Goal: Communication & Community: Answer question/provide support

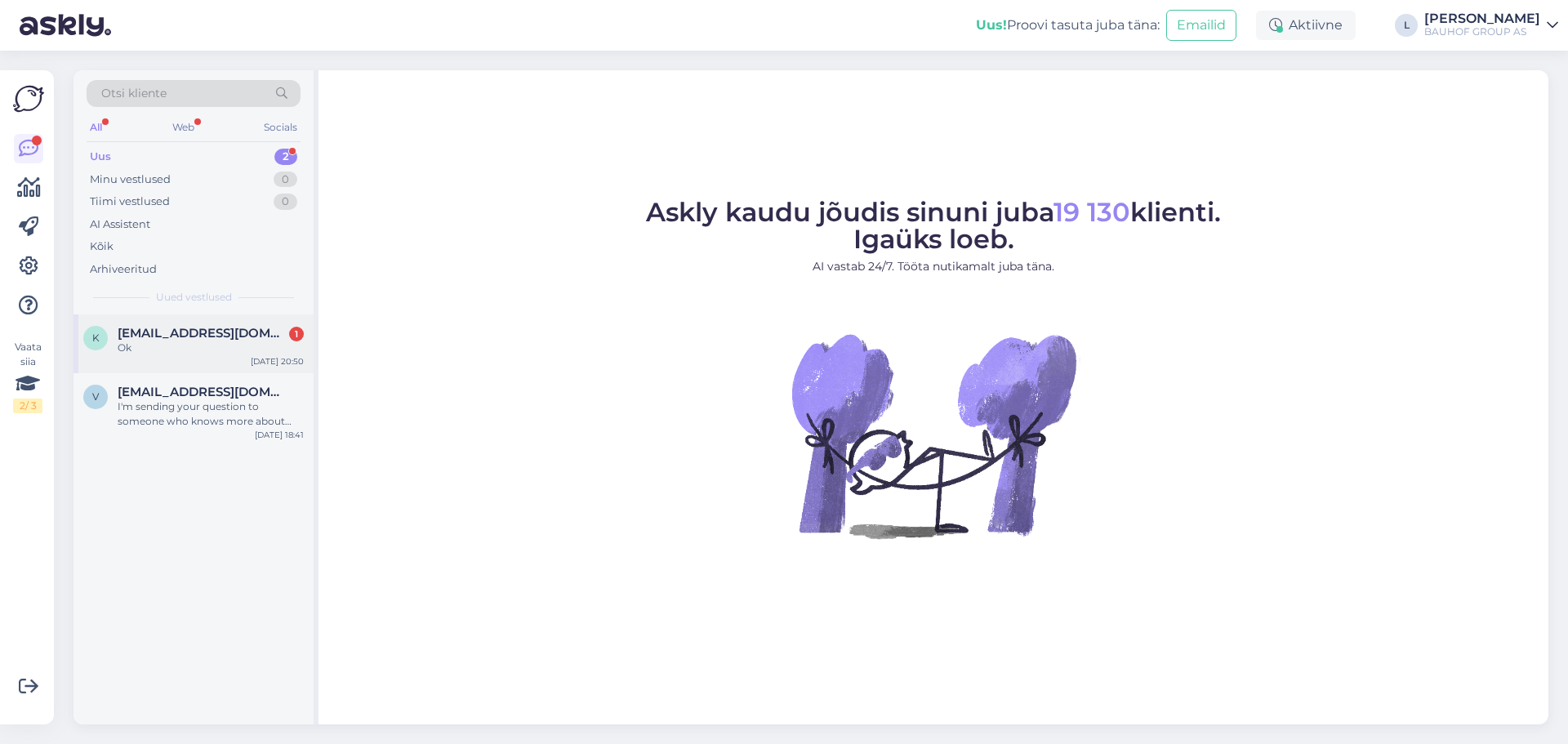
click at [233, 336] on span "[EMAIL_ADDRESS][DOMAIN_NAME]" at bounding box center [202, 333] width 170 height 15
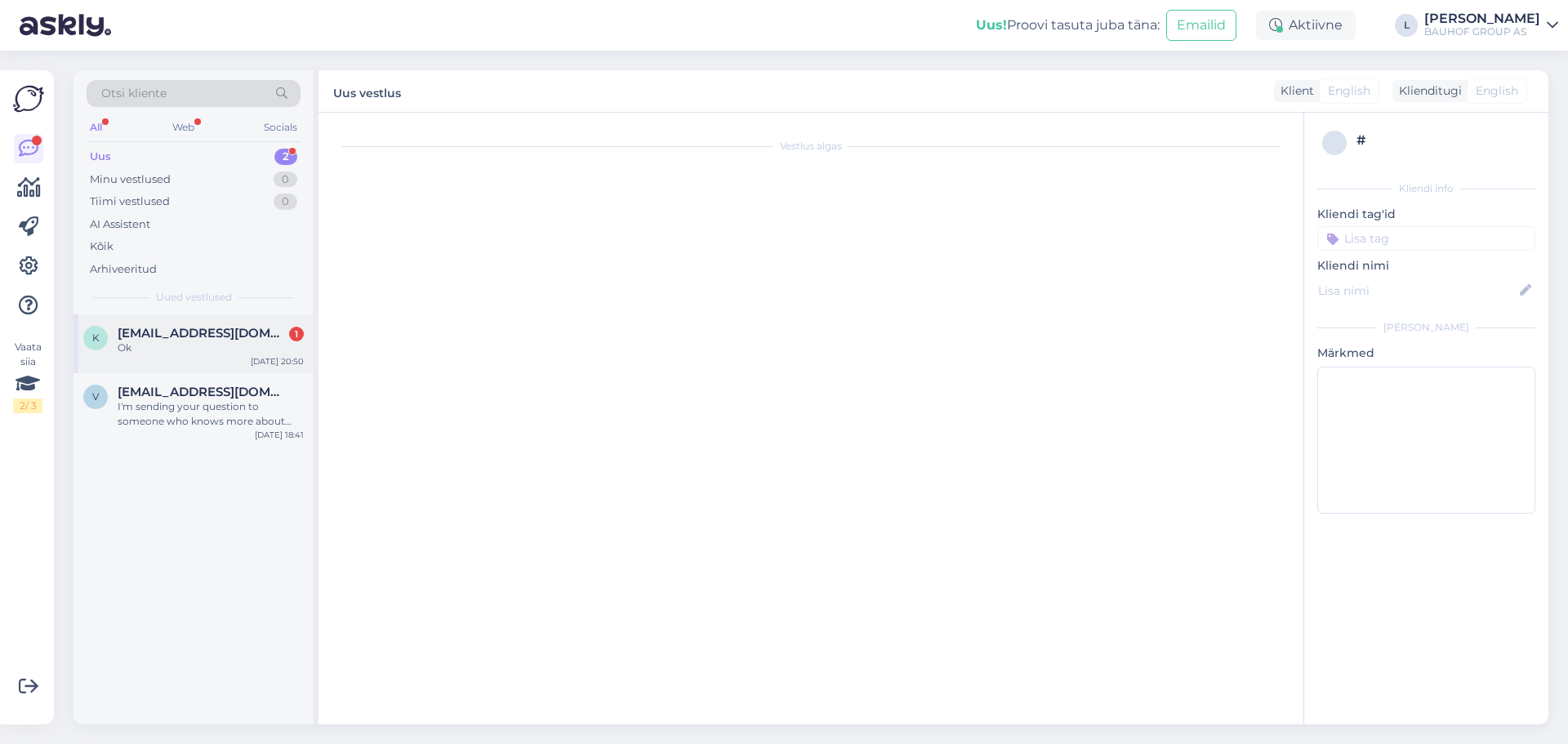
scroll to position [451, 0]
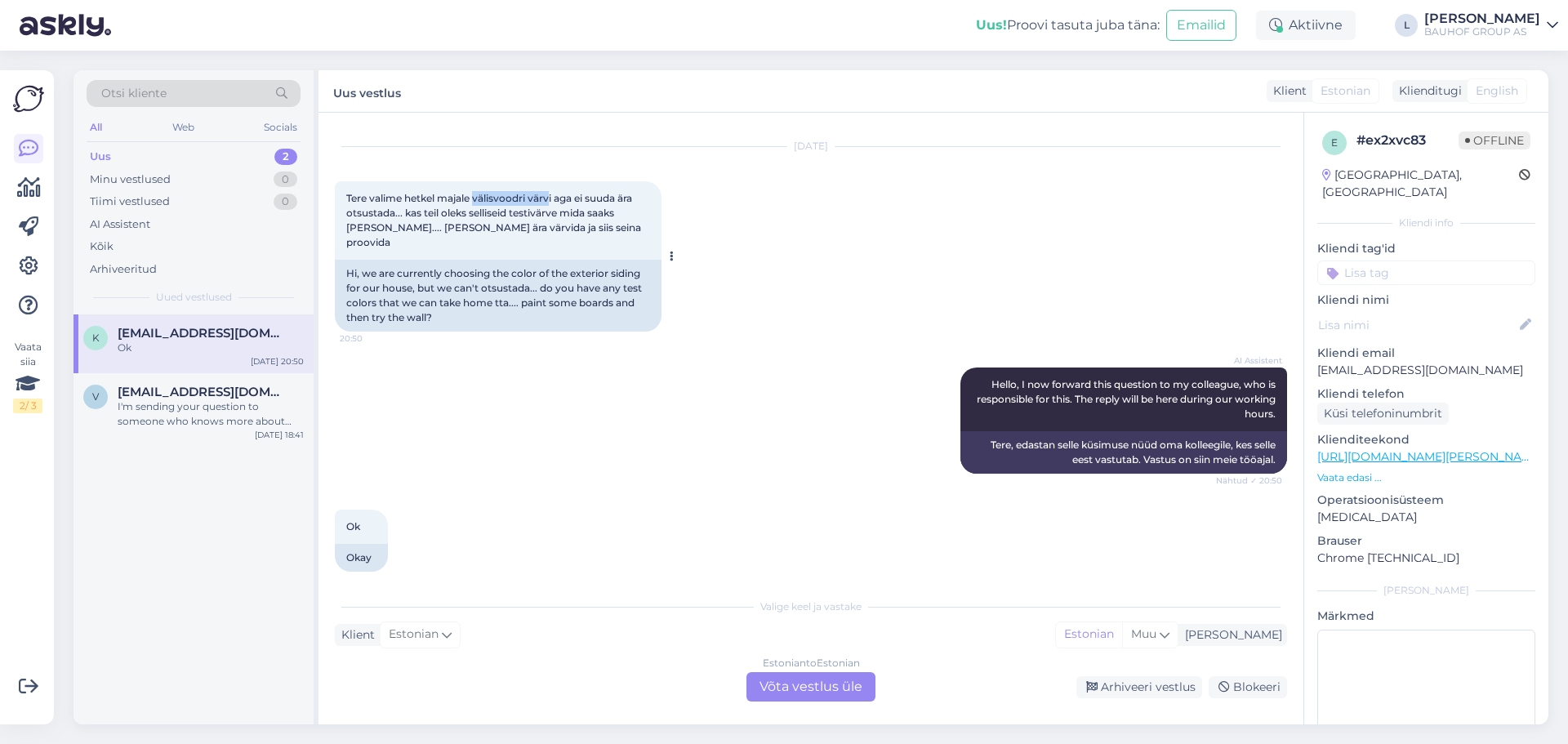
drag, startPoint x: 551, startPoint y: 197, endPoint x: 478, endPoint y: 191, distance: 73.2
click at [478, 191] on div "Tere valime hetkel majale välisvoodri värvi aga ei suuda ära otsustada... kas t…" at bounding box center [498, 221] width 327 height 78
copy span "välisvoodri värv"
click at [810, 686] on div "Estonian to Estonian Võta vestlus üle" at bounding box center [811, 687] width 129 height 30
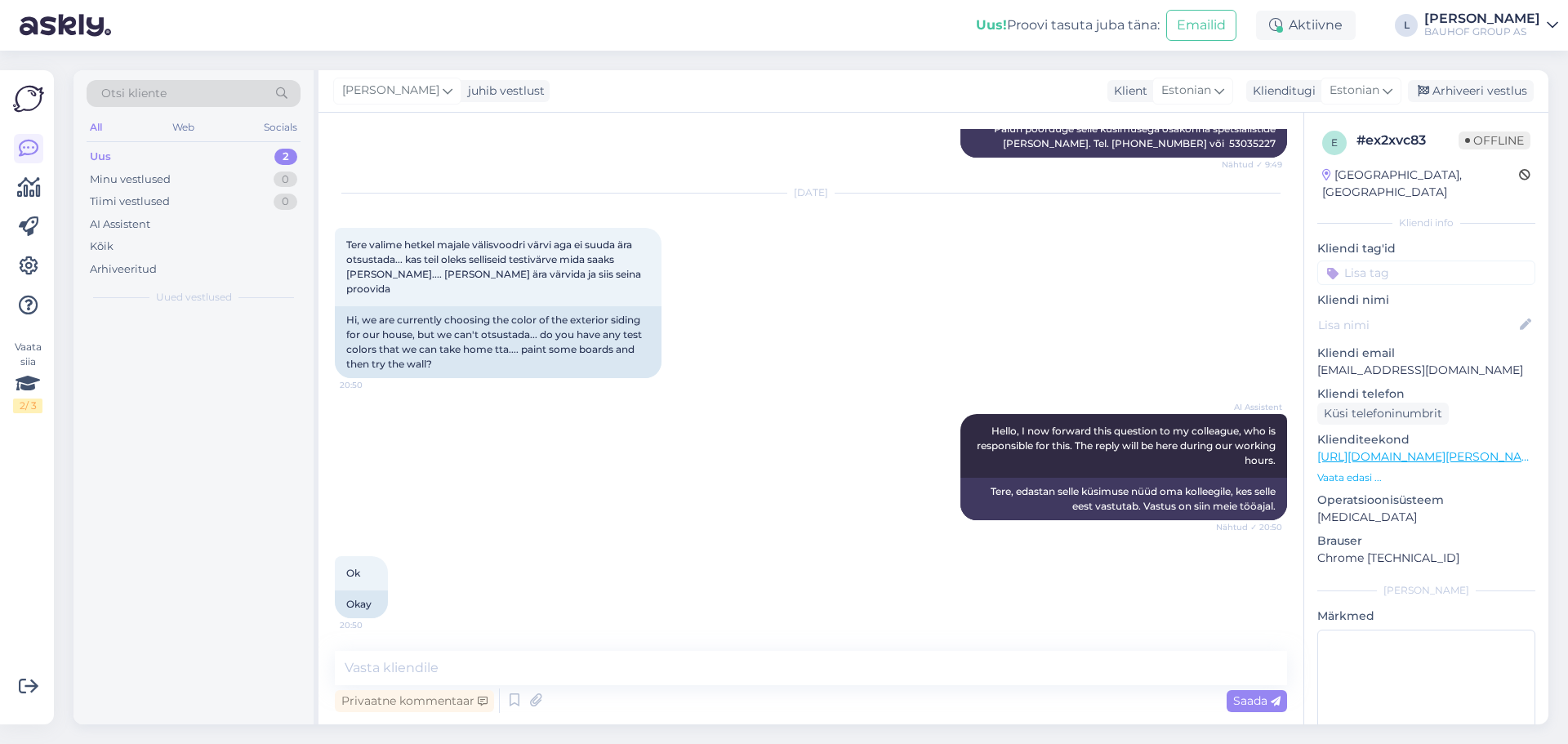
scroll to position [390, 0]
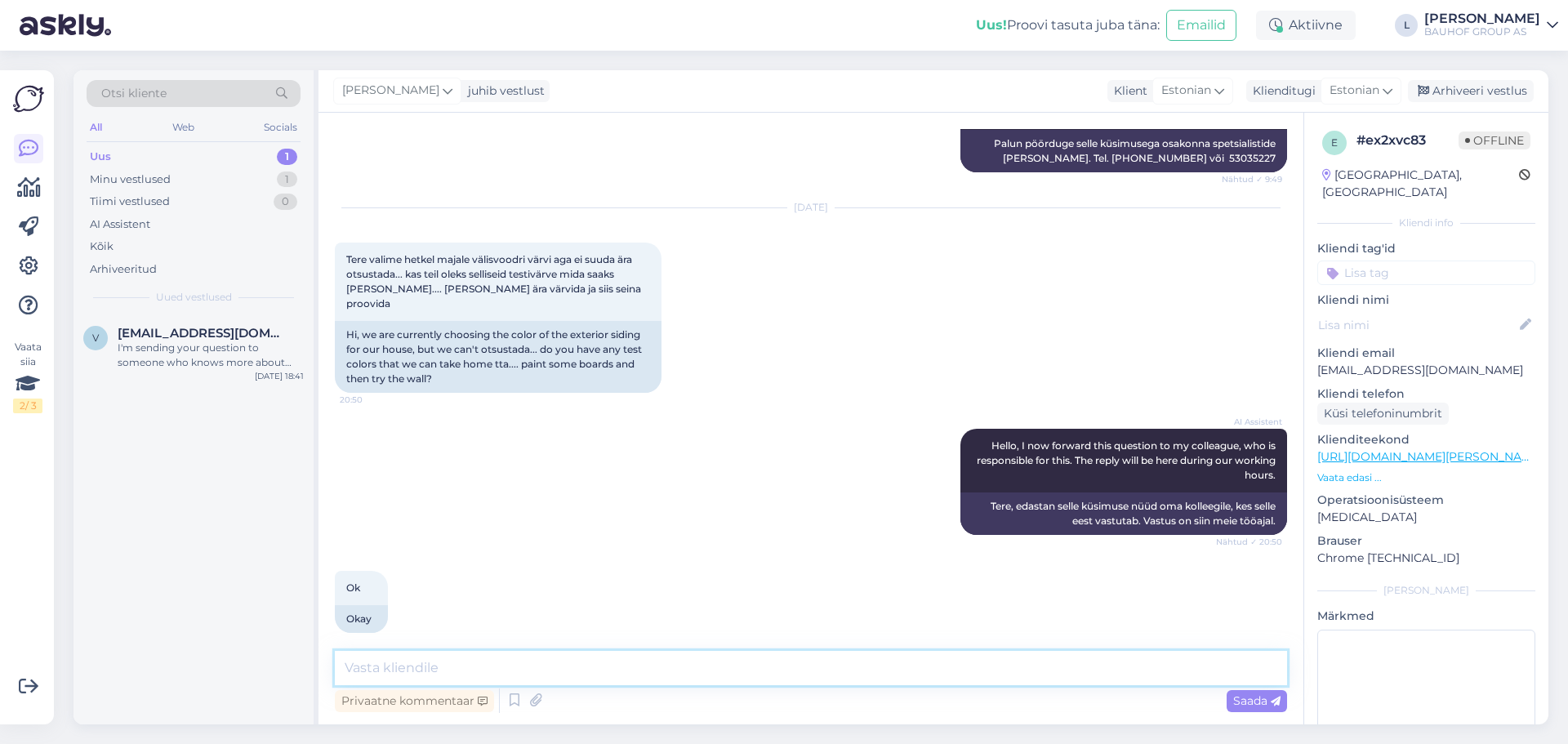
click at [394, 672] on textarea at bounding box center [811, 667] width 952 height 34
paste textarea "Kahjuks ei [PERSON_NAME] välisvärvidele testereid saadaval."
type textarea "Tere. Kahjuks ei [PERSON_NAME] välisvärvidele testereid saadaval."
click at [1231, 696] on div "Saada" at bounding box center [1257, 700] width 60 height 22
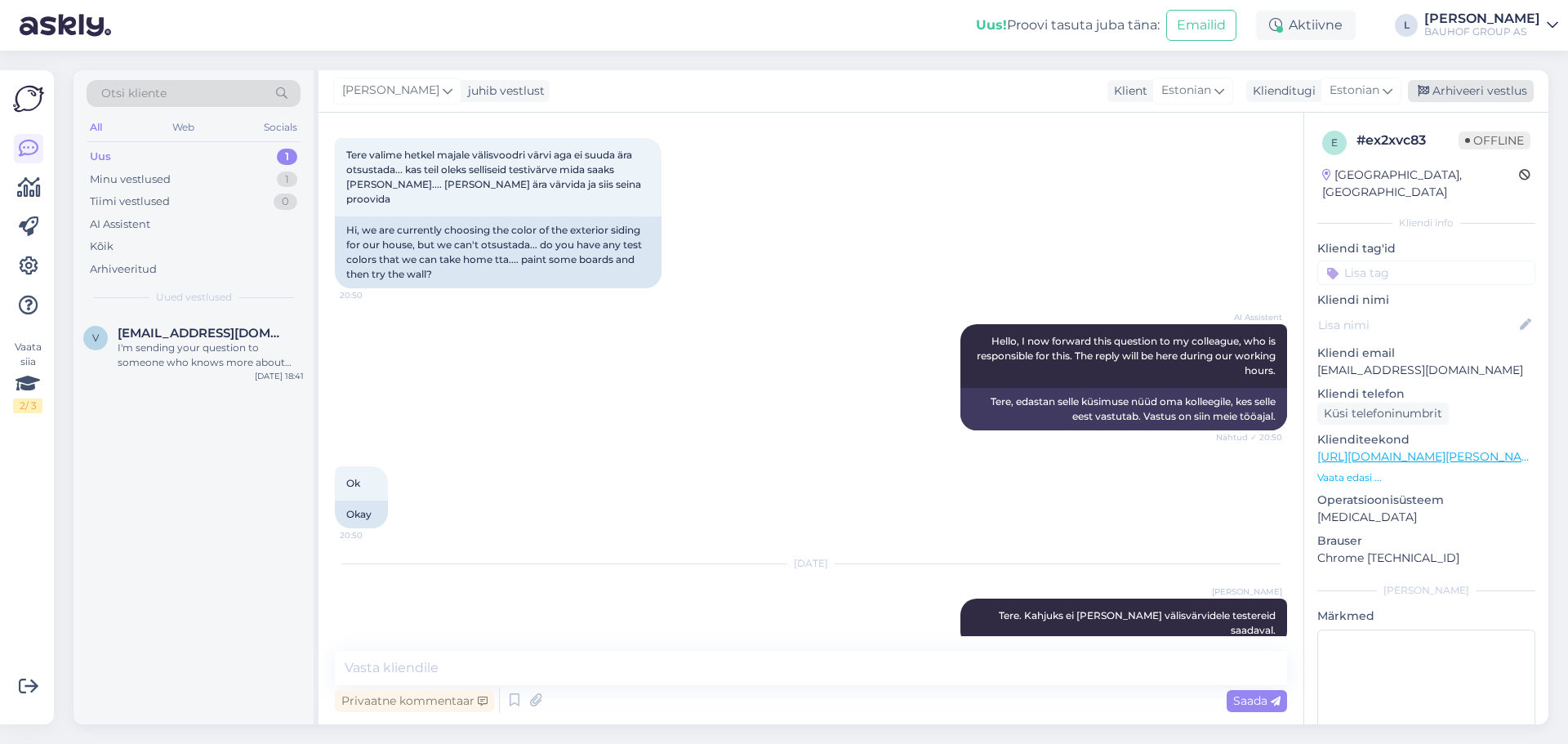
click at [1435, 92] on div "Arhiveeri vestlus" at bounding box center [1471, 91] width 126 height 22
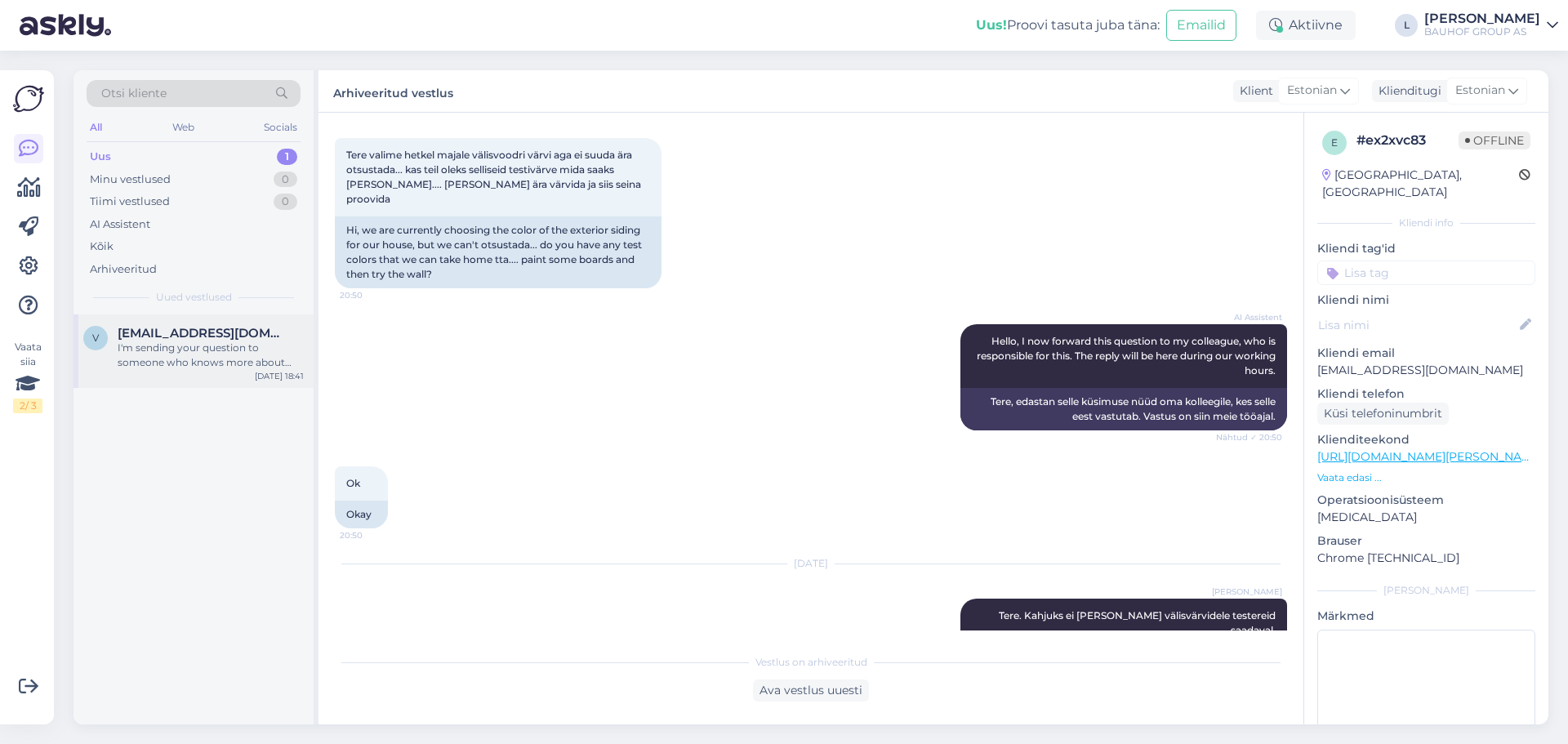
click at [133, 353] on div "I'm sending your question to someone who knows more about this. It might take a…" at bounding box center [211, 356] width 187 height 30
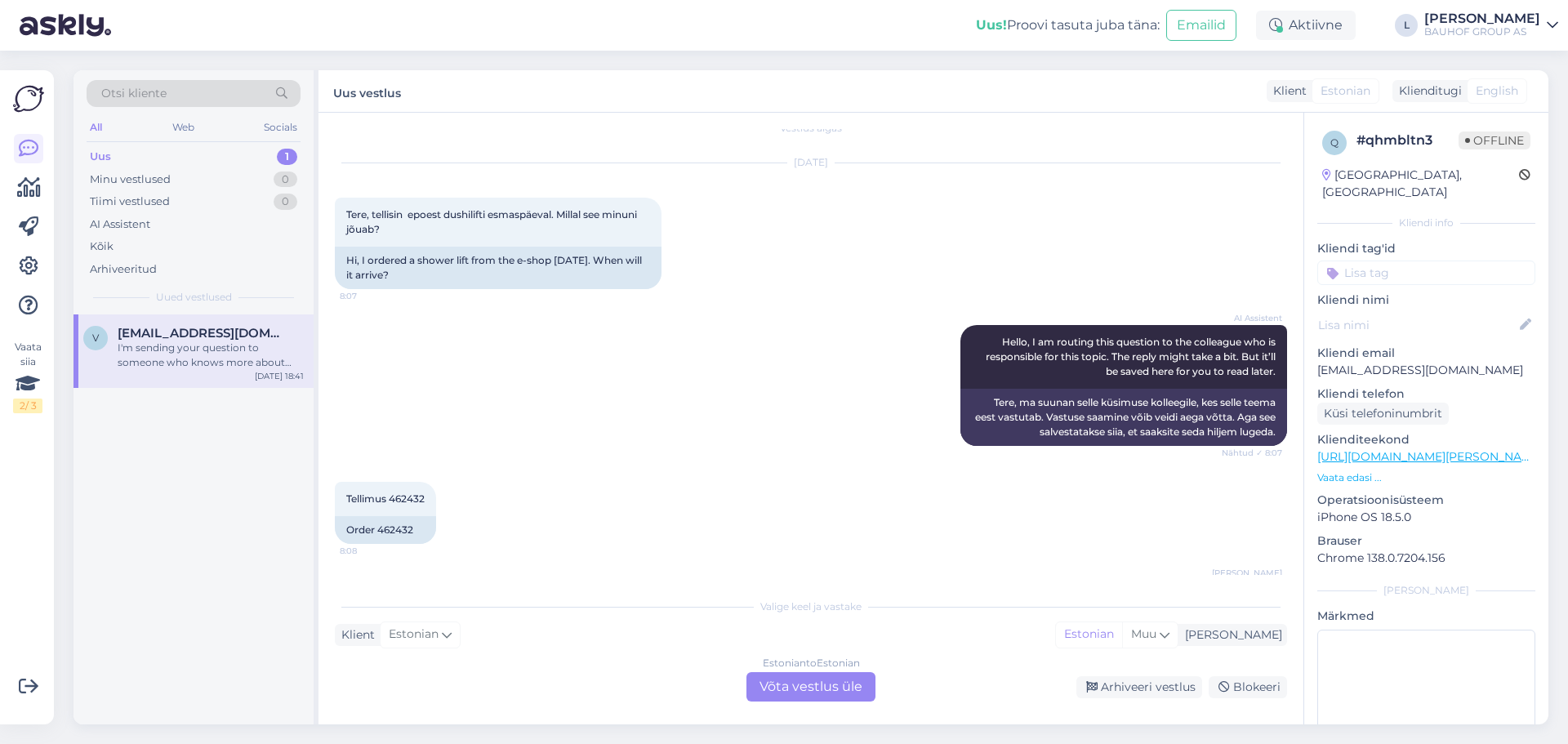
scroll to position [0, 0]
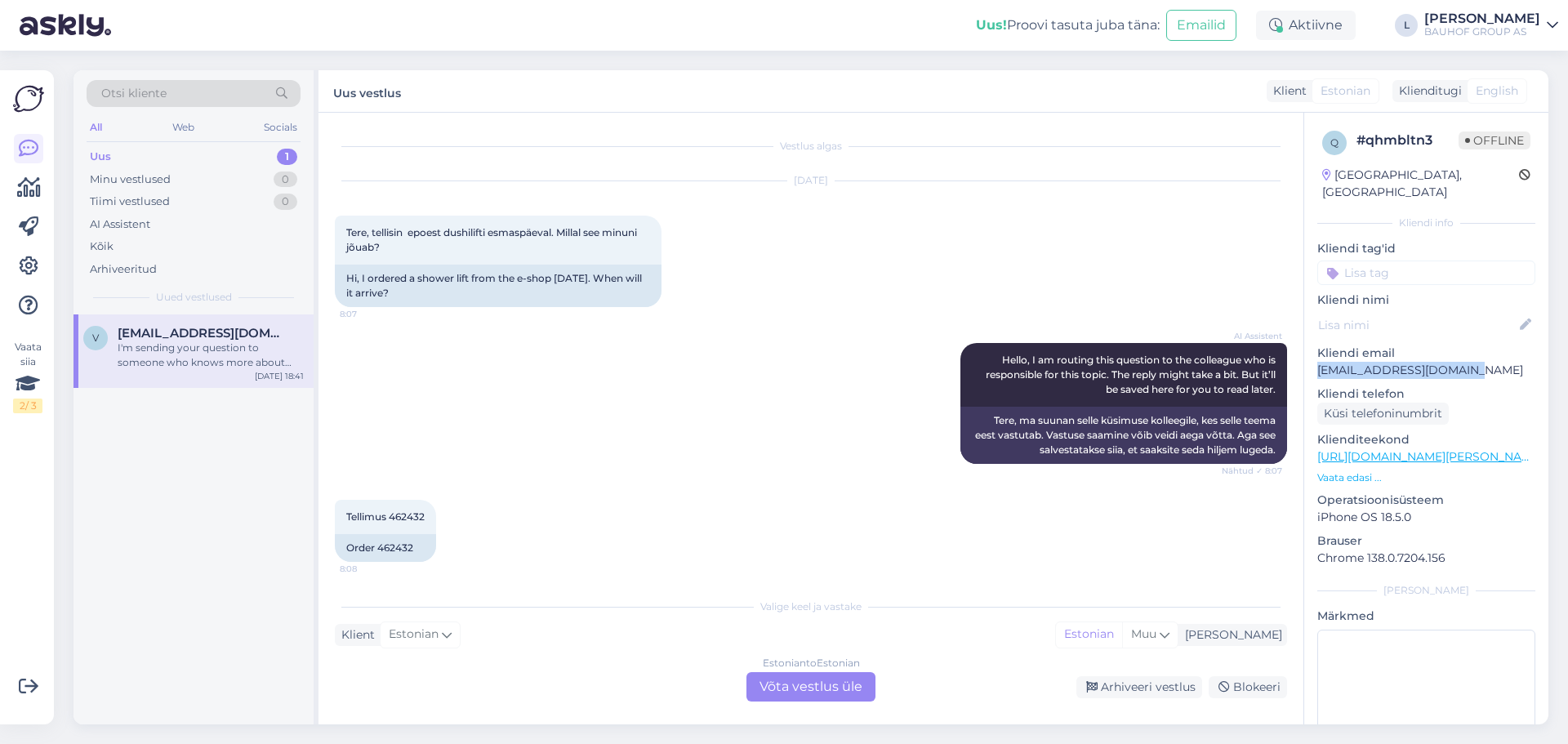
drag, startPoint x: 1461, startPoint y: 352, endPoint x: 1312, endPoint y: 352, distance: 149.0
click at [1312, 352] on div "q # qhmbltn3 Offline [GEOGRAPHIC_DATA], [GEOGRAPHIC_DATA] Kliendi info Kliendi …" at bounding box center [1427, 457] width 244 height 689
copy p "[EMAIL_ADDRESS][DOMAIN_NAME]"
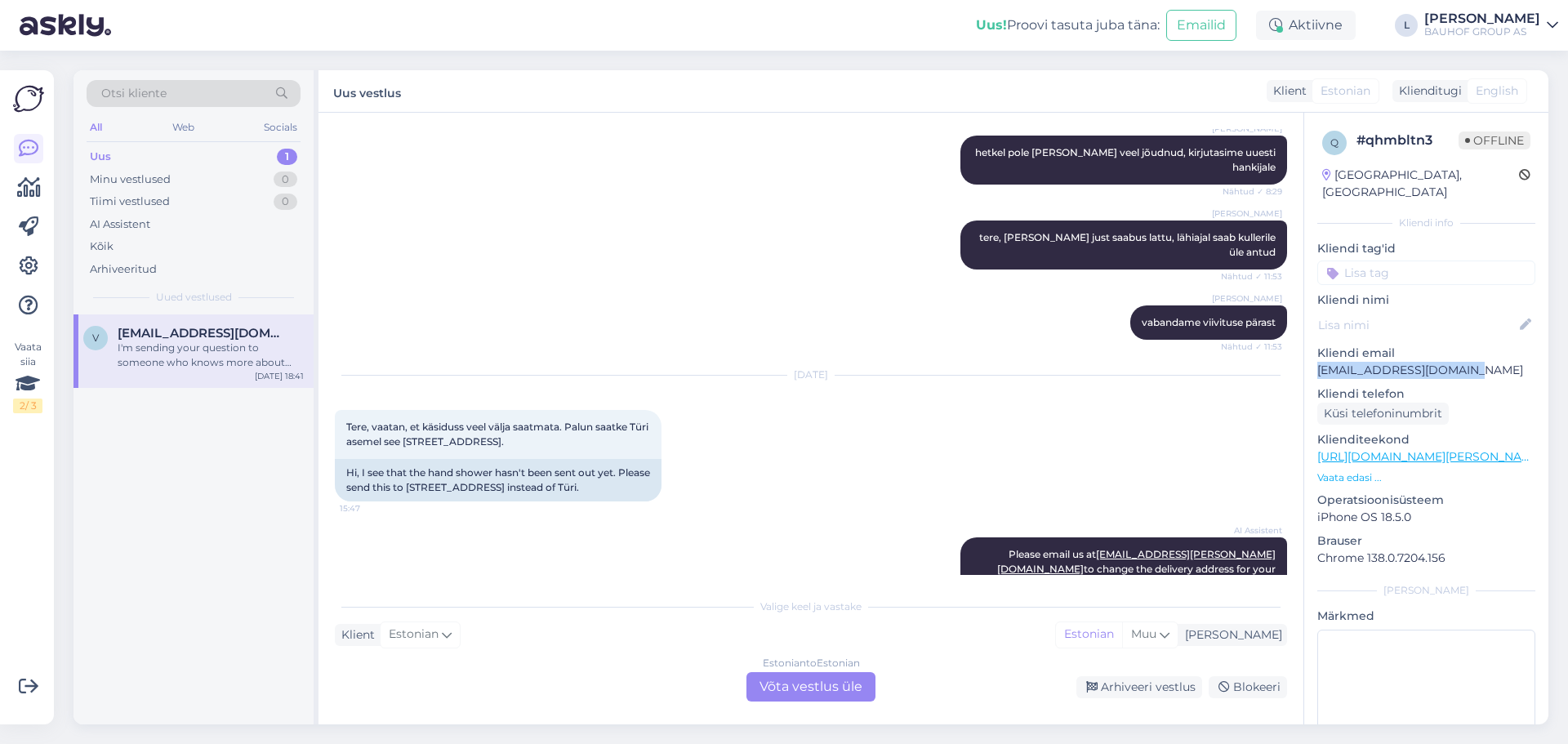
scroll to position [1716, 0]
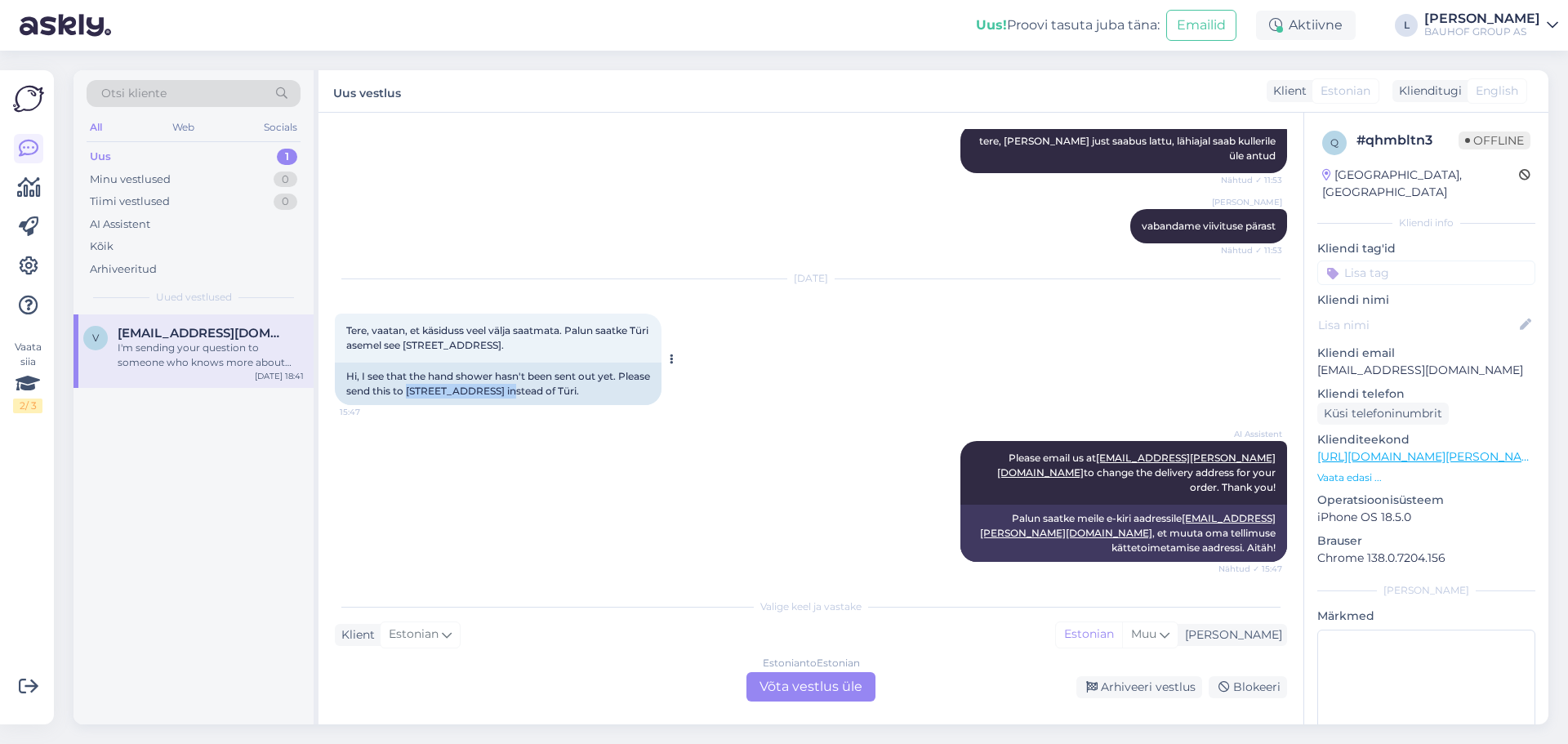
drag, startPoint x: 533, startPoint y: 362, endPoint x: 445, endPoint y: 363, distance: 88.0
click at [445, 363] on div "Hi, I see that the hand shower hasn't been sent out yet. Please send this to [S…" at bounding box center [498, 384] width 327 height 43
copy div "[STREET_ADDRESS]"
click at [528, 363] on div "Hi, I see that the hand shower hasn't been sent out yet. Please send this to [S…" at bounding box center [498, 384] width 327 height 43
drag, startPoint x: 532, startPoint y: 361, endPoint x: 503, endPoint y: 357, distance: 29.3
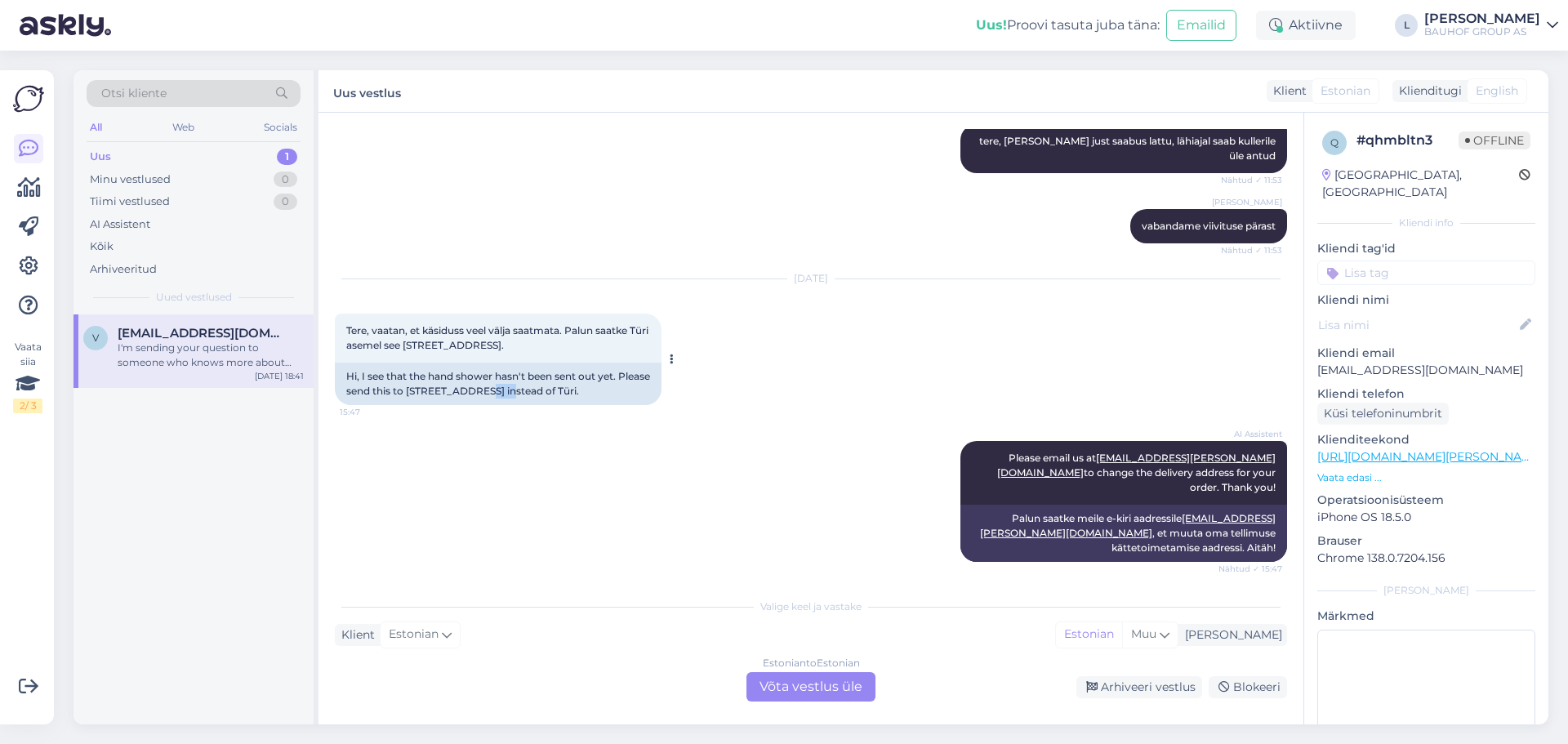
click at [503, 363] on div "Hi, I see that the hand shower hasn't been sent out yet. Please send this to [S…" at bounding box center [498, 384] width 327 height 43
copy div "76403"
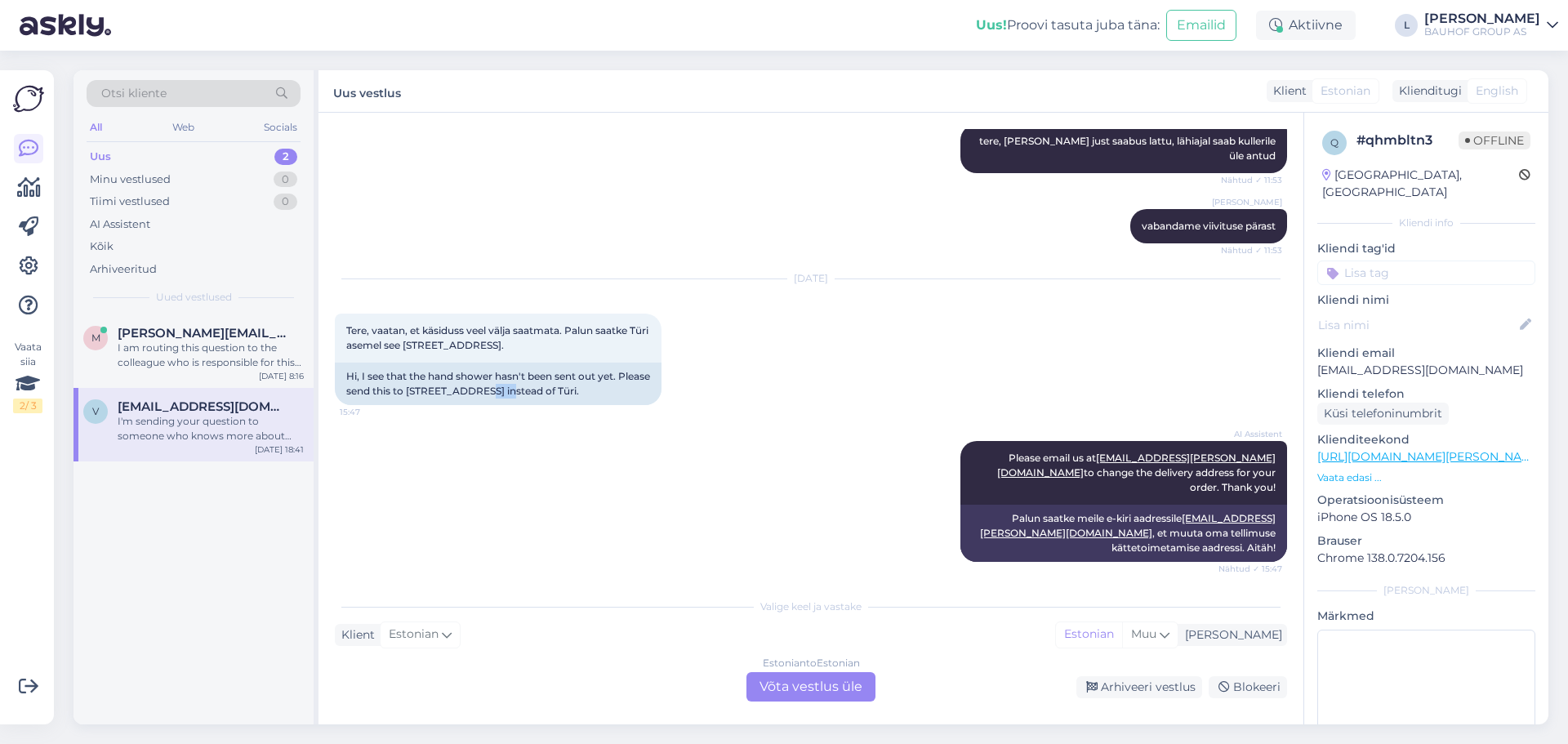
click at [106, 154] on div "Uus" at bounding box center [100, 156] width 21 height 17
click at [861, 688] on div "Estonian to Estonian Võta vestlus üle" at bounding box center [811, 687] width 129 height 30
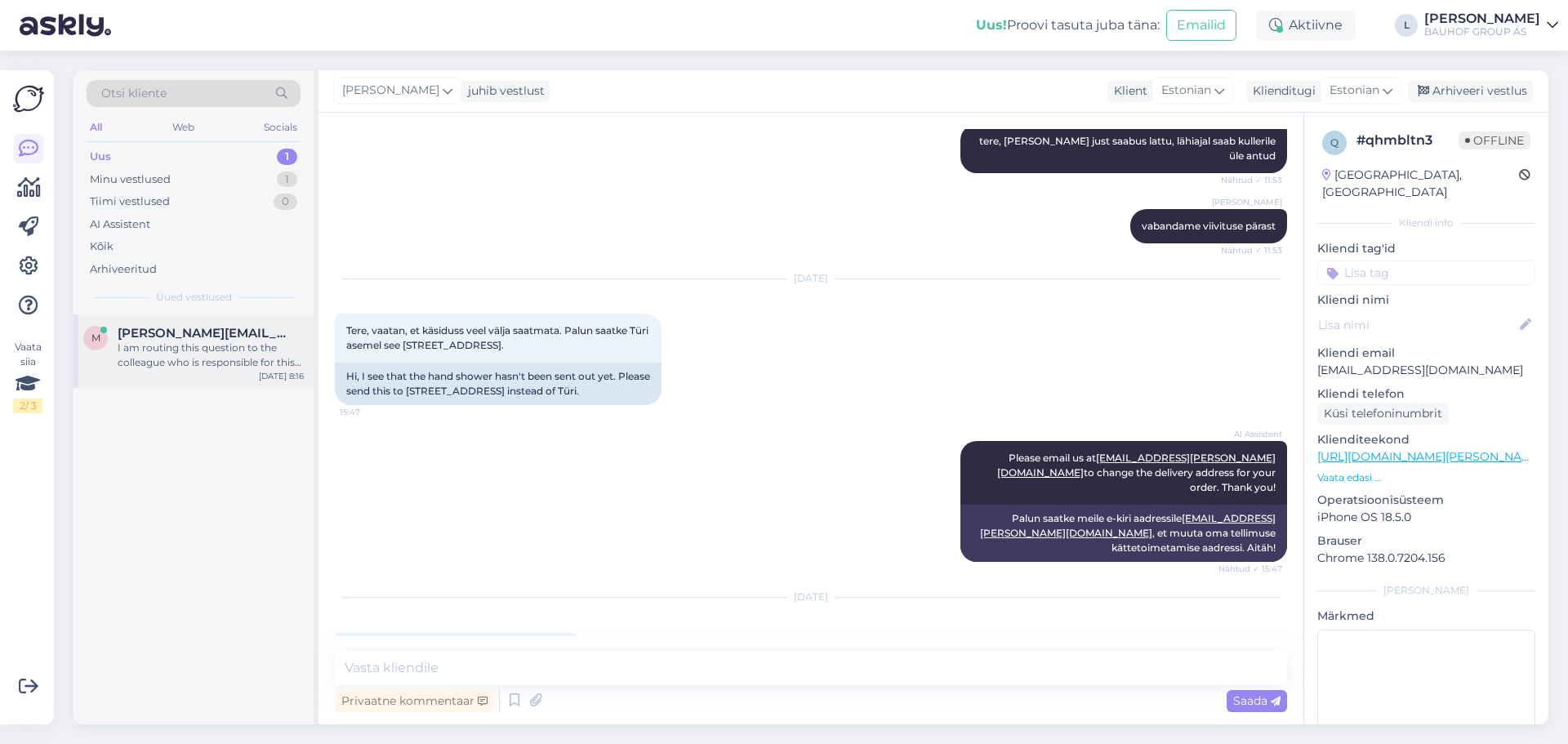
click at [230, 353] on div "I am routing this question to the colleague who is responsible for this topic. …" at bounding box center [211, 356] width 187 height 30
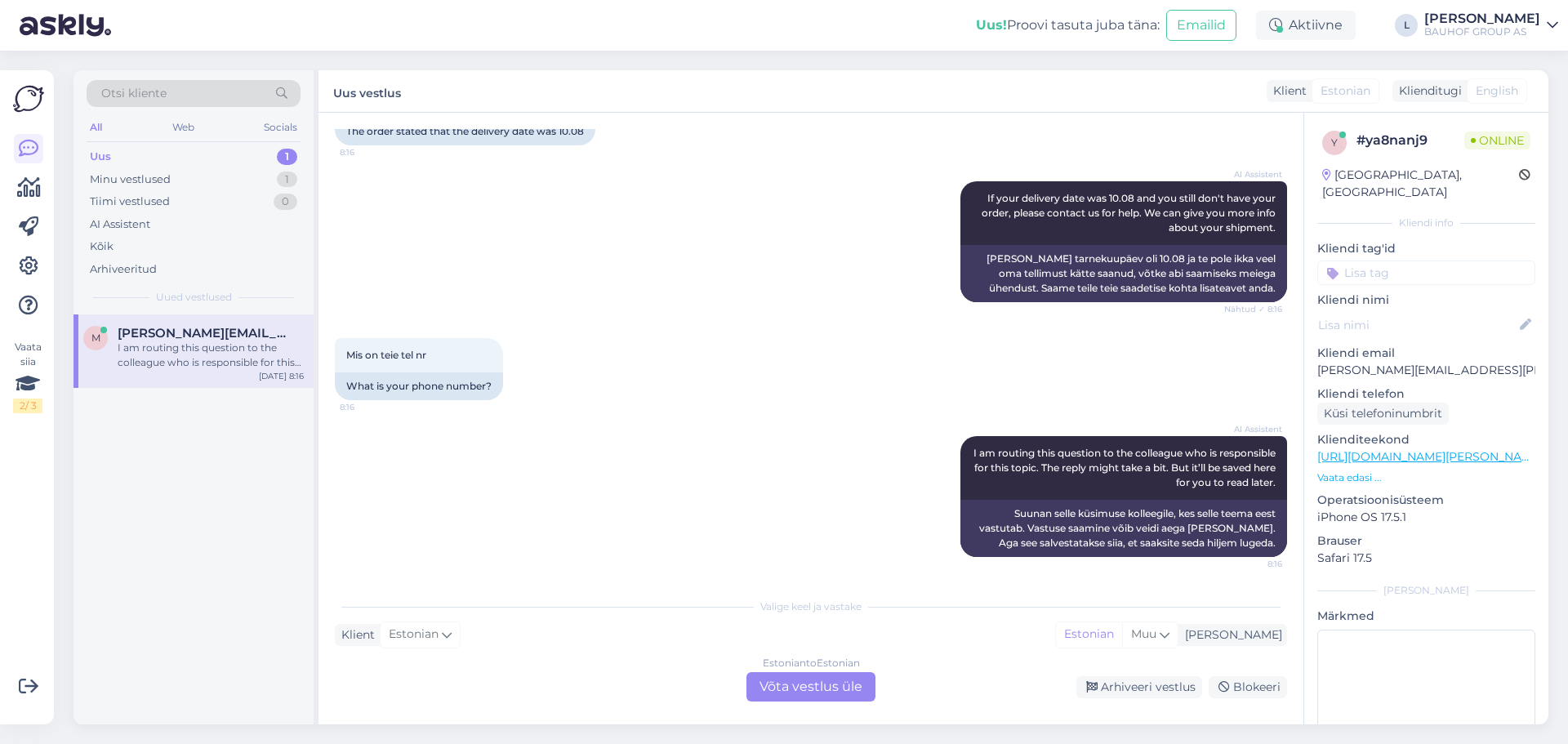
click at [818, 679] on div "Estonian to Estonian Võta vestlus üle" at bounding box center [811, 687] width 129 height 30
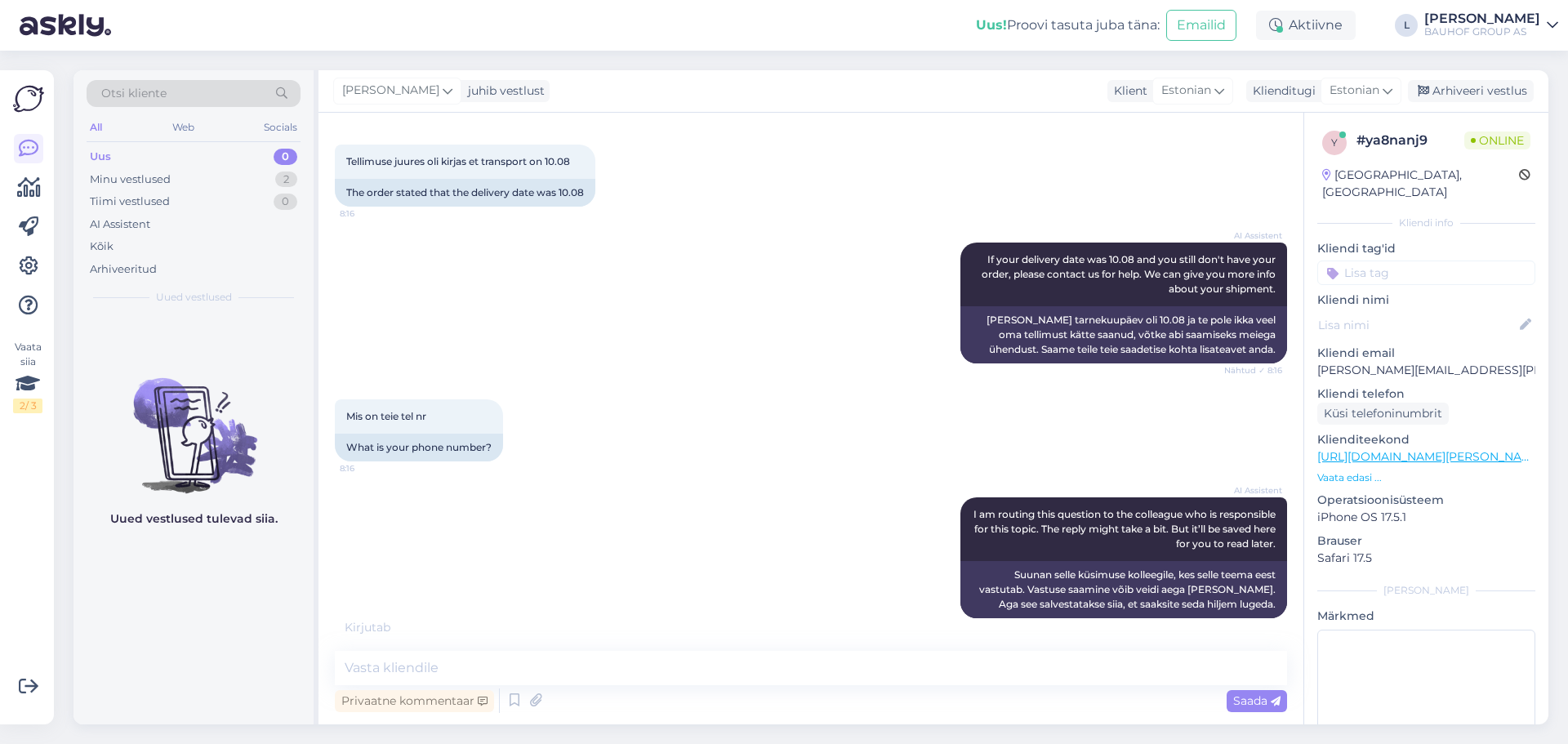
scroll to position [672, 0]
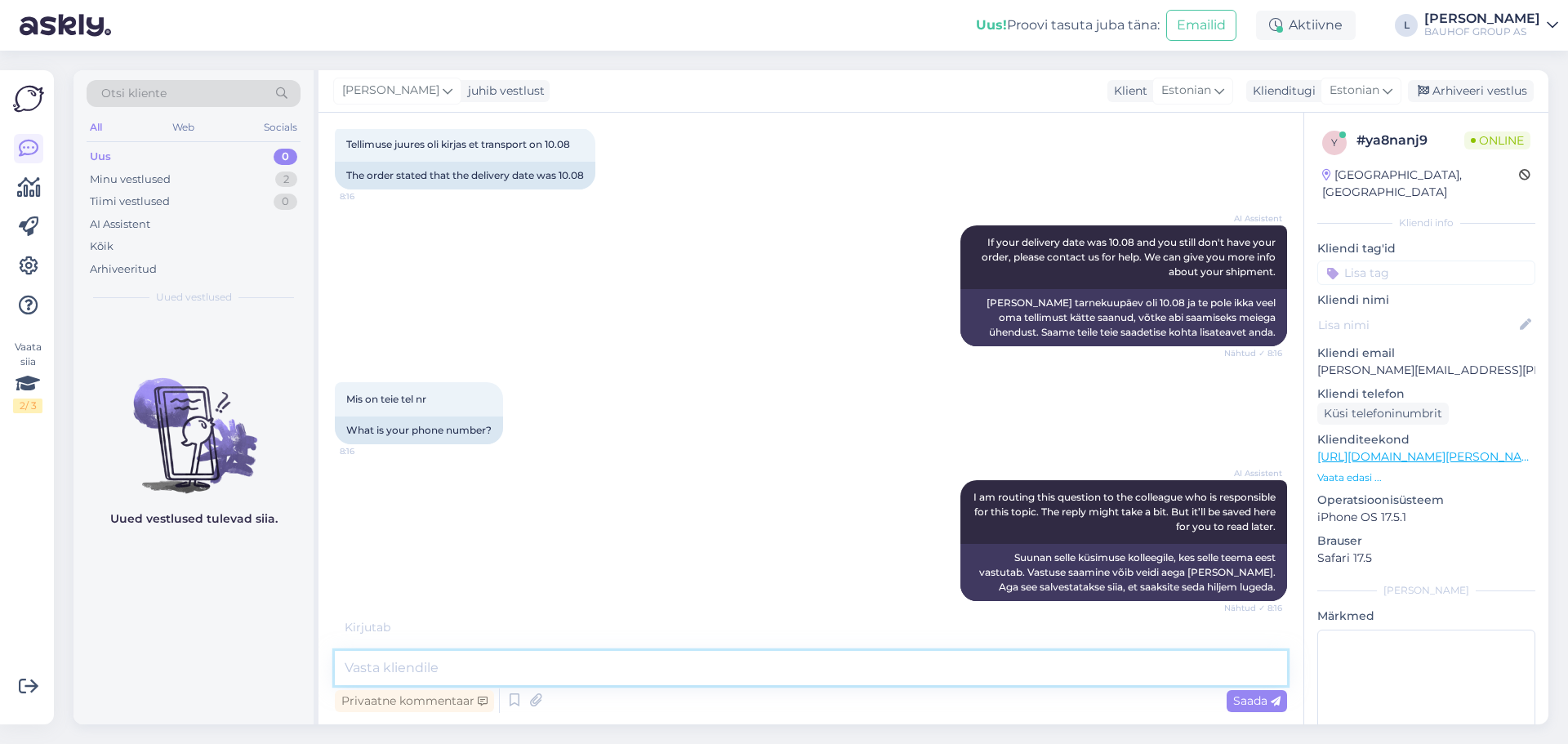
click at [623, 679] on textarea at bounding box center [811, 667] width 952 height 34
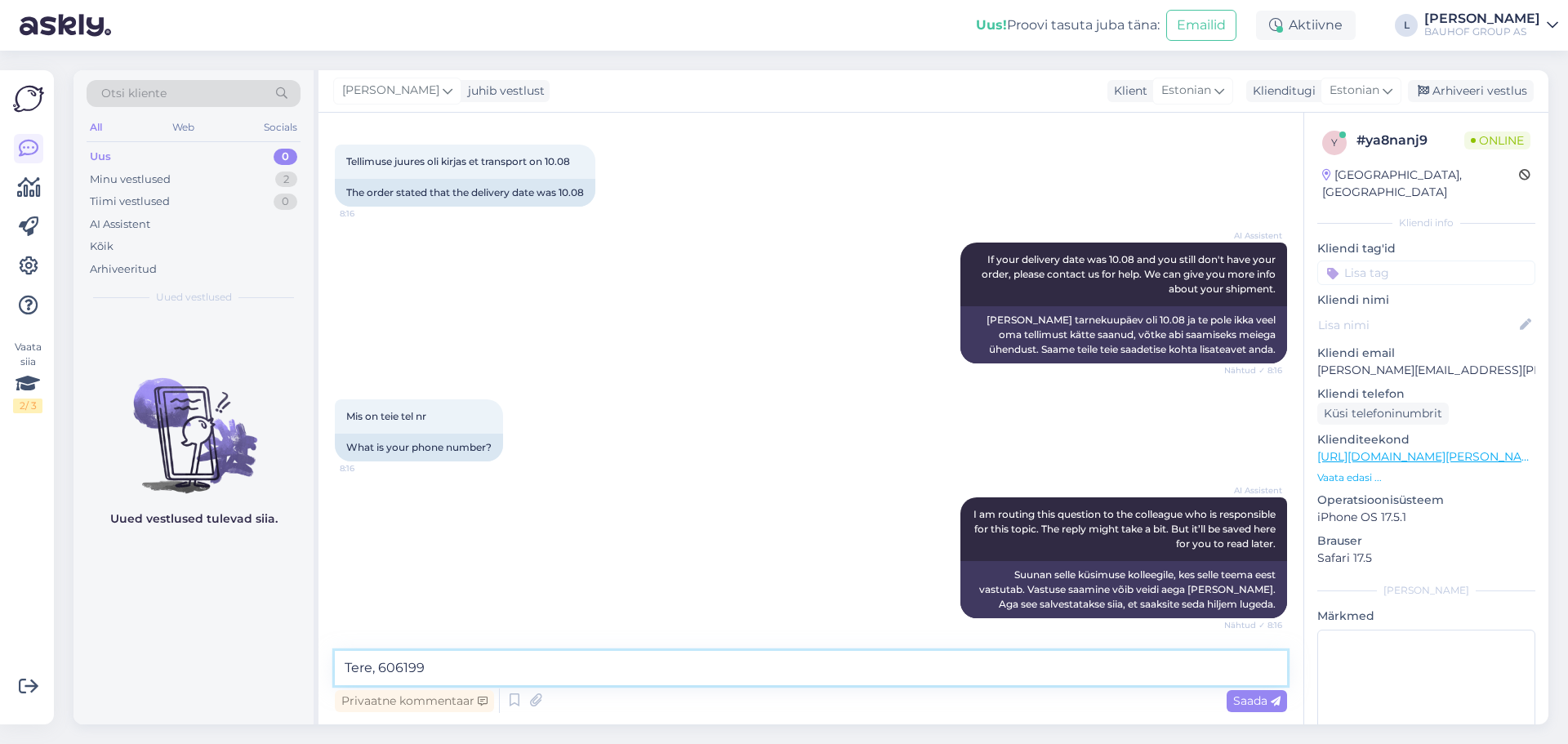
type textarea "Tere, 6061999"
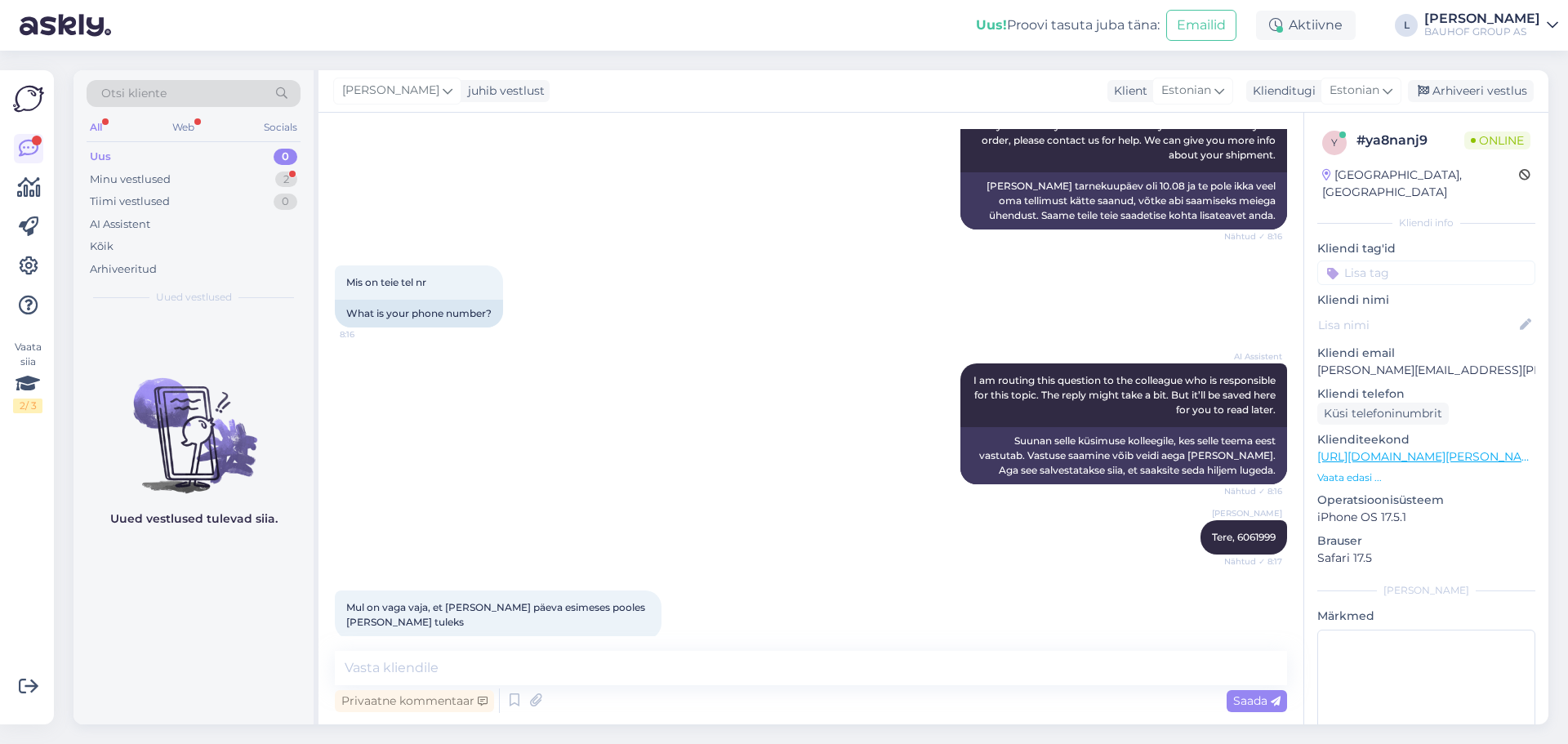
scroll to position [809, 0]
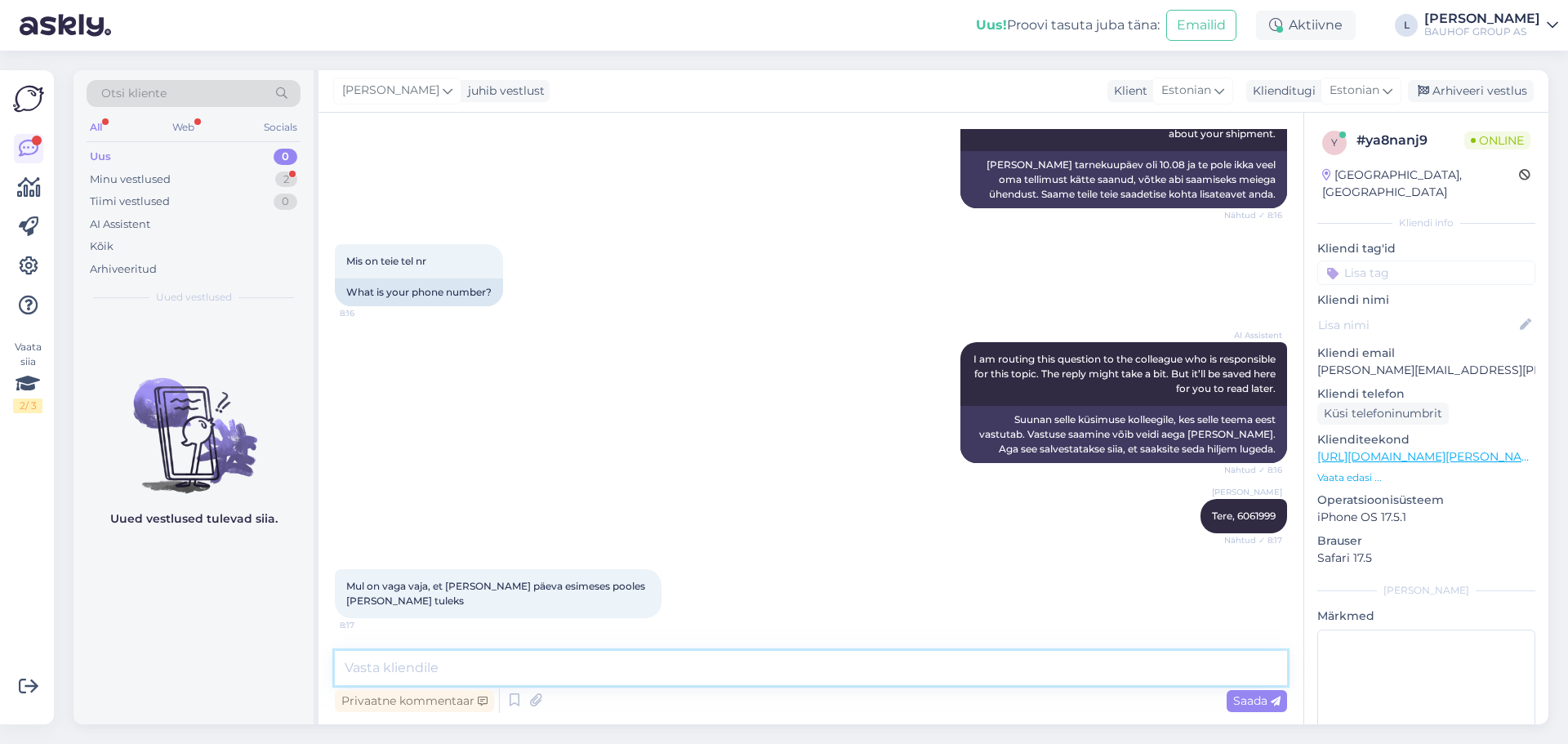
click at [417, 659] on textarea at bounding box center [811, 667] width 952 height 34
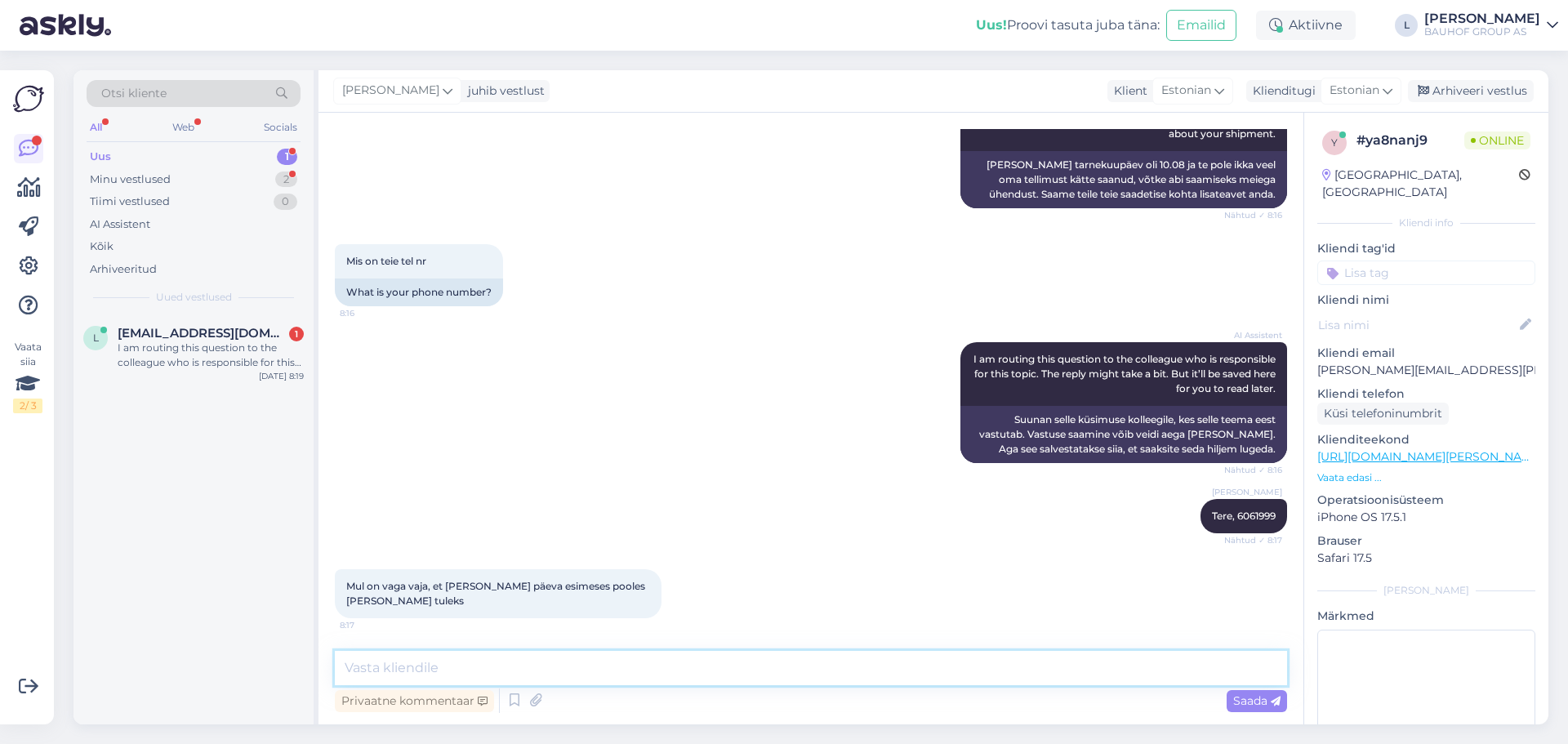
click at [472, 672] on textarea at bounding box center [811, 667] width 952 height 34
type textarea "mis teie tellimuse number on?"
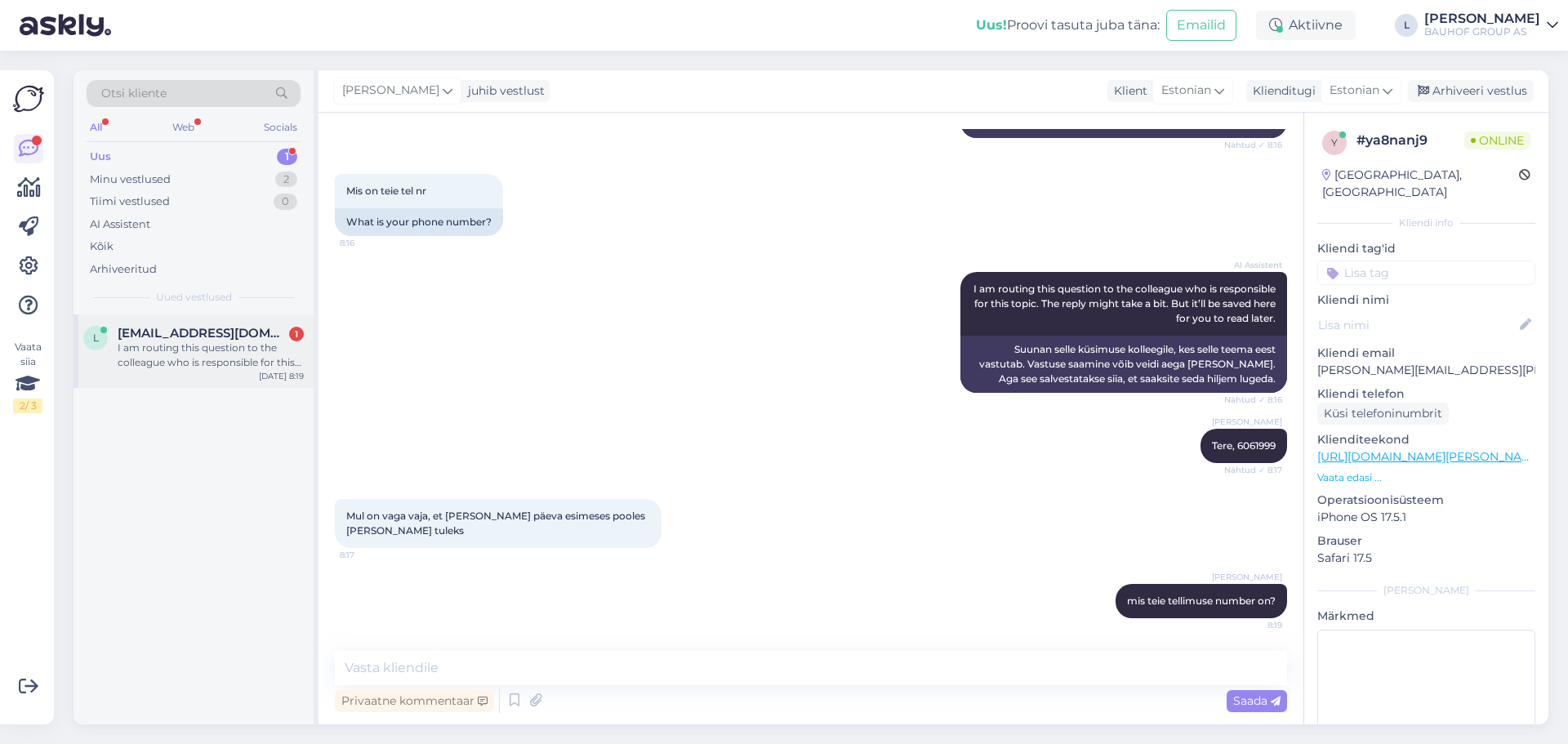
click at [225, 347] on div "I am routing this question to the colleague who is responsible for this topic. …" at bounding box center [211, 356] width 187 height 30
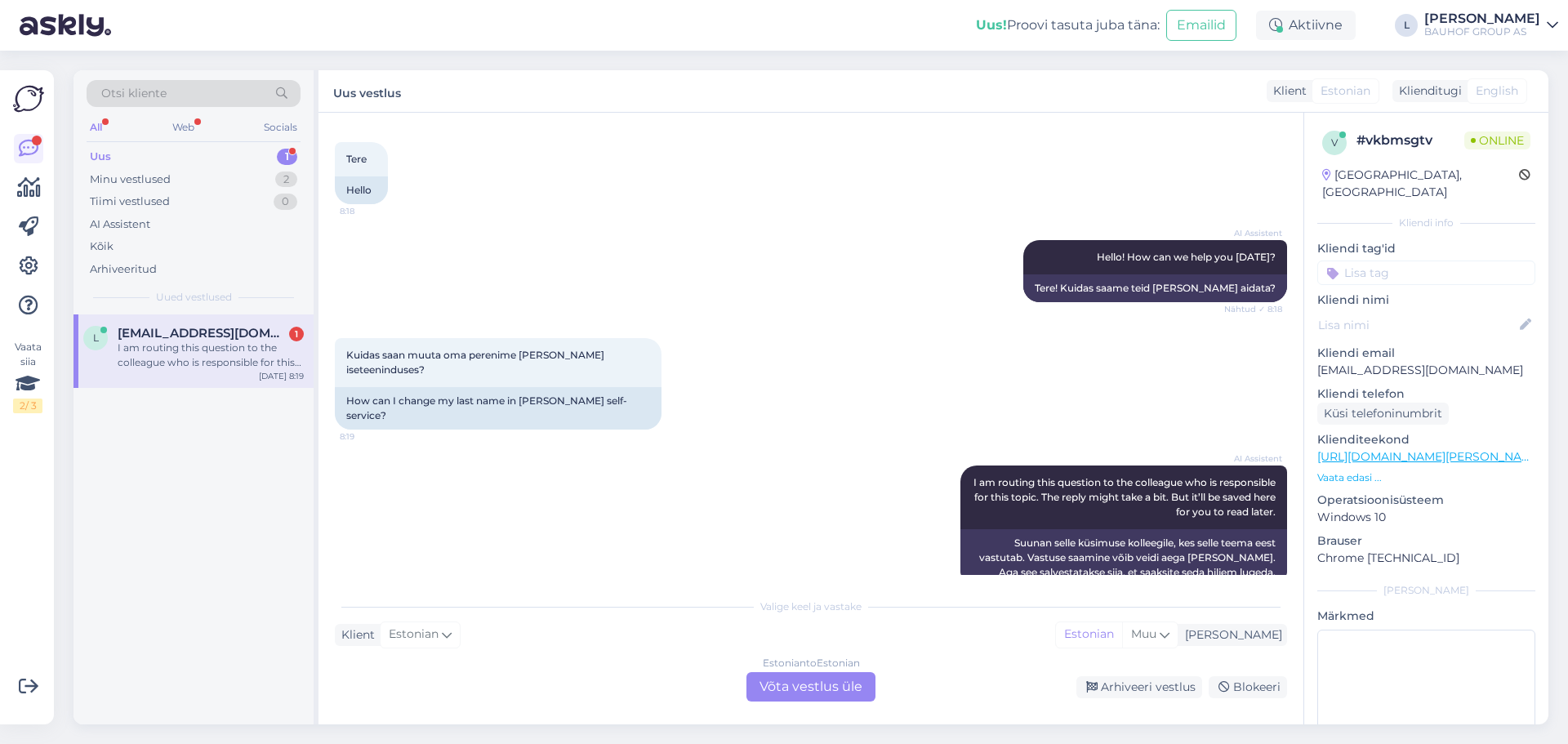
click at [778, 680] on div "Estonian to Estonian Võta vestlus üle" at bounding box center [811, 687] width 129 height 30
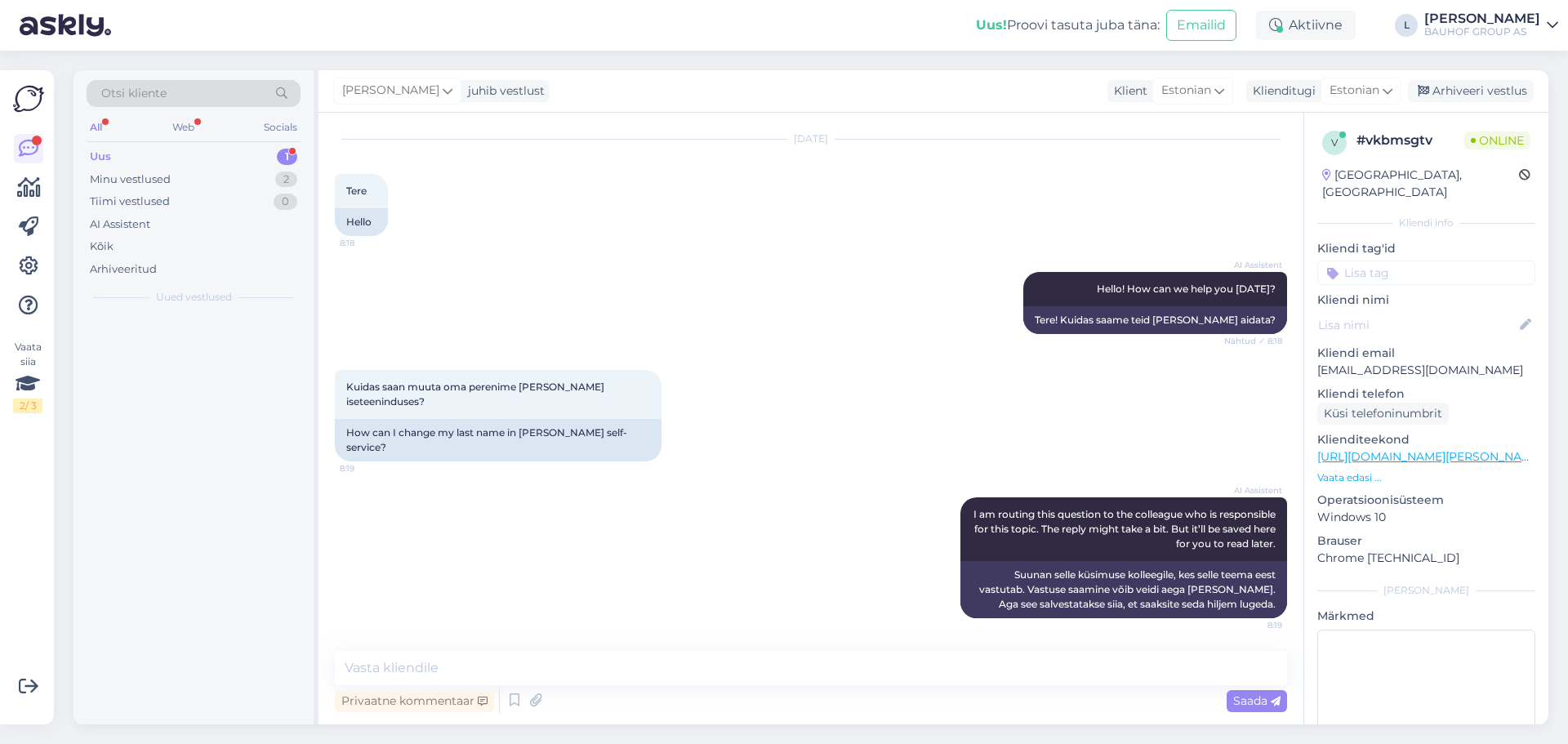
scroll to position [12, 0]
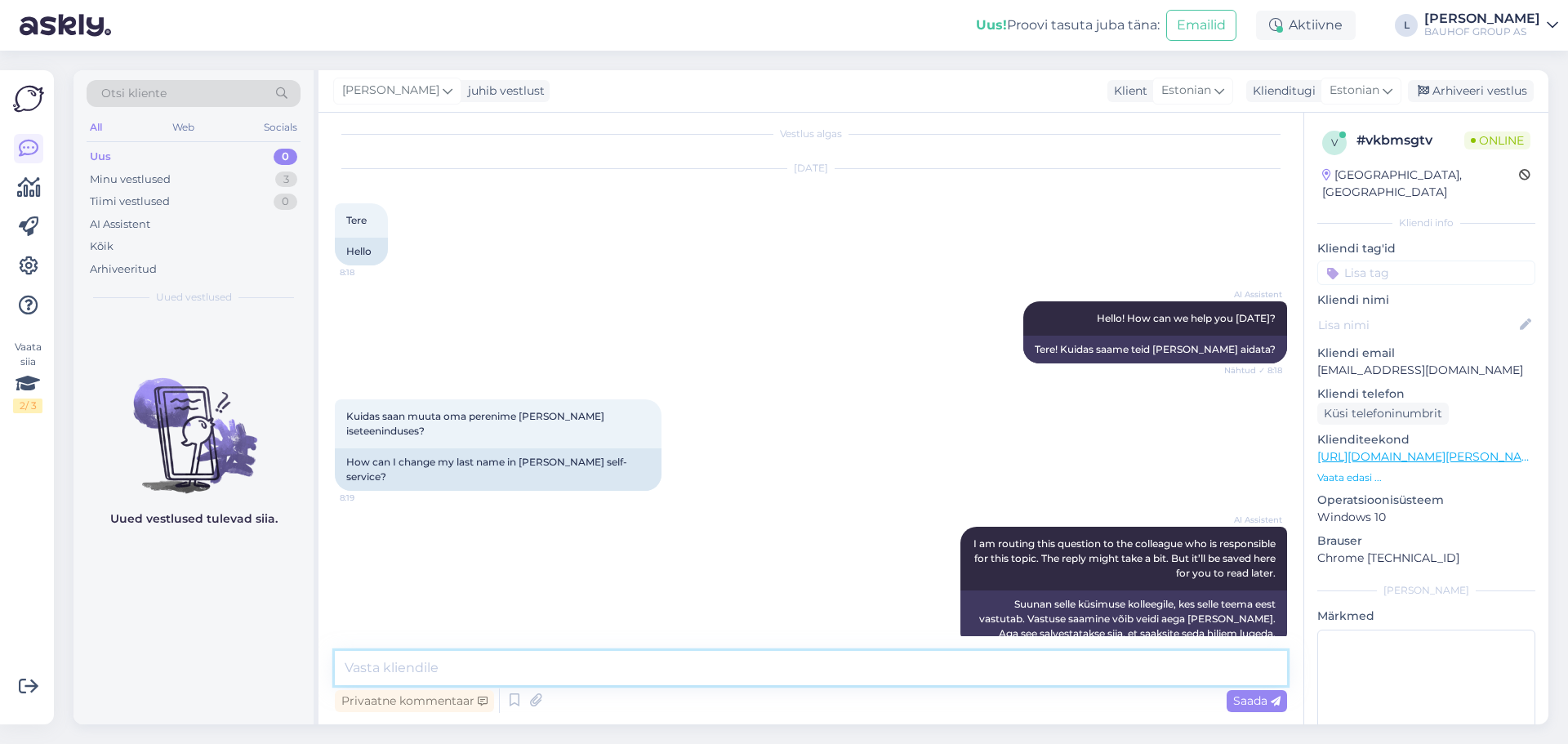
click at [540, 661] on textarea at bounding box center [811, 667] width 952 height 34
type textarea "Tere täpsustage isikukoodi ja uus nimi"
drag, startPoint x: 1236, startPoint y: 706, endPoint x: 1183, endPoint y: 706, distance: 53.0
click at [1236, 706] on span "Saada" at bounding box center [1257, 700] width 47 height 15
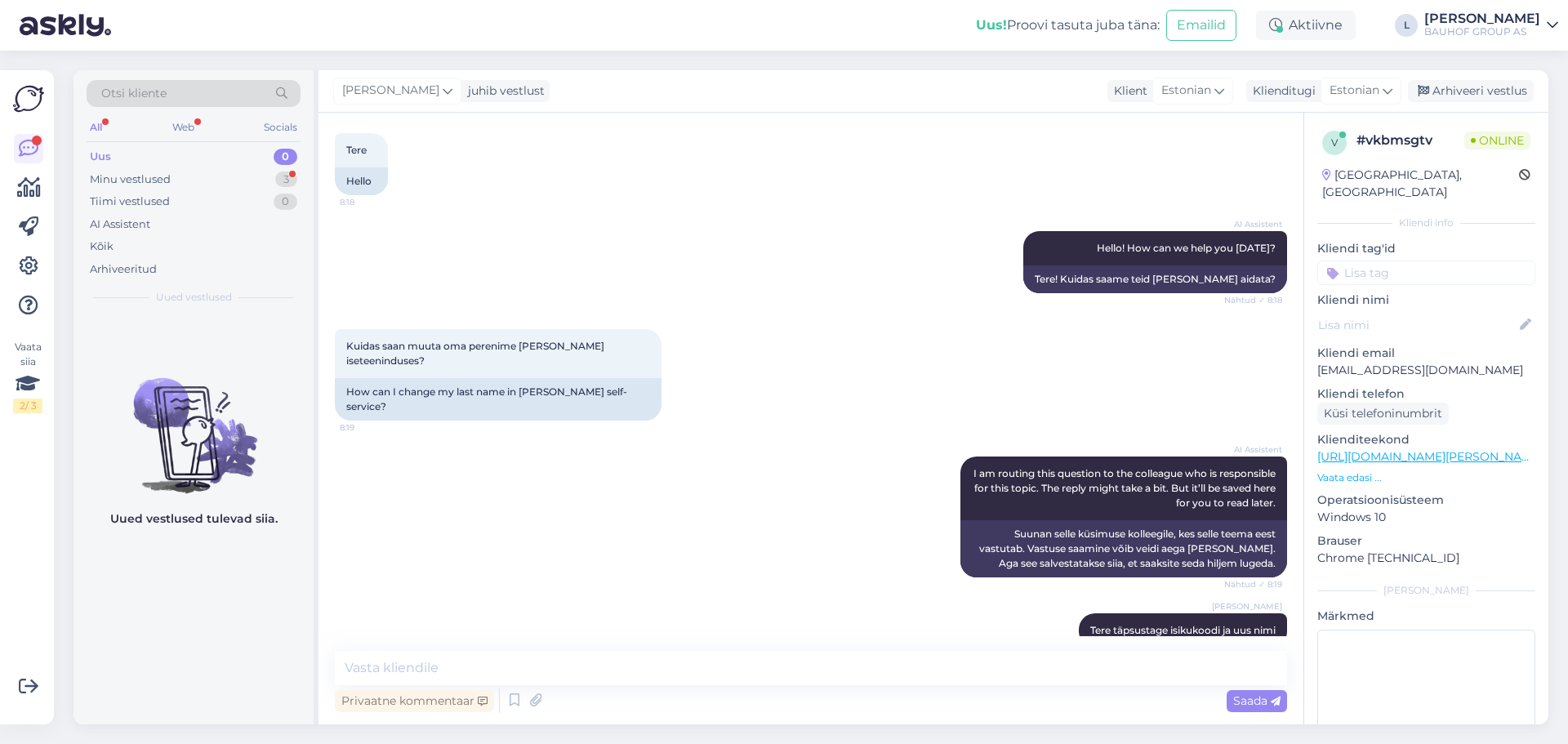
scroll to position [153, 0]
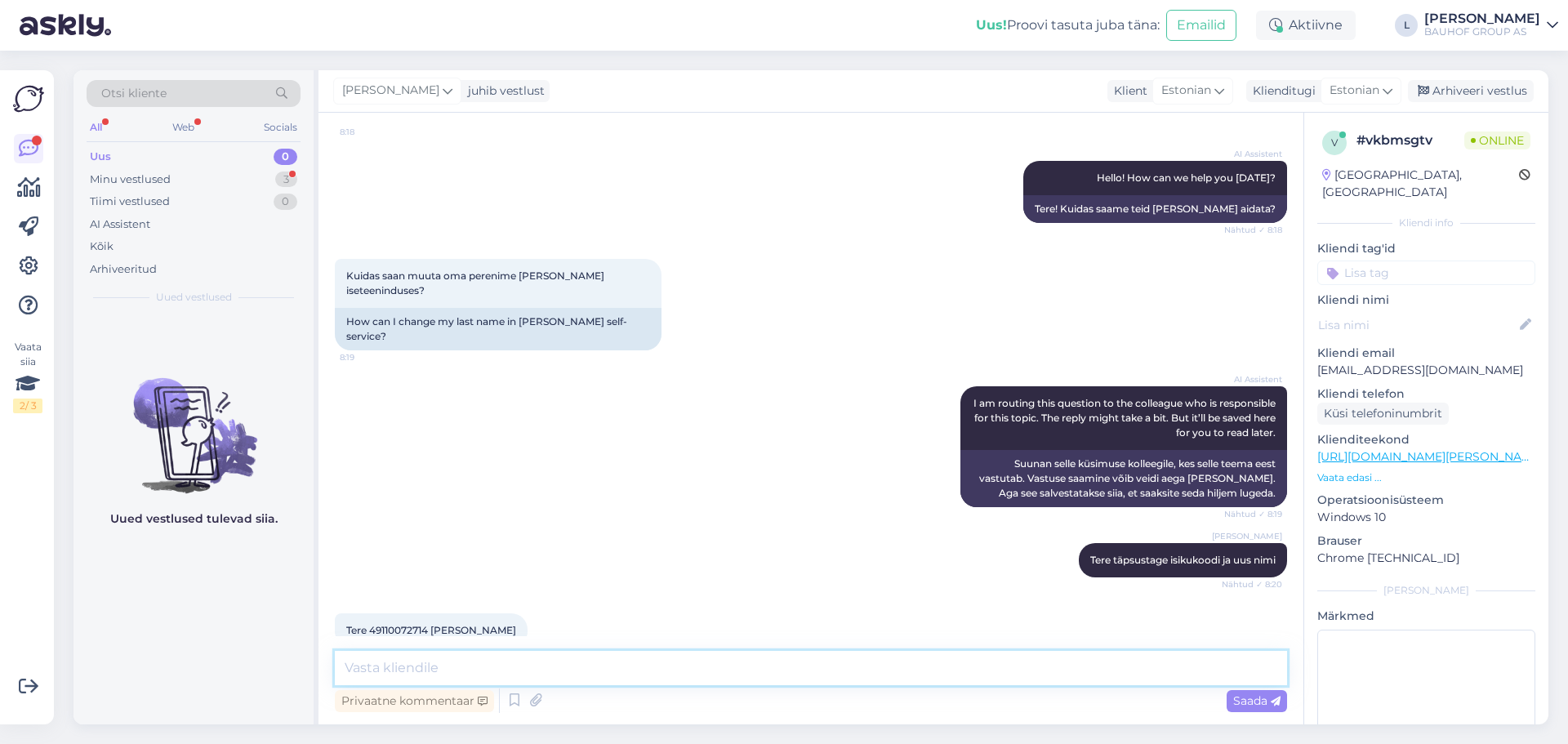
click at [586, 681] on textarea at bounding box center [811, 667] width 952 height 34
type textarea "uus nimi lisatud"
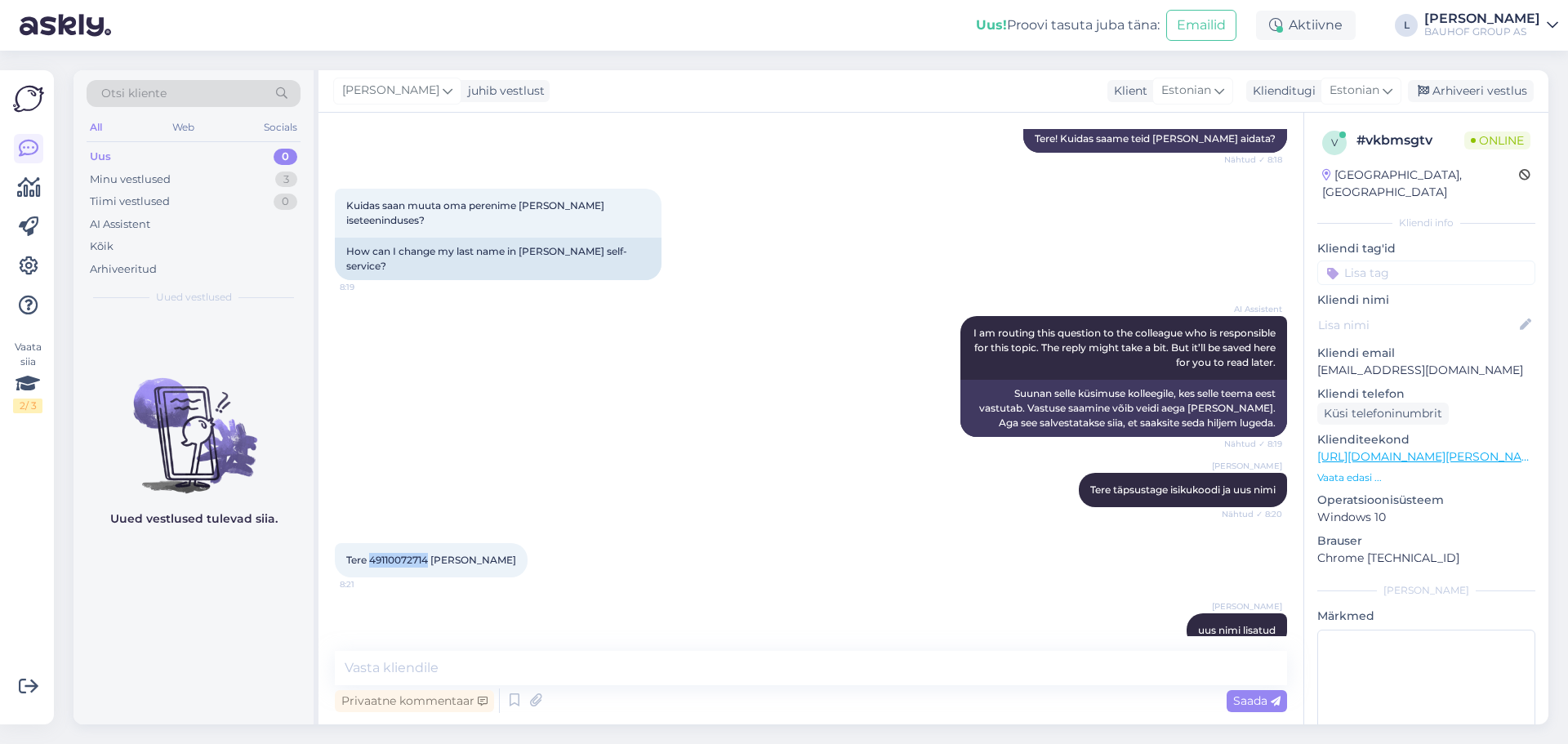
drag, startPoint x: 429, startPoint y: 535, endPoint x: 370, endPoint y: 532, distance: 59.1
click at [370, 554] on span "Tere 49110072714 [PERSON_NAME]" at bounding box center [431, 560] width 170 height 12
copy span "49110072714"
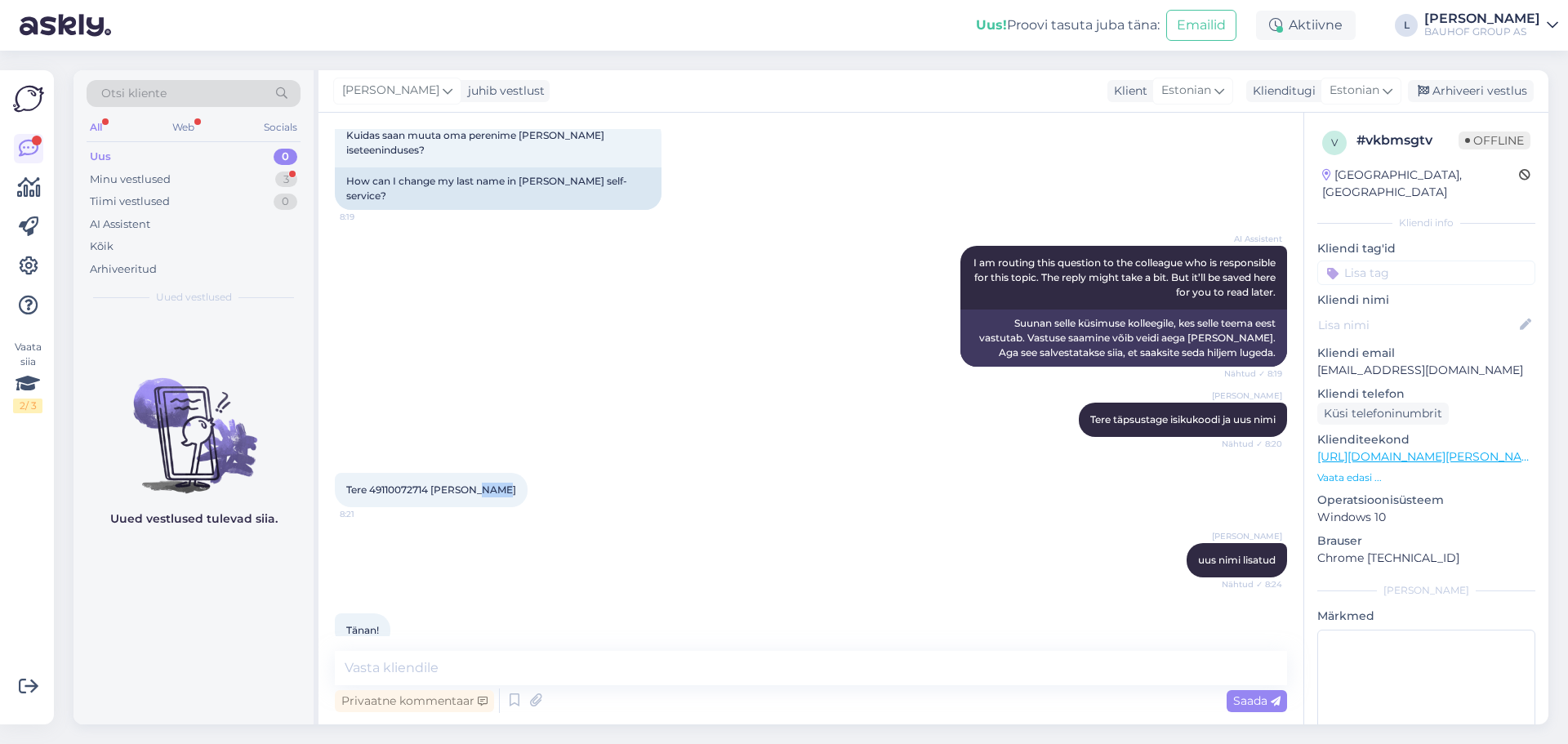
drag, startPoint x: 494, startPoint y: 459, endPoint x: 474, endPoint y: 461, distance: 20.1
click at [474, 473] on div "Tere 49110072714 Liis Pendla 8:21" at bounding box center [431, 489] width 193 height 34
click at [489, 483] on span "Tere 49110072714 [PERSON_NAME]" at bounding box center [431, 489] width 170 height 12
click at [119, 181] on div "Minu vestlused" at bounding box center [130, 180] width 81 height 17
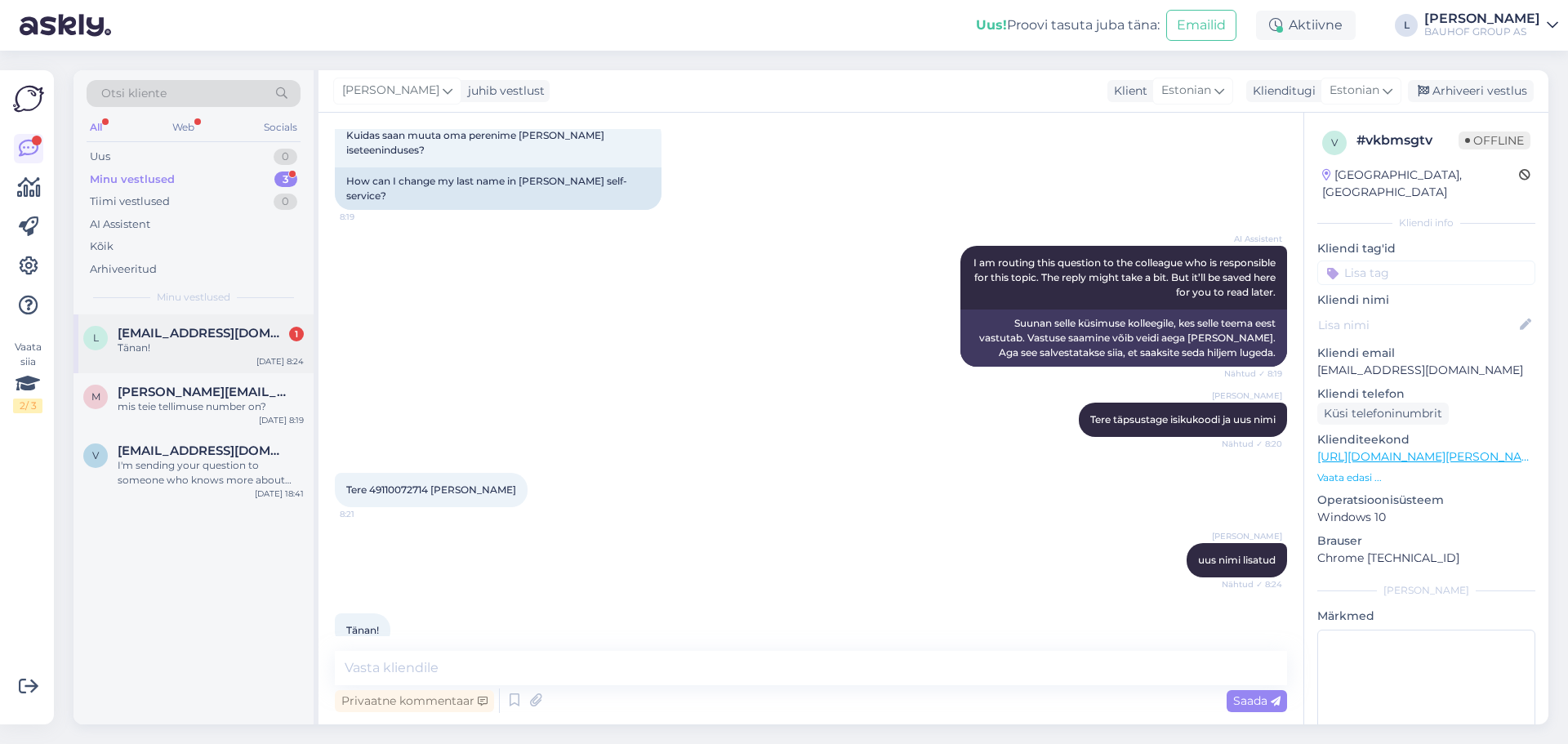
click at [174, 337] on span "[EMAIL_ADDRESS][DOMAIN_NAME]" at bounding box center [202, 333] width 170 height 15
click at [583, 660] on textarea at bounding box center [811, 667] width 952 height 34
click at [1488, 85] on div "Arhiveeri vestlus" at bounding box center [1471, 91] width 126 height 22
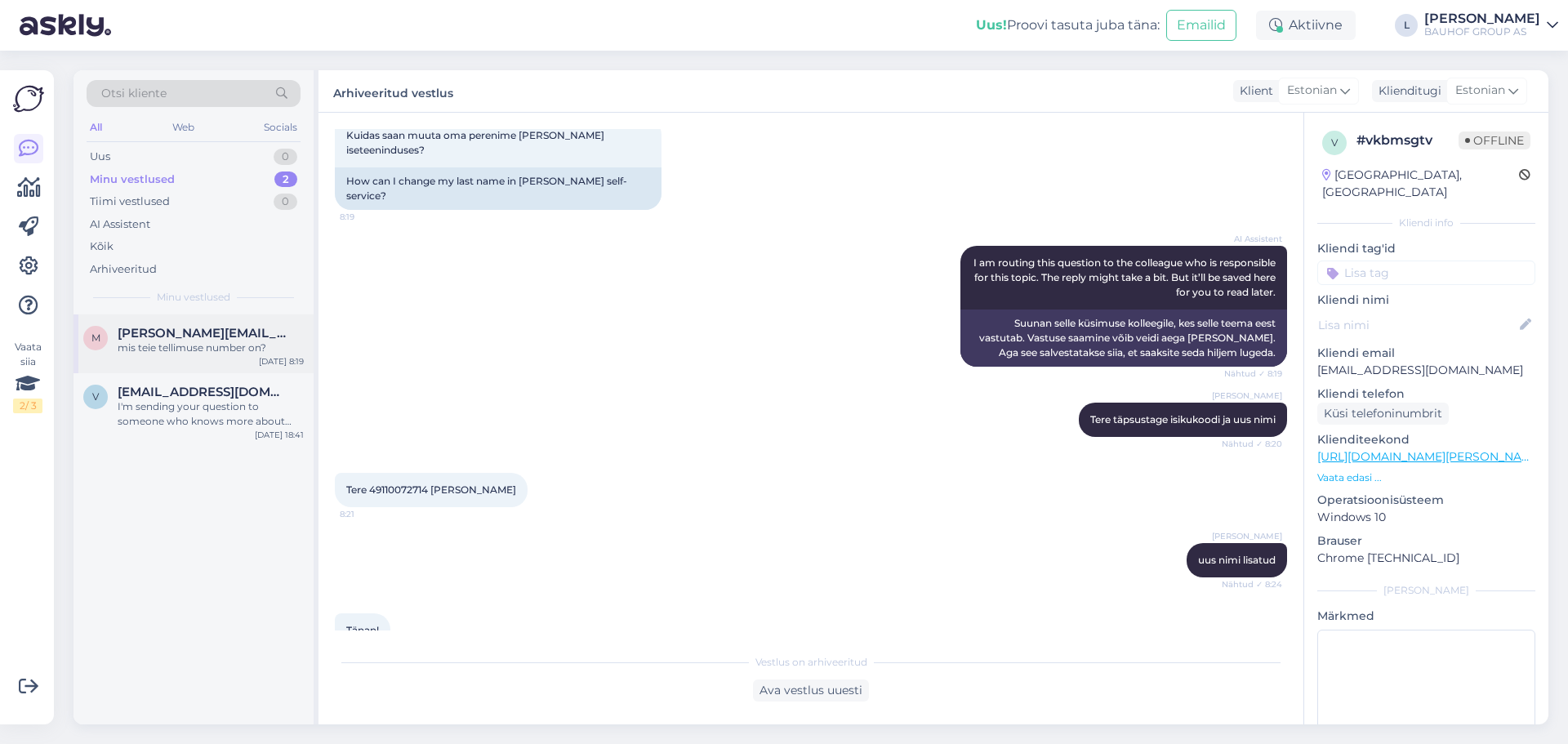
click at [211, 358] on div "m [PERSON_NAME][EMAIL_ADDRESS][PERSON_NAME][DOMAIN_NAME] mis teie tellimuse num…" at bounding box center [193, 344] width 240 height 58
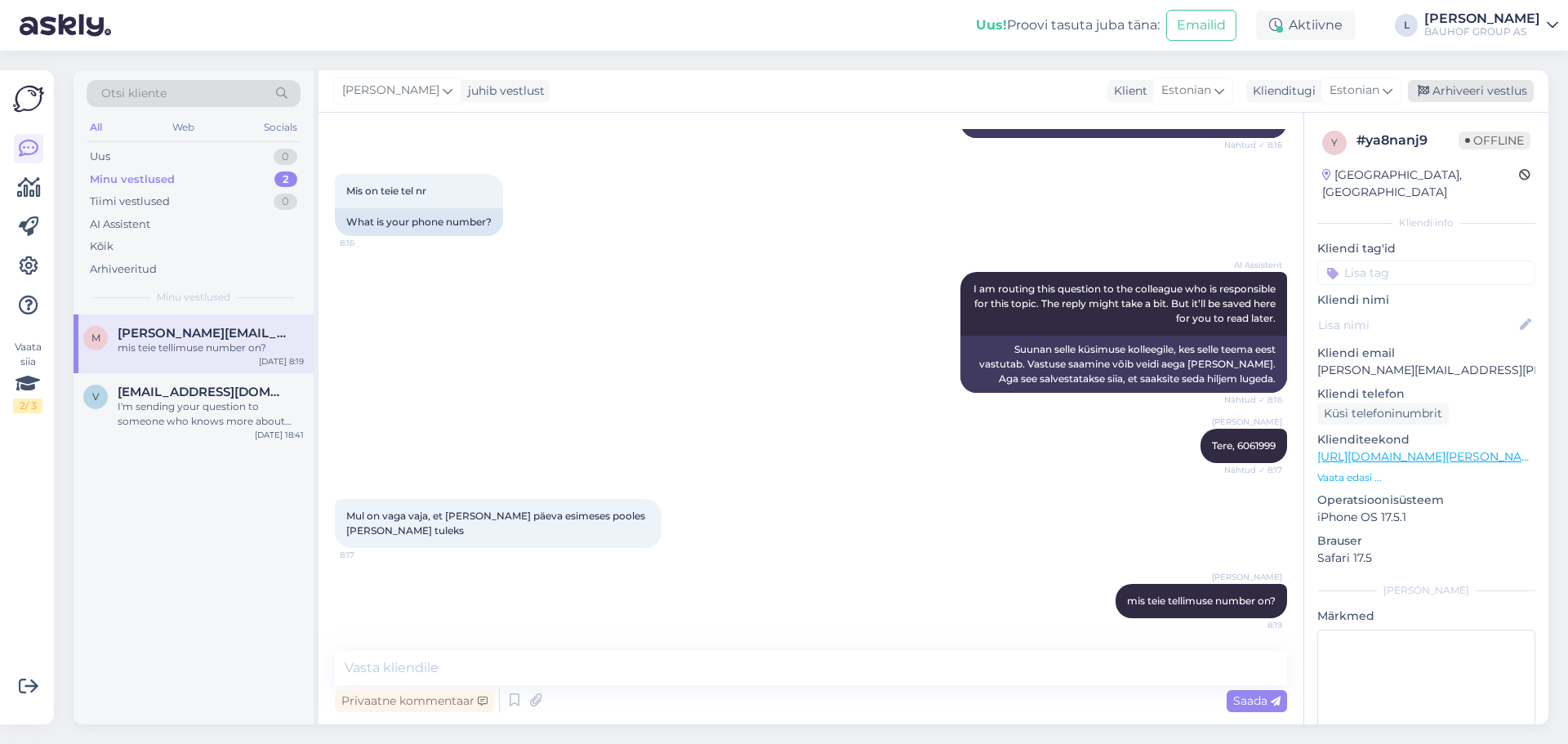
click at [1477, 82] on div "Arhiveeri vestlus" at bounding box center [1471, 91] width 126 height 22
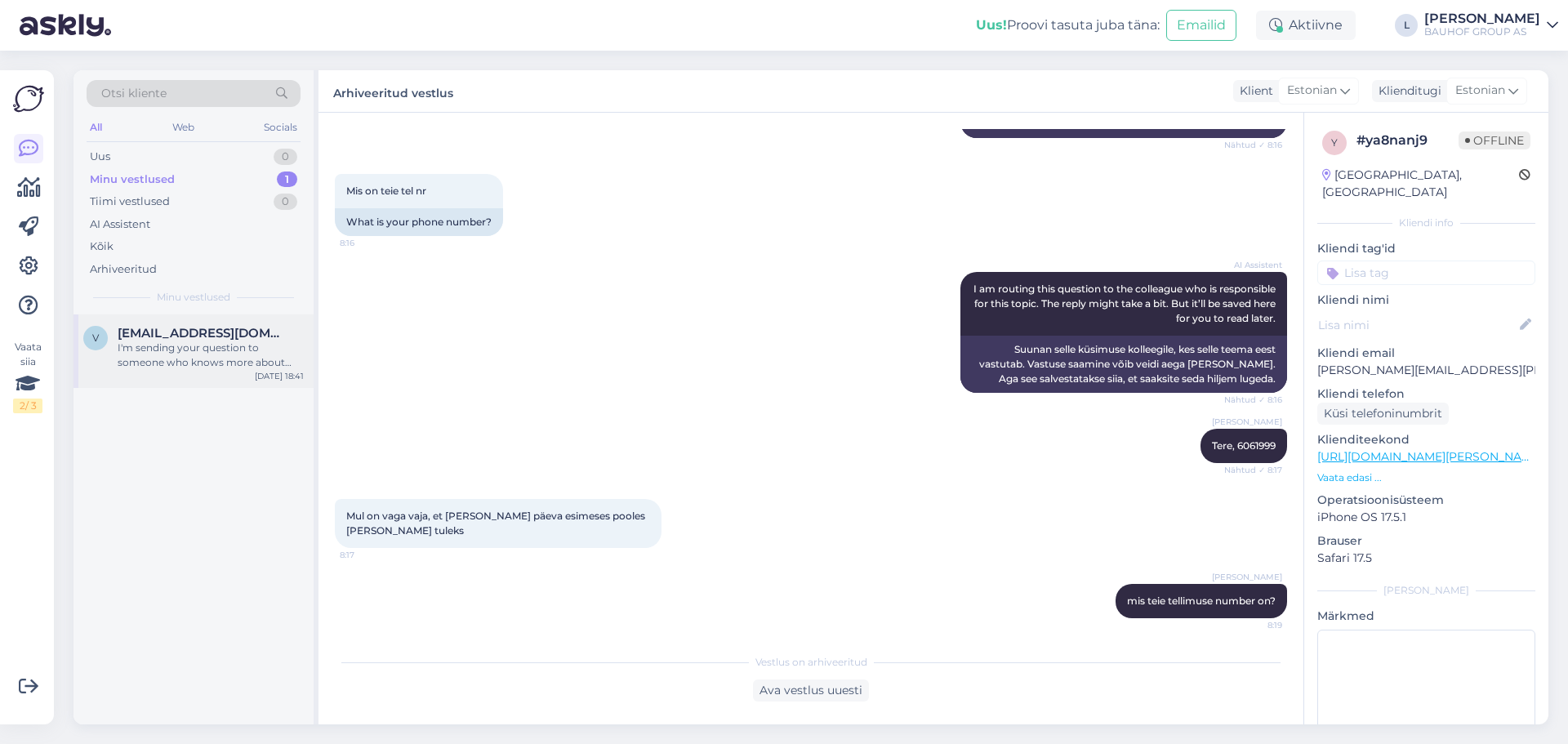
click at [214, 368] on div "I'm sending your question to someone who knows more about this. It might take a…" at bounding box center [211, 356] width 187 height 30
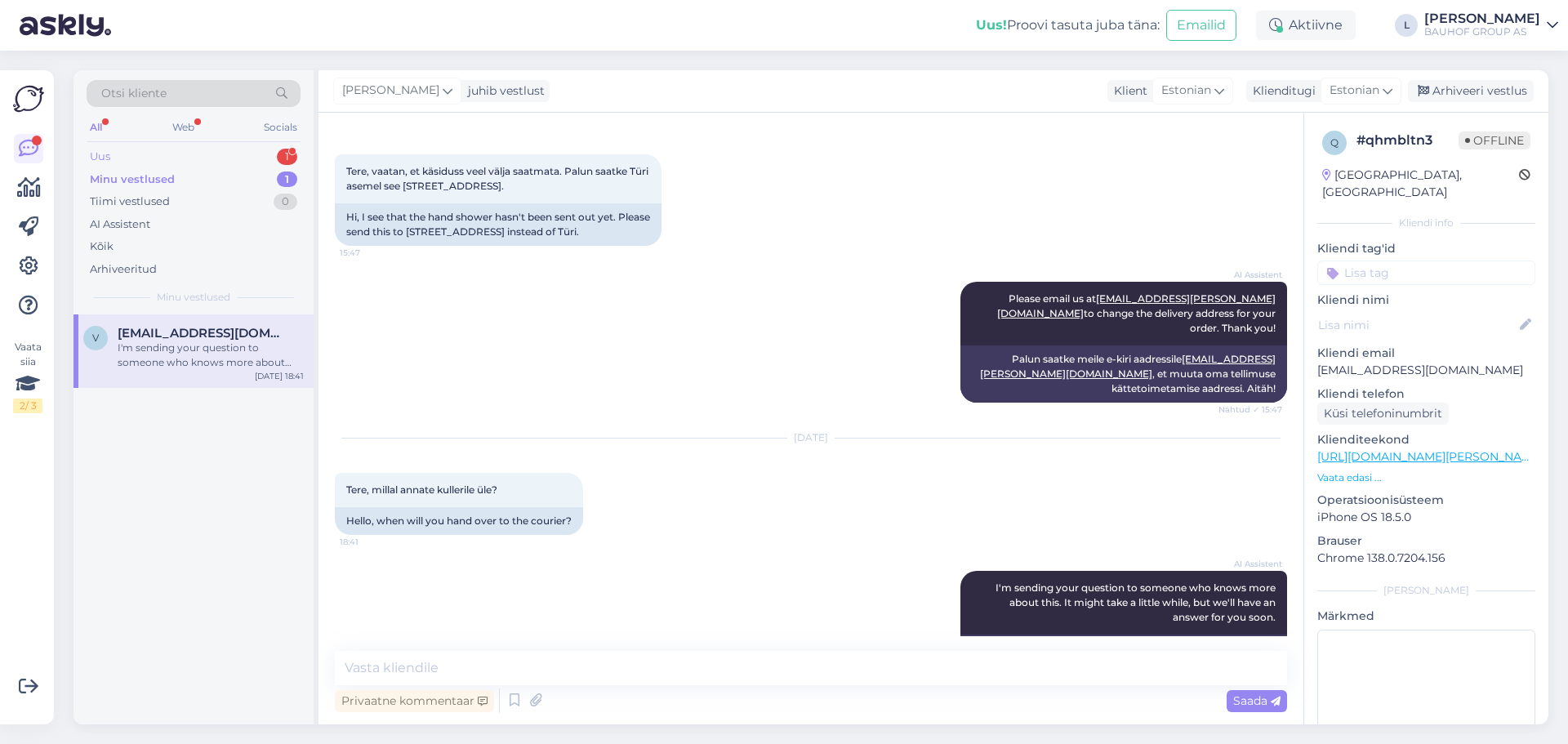
click at [167, 157] on div "Uus 1" at bounding box center [193, 157] width 214 height 23
click at [167, 317] on div "k [EMAIL_ADDRESS][DOMAIN_NAME] 1 Selge [DATE] 8:59" at bounding box center [193, 344] width 240 height 58
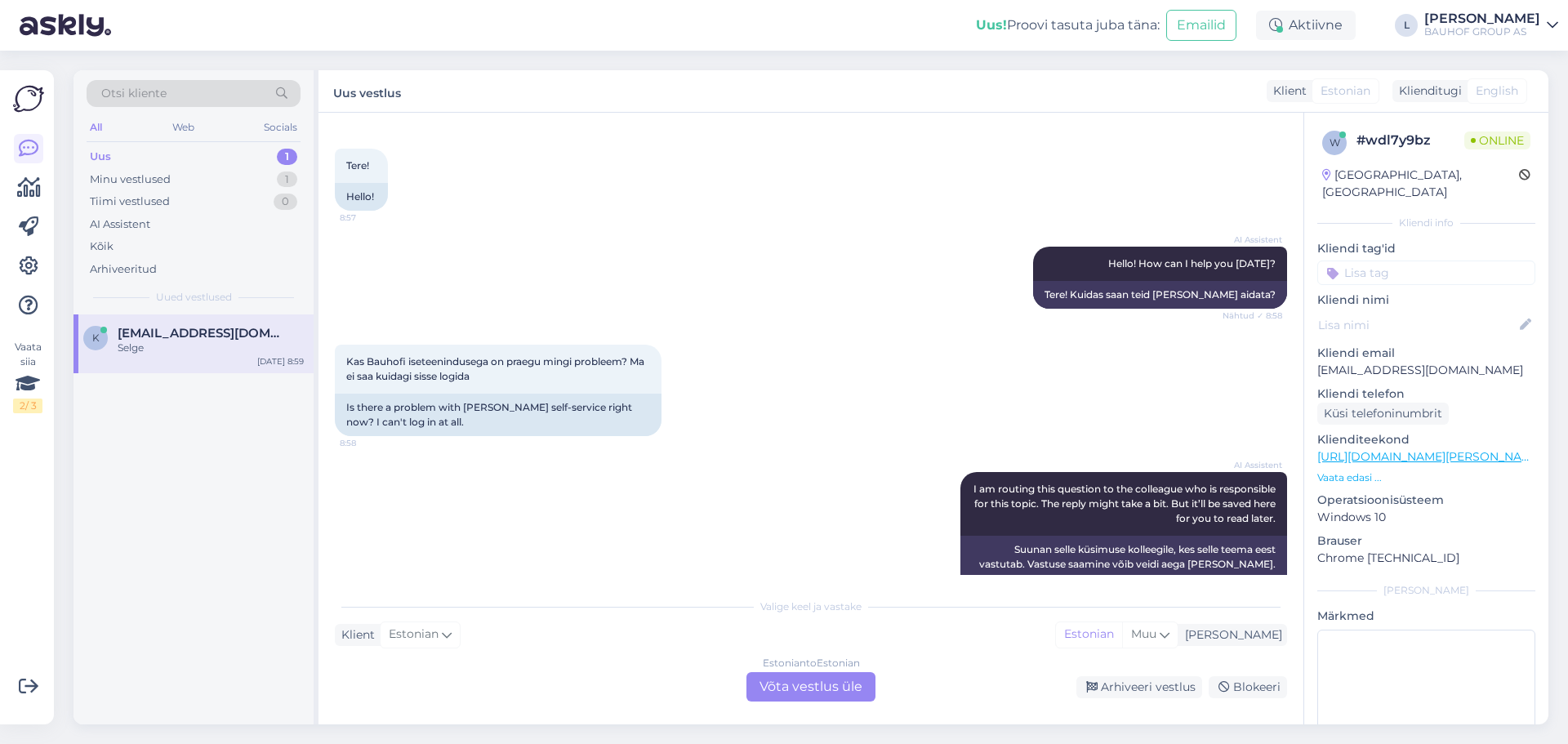
scroll to position [201, 0]
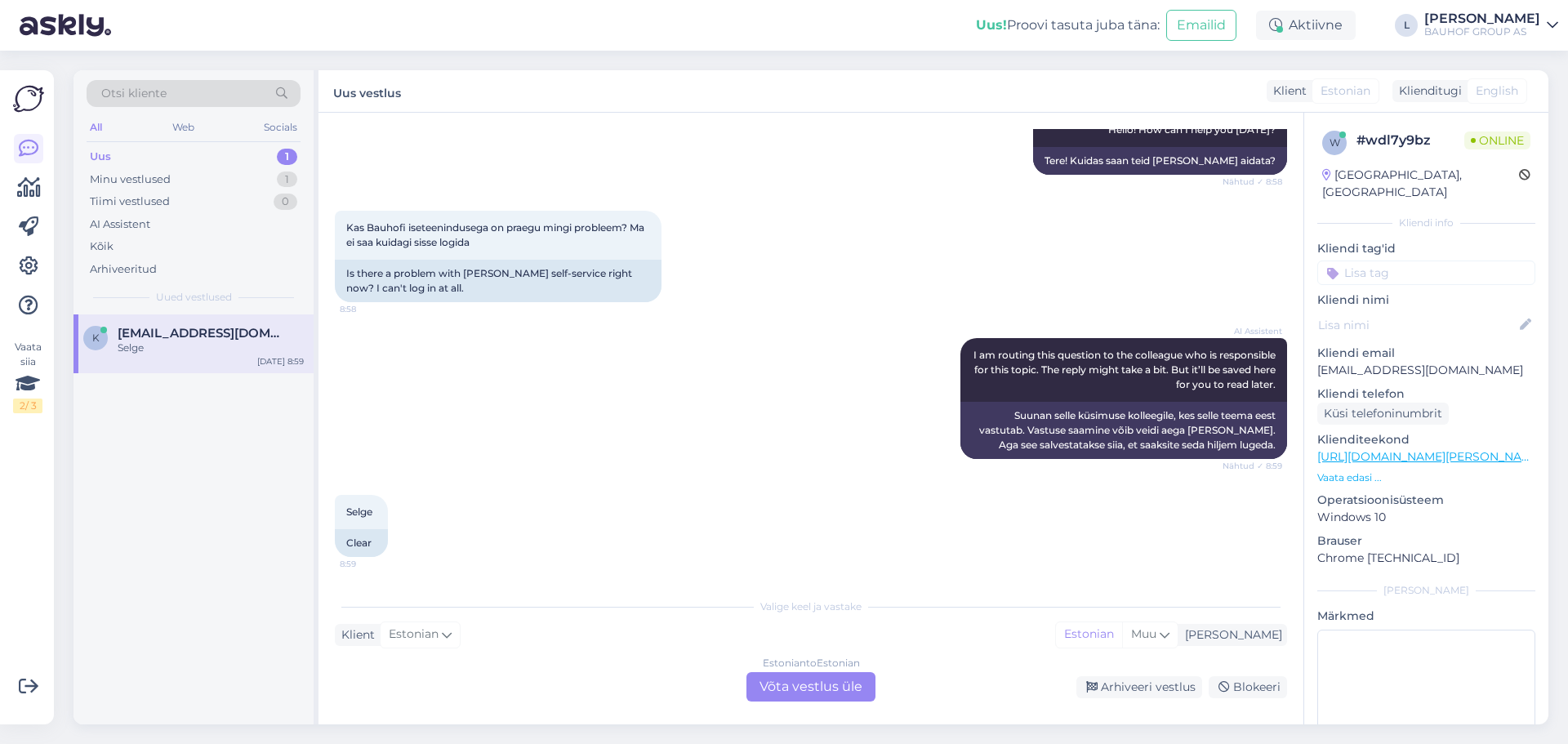
click at [833, 696] on div "Estonian to Estonian Võta vestlus üle" at bounding box center [811, 687] width 129 height 30
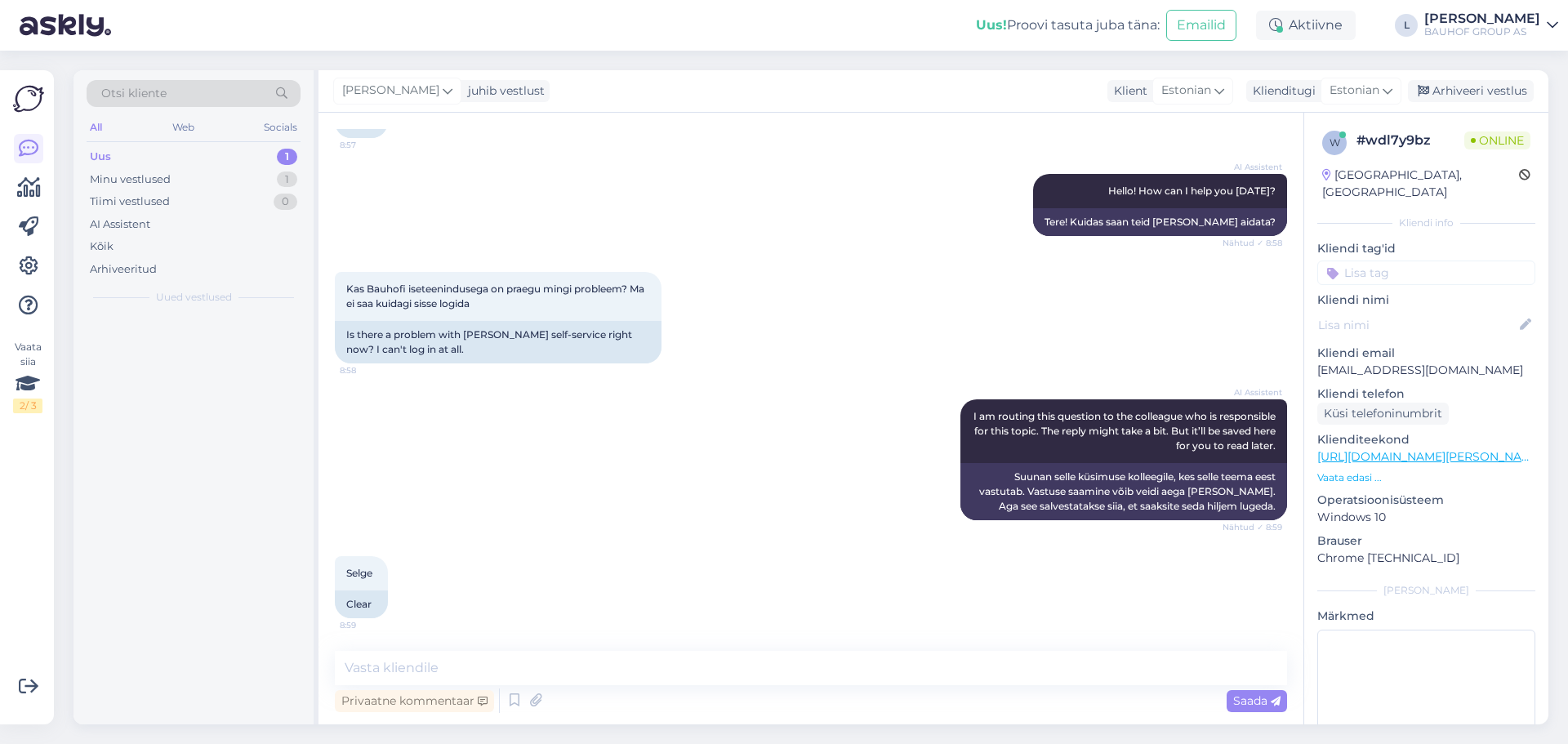
scroll to position [140, 0]
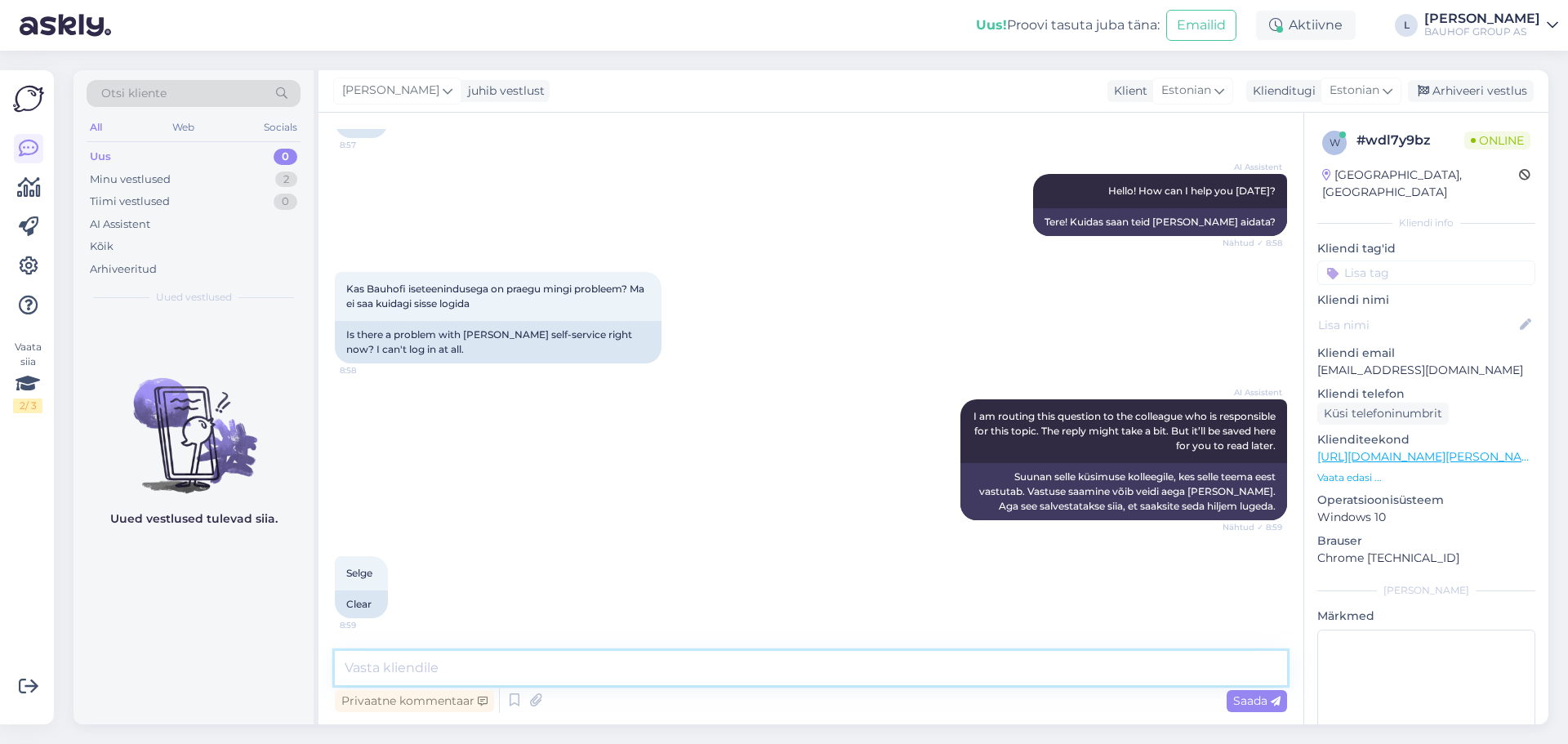
click at [675, 675] on textarea at bounding box center [811, 667] width 952 height 34
type textarea "Tere, täpsustage palun mis veateade tuleb ekraanile?"
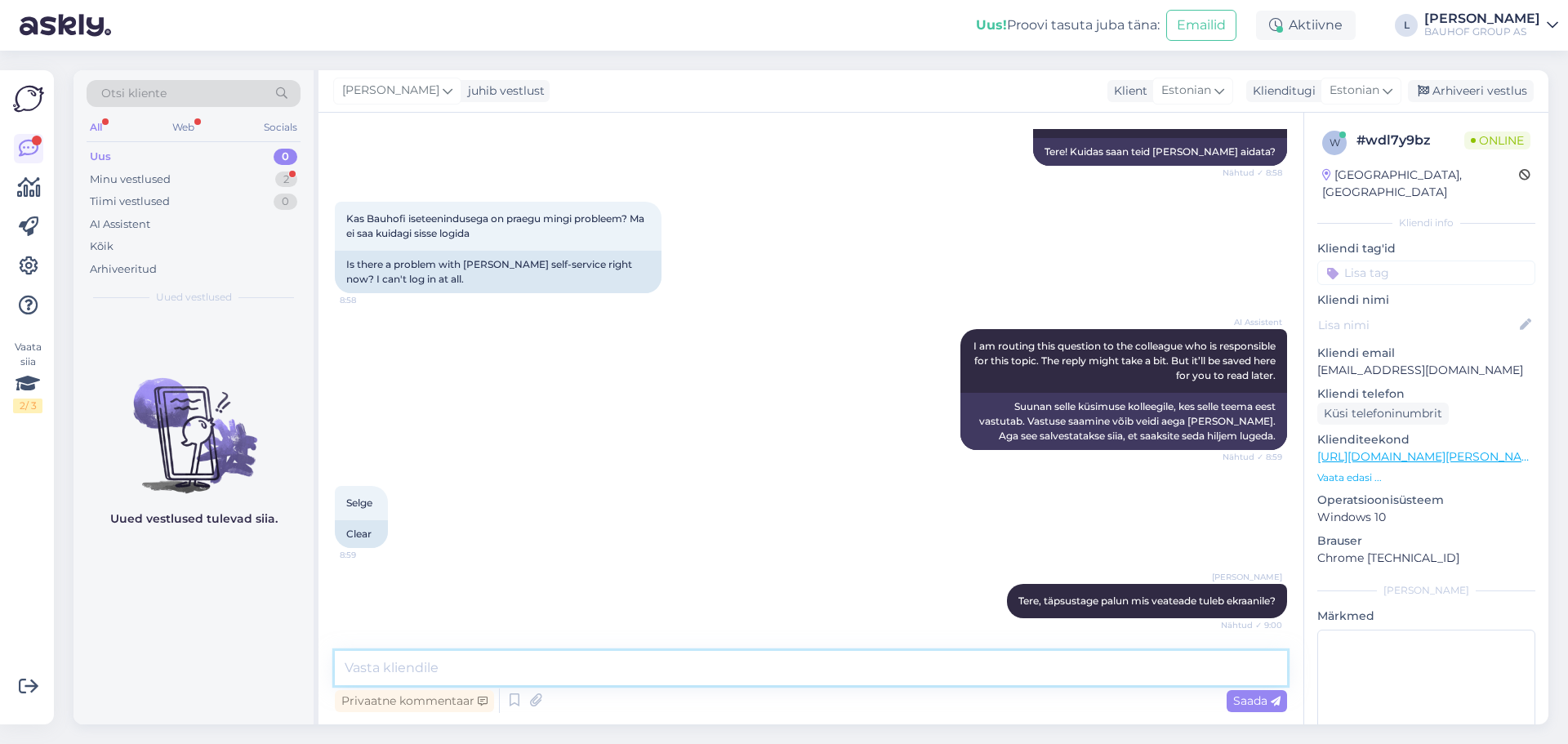
scroll to position [280, 0]
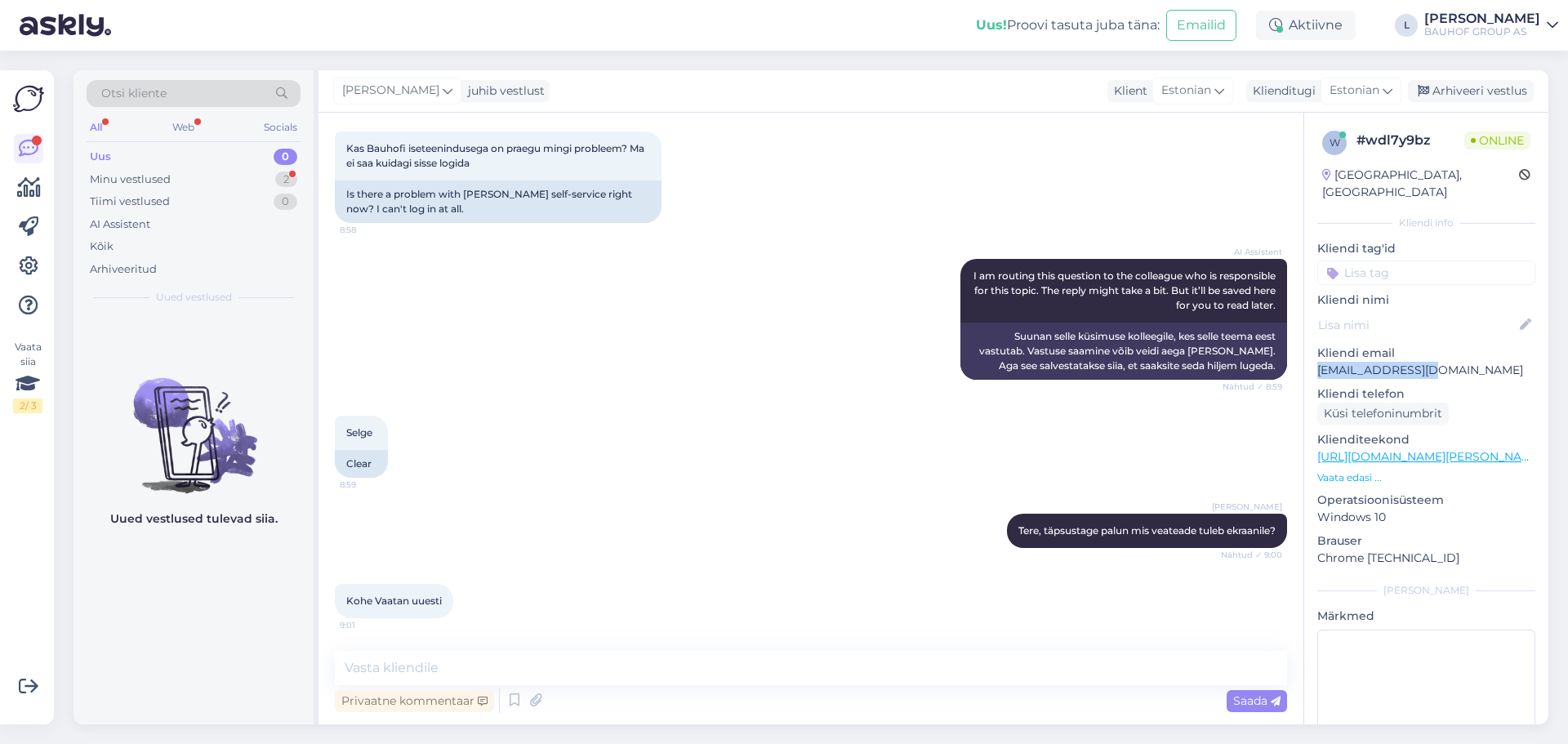
drag, startPoint x: 1436, startPoint y: 351, endPoint x: 1315, endPoint y: 354, distance: 121.0
click at [1315, 354] on div "w # wdl7y9bz Online [GEOGRAPHIC_DATA], [GEOGRAPHIC_DATA] Kliendi info Kliendi t…" at bounding box center [1427, 457] width 244 height 689
drag, startPoint x: 1357, startPoint y: 341, endPoint x: 1420, endPoint y: 350, distance: 63.6
click at [1420, 362] on p "[EMAIL_ADDRESS][DOMAIN_NAME]" at bounding box center [1427, 371] width 218 height 17
drag, startPoint x: 1426, startPoint y: 350, endPoint x: 1318, endPoint y: 354, distance: 108.1
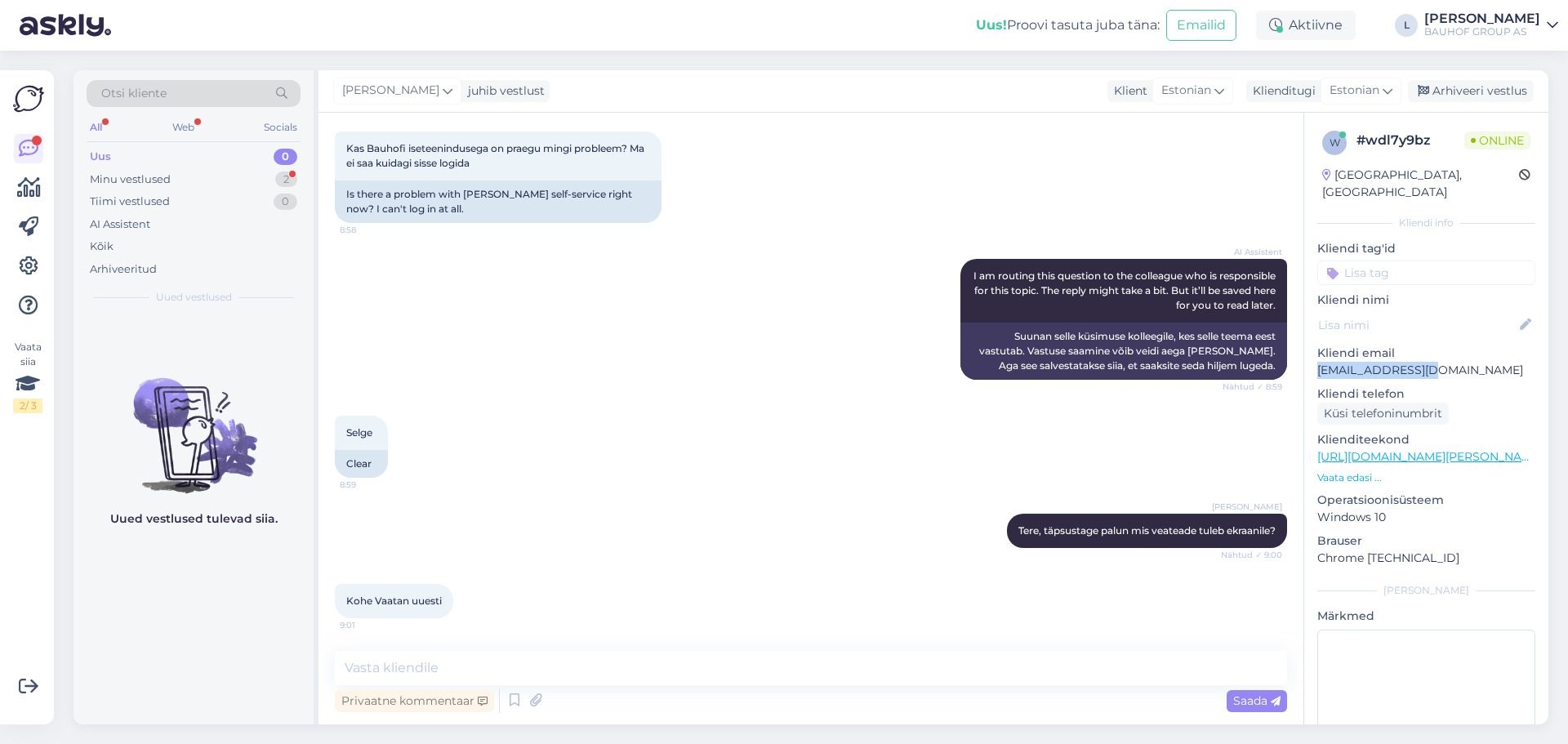
click at [1318, 362] on p "[EMAIL_ADDRESS][DOMAIN_NAME]" at bounding box center [1427, 371] width 218 height 17
copy p "[EMAIL_ADDRESS][DOMAIN_NAME]"
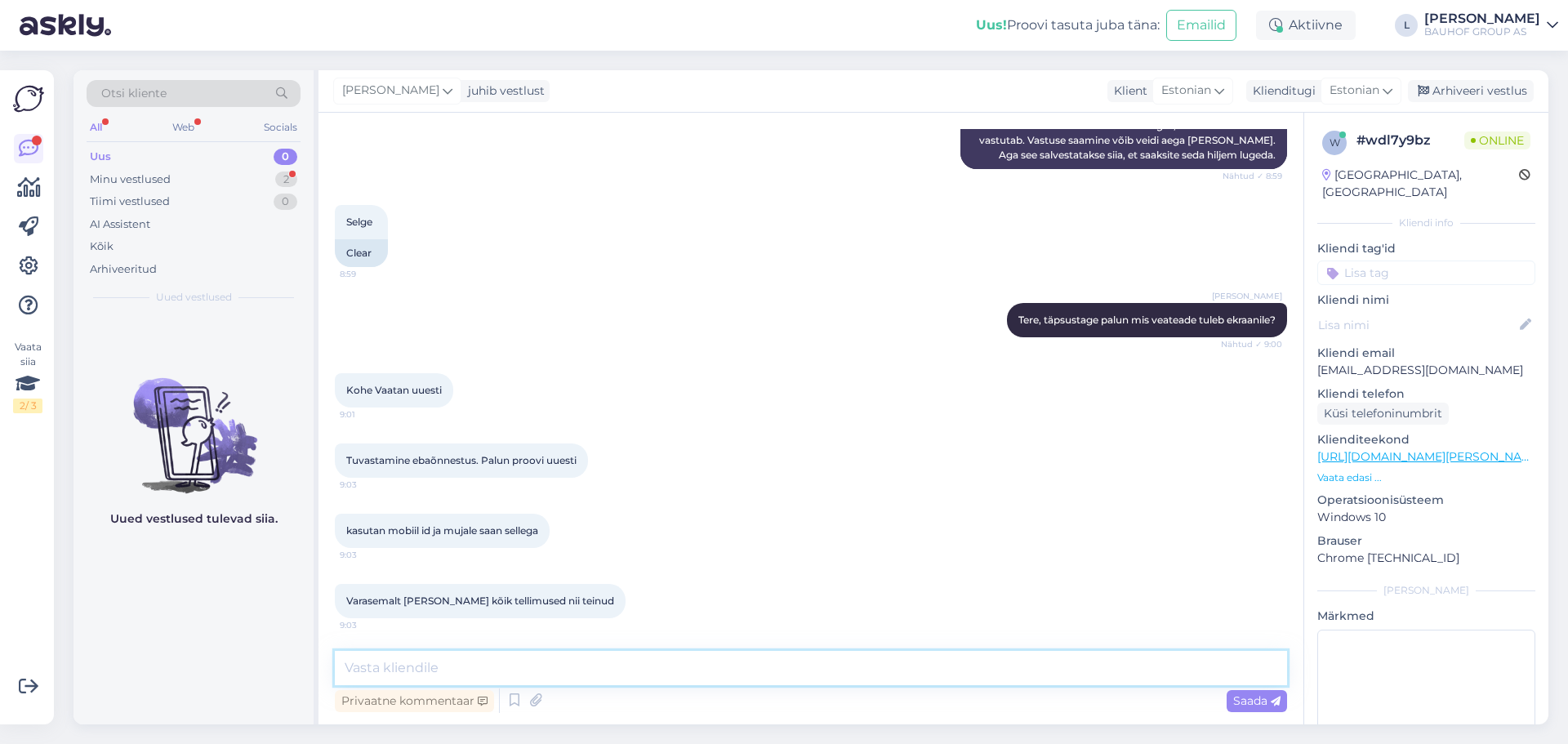
click at [390, 678] on textarea at bounding box center [811, 667] width 952 height 34
type textarea "Uuendasime andmed teie kontol, proovige palun inkognito aknast sisse logida"
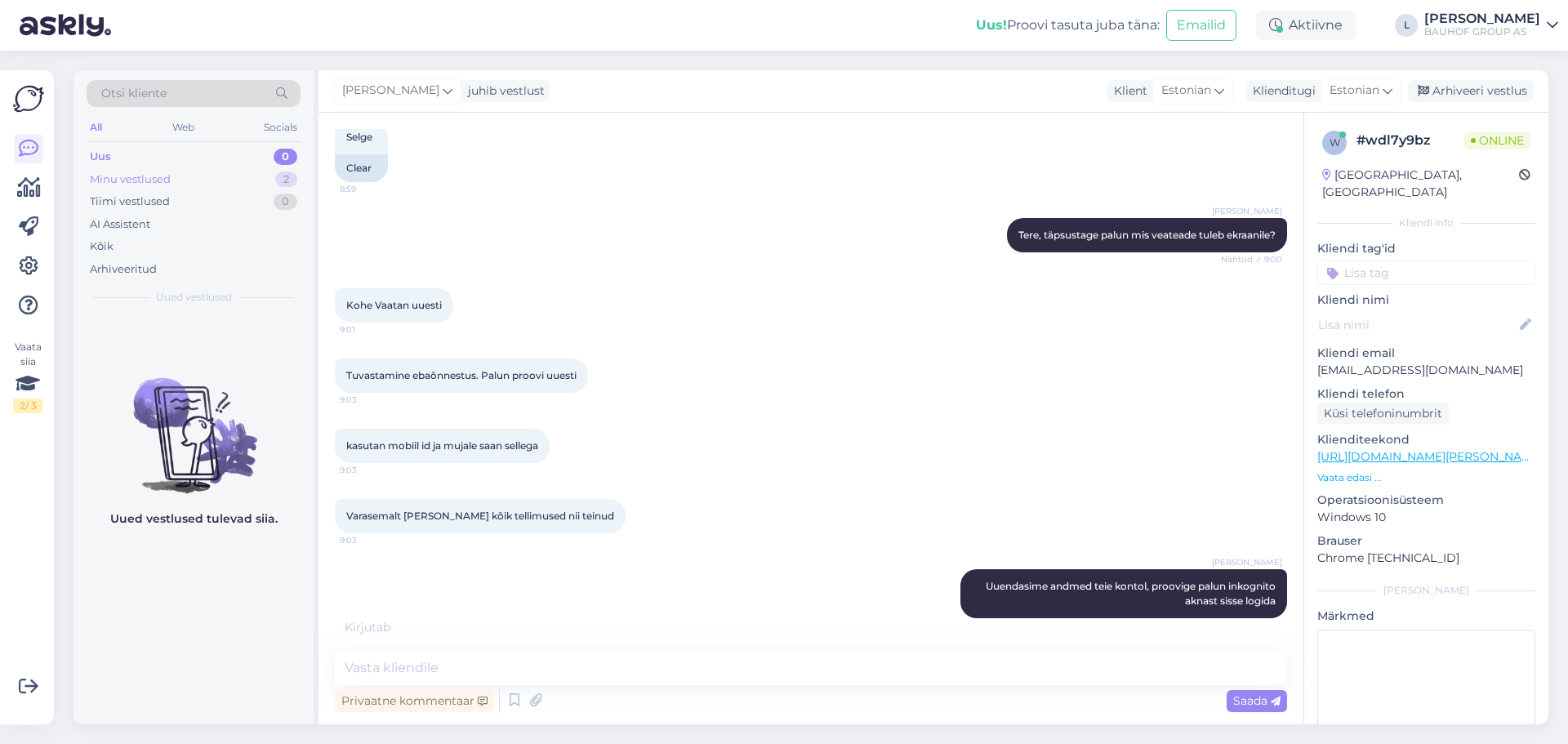
click at [156, 178] on div "Minu vestlused" at bounding box center [130, 180] width 81 height 17
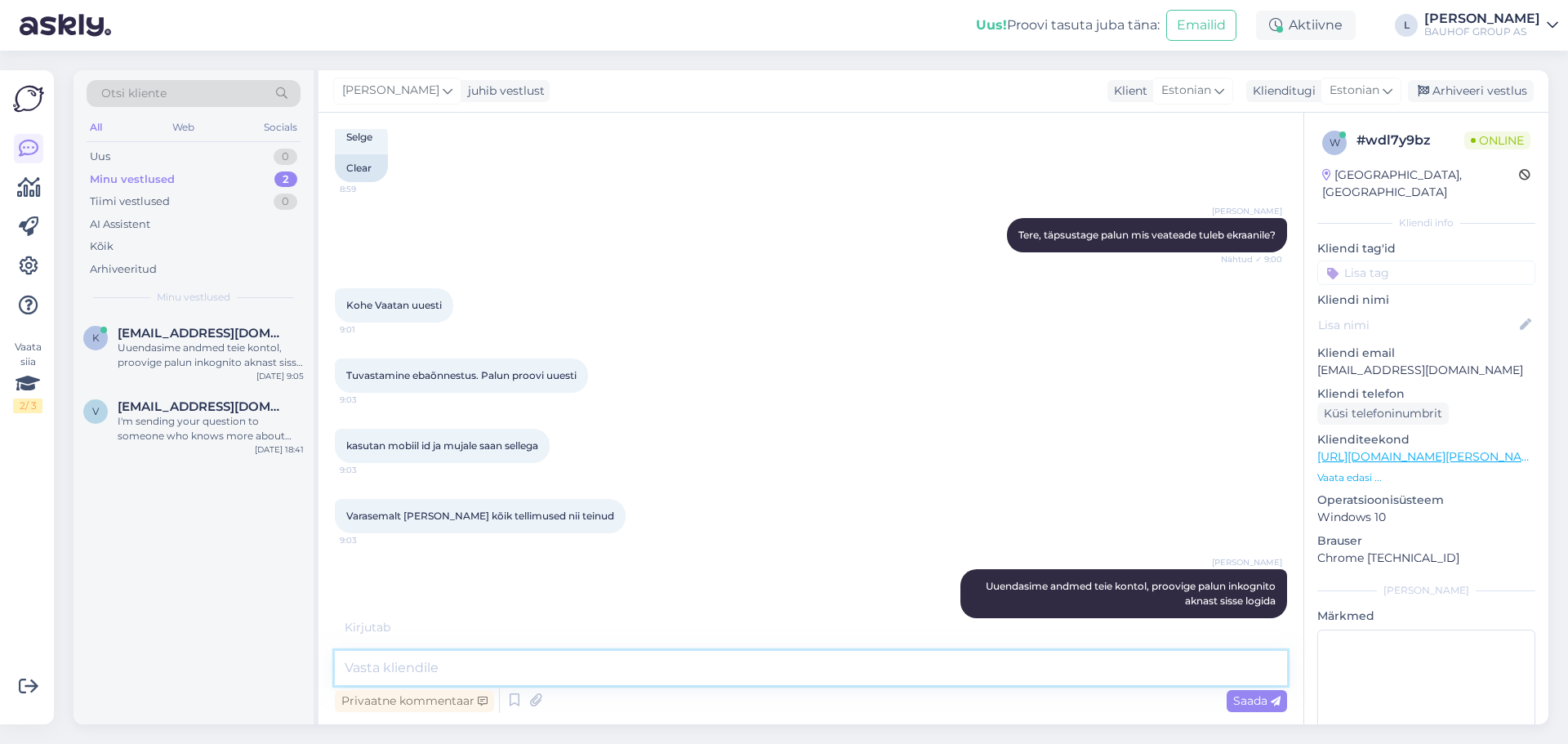
click at [578, 680] on textarea at bounding box center [811, 667] width 952 height 34
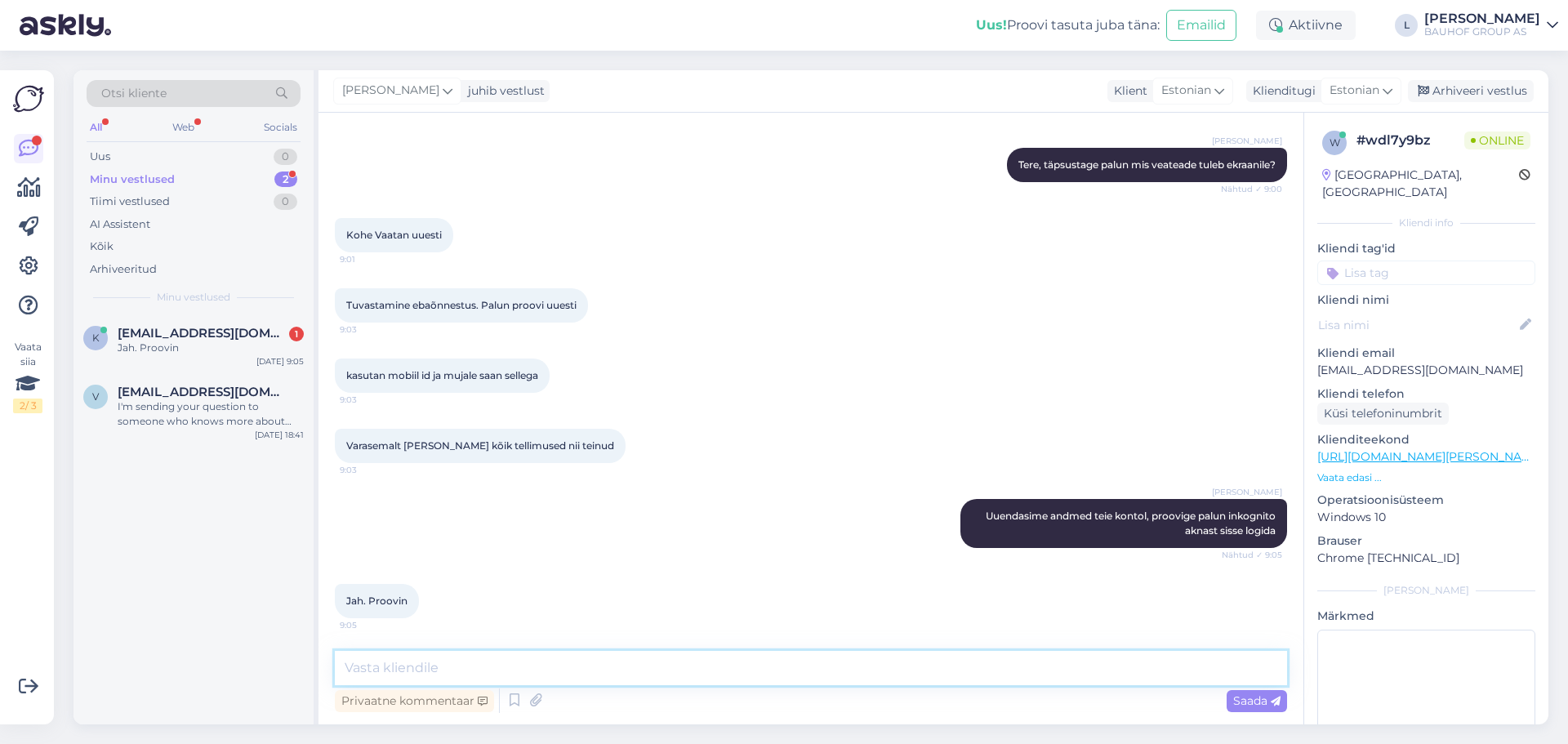
click at [473, 666] on textarea at bounding box center [811, 667] width 952 height 34
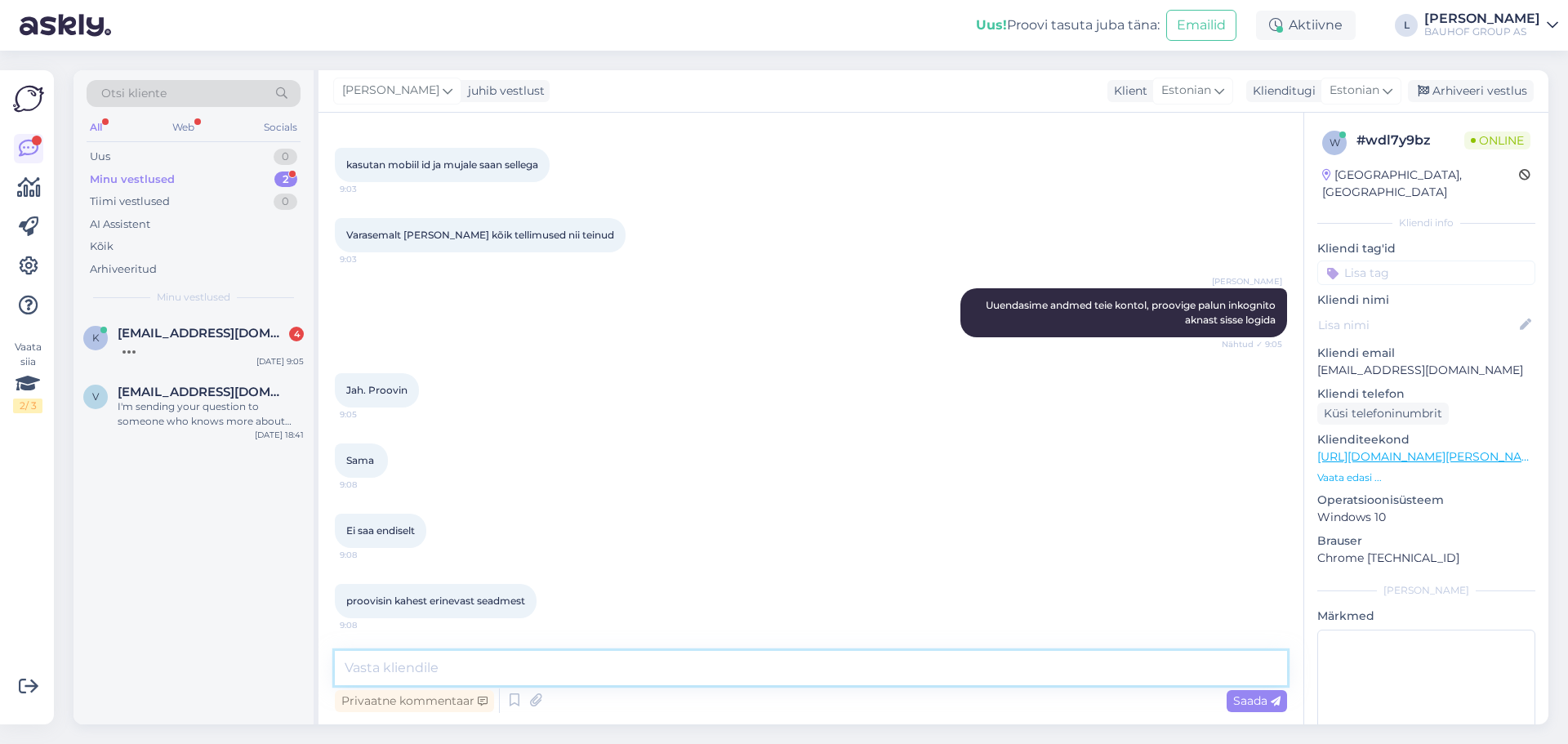
click at [453, 670] on textarea at bounding box center [811, 667] width 952 height 34
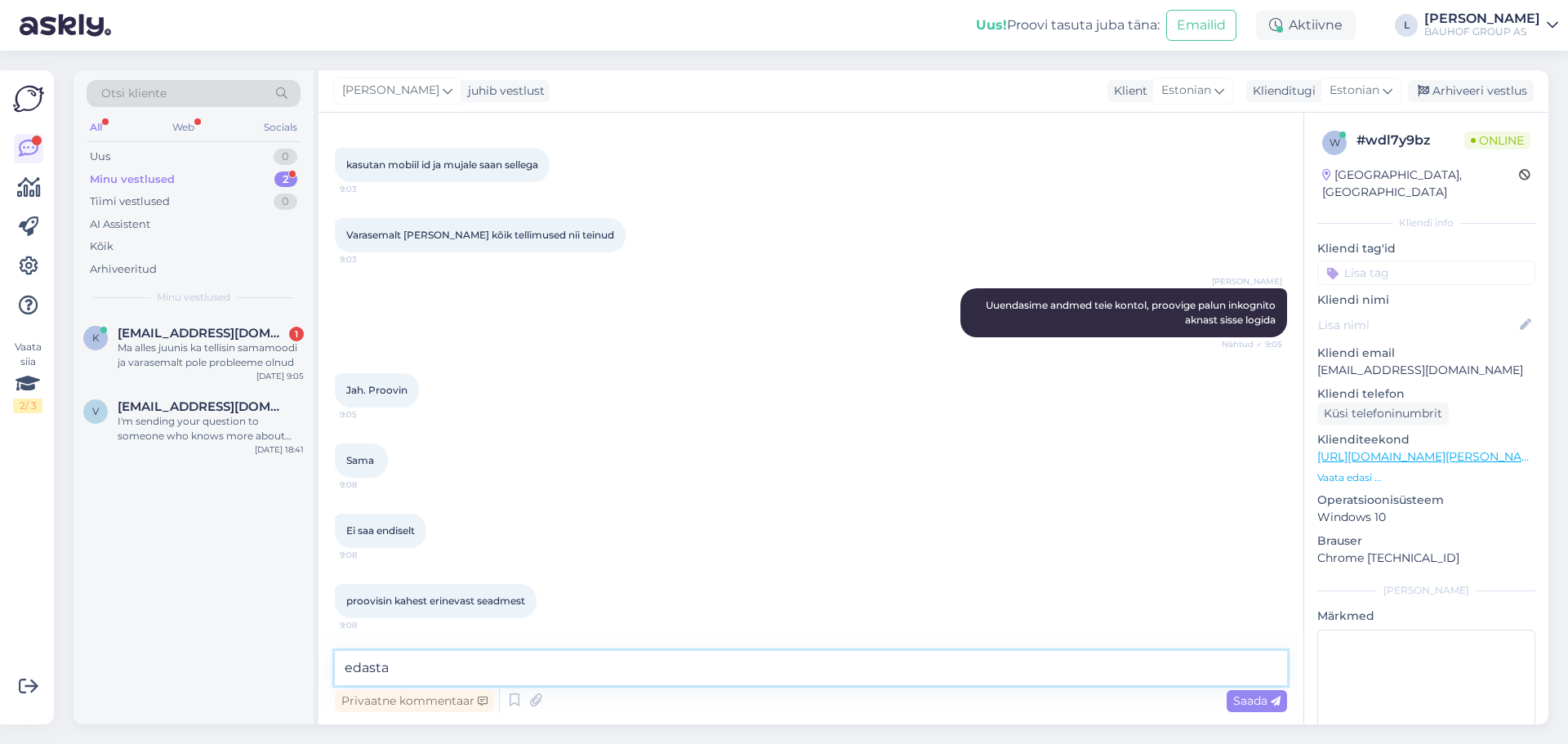
scroll to position [942, 0]
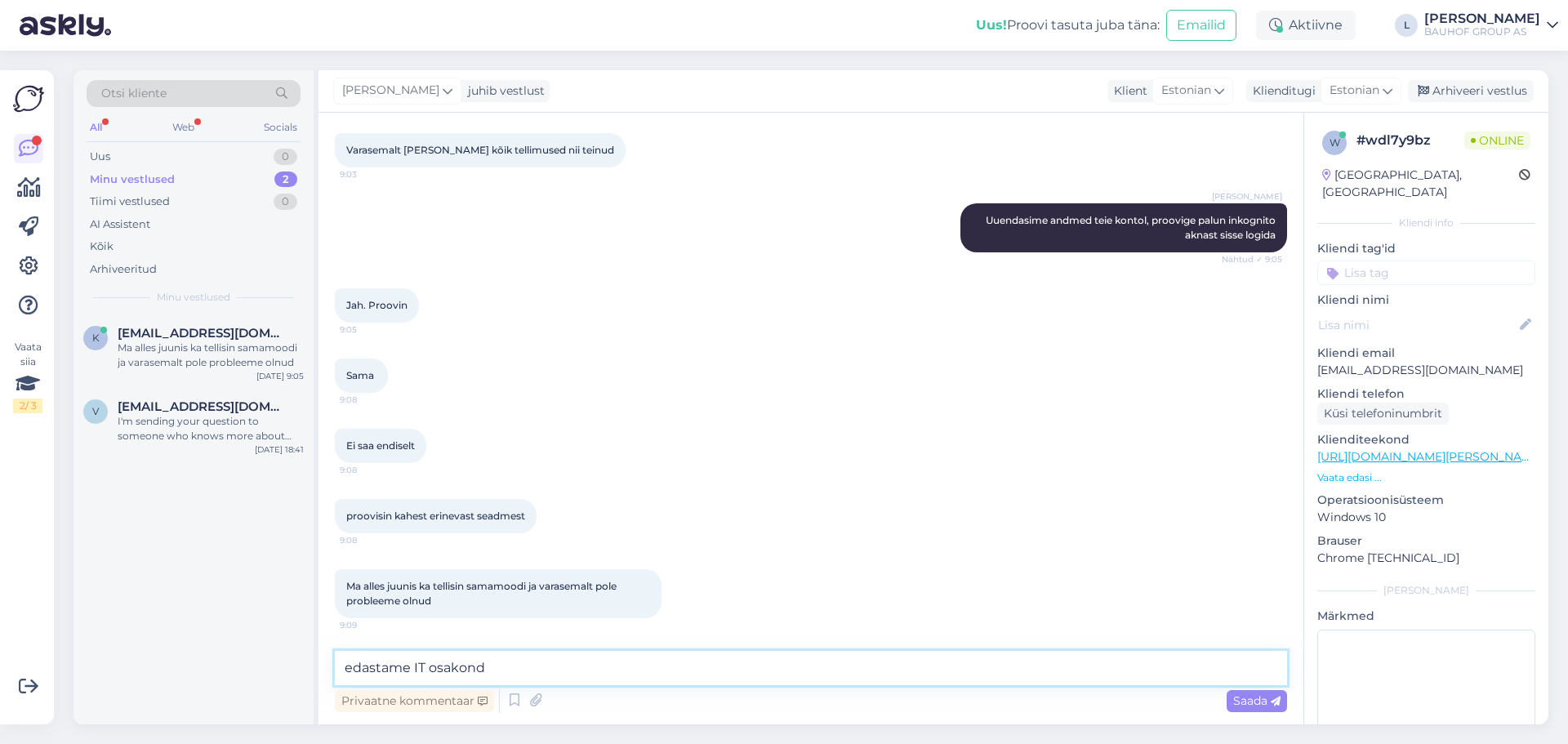
type textarea "edastame IT osakonda"
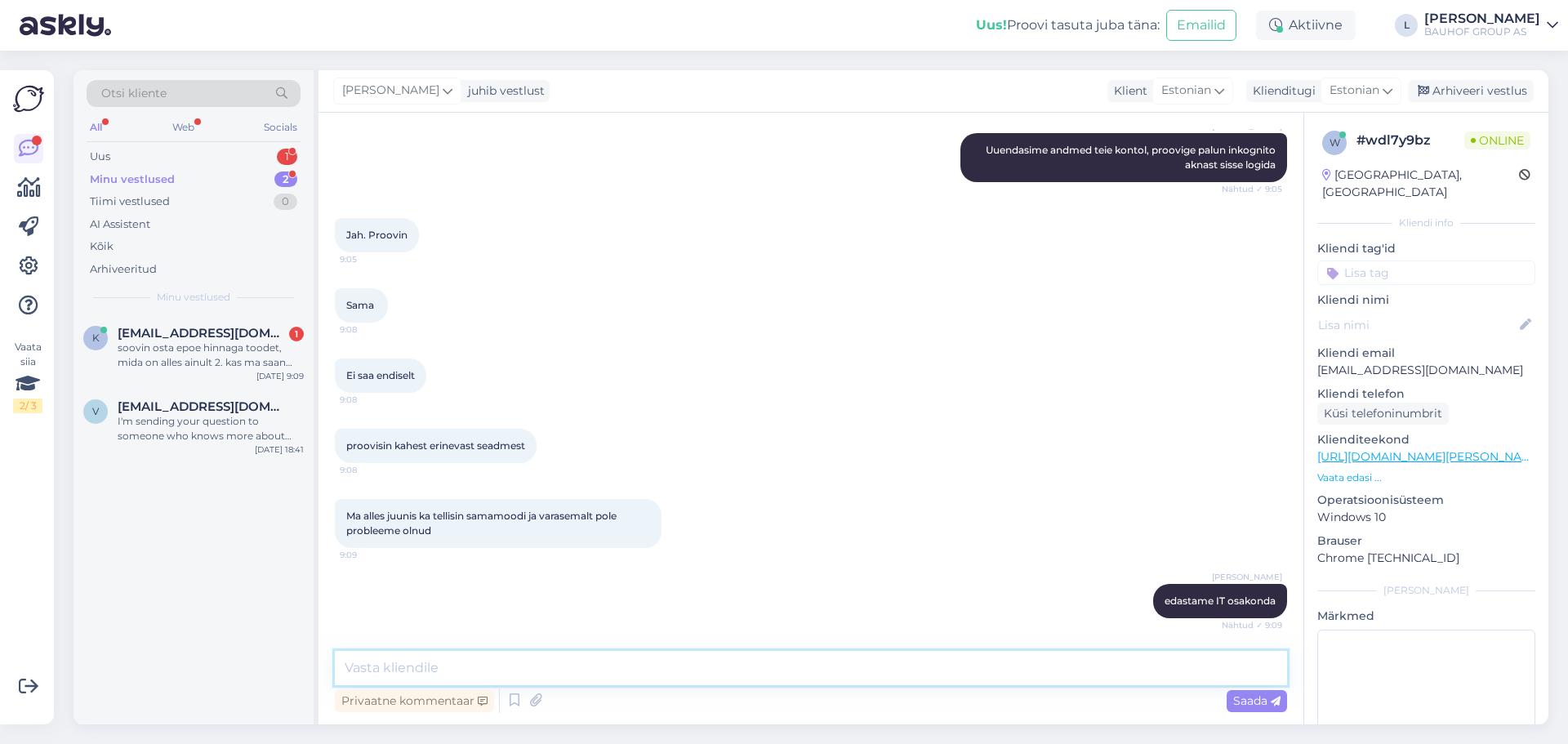
scroll to position [1097, 0]
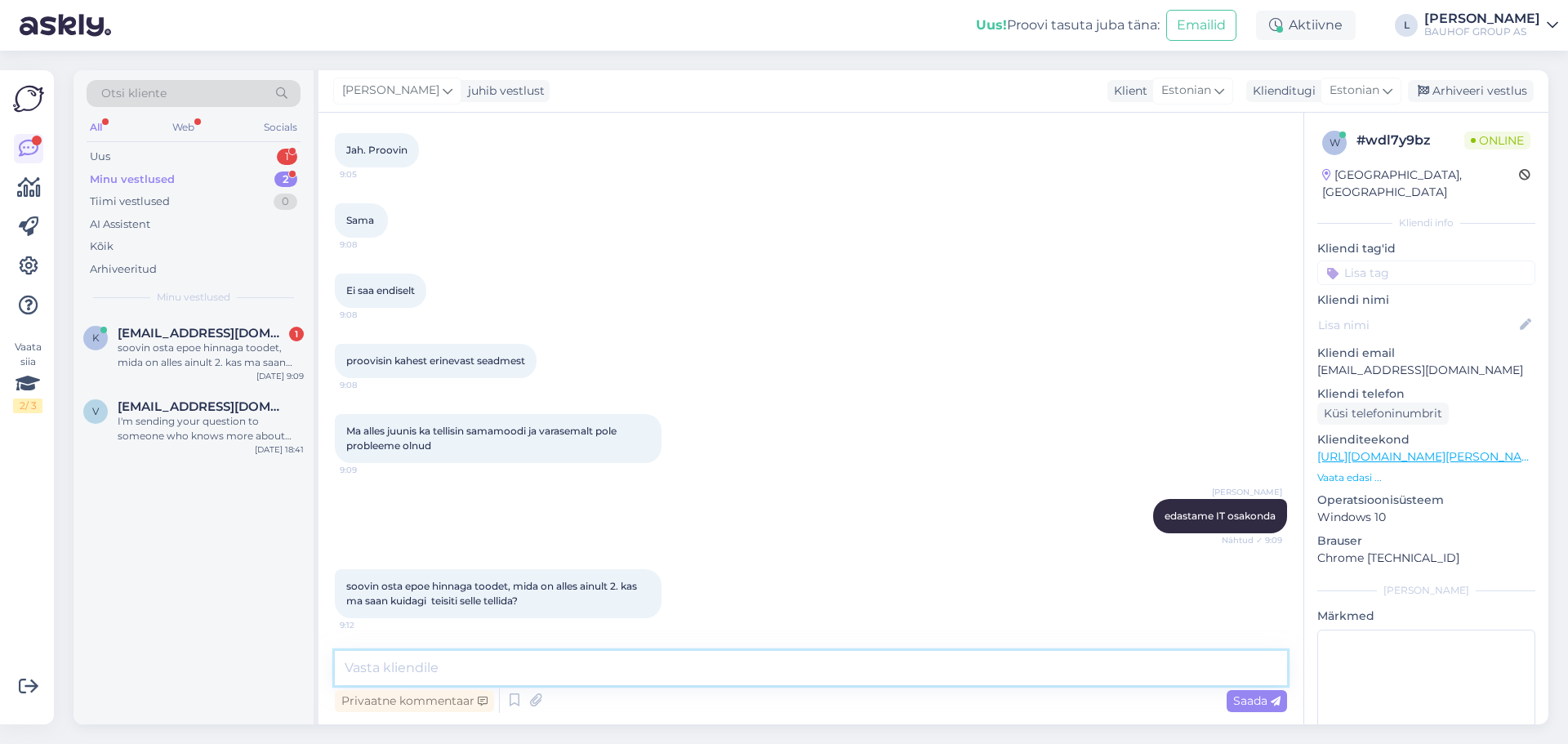
click at [457, 666] on textarea at bounding box center [811, 667] width 952 height 34
click at [453, 666] on textarea at bounding box center [811, 667] width 952 height 34
type textarea "täpsustage tootekoodi palun"
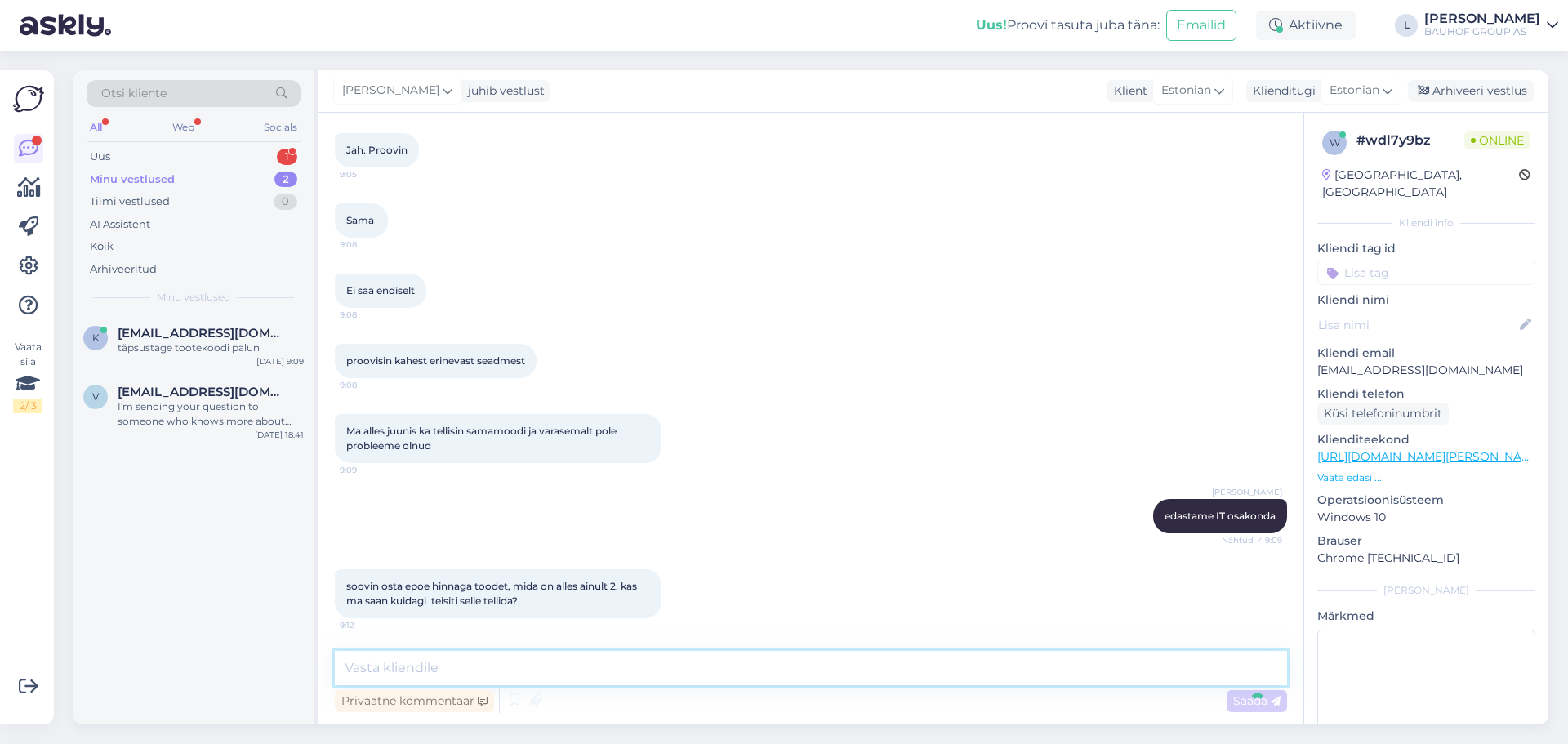
scroll to position [1167, 0]
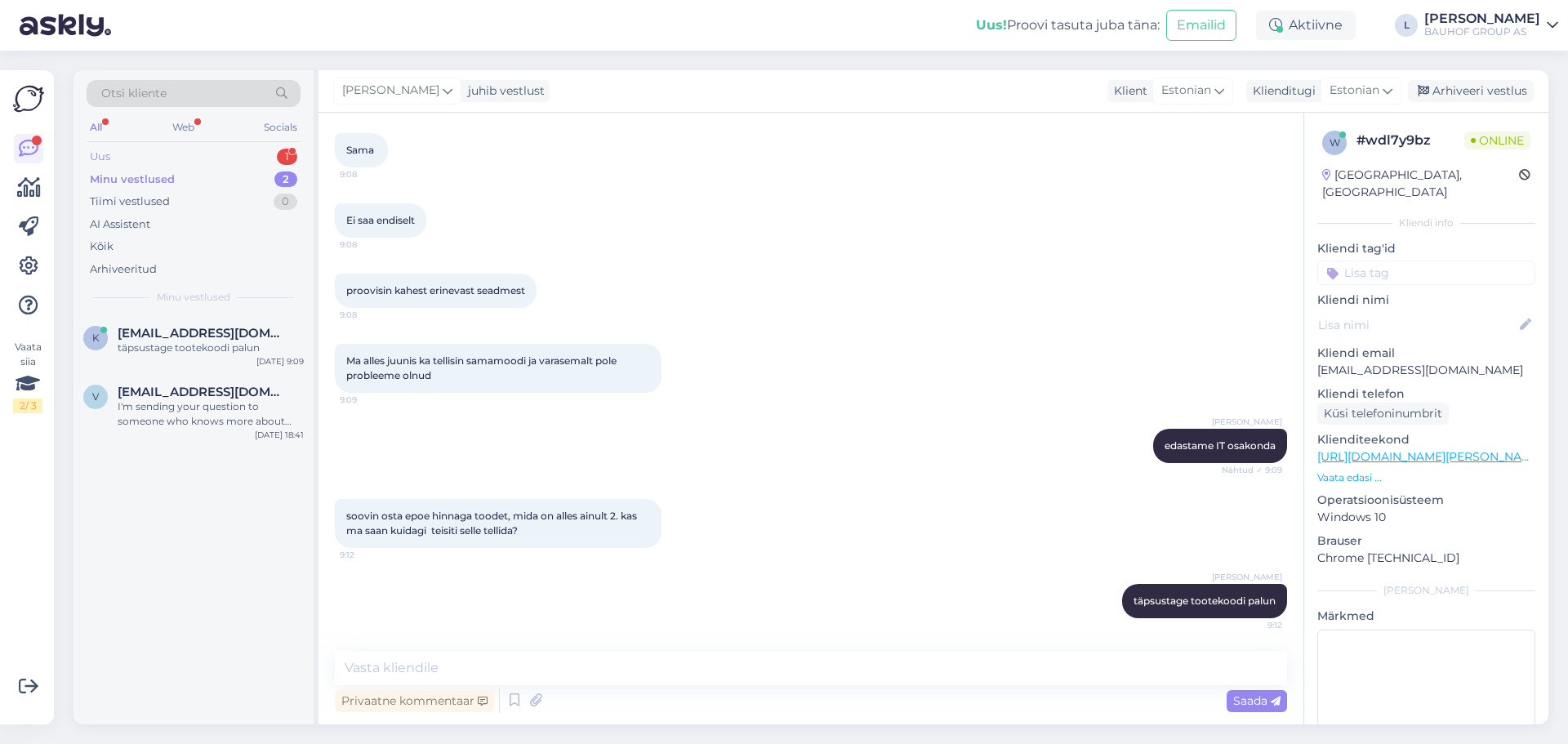
click at [149, 164] on div "Uus 1" at bounding box center [193, 157] width 214 height 23
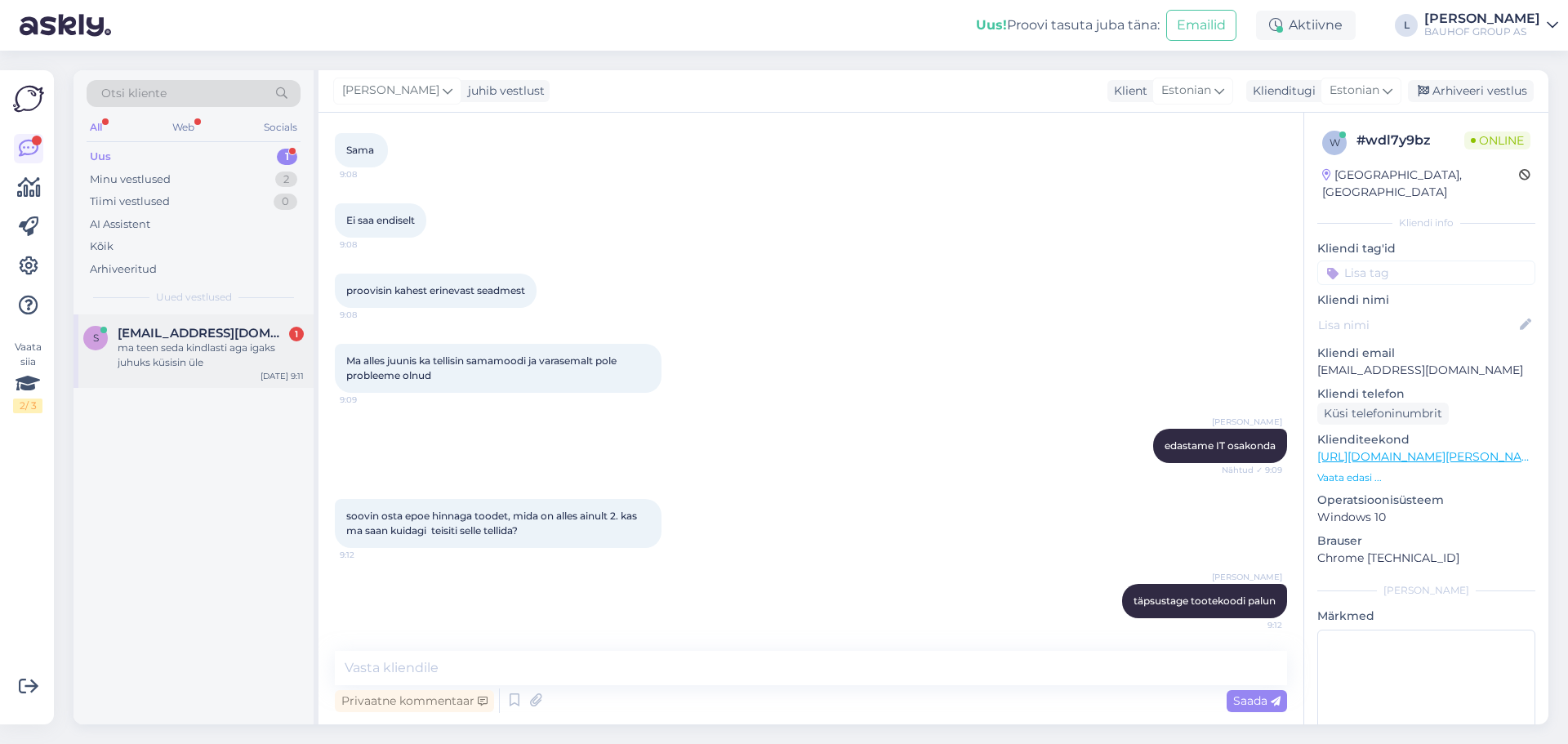
click at [180, 355] on div "ma teen seda kindlasti aga igaks juhuks küsisin üle" at bounding box center [211, 356] width 187 height 30
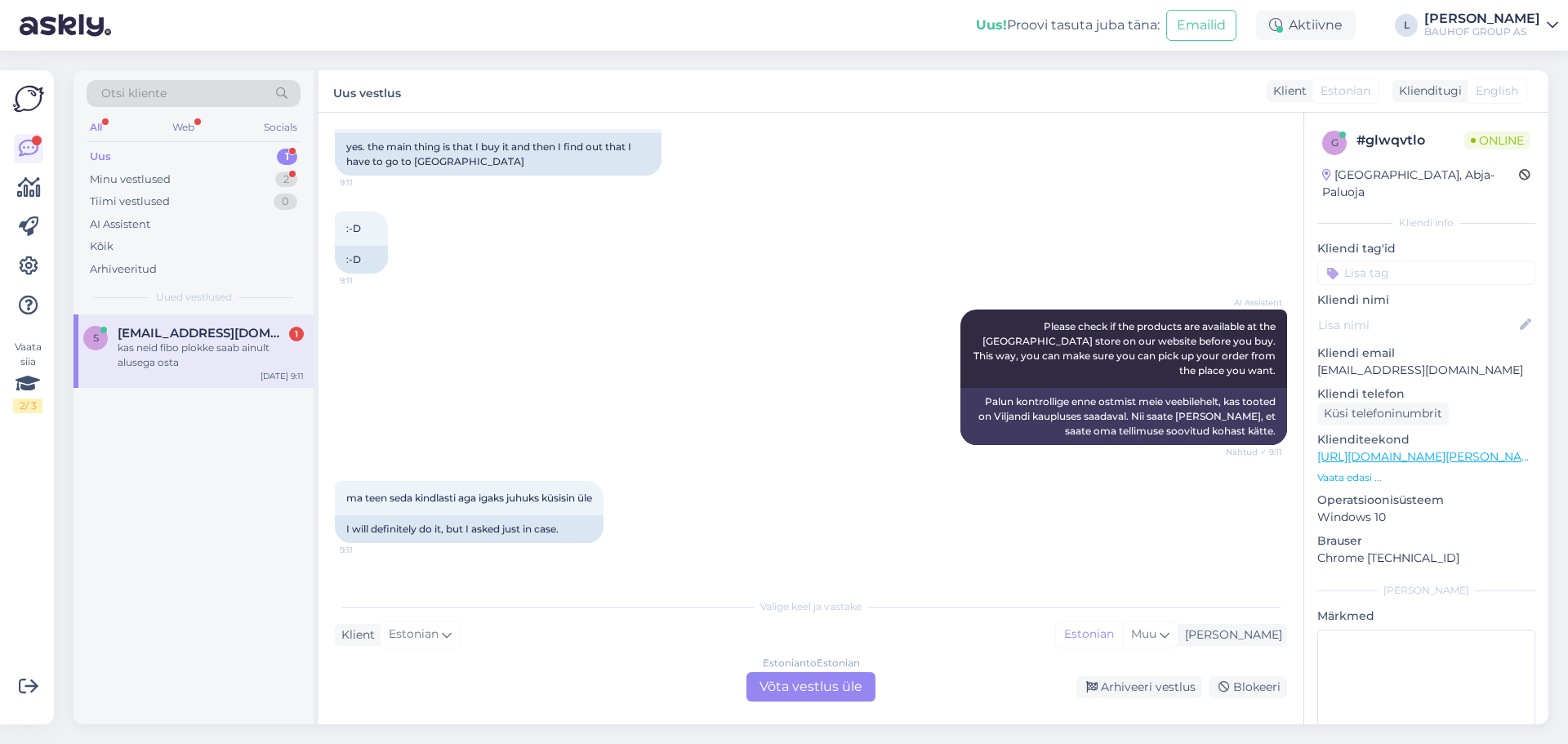
scroll to position [2874, 0]
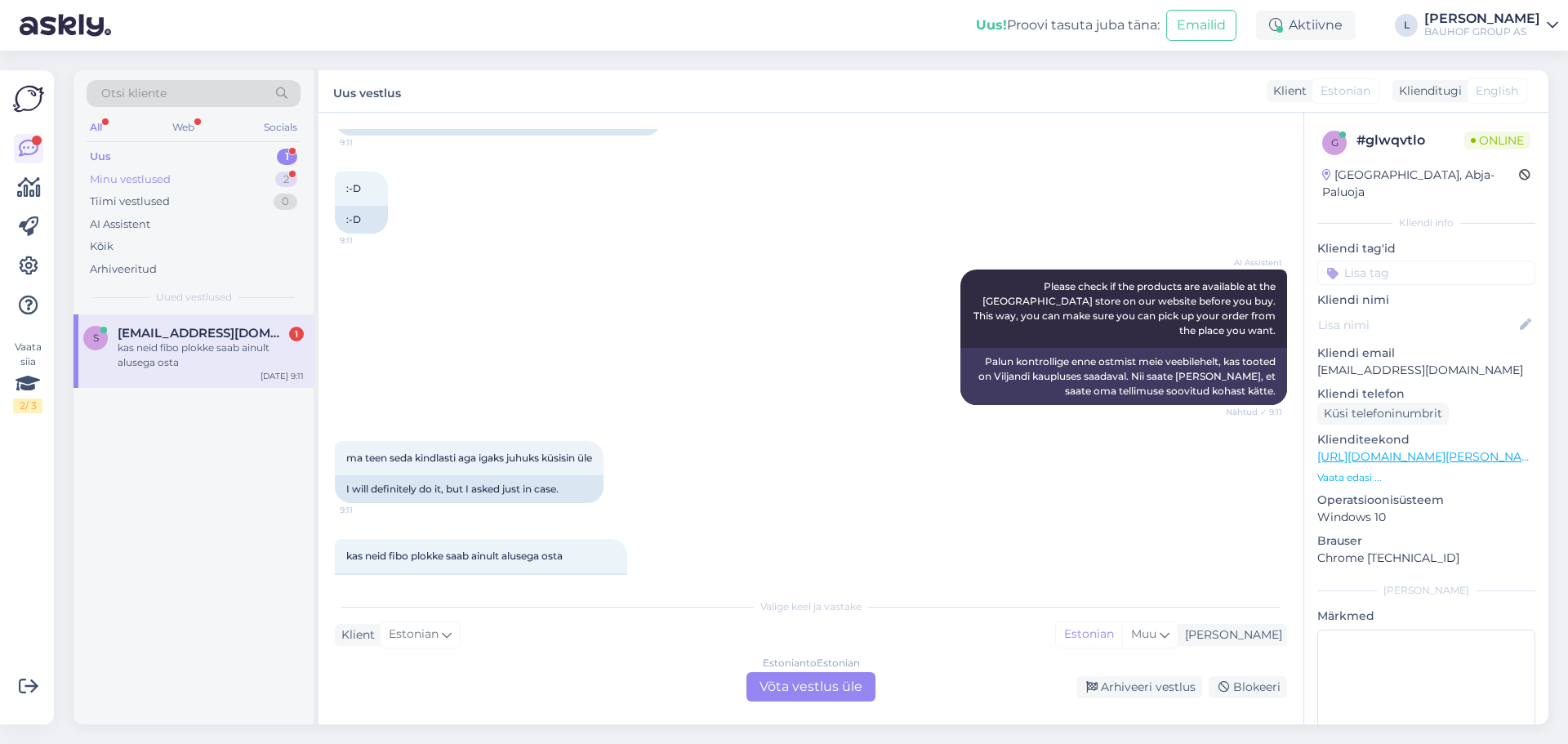
click at [140, 175] on div "Minu vestlused" at bounding box center [130, 180] width 81 height 17
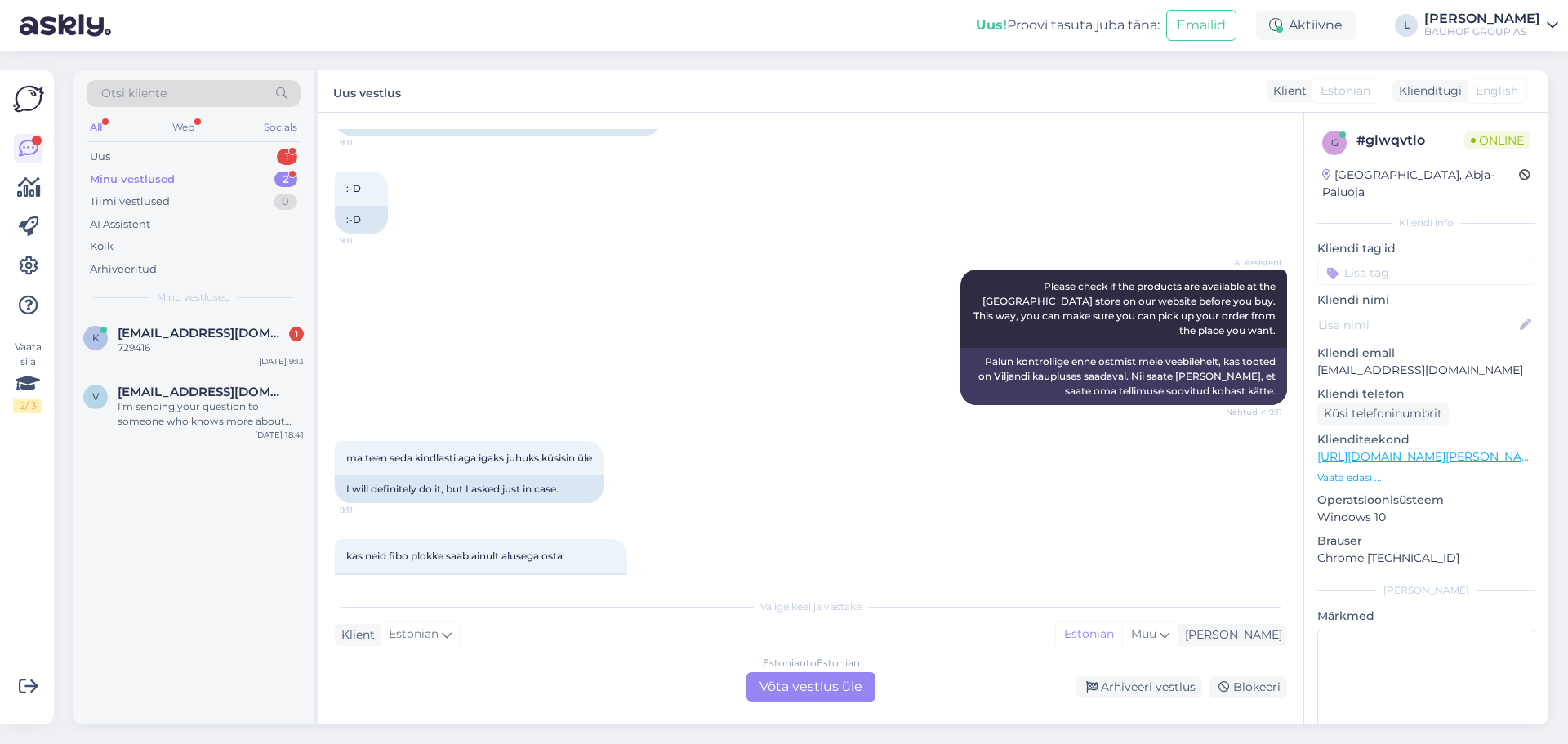
click at [122, 145] on div "Otsi kliente All Web Socials Uus 1 Minu vestlused 2 Tiimi vestlused 0 AI Assist…" at bounding box center [193, 193] width 240 height 244
click at [111, 155] on div "Uus 1" at bounding box center [193, 157] width 214 height 23
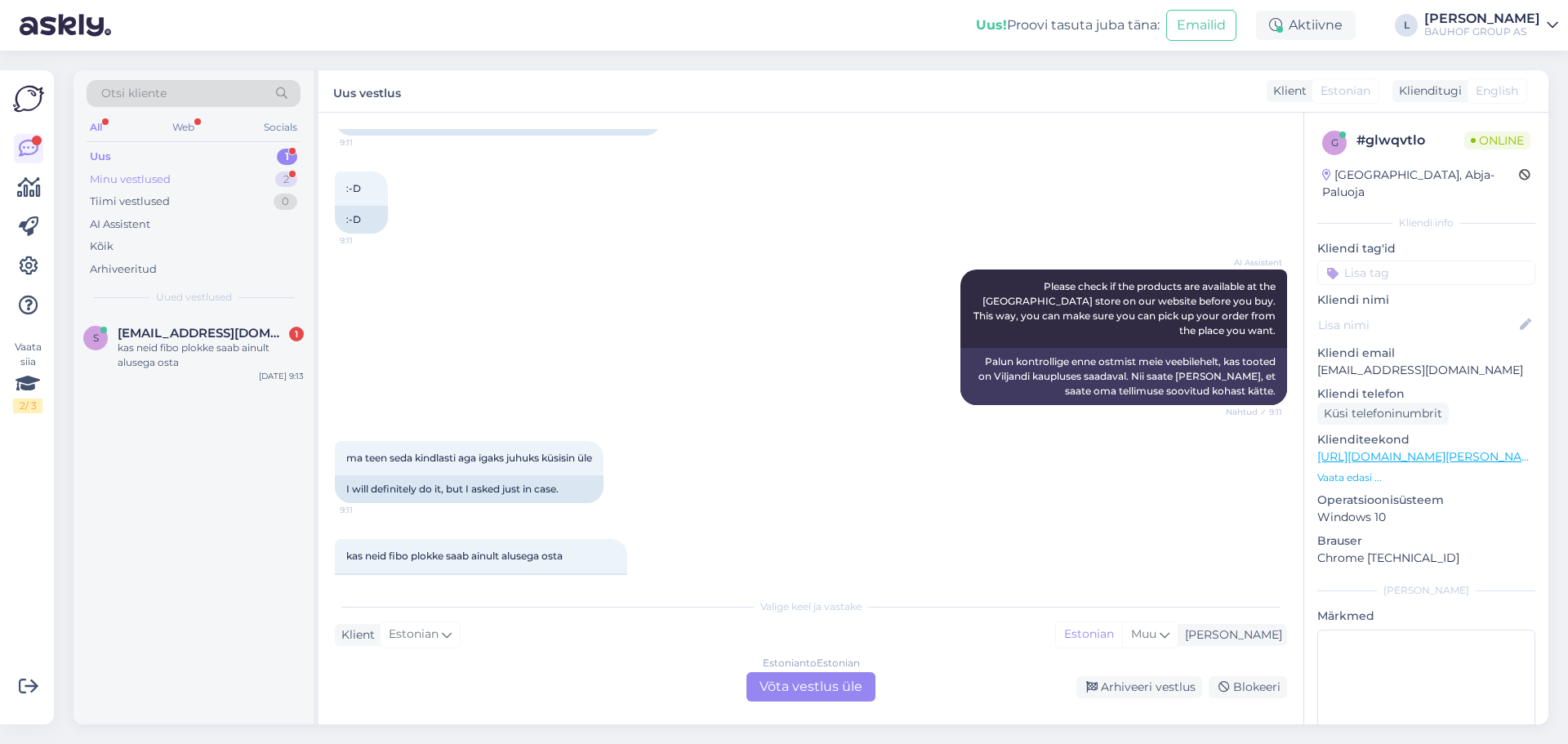
click at [121, 173] on div "Minu vestlused" at bounding box center [130, 180] width 81 height 17
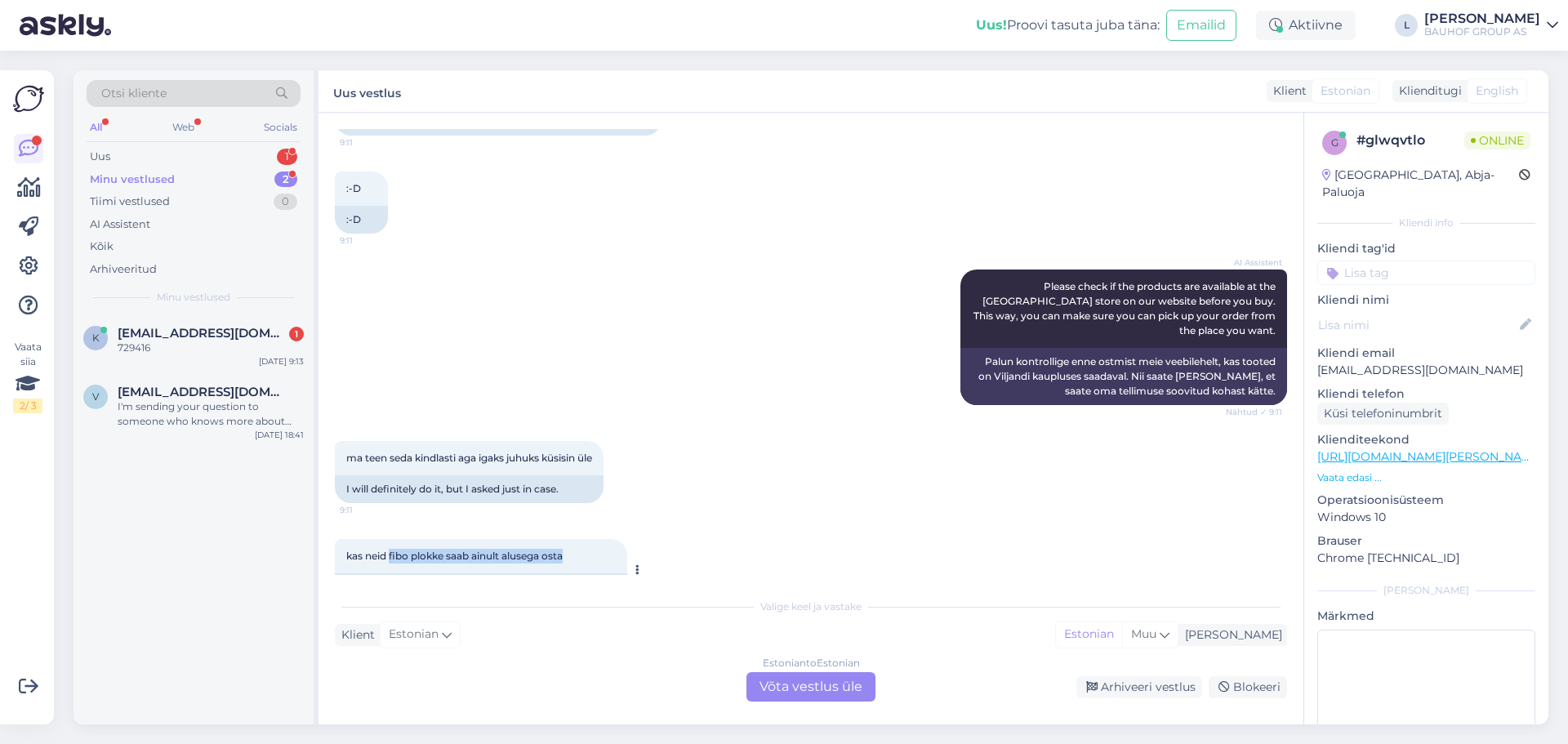
drag, startPoint x: 581, startPoint y: 513, endPoint x: 392, endPoint y: 517, distance: 189.0
click at [392, 539] on div "kas neid fibo plokke saab ainult alusega osta 9:13" at bounding box center [481, 556] width 292 height 34
click at [410, 549] on span "kas neid fibo plokke saab ainult alusega osta" at bounding box center [454, 556] width 216 height 12
click at [820, 687] on div "Estonian to Estonian Võta vestlus üle" at bounding box center [811, 687] width 129 height 30
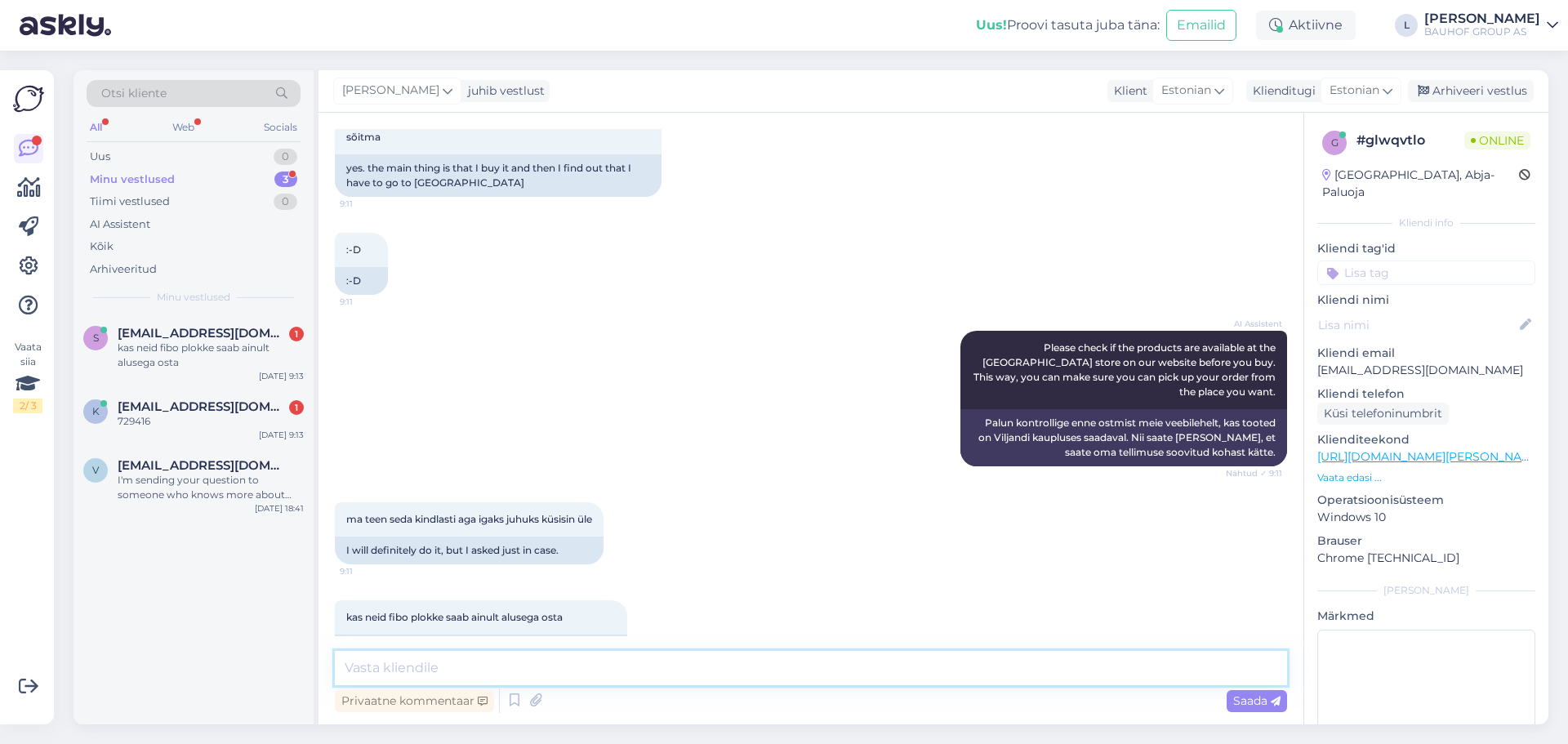
click at [781, 665] on textarea at bounding box center [811, 667] width 952 height 34
drag, startPoint x: 608, startPoint y: 680, endPoint x: -289, endPoint y: 468, distance: 921.7
click at [0, 468] on html "Uus! Proovi tasuta [PERSON_NAME]: Emailid Aktiivne L [PERSON_NAME] GROUP AS Vaa…" at bounding box center [784, 372] width 1568 height 744
drag, startPoint x: 553, startPoint y: 672, endPoint x: 562, endPoint y: 672, distance: 9.0
click at [554, 672] on textarea "Tere, fibo on müügis tükki [PERSON_NAME]" at bounding box center [811, 667] width 952 height 34
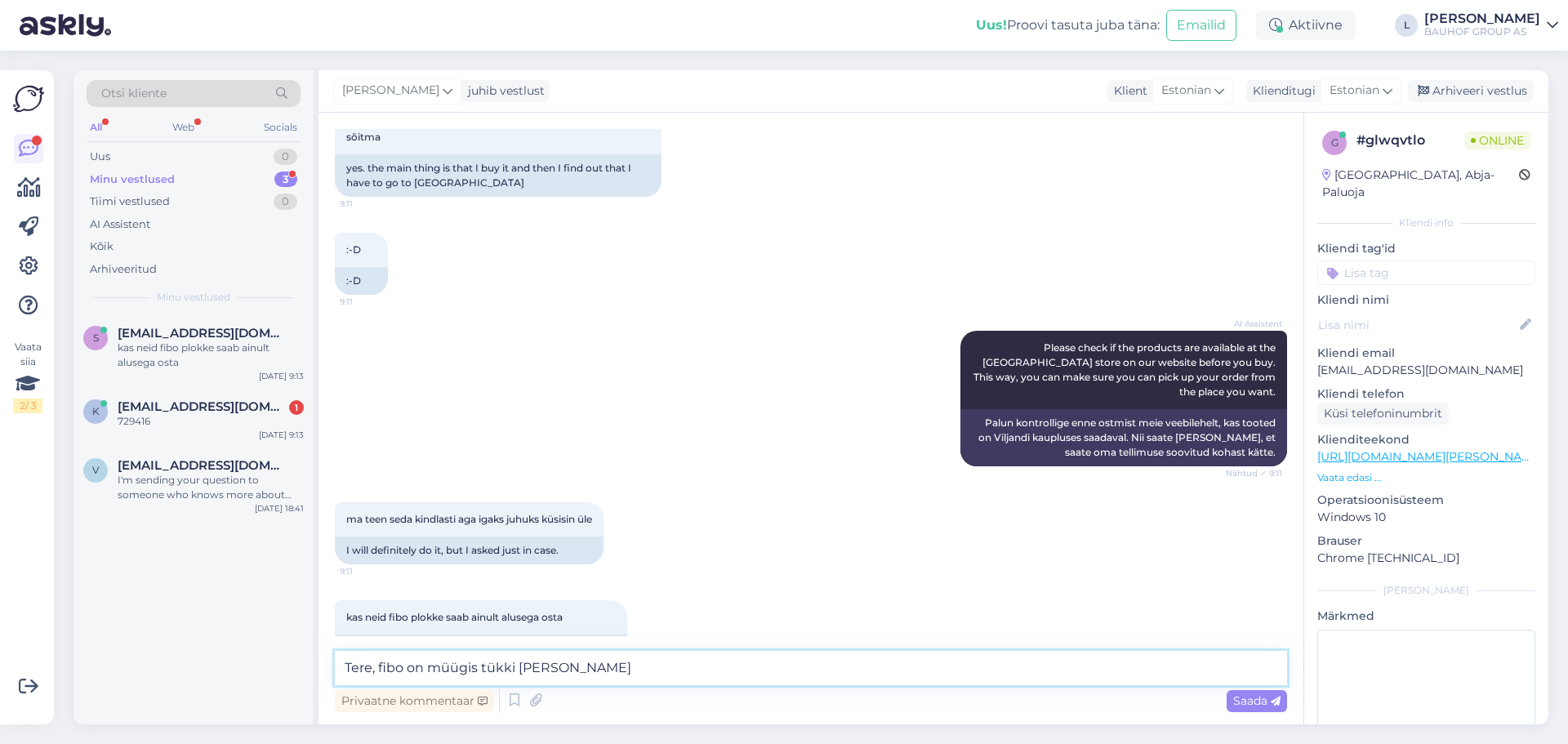
click at [576, 668] on textarea "Tere, fibo on müügis tükki [PERSON_NAME]" at bounding box center [811, 667] width 952 height 34
drag, startPoint x: 580, startPoint y: 669, endPoint x: 380, endPoint y: 666, distance: 200.0
click at [380, 666] on textarea "Tere, fibo on müügis tükki [PERSON_NAME]" at bounding box center [811, 667] width 952 height 34
paste textarea "Fibo plokke müüme tükikaupa."
type textarea "Tere, Fibo plokke müüme tükikaupa."
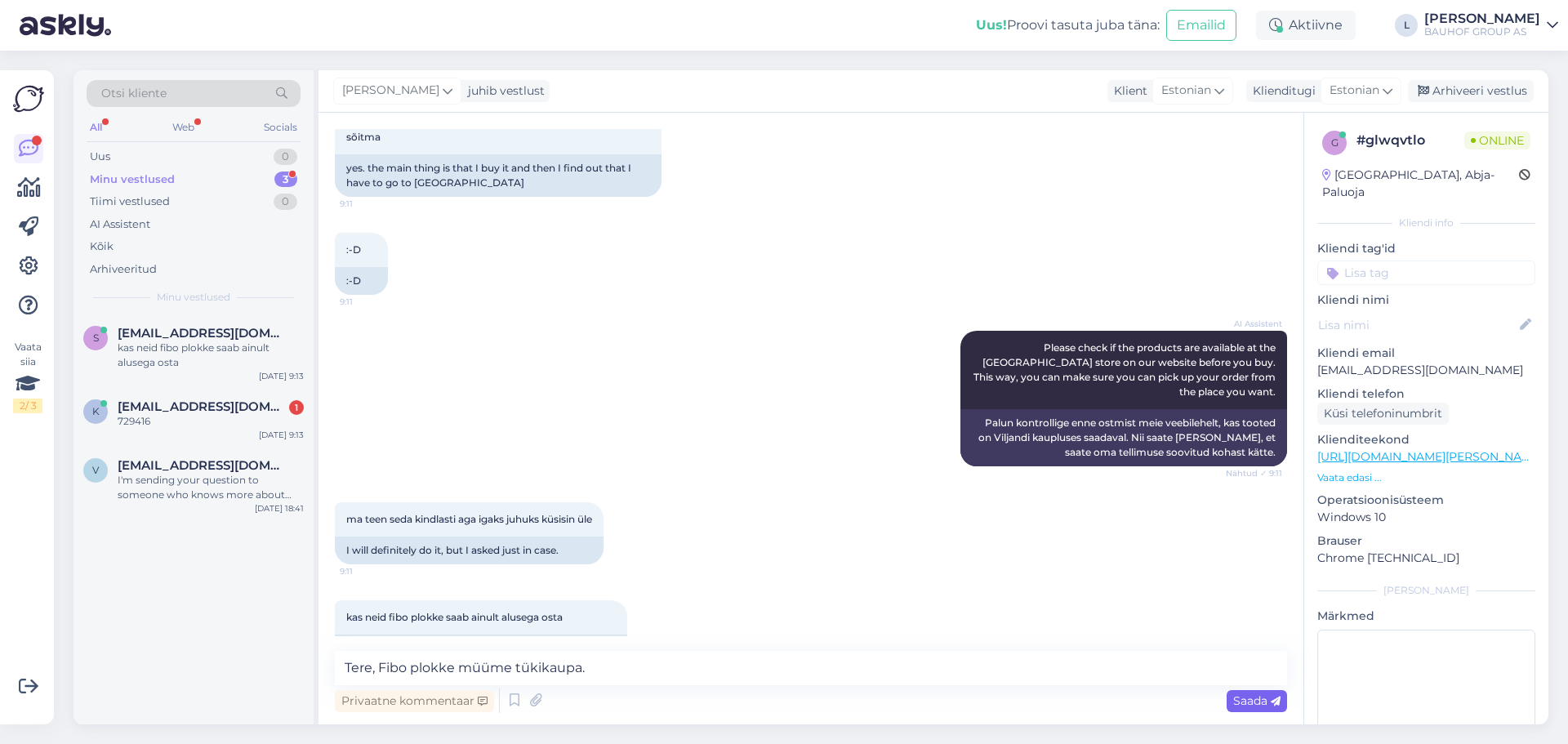
click at [1273, 701] on icon at bounding box center [1275, 701] width 10 height 10
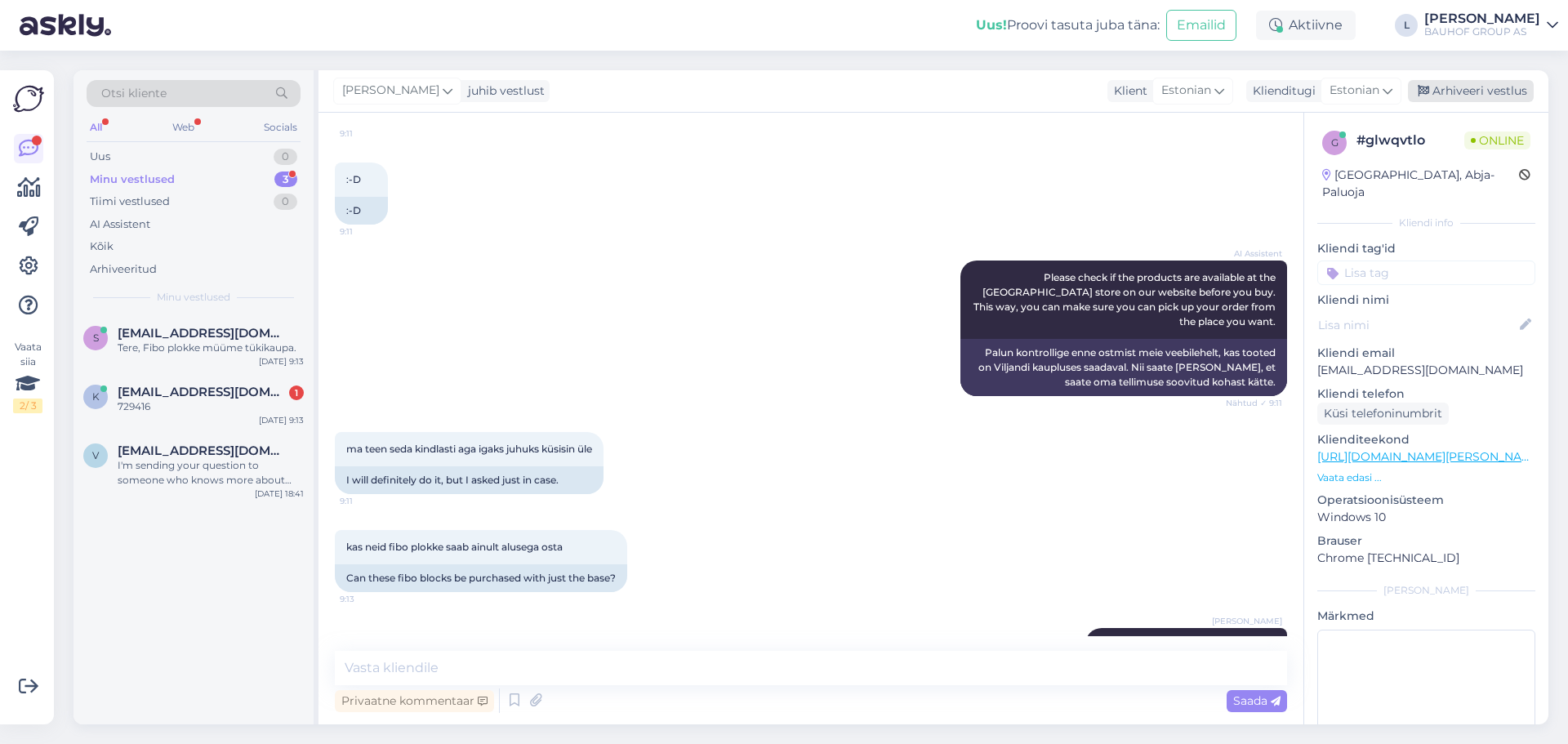
click at [1477, 88] on div "Arhiveeri vestlus" at bounding box center [1471, 91] width 126 height 22
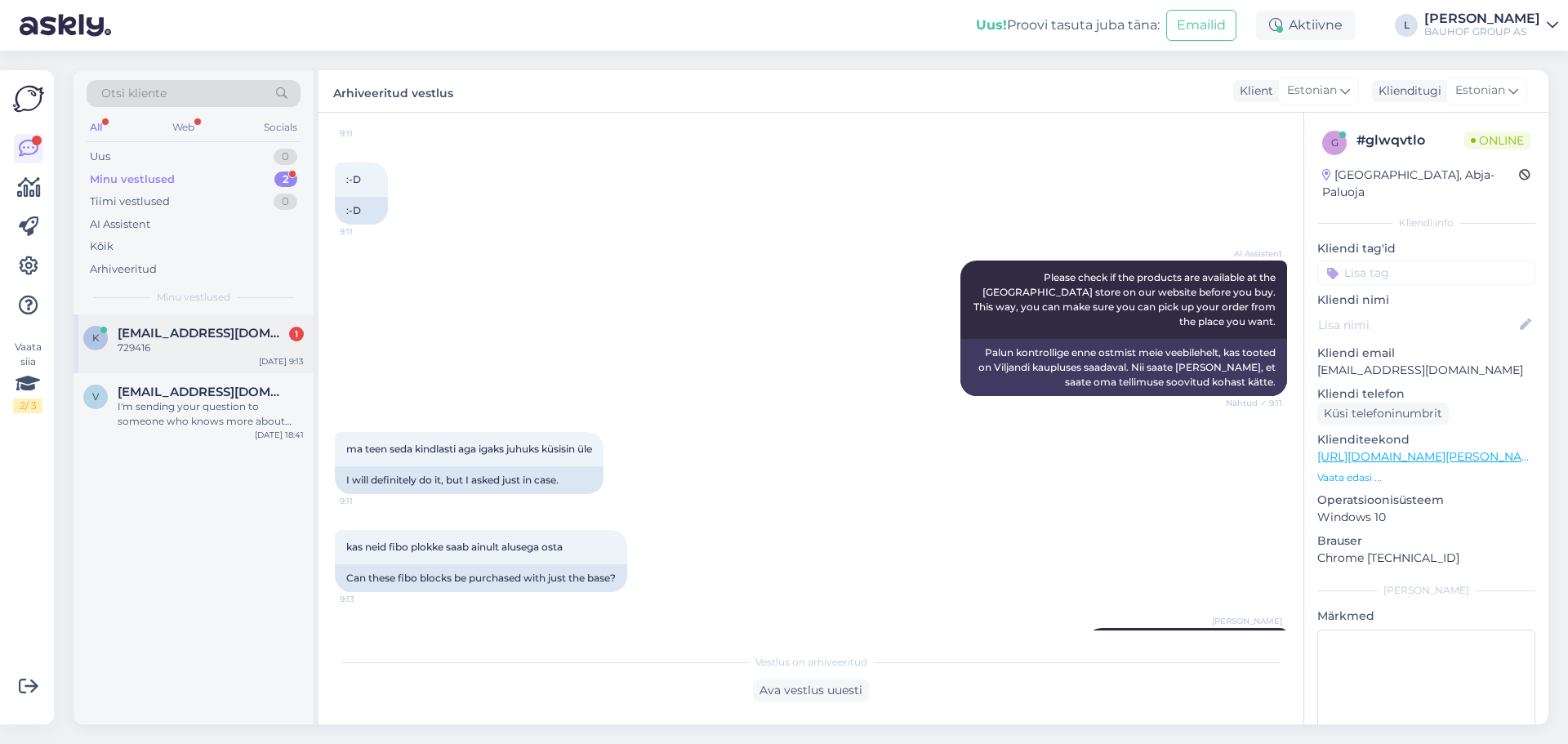
click at [181, 348] on div "729416" at bounding box center [211, 348] width 187 height 15
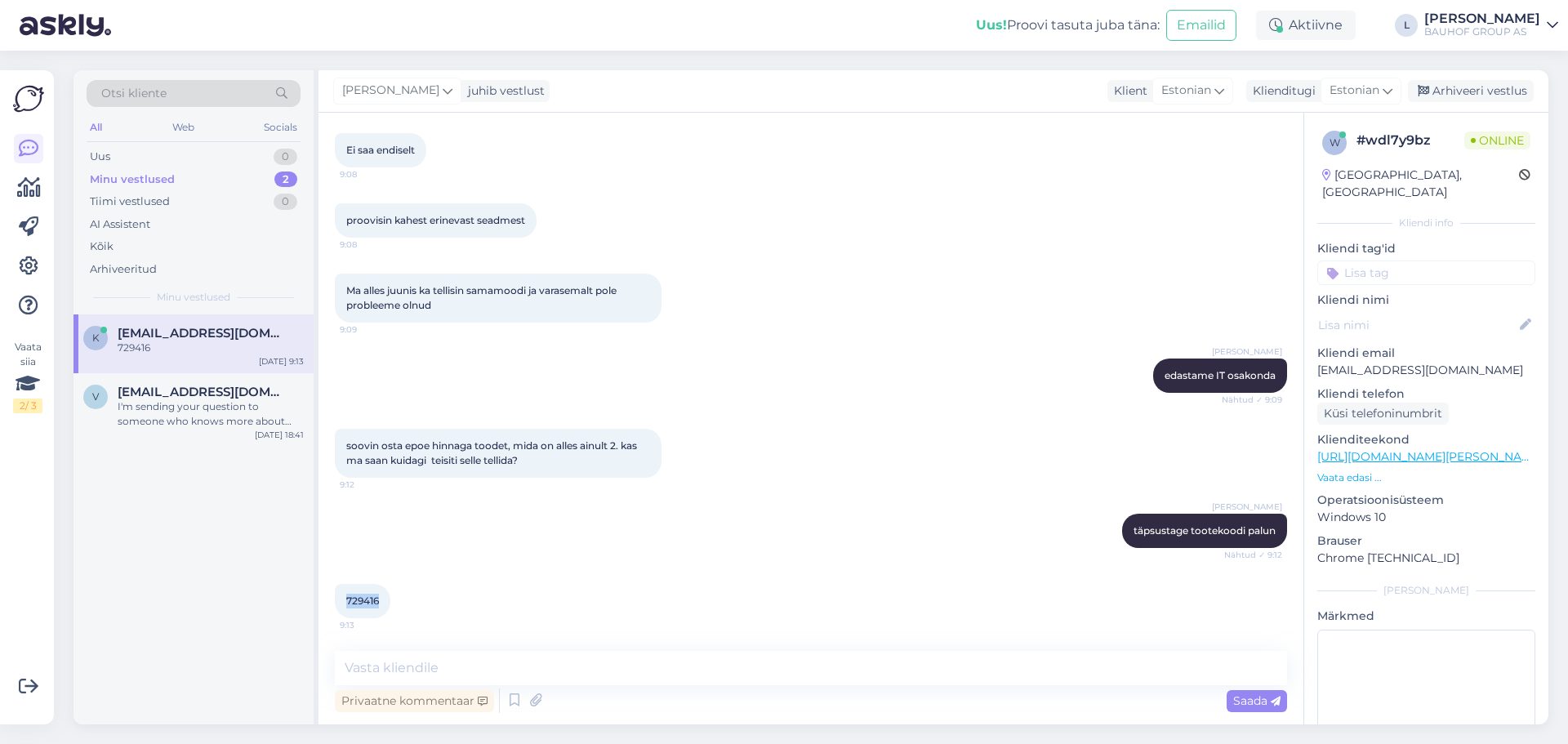
drag, startPoint x: 378, startPoint y: 600, endPoint x: 324, endPoint y: 601, distance: 54.0
click at [324, 601] on div "Vestlus algas [DATE] Tere! 8:57 Hello! AI Assistent Hello! How can I help you […" at bounding box center [811, 418] width 985 height 611
copy span "729416"
click at [482, 667] on textarea at bounding box center [811, 667] width 952 height 34
type textarea "Kas soovite kullerteenusega?"
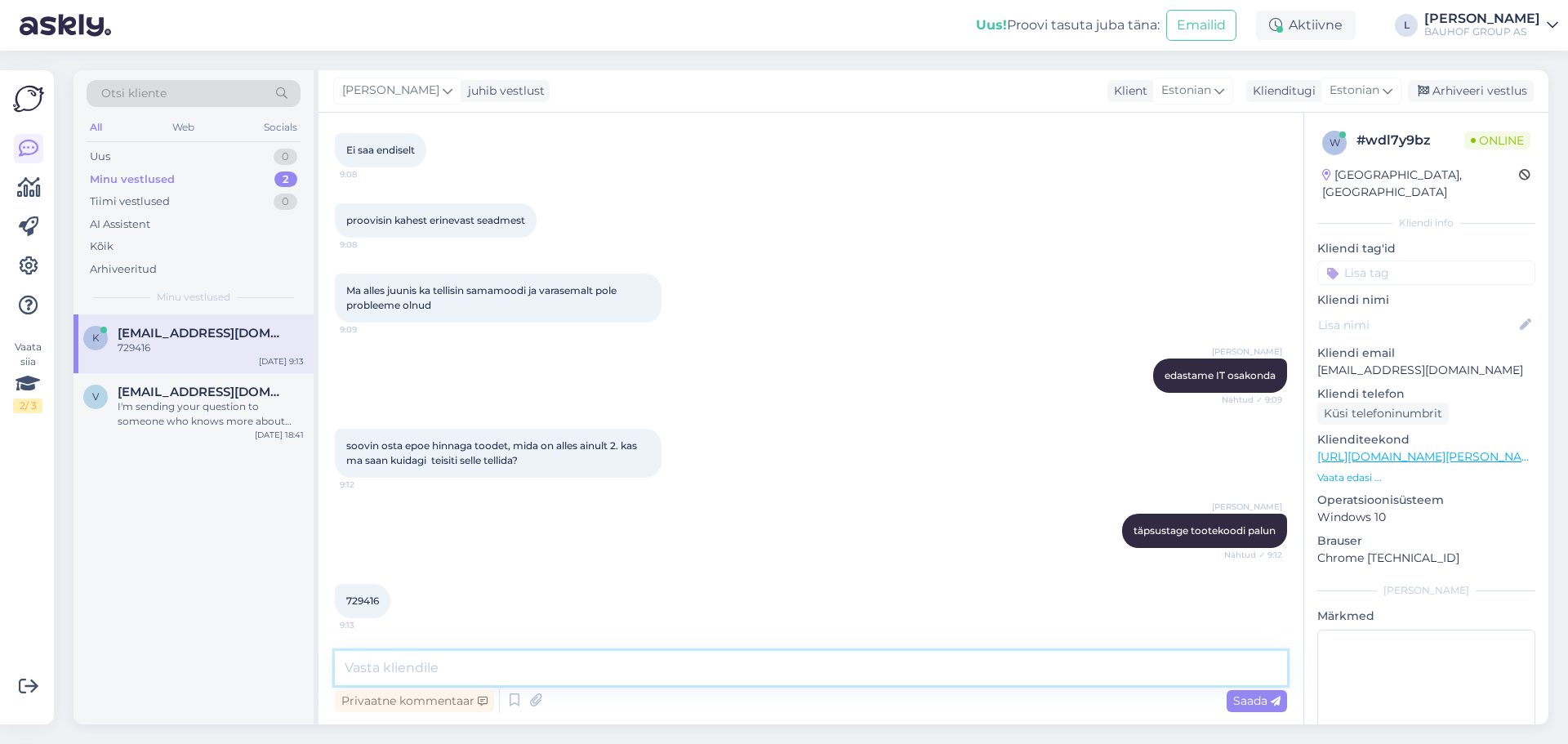
scroll to position [1307, 0]
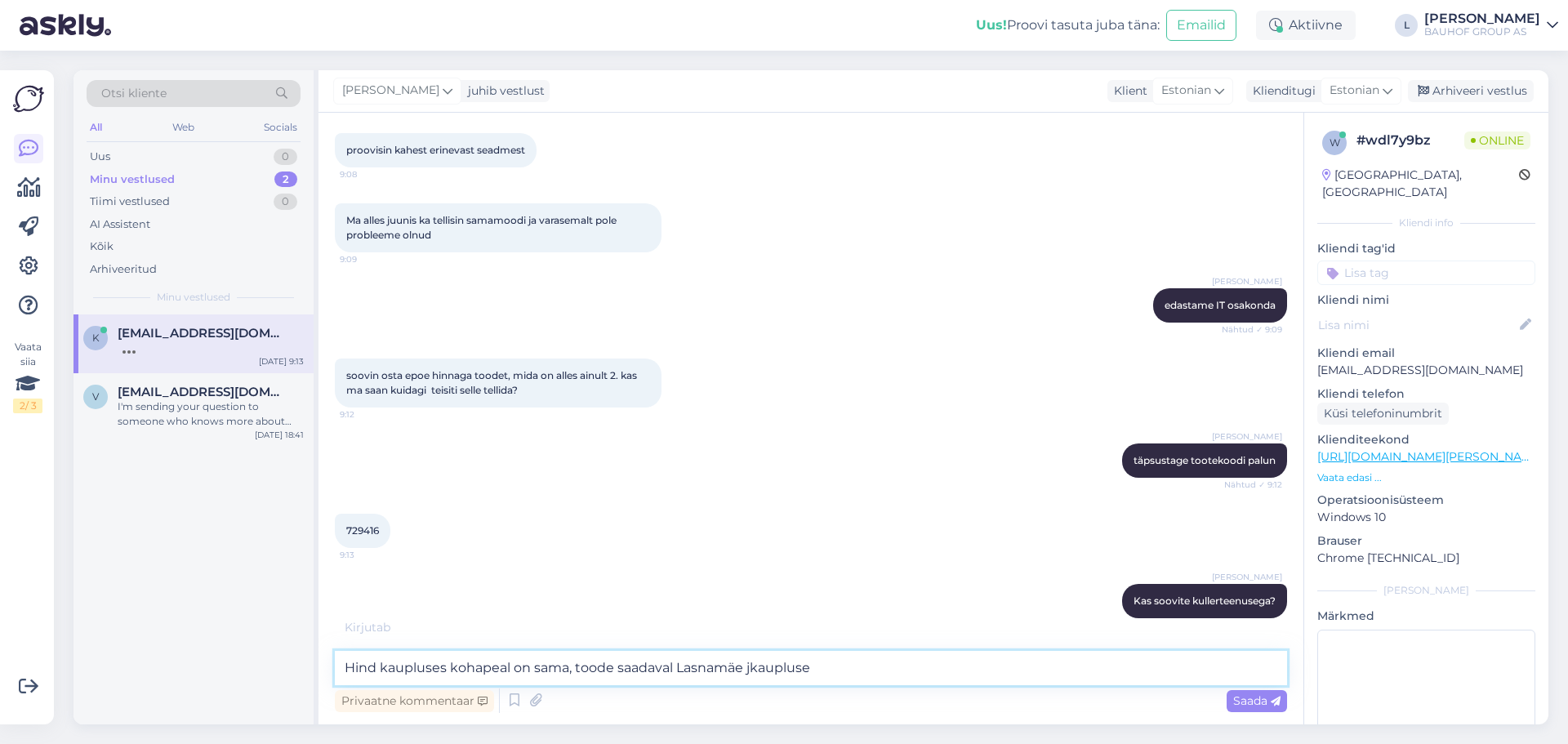
type textarea "Hind kaupluses kohapeal on sama, toode saadaval Lasnamäe jkaupluses"
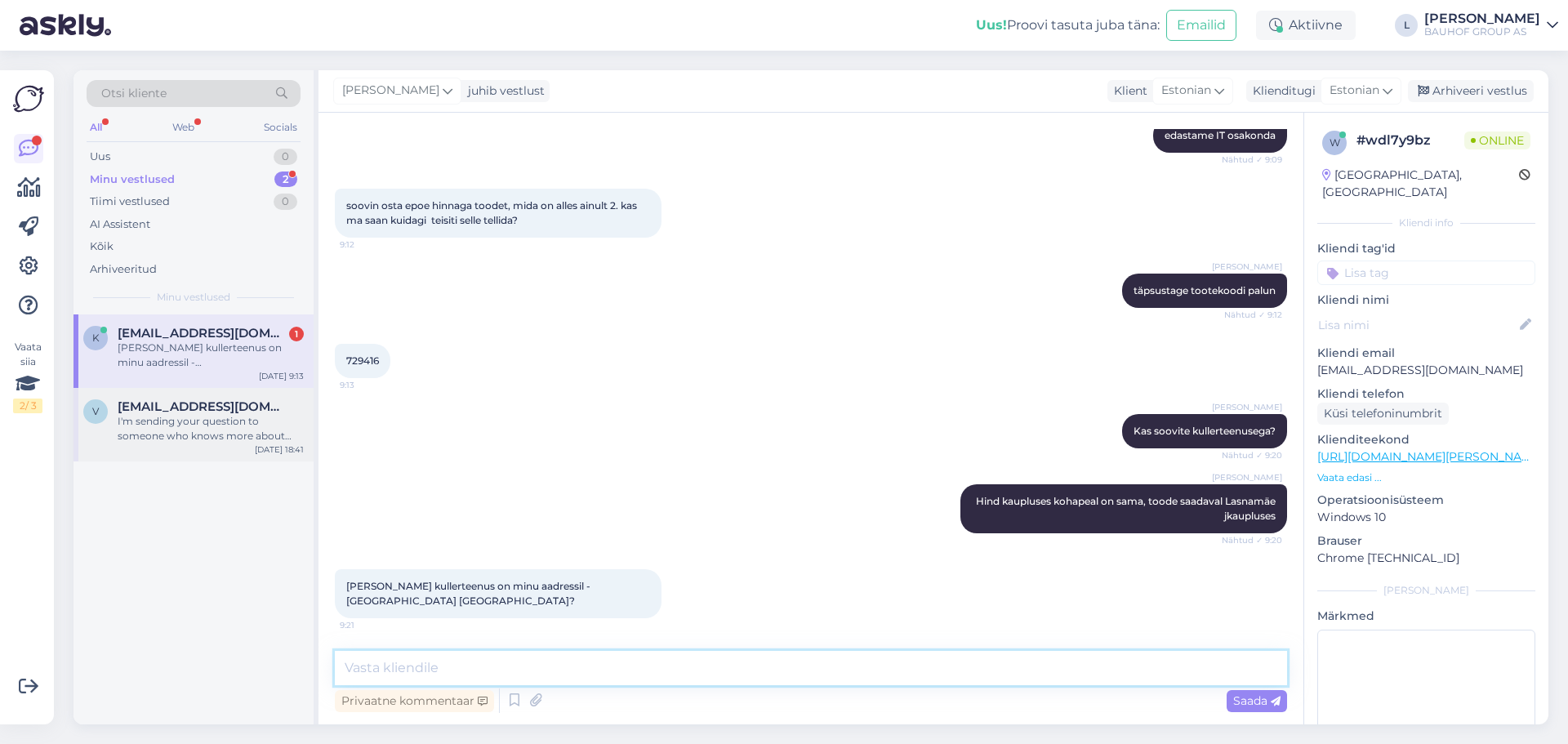
scroll to position [1463, 0]
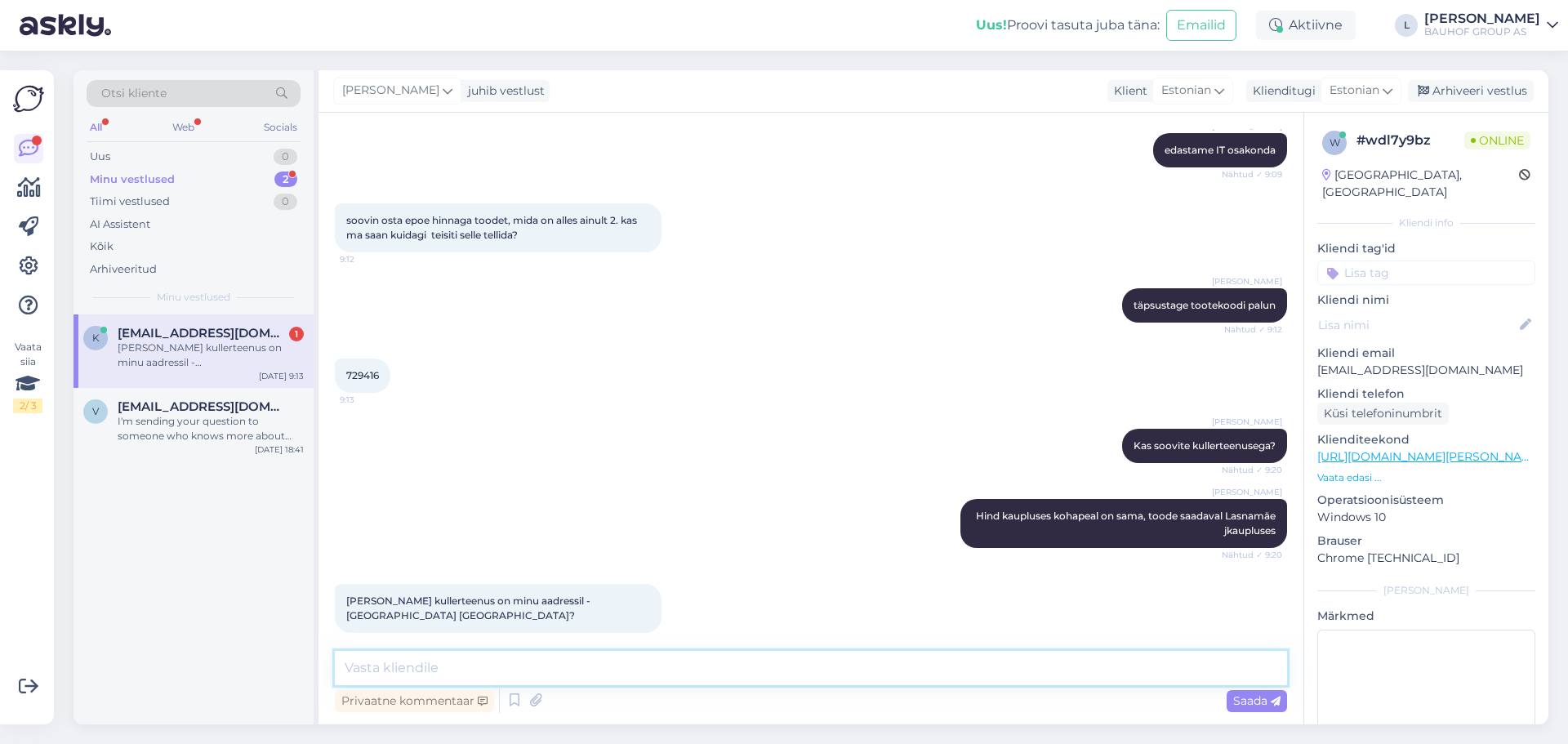
click at [566, 675] on textarea at bounding box center [811, 667] width 952 height 34
type textarea "umbes12 eur"
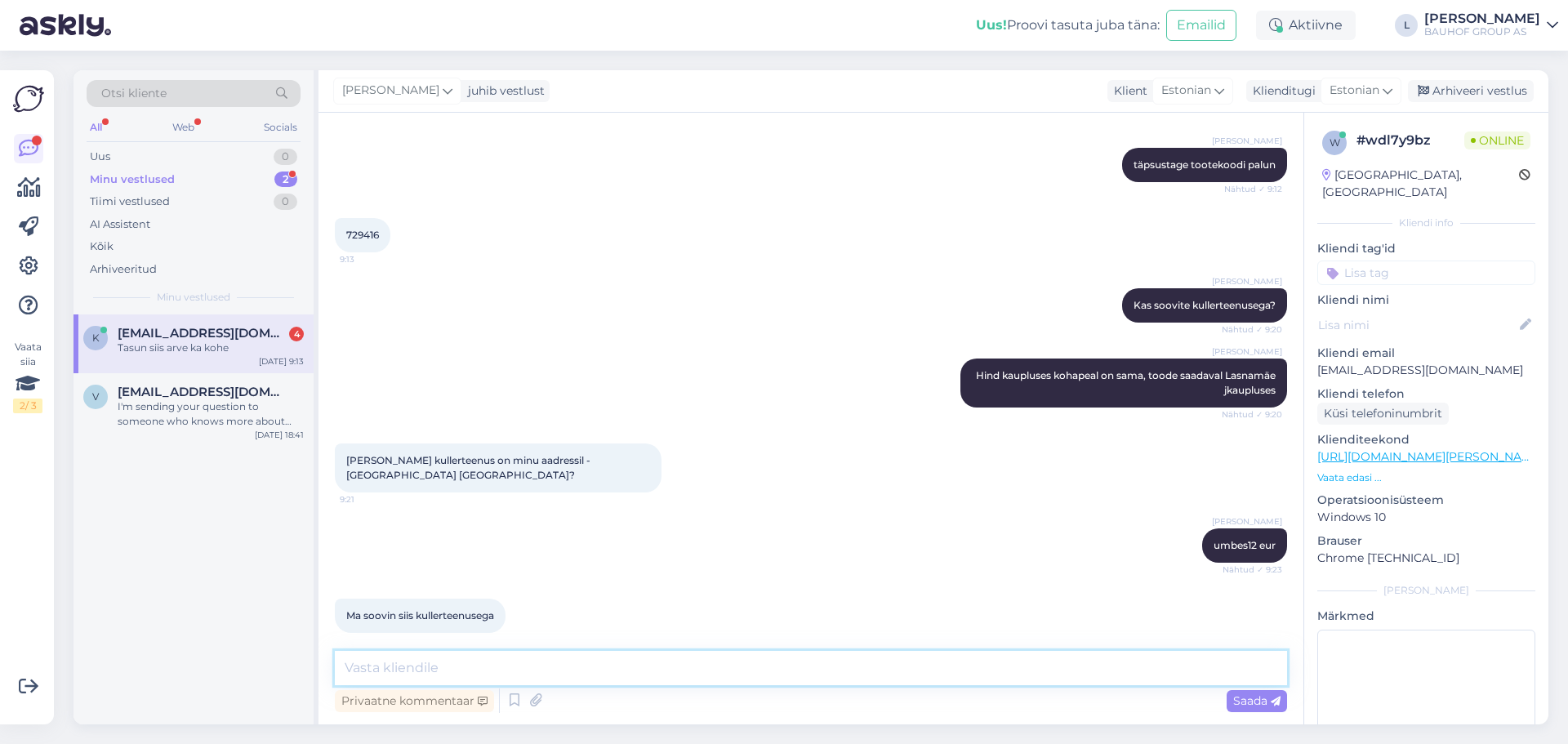
scroll to position [1814, 0]
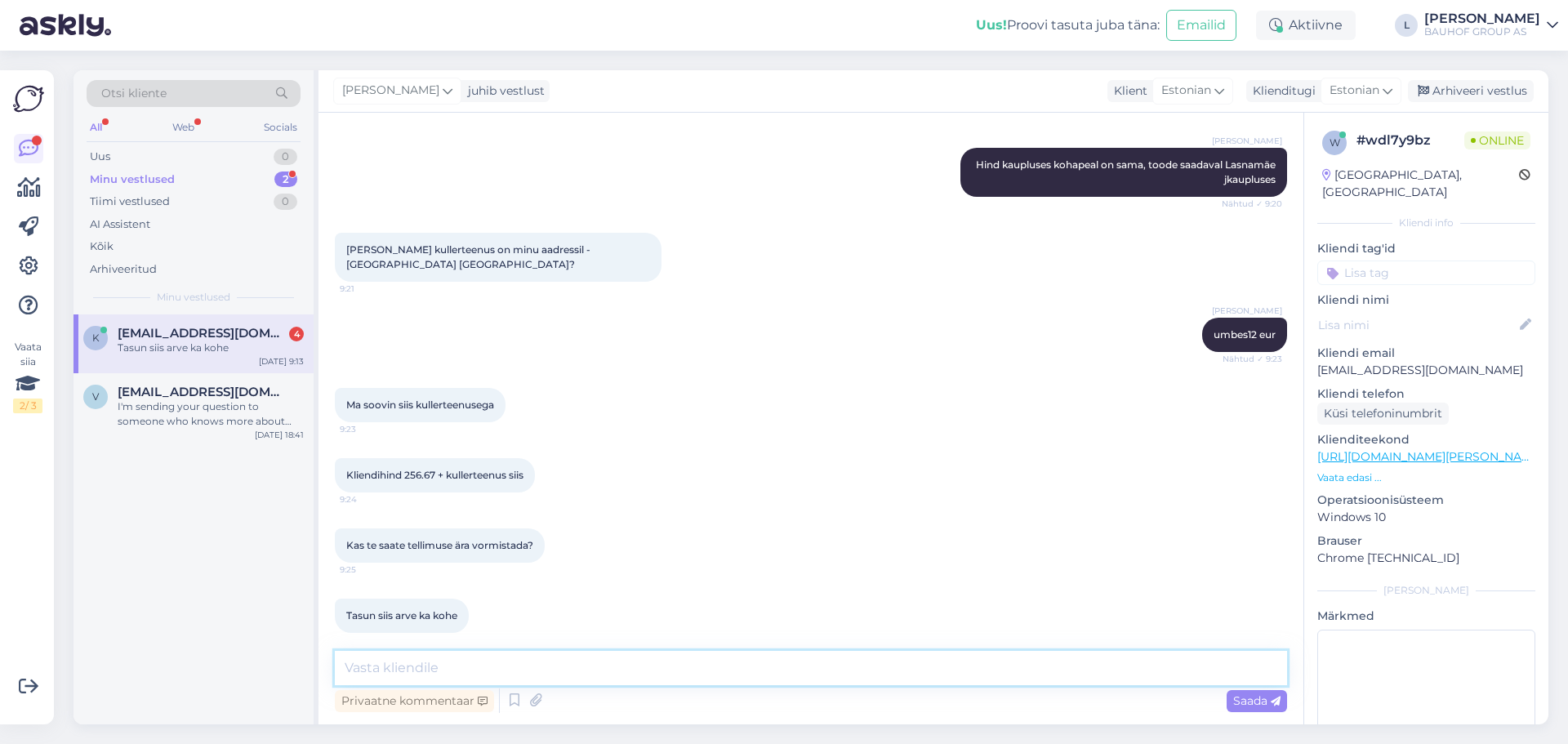
click at [430, 671] on textarea at bounding box center [811, 667] width 952 height 34
click at [706, 680] on textarea at bounding box center [811, 667] width 952 height 34
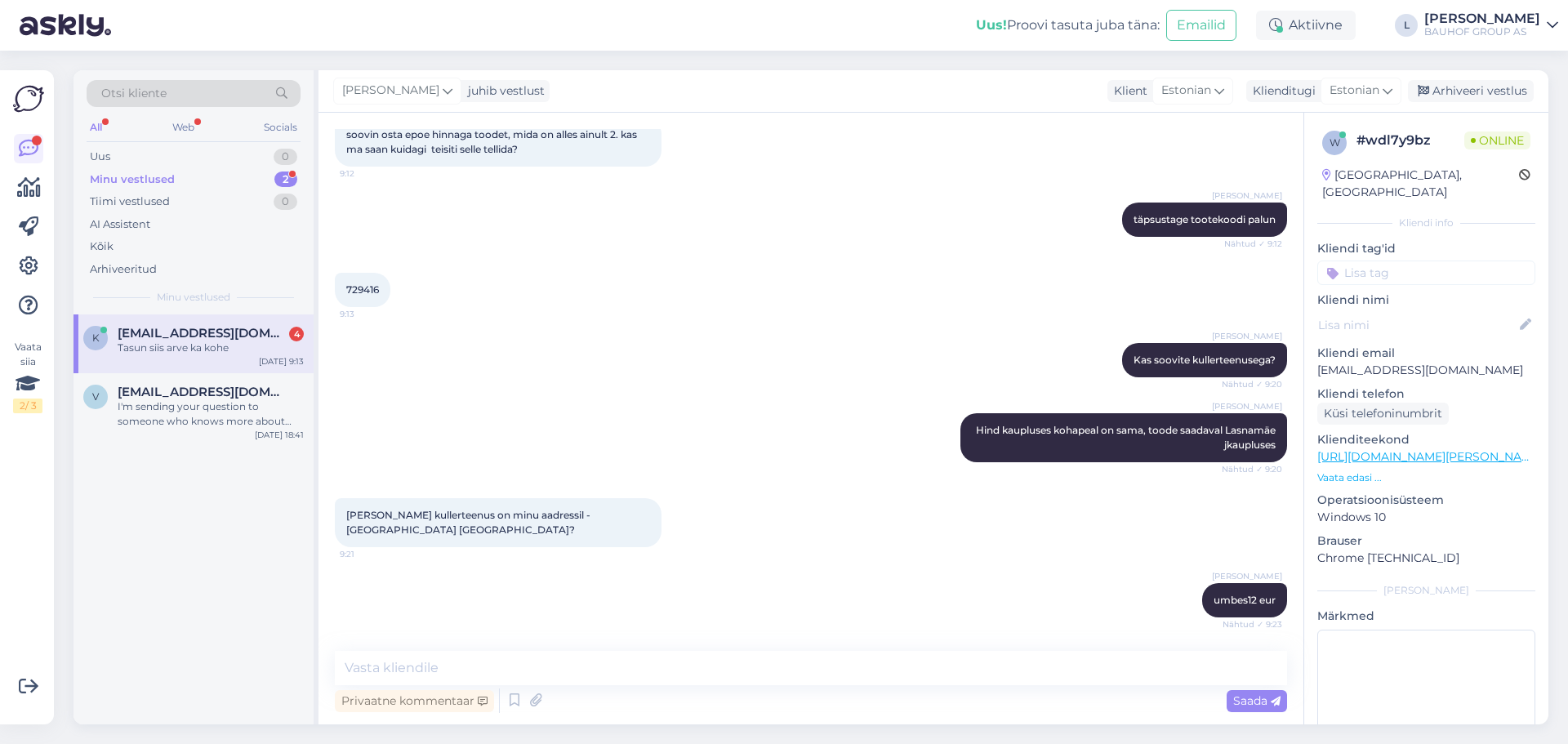
scroll to position [1406, 0]
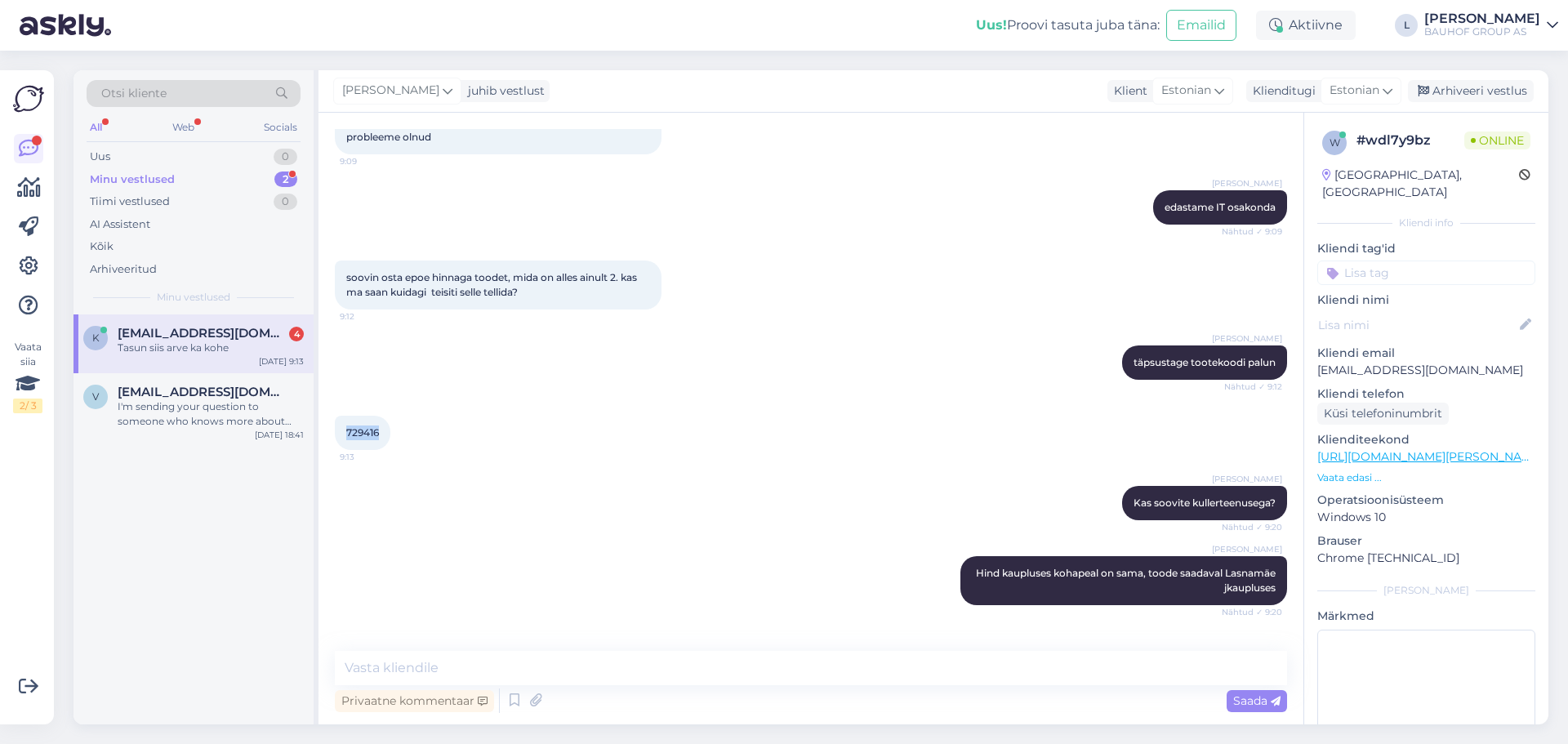
drag, startPoint x: 380, startPoint y: 431, endPoint x: 340, endPoint y: 430, distance: 40.0
click at [340, 430] on div "729416 9:13" at bounding box center [363, 433] width 56 height 34
copy span "729416"
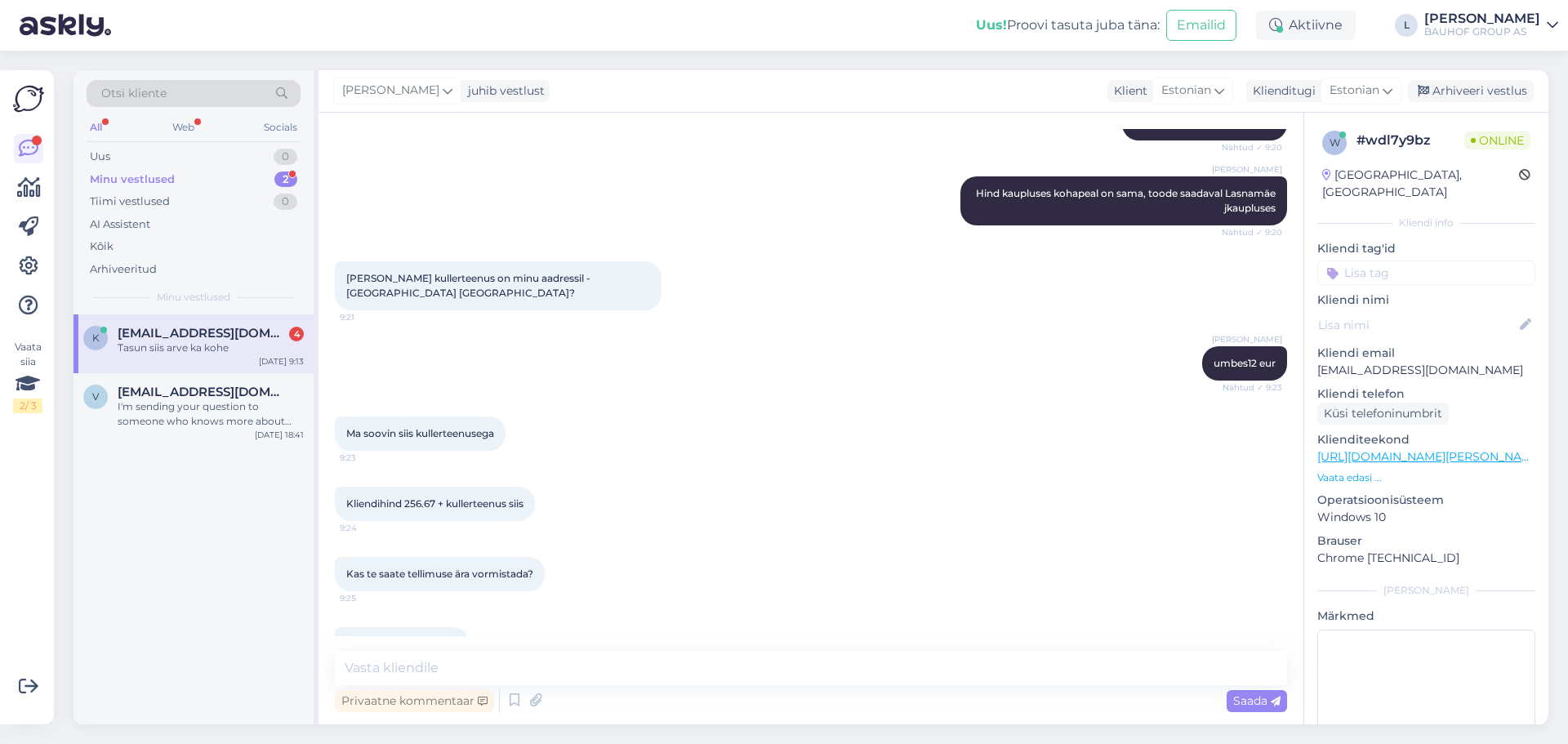
scroll to position [1814, 0]
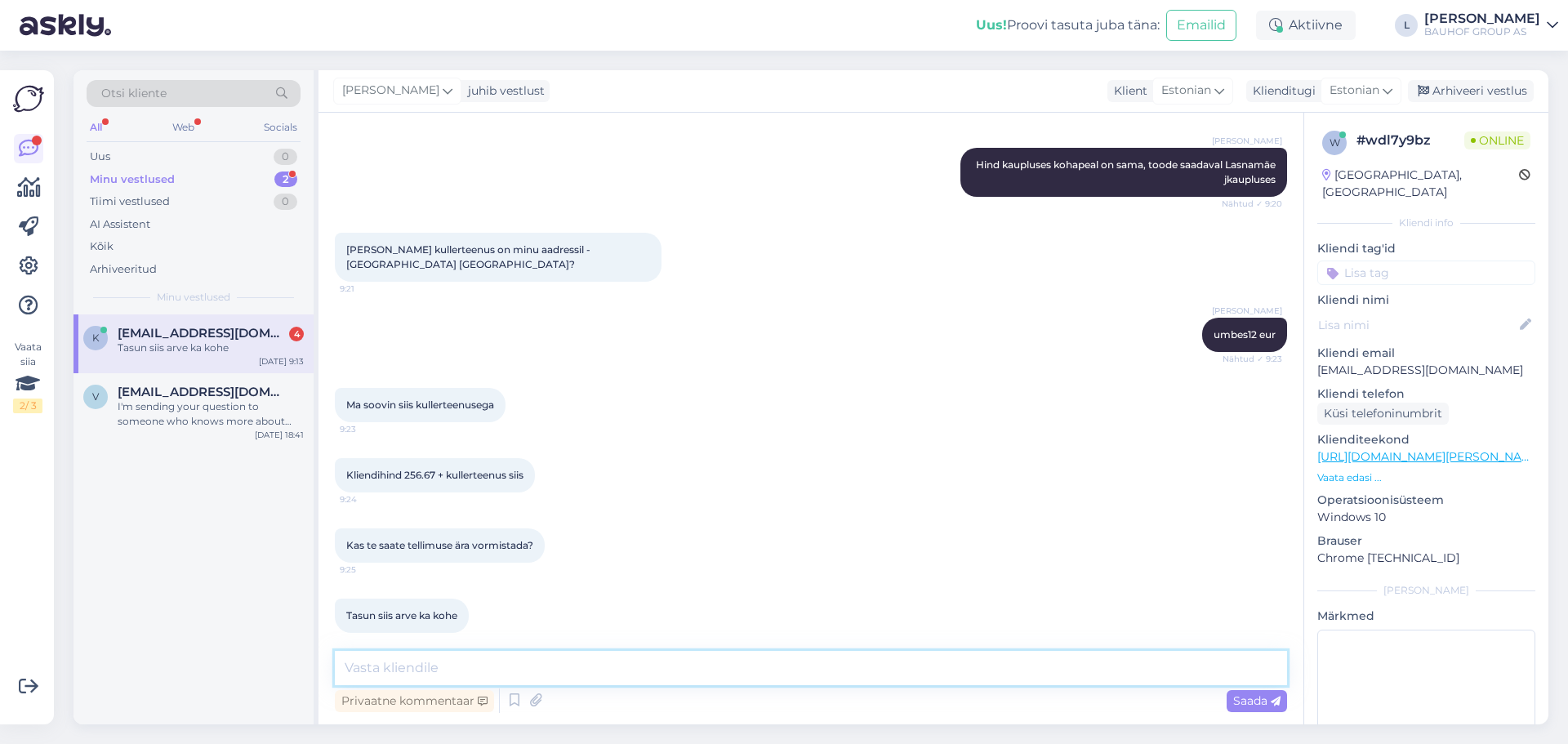
click at [455, 669] on textarea at bounding box center [811, 667] width 952 height 34
click at [446, 666] on textarea at bounding box center [811, 667] width 952 height 34
paste textarea "Saadan tellimuse kinnituse, sellgitusse pa"
click at [844, 679] on textarea "Saadan tellimuse kinnituse, sellgitusse märkige tellimuse number" at bounding box center [811, 667] width 952 height 34
paste textarea "M043554791"
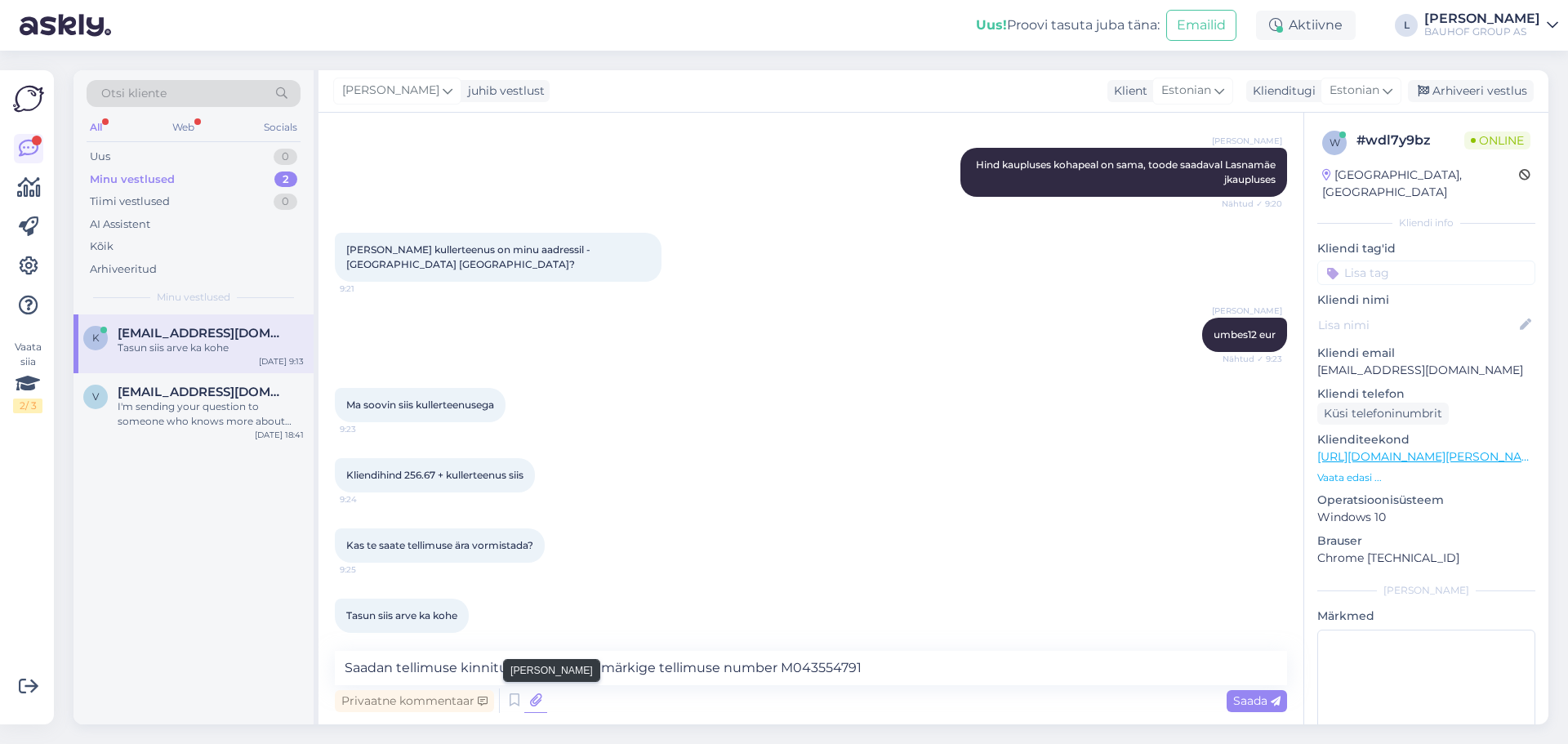
click at [524, 700] on icon at bounding box center [535, 701] width 23 height 24
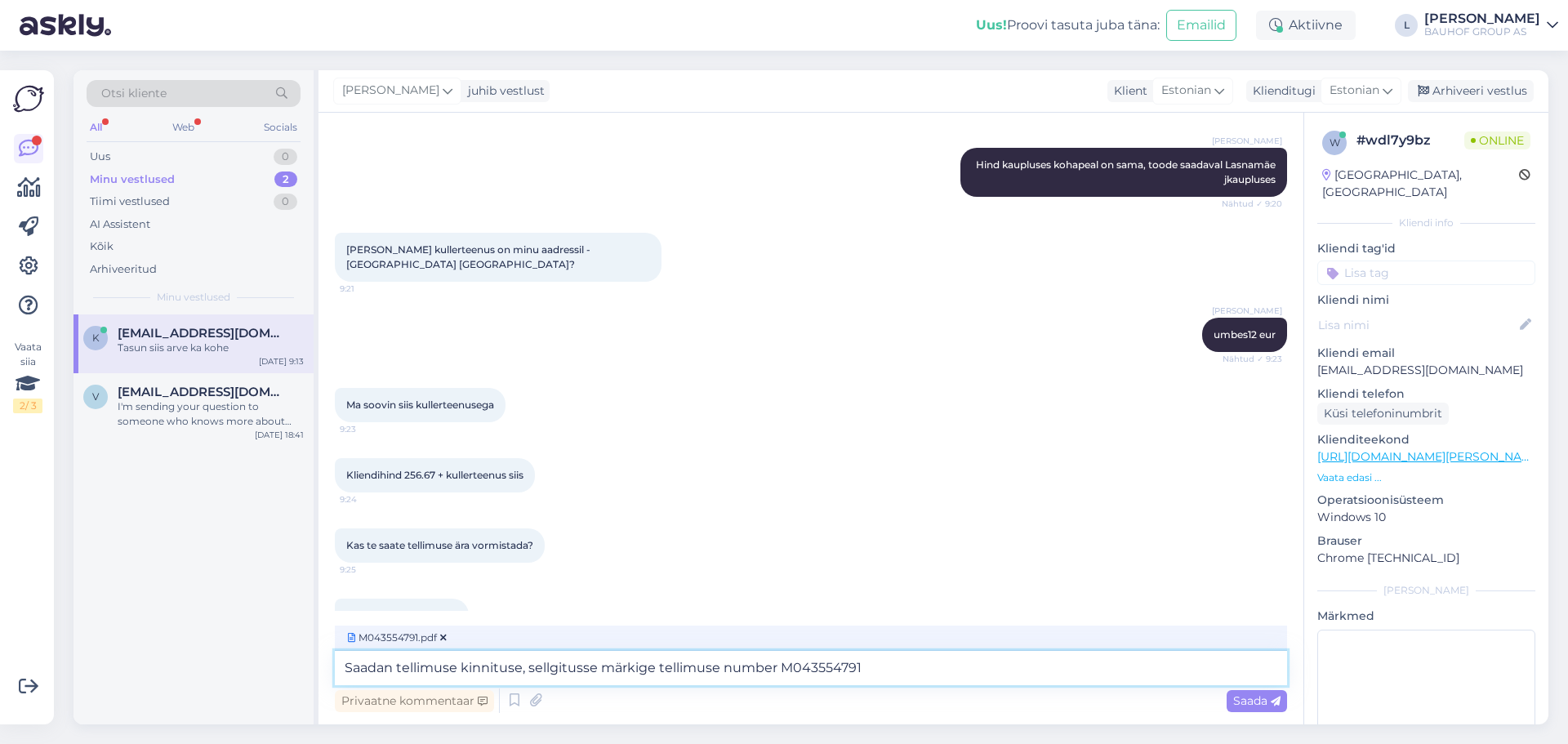
drag, startPoint x: 549, startPoint y: 668, endPoint x: 637, endPoint y: 663, distance: 88.1
click at [549, 667] on textarea "Saadan tellimuse kinnituse, sellgitusse märkige tellimuse number M043554791" at bounding box center [811, 667] width 952 height 34
click at [573, 670] on textarea "Saadan tellimuse kinnituse, selgitusse märkige tellimuse number M043554791" at bounding box center [811, 667] width 952 height 34
type textarea "Saadan tellimuse kinnituse, selgitusesse märkige tellimuse number M043554791"
click at [1263, 694] on span "Saada" at bounding box center [1257, 700] width 47 height 15
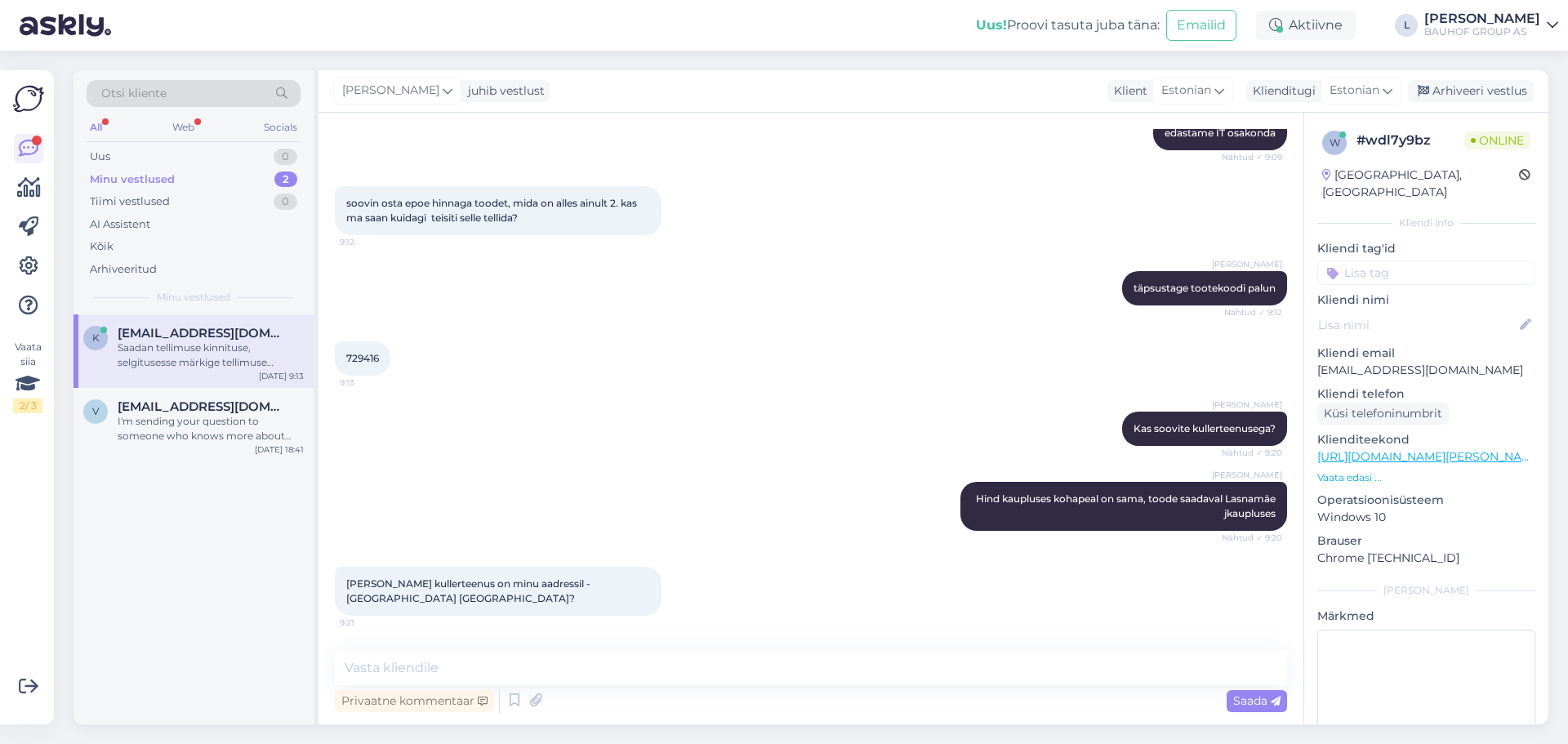
scroll to position [1970, 0]
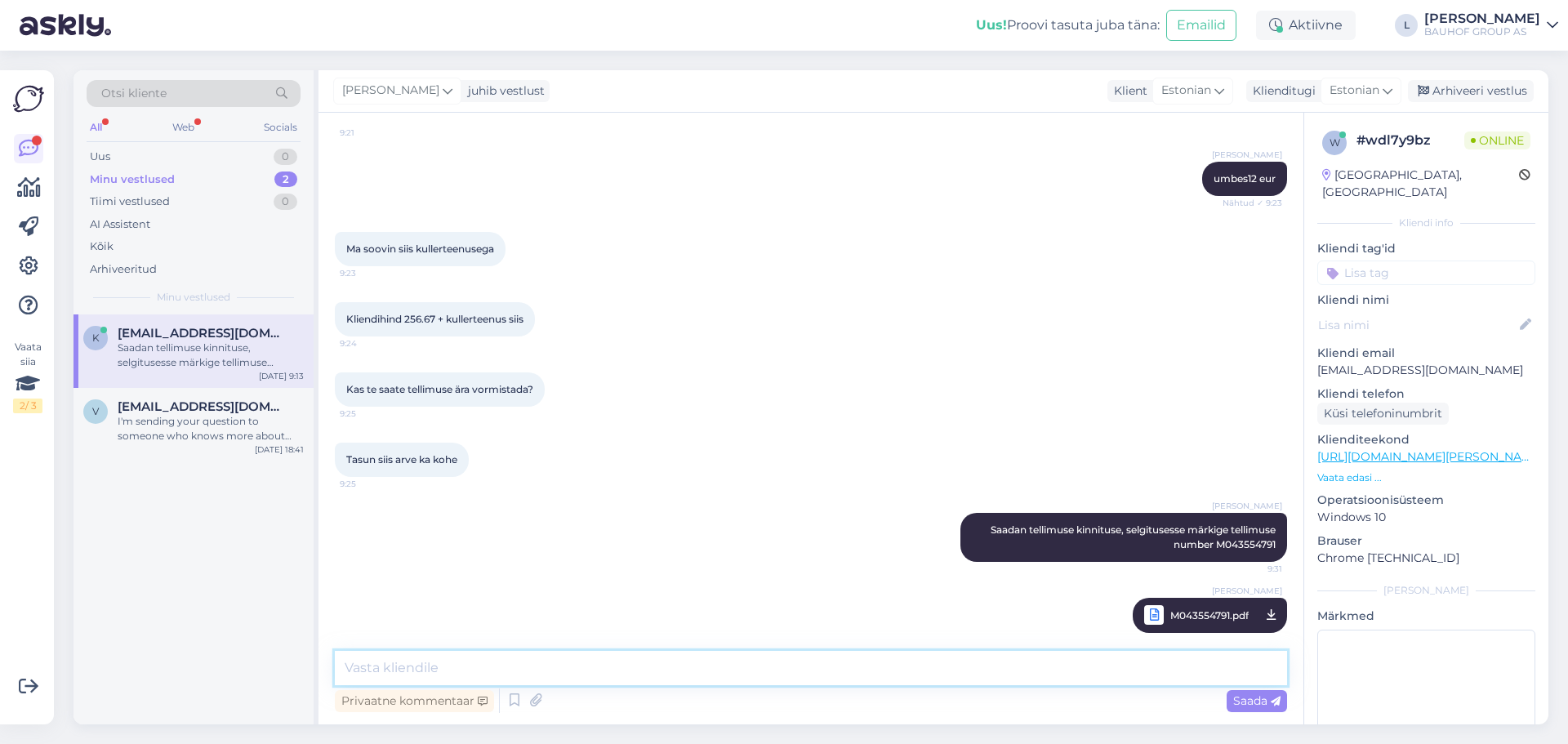
click at [492, 684] on textarea at bounding box center [811, 667] width 952 height 34
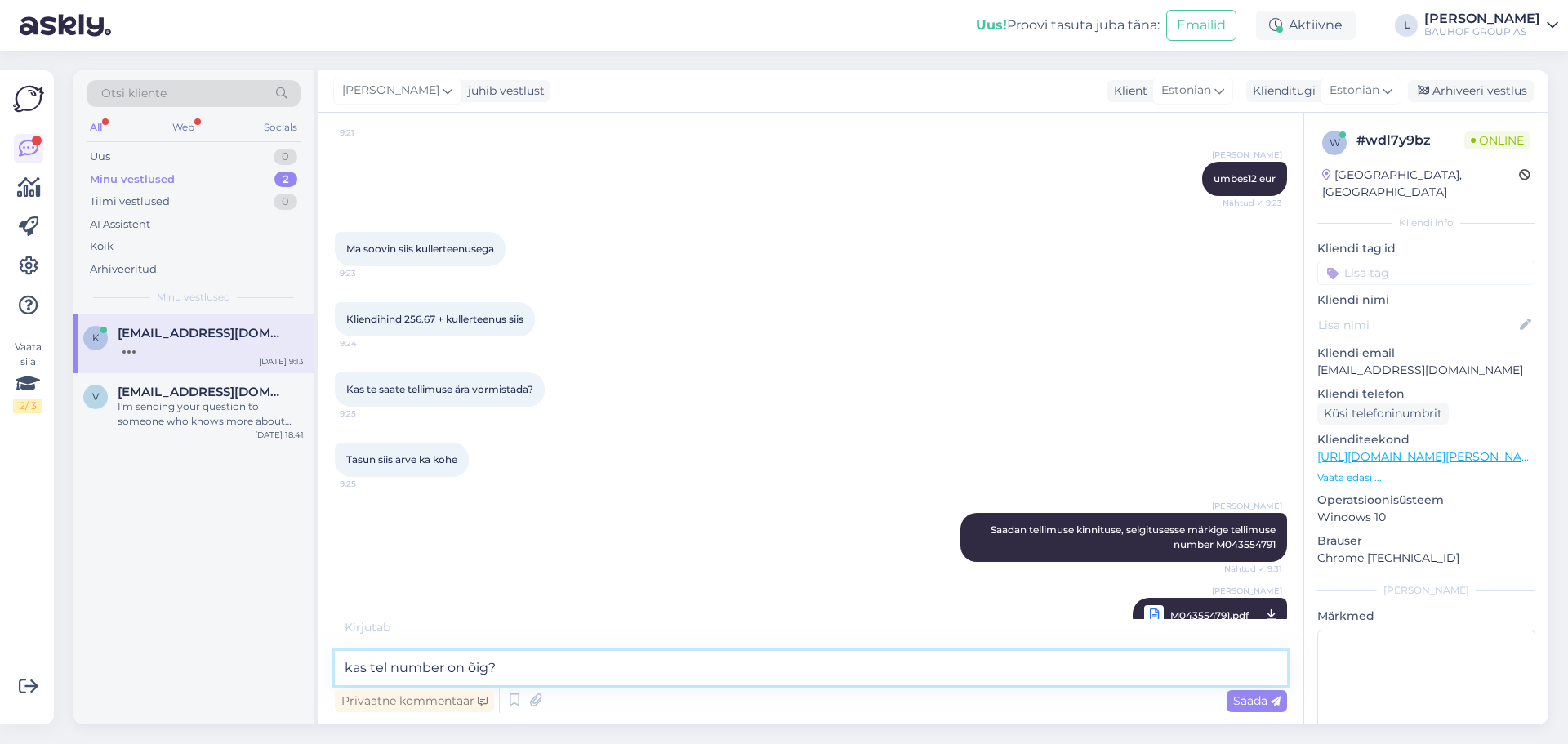
paste textarea "+56226724"
click at [498, 670] on textarea "kas tel number on õig?+56226724" at bounding box center [811, 667] width 952 height 34
type textarea "kas tel number on õige 56226724"
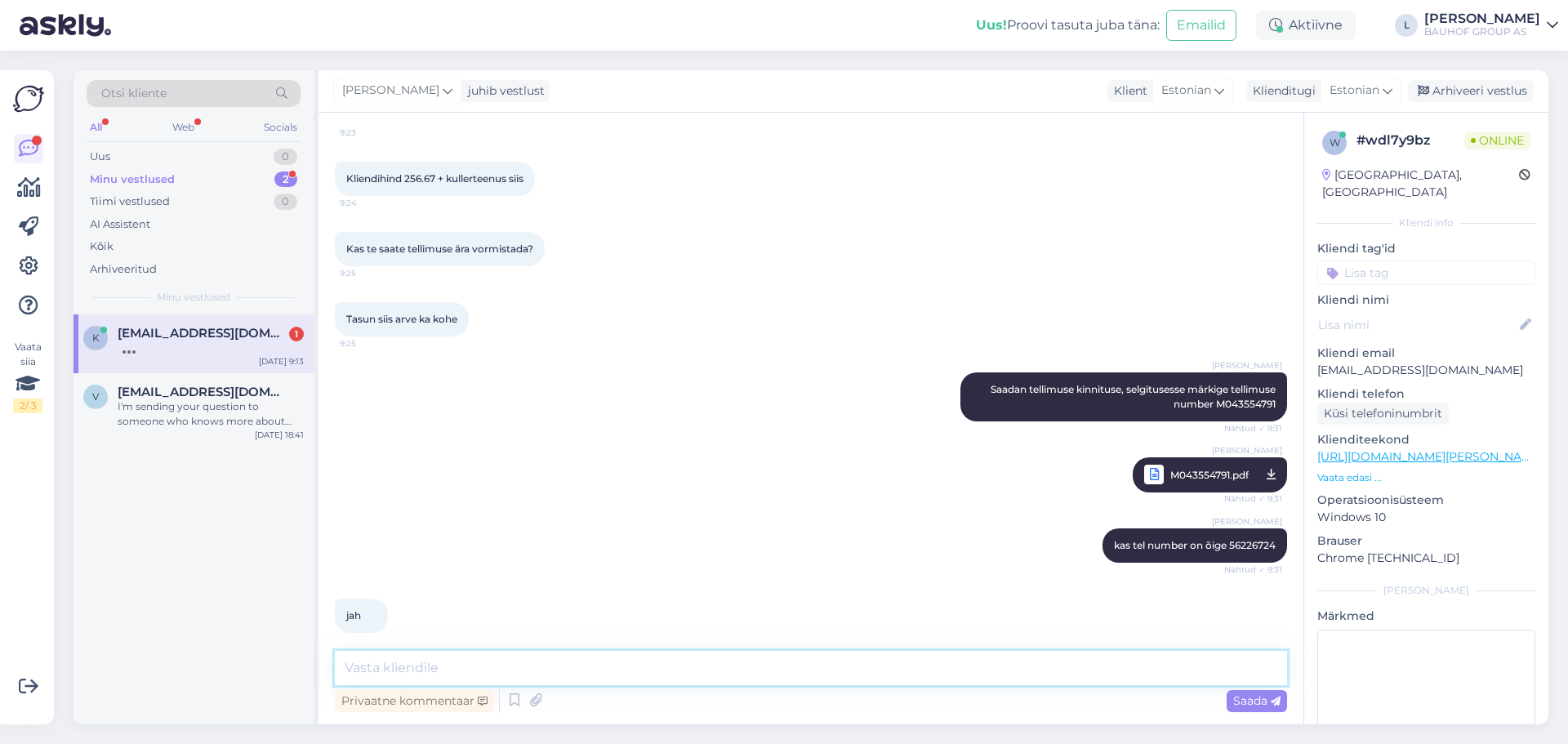
scroll to position [2181, 0]
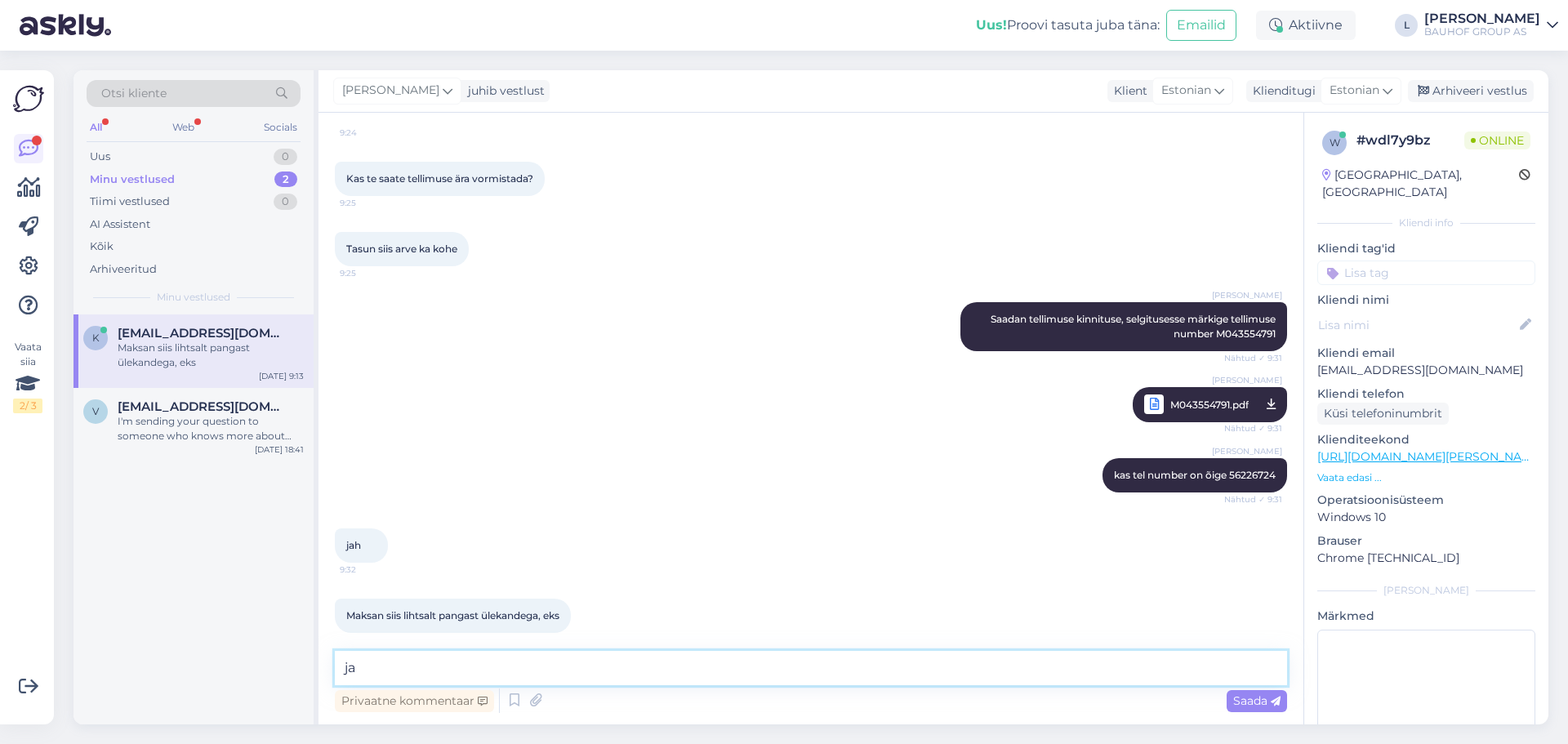
type textarea "jah"
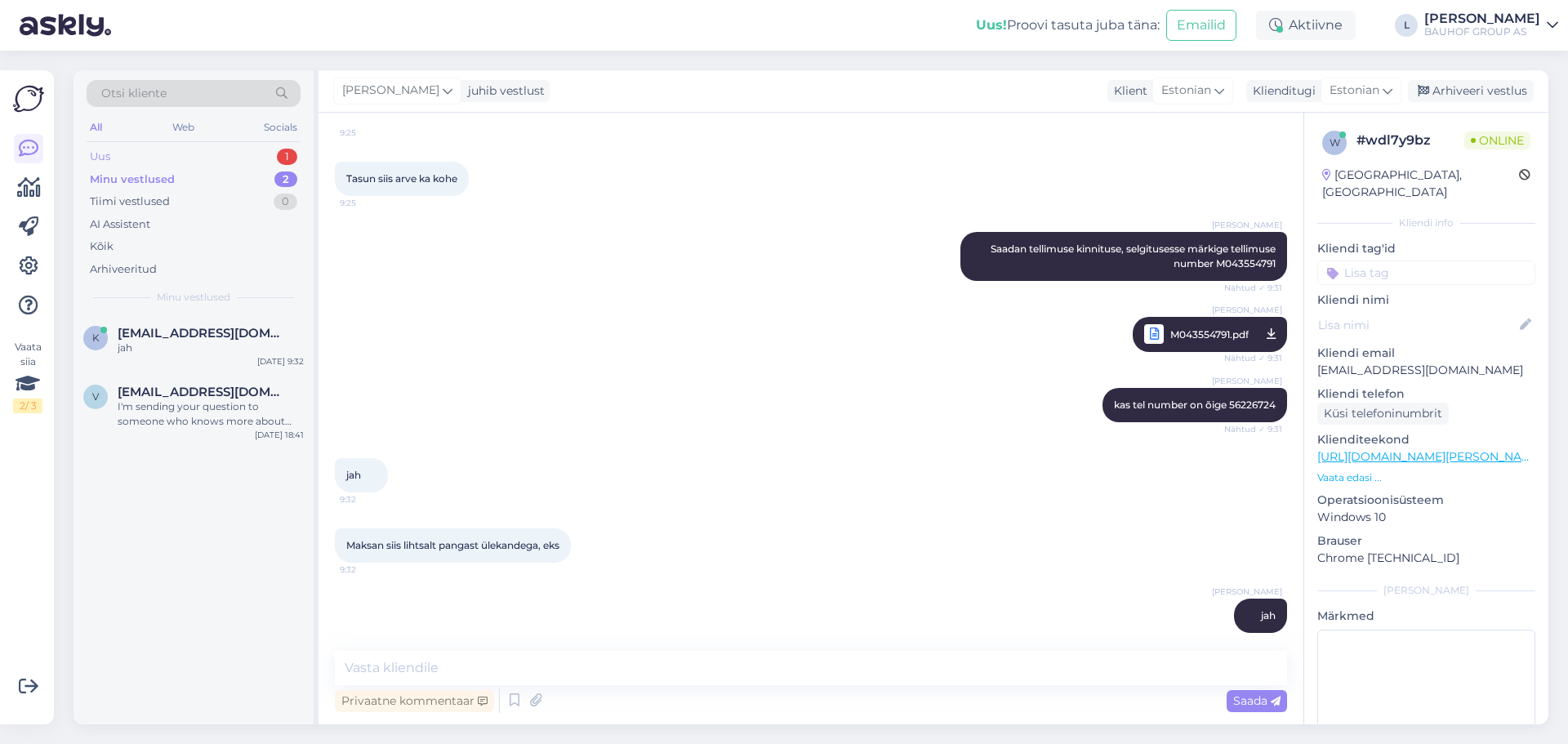
click at [120, 156] on div "Uus 1" at bounding box center [193, 157] width 214 height 23
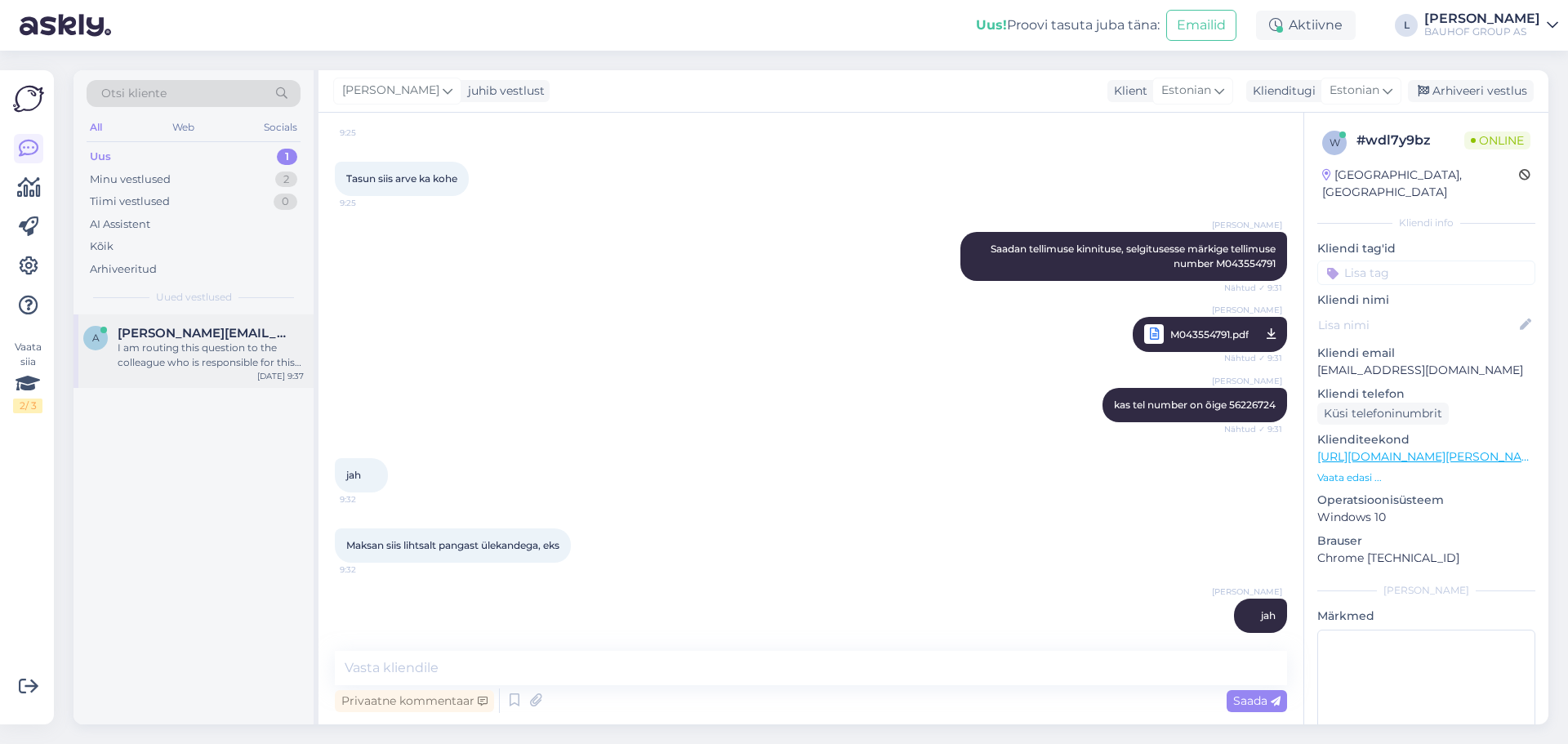
click at [205, 352] on div "I am routing this question to the colleague who is responsible for this topic. …" at bounding box center [211, 356] width 187 height 30
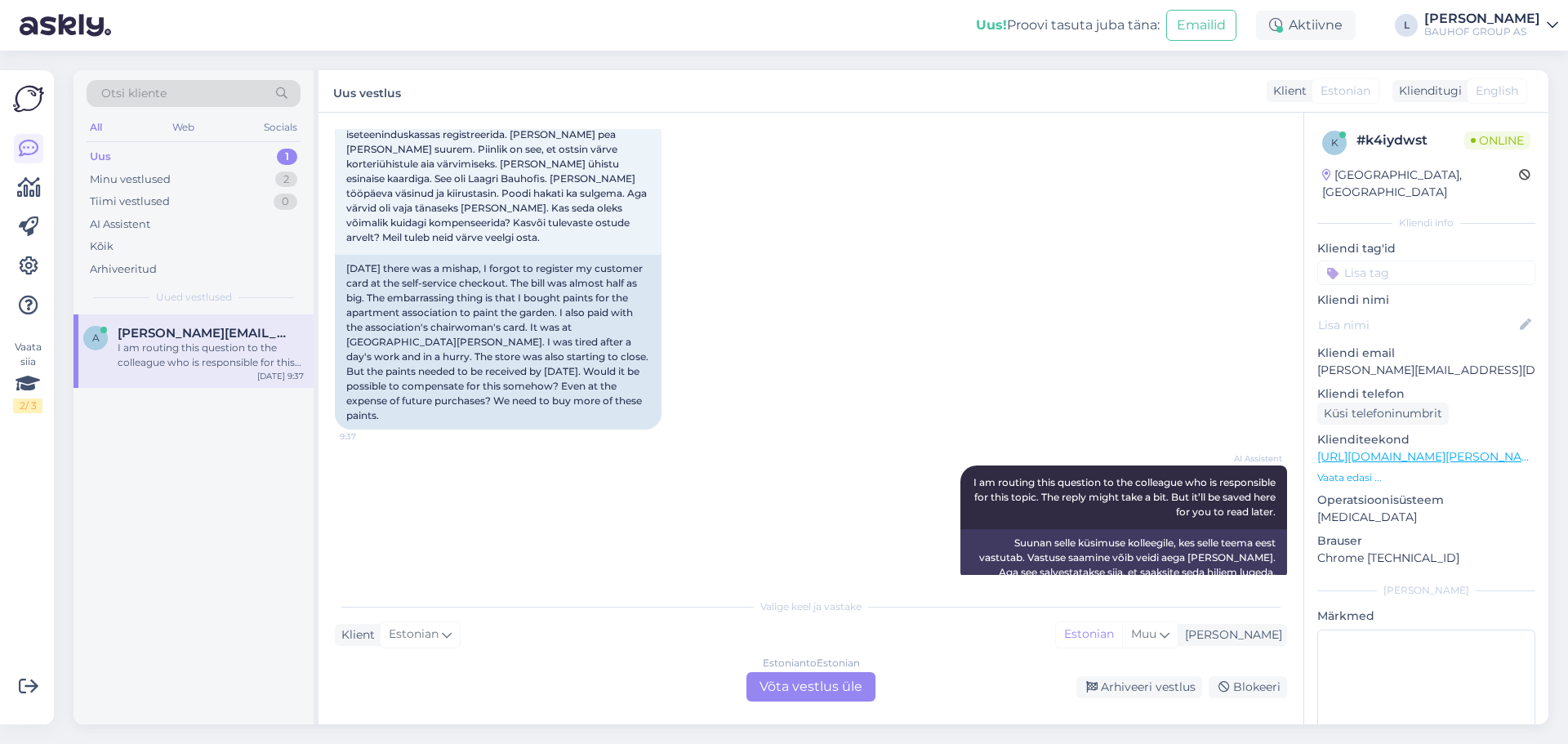
click at [811, 681] on div "Estonian to Estonian Võta vestlus üle" at bounding box center [811, 687] width 129 height 30
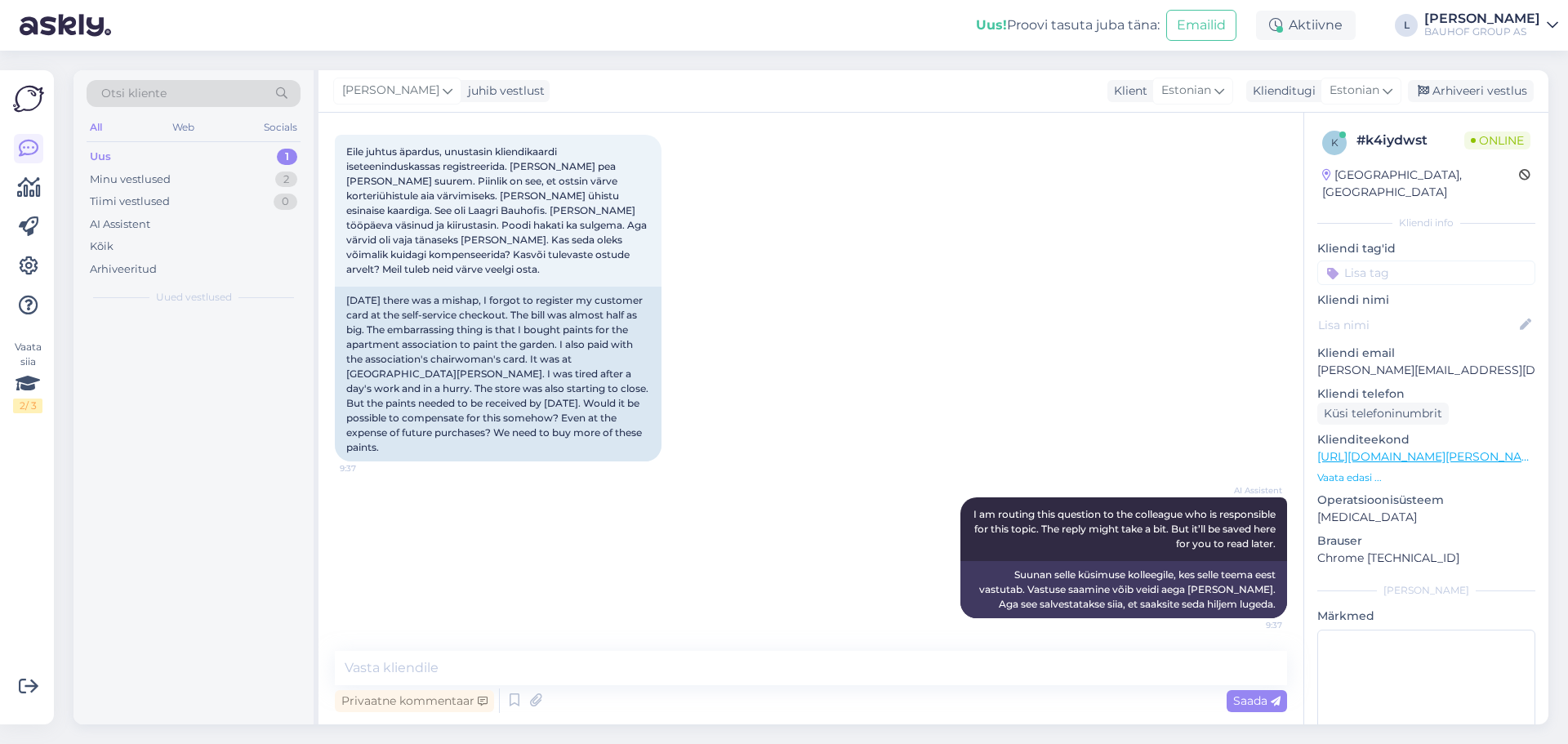
scroll to position [248, 0]
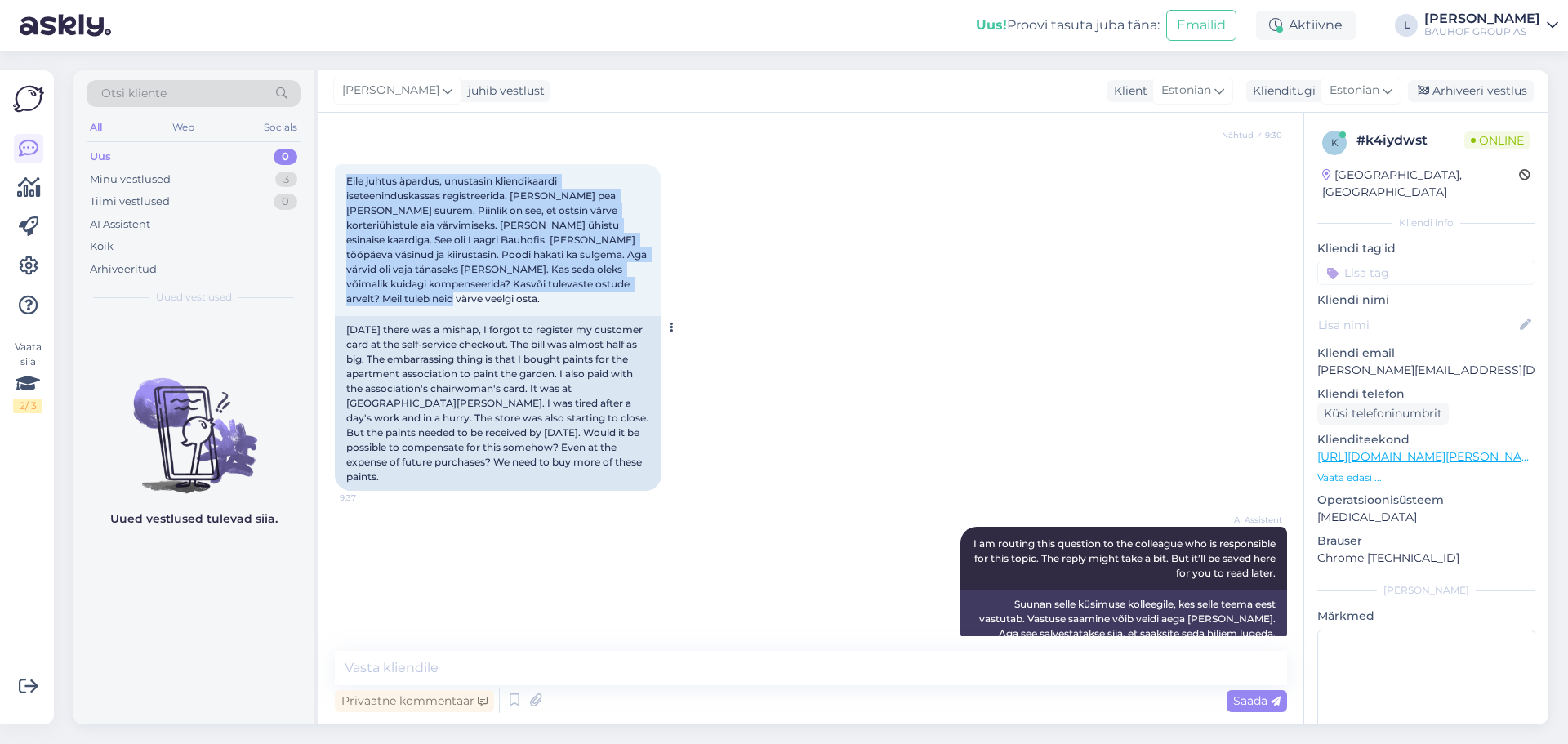
drag, startPoint x: 597, startPoint y: 284, endPoint x: 343, endPoint y: 183, distance: 273.3
click at [343, 183] on div "Eile juhtus äpardus, unustasin kliendikaardi iseteeninduskassas registreerida. …" at bounding box center [498, 240] width 327 height 152
copy span "Eile juhtus äpardus, unustasin kliendikaardi iseteeninduskassas registreerida. …"
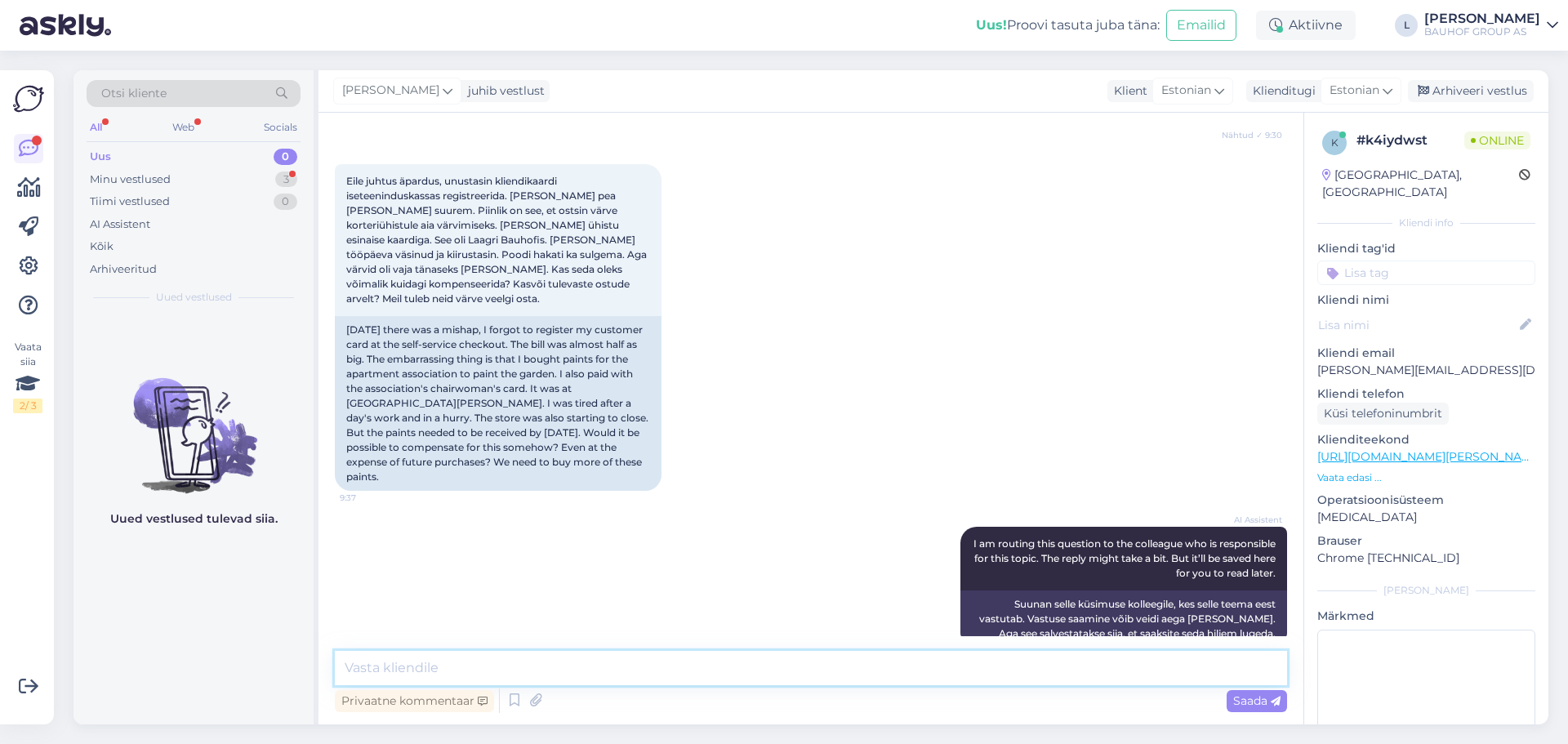
click at [623, 681] on textarea at bounding box center [811, 667] width 952 height 34
paste textarea "Kahjuks ei [PERSON_NAME] võimalik iseteeninduskassas registreerimata jäänud kli…"
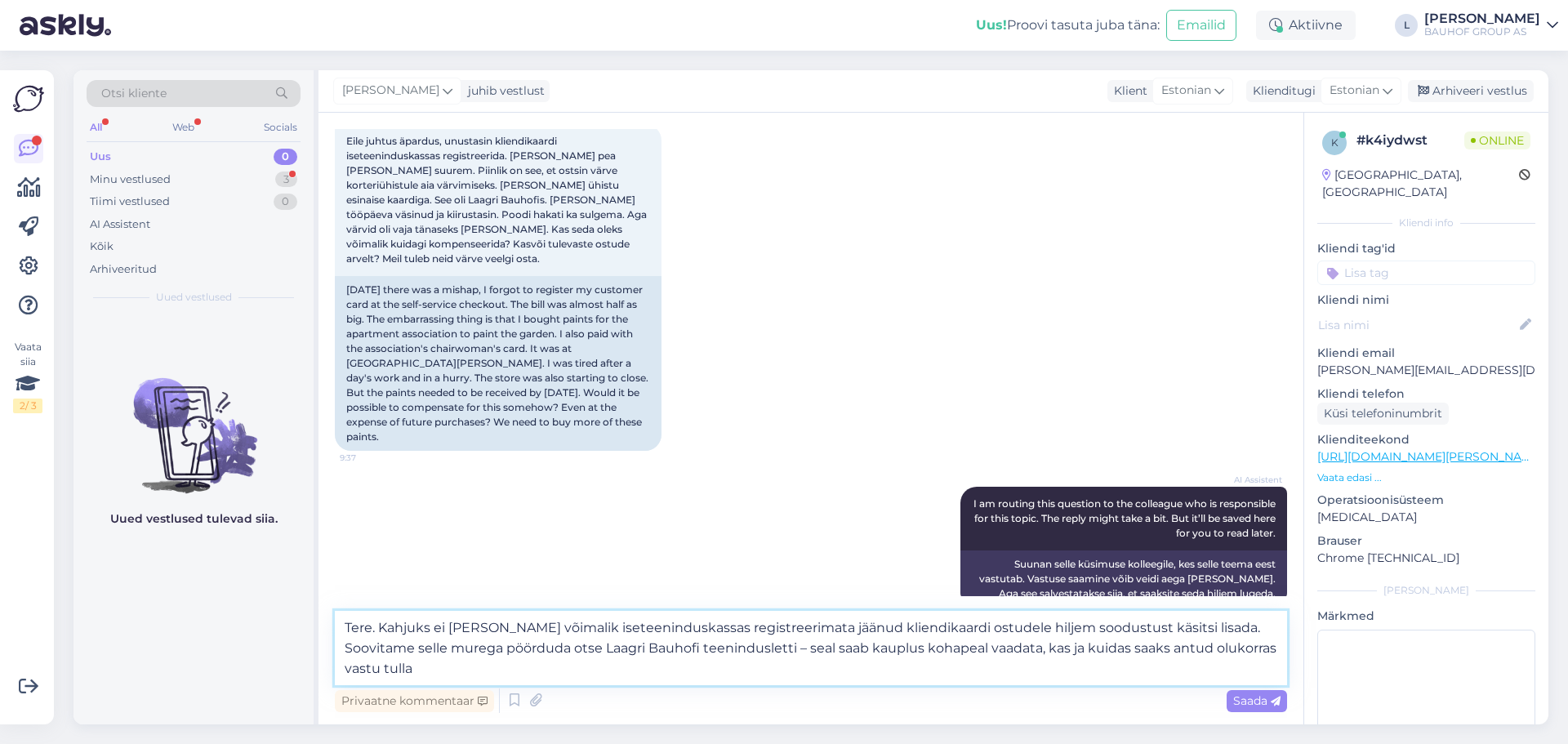
type textarea "Tere. Kahjuks ei [PERSON_NAME] võimalik iseteeninduskassas registreerimata jään…"
click at [1263, 713] on div "Privaatne kommentaar Saada" at bounding box center [811, 701] width 952 height 31
click at [1274, 704] on icon at bounding box center [1275, 701] width 10 height 10
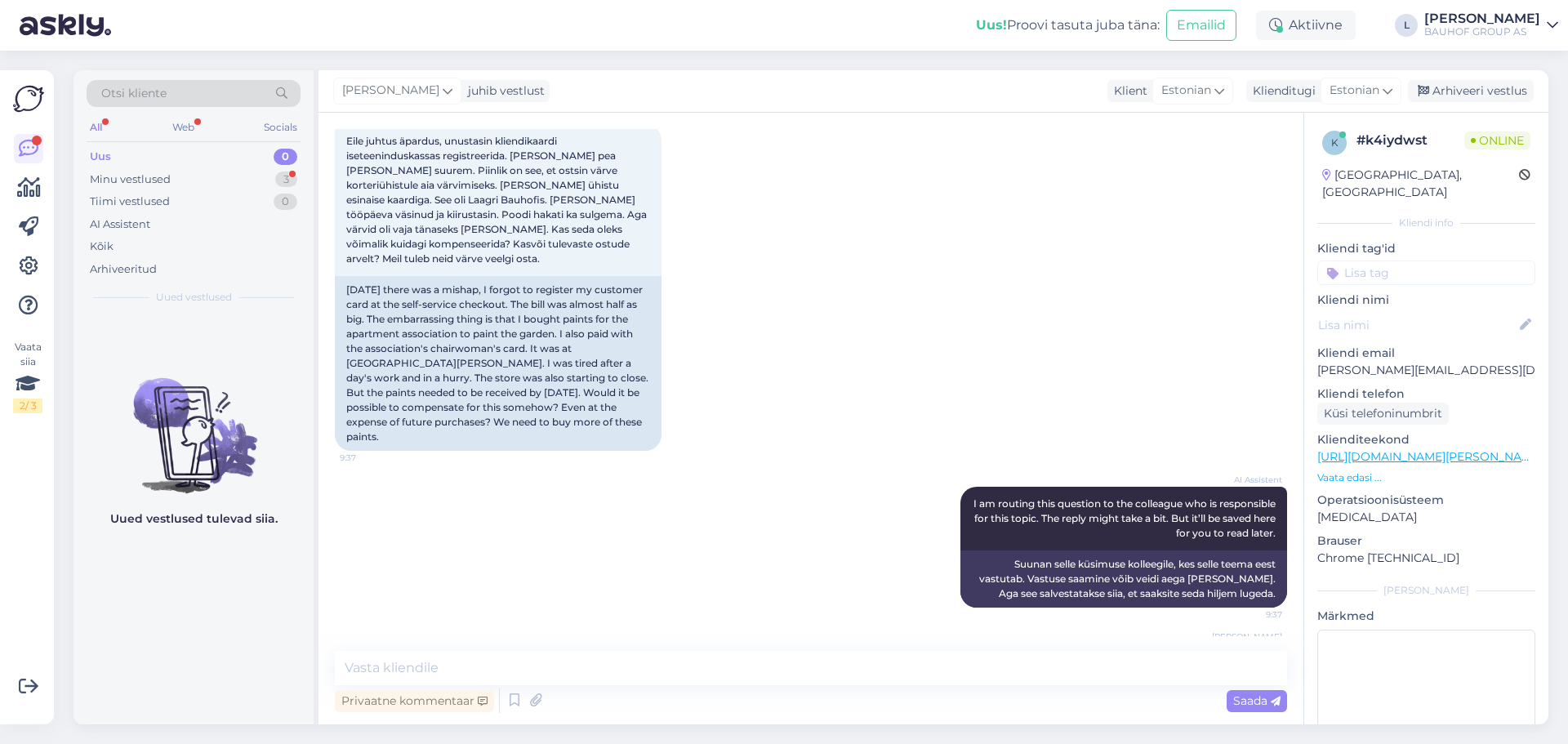
scroll to position [392, 0]
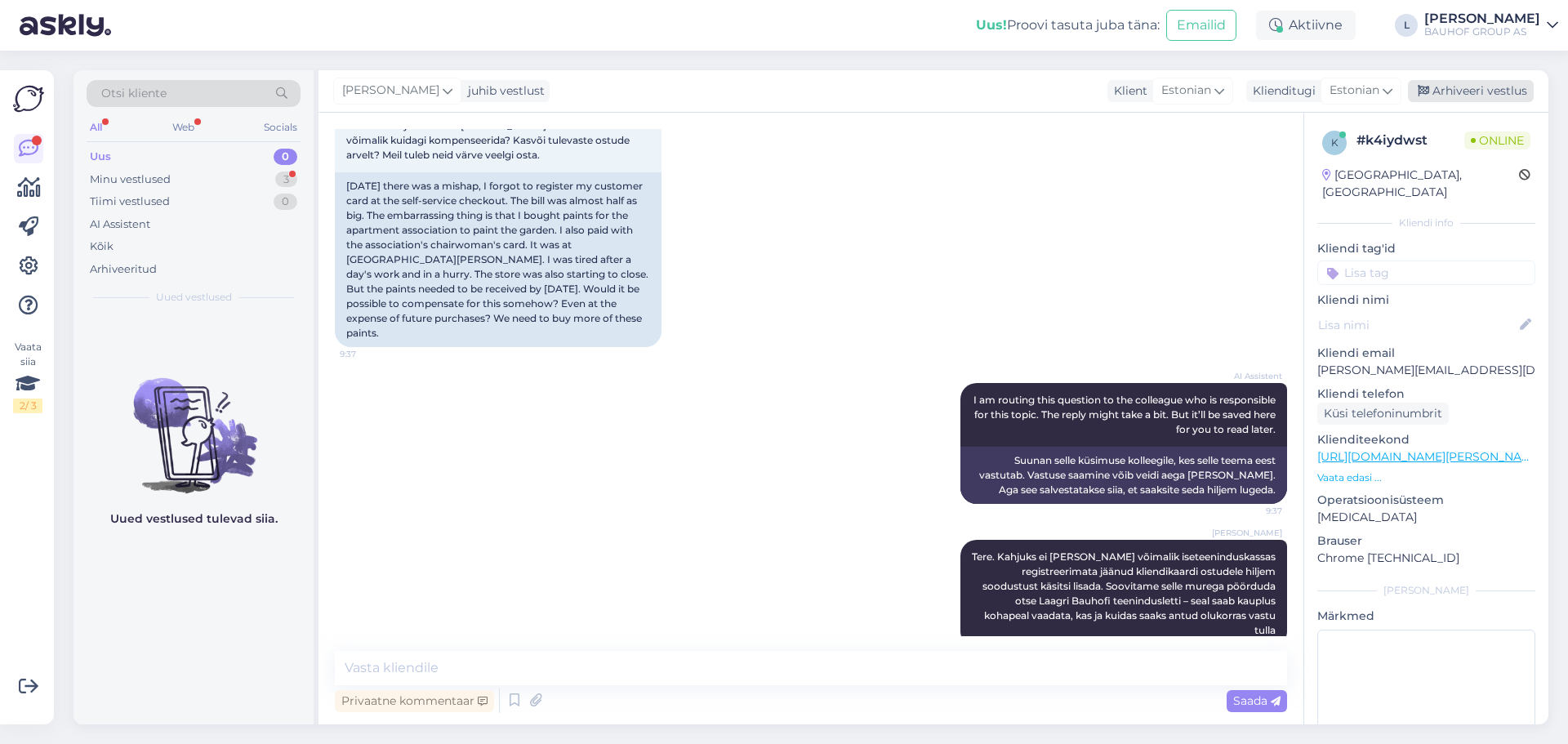
click at [1491, 98] on div "Arhiveeri vestlus" at bounding box center [1471, 91] width 126 height 22
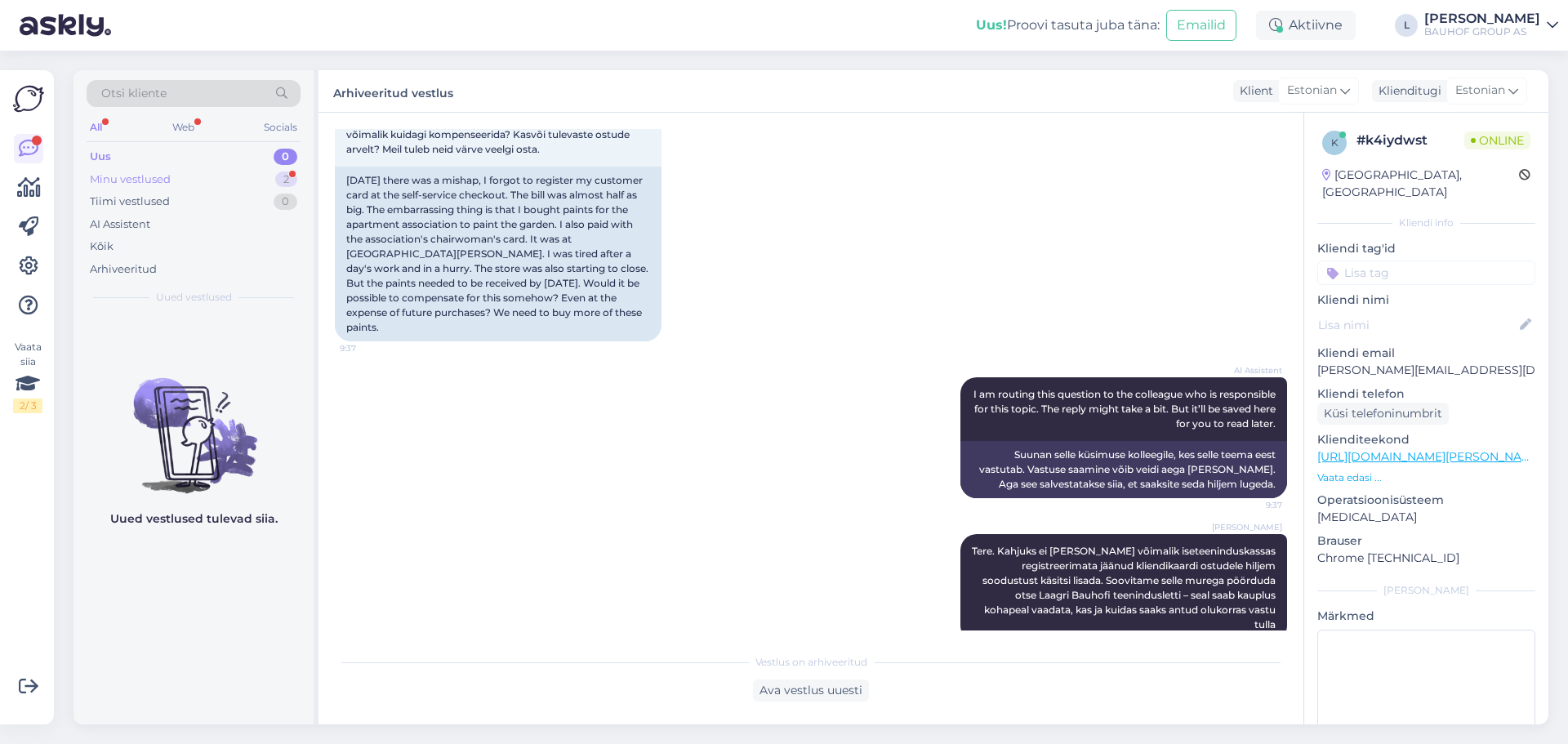
click at [178, 186] on div "Minu vestlused 2" at bounding box center [193, 180] width 214 height 23
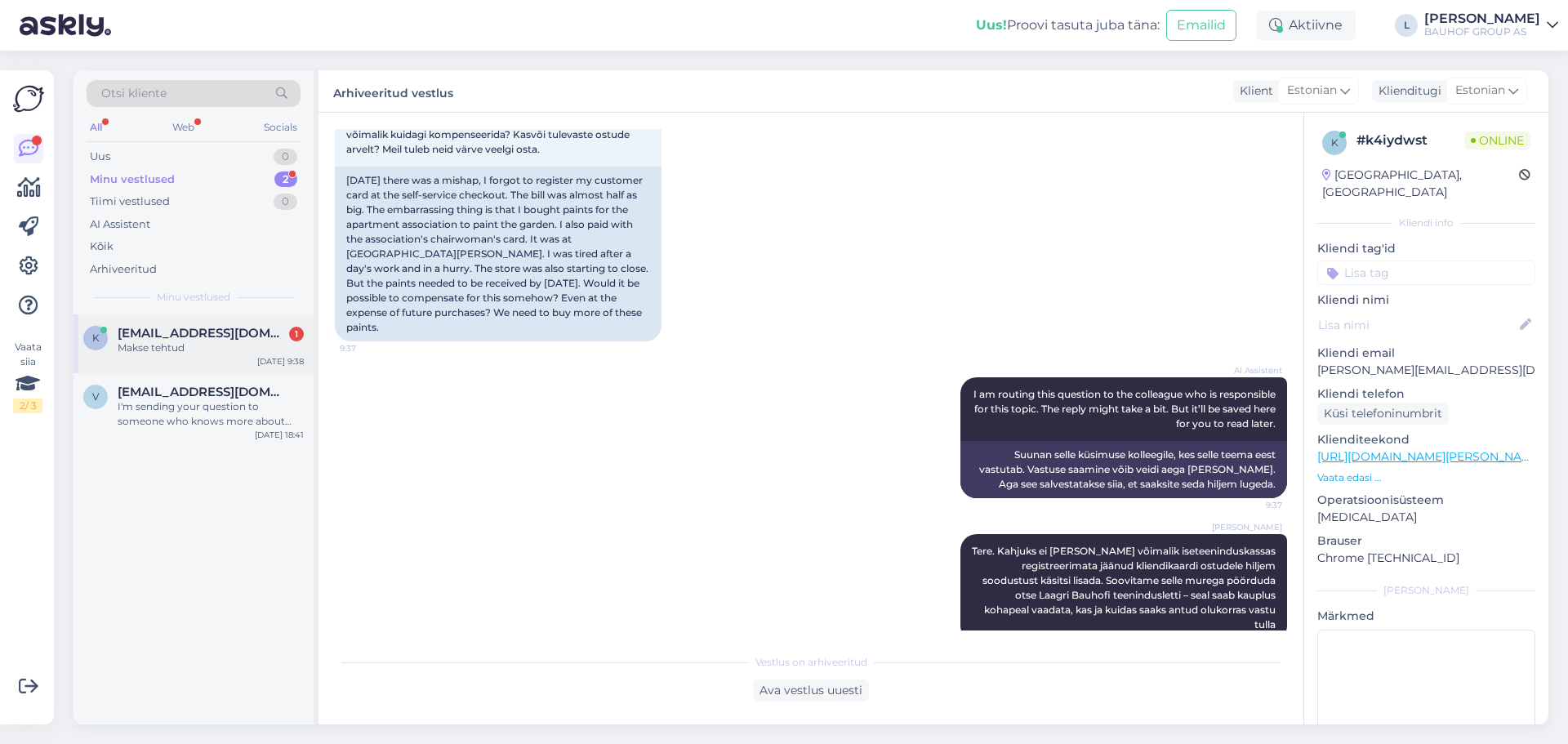
click at [184, 329] on span "[EMAIL_ADDRESS][DOMAIN_NAME]" at bounding box center [202, 333] width 170 height 15
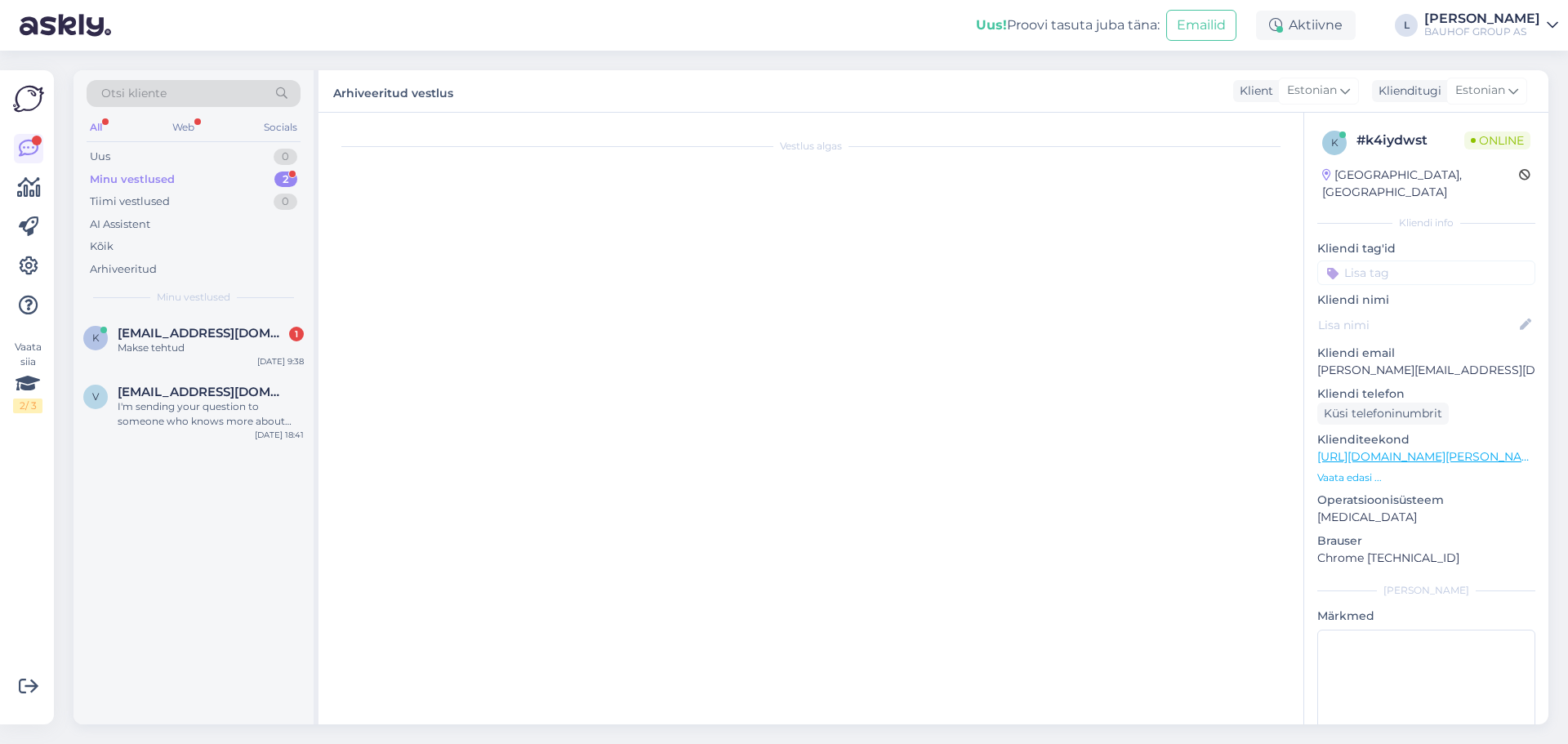
scroll to position [2322, 0]
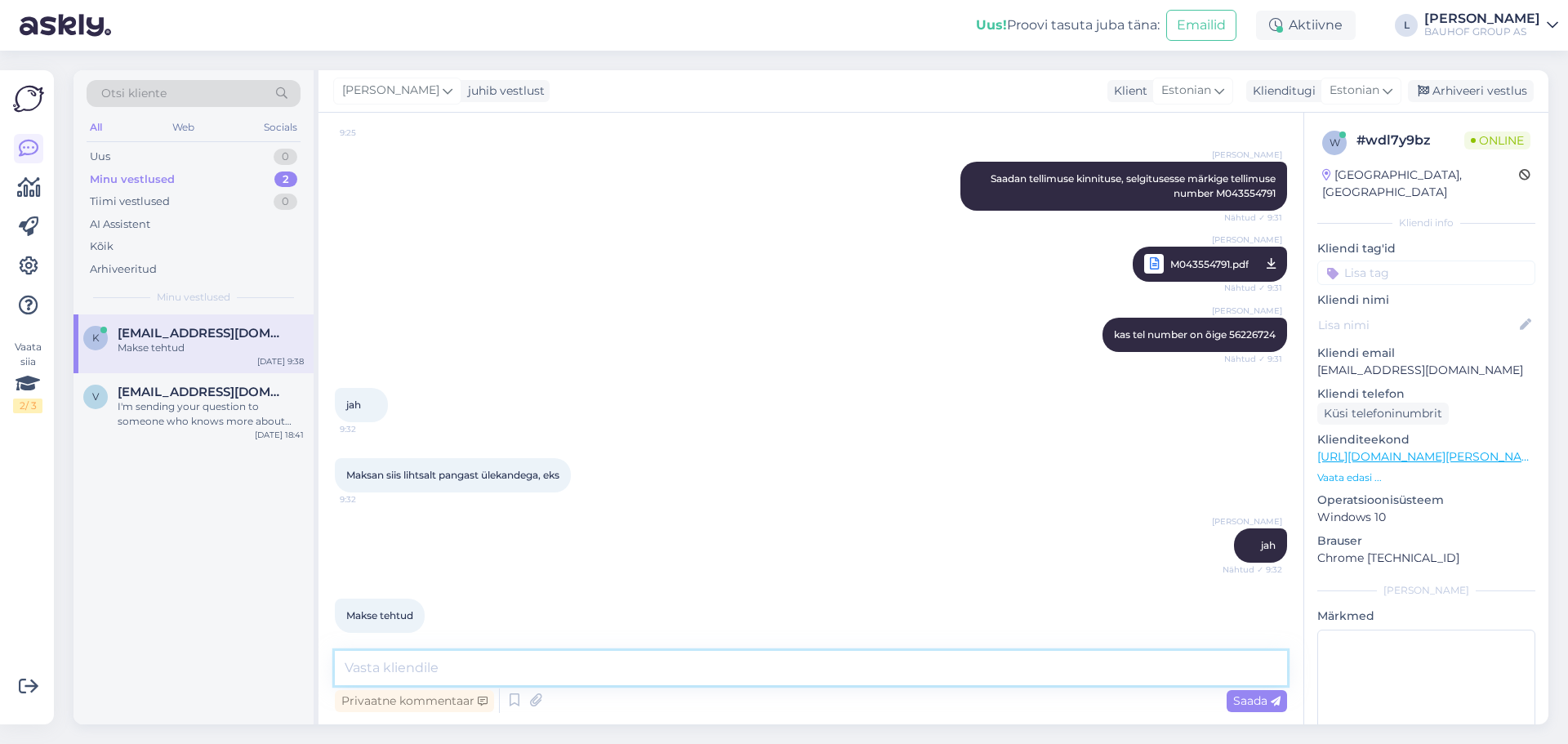
click at [500, 665] on textarea at bounding box center [811, 667] width 952 height 34
type textarea "Täname ostu eest!"
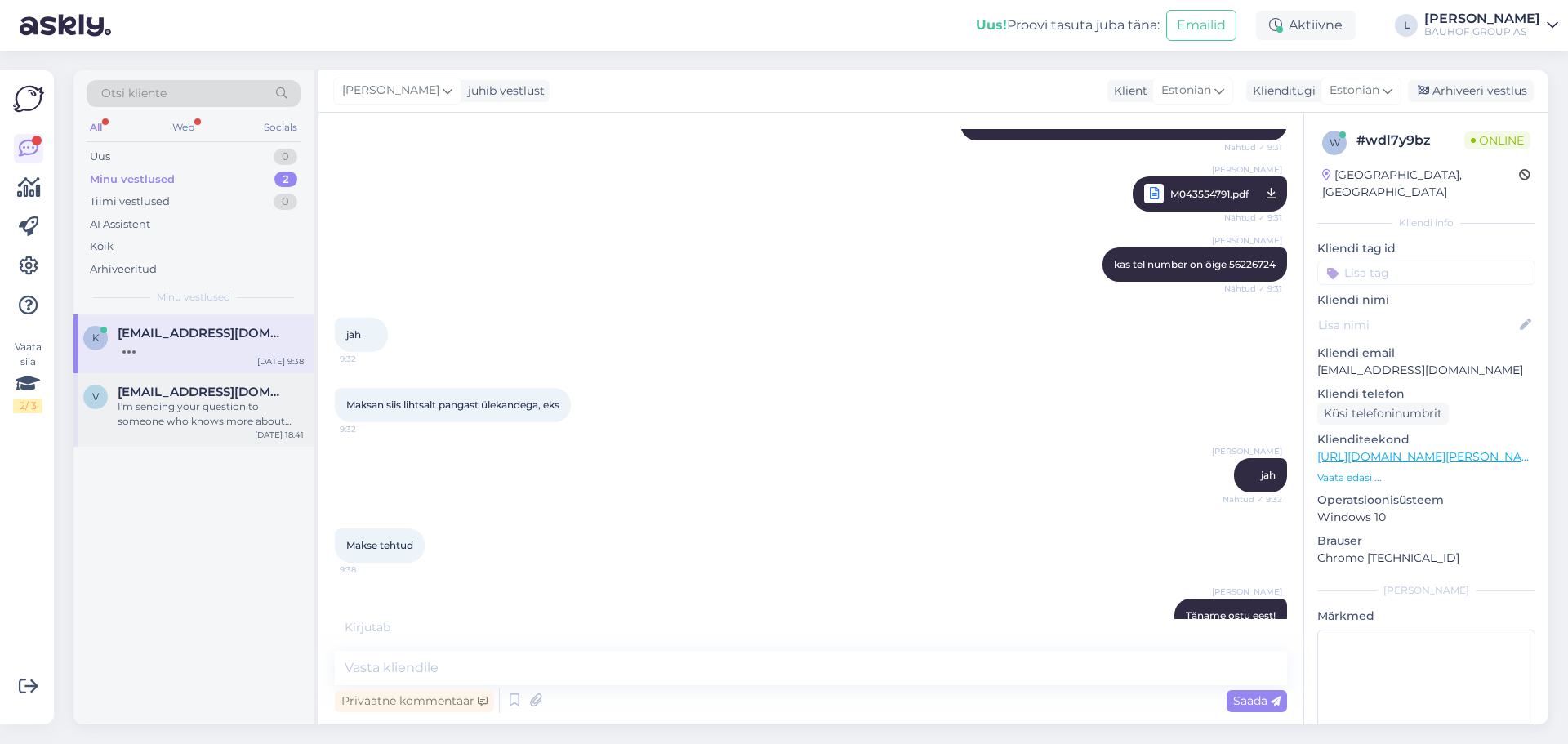
drag, startPoint x: 169, startPoint y: 397, endPoint x: 177, endPoint y: 392, distance: 9.4
click at [169, 396] on span "[EMAIL_ADDRESS][DOMAIN_NAME]" at bounding box center [202, 392] width 170 height 15
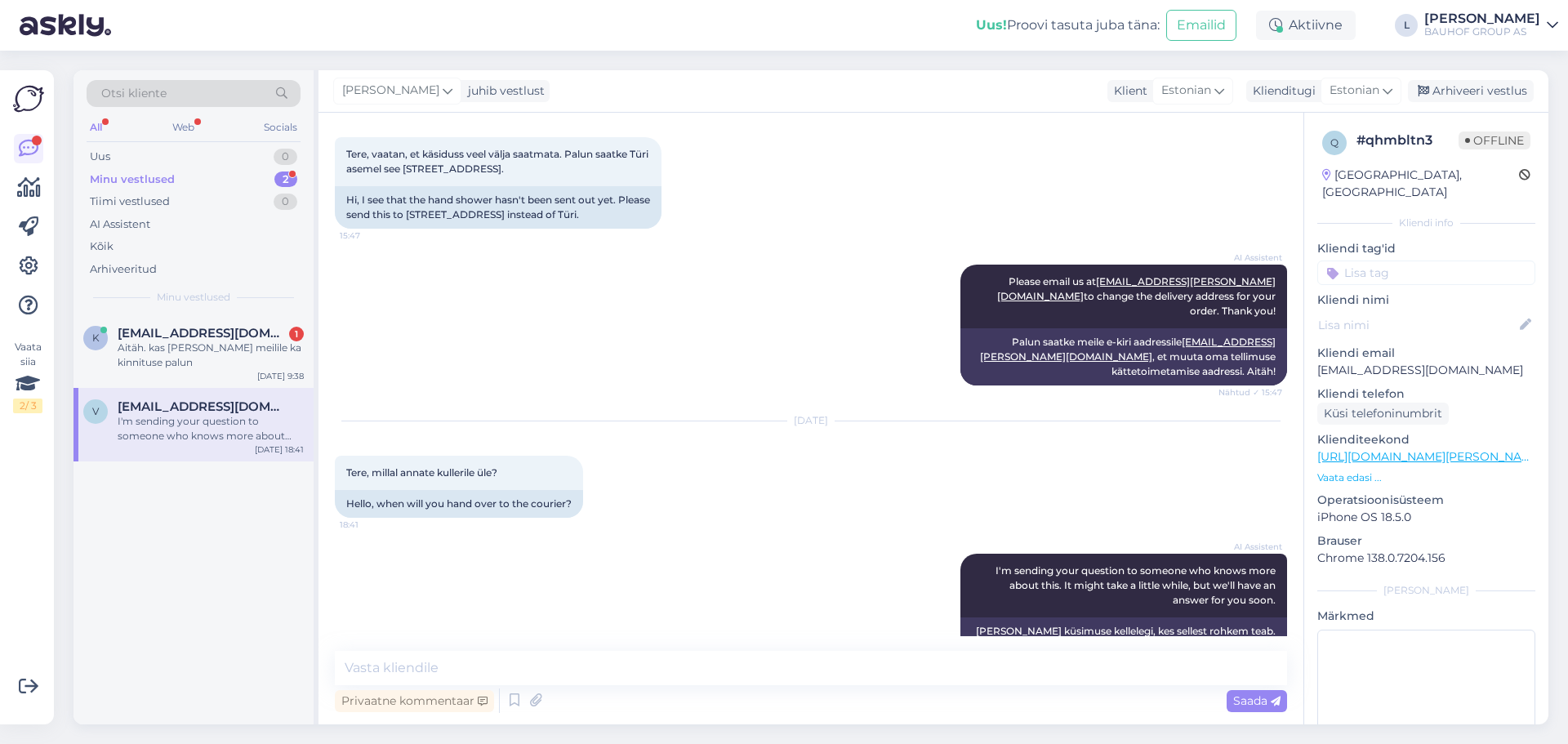
scroll to position [1874, 0]
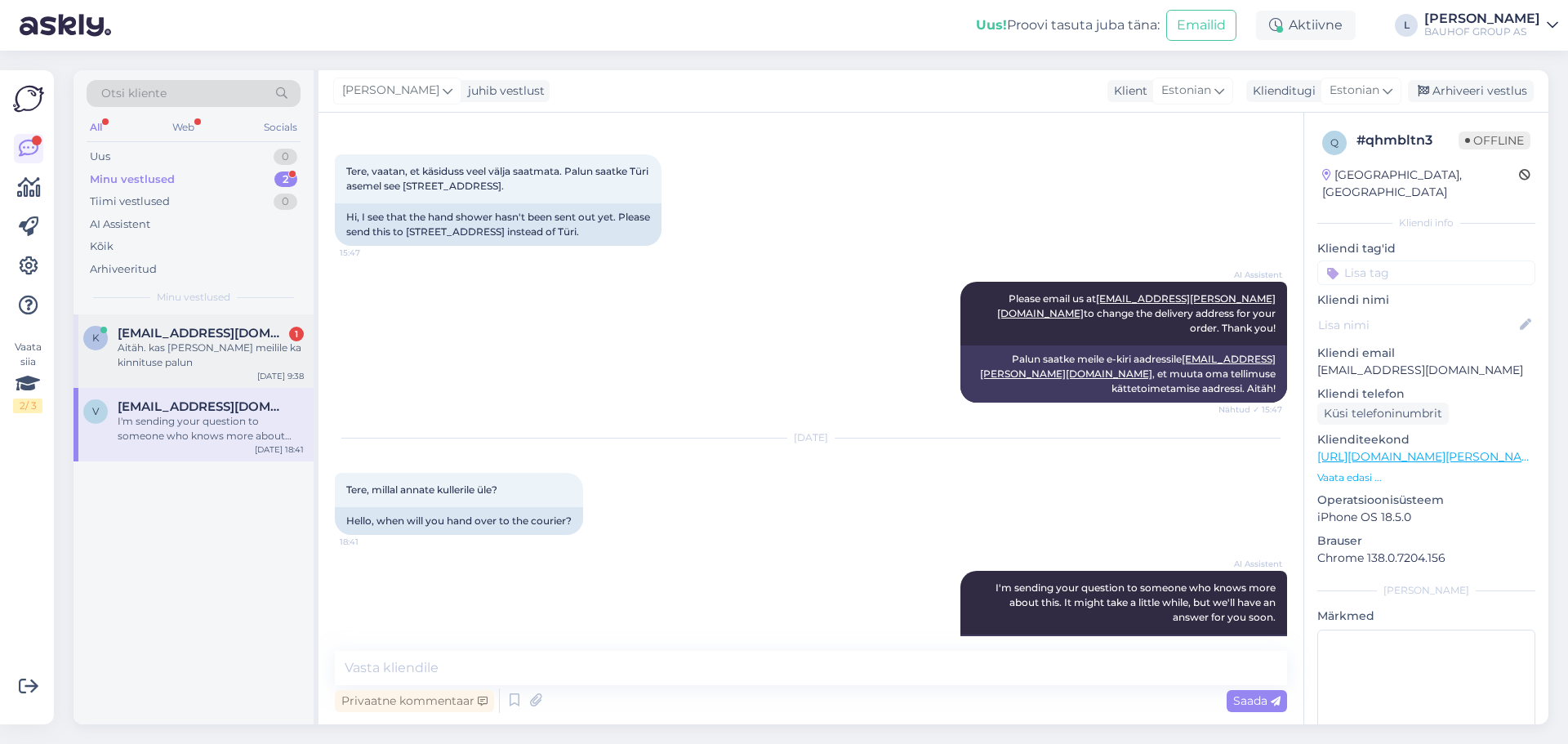
click at [173, 371] on div "k [EMAIL_ADDRESS][DOMAIN_NAME] 1 Aitäh. kas [PERSON_NAME] meilile ka kinnituse …" at bounding box center [193, 352] width 240 height 73
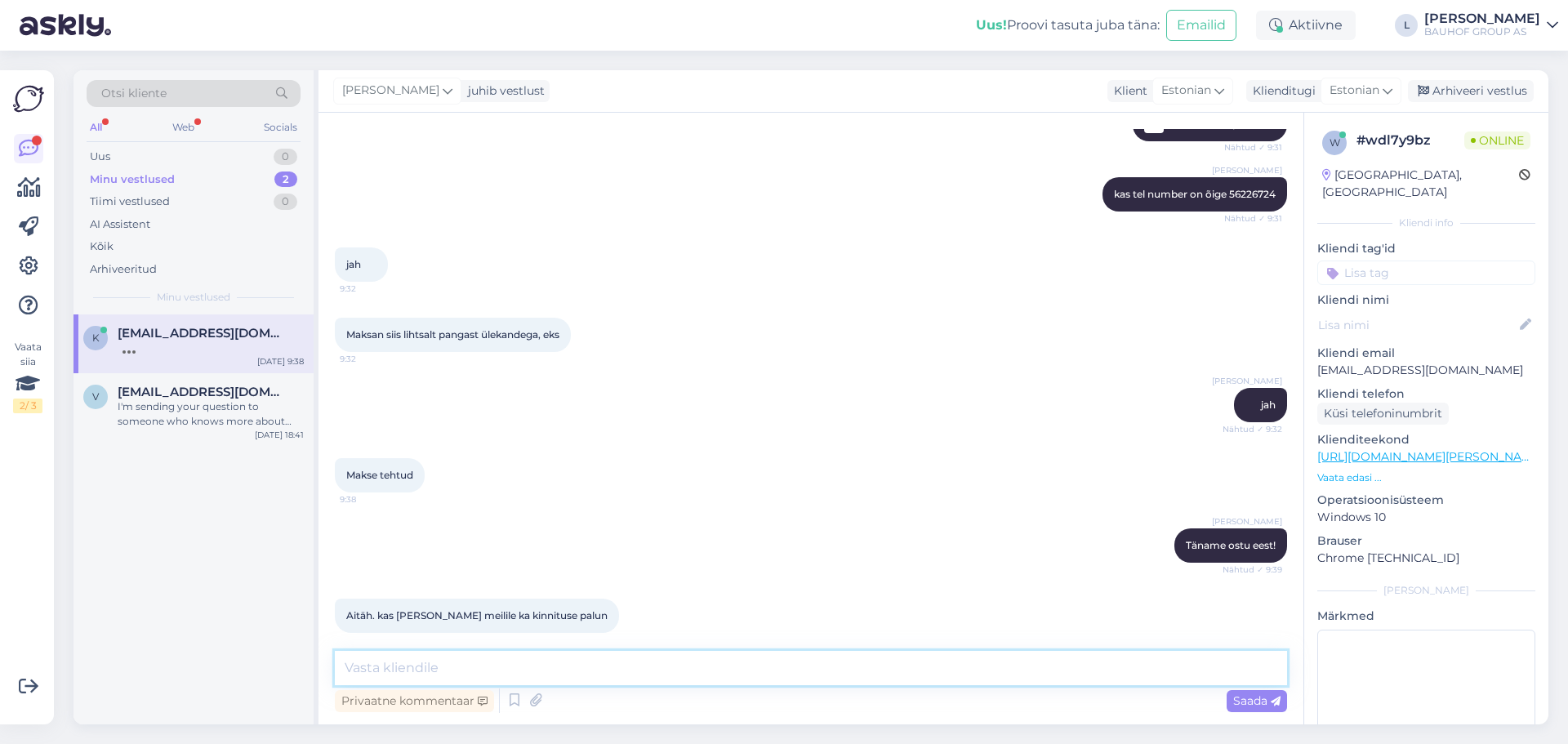
click at [392, 666] on textarea at bounding box center [811, 667] width 952 height 34
type textarea "s"
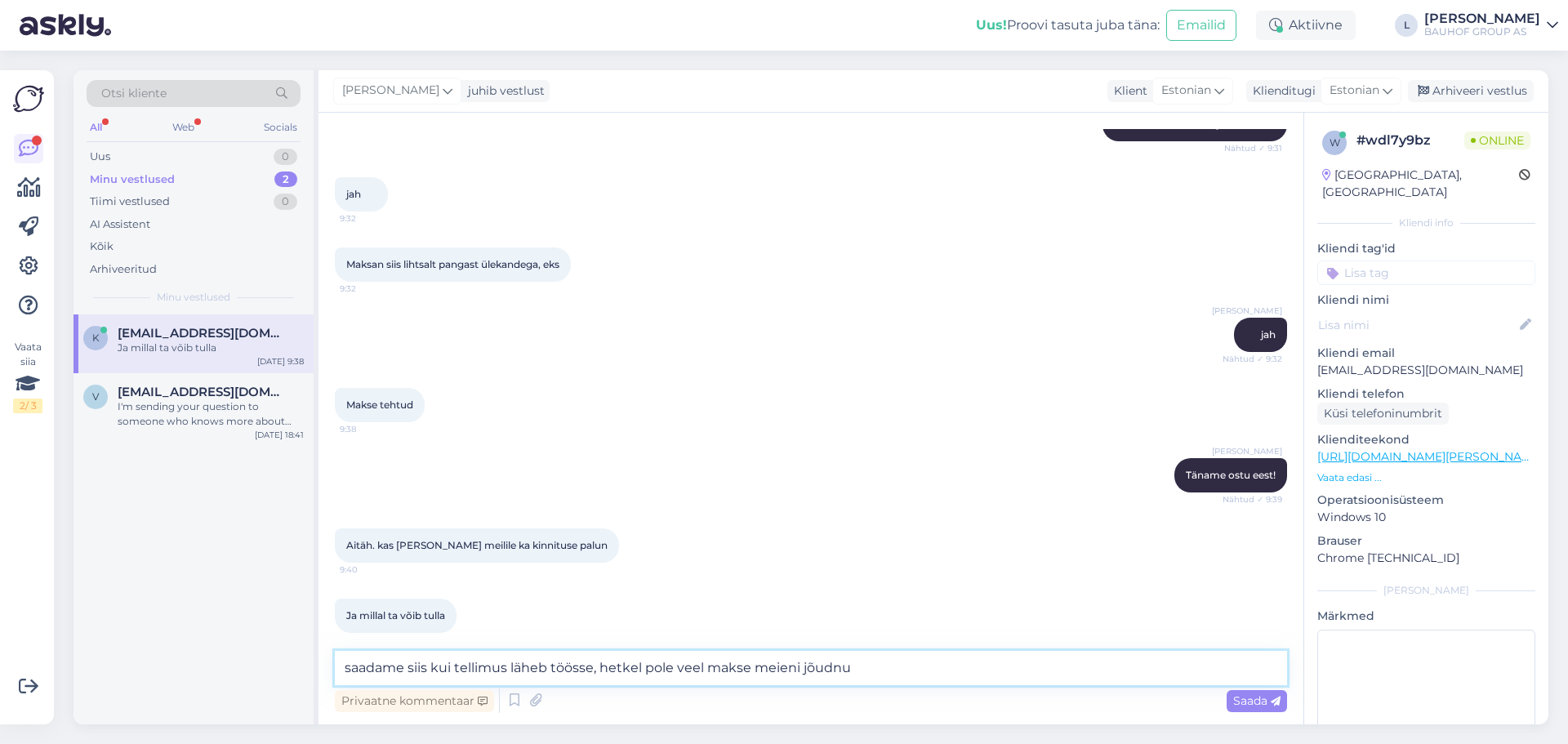
type textarea "saadame siis kui tellimus läheb töösse, hetkel pole veel makse meieni jõudnud"
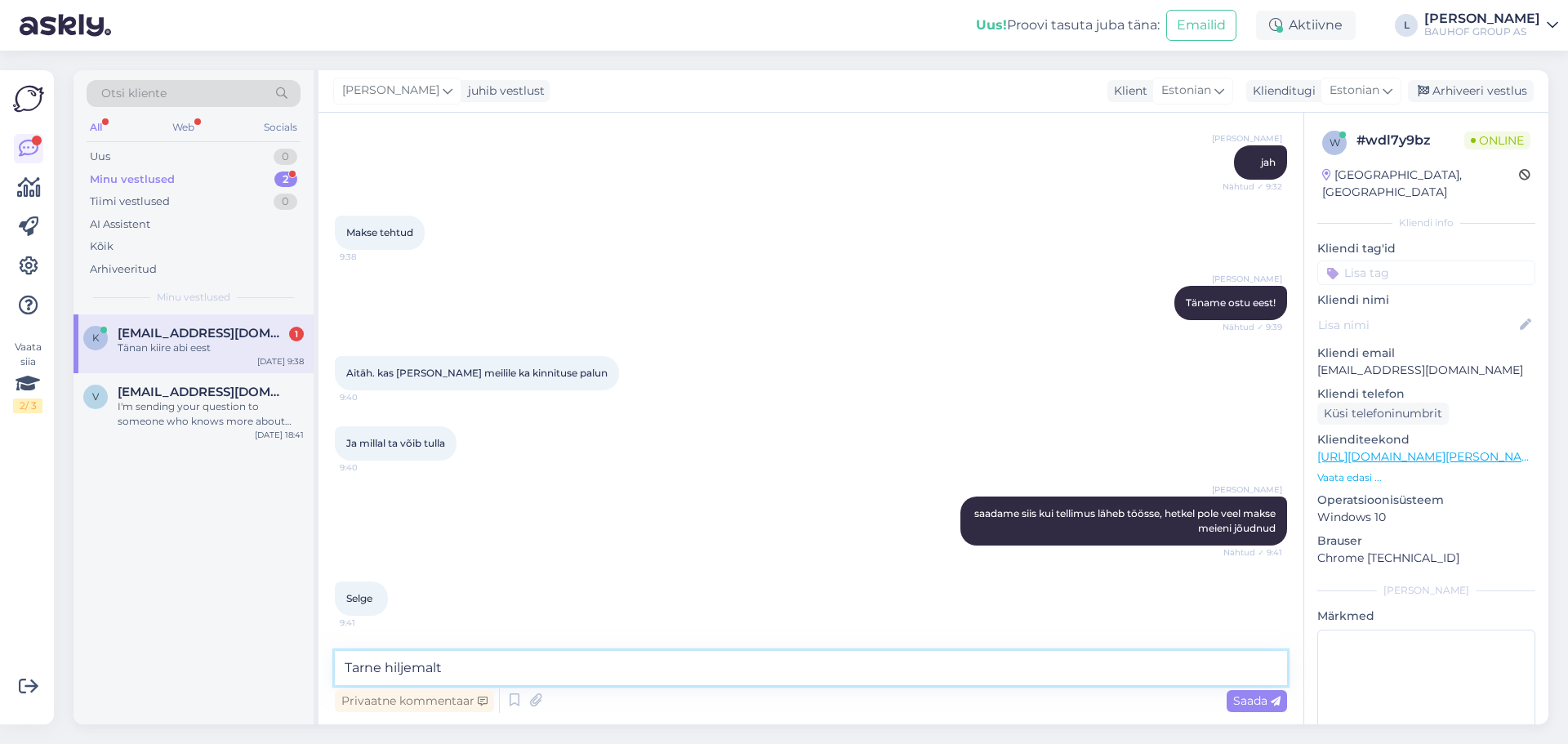
scroll to position [2758, 0]
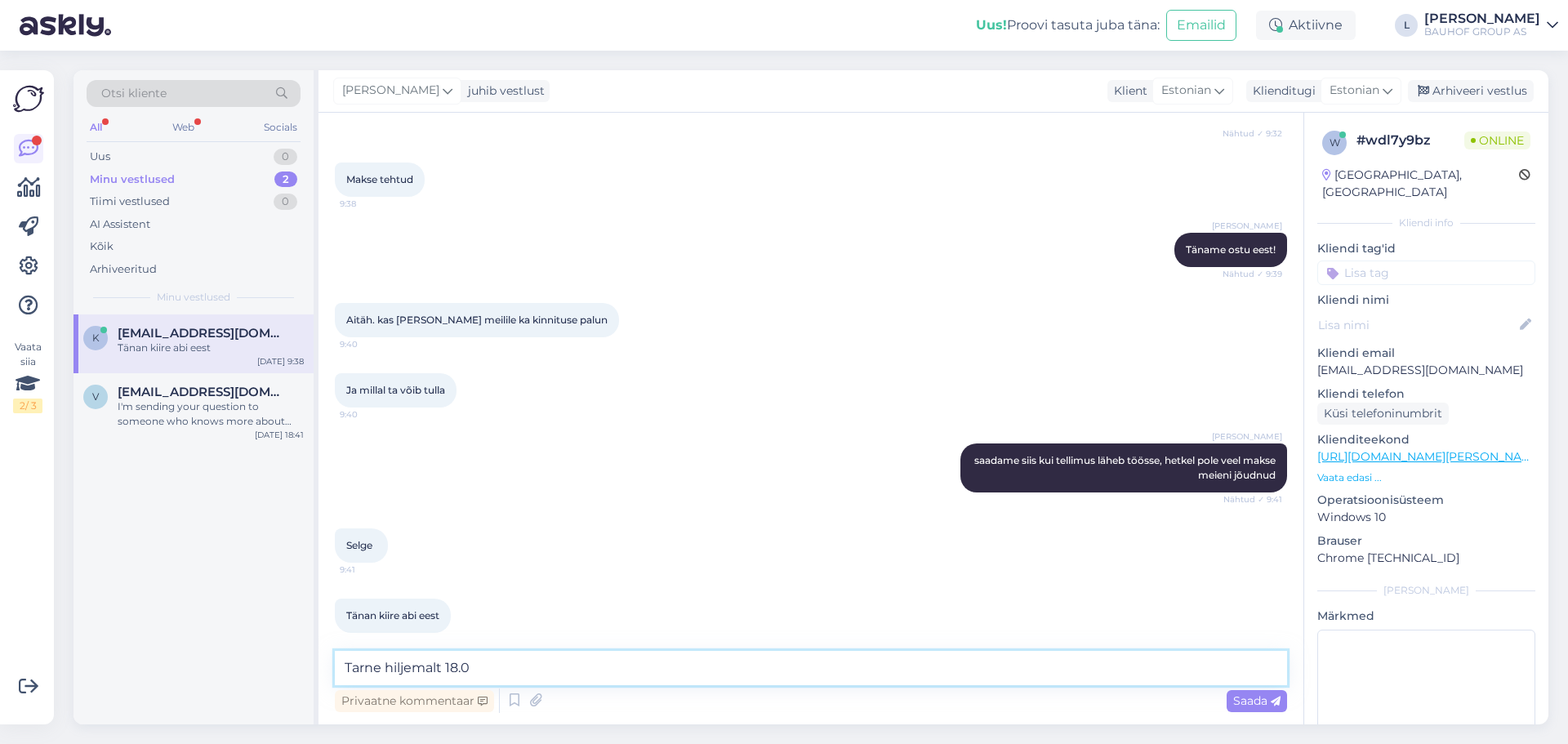
type textarea "Tarne hiljemalt 18.08"
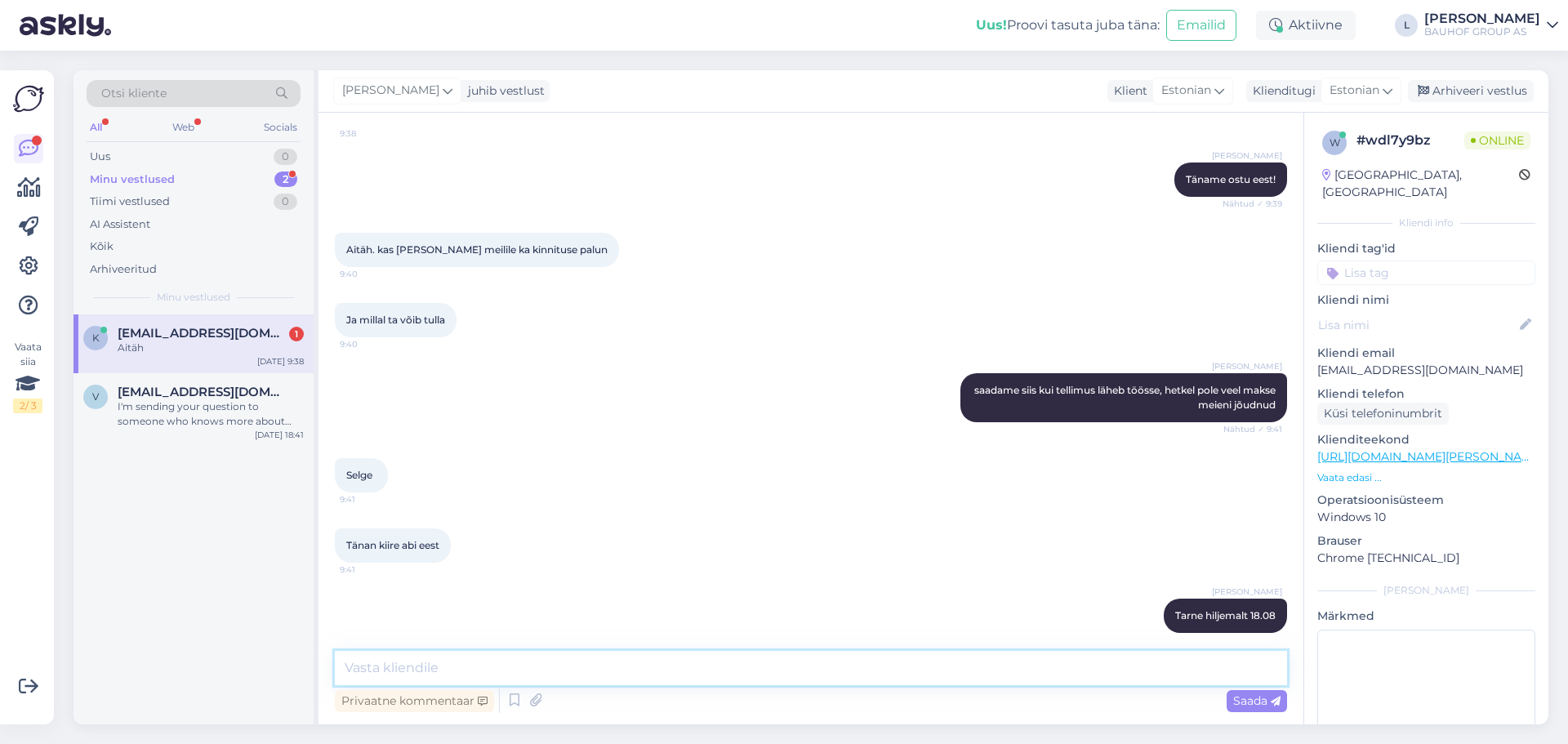
scroll to position [2898, 0]
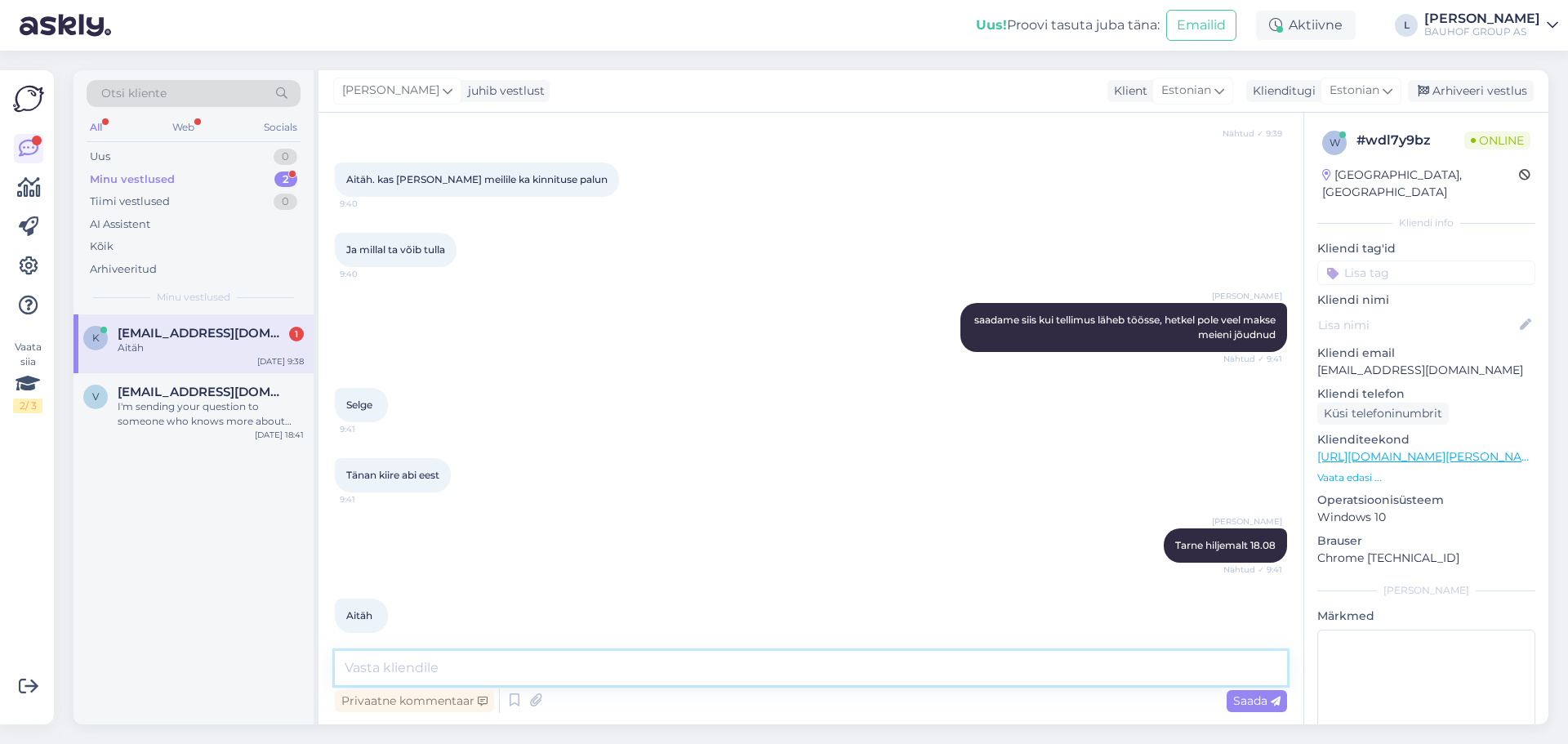
click at [436, 662] on textarea at bounding box center [811, 667] width 952 height 34
drag, startPoint x: 455, startPoint y: 665, endPoint x: 255, endPoint y: 396, distance: 335.2
click at [456, 665] on textarea at bounding box center [811, 667] width 952 height 34
click at [174, 329] on span "[EMAIL_ADDRESS][DOMAIN_NAME]" at bounding box center [202, 333] width 170 height 15
click at [460, 670] on textarea at bounding box center [811, 667] width 952 height 34
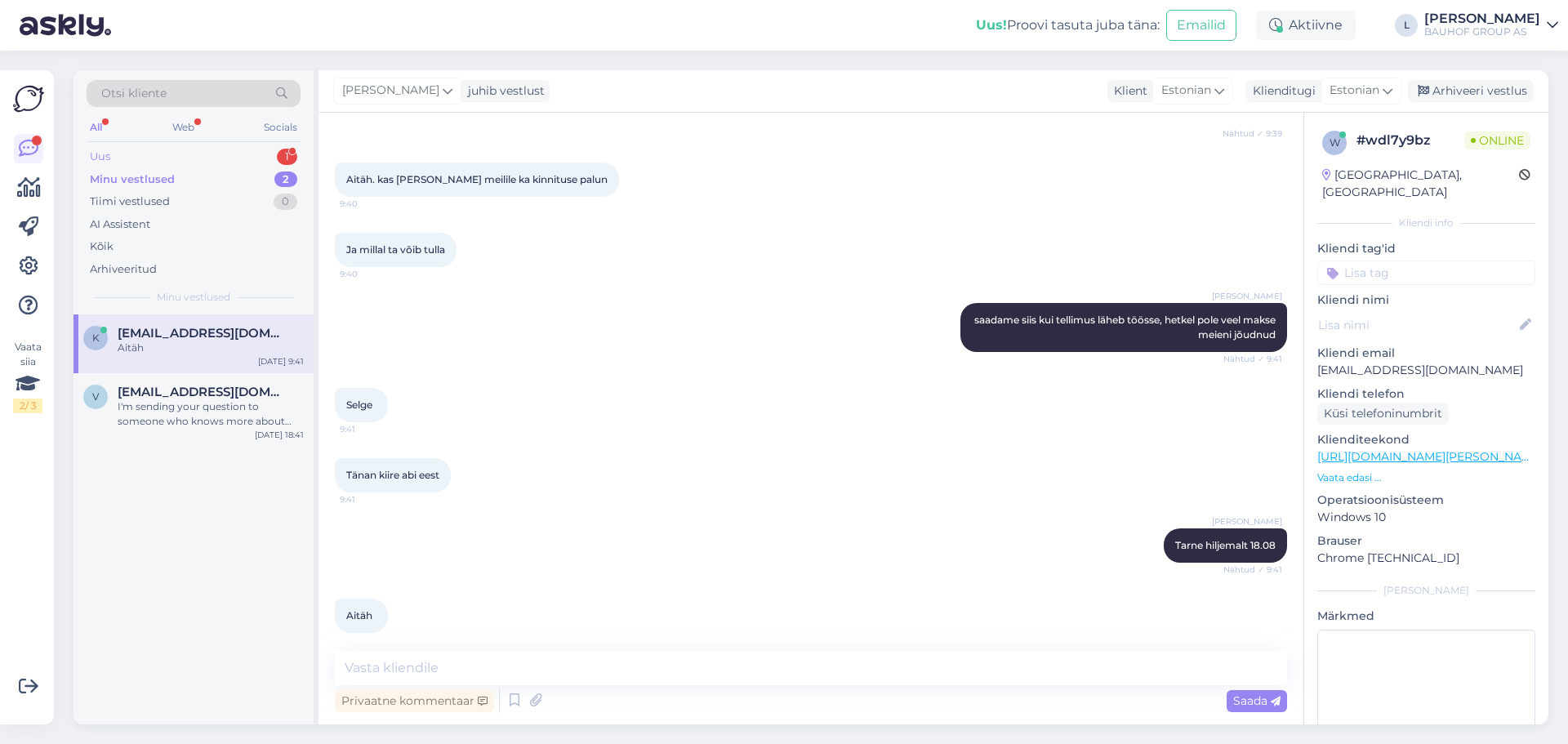
click at [125, 167] on div "Uus 1" at bounding box center [193, 157] width 214 height 23
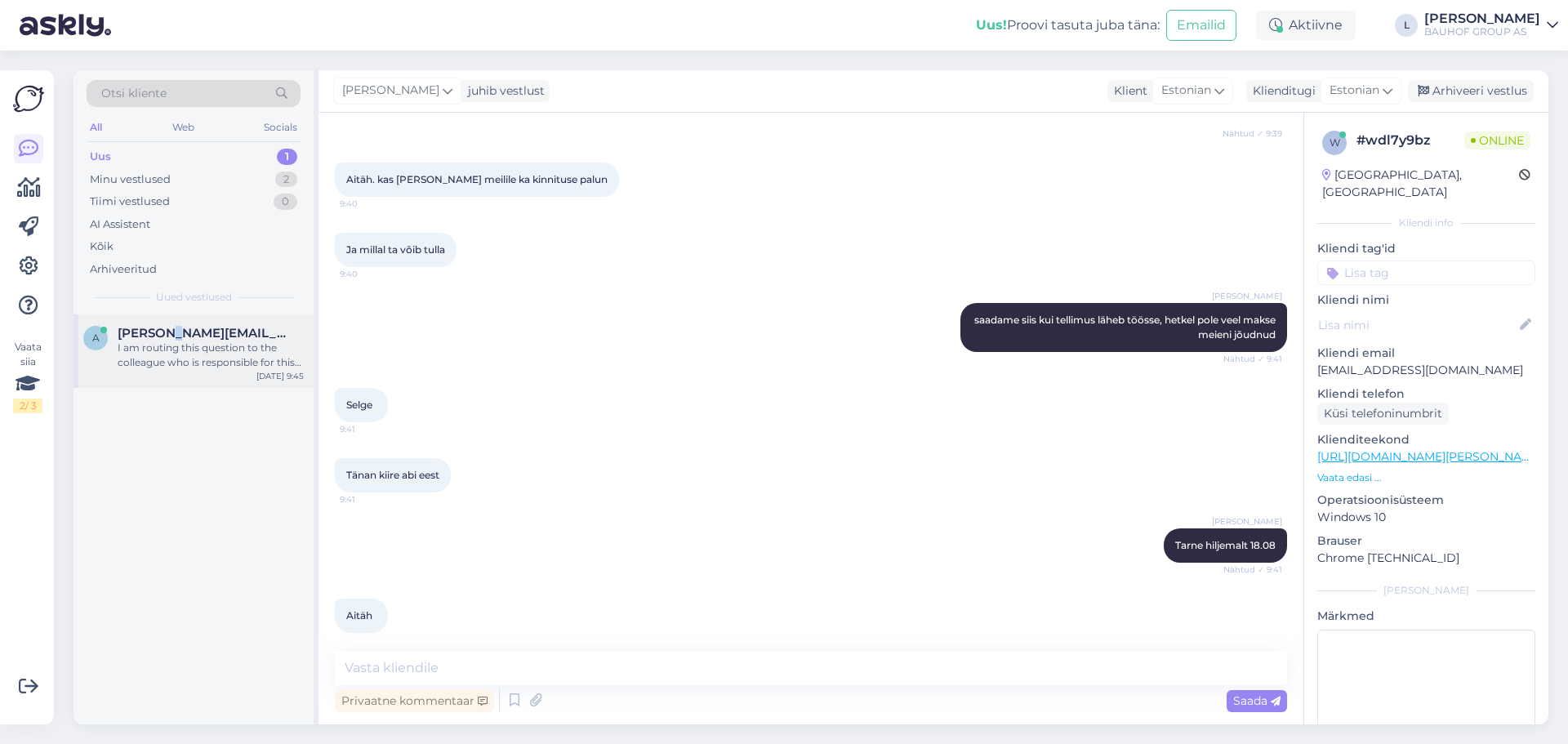
drag, startPoint x: 168, startPoint y: 325, endPoint x: 198, endPoint y: 341, distance: 34.0
click at [169, 324] on div "a [PERSON_NAME][EMAIL_ADDRESS][DOMAIN_NAME] I am routing this question to the c…" at bounding box center [193, 352] width 240 height 73
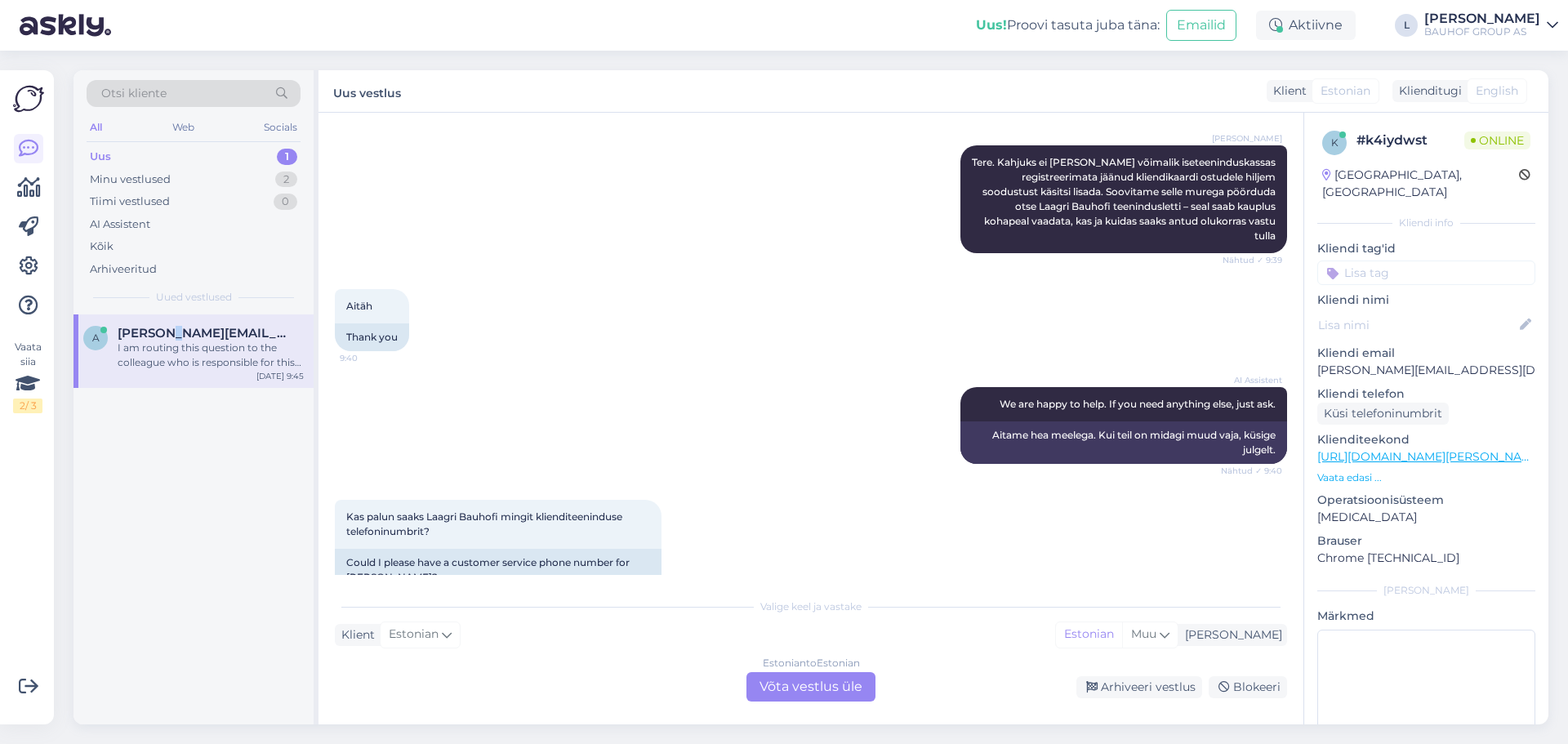
scroll to position [784, 0]
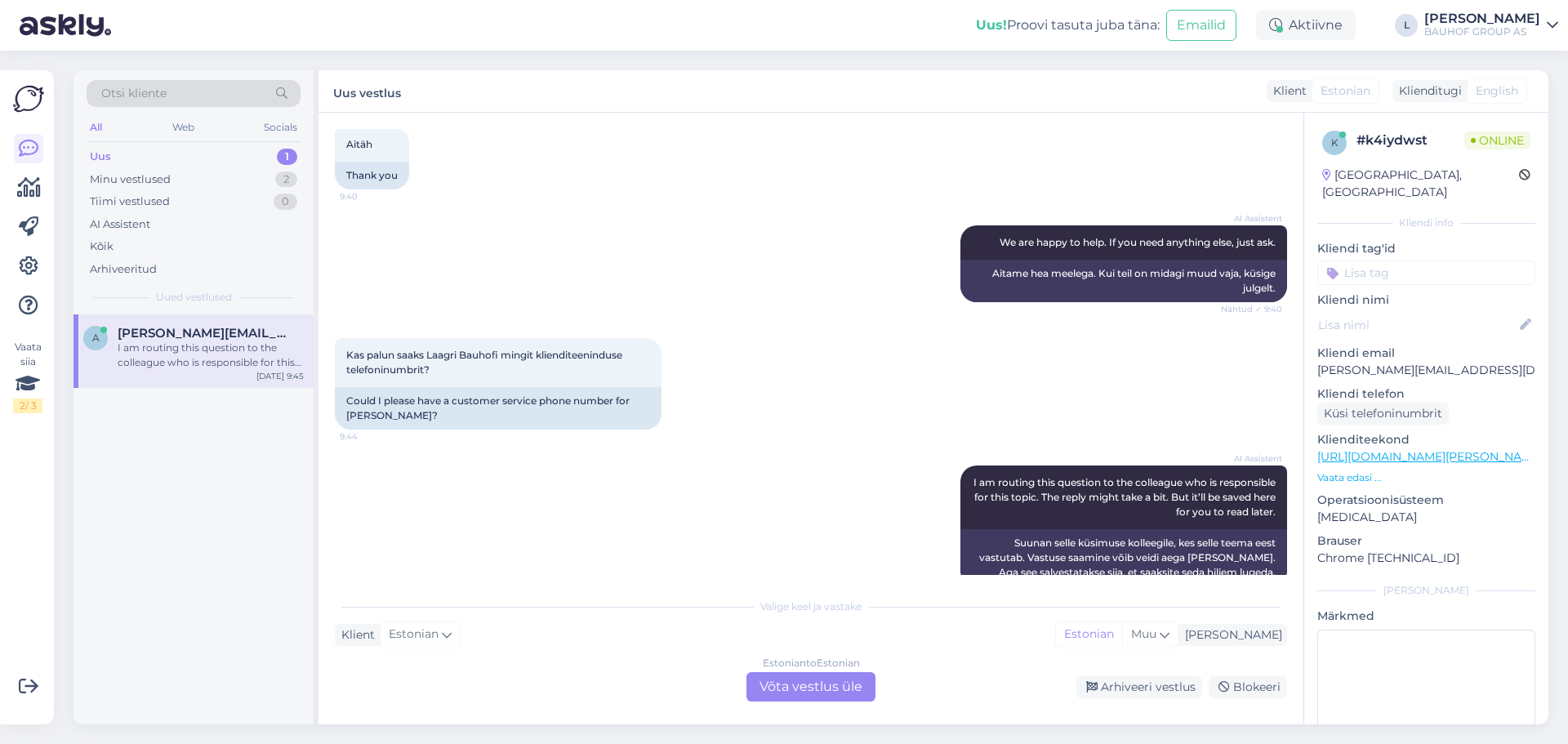
click at [812, 687] on div "Estonian to Estonian Võta vestlus üle" at bounding box center [811, 687] width 129 height 30
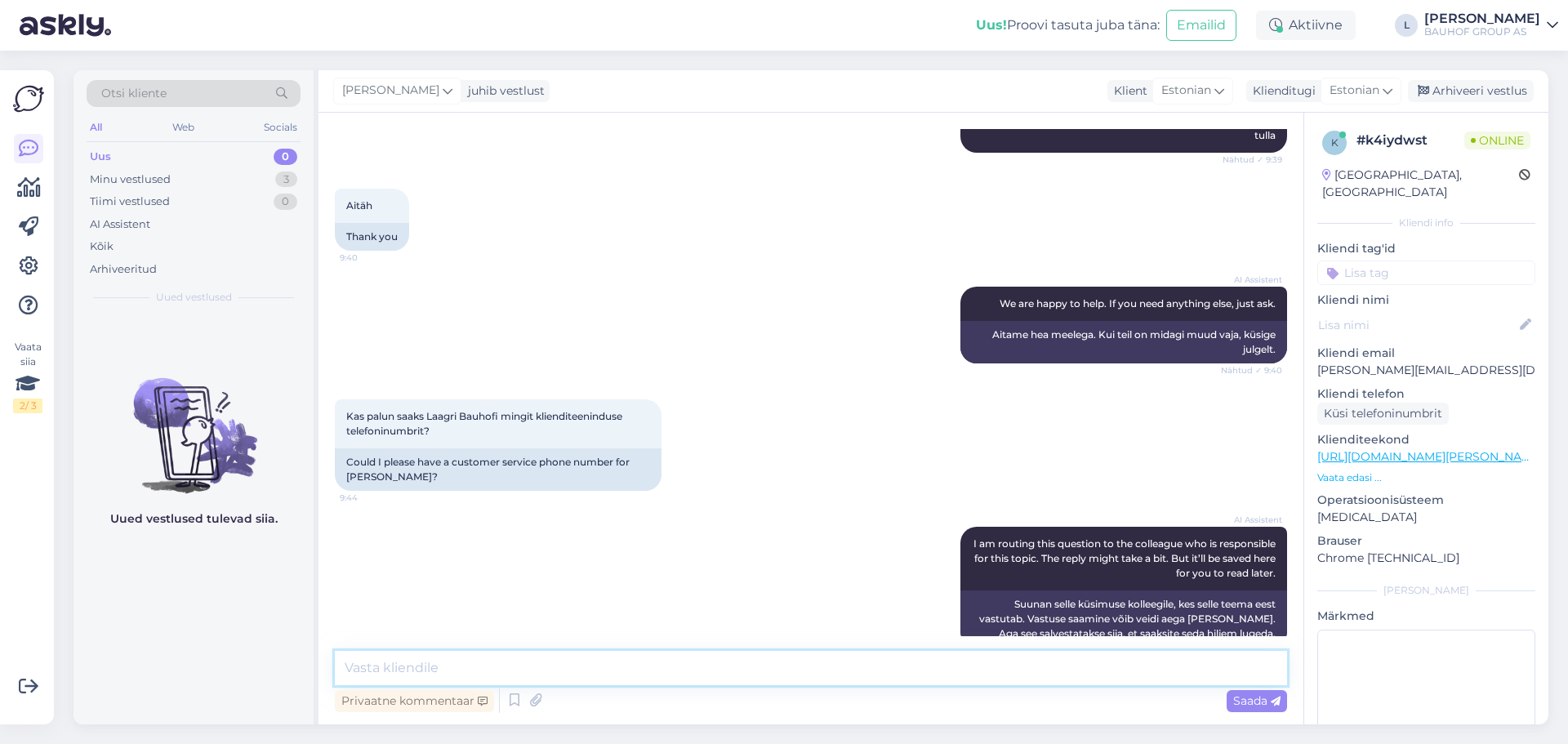
click at [647, 682] on textarea at bounding box center [811, 667] width 952 height 34
paste textarea "59182611"
type textarea "tel [PHONE_NUMBER]"
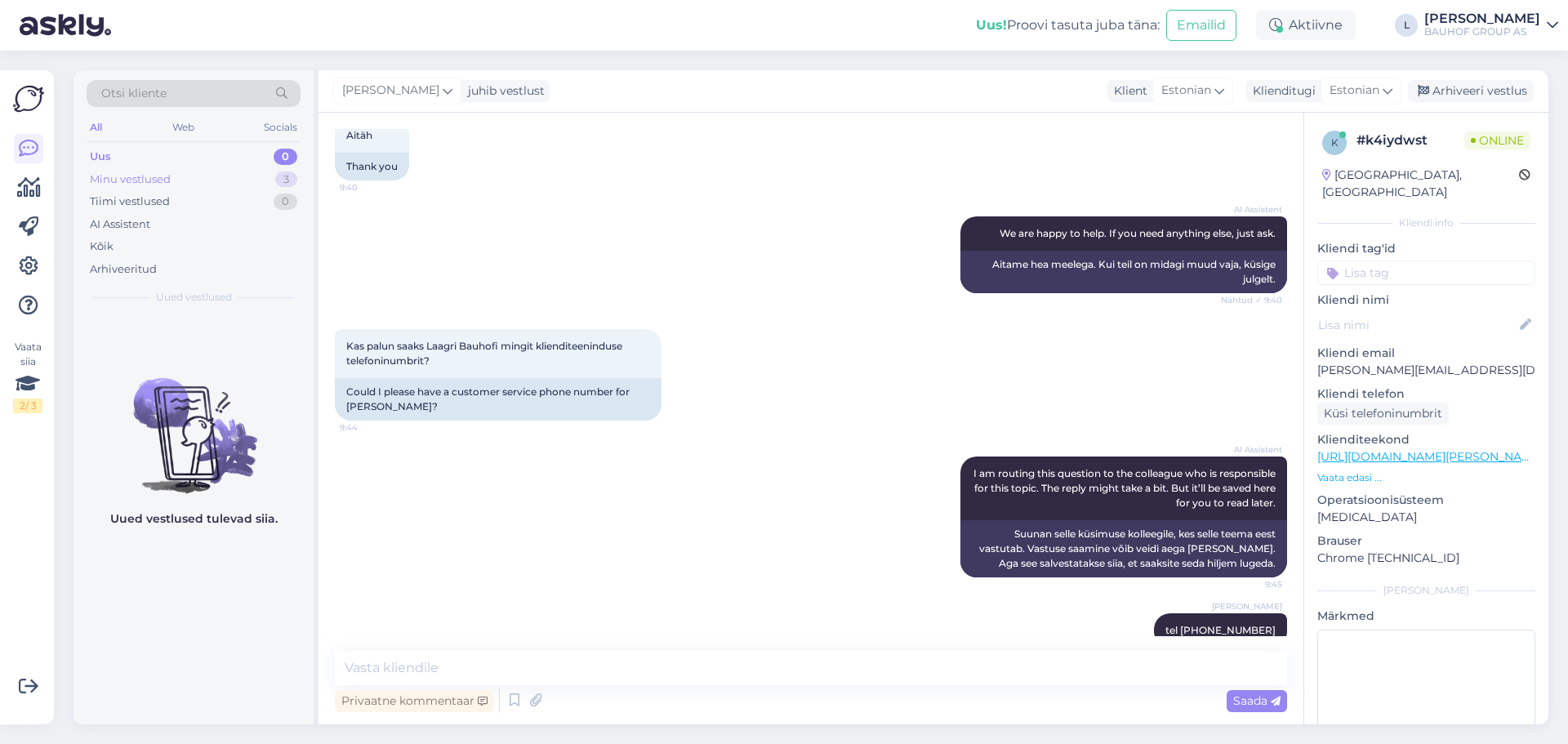
click at [141, 176] on div "Minu vestlused" at bounding box center [130, 180] width 81 height 17
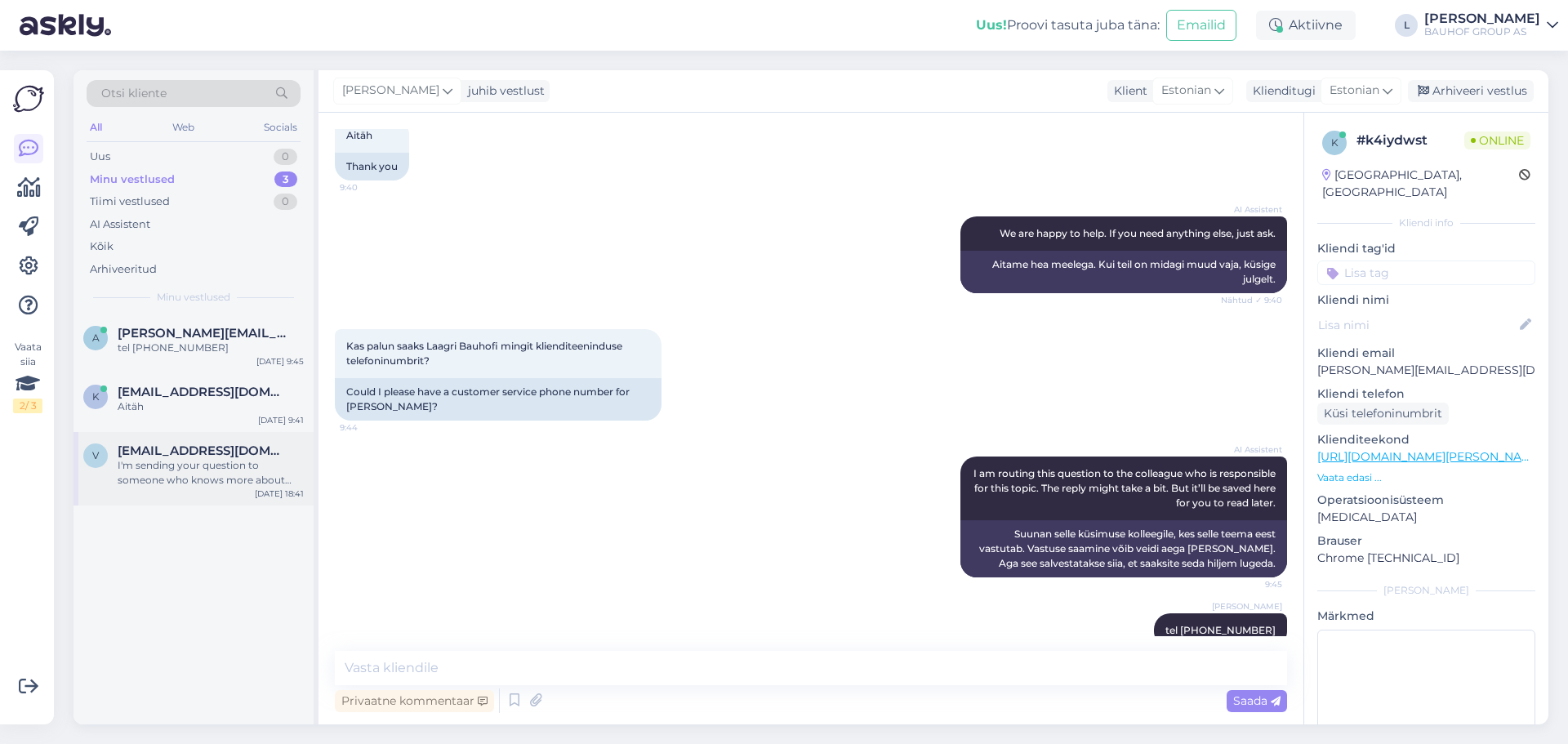
click at [153, 472] on div "I'm sending your question to someone who knows more about this. It might take a…" at bounding box center [211, 473] width 187 height 30
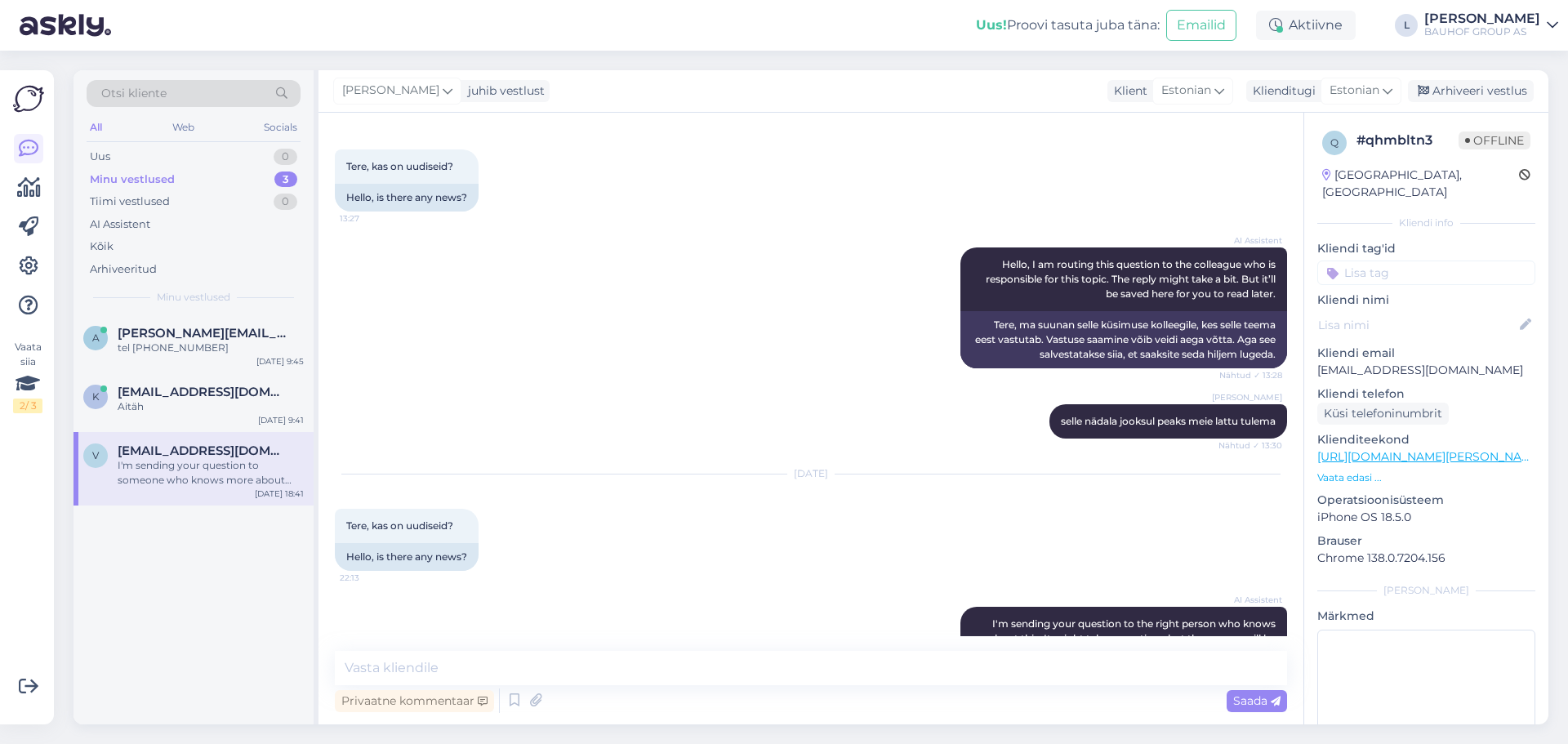
scroll to position [1874, 0]
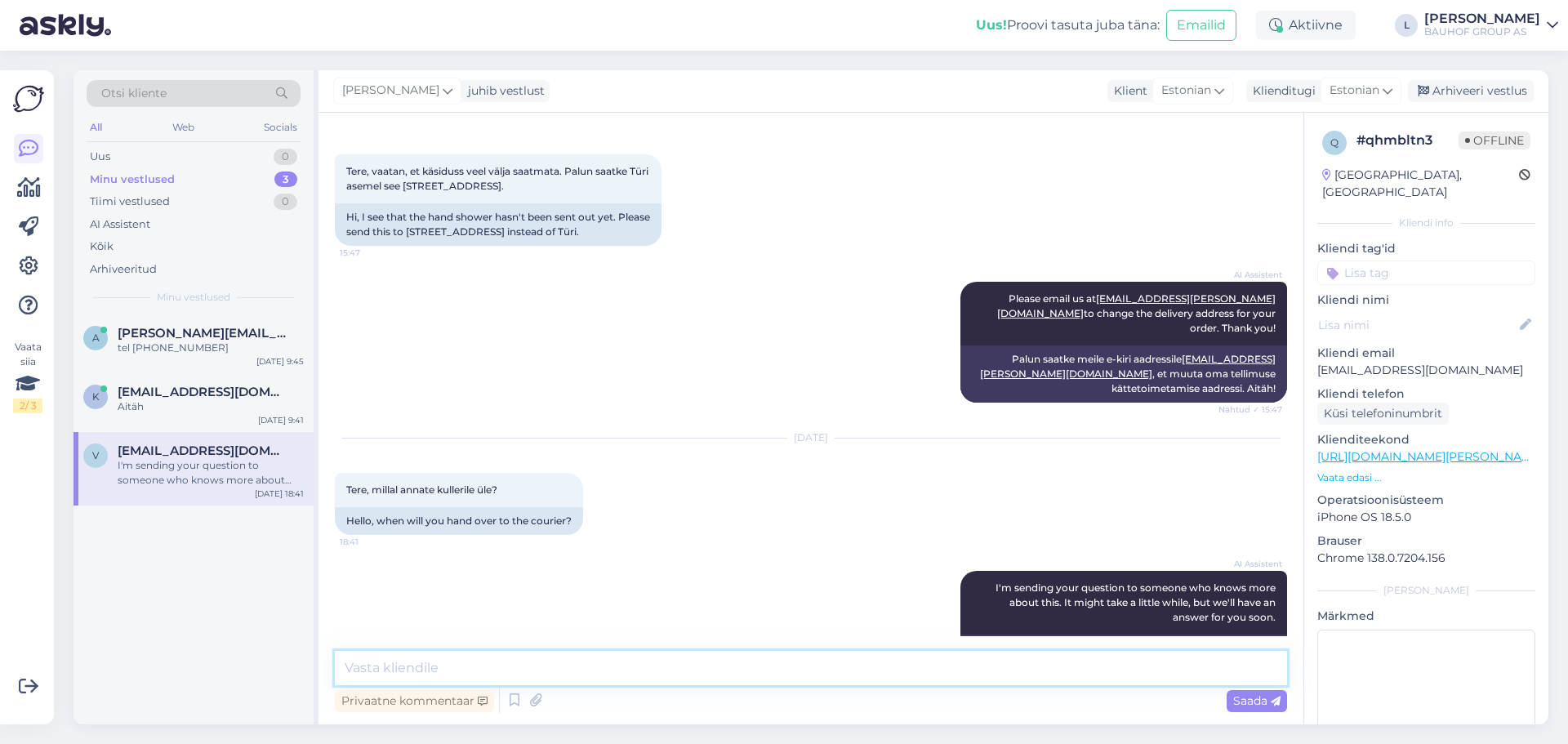
click at [561, 670] on textarea at bounding box center [811, 667] width 952 height 34
drag, startPoint x: 752, startPoint y: 671, endPoint x: 701, endPoint y: 672, distance: 51.0
click at [701, 672] on textarea "Tere, uus aadress on tellimusele lisatud homme läheb tellimus [PERSON_NAME]." at bounding box center [811, 667] width 952 height 34
type textarea "Tere, uus aadress on tellimusele lisatud homme läheb saadetis [PERSON_NAME]."
click at [1257, 700] on span "Saada" at bounding box center [1257, 700] width 47 height 15
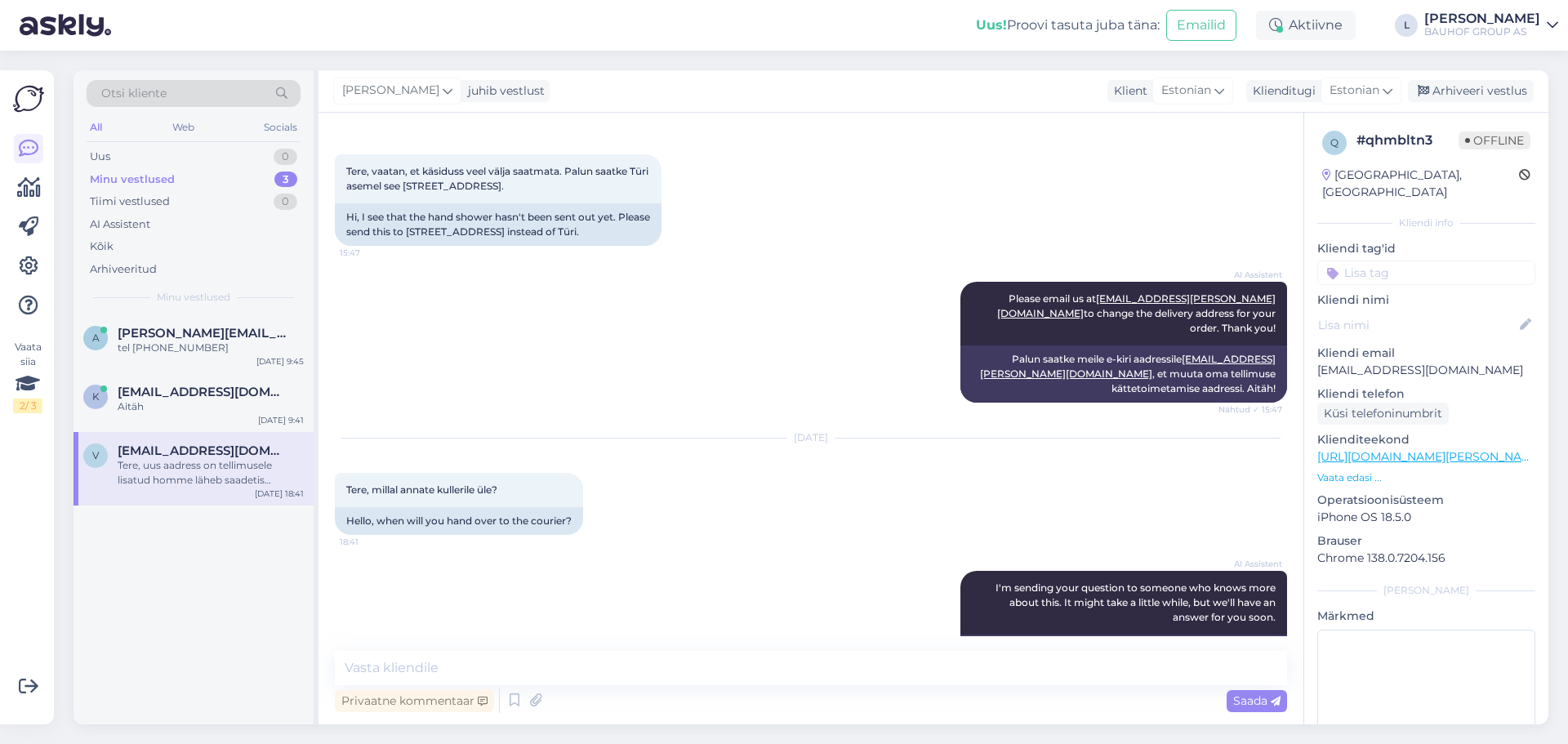
scroll to position [1994, 0]
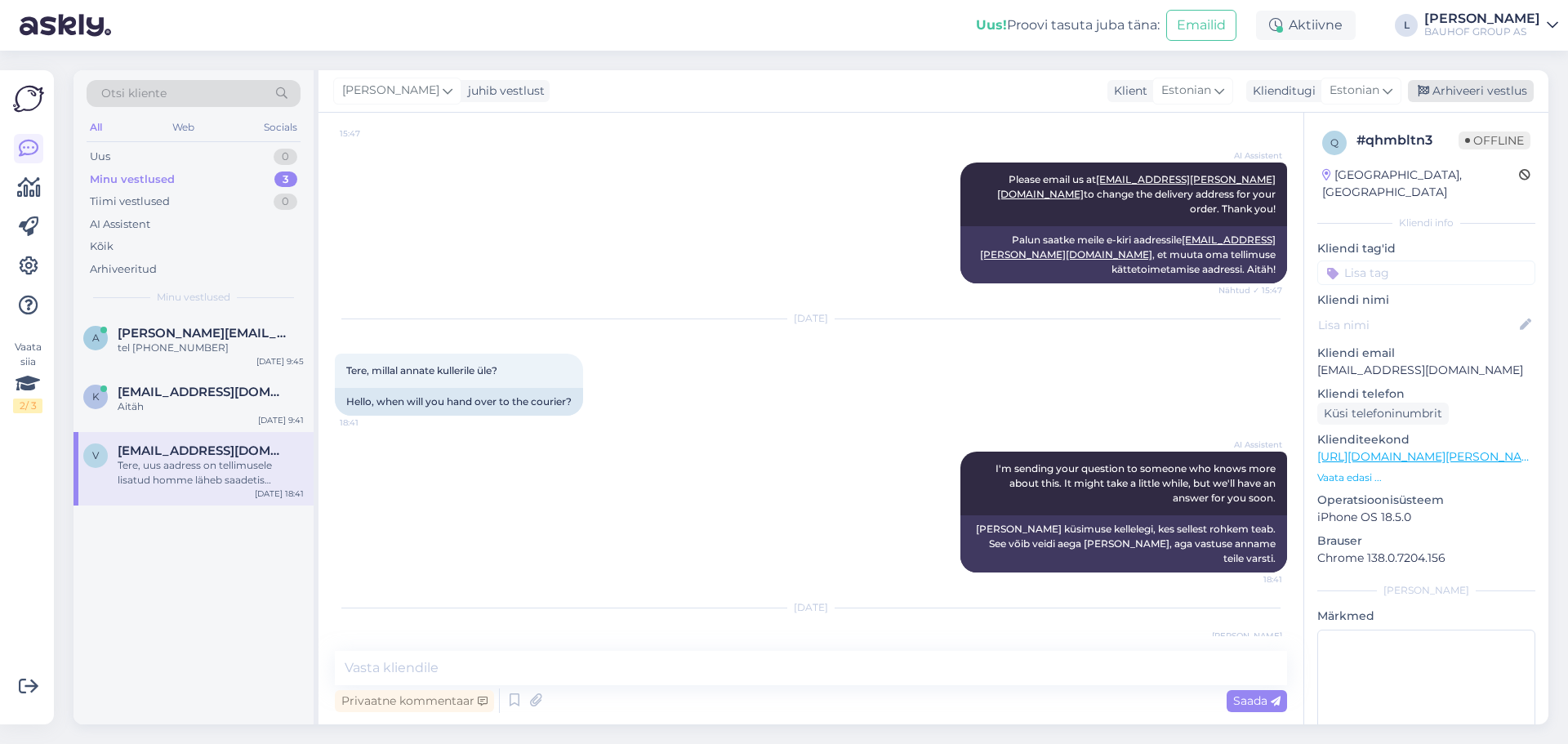
click at [1483, 85] on div "Arhiveeri vestlus" at bounding box center [1471, 91] width 126 height 22
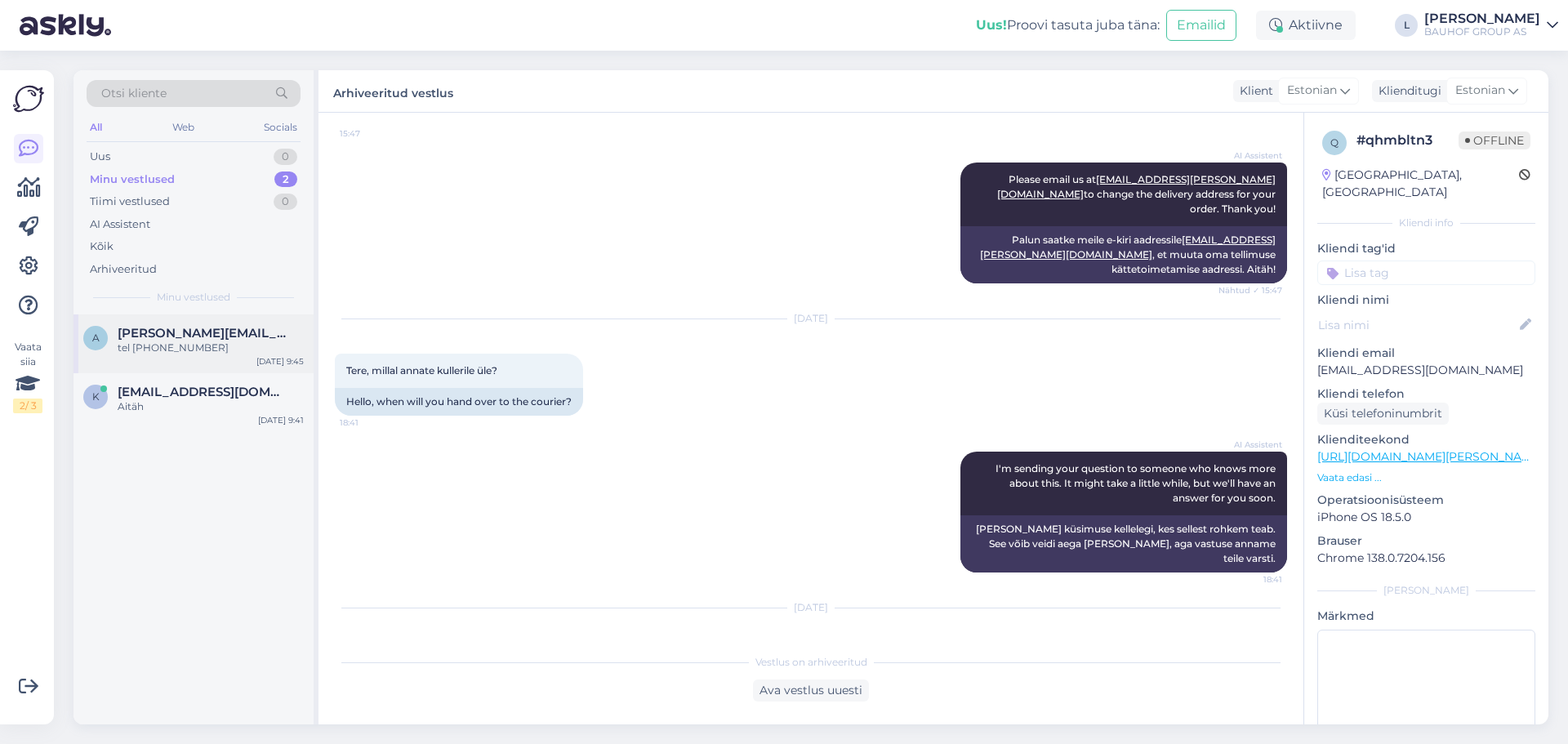
click at [198, 329] on span "[PERSON_NAME][EMAIL_ADDRESS][DOMAIN_NAME]" at bounding box center [202, 333] width 170 height 15
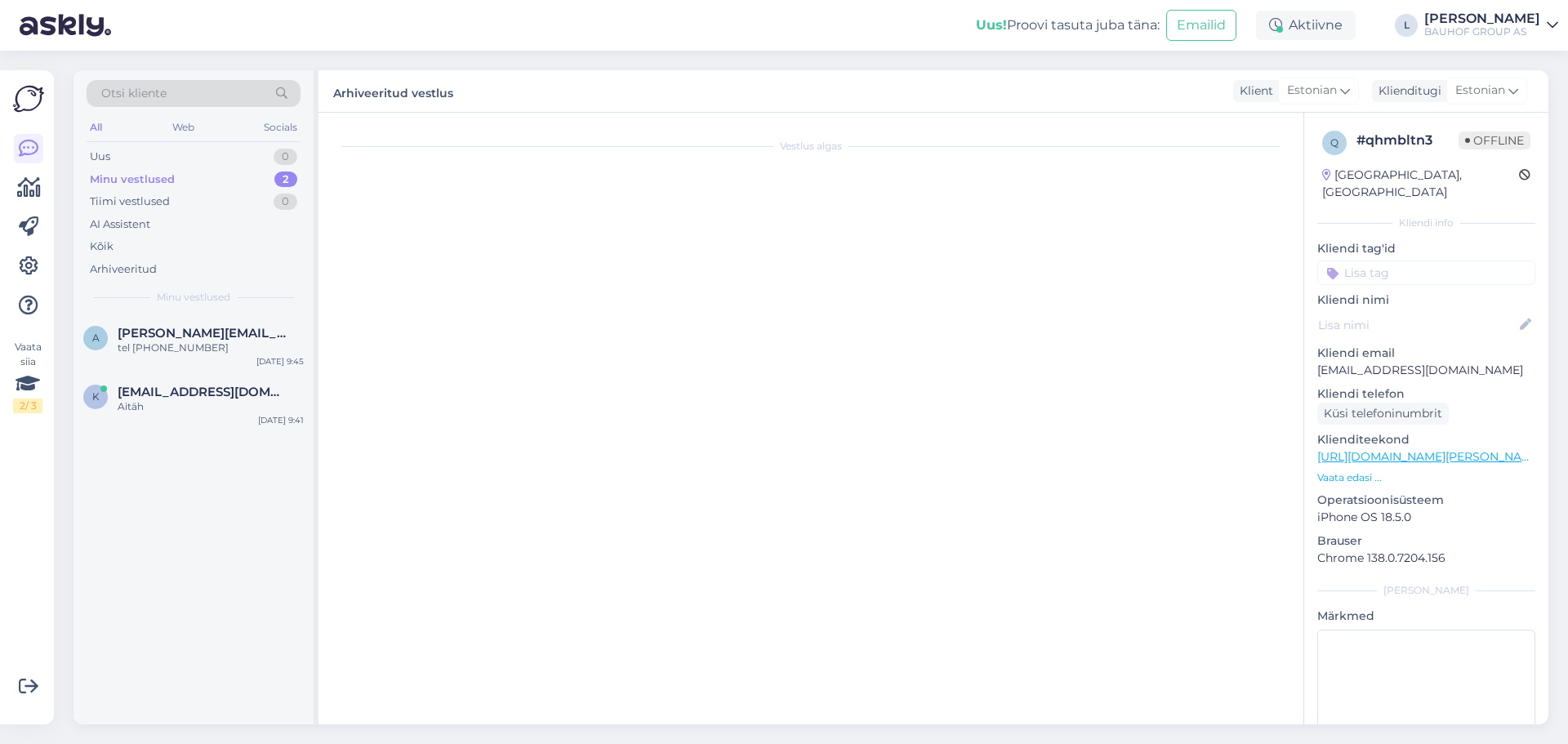
scroll to position [957, 0]
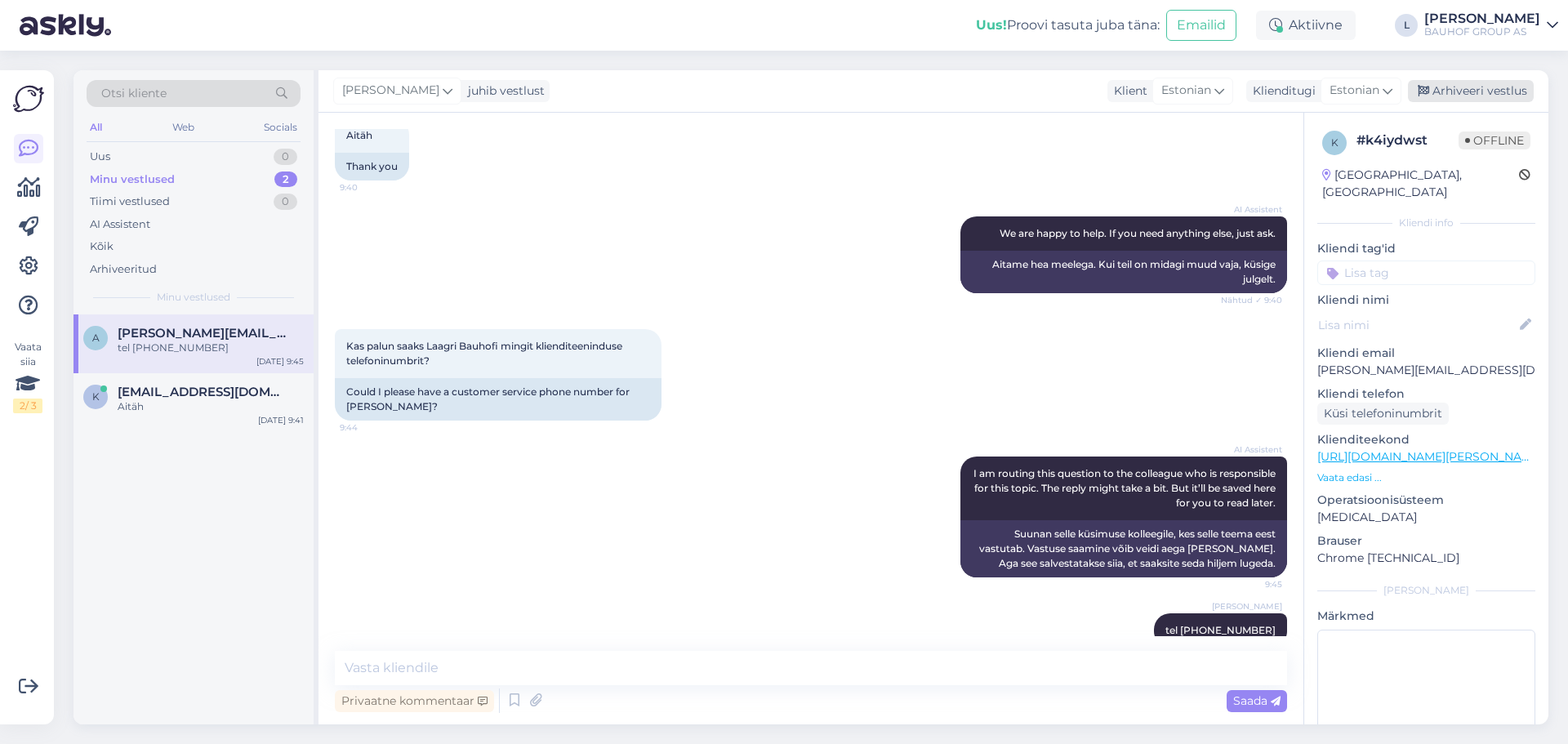
drag, startPoint x: 1470, startPoint y: 95, endPoint x: 1449, endPoint y: 98, distance: 21.2
click at [1471, 94] on div "Arhiveeri vestlus" at bounding box center [1471, 91] width 126 height 22
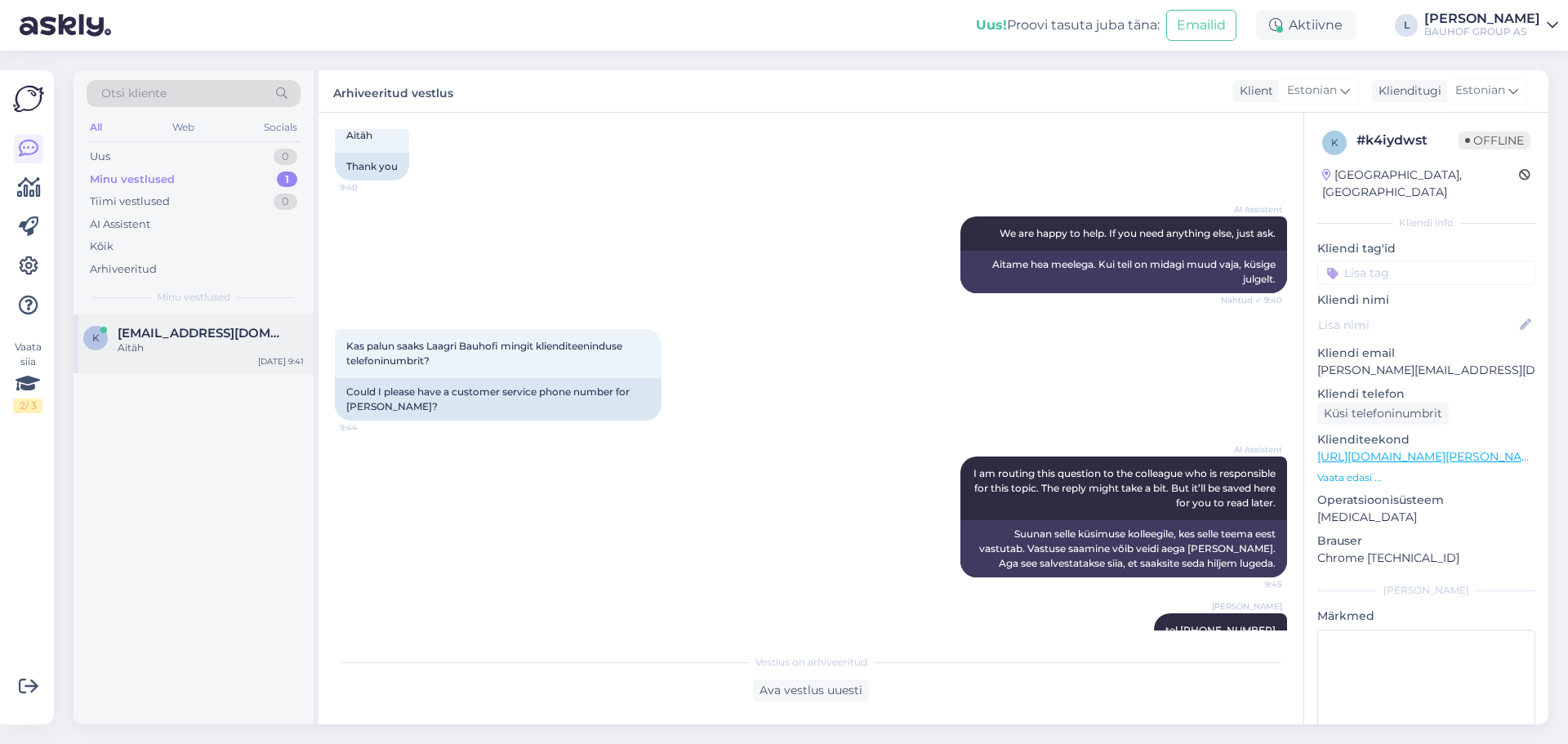
click at [154, 346] on div "Aitäh" at bounding box center [211, 348] width 187 height 15
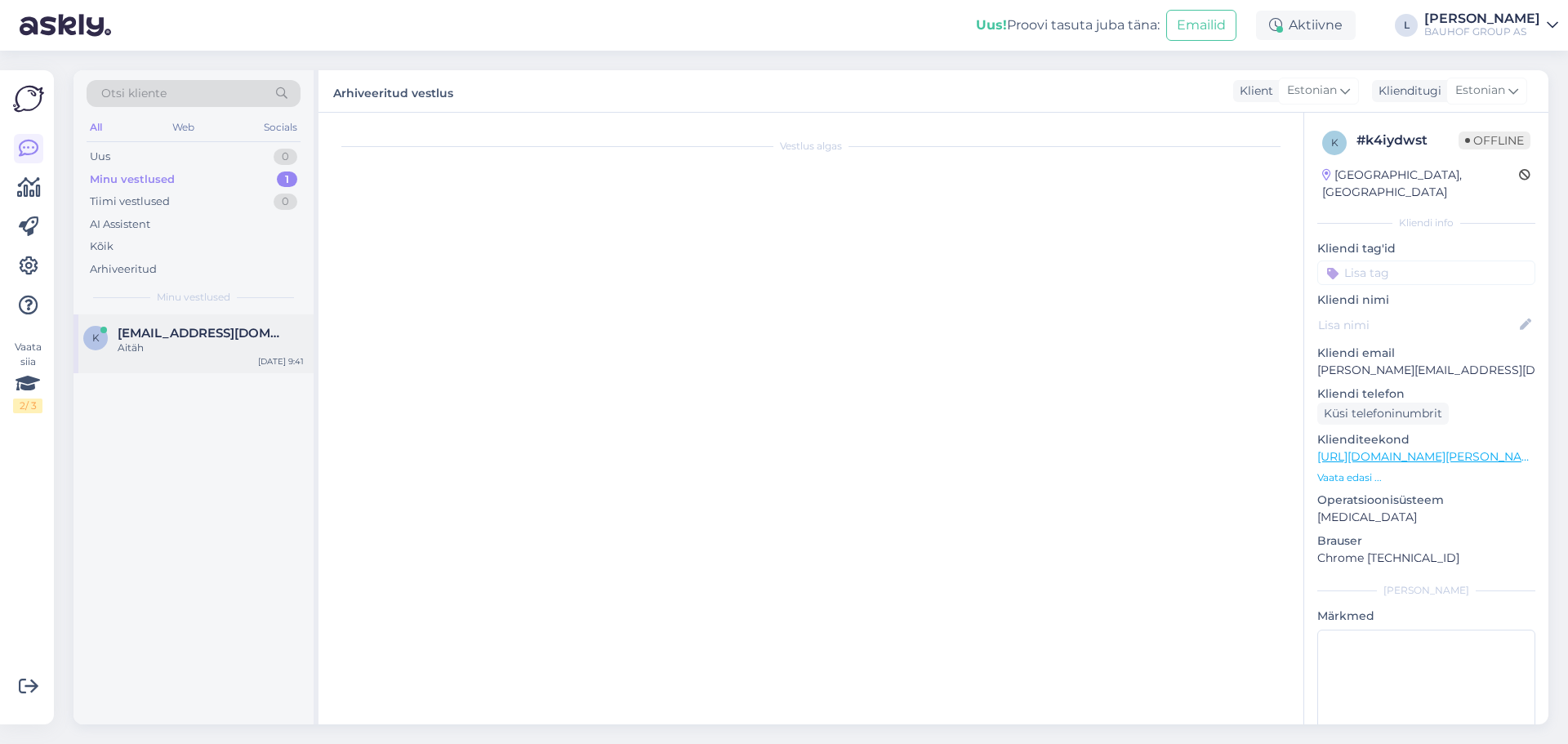
scroll to position [2898, 0]
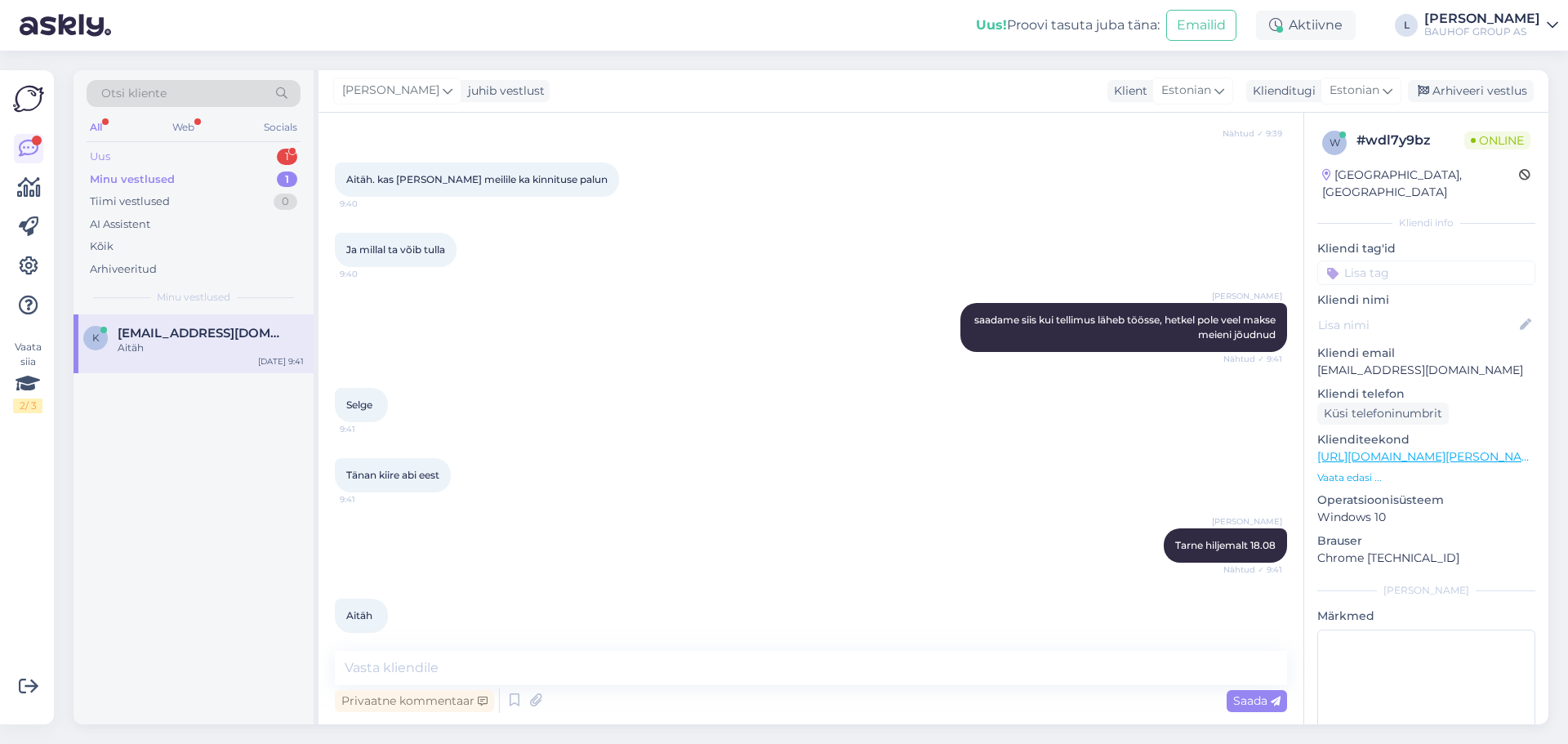
click at [105, 150] on div "Uus" at bounding box center [99, 156] width 20 height 17
drag, startPoint x: 175, startPoint y: 328, endPoint x: 305, endPoint y: 345, distance: 131.1
click at [175, 327] on span "[EMAIL_ADDRESS][DOMAIN_NAME]" at bounding box center [202, 333] width 170 height 15
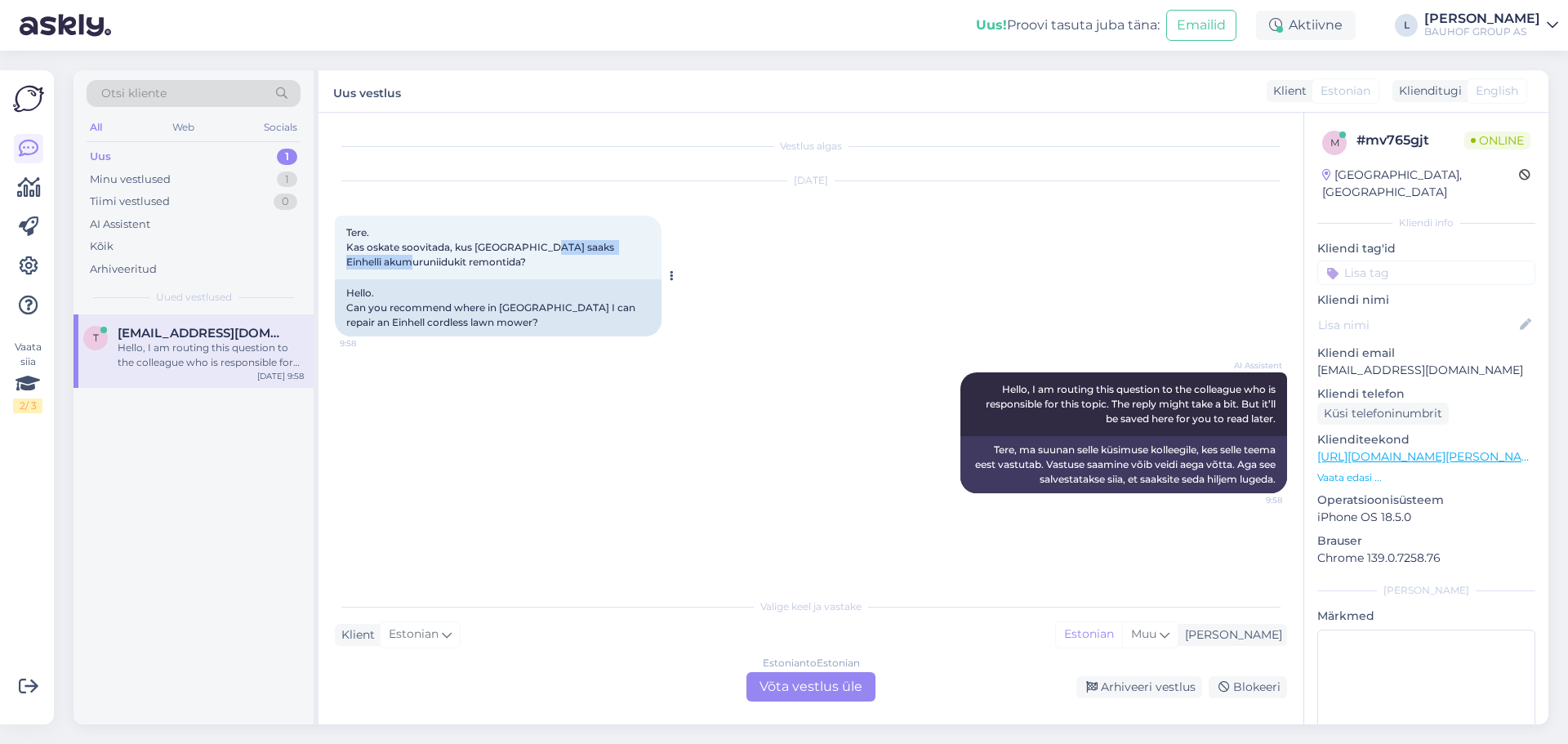
drag, startPoint x: 430, startPoint y: 261, endPoint x: 540, endPoint y: 249, distance: 110.7
click at [539, 249] on span "Tere. Kas oskate soovitada, kus [GEOGRAPHIC_DATA] saaks Einhelli akumuruniiduki…" at bounding box center [481, 247] width 270 height 42
copy span "Einhelli akumuruniidukit"
click at [809, 693] on div "Estonian to Estonian Võta vestlus üle" at bounding box center [811, 687] width 129 height 30
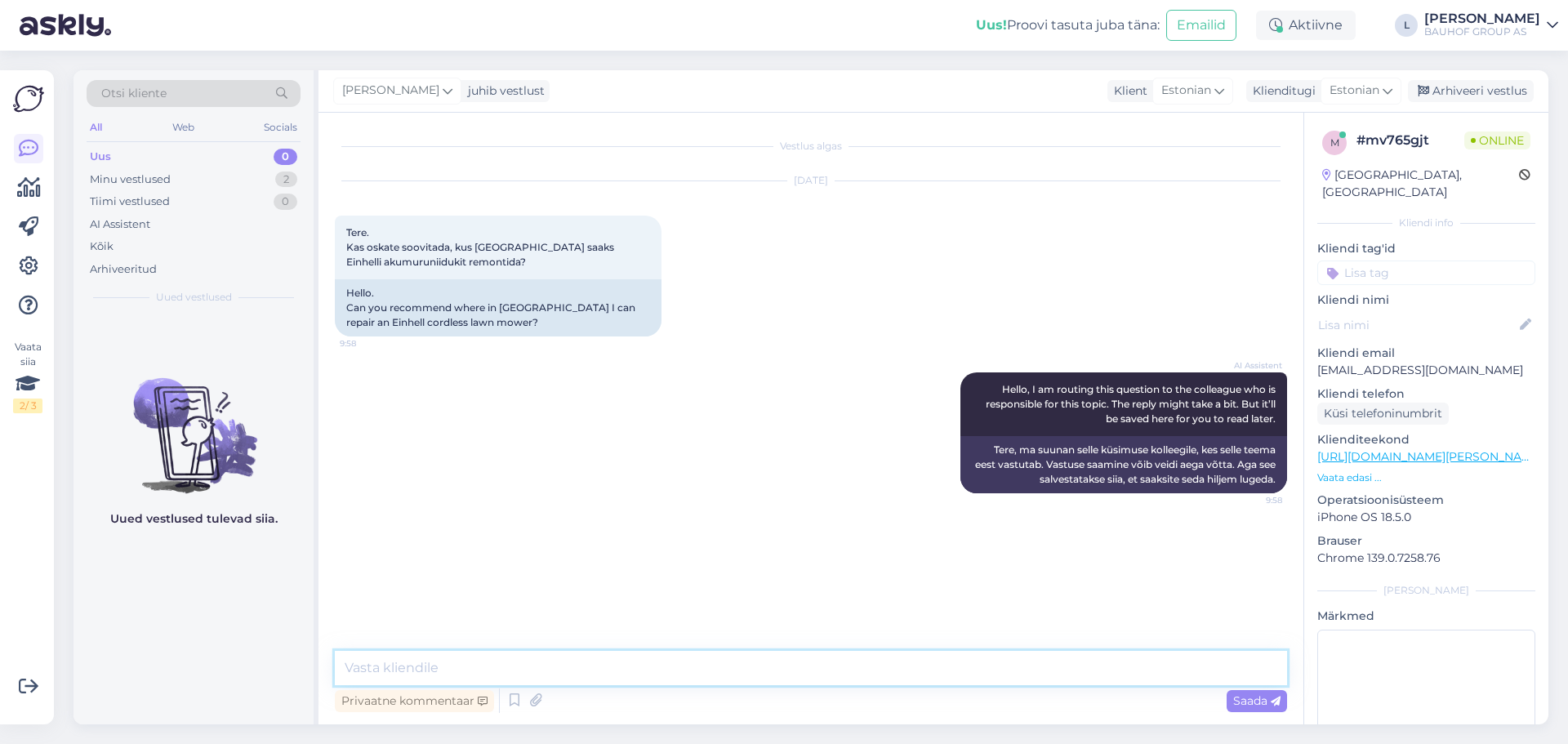
click at [691, 665] on textarea at bounding box center [811, 667] width 952 height 34
type textarea "Tere, kas tootel on kehtiv garantii?"
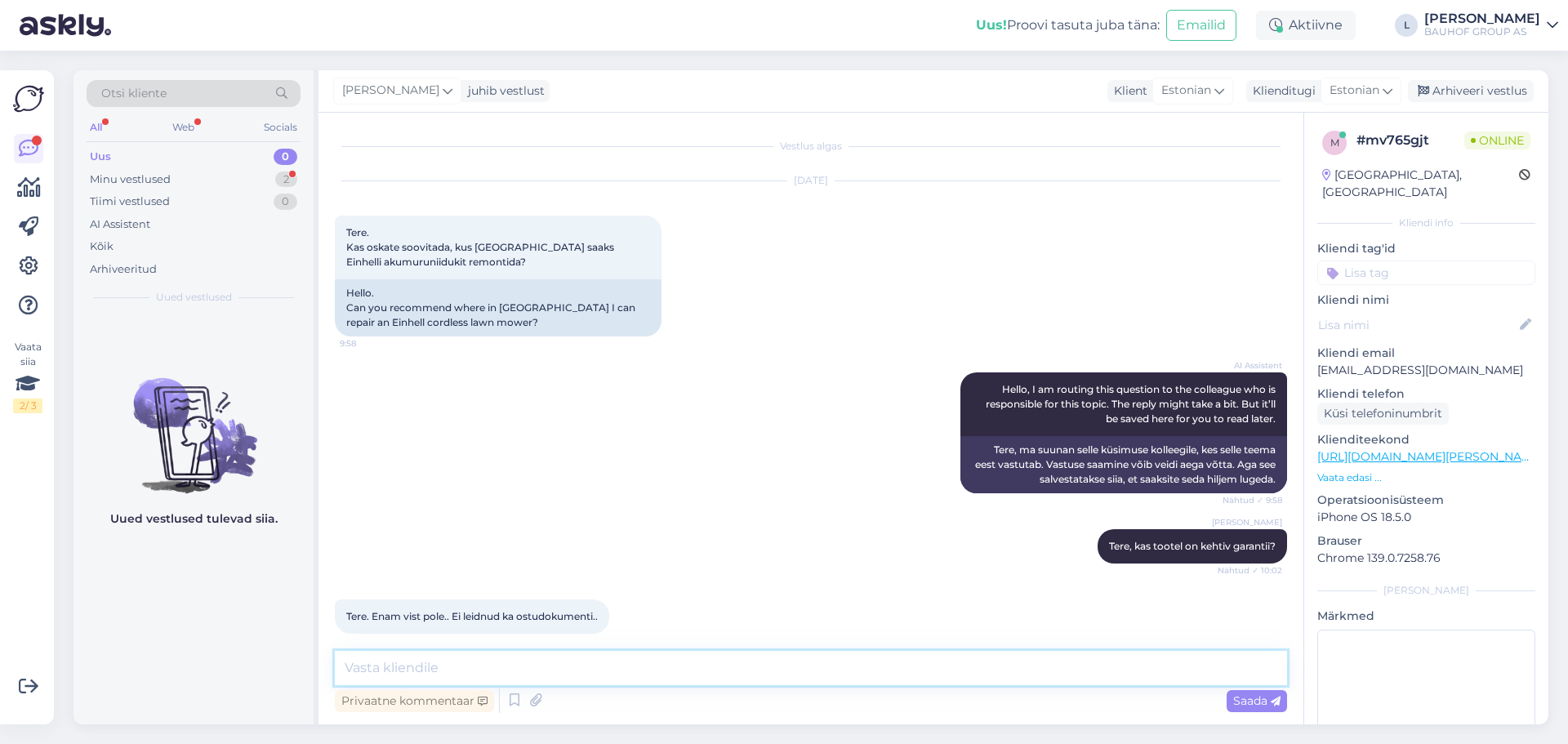
scroll to position [16, 0]
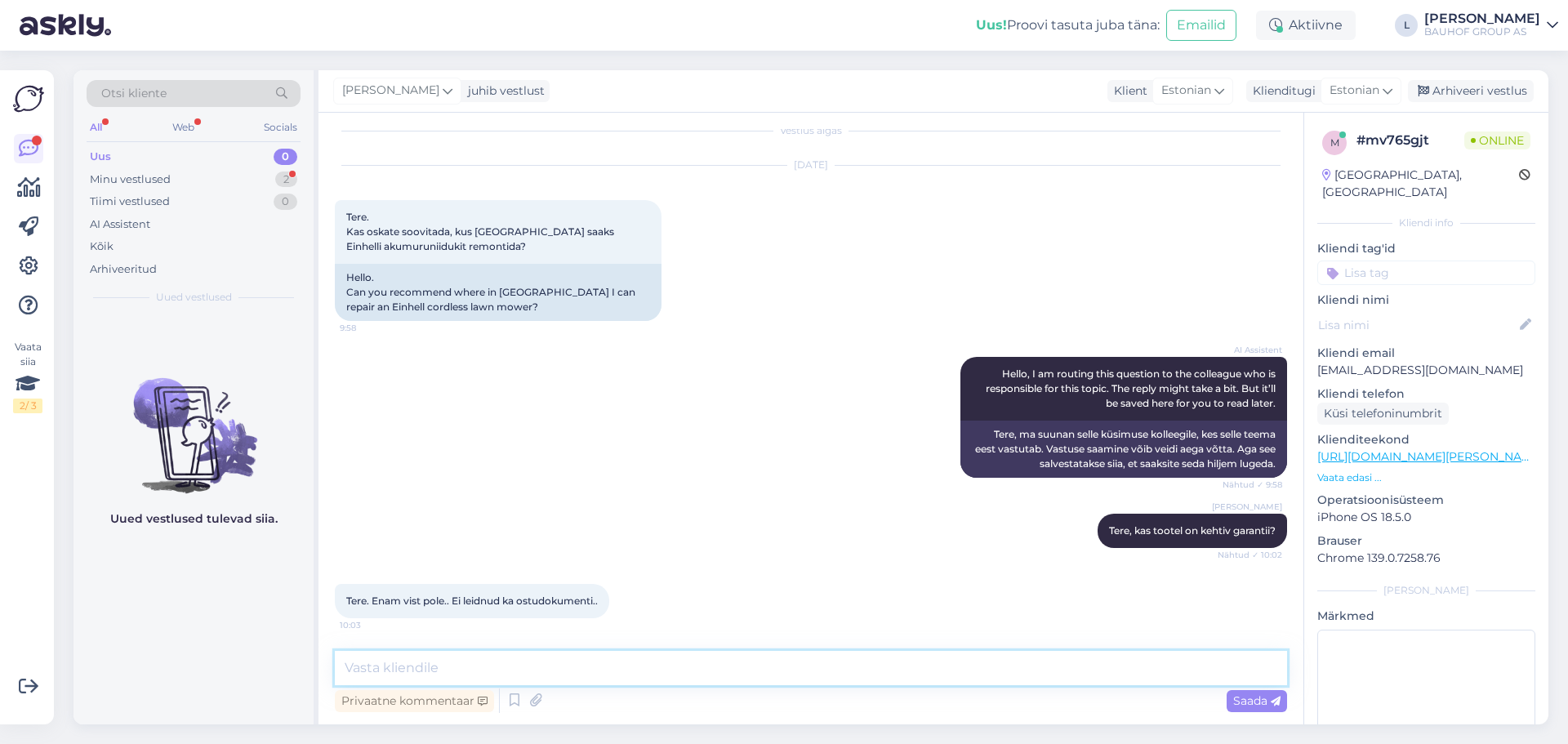
click at [475, 662] on textarea at bounding box center [811, 667] width 952 height 34
type textarea "[PERSON_NAME] saadab [GEOGRAPHIC_DATA] remonti, kahjuks [GEOGRAPHIC_DATA] ei os…"
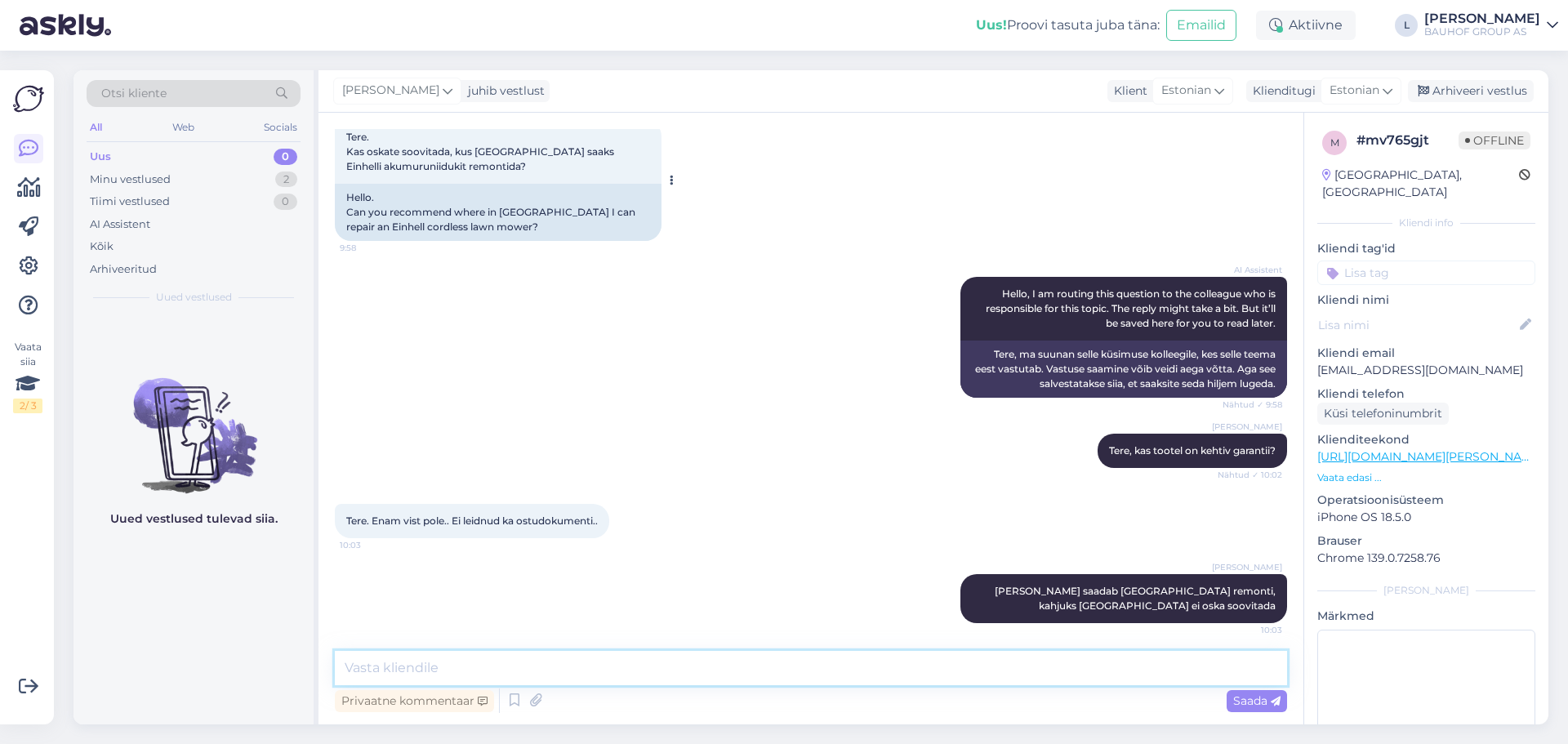
scroll to position [100, 0]
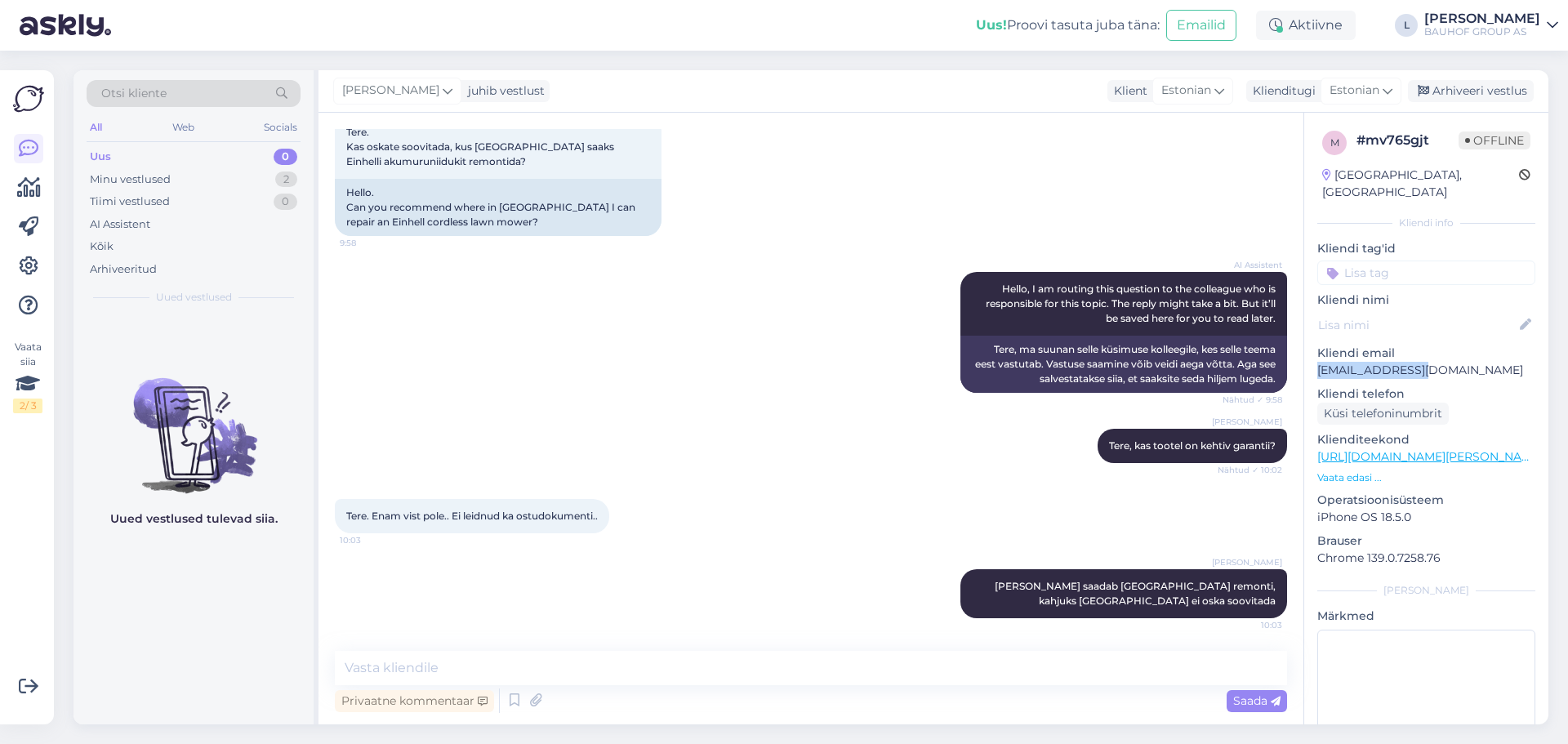
drag, startPoint x: 1449, startPoint y: 353, endPoint x: 1318, endPoint y: 349, distance: 131.1
click at [1318, 362] on p "[EMAIL_ADDRESS][DOMAIN_NAME]" at bounding box center [1427, 371] width 218 height 17
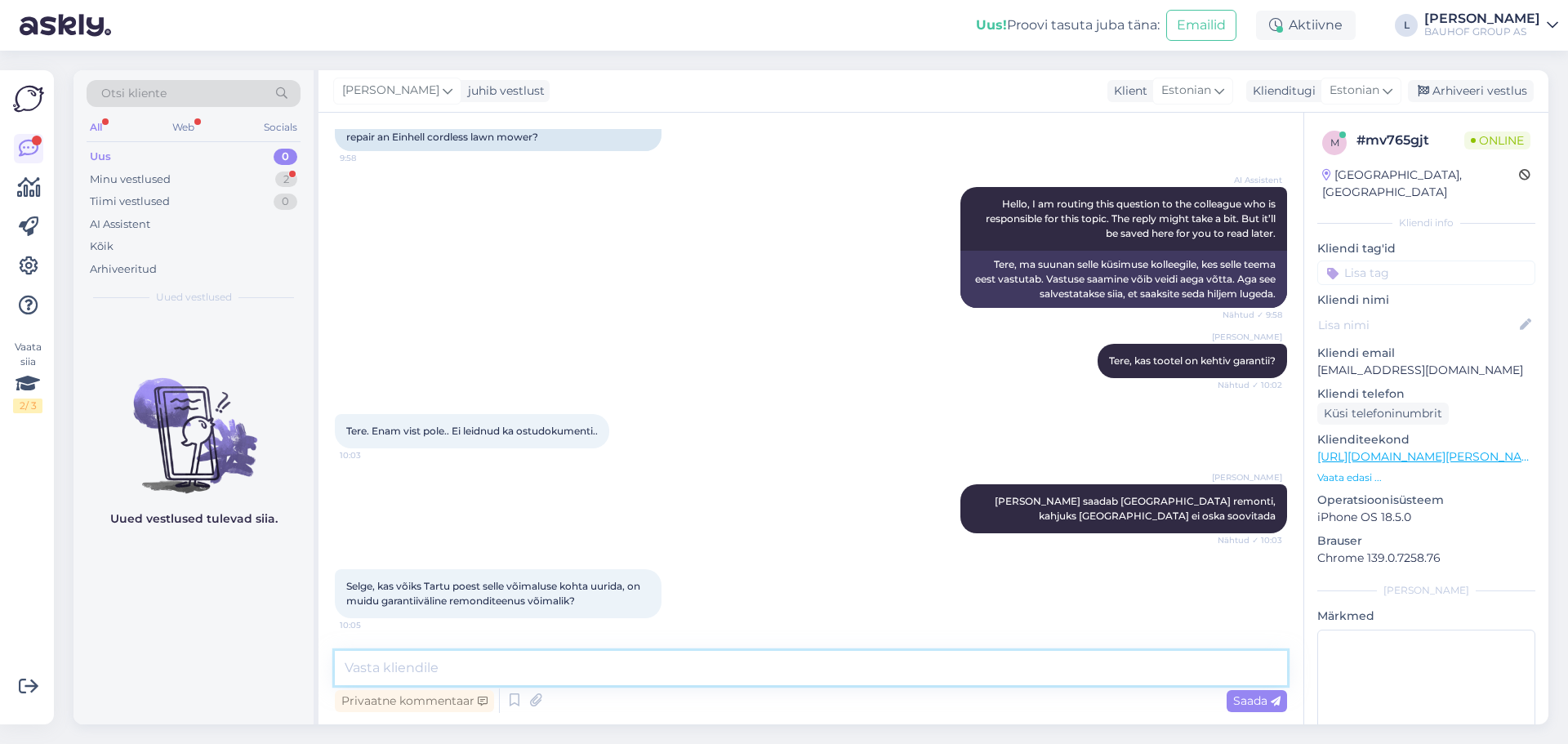
click at [499, 672] on textarea at bounding box center [811, 667] width 952 height 34
paste textarea "59193990"
type textarea "[GEOGRAPHIC_DATA] info tel [PHONE_NUMBER]"
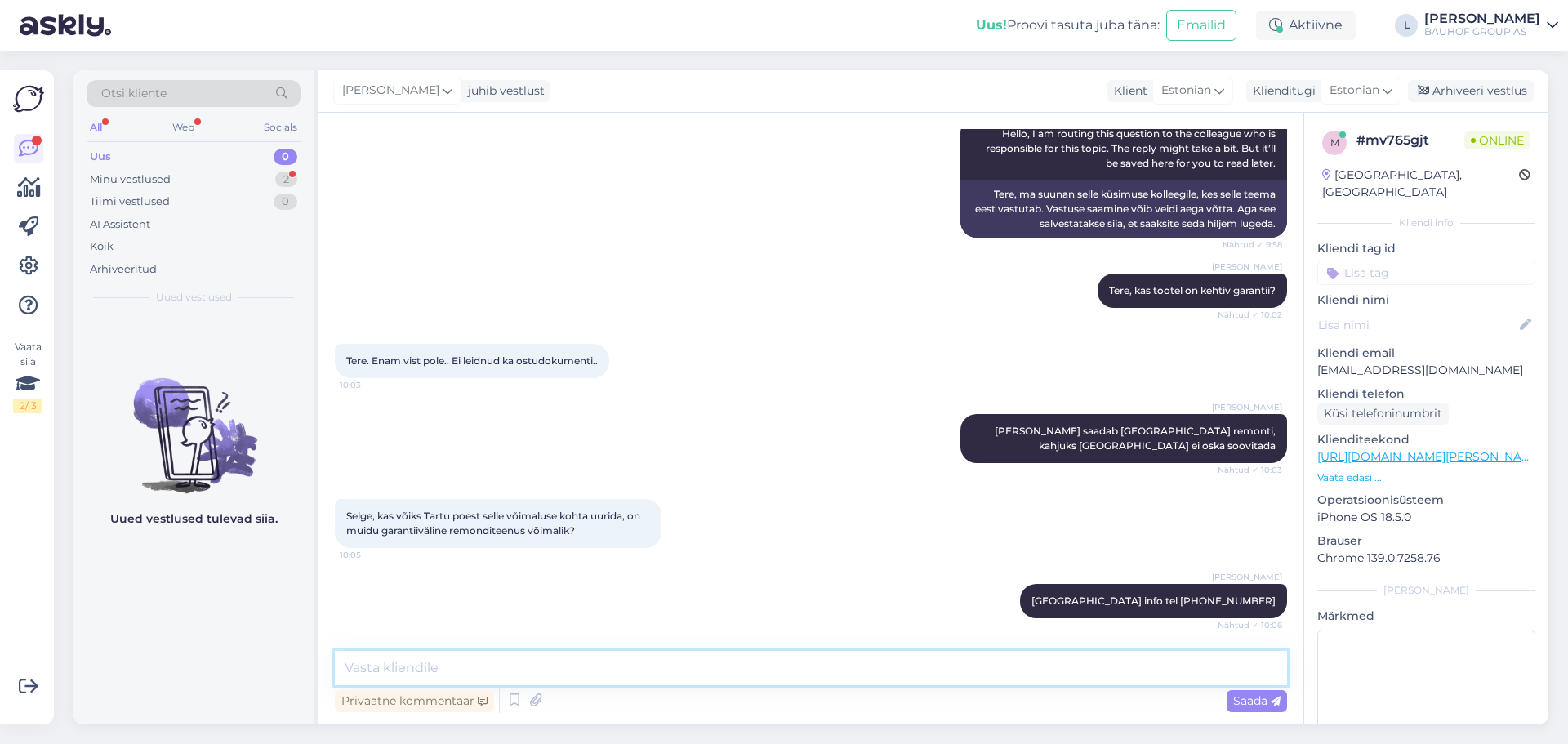
scroll to position [326, 0]
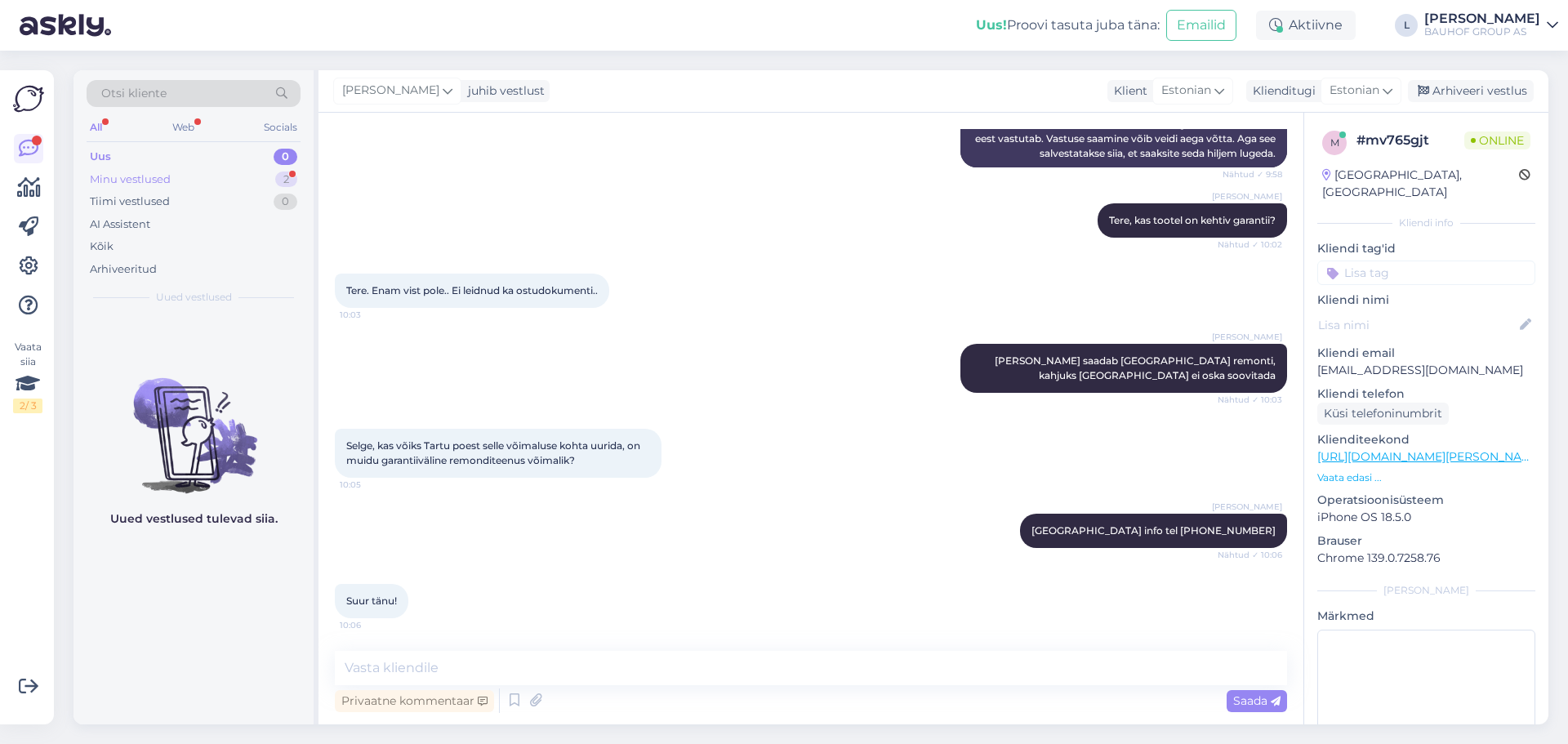
click at [167, 179] on div "Minu vestlused" at bounding box center [130, 180] width 81 height 17
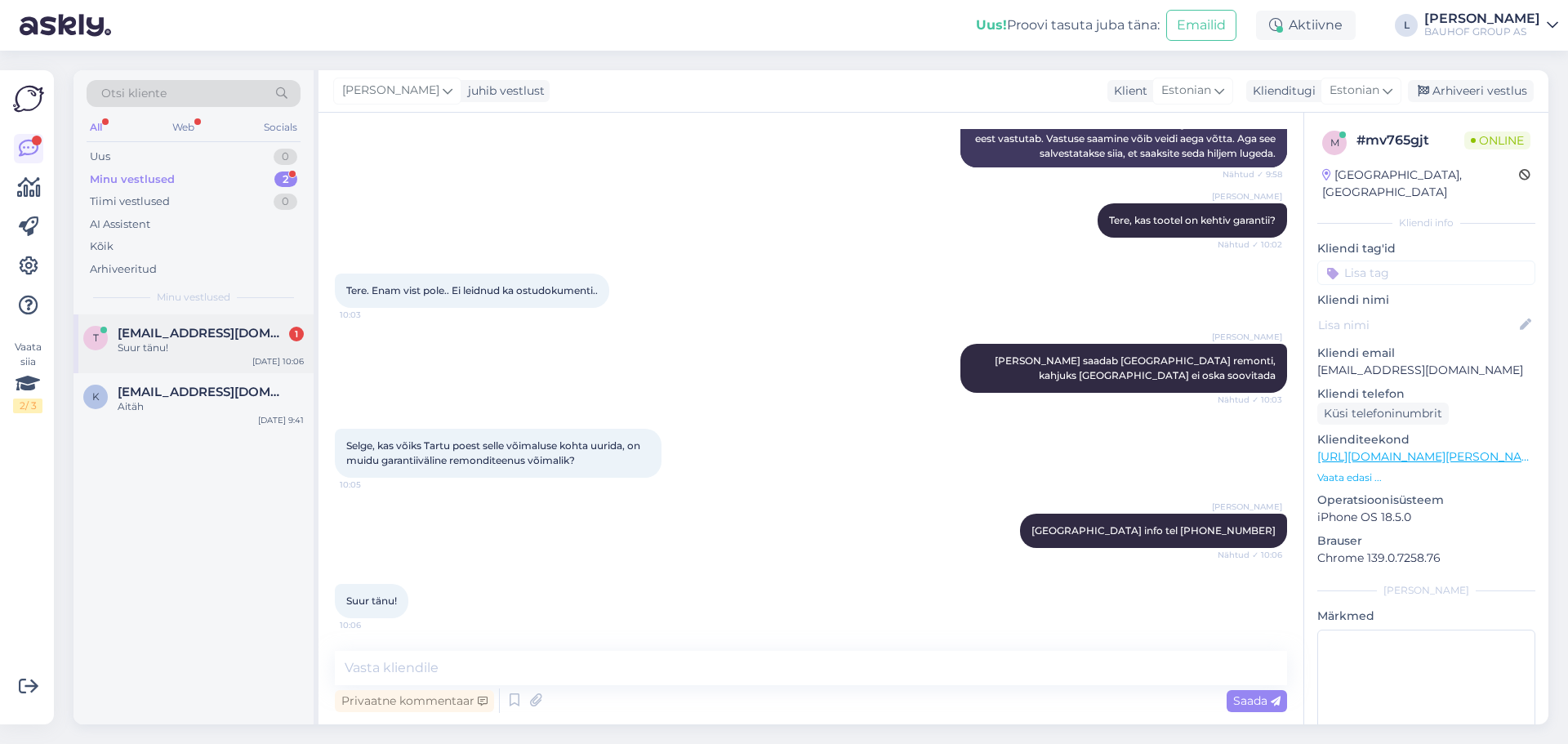
click at [202, 343] on div "Suur tänu!" at bounding box center [211, 348] width 187 height 15
click at [522, 666] on textarea at bounding box center [811, 667] width 952 height 34
click at [1469, 89] on div "Arhiveeri vestlus" at bounding box center [1471, 91] width 126 height 22
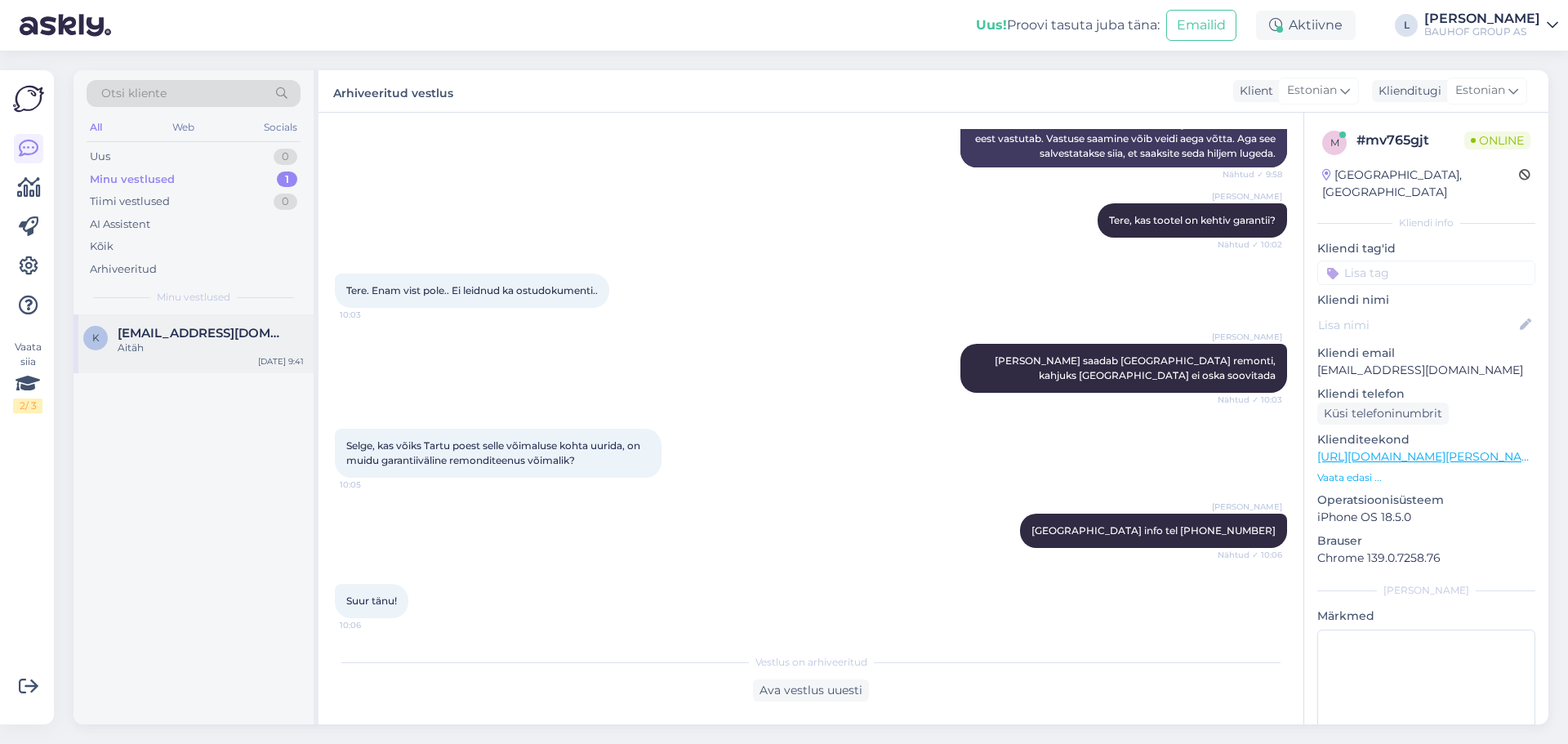
click at [165, 329] on span "[EMAIL_ADDRESS][DOMAIN_NAME]" at bounding box center [202, 333] width 170 height 15
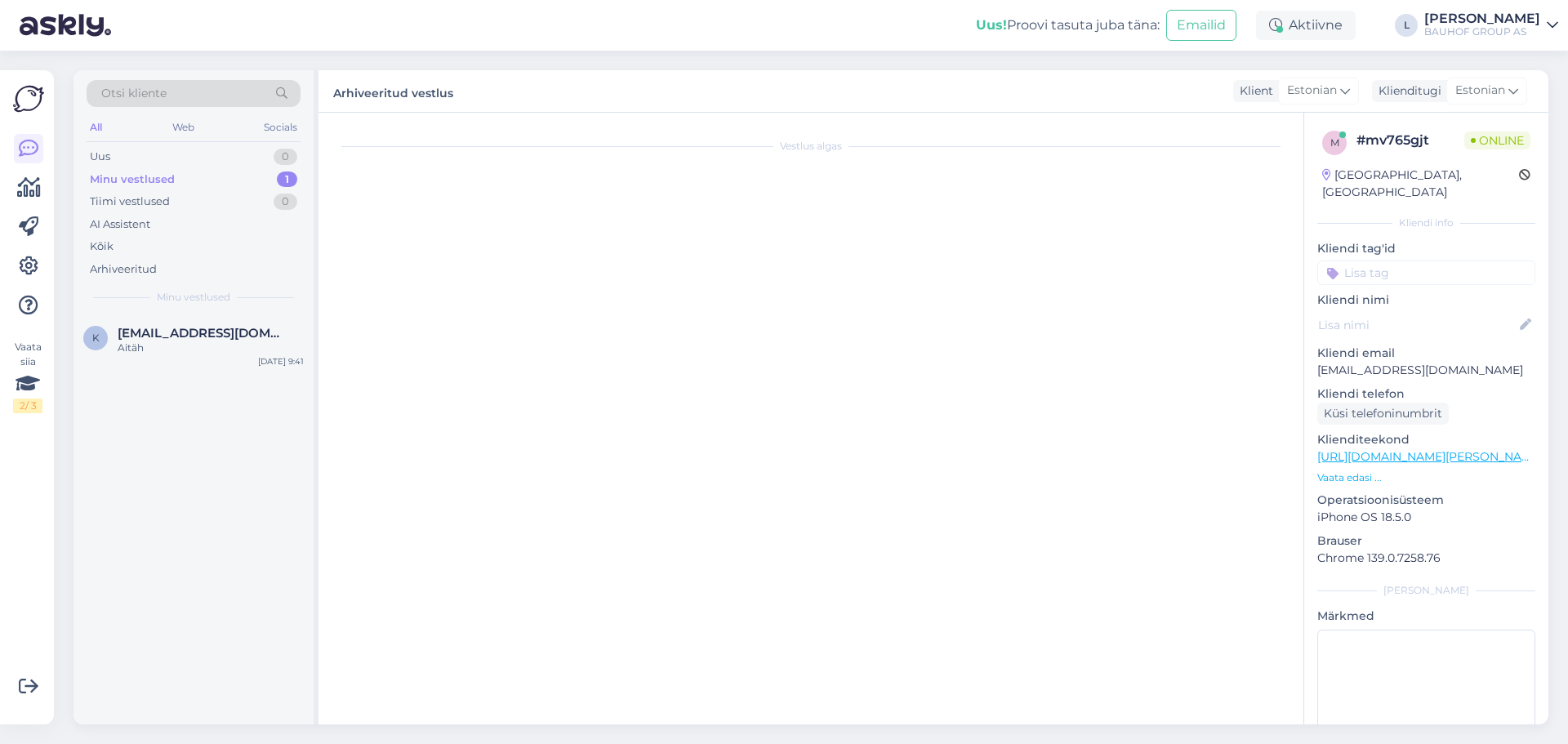
scroll to position [2898, 0]
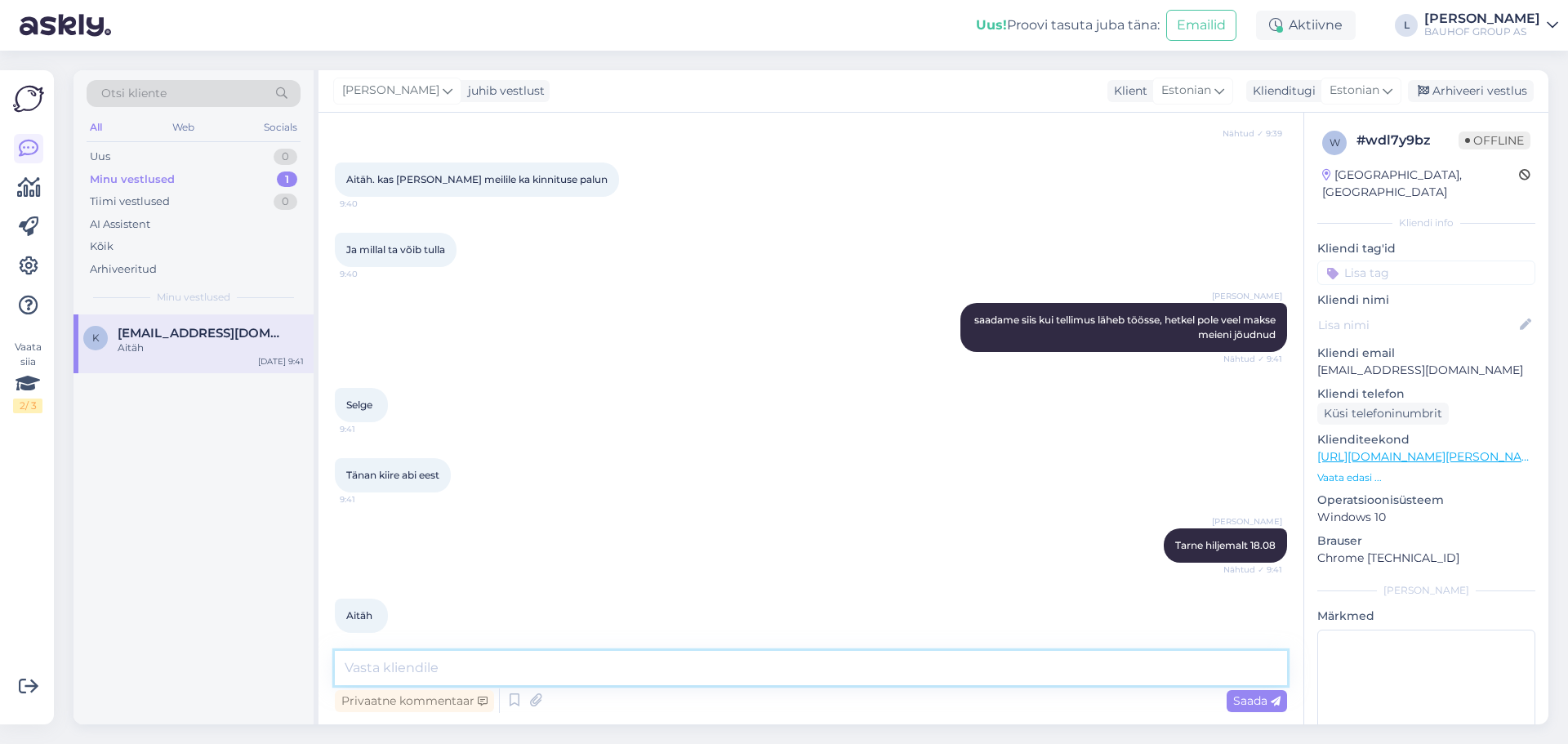
click at [469, 666] on textarea at bounding box center [811, 667] width 952 height 34
click at [140, 157] on div "Uus 1" at bounding box center [193, 157] width 214 height 23
click at [176, 343] on div "Kas võimalik vahetada pruuni vastu. Ekslikult tellisin halli. Pole veel järgi k…" at bounding box center [211, 356] width 187 height 30
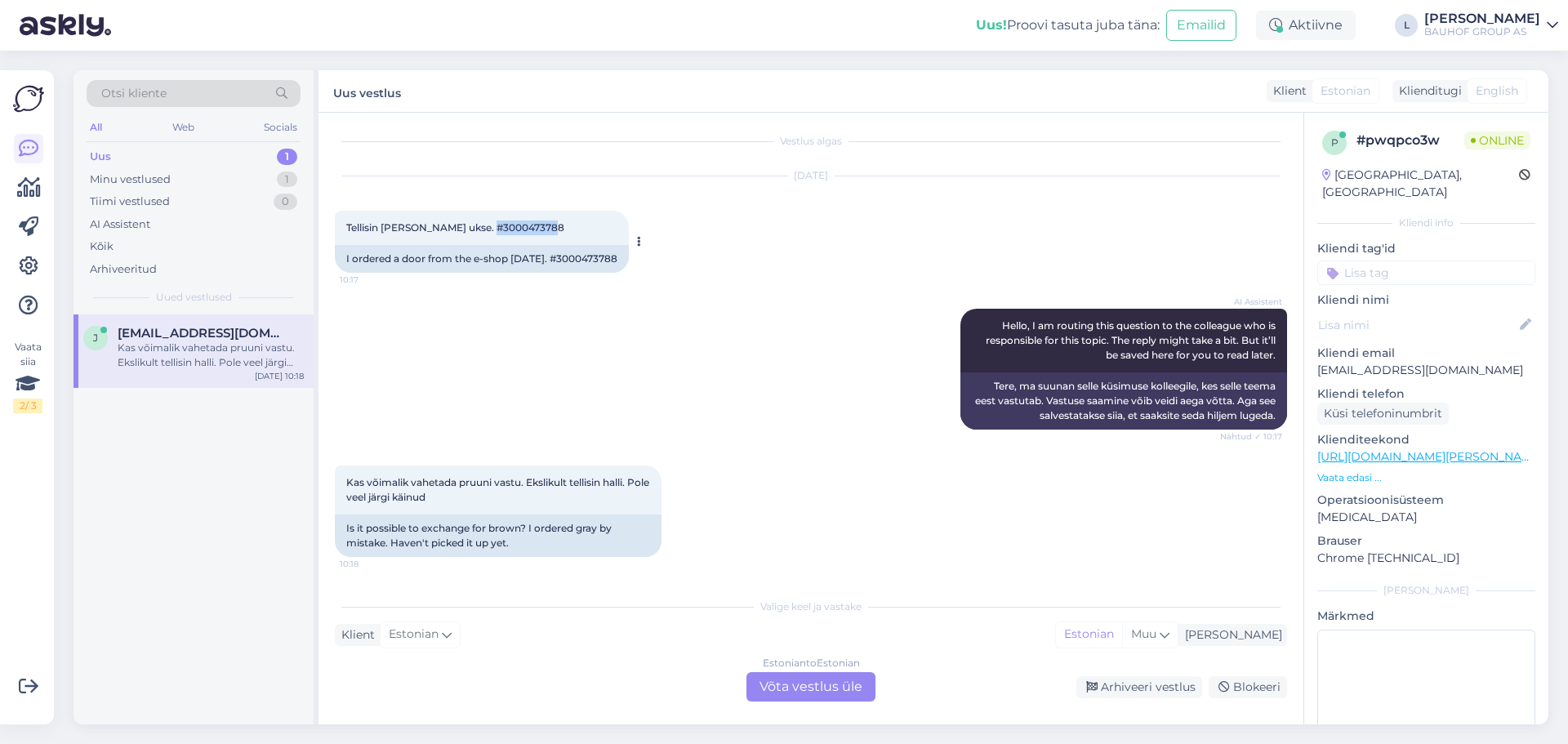
drag, startPoint x: 548, startPoint y: 222, endPoint x: 476, endPoint y: 225, distance: 72.1
click at [476, 225] on div "Tellisin [PERSON_NAME] ukse. #3000473788 10:17" at bounding box center [481, 228] width 294 height 34
click at [797, 684] on div "Estonian to Estonian Võta vestlus üle" at bounding box center [811, 687] width 129 height 30
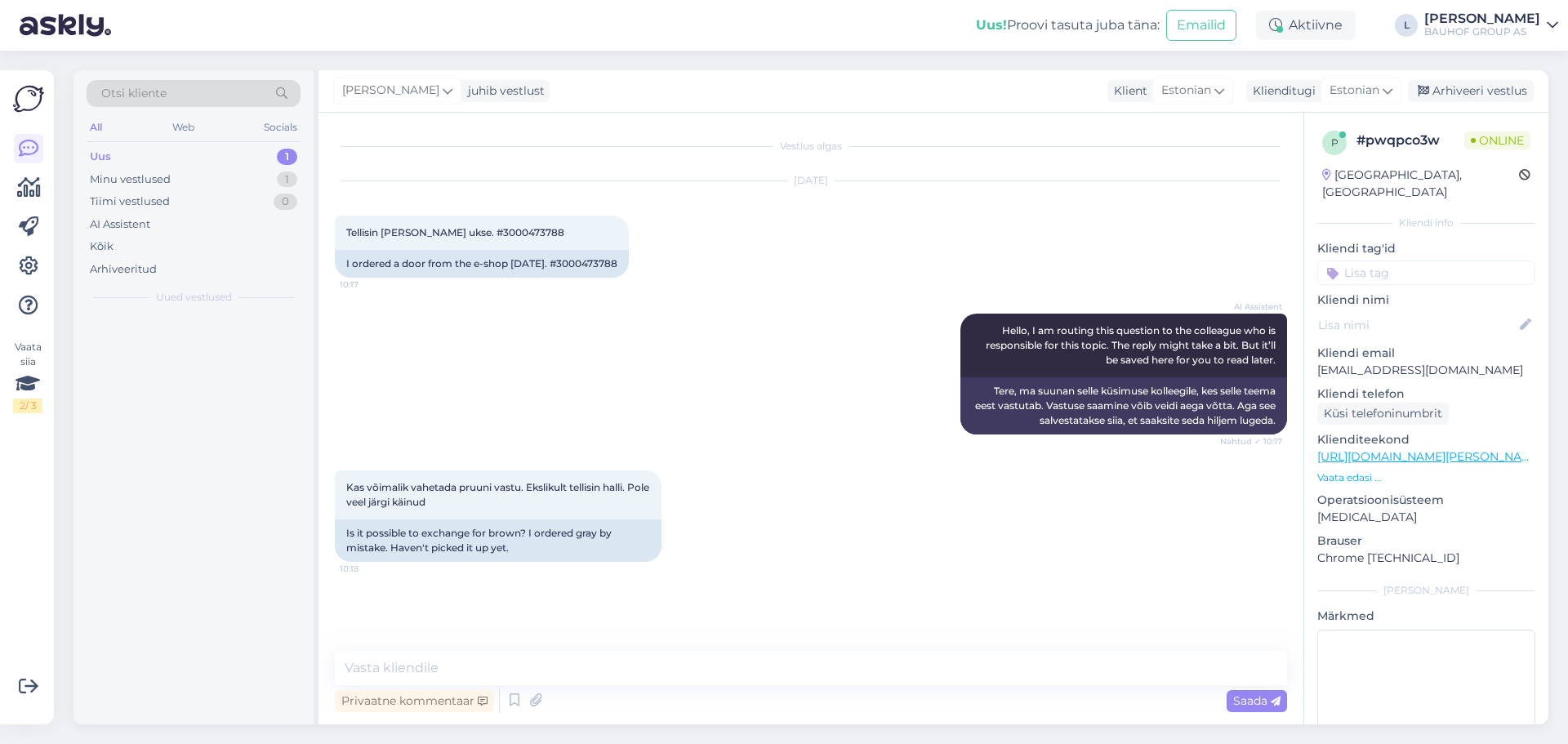
scroll to position [0, 0]
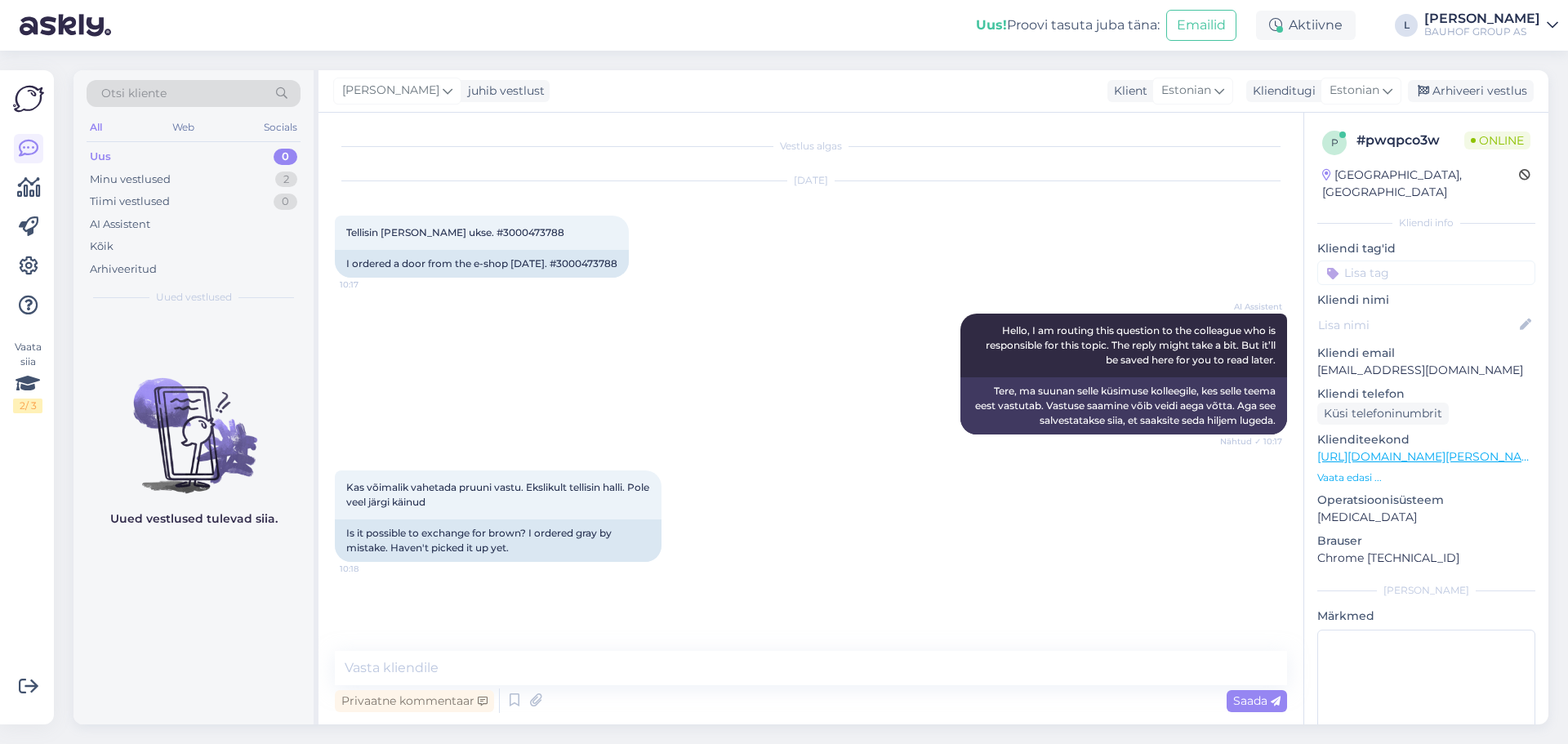
click at [597, 648] on div "Vestlus algas [DATE] Tellisin [PERSON_NAME] ukse. #3000473788 10:17 I ordered a…" at bounding box center [811, 418] width 985 height 611
click at [573, 662] on textarea at bounding box center [811, 667] width 952 height 34
type textarea "tere, täpsustame Laagrist"
click at [1258, 707] on div "Saada" at bounding box center [1257, 700] width 60 height 22
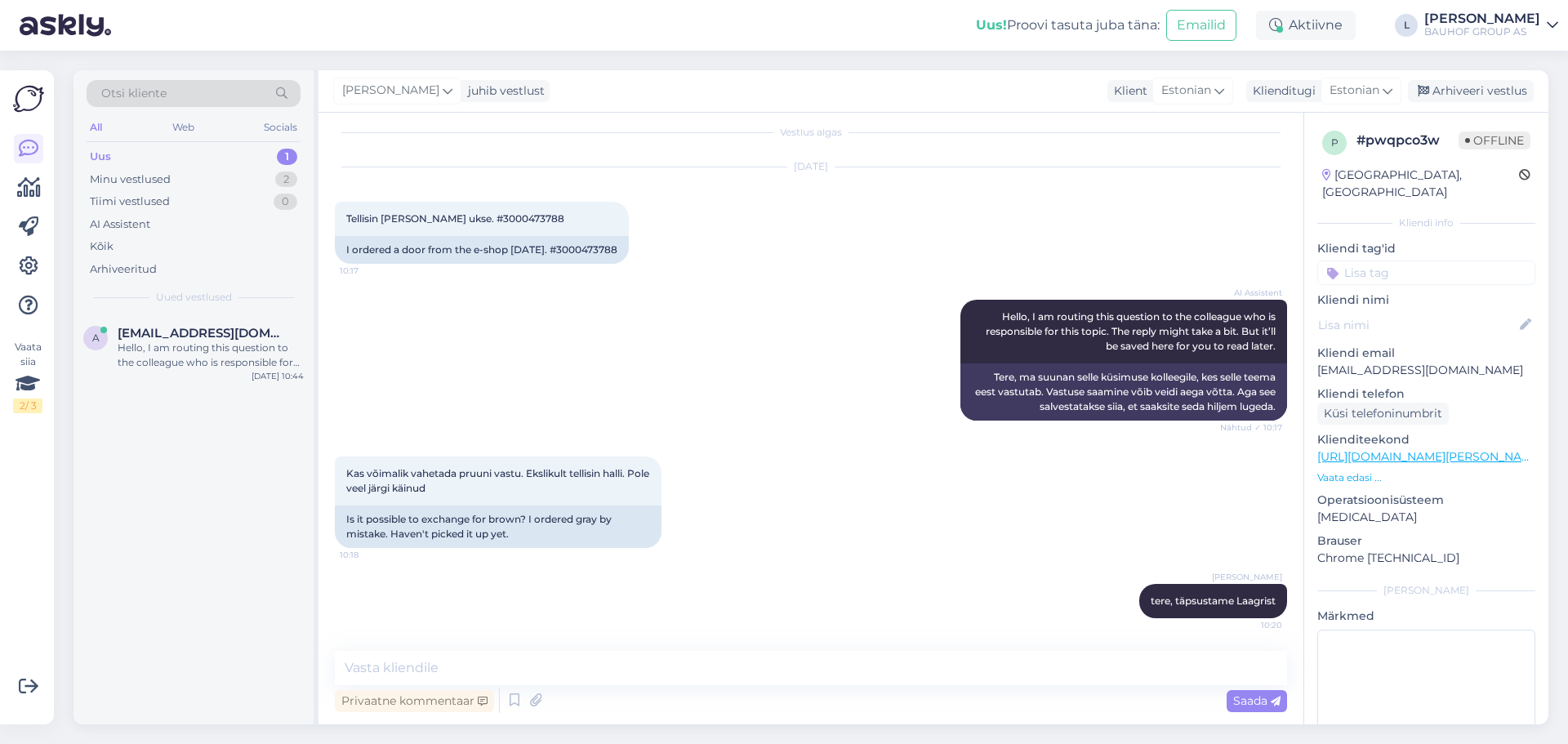
click at [110, 149] on div "Uus" at bounding box center [100, 156] width 21 height 17
click at [187, 319] on div "a [EMAIL_ADDRESS][DOMAIN_NAME] Hello, I am routing this question to the colleag…" at bounding box center [193, 352] width 240 height 73
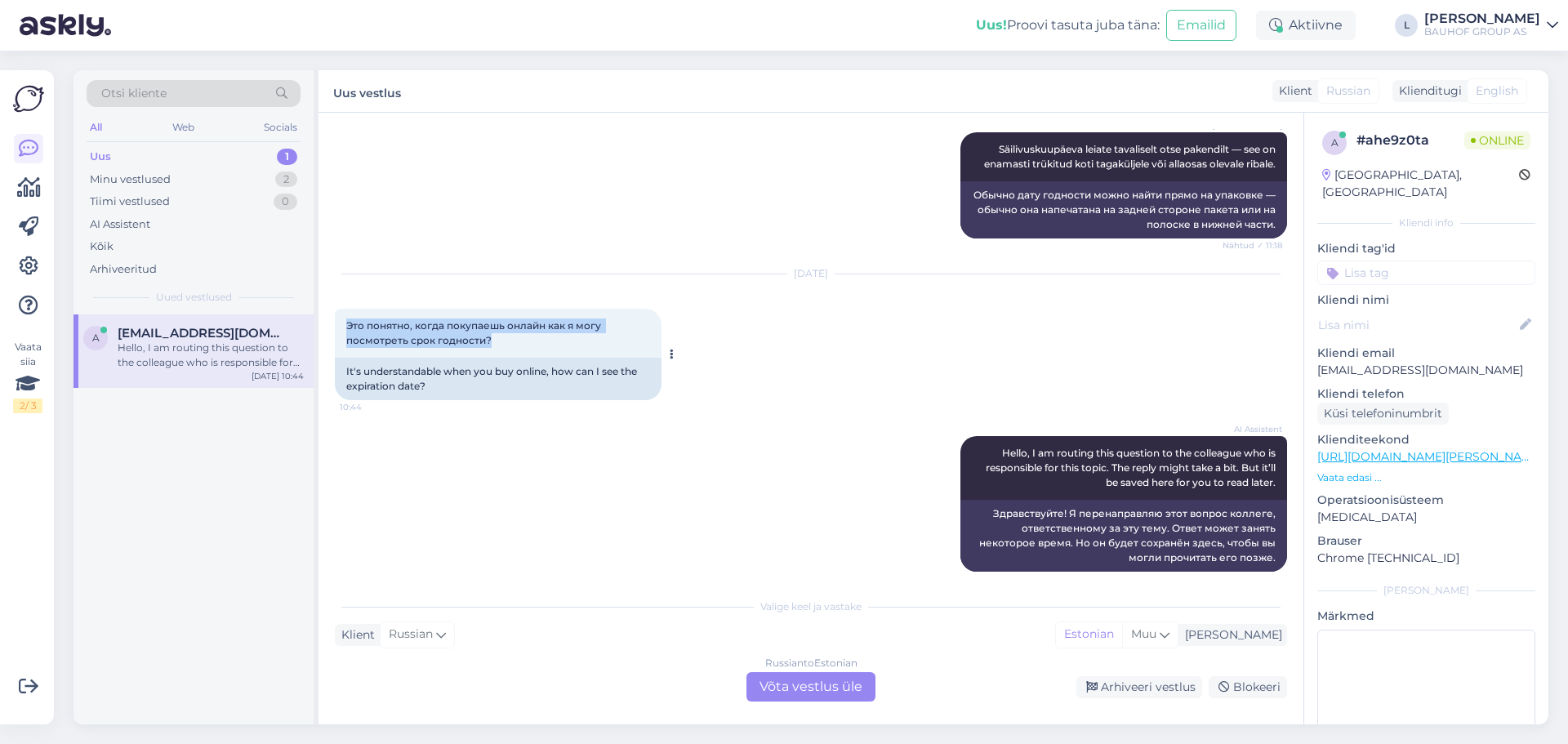
drag, startPoint x: 506, startPoint y: 322, endPoint x: 341, endPoint y: 311, distance: 165.4
click at [341, 311] on div "Это понятно, когда покупаешь онлайн как я могу посмотреть срок годности? 10:44" at bounding box center [498, 333] width 327 height 49
drag, startPoint x: 352, startPoint y: 303, endPoint x: 749, endPoint y: 539, distance: 461.8
click at [749, 539] on div "AI Assistent Hello, I am routing this question to the colleague who is responsi…" at bounding box center [811, 504] width 952 height 172
click at [828, 686] on div "Russian to Estonian Võta vestlus üle" at bounding box center [811, 687] width 129 height 30
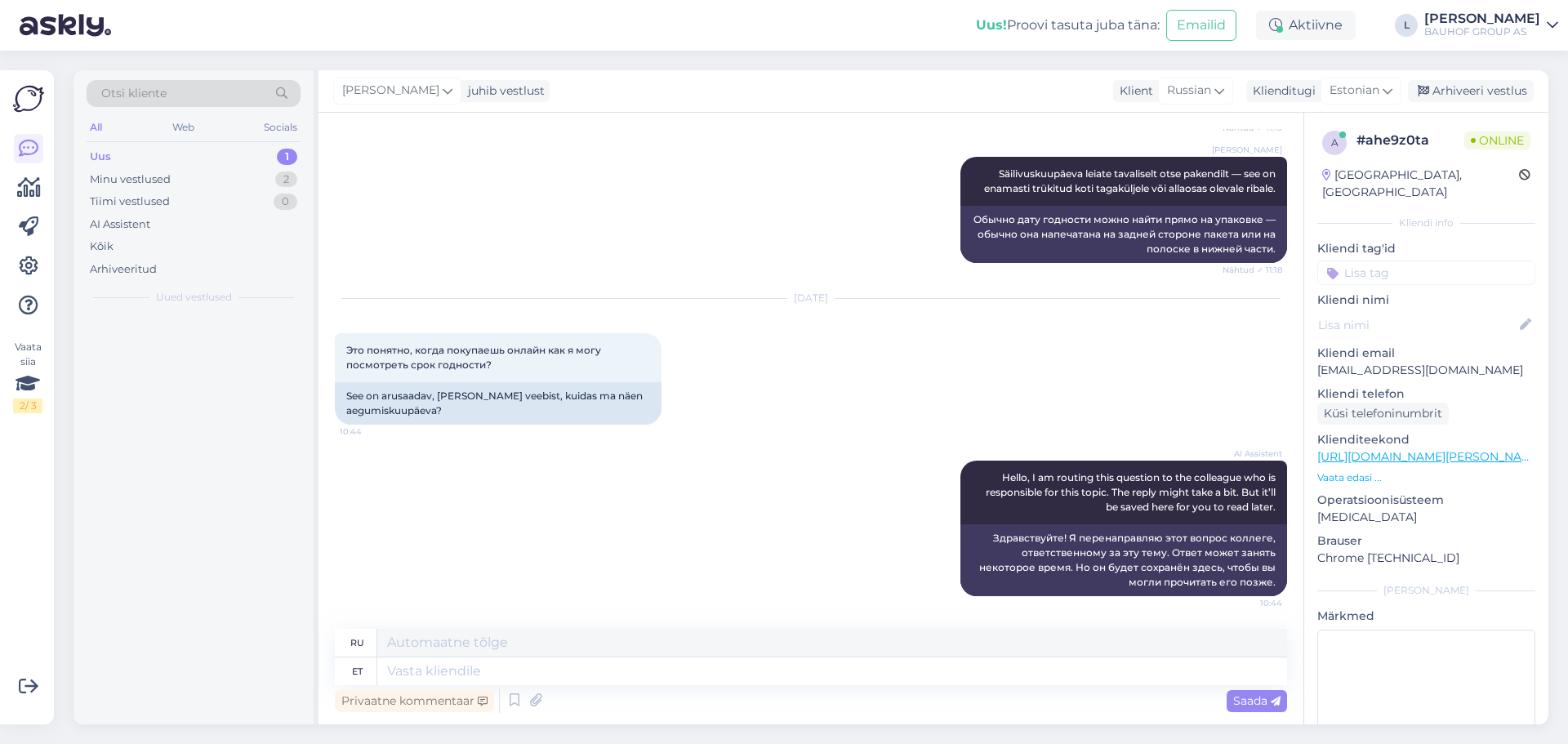
scroll to position [2522, 0]
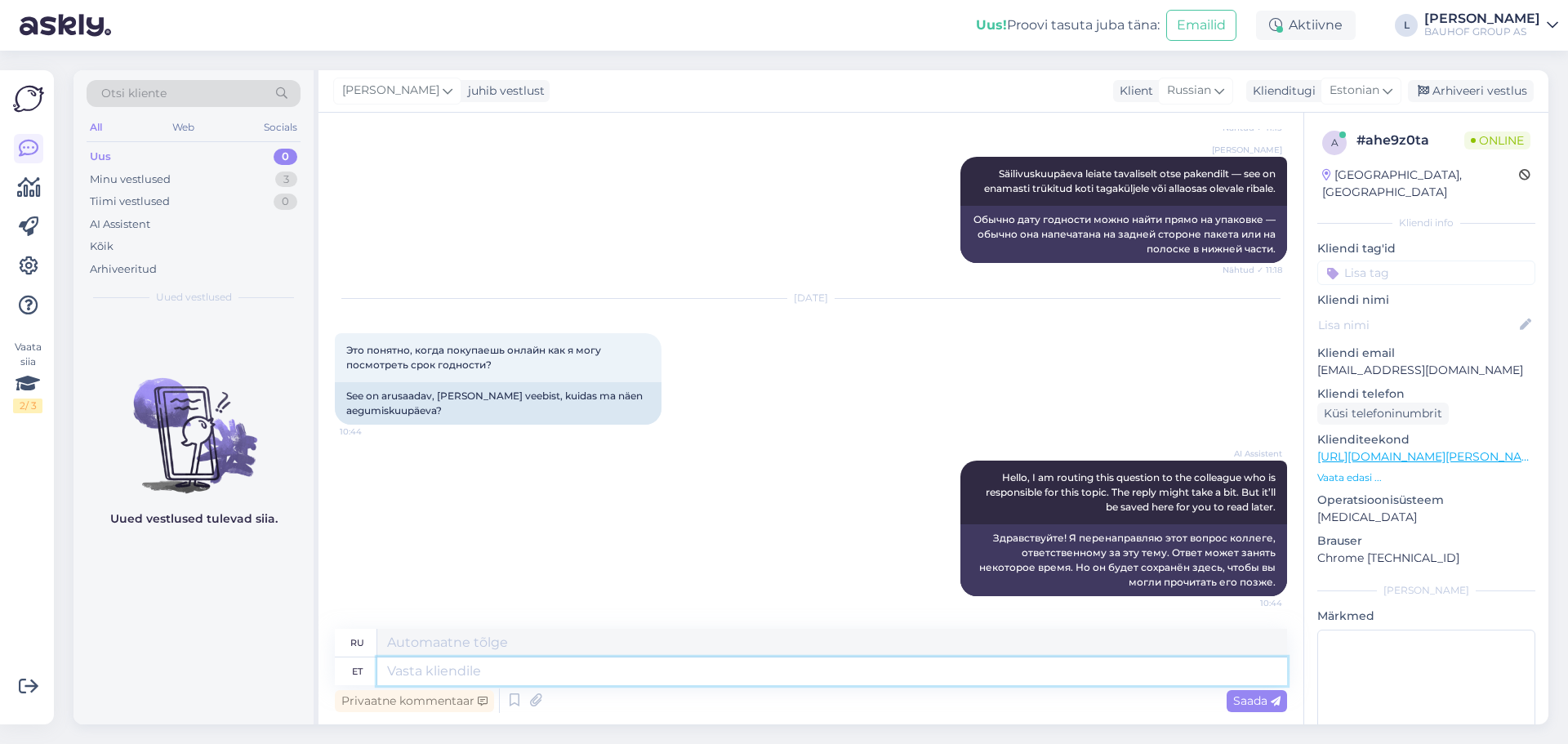
click at [756, 674] on textarea at bounding box center [832, 672] width 910 height 28
type textarea "Tere,"
type textarea "Привет,"
type textarea "T"
type textarea "Täpsel"
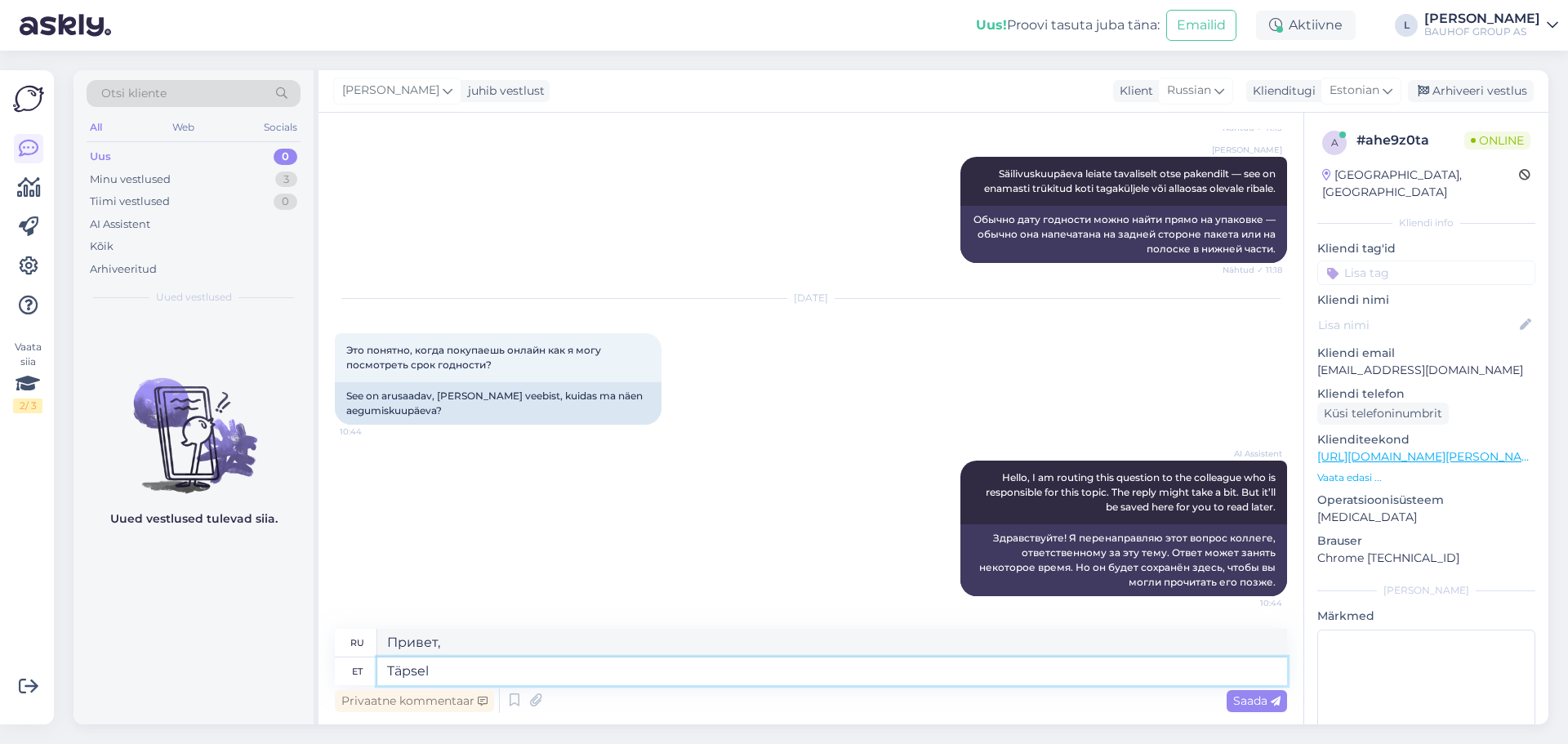
type textarea "Вовремя"
type textarea "Täpselt"
type textarea "Точно"
type textarea "Täpselt meie"
type textarea "Именно мы"
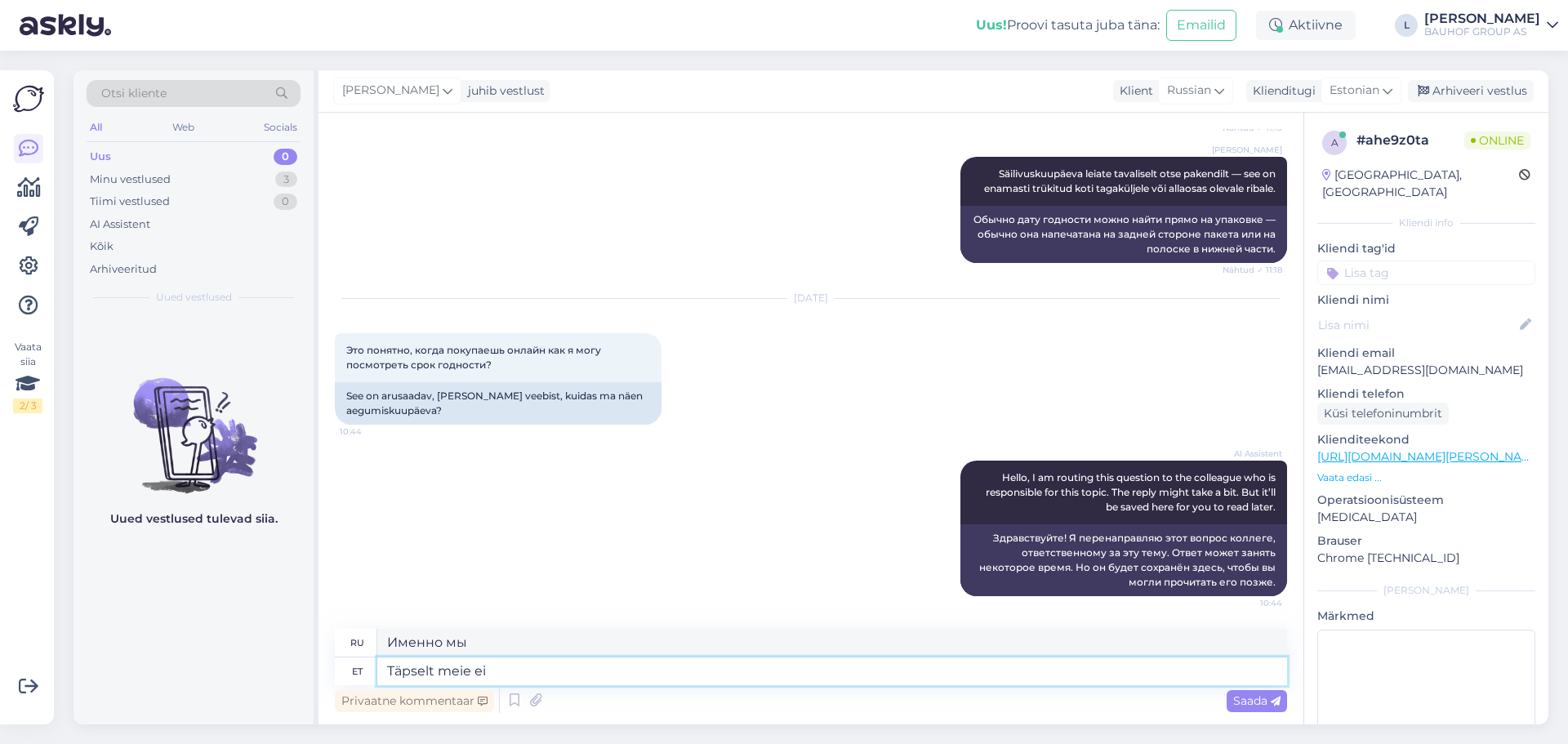
type textarea "Täpselt meie ei o"
type textarea "Точно не мы"
type textarea "Täpselt meie ei oska"
type textarea "Мы точно не знаем."
type textarea "Täpselt meie ei oska öelda"
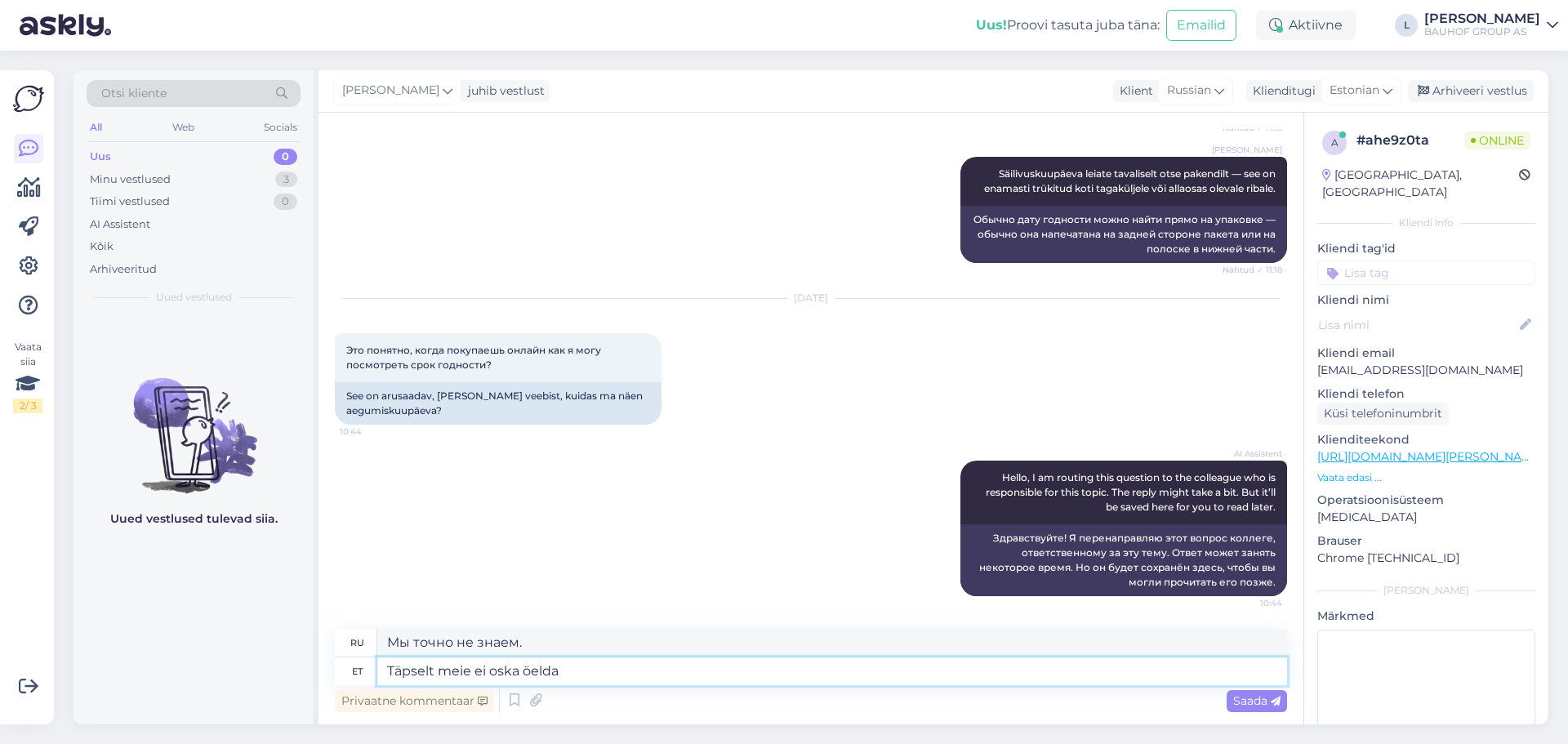
type textarea "Точно мы сказать не можем."
type textarea "Täpselt meie ei oska öelda ku"
type textarea "Где именно, мы сказать не можем."
type textarea "Täpselt meie ei oska öelda kuna e"
type textarea "Мы не можем точно сказать, почему."
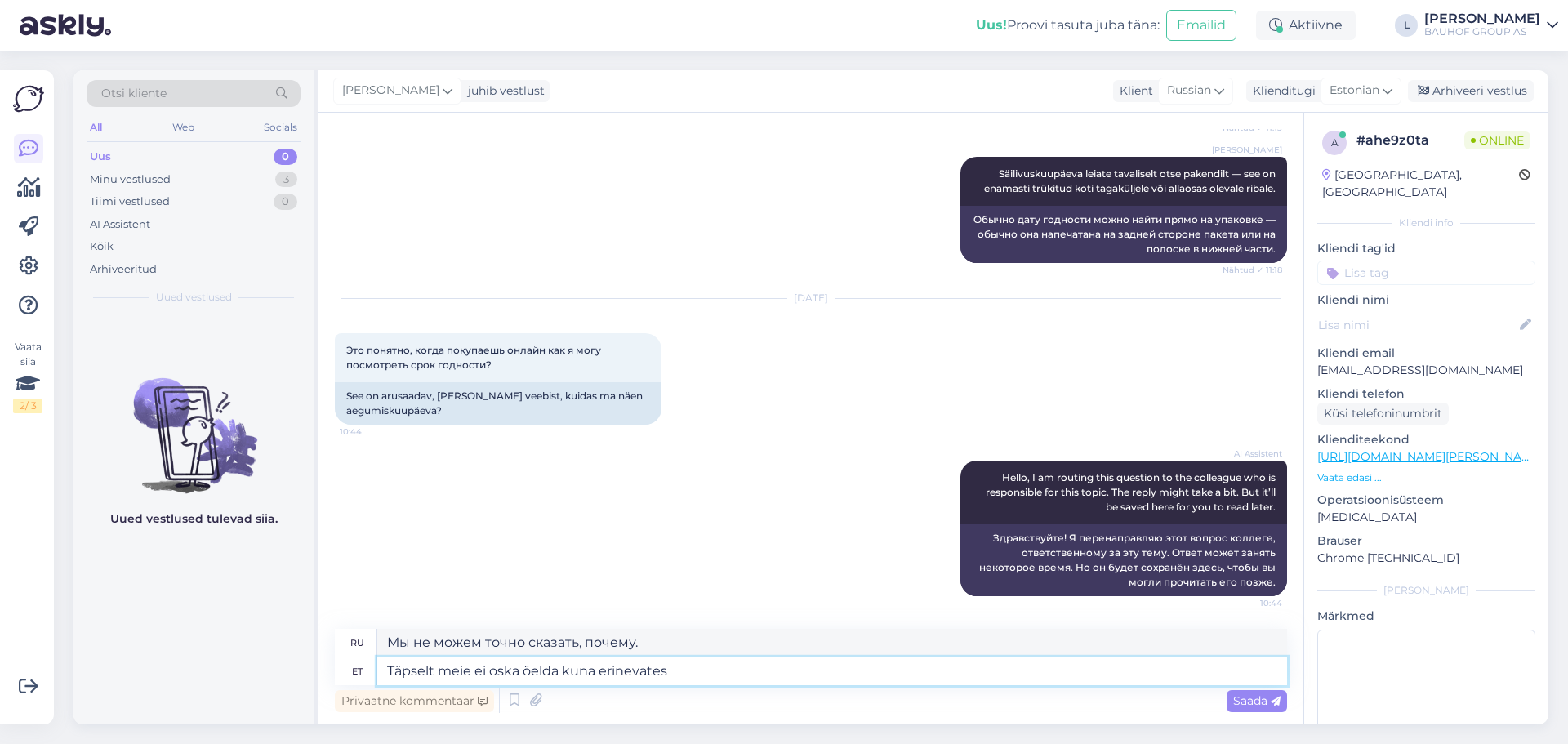
type textarea "Täpselt meie ei oska öelda kuna erinevates"
type textarea "Мы не можем сказать точно, потому что в разных"
type textarea "Täpselt meie ei oska öelda kuna erinevates kauplustes"
type textarea "Точно сказать мы не можем, так как в разных магазинах цены разные."
type textarea "Täpselt meie ei oska öelda kuna erinevates kauplustes võivad o"
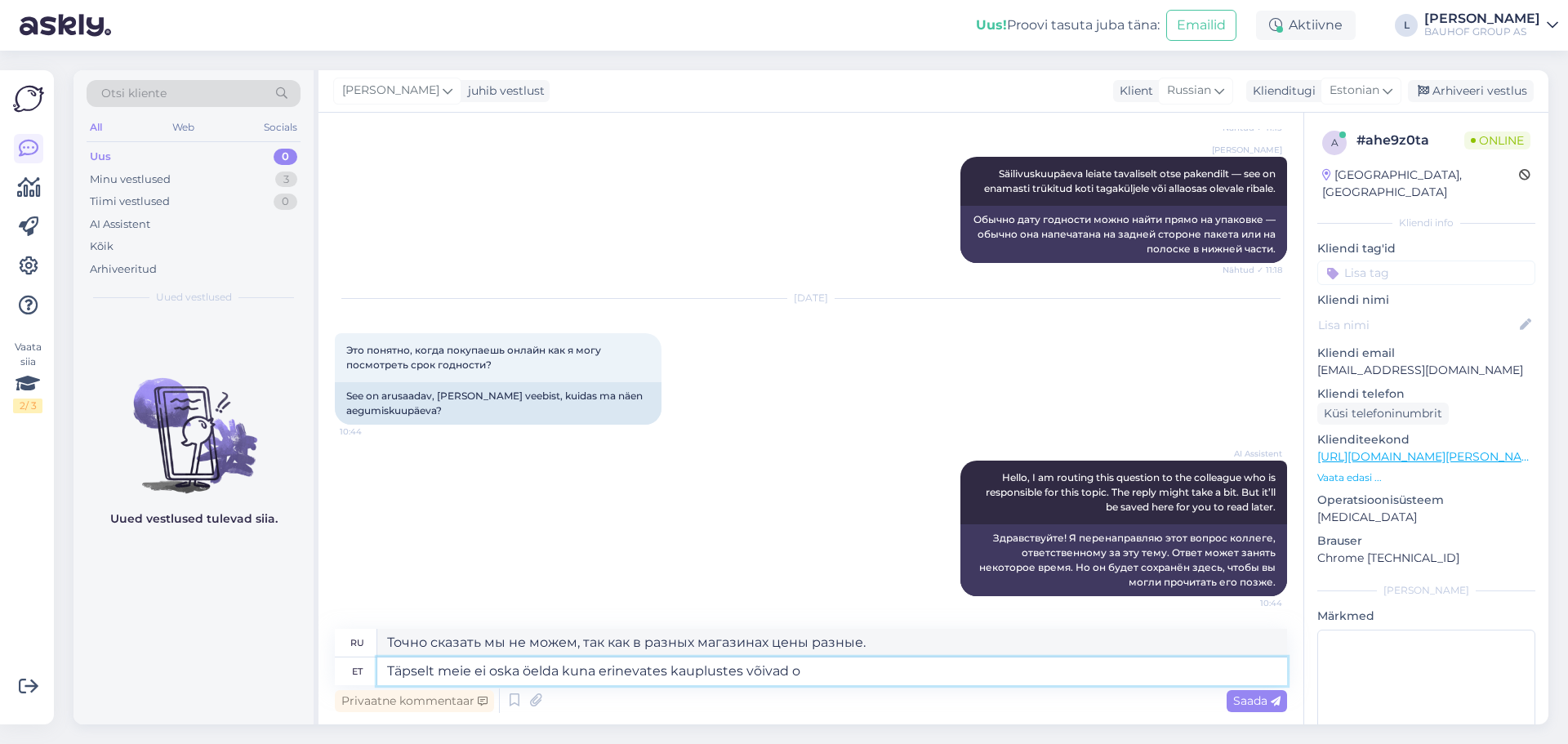
type textarea "Точно сказать мы не можем, поскольку в разных магазинах цены могут отличаться."
type textarea "Täpselt meie ei oska öelda kuna erinevates kauplustes võivad olla"
type textarea "Мы не можем сказать точно, потому что в разных магазинах могут быть разные цены."
type textarea "Täpselt meie ei oska öelda kuna erinevates kauplustes võivad olla laos e"
type textarea "Точно сказать мы не можем, поскольку они могут быть в наличии в разных магазина…"
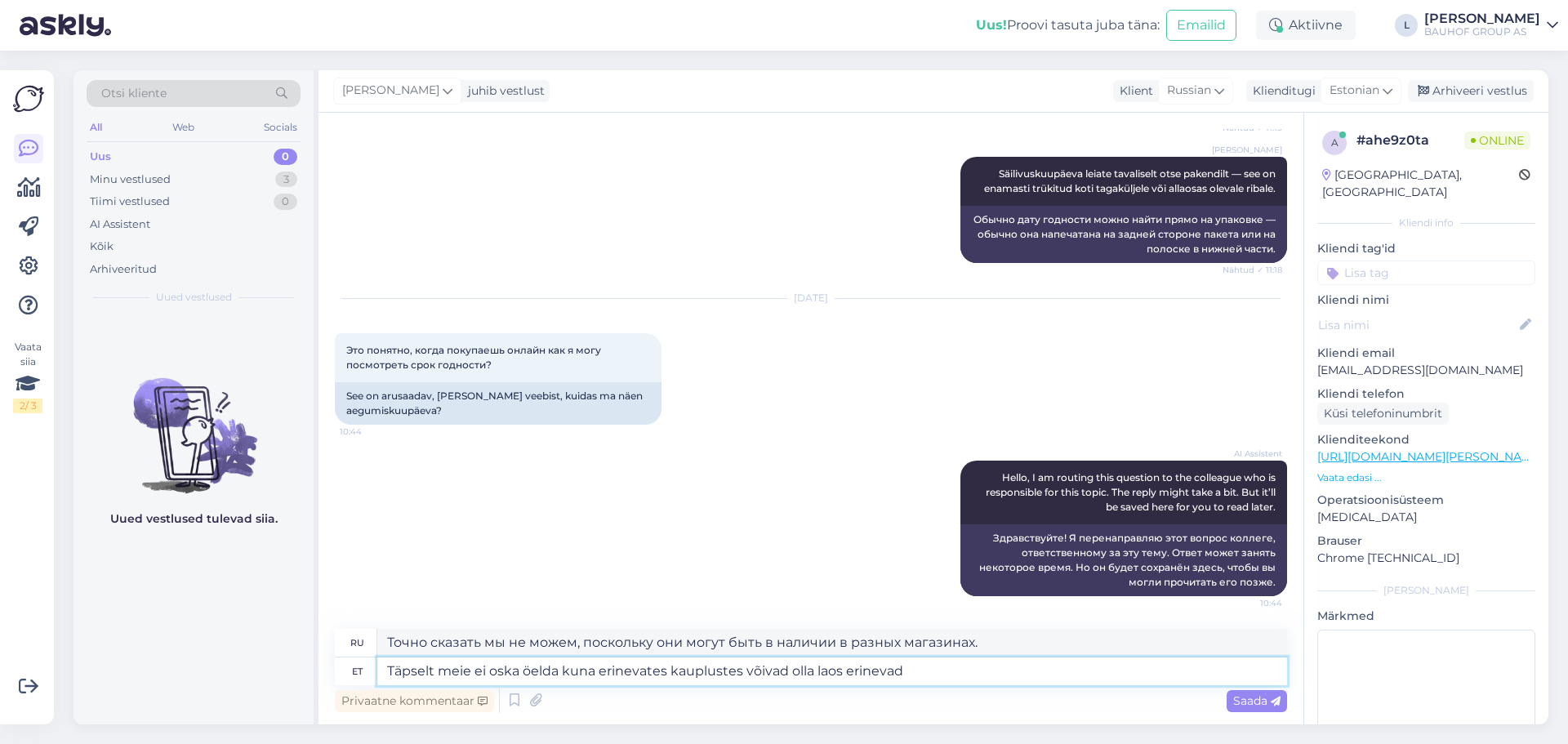
type textarea "Täpselt meie ei oska öelda kuna erinevates kauplustes võivad olla laos erinevad"
type textarea "Точно сказать мы не можем, поскольку в разных магазинах на складе могут быть ра…"
type textarea "Täpselt meie ei oska öelda kuna erinevates kauplustes võivad olla laos erinevad…"
type textarea "Точно сказать мы не можем, поскольку в разных магазинах на складе могут быть ра…"
type textarea "Täpselt meie ei oska öelda kuna erinevates kauplustes võivad olla laos erinevad…"
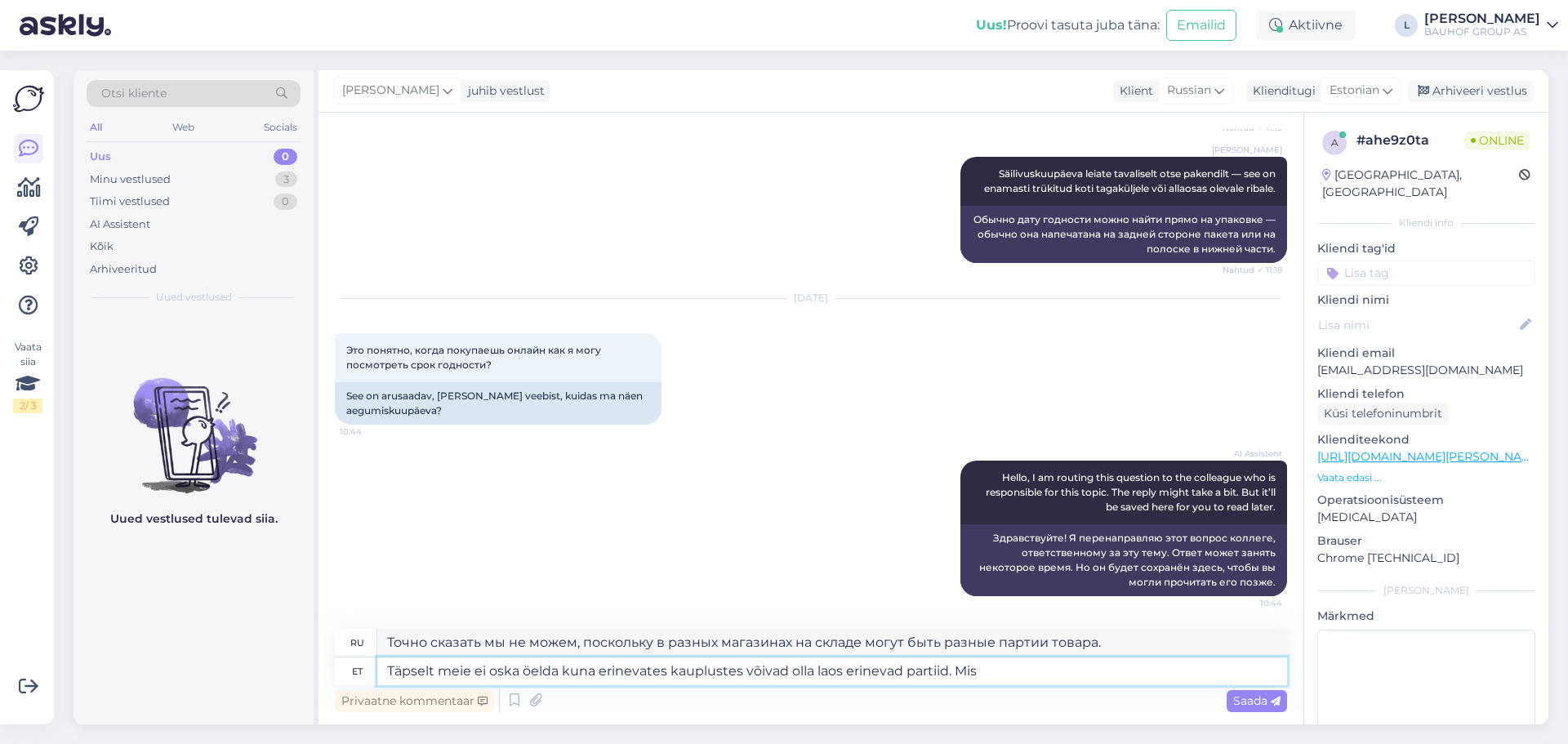
type textarea "Мы не можем сказать точно, поскольку в разных магазинах могут быть разные парти…"
type textarea "Täpselt meie ei oska öelda kuna erinevates kauplustes võivad olla laos erinevad…"
type textarea "Точно сказать невозможно, так как в разных магазинах могут быть разные партии т…"
type textarea "Täpselt meie ei oska öelda kuna erinevates kauplustes võivad olla laos erinevad…"
type textarea "Мы не можем сказать точно, поскольку в разных магазинах могут быть разные парти…"
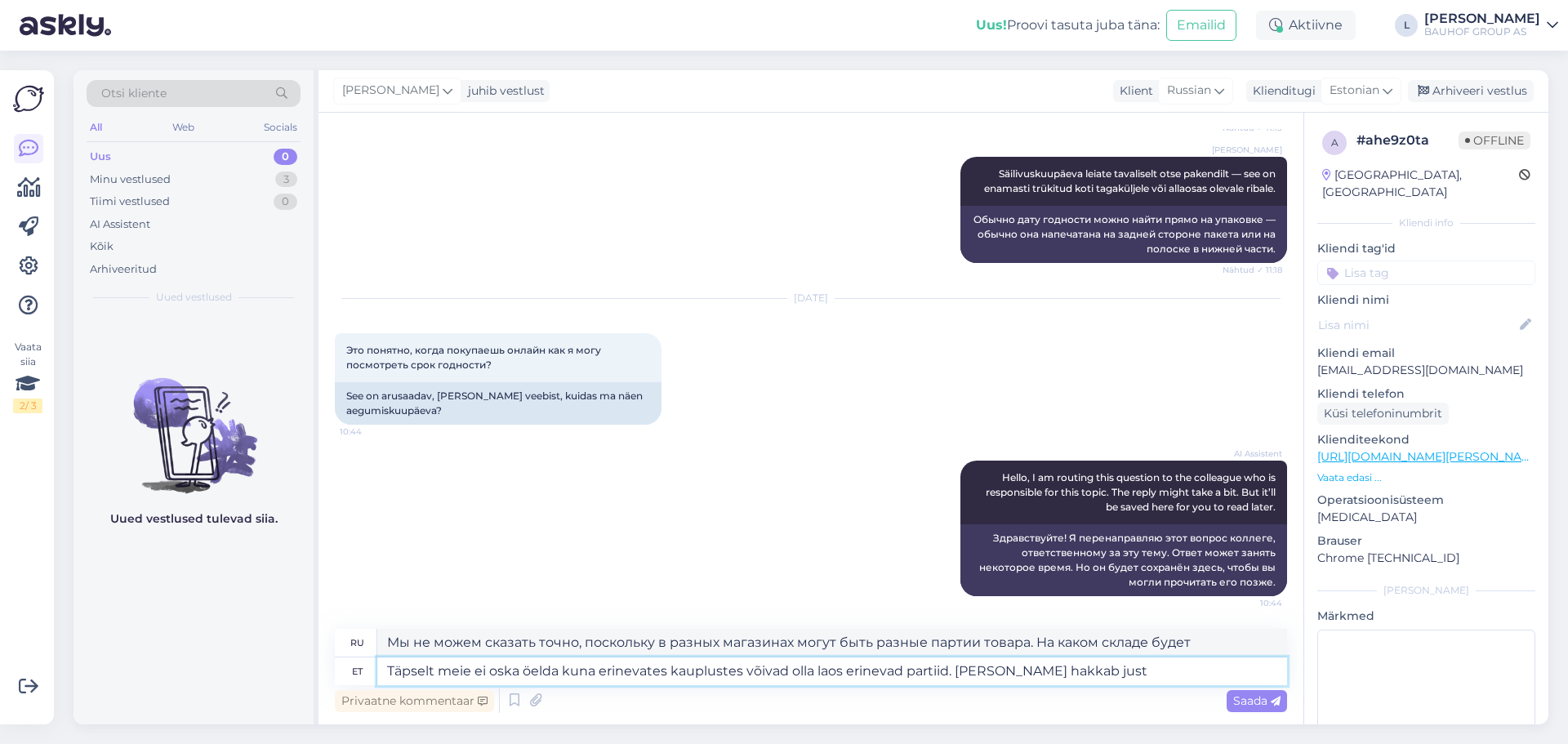
type textarea "Täpselt meie ei oska öelda kuna erinevates kauplustes võivad olla laos erinevad…"
type textarea "Мы не можем сказать точно, поскольку в разных магазинах могут быть разные парти…"
type textarea "Täpselt meie ei oska öelda kuna erinevates kauplustes võivad olla laos erinevad…"
type textarea "Мы не можем сказать точно, поскольку в разных магазинах могут быть разные парти…"
type textarea "Täpselt meie ei oska öelda kuna erinevates kauplustes võivad olla laos erinevad…"
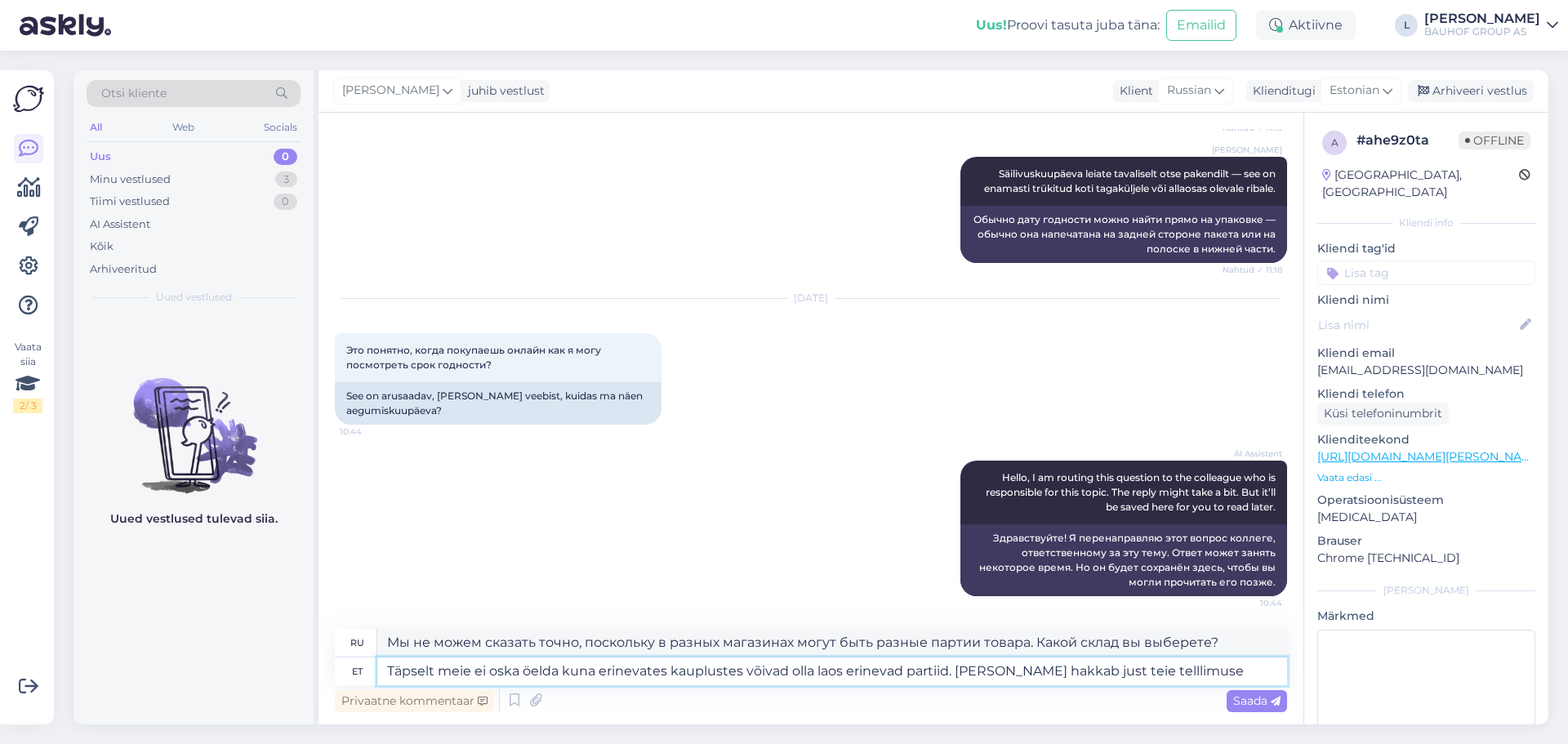
type textarea "Мы не можем сказать точно, поскольку в разных магазинах могут быть разные парти…"
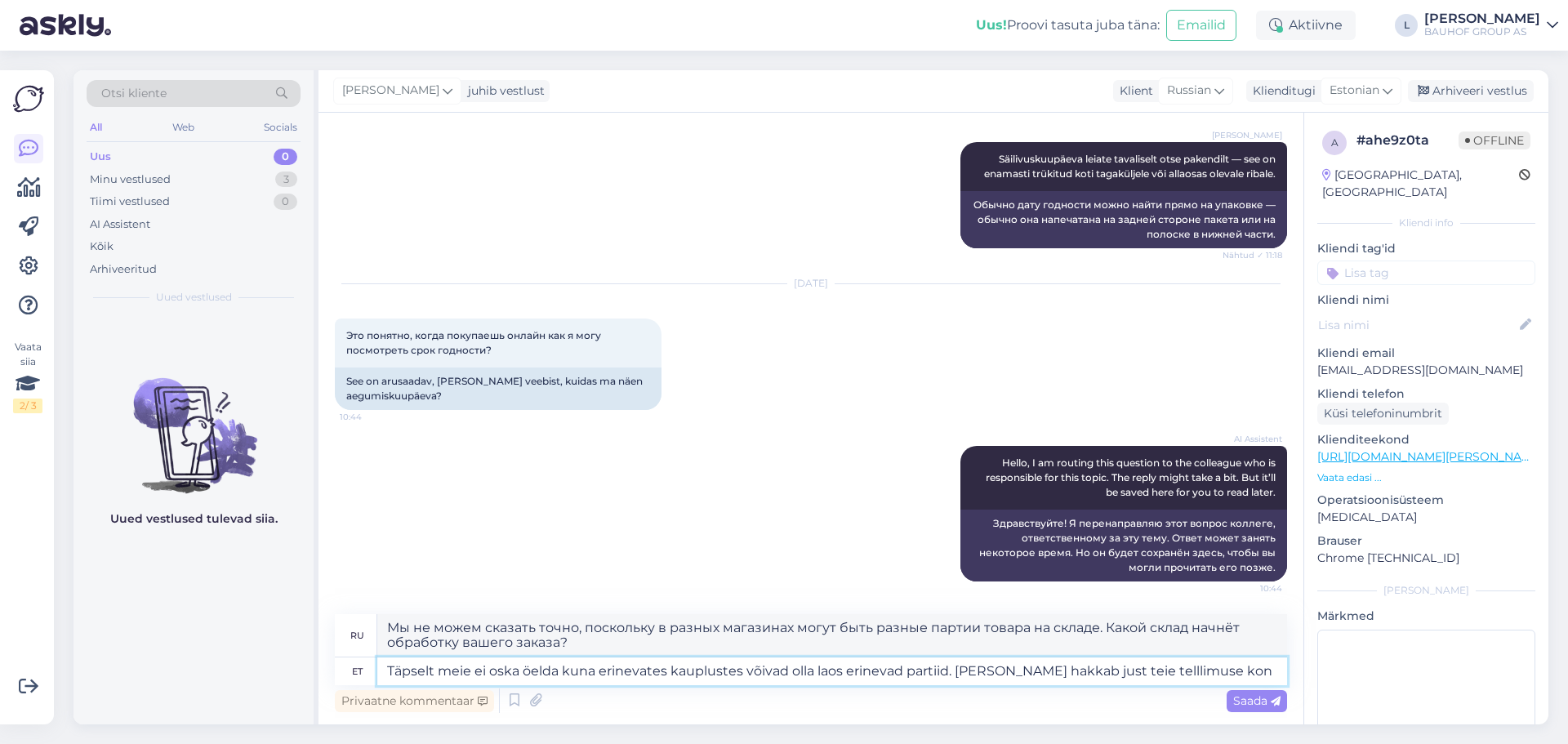
type textarea "Täpselt meie ei oska öelda kuna erinevates kauplustes võivad olla laos erinevad…"
type textarea "Мы не можем сказать точно, поскольку в разных магазинах могут быть разные парти…"
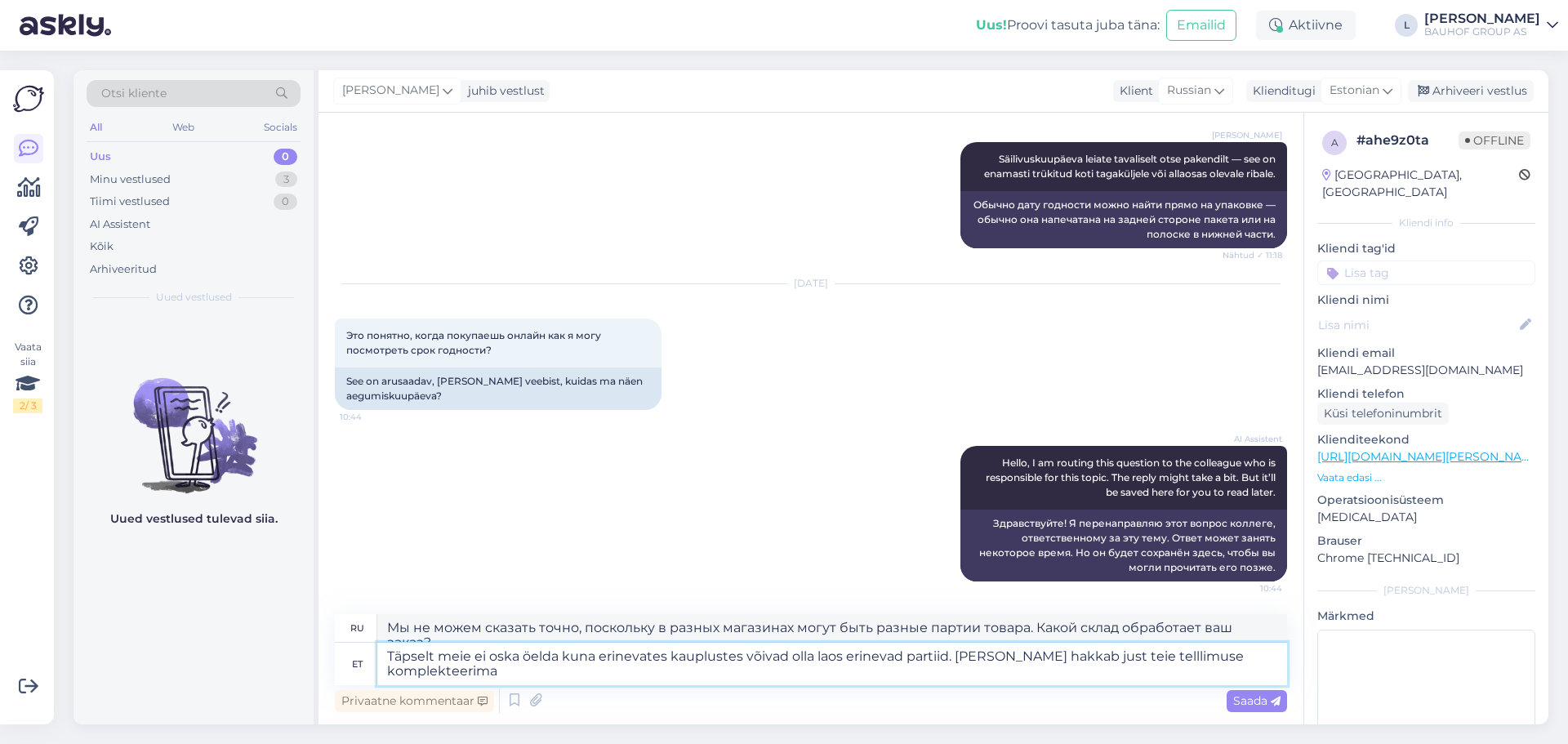
type textarea "Täpselt meie ei oska öelda kuna erinevates kauplustes võivad olla laos erinevad…"
type textarea "Мы не можем сказать точно, так как в разных магазинах могут быть разные партии …"
type textarea "Täpselt meie ei oska öelda kuna erinevates kauplustes võivad olla laos erinevad…"
type textarea "Мы не можем сказать точно, поскольку в разных магазинах могут быть разные парти…"
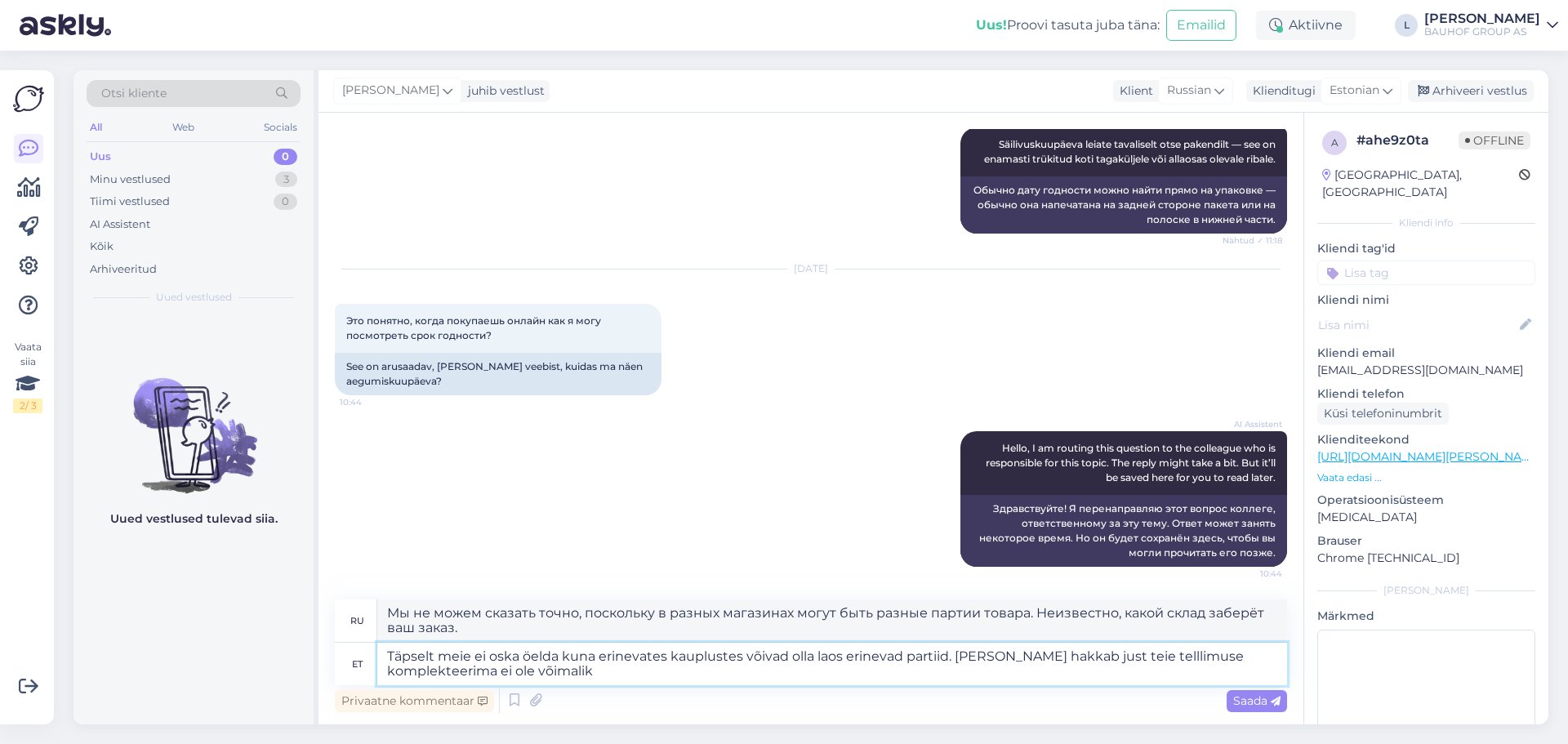
type textarea "Täpselt meie ei oska öelda kuna erinevates kauplustes võivad olla laos erinevad…"
type textarea "Мы не можем сказать точно, поскольку в разных магазинах могут быть разные парти…"
drag, startPoint x: 494, startPoint y: 672, endPoint x: 475, endPoint y: 670, distance: 19.1
click at [475, 670] on textarea "Täpselt meie ei oska öelda kuna erinevates kauplustes võivad olla laos erinevad…" at bounding box center [832, 664] width 910 height 43
drag, startPoint x: 1081, startPoint y: 661, endPoint x: 1033, endPoint y: 659, distance: 48.0
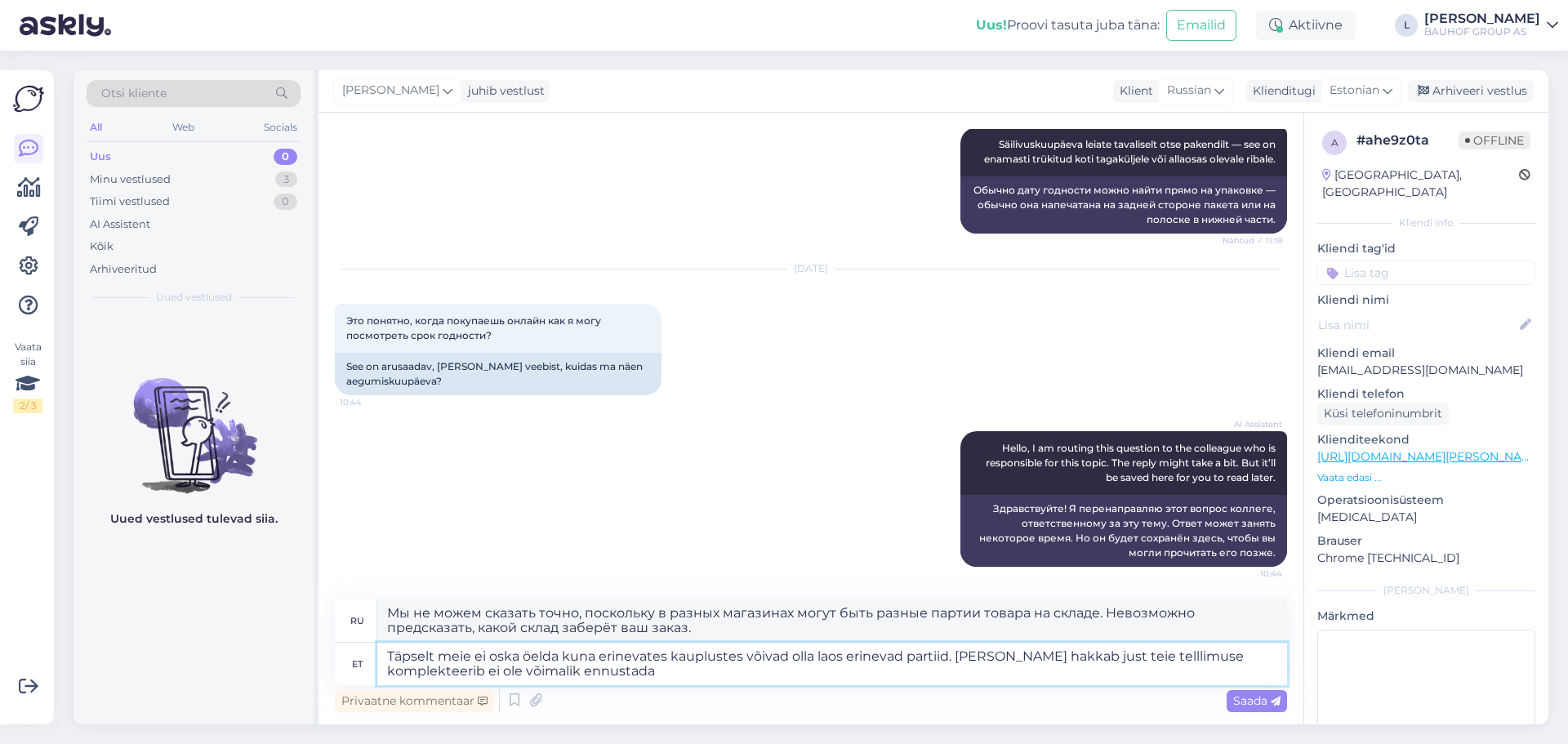
click at [1033, 659] on textarea "Täpselt meie ei oska öelda kuna erinevates kauplustes võivad olla laos erinevad…" at bounding box center [832, 664] width 910 height 43
type textarea "Täpselt meie ei oska öelda kuna erinevates kauplustes võivad olla laos erinevad…"
type textarea "Мы не можем сказать точно, поскольку в разных магазинах могут быть разные парти…"
type textarea "Täpselt meie ei oska öelda kuna erinevates kauplustes võivad olla laos erinevad…"
click at [1252, 698] on span "Saada" at bounding box center [1257, 700] width 47 height 15
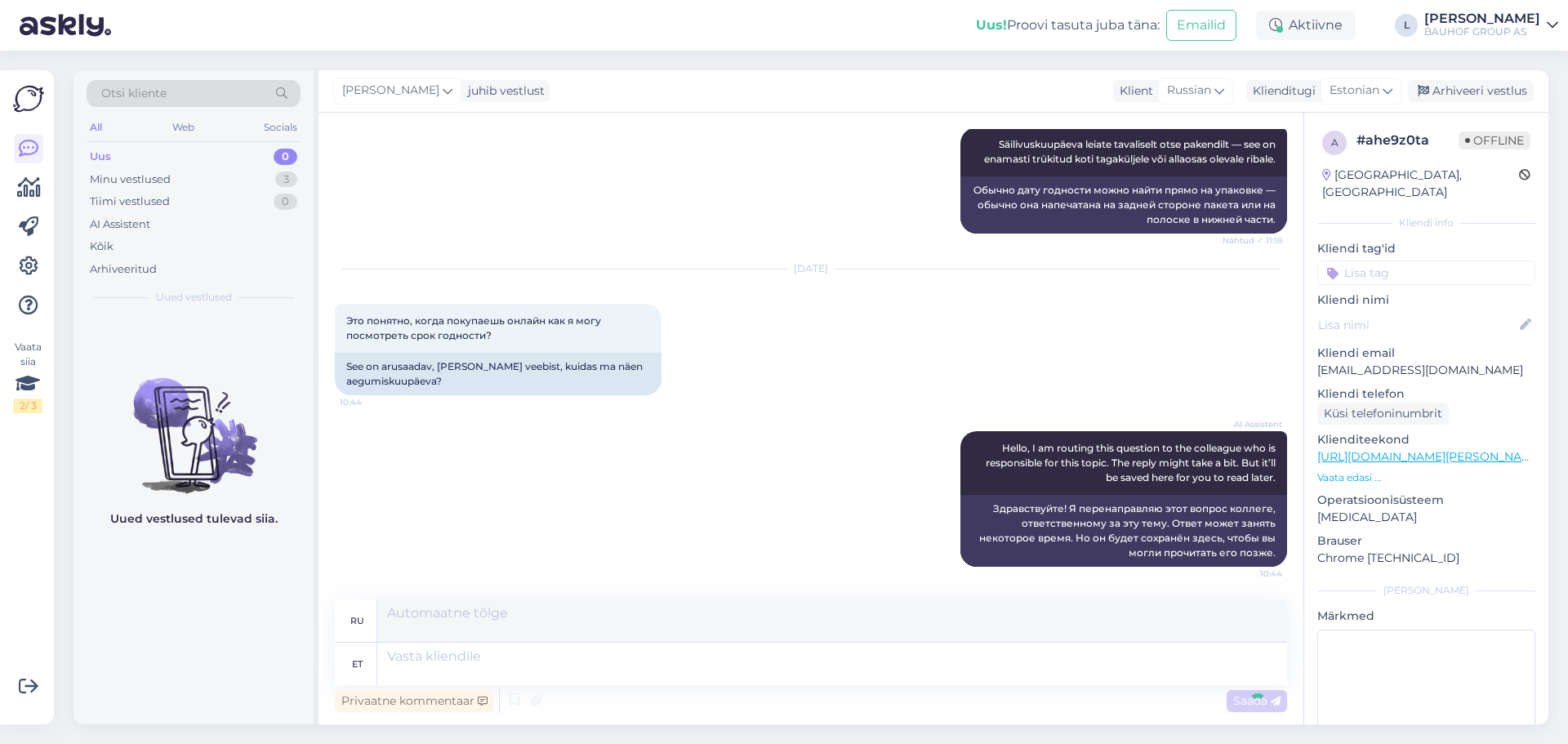
scroll to position [2694, 0]
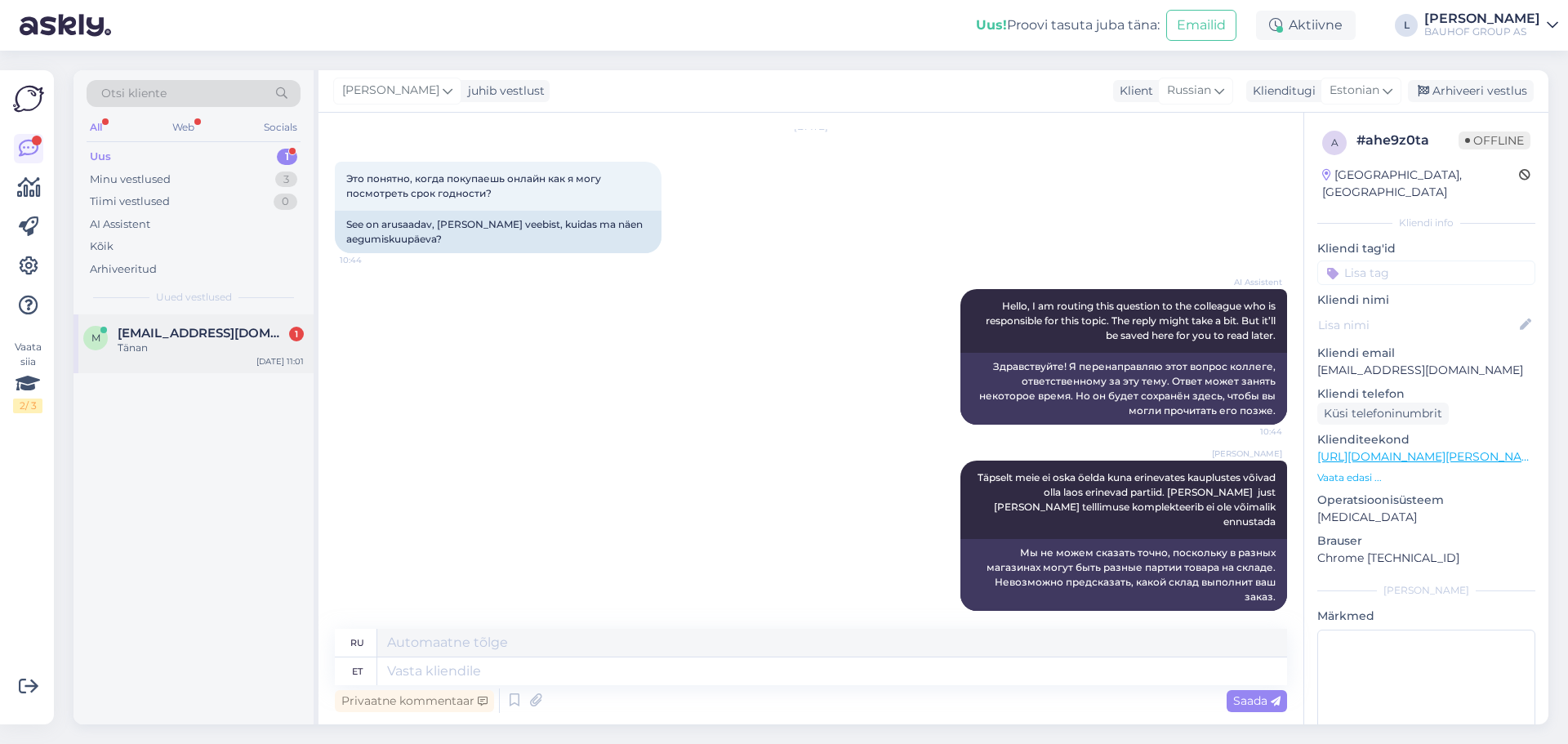
click at [200, 335] on span "[EMAIL_ADDRESS][DOMAIN_NAME]" at bounding box center [202, 333] width 170 height 15
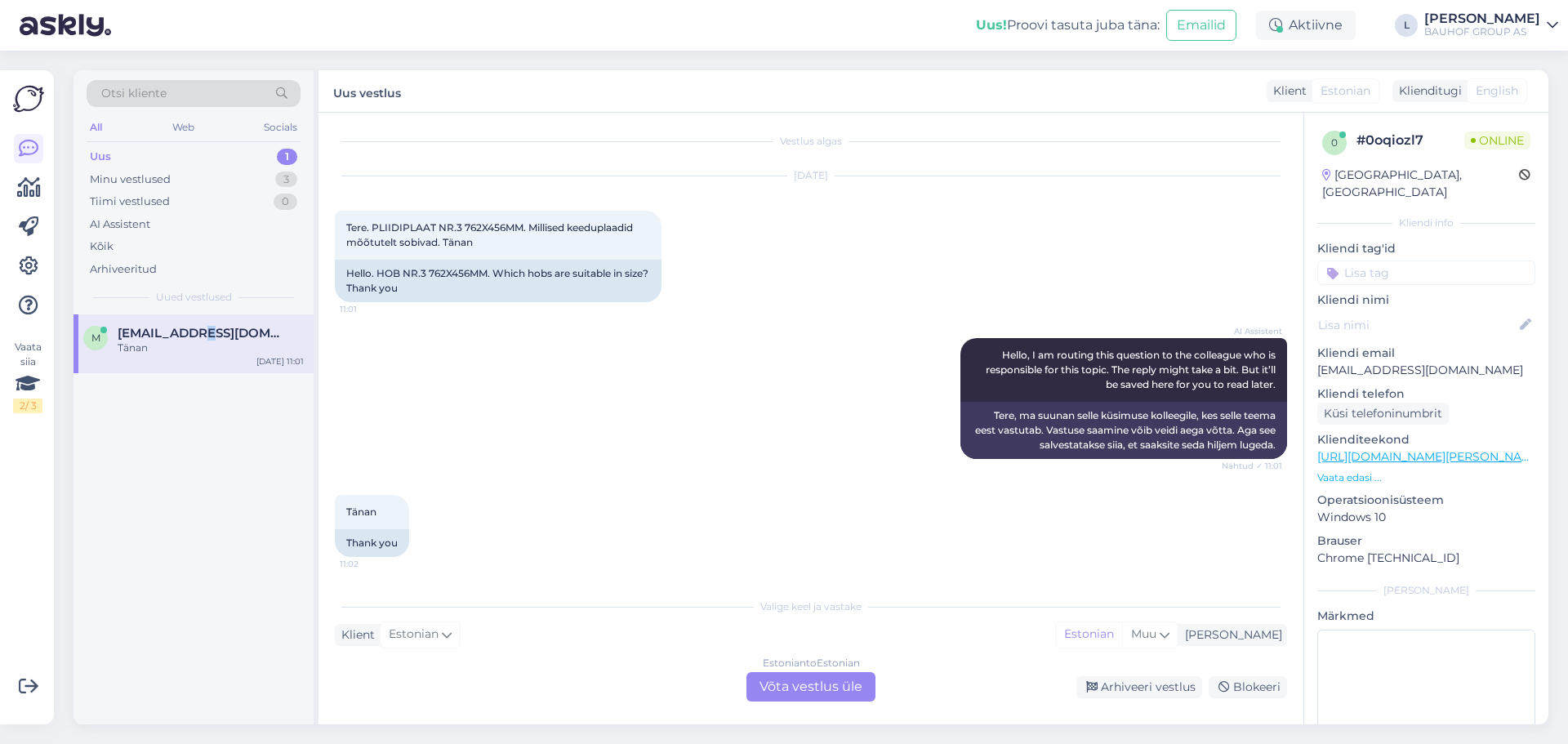
scroll to position [5, 0]
drag, startPoint x: 522, startPoint y: 226, endPoint x: 373, endPoint y: 228, distance: 149.0
click at [373, 228] on span "Tere. PLIIDIPLAAT NR.3 762X456MM. Millised keeduplaadid mõõtutelt sobivad. Tänan" at bounding box center [491, 235] width 290 height 27
click at [800, 684] on div "Estonian to Estonian Võta vestlus üle" at bounding box center [811, 687] width 129 height 30
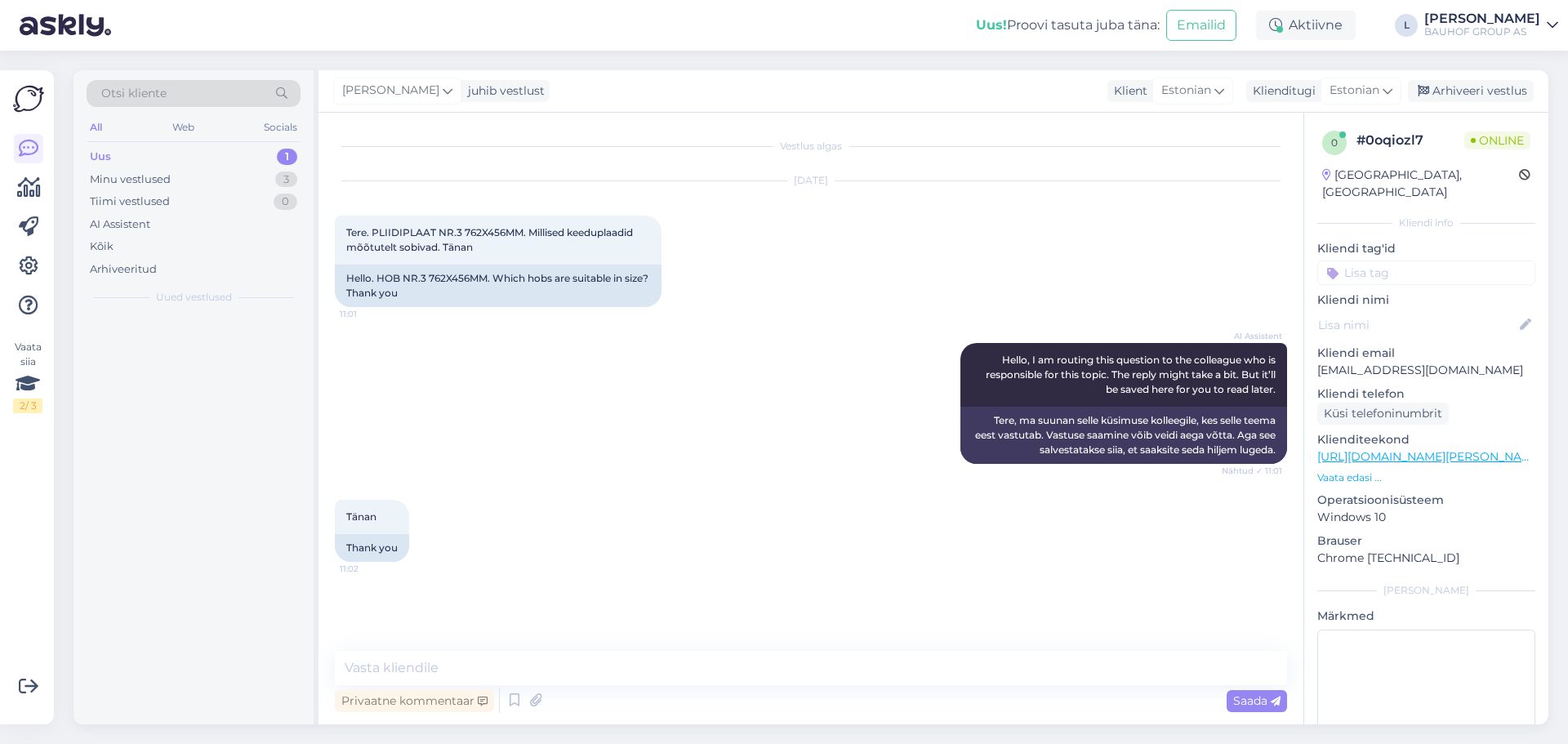
scroll to position [0, 0]
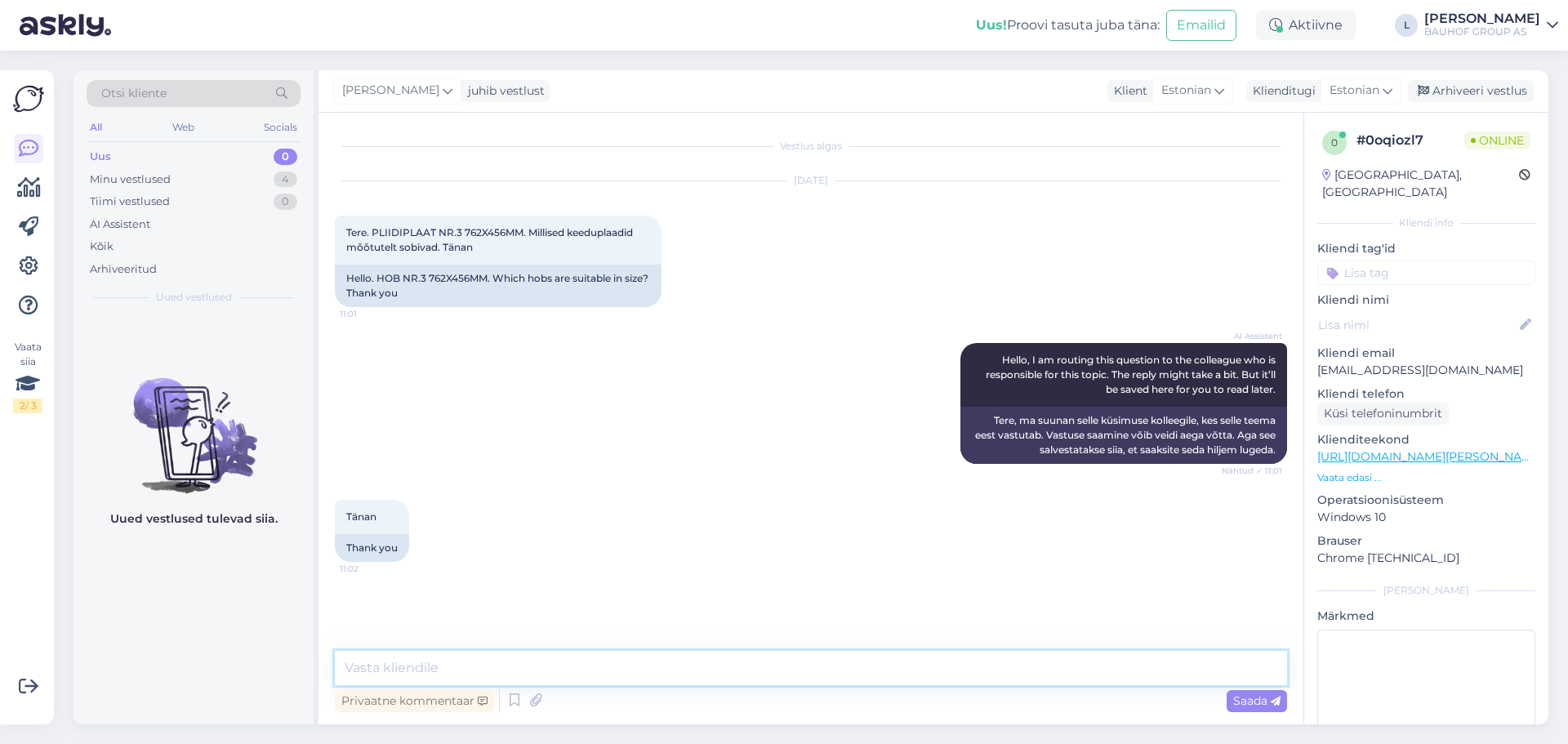
click at [723, 654] on textarea at bounding box center [811, 667] width 952 height 34
paste textarea "D240 ja D320"
type textarea "Tere, D240 ja D320"
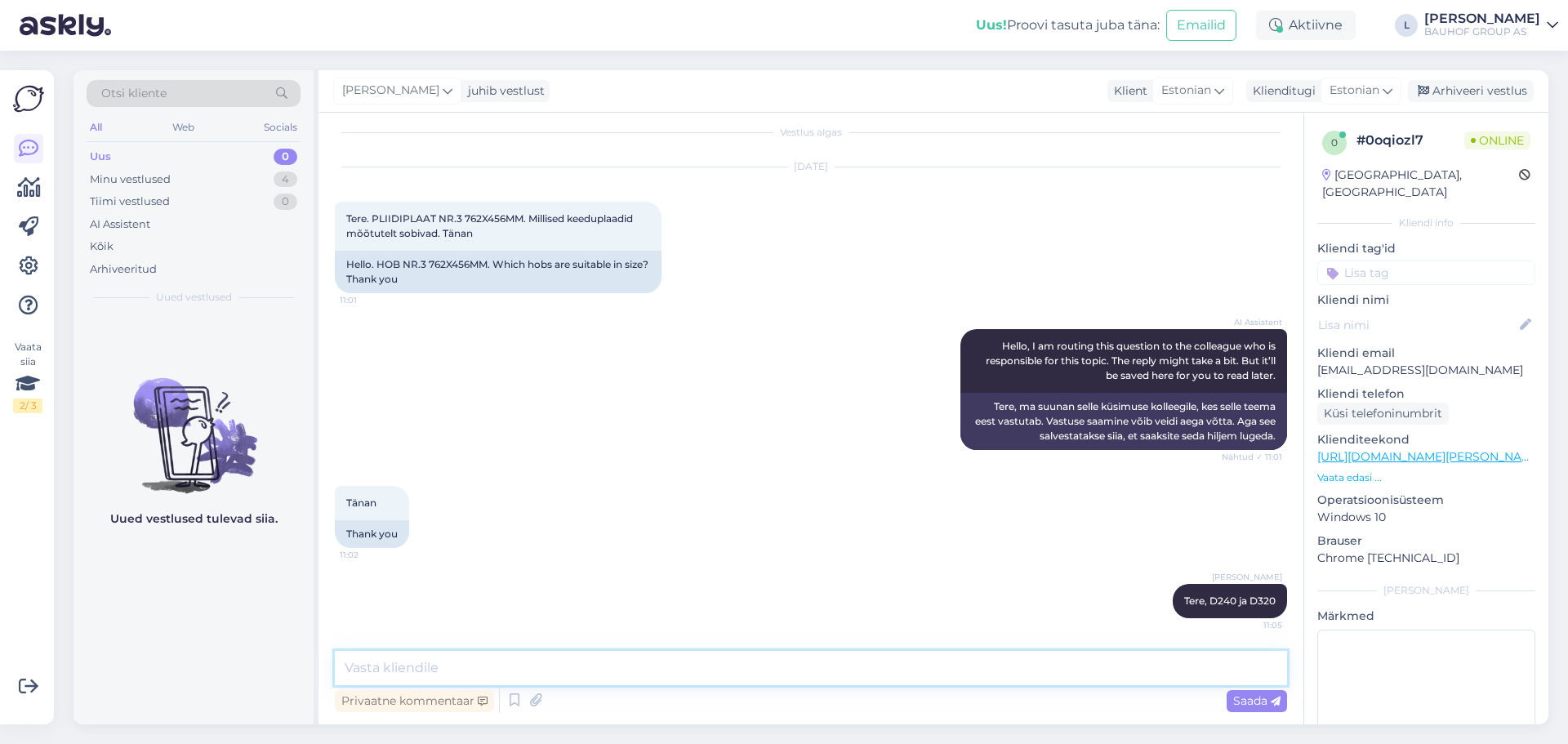
paste textarea "[URL][DOMAIN_NAME][PERSON_NAME]"
type textarea "[URL][DOMAIN_NAME][PERSON_NAME]"
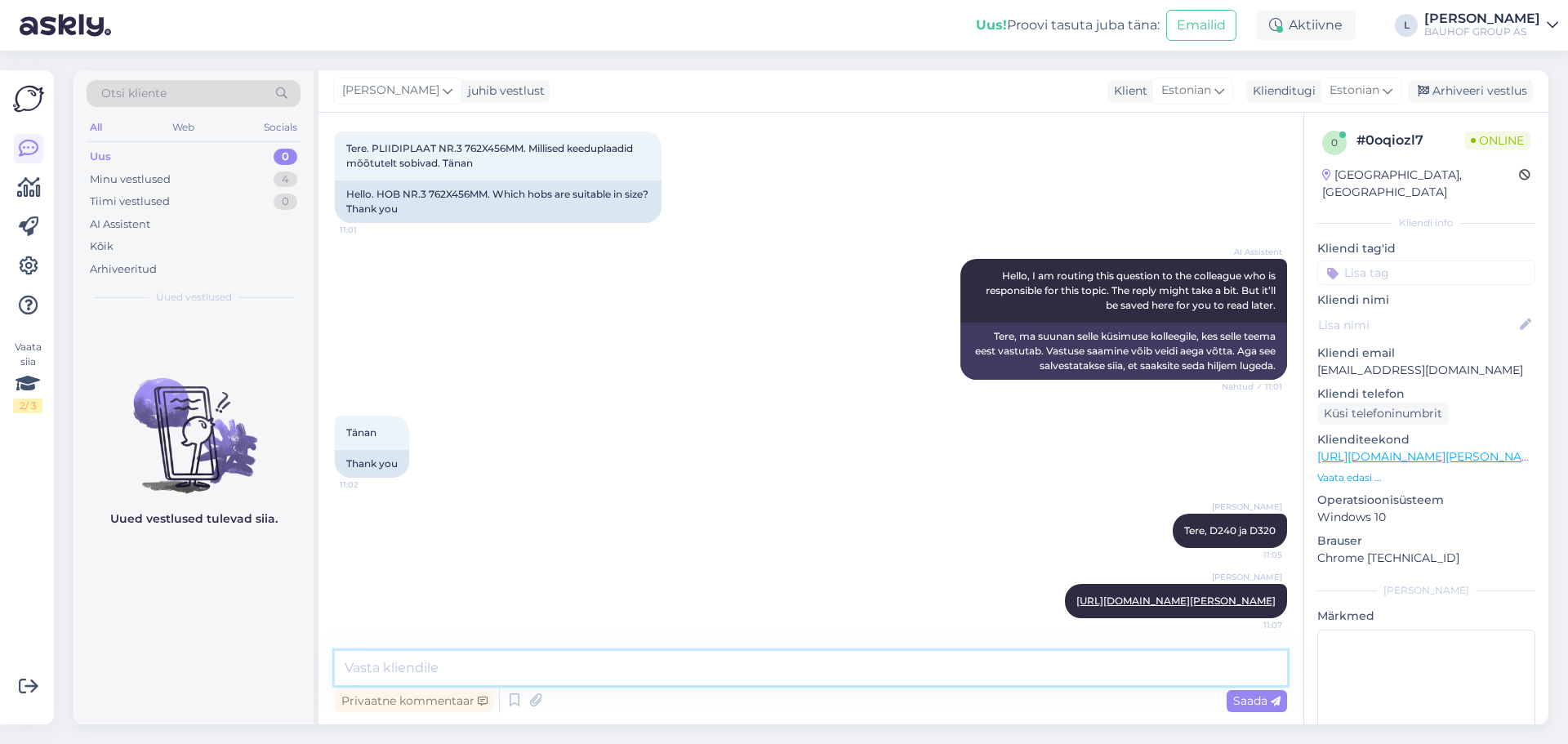
paste textarea "[URL][DOMAIN_NAME][PERSON_NAME]"
type textarea "[URL][DOMAIN_NAME][PERSON_NAME]"
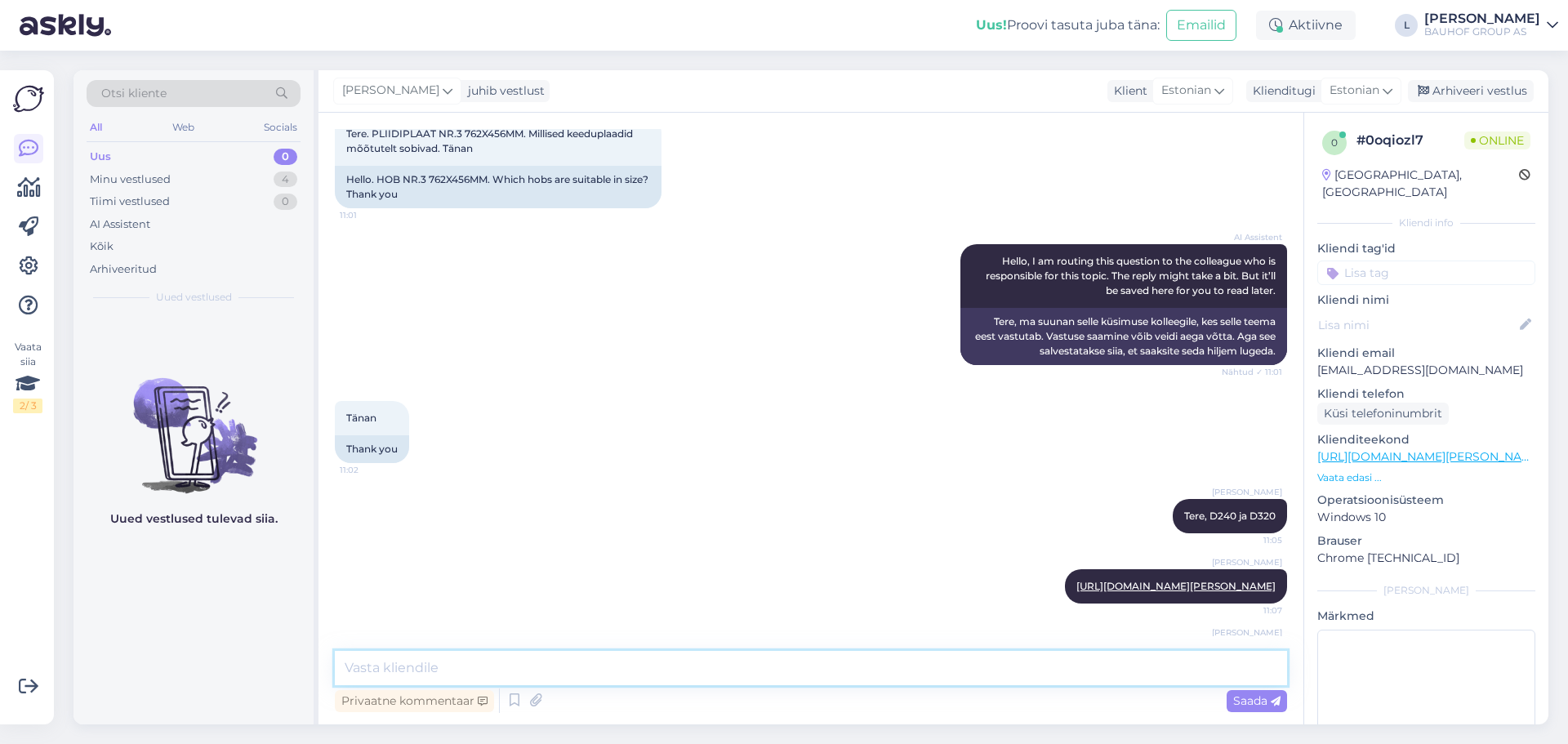
scroll to position [184, 0]
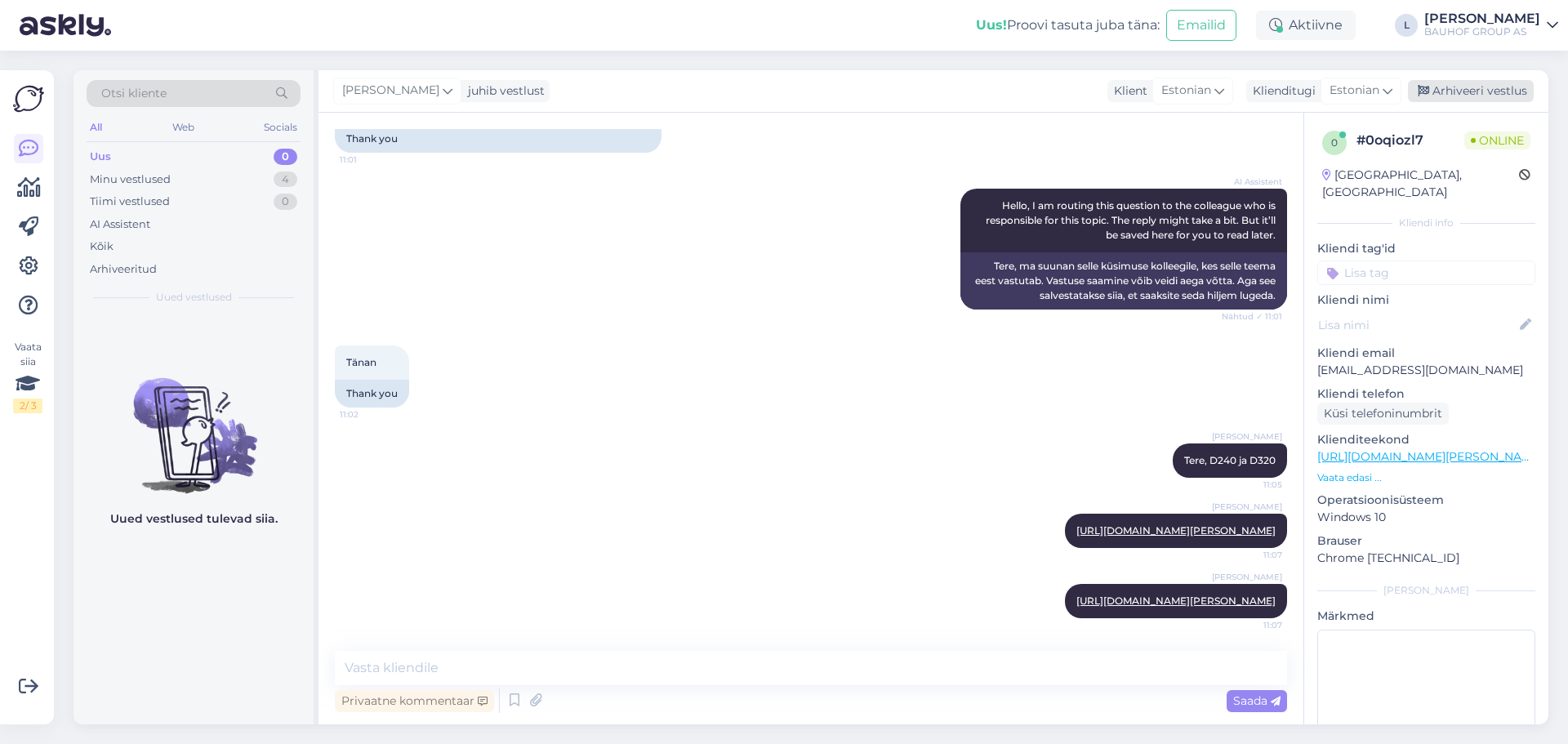
click at [1459, 80] on div "Arhiveeri vestlus" at bounding box center [1471, 91] width 126 height 22
click at [1453, 84] on div "Arhiveeri vestlus" at bounding box center [1471, 91] width 126 height 22
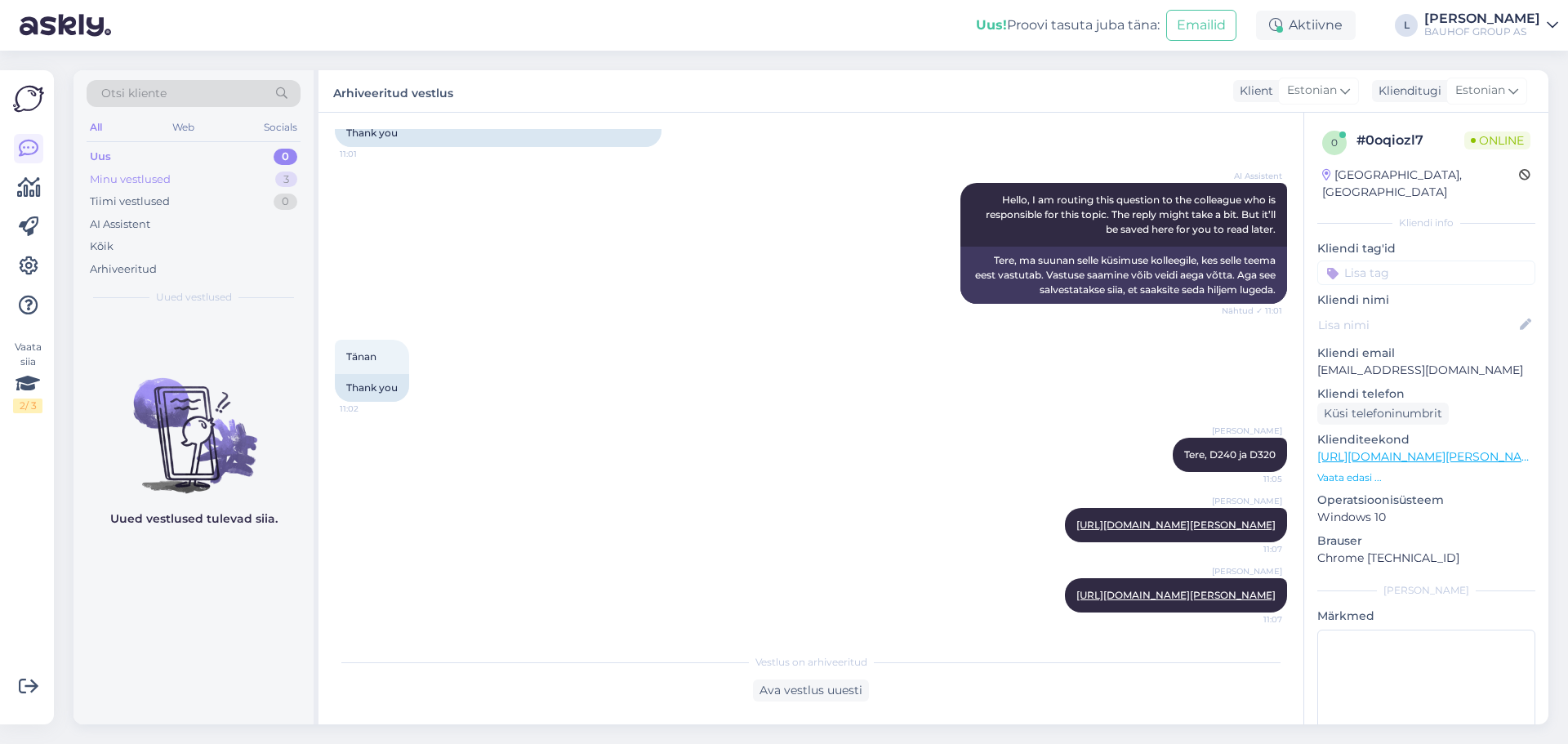
click at [155, 178] on div "Minu vestlused" at bounding box center [130, 180] width 81 height 17
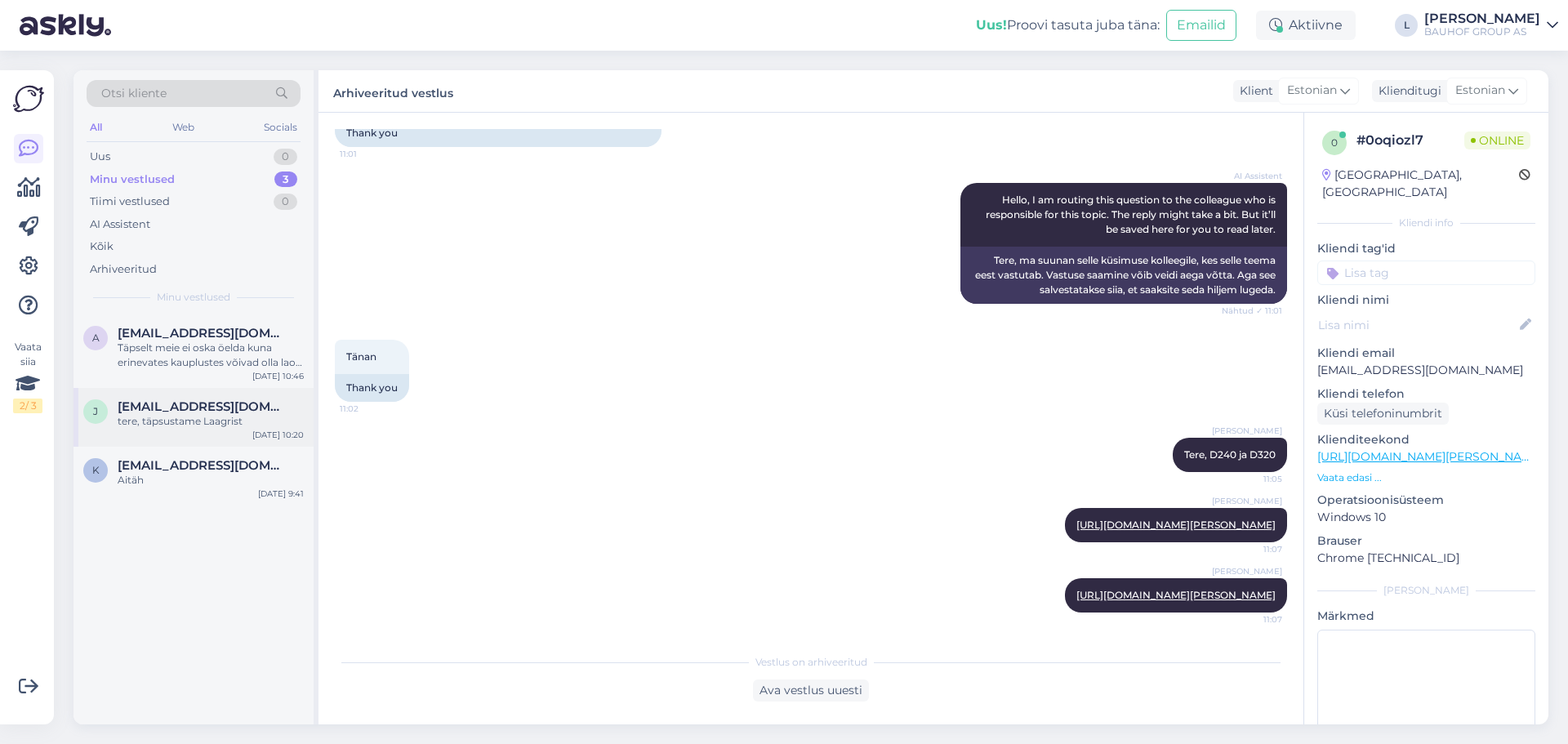
click at [211, 414] on div "tere, täpsustame Laagrist" at bounding box center [211, 421] width 187 height 15
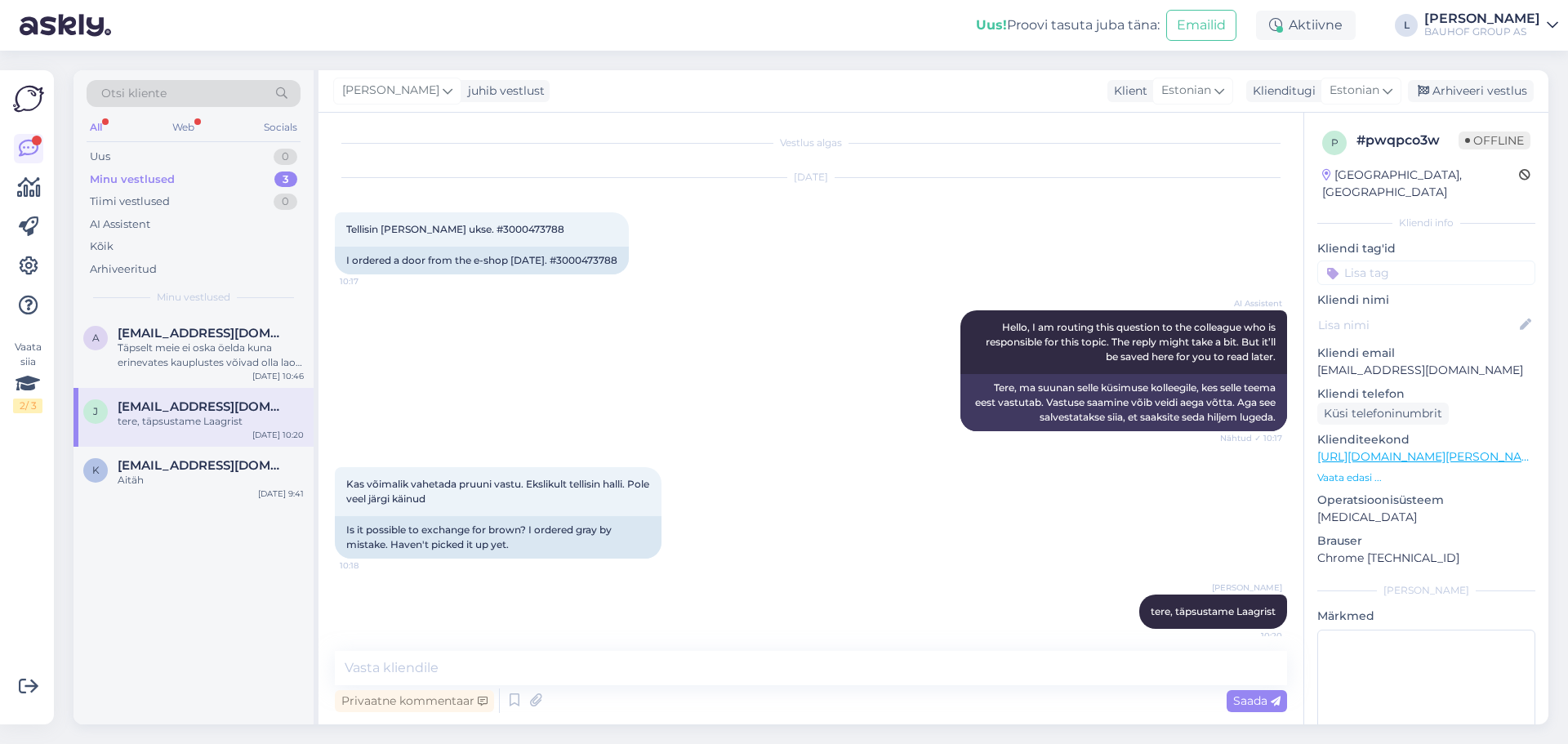
scroll to position [0, 0]
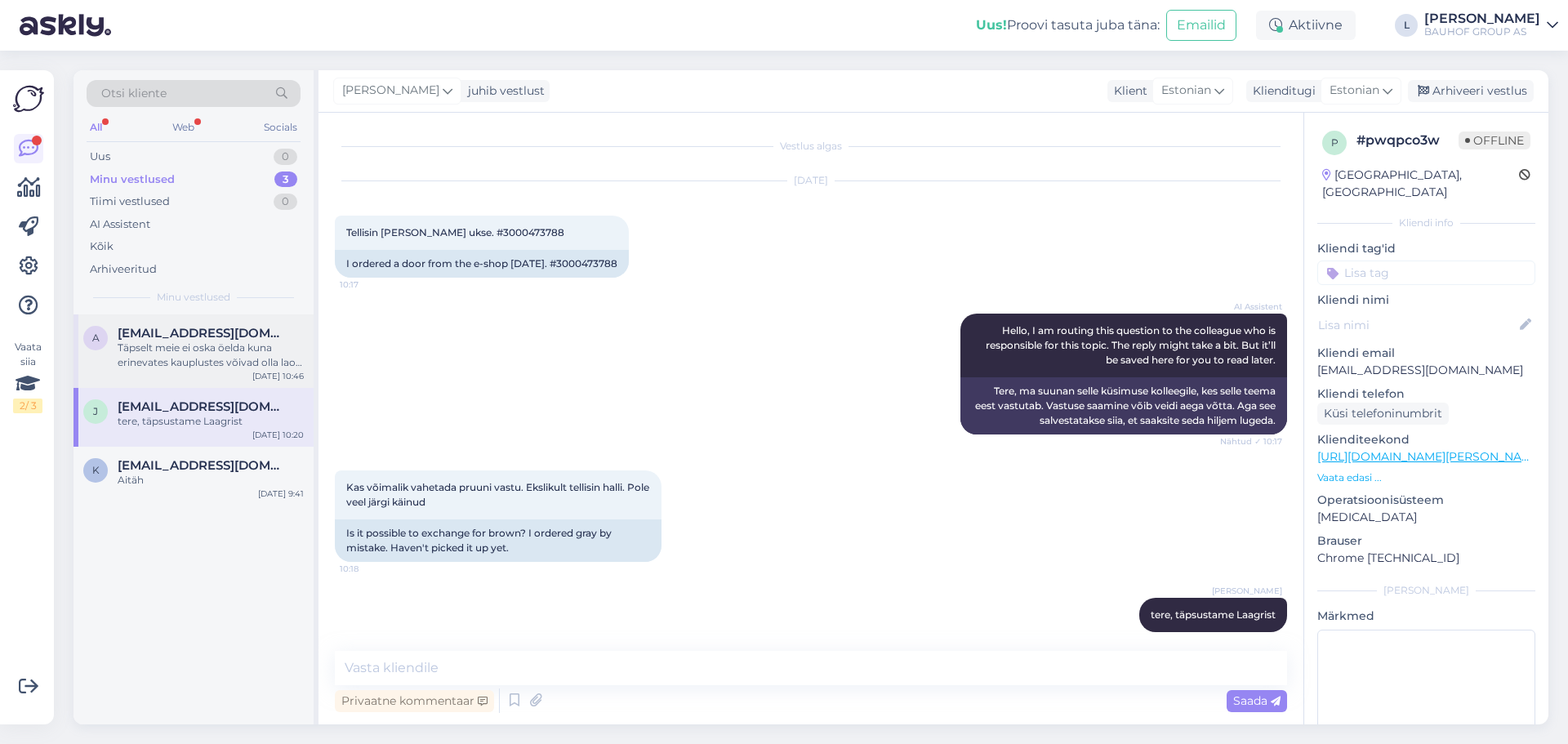
click at [192, 355] on div "Täpselt meie ei oska öelda kuna erinevates kauplustes võivad olla laos erinevad…" at bounding box center [211, 356] width 187 height 30
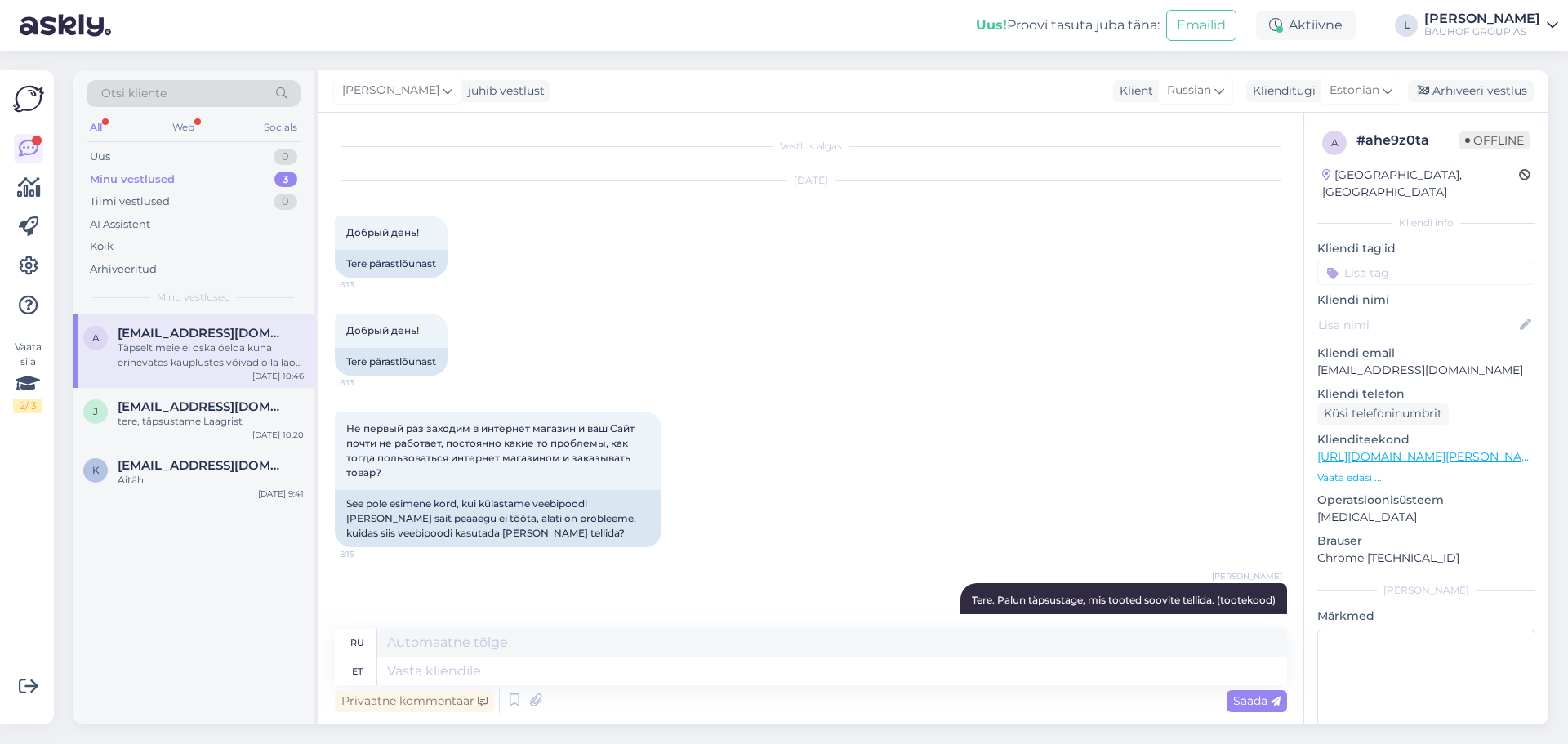
scroll to position [2694, 0]
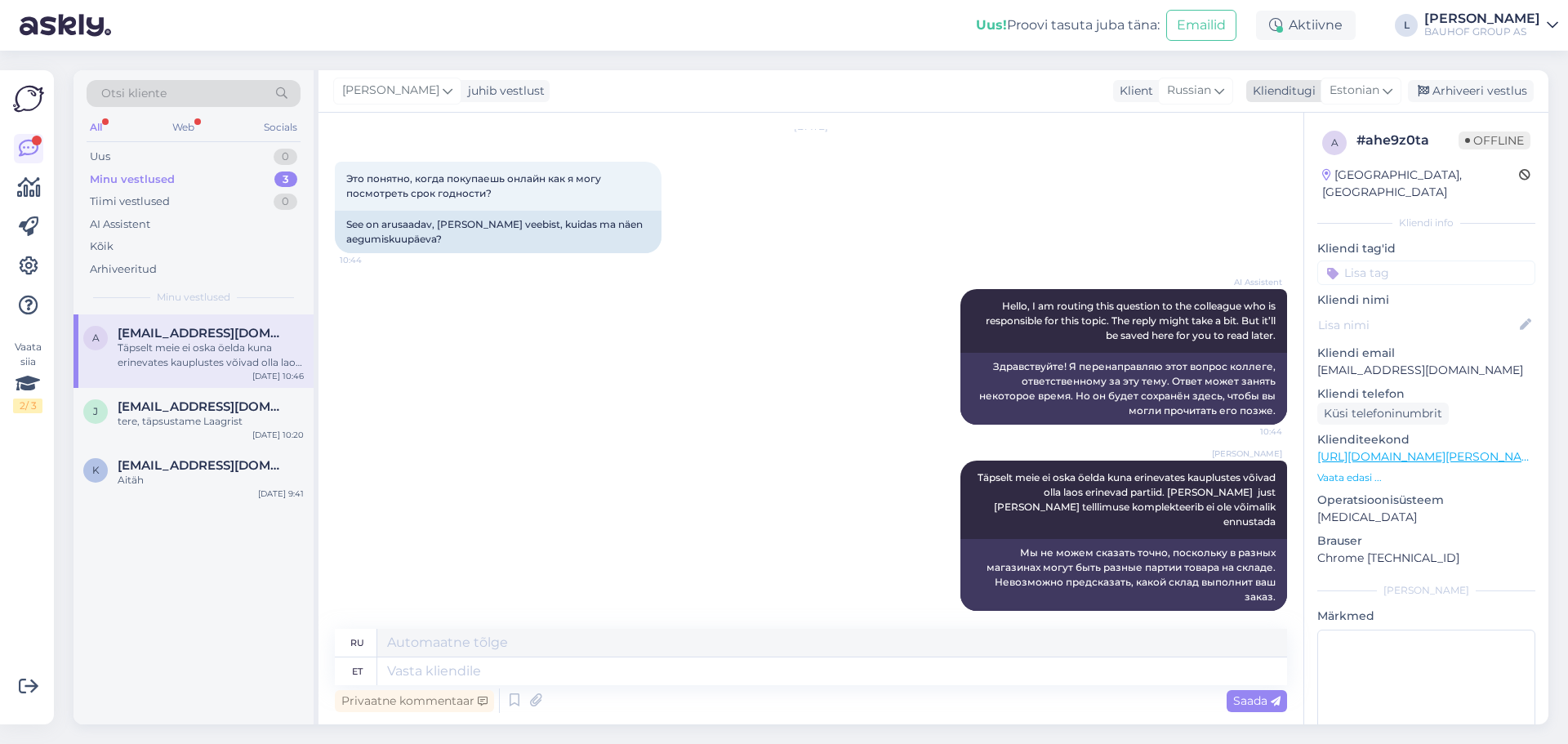
drag, startPoint x: 1480, startPoint y: 91, endPoint x: 1459, endPoint y: 97, distance: 21.8
click at [1480, 91] on div "Arhiveeri vestlus" at bounding box center [1471, 91] width 126 height 22
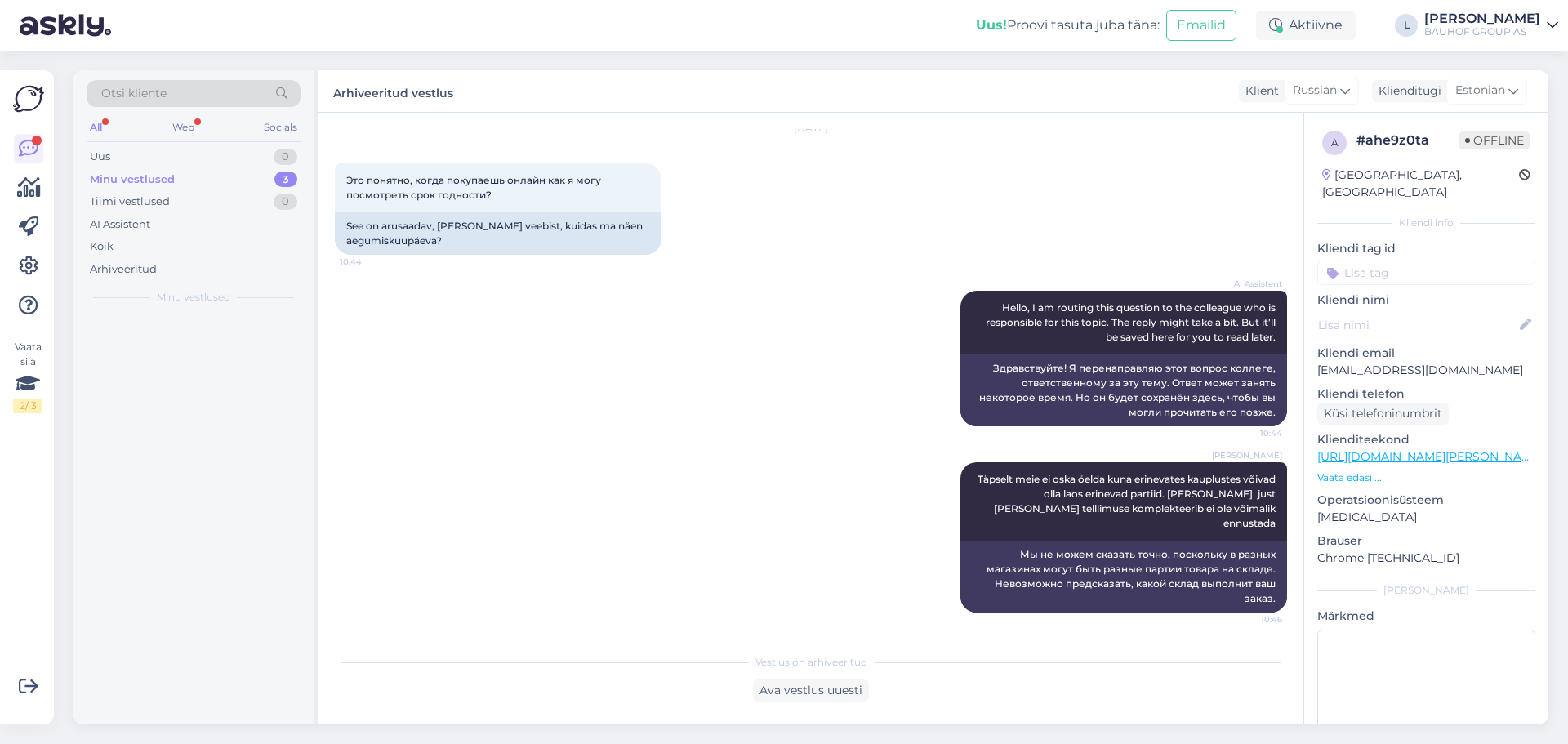
scroll to position [2678, 0]
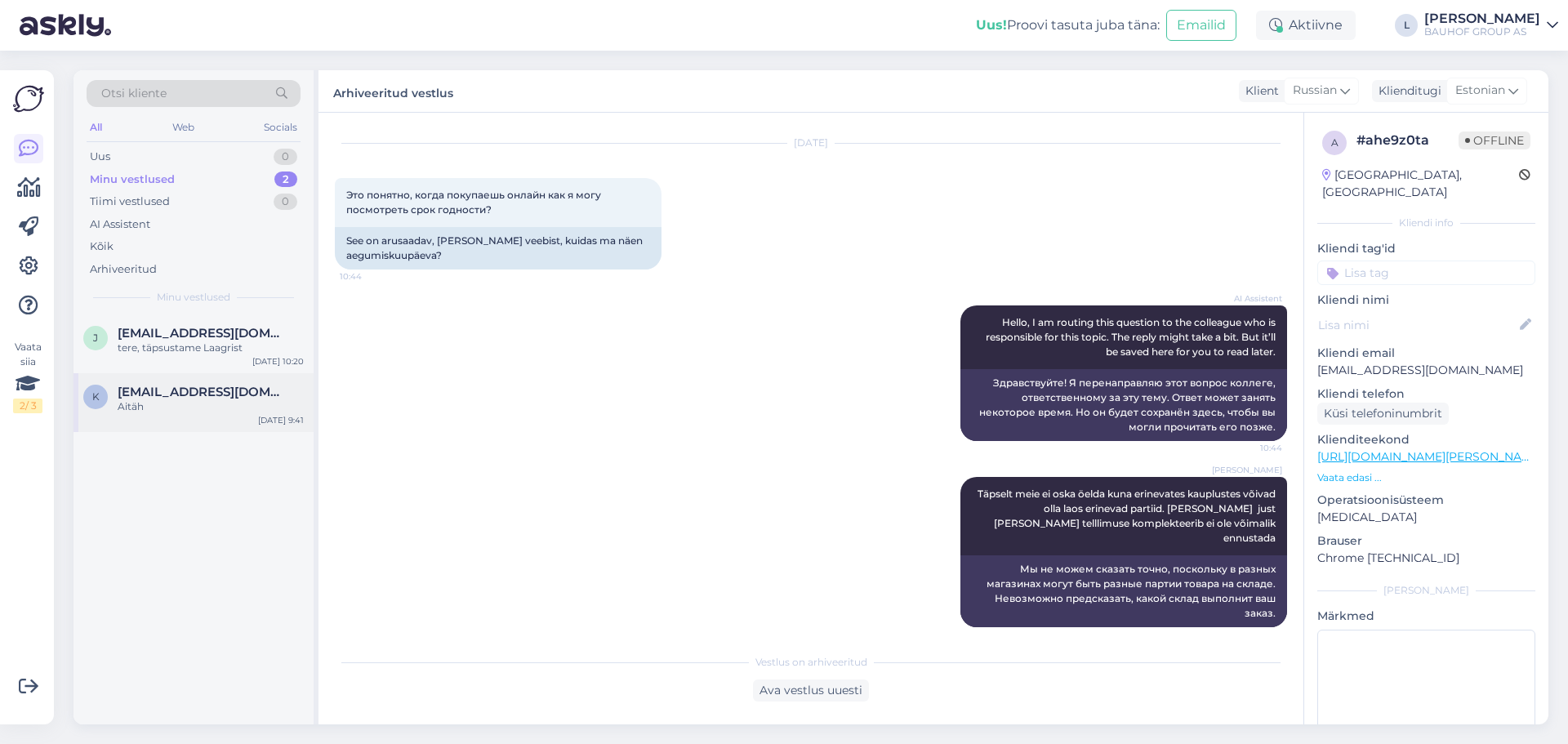
click at [137, 401] on div "Aitäh" at bounding box center [211, 406] width 187 height 15
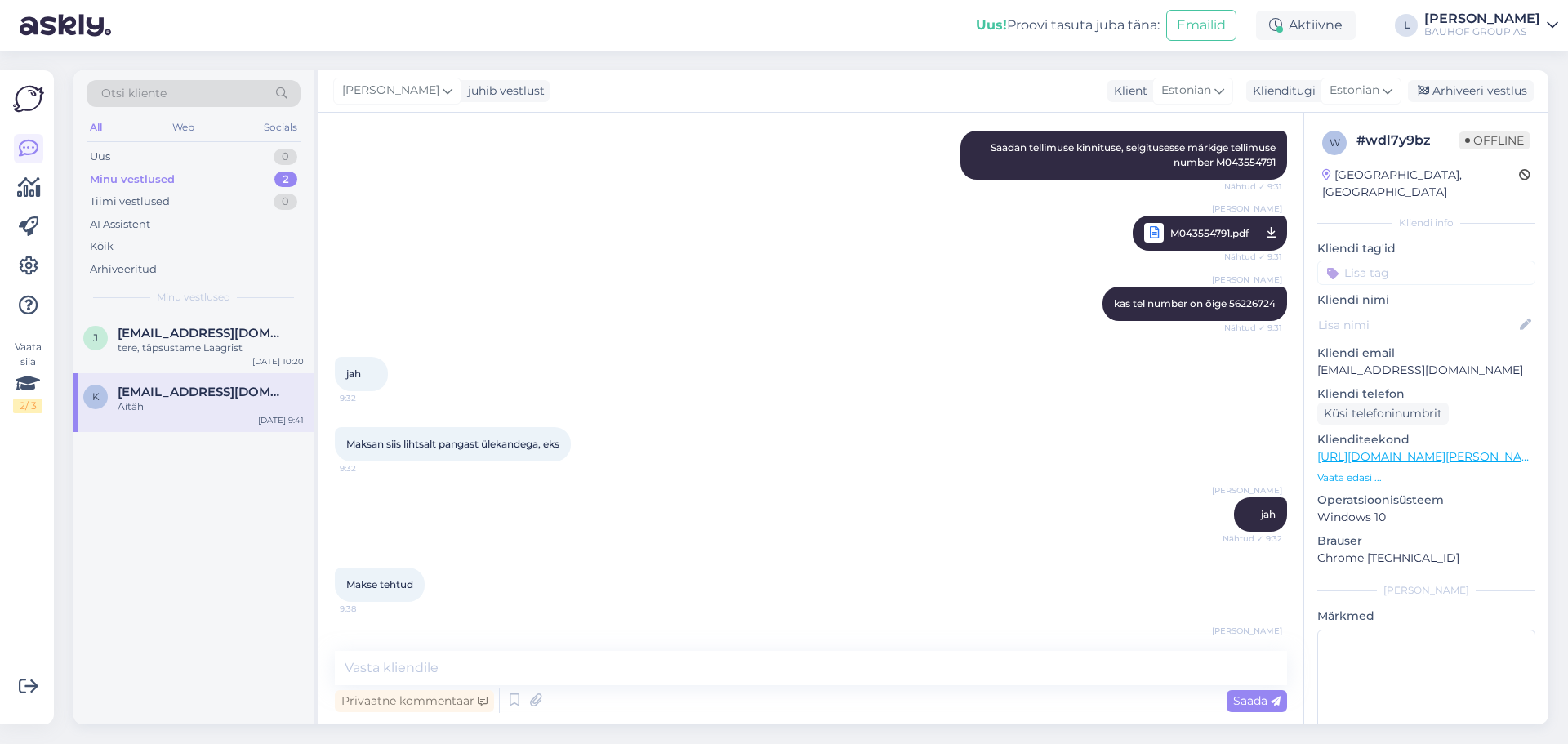
scroll to position [2326, 0]
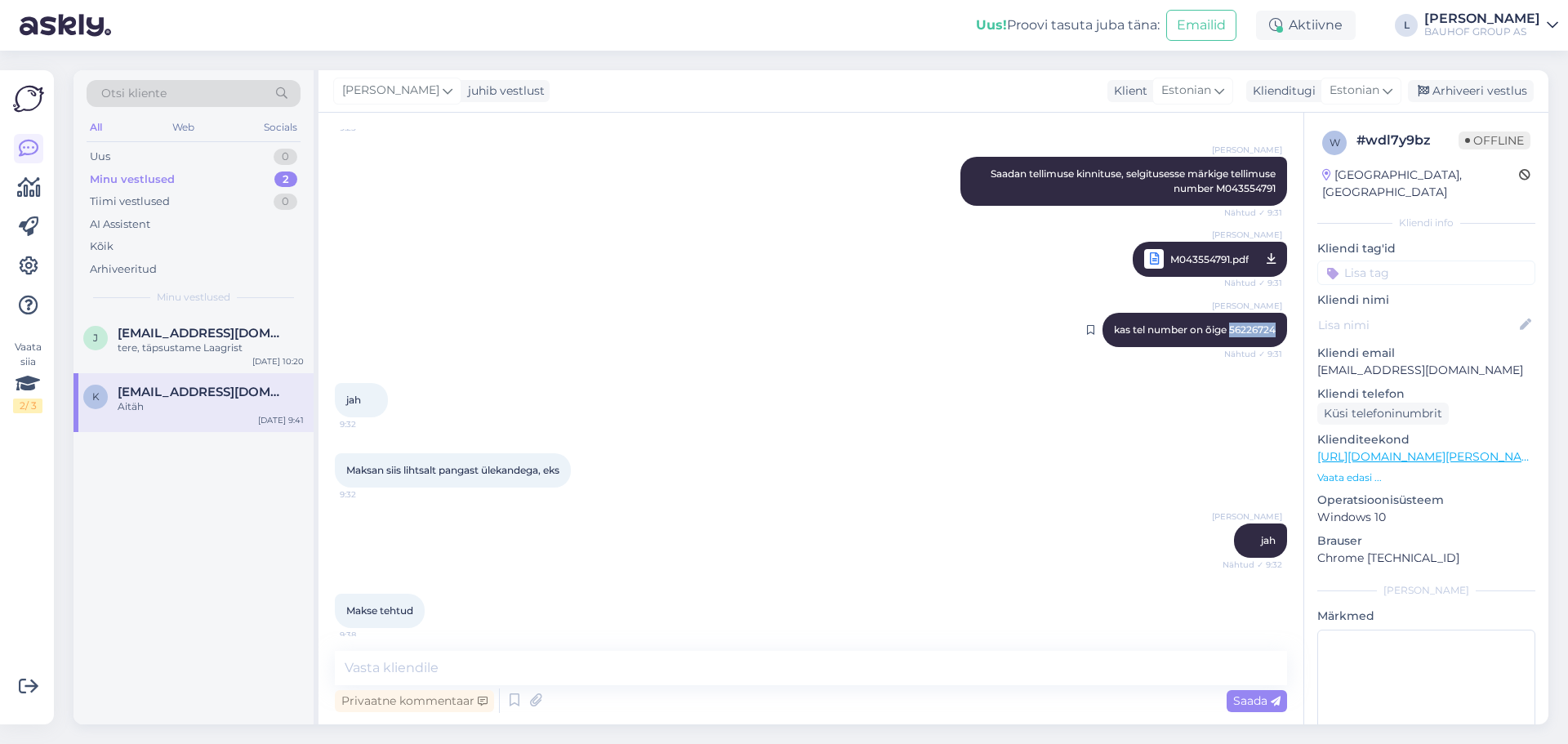
drag, startPoint x: 1269, startPoint y: 317, endPoint x: 1217, endPoint y: 315, distance: 52.0
click at [1217, 315] on div "[PERSON_NAME] kas tel number on õige 56226724 Nähtud ✓ 9:31" at bounding box center [1195, 330] width 185 height 34
click at [1314, 17] on div "Aktiivne" at bounding box center [1306, 25] width 99 height 30
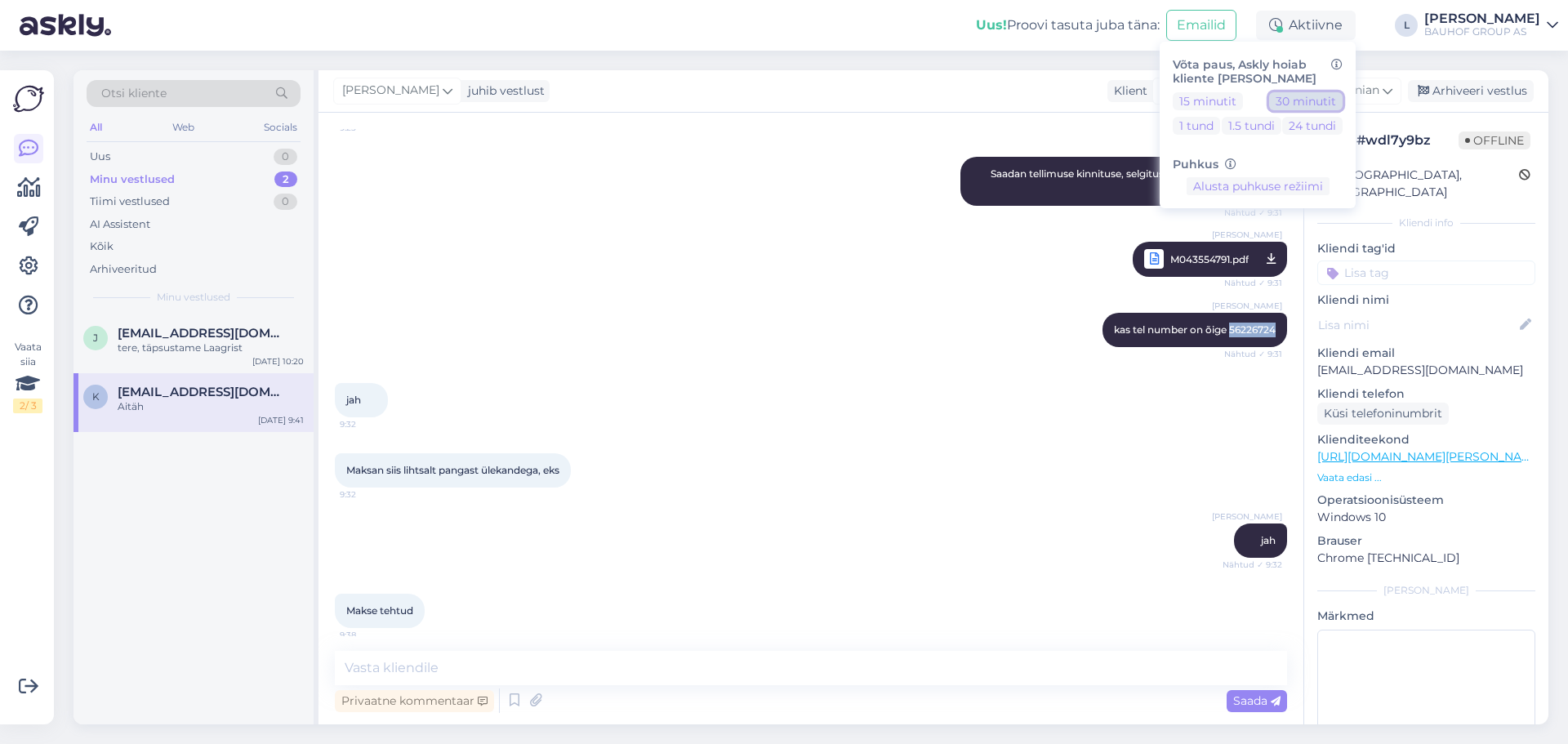
click at [1301, 99] on button "30 minutit" at bounding box center [1306, 101] width 73 height 18
click at [147, 155] on div "Uus 1" at bounding box center [193, 157] width 214 height 23
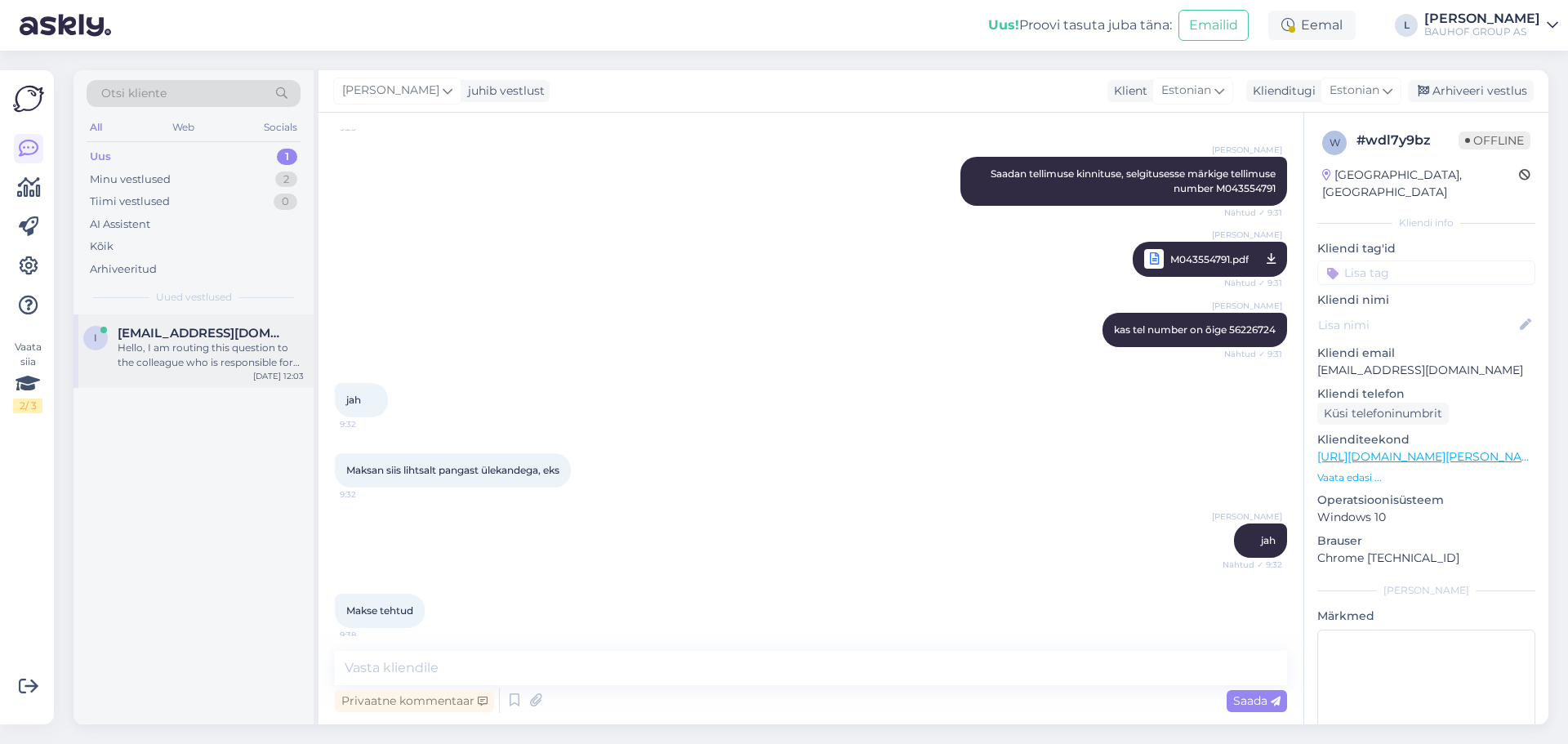
click at [174, 337] on span "[EMAIL_ADDRESS][DOMAIN_NAME]" at bounding box center [202, 333] width 170 height 15
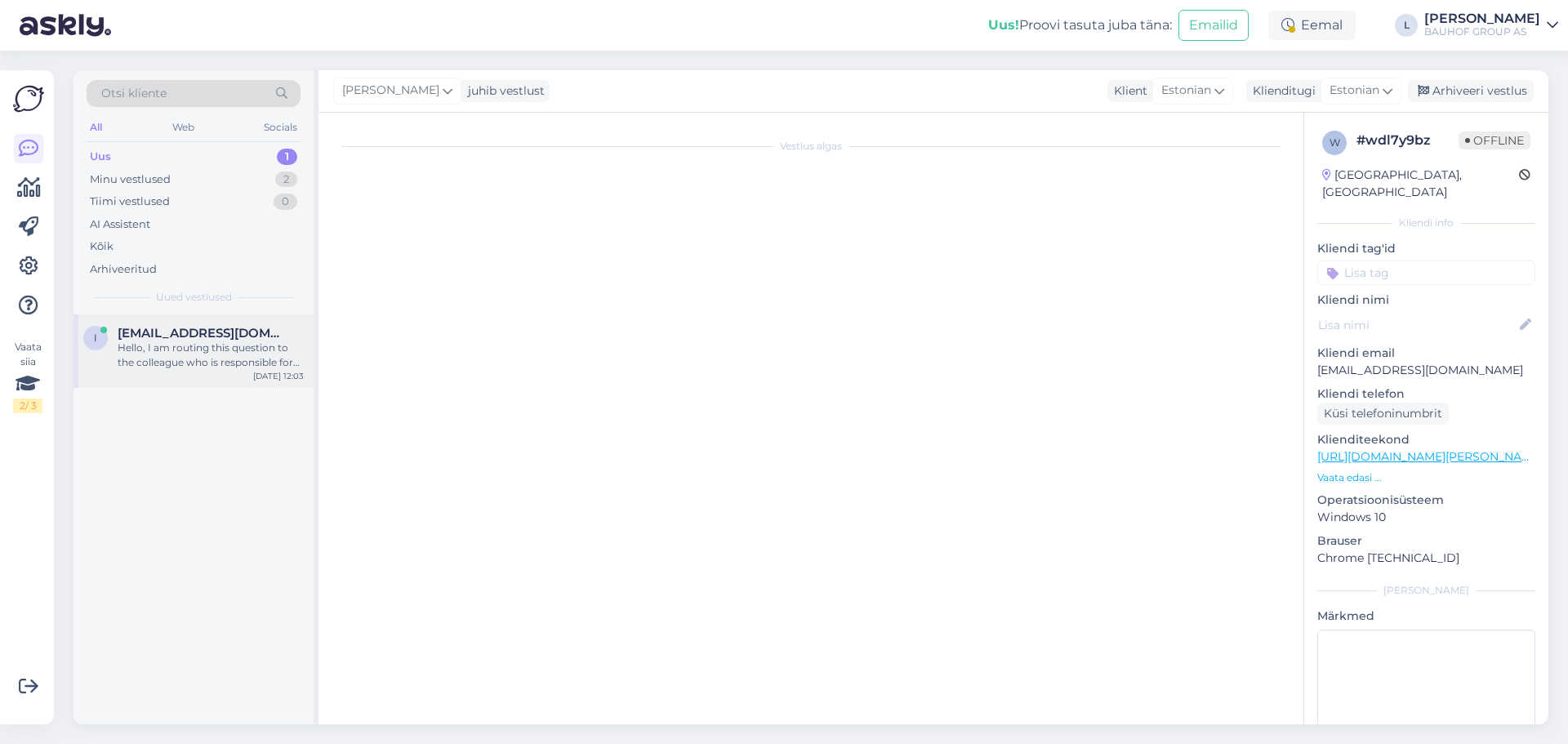
scroll to position [0, 0]
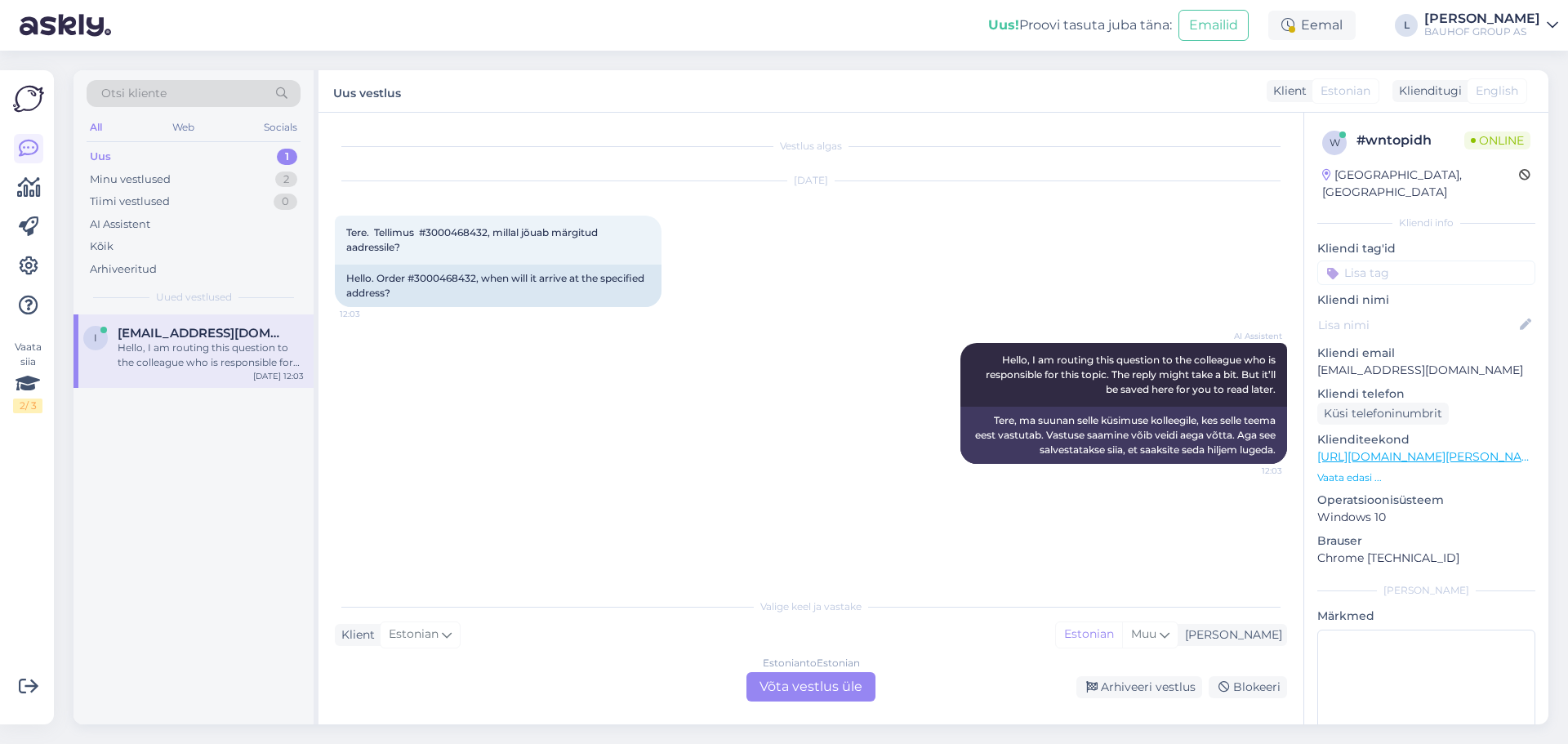
click at [799, 674] on div "Estonian to Estonian Võta vestlus üle" at bounding box center [811, 687] width 129 height 30
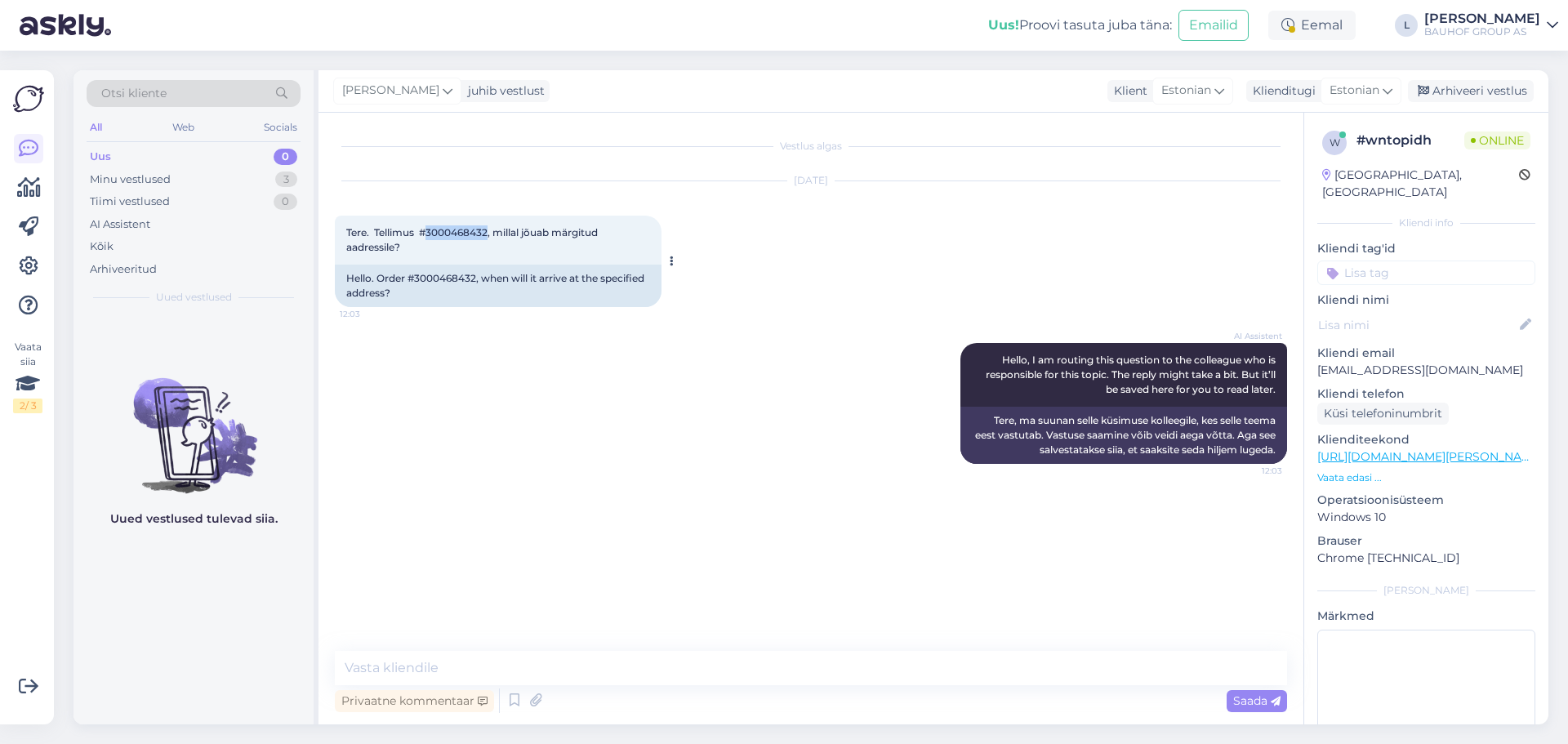
drag, startPoint x: 488, startPoint y: 235, endPoint x: 429, endPoint y: 234, distance: 59.0
click at [429, 234] on span "Tere. Tellimus #3000468432, millal jõuab märgitud aadressile?" at bounding box center [473, 239] width 254 height 27
click at [460, 661] on textarea at bounding box center [811, 667] width 952 height 34
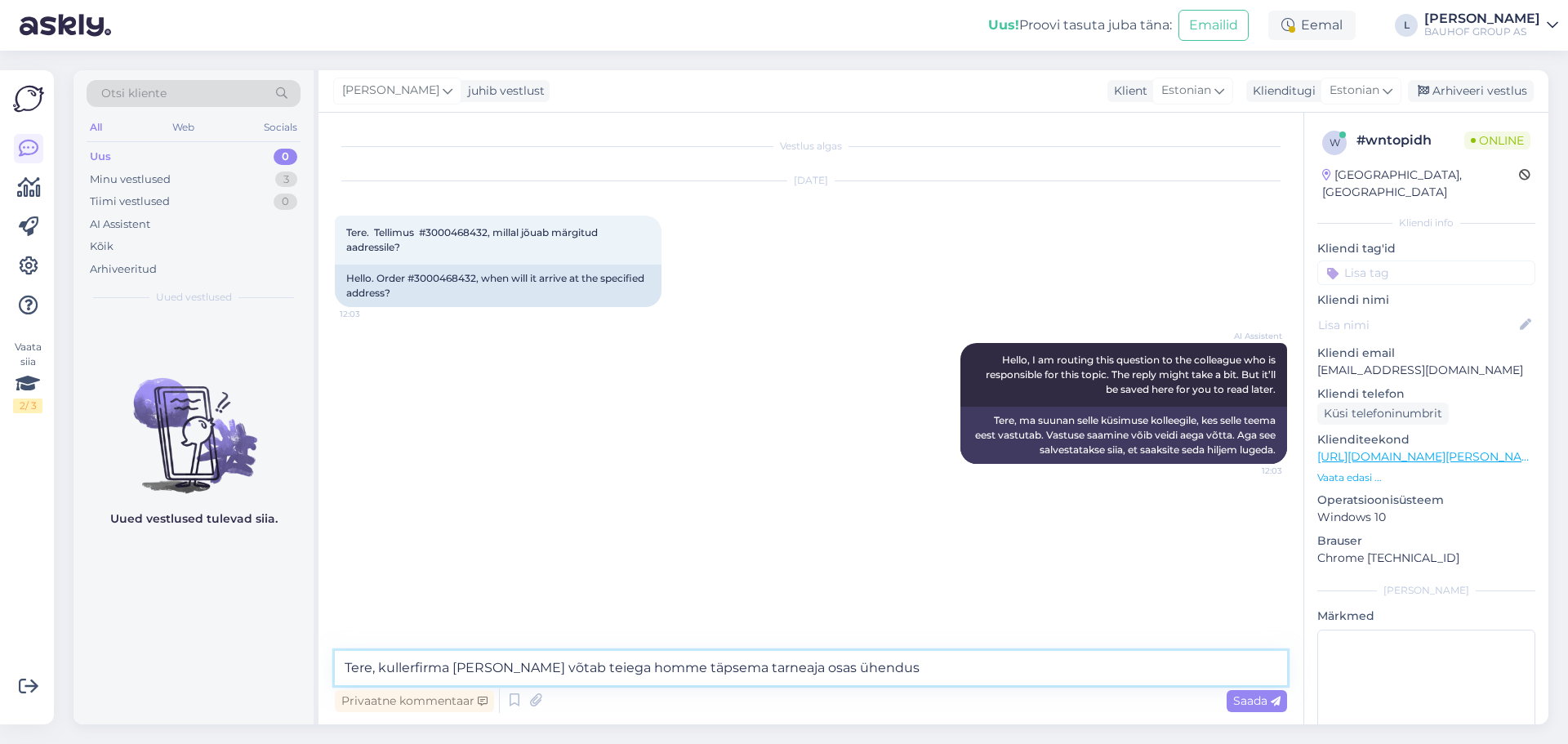
type textarea "Tere, kullerfirma [PERSON_NAME] võtab teiega homme täpsema tarneaja osas ühendu…"
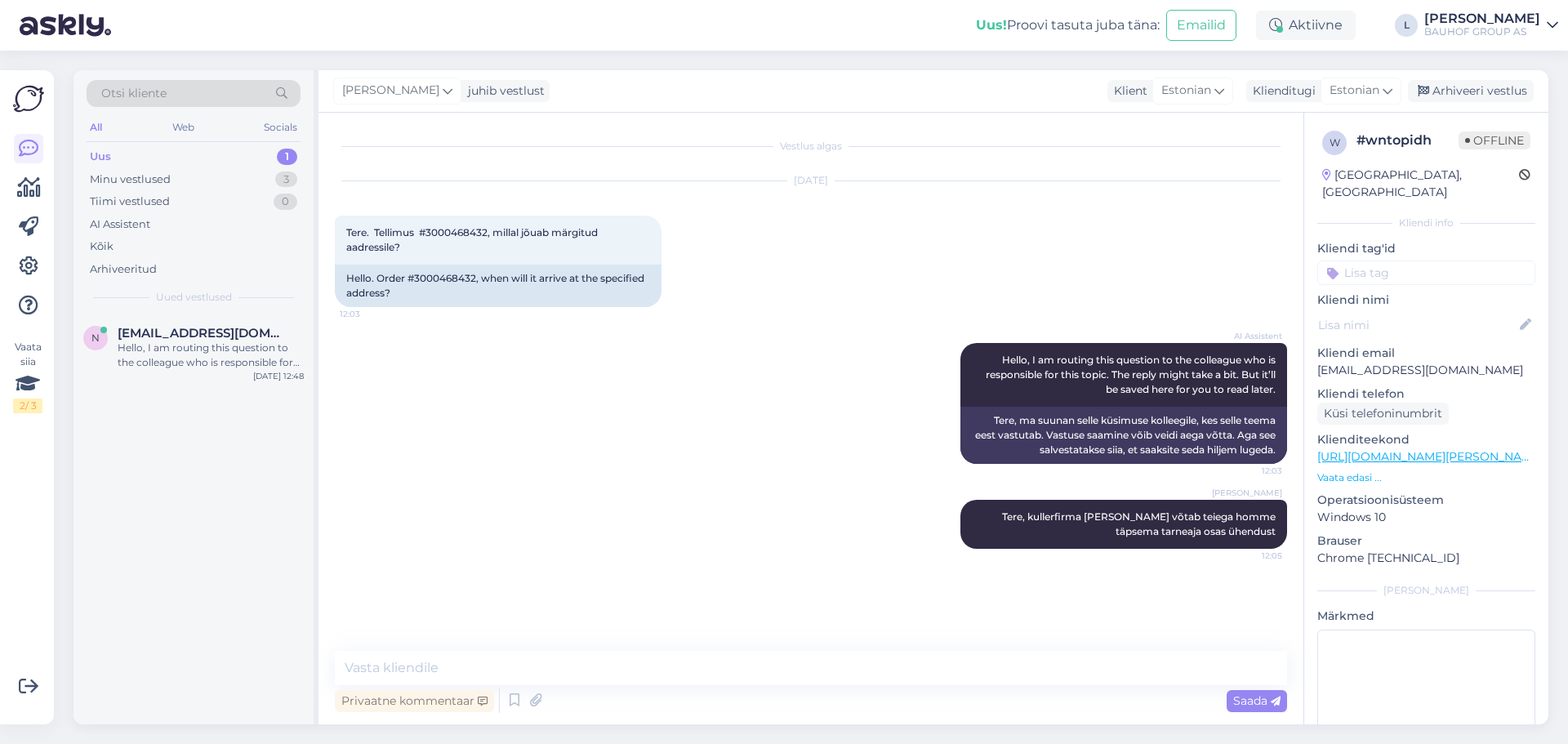
click at [109, 155] on div "Uus" at bounding box center [100, 156] width 21 height 17
click at [208, 341] on div "Hello, I am routing this question to the colleague who is responsible for this …" at bounding box center [211, 356] width 187 height 30
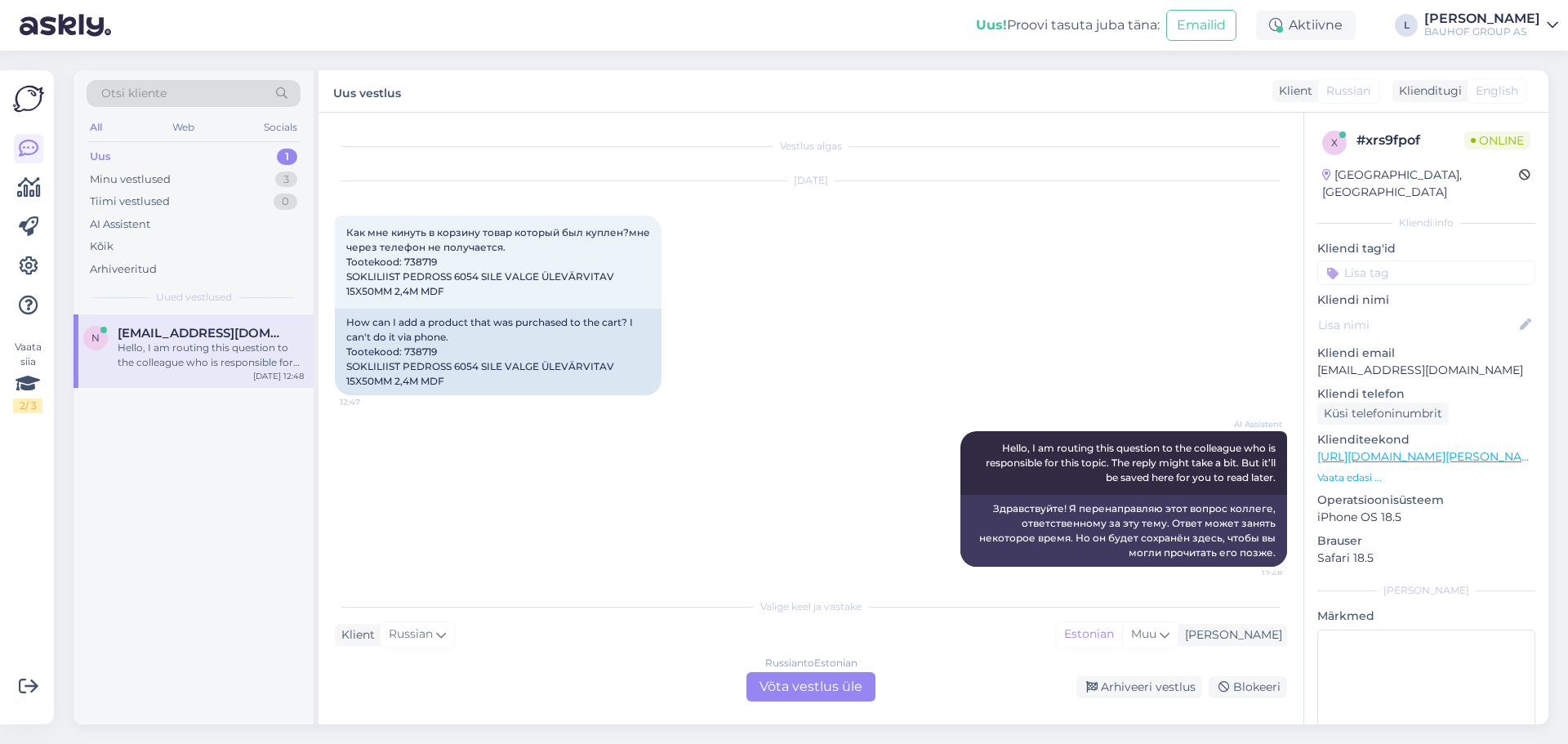
scroll to position [10, 0]
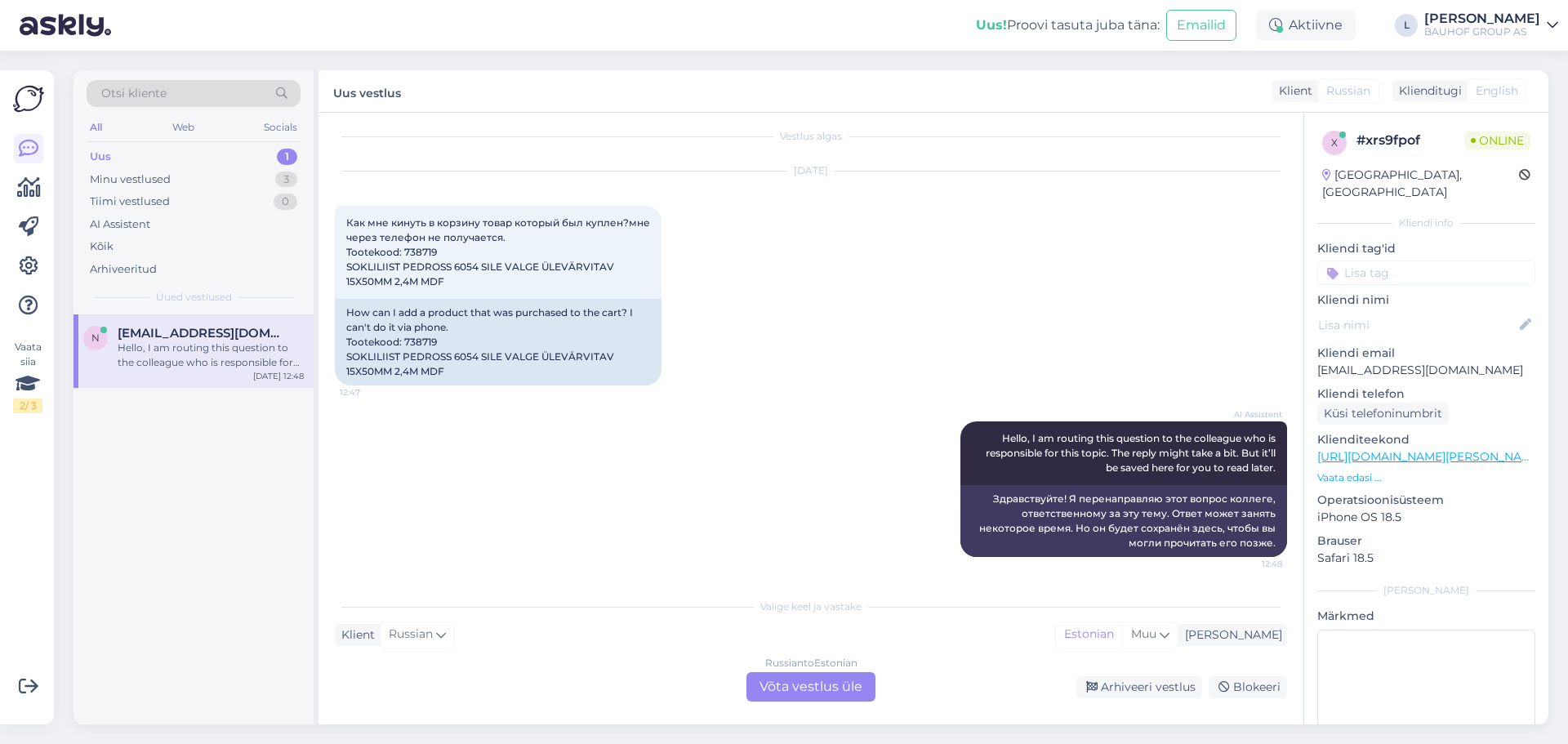
click at [827, 679] on div "Russian to Estonian Võta vestlus üle" at bounding box center [811, 687] width 129 height 30
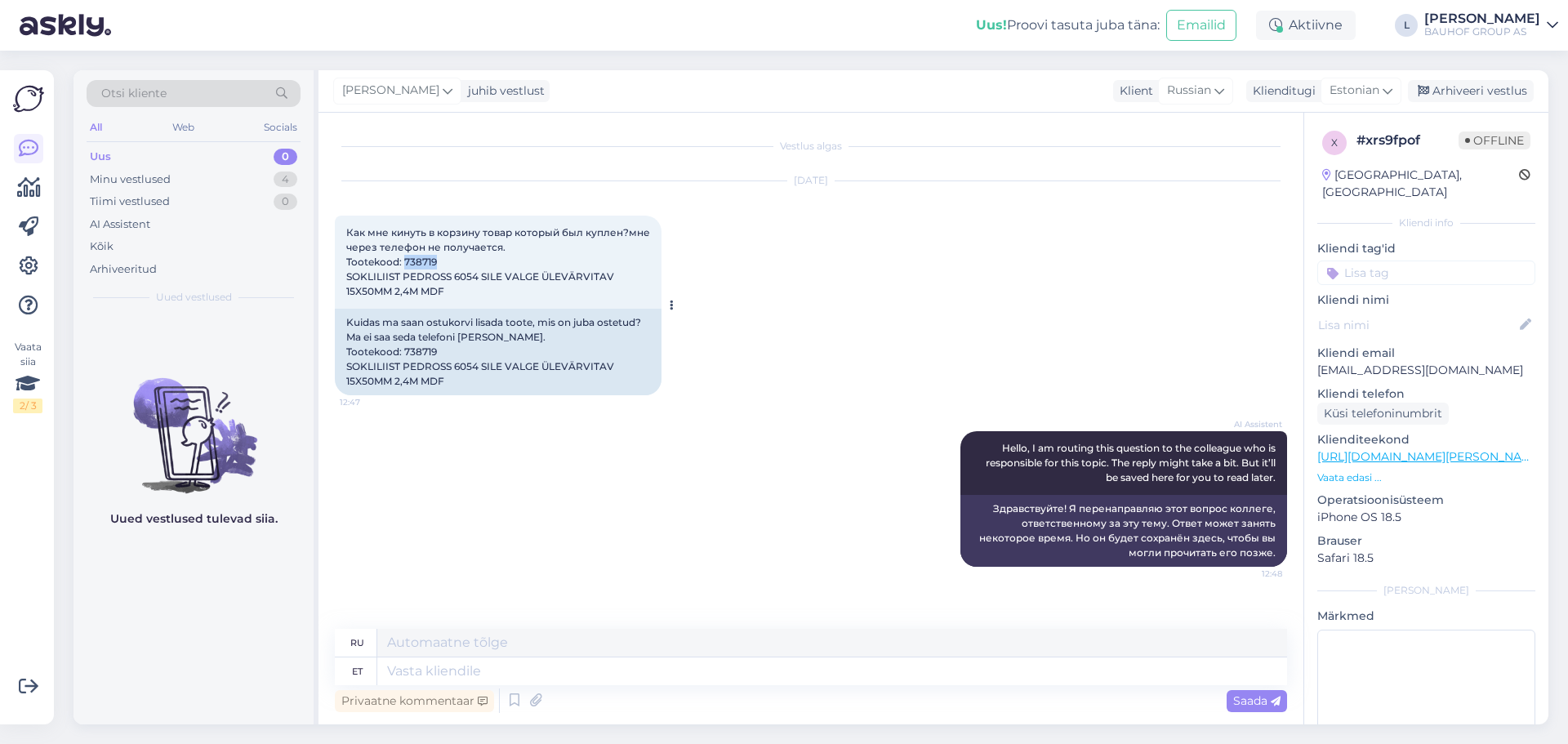
drag, startPoint x: 439, startPoint y: 257, endPoint x: 405, endPoint y: 257, distance: 34.0
click at [405, 257] on div "Как мне кинуть в корзину товар который был куплен?мне через телефон не получает…" at bounding box center [498, 262] width 327 height 93
drag, startPoint x: 1455, startPoint y: 350, endPoint x: 1319, endPoint y: 351, distance: 136.0
click at [1319, 362] on p "[EMAIL_ADDRESS][DOMAIN_NAME]" at bounding box center [1427, 371] width 218 height 17
click at [546, 687] on div "Privaatne kommentaar Saada" at bounding box center [811, 701] width 952 height 31
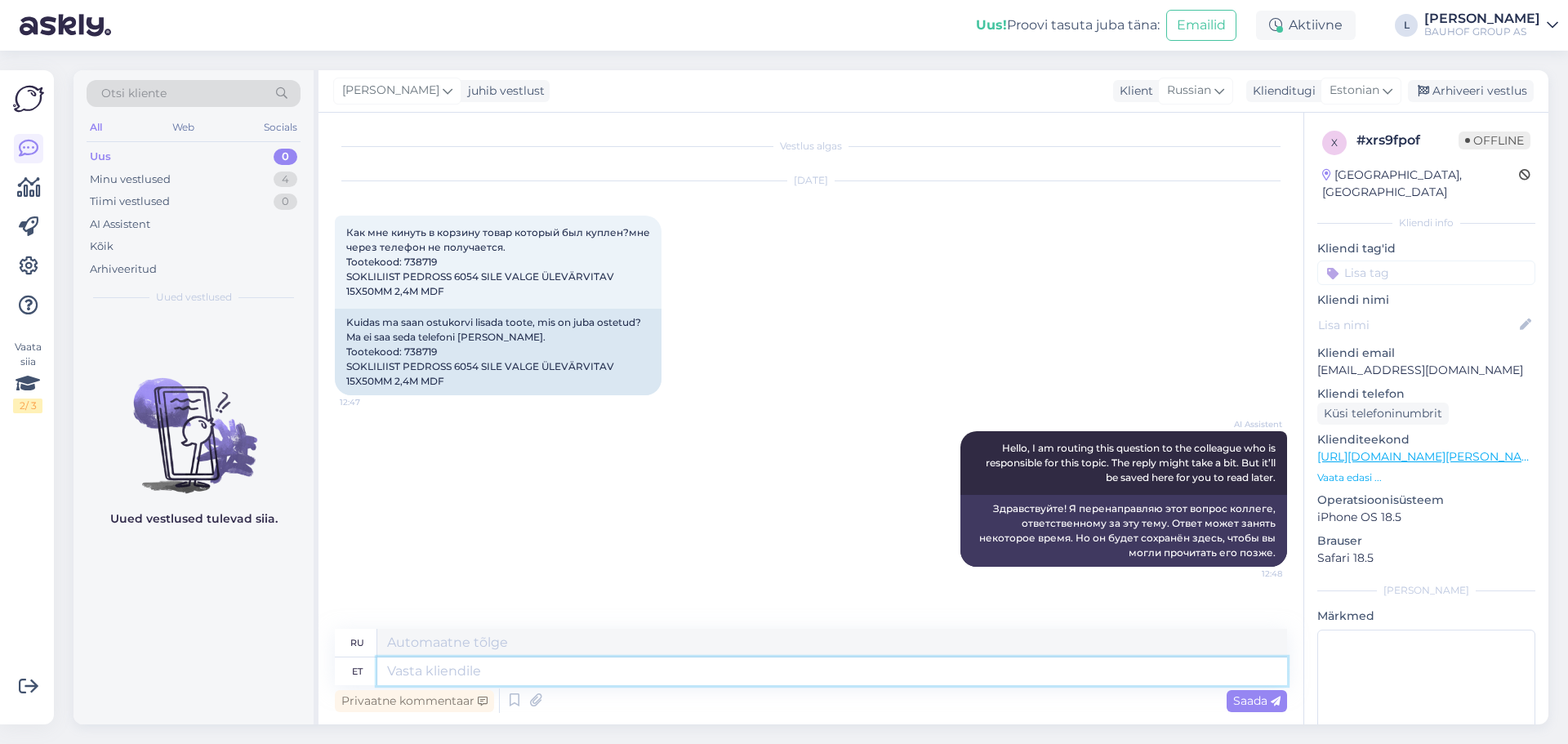
click at [562, 683] on textarea at bounding box center [832, 672] width 910 height 28
type textarea "Tere,"
type textarea "Привет"
type textarea "Tere,"
type textarea "Привет,"
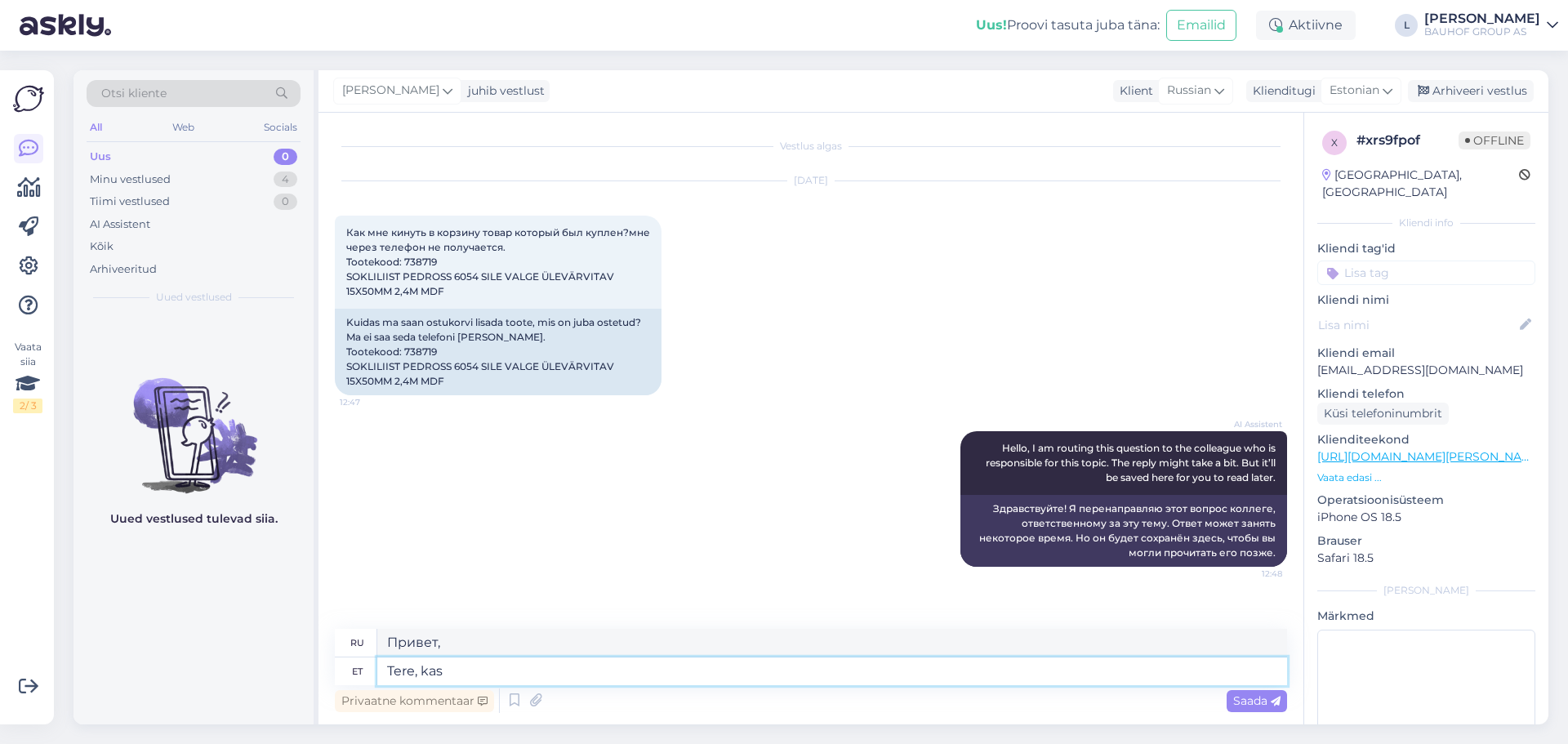
type textarea "Tere, kas"
type textarea "Привет, это"
type textarea "Tere, kas soovite"
type textarea "Здравствуйте, вы хотели бы"
type textarea "Tere, kas soovite täindada"
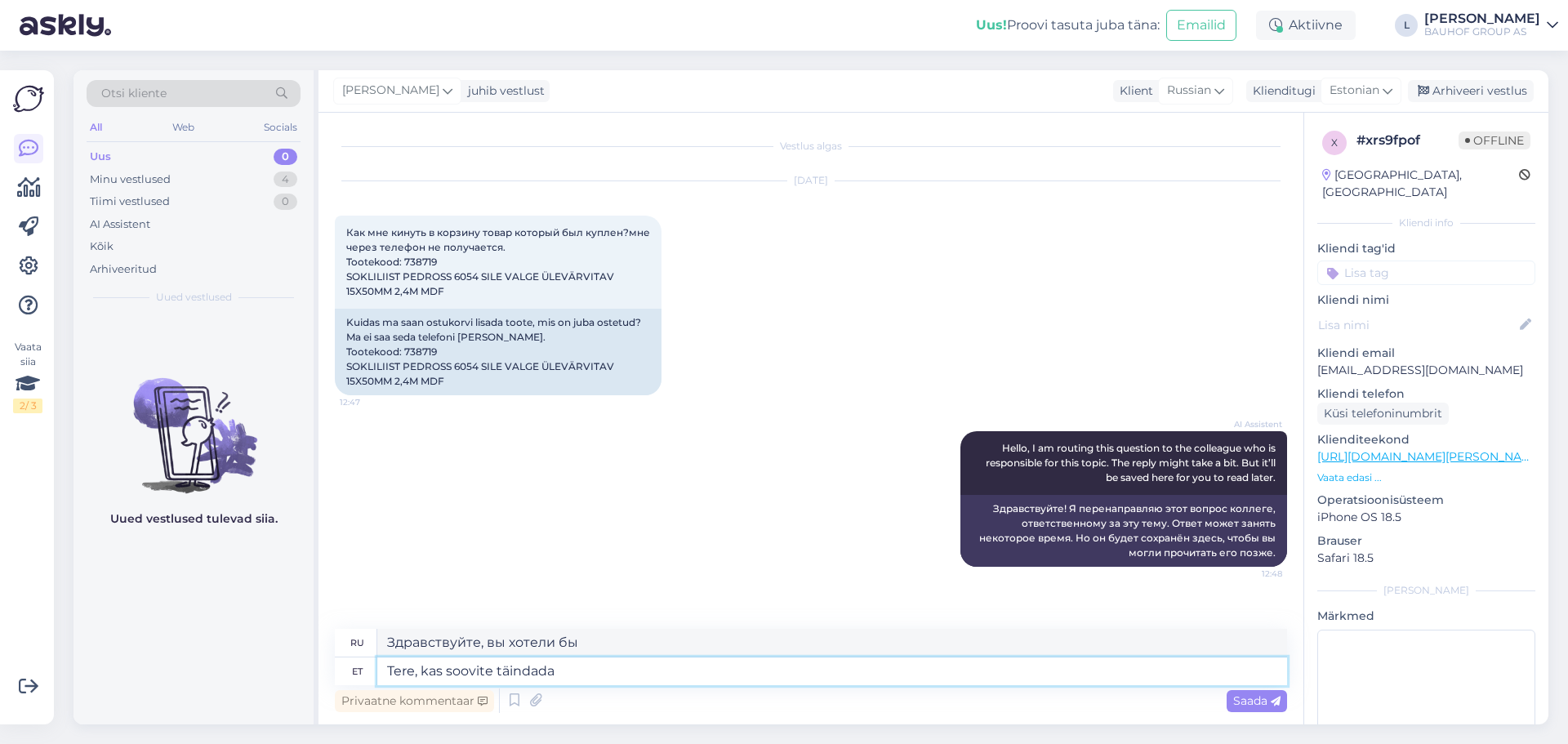
type textarea "Здравствуйте, вы хотели бы завершить"
type textarea "[PERSON_NAME], kas soovite täindada tellimust?"
type textarea "Здравствуйте, вы хотите оформить заказ?"
click at [514, 672] on textarea "[PERSON_NAME], kas soovite täindada tellimust?" at bounding box center [832, 672] width 910 height 28
type textarea "[PERSON_NAME], kas soovite täiendada tellimust?"
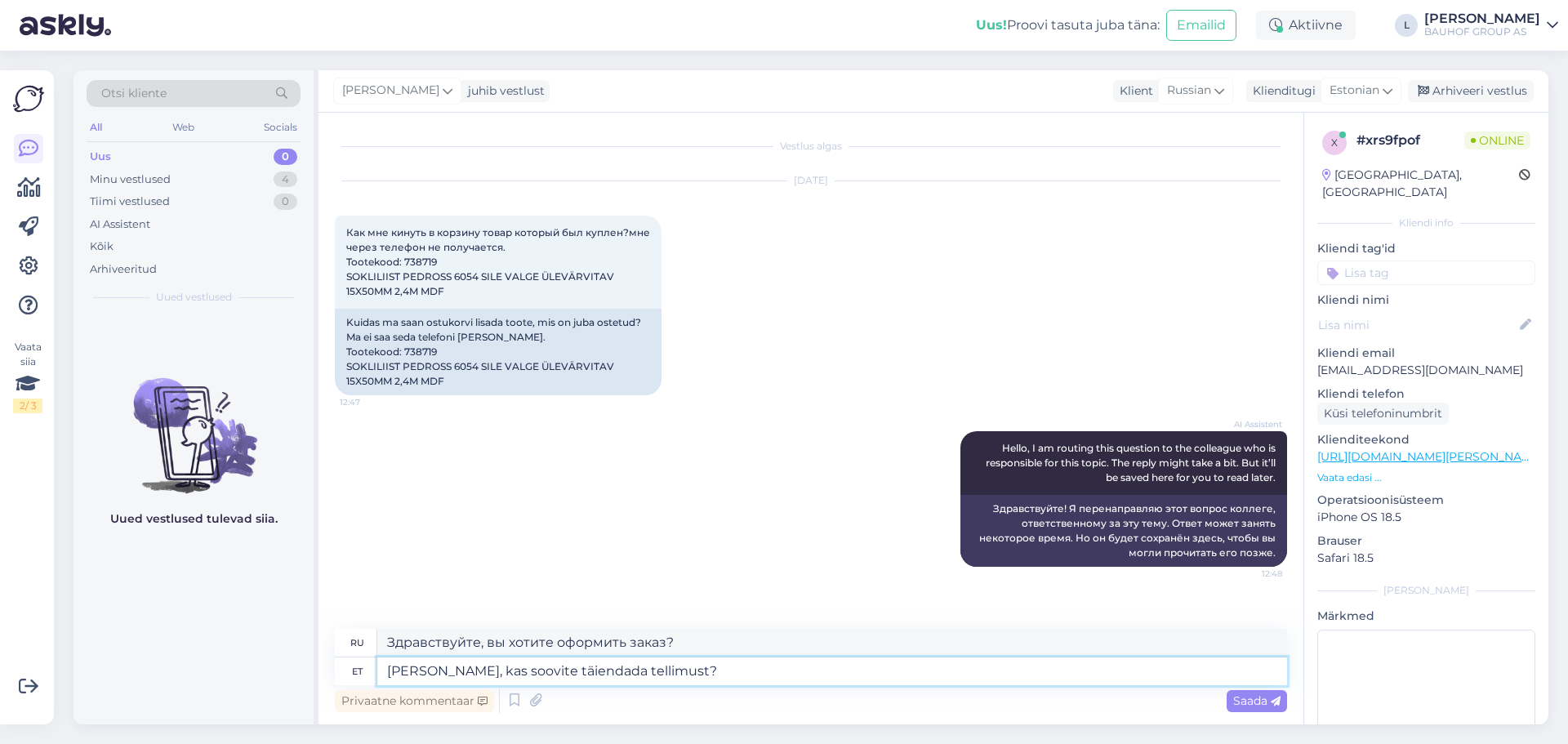
type textarea "Здравствуйте, вы хотите пополнить свой заказ?"
type textarea "[PERSON_NAME], kas soovite täiendada tellimust?"
click at [1268, 696] on span "Saada" at bounding box center [1257, 700] width 47 height 15
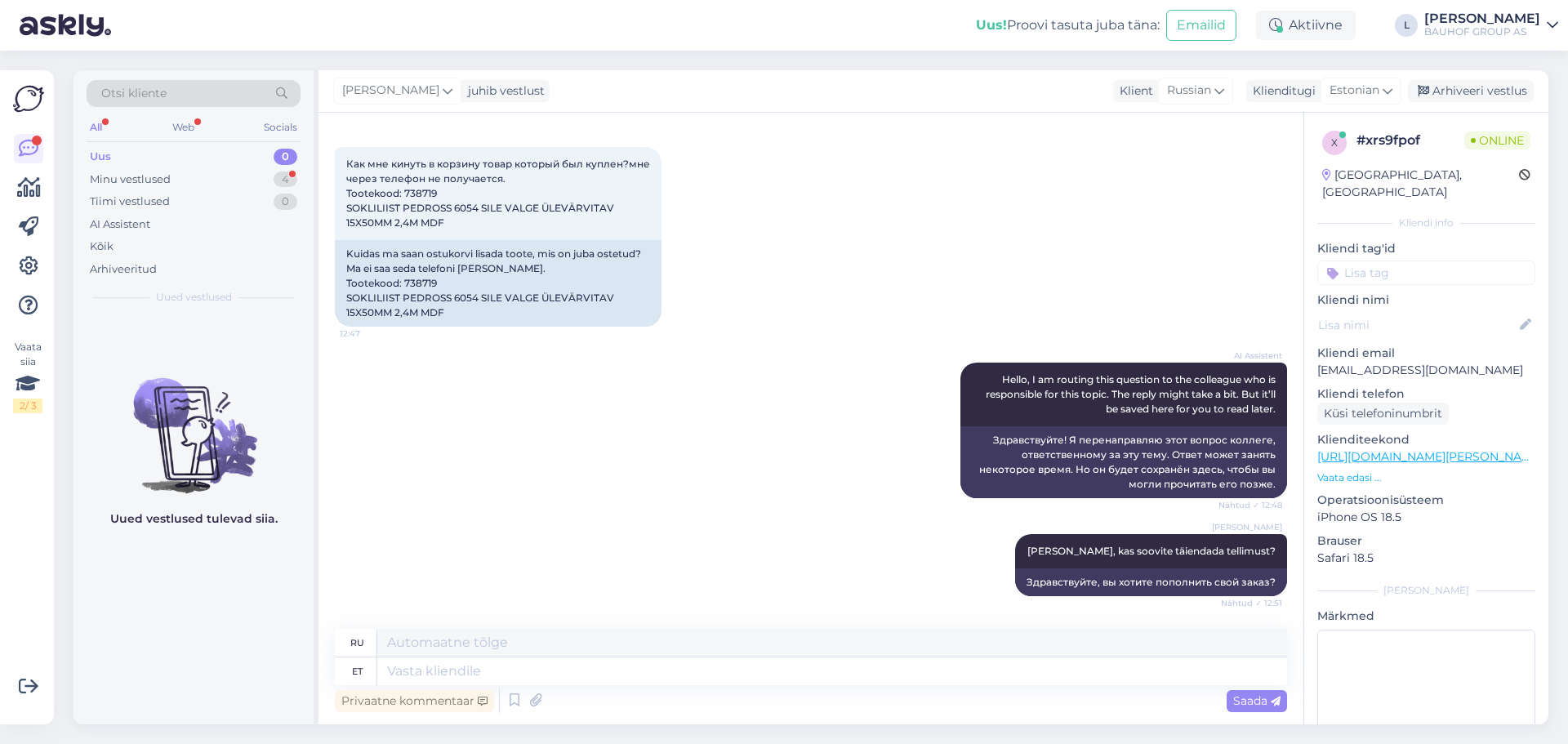
scroll to position [167, 0]
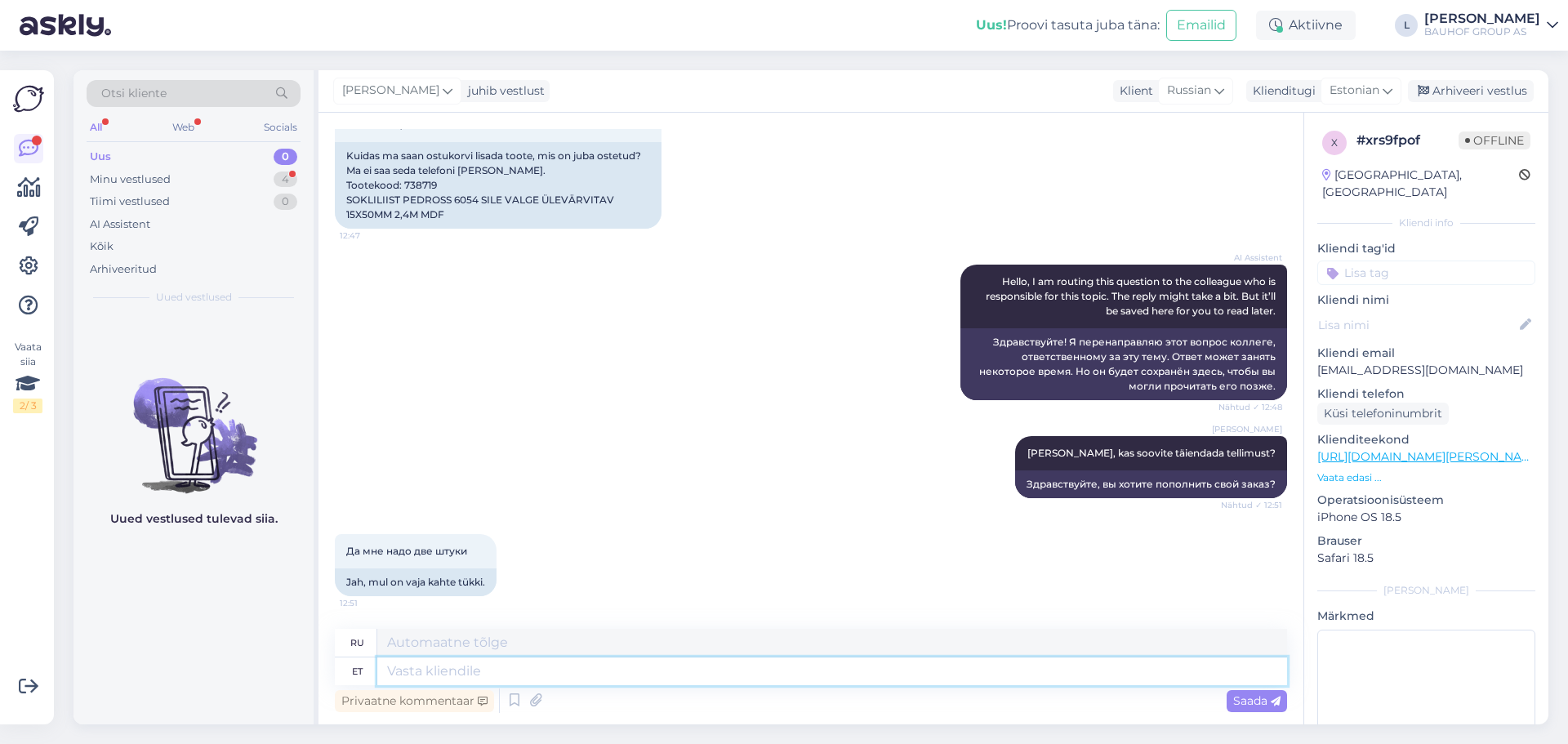
click at [531, 667] on textarea at bounding box center [832, 672] width 910 height 28
type textarea "sa"
type textarea "ты"
drag, startPoint x: 470, startPoint y: 674, endPoint x: 153, endPoint y: 692, distance: 317.5
click at [154, 693] on div "Otsi kliente All Web Socials Uus 0 Minu vestlused 4 Tiimi vestlused 0 AI Assist…" at bounding box center [810, 398] width 1475 height 654
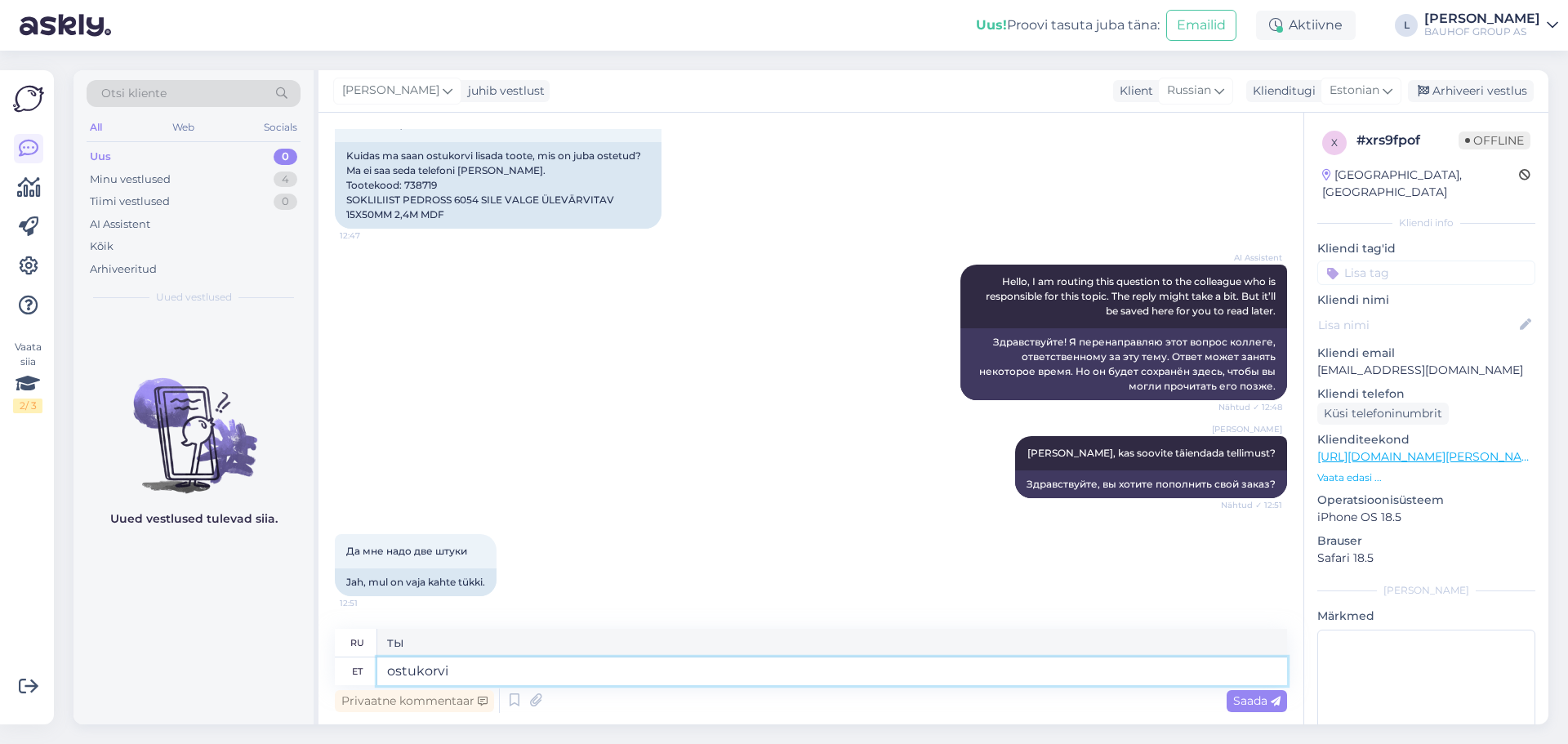
type textarea "ostukorvi"
type textarea "корзина"
type textarea "ostukorvi miinimum su"
type textarea "минимальная корзина покупок"
type textarea "ostukorvi miinimum summa"
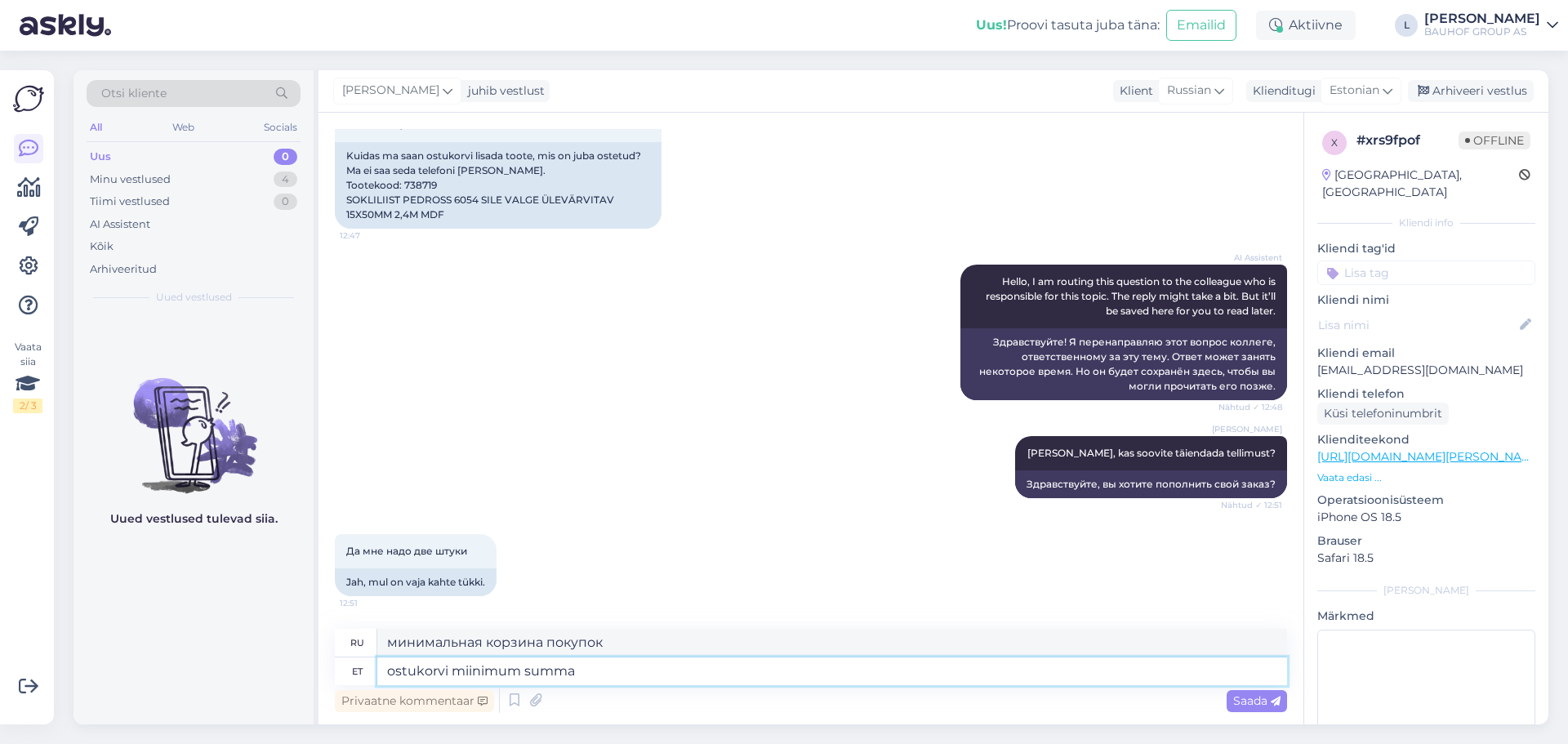
type textarea "минимальная сумма корзины покупок"
type textarea "ostukorvi miinimum summa peab"
type textarea "Минимальная сумма в корзине должна быть"
type textarea "ostukorvi miinimum summa peab olema 10"
type textarea "Минимальная сумма в корзине должна быть 10"
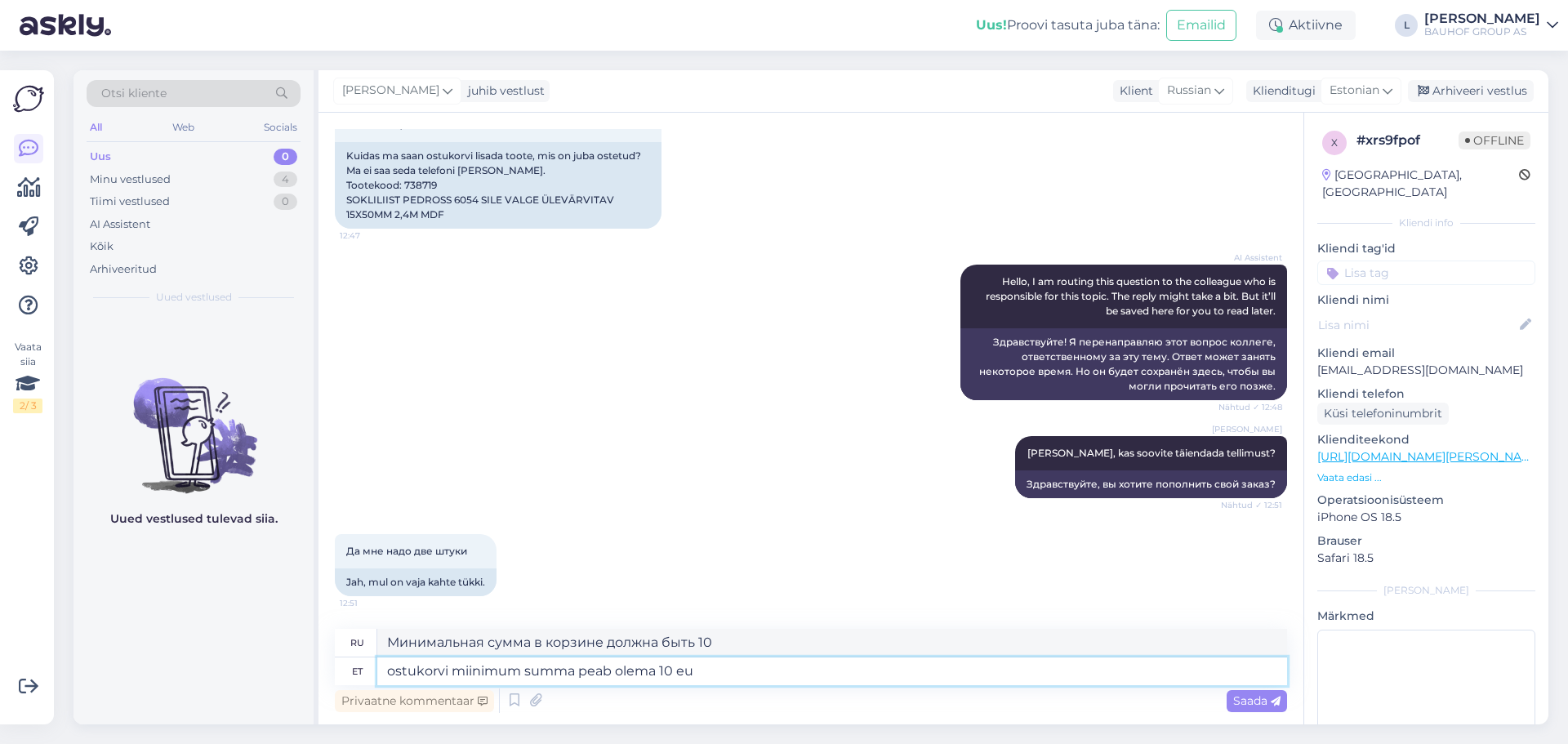
type textarea "ostukorvi miinimum summa peab olema 10 eur"
type textarea "Минимальная сумма в корзине должна составлять 10 евро."
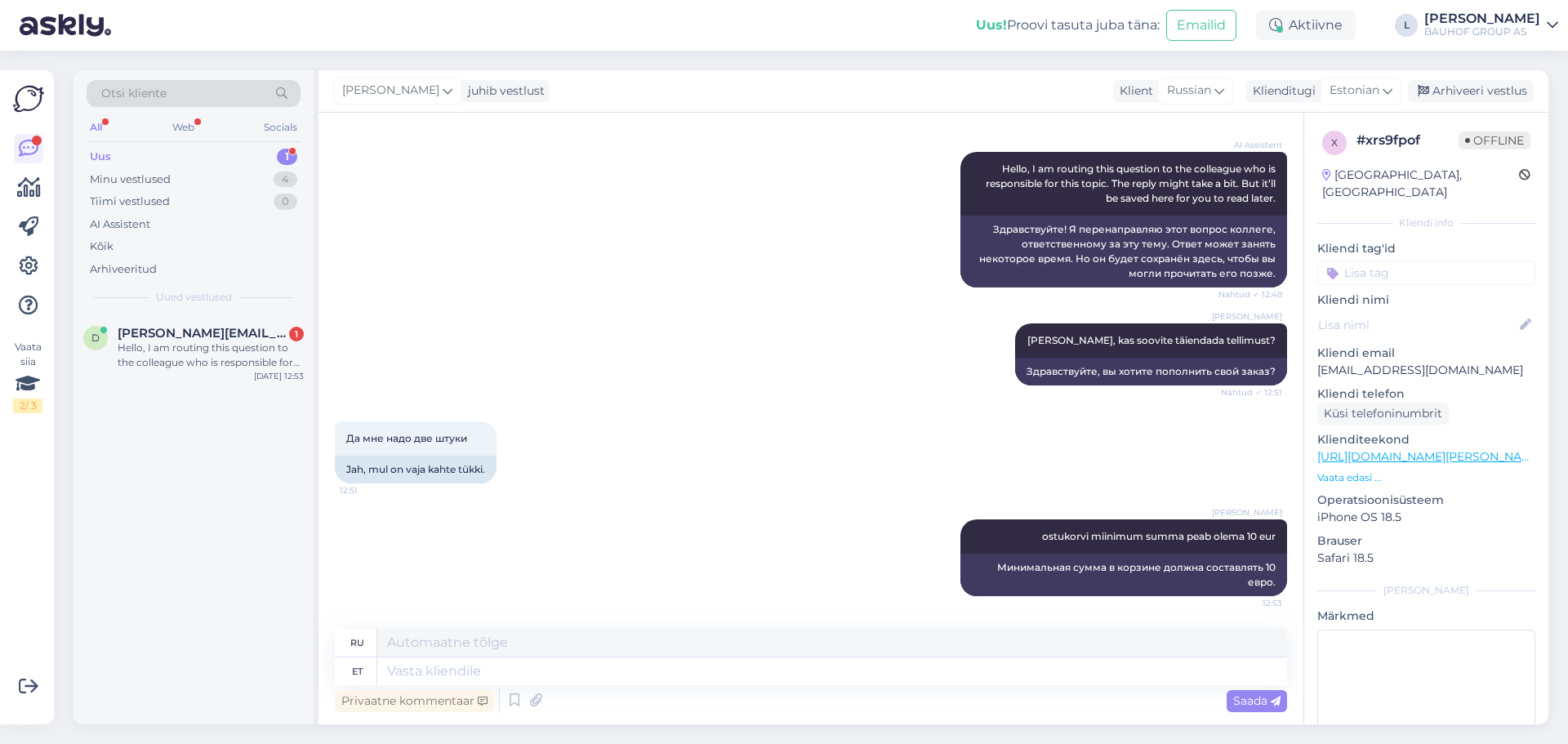
click at [650, 419] on div "Да мне надо две штуки 12:51 Jah, mul on vaja kahte tükki." at bounding box center [811, 453] width 952 height 98
click at [475, 676] on textarea at bounding box center [832, 672] width 910 height 28
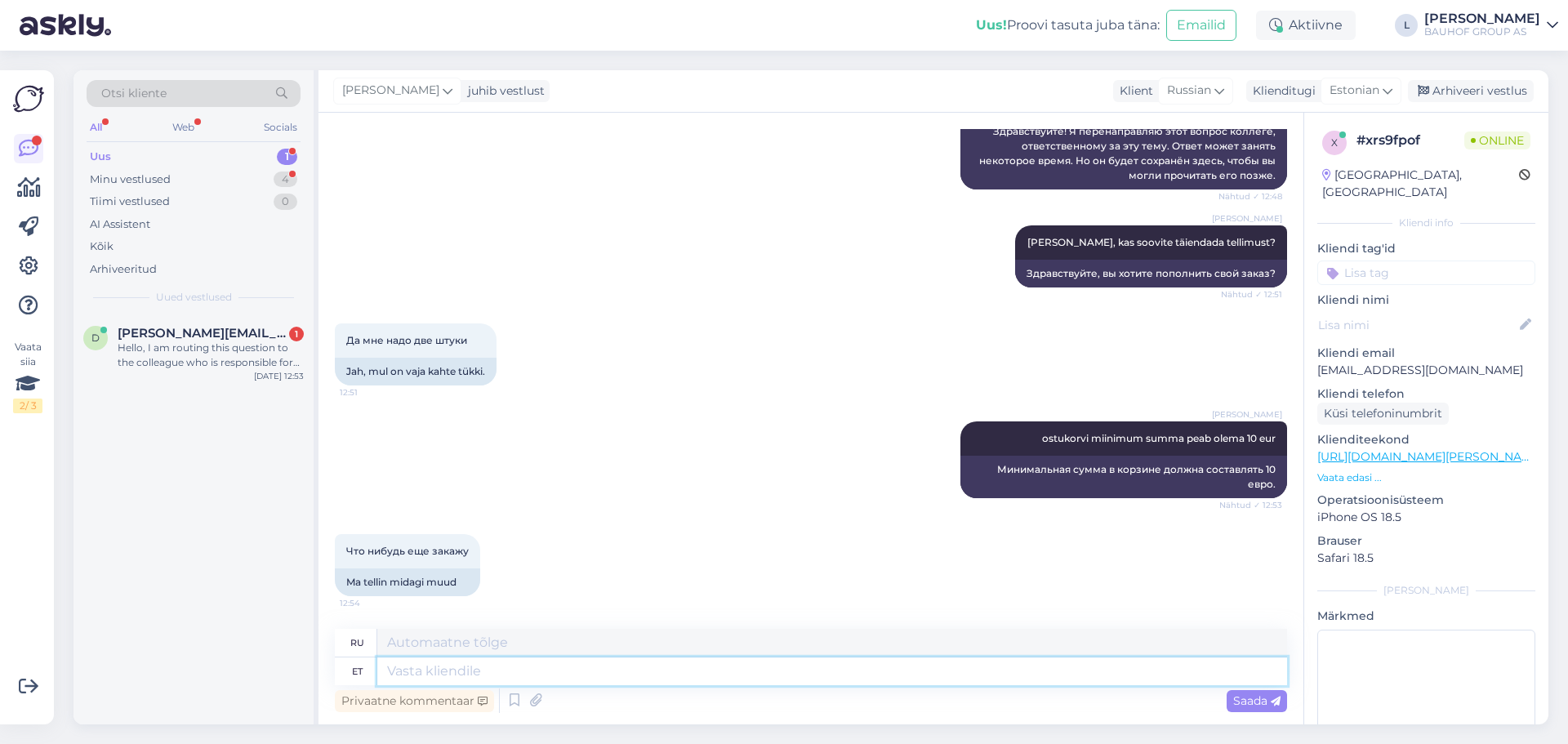
click at [525, 678] on textarea at bounding box center [832, 672] width 910 height 28
drag, startPoint x: 129, startPoint y: 331, endPoint x: 232, endPoint y: 405, distance: 126.8
click at [132, 331] on span "[PERSON_NAME][EMAIL_ADDRESS][DOMAIN_NAME]" at bounding box center [202, 333] width 170 height 15
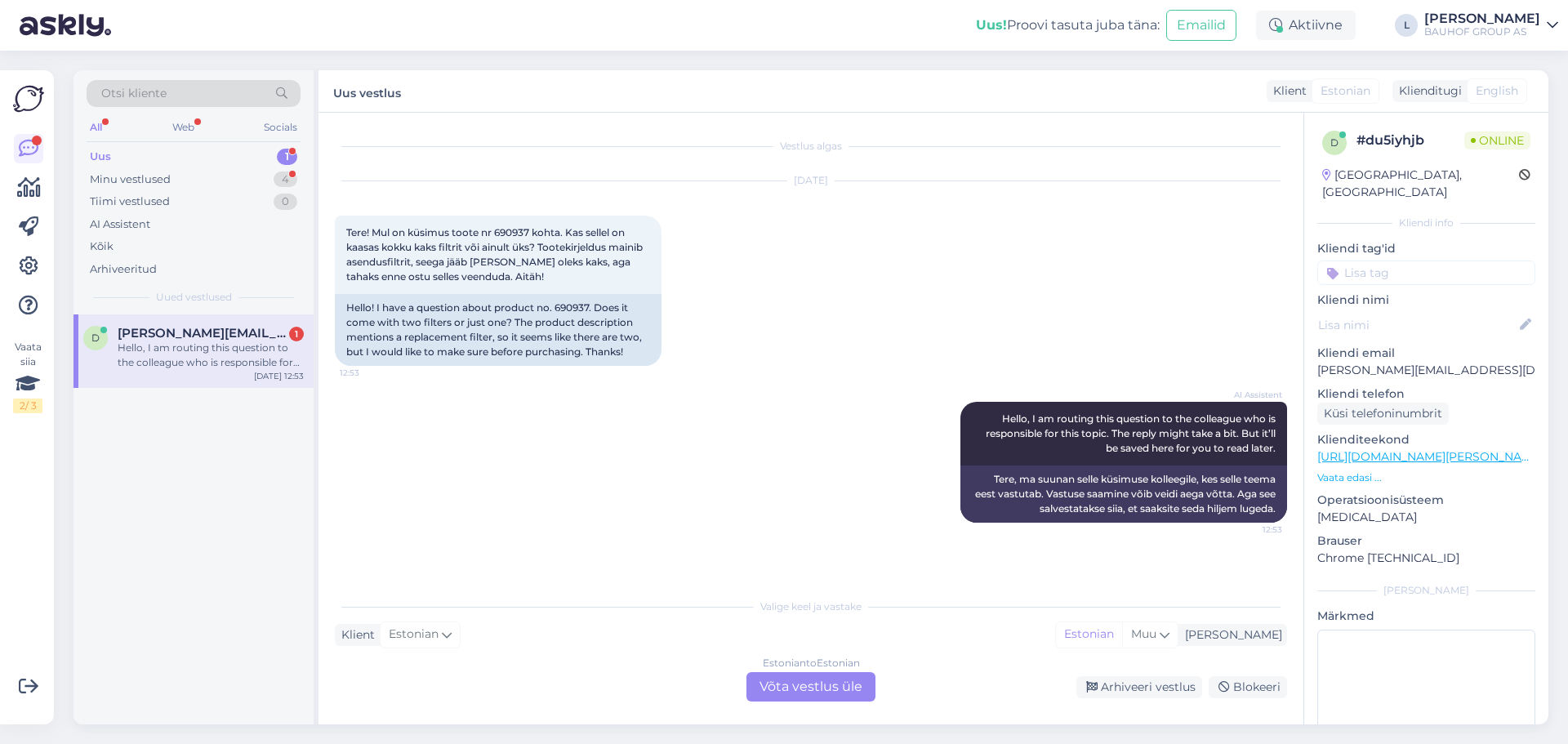
click at [835, 684] on div "Estonian to Estonian Võta vestlus üle" at bounding box center [811, 687] width 129 height 30
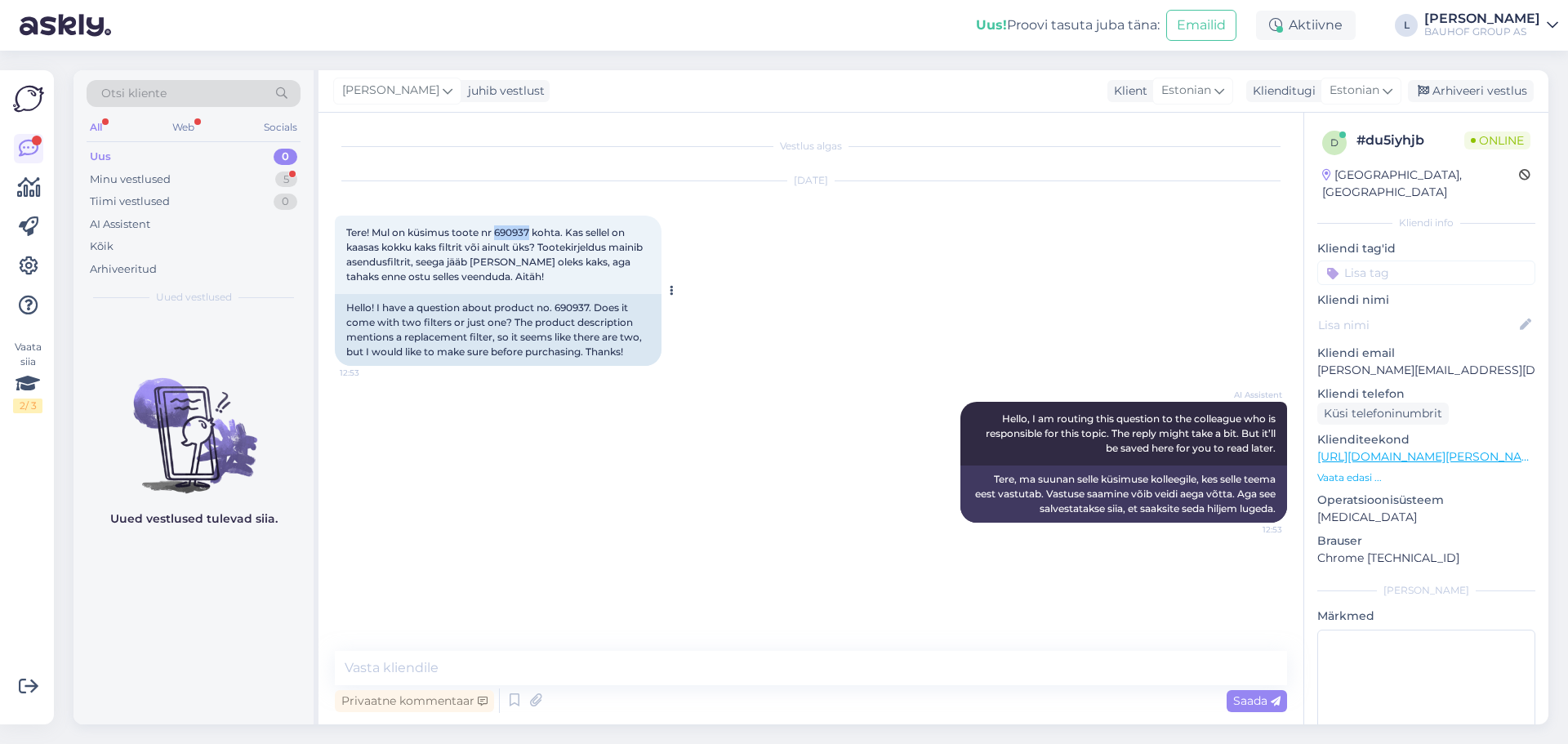
drag, startPoint x: 532, startPoint y: 234, endPoint x: 498, endPoint y: 234, distance: 34.0
click at [498, 234] on span "Tere! Mul on küsimus toote nr 690937 kohta. Kas sellel on kaasas kokku kaks fil…" at bounding box center [495, 254] width 299 height 57
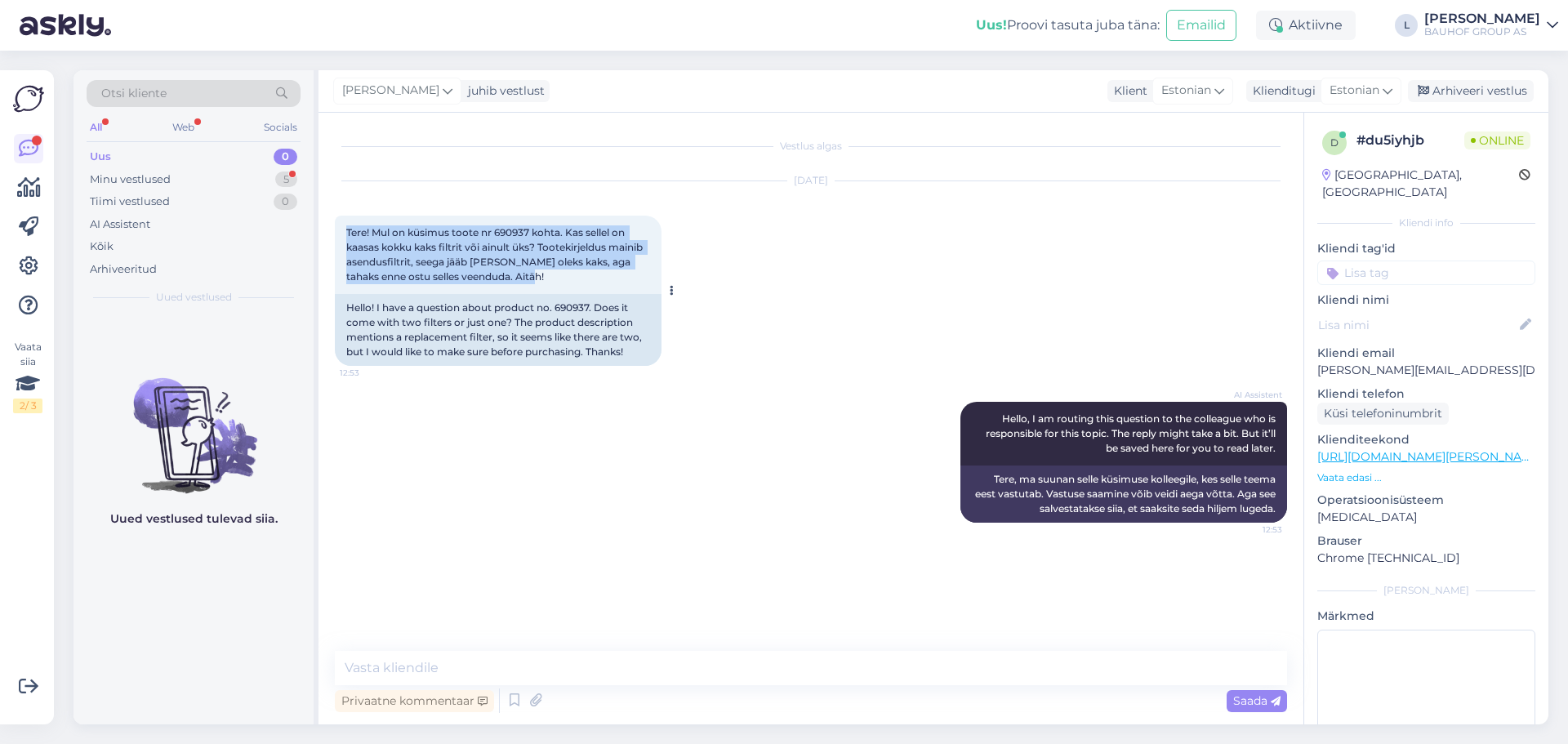
drag, startPoint x: 535, startPoint y: 277, endPoint x: 356, endPoint y: 232, distance: 184.6
click at [329, 232] on div "Vestlus algas [DATE] Tere! Mul on küsimus toote nr 690937 kohta. Kas sellel on …" at bounding box center [811, 418] width 985 height 611
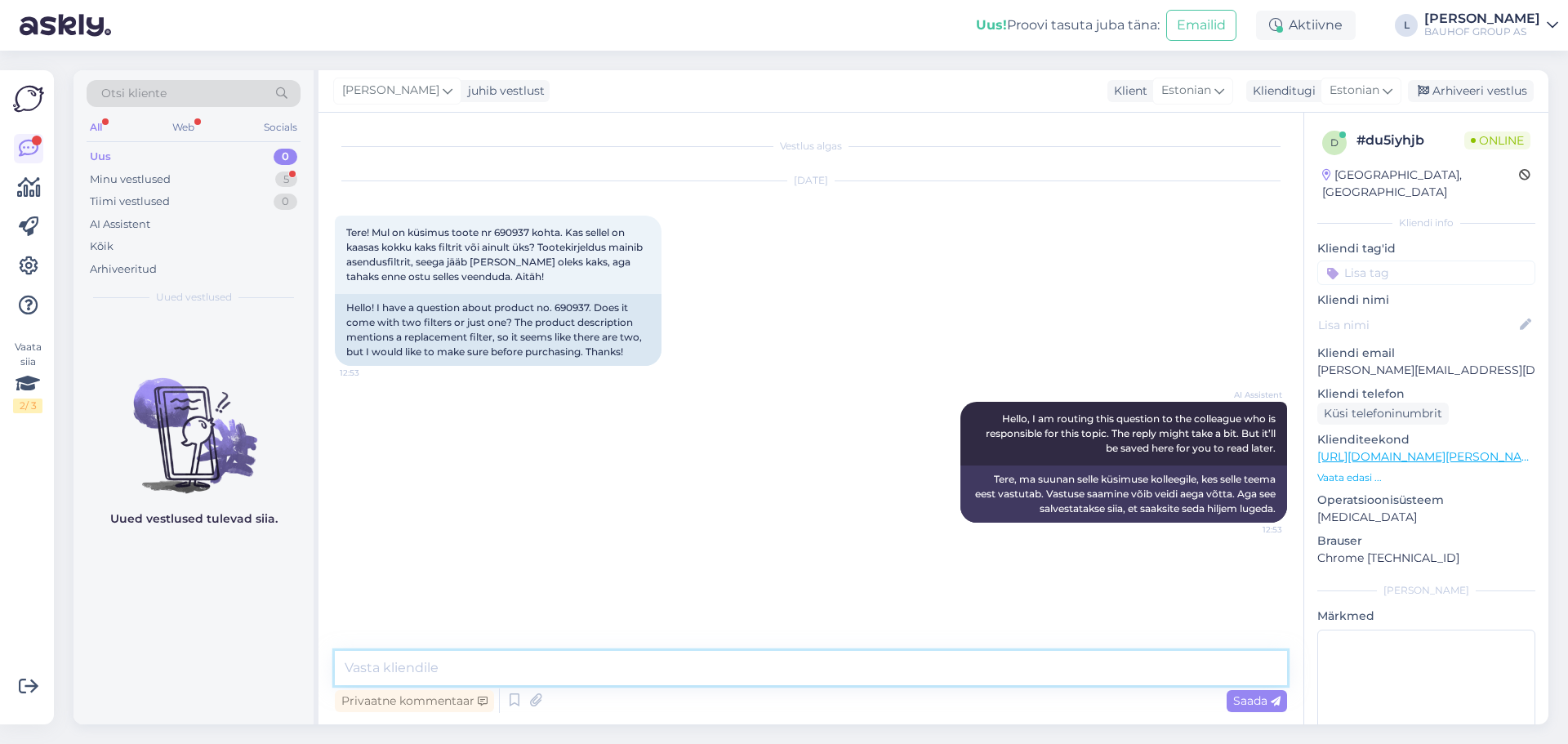
click at [475, 670] on textarea at bounding box center [811, 667] width 952 height 34
paste textarea "komplektis on kokku kaks filtrit — üks kannus juba sees ja üks asendusfilter"
type textarea "Tere. komplektis on kokku kaks filtrit — üks kannus juba sees ja üks asendusfil…"
click at [1269, 695] on span "Saada" at bounding box center [1257, 700] width 47 height 15
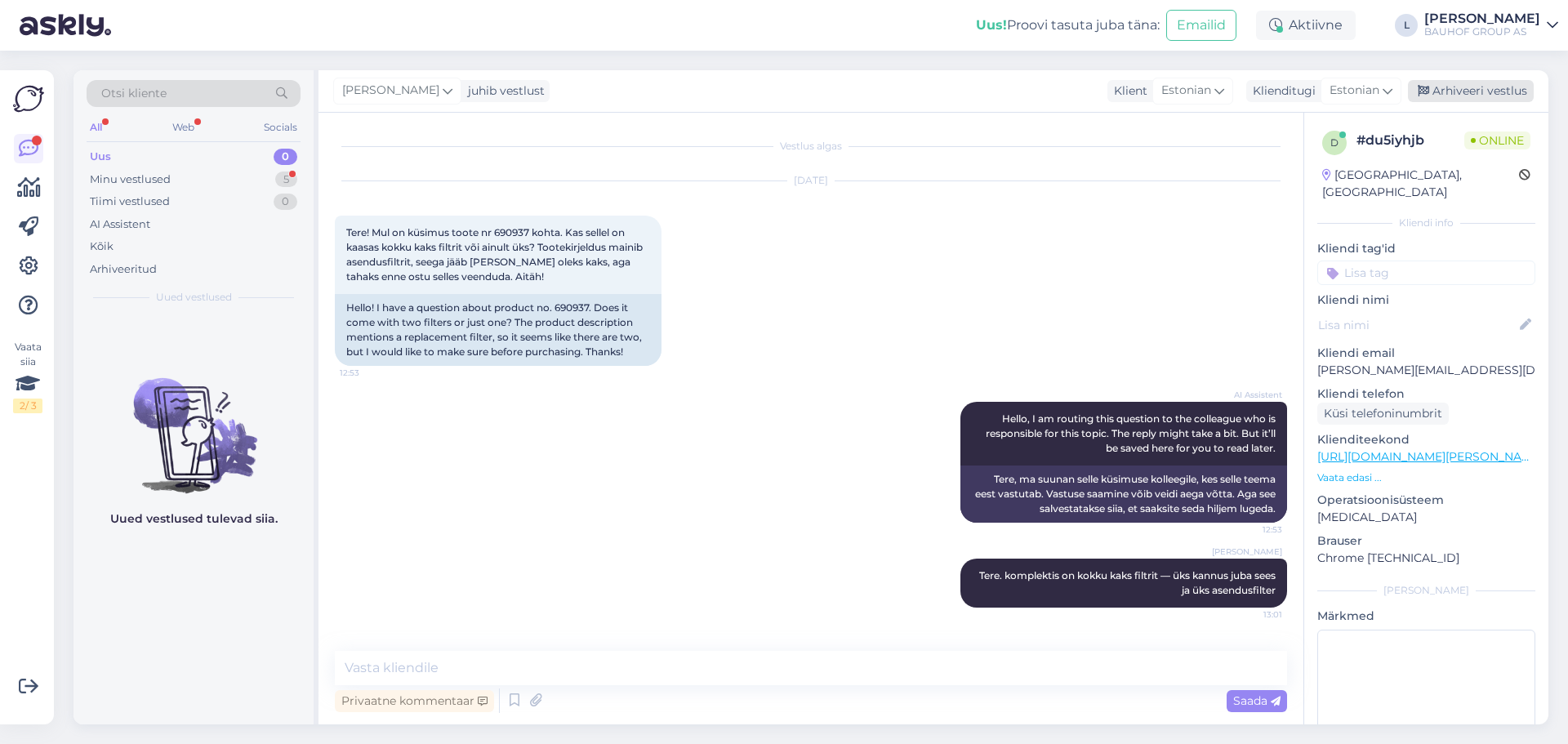
click at [1471, 88] on div "Arhiveeri vestlus" at bounding box center [1471, 91] width 126 height 22
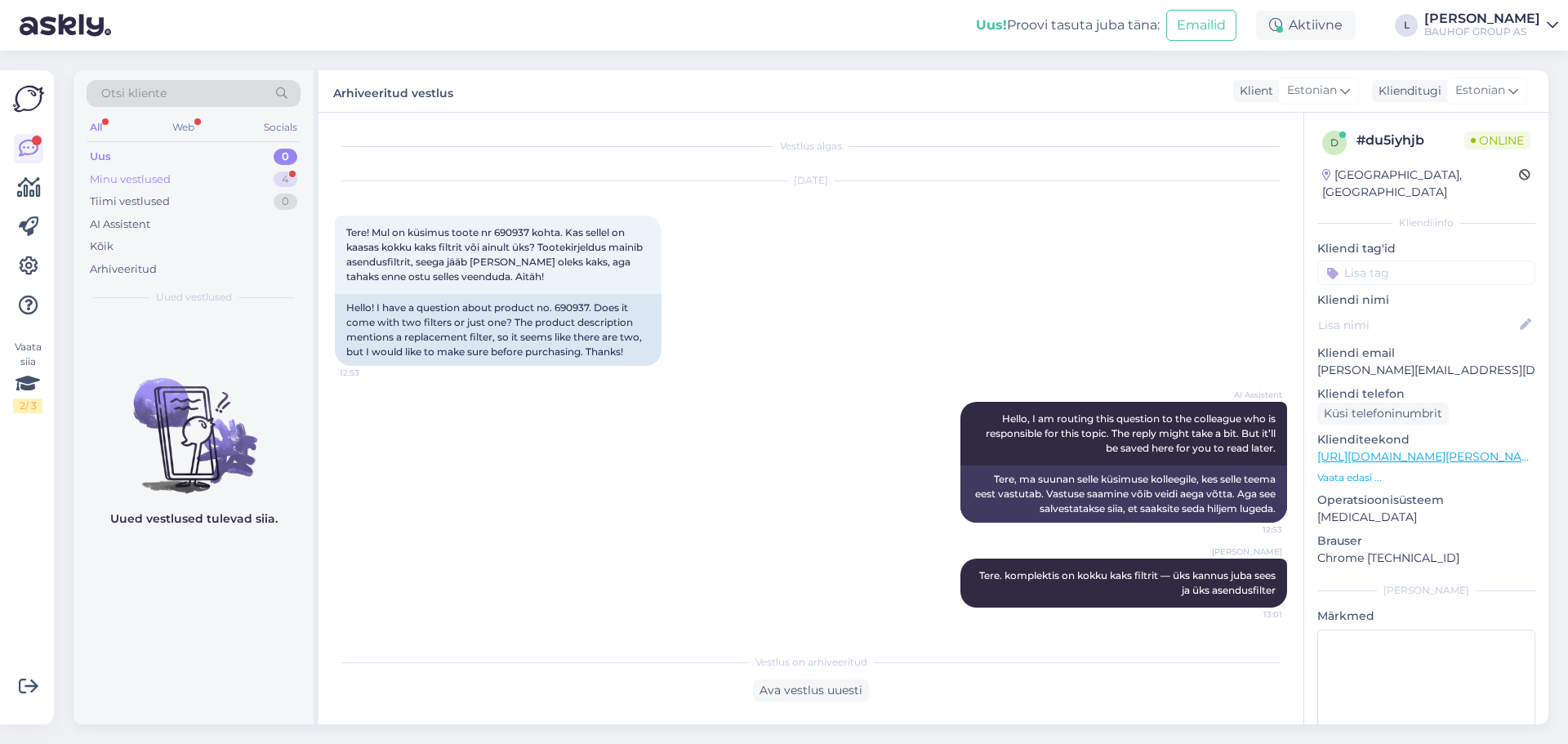
click at [168, 184] on div "Minu vestlused" at bounding box center [130, 180] width 81 height 17
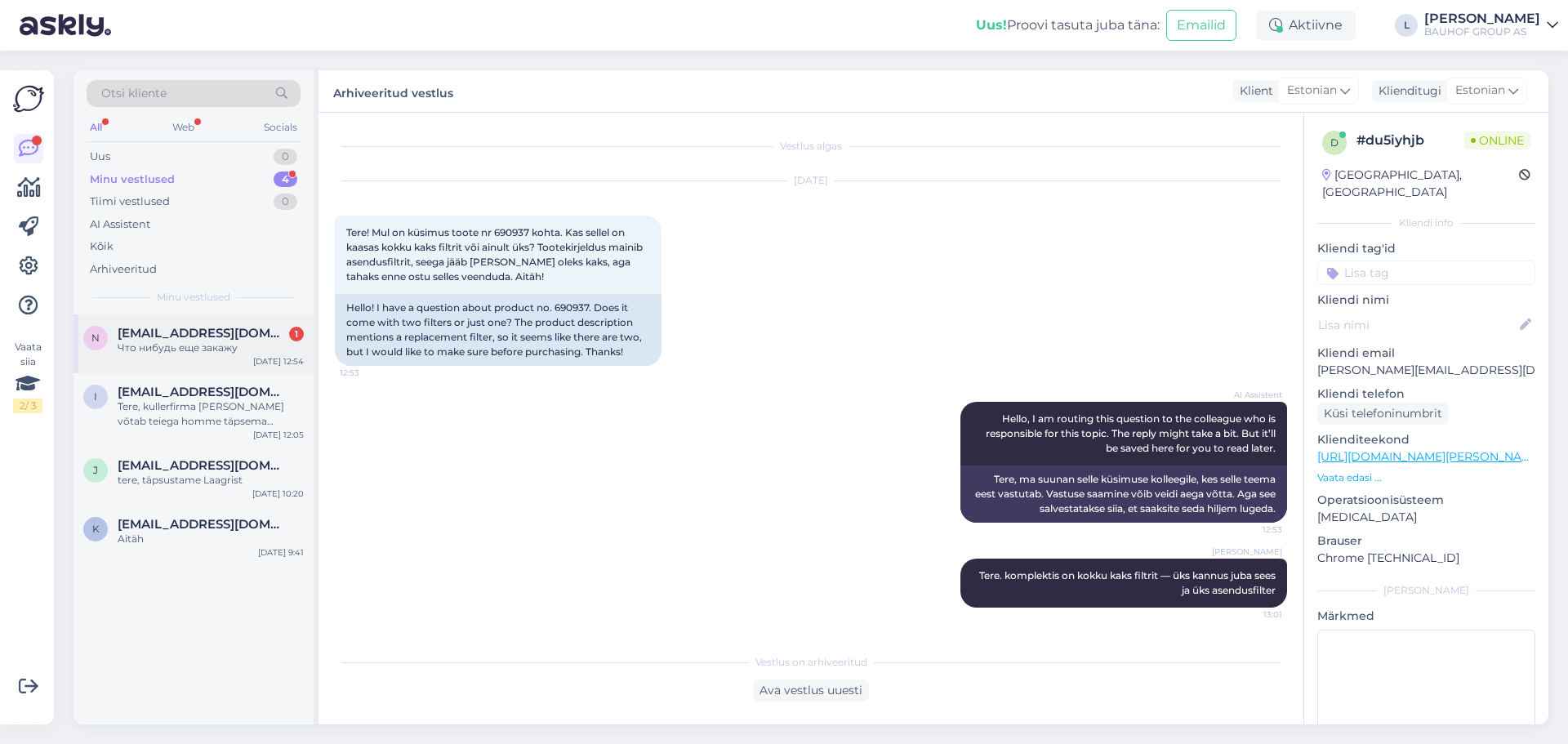
click at [211, 359] on div "n [EMAIL_ADDRESS][DOMAIN_NAME] 1 Что нибудь еще закажу [DATE] 12:54" at bounding box center [193, 344] width 240 height 58
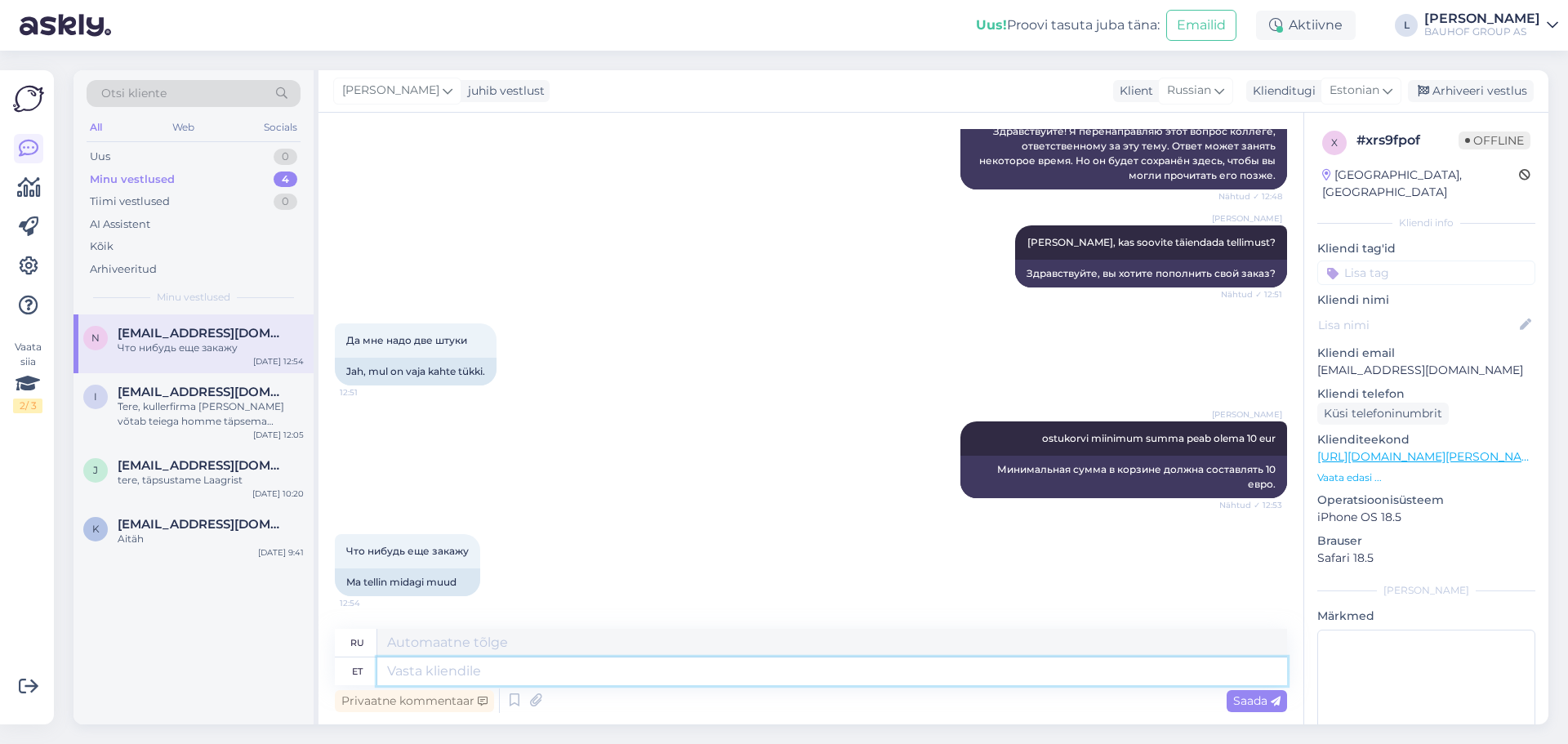
click at [553, 666] on textarea at bounding box center [832, 672] width 910 height 28
click at [1496, 96] on div "Arhiveeri vestlus" at bounding box center [1471, 91] width 126 height 22
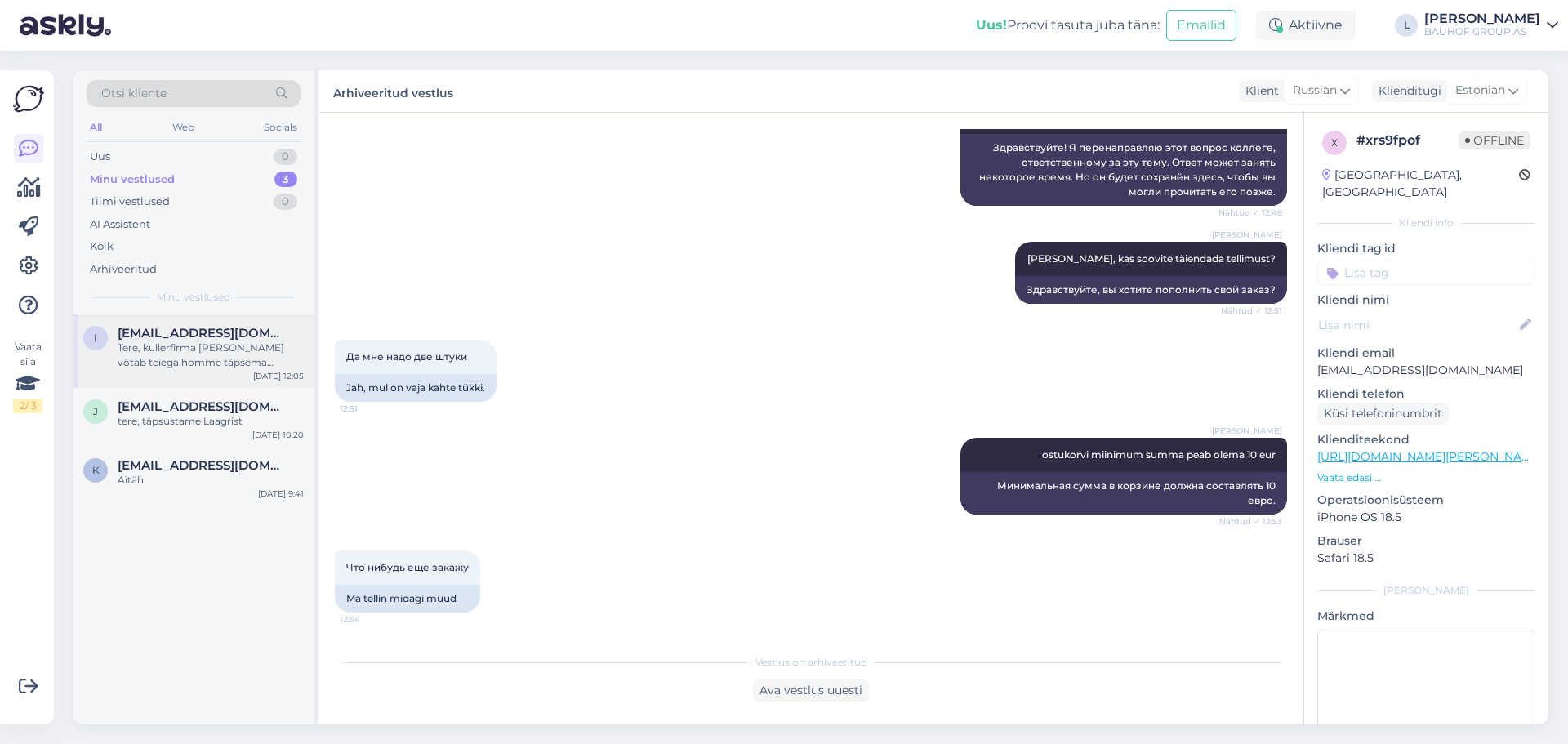
click at [166, 354] on div "Tere, kullerfirma [PERSON_NAME] võtab teiega homme täpsema tarneaja osas ühendu…" at bounding box center [211, 356] width 187 height 30
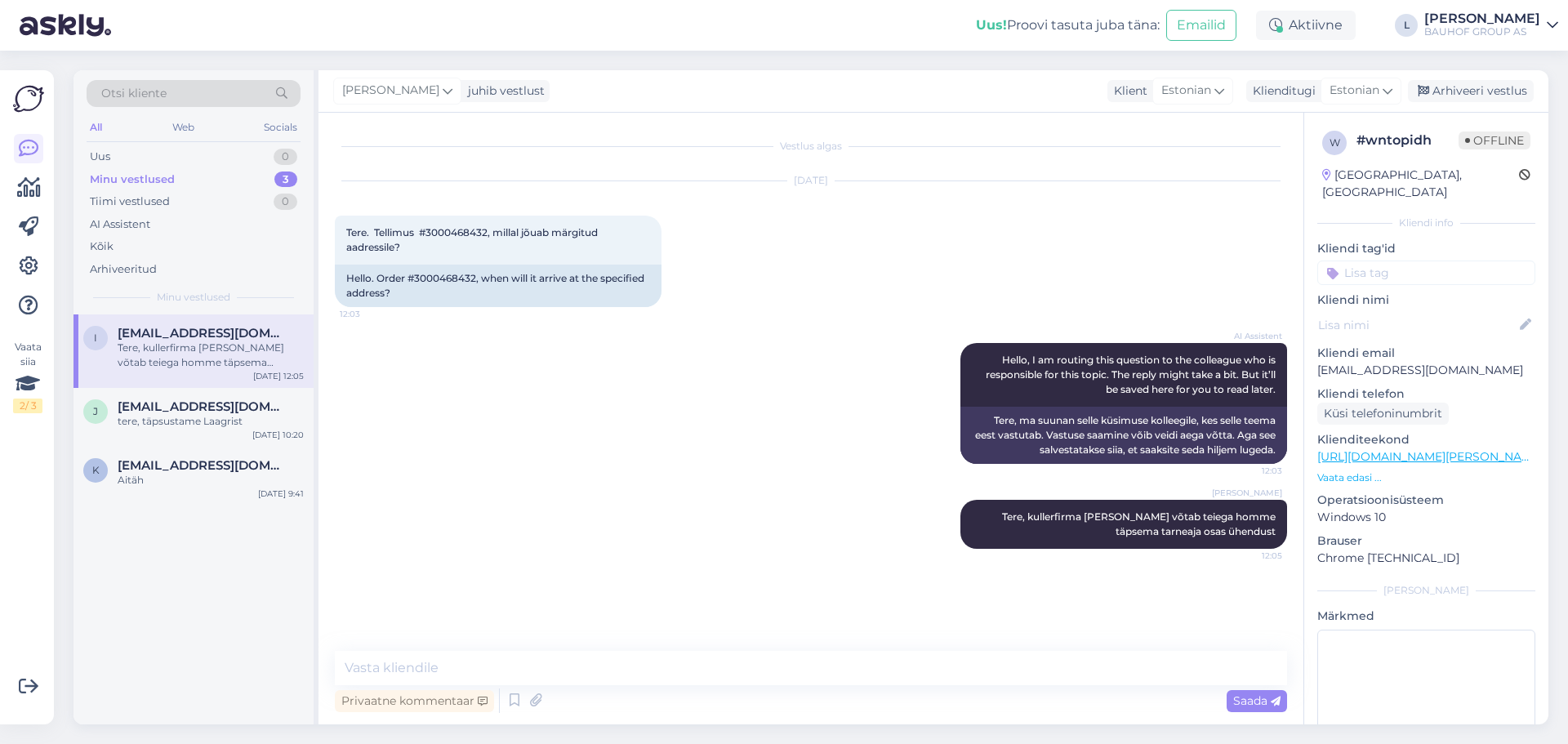
scroll to position [0, 0]
click at [1500, 92] on div "Arhiveeri vestlus" at bounding box center [1471, 91] width 126 height 22
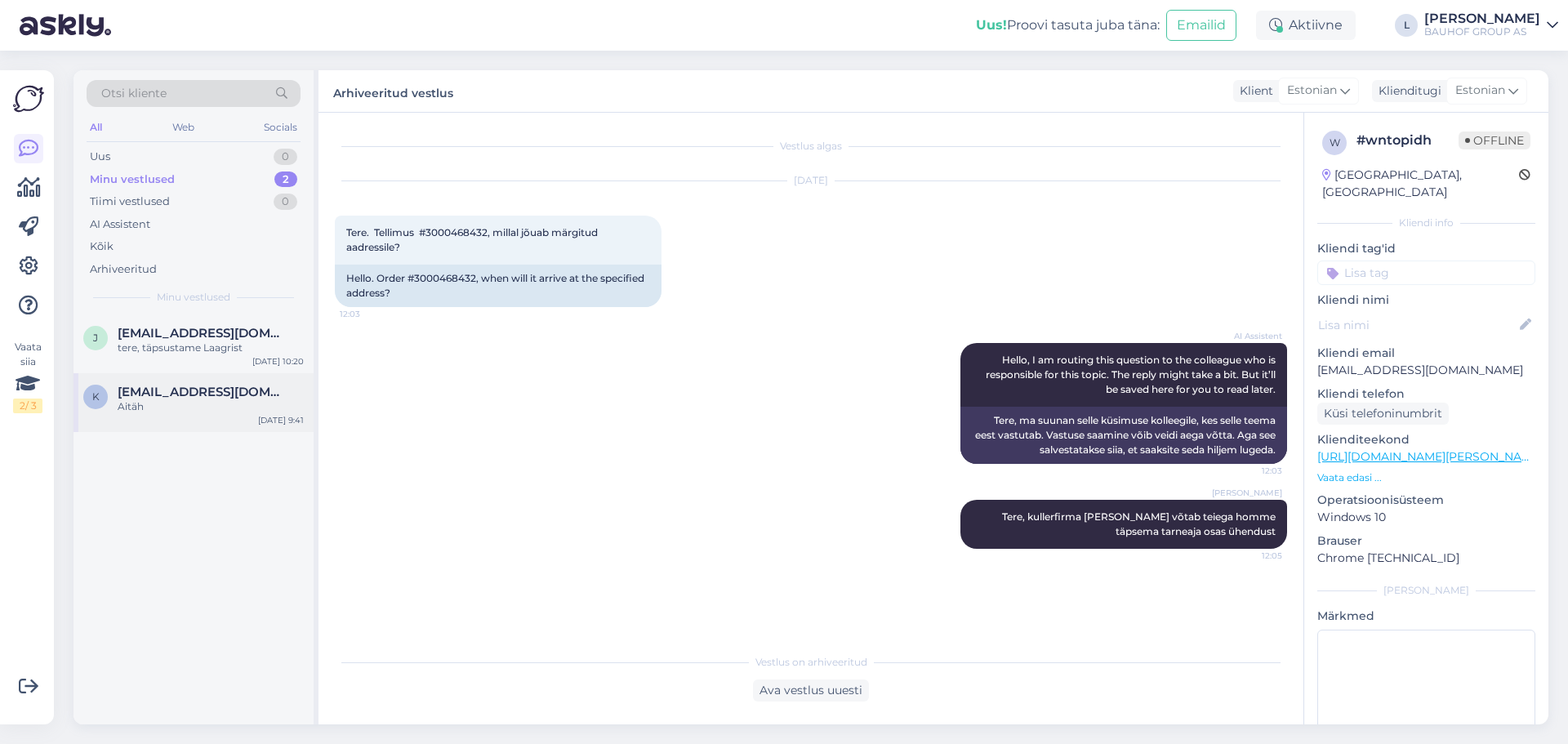
click at [220, 420] on div "k [EMAIL_ADDRESS][DOMAIN_NAME] Aitäh [DATE] 9:41" at bounding box center [193, 402] width 240 height 58
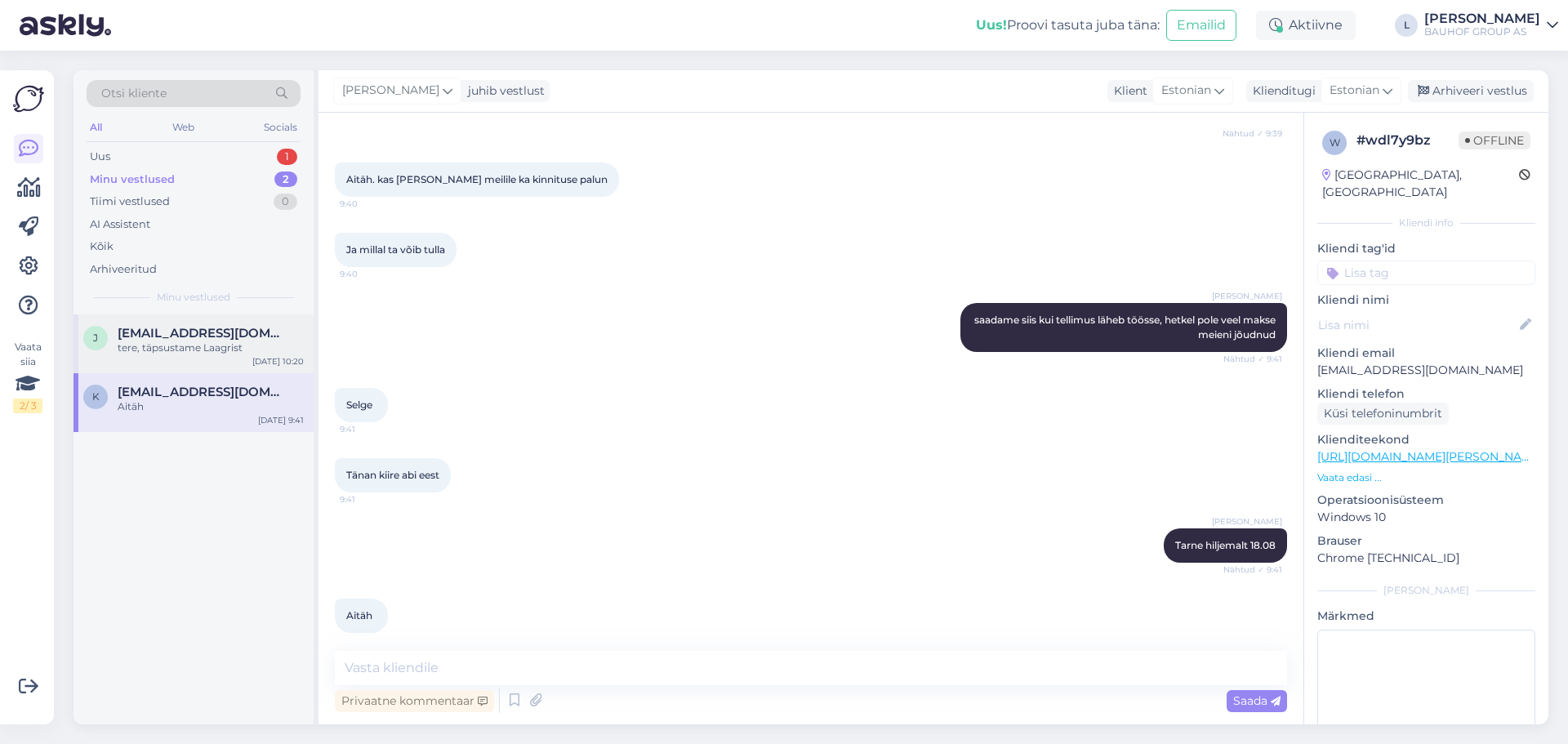
click at [187, 322] on div "j [EMAIL_ADDRESS][DOMAIN_NAME] tere, täpsustame Laagrist [DATE] 10:20" at bounding box center [193, 344] width 240 height 58
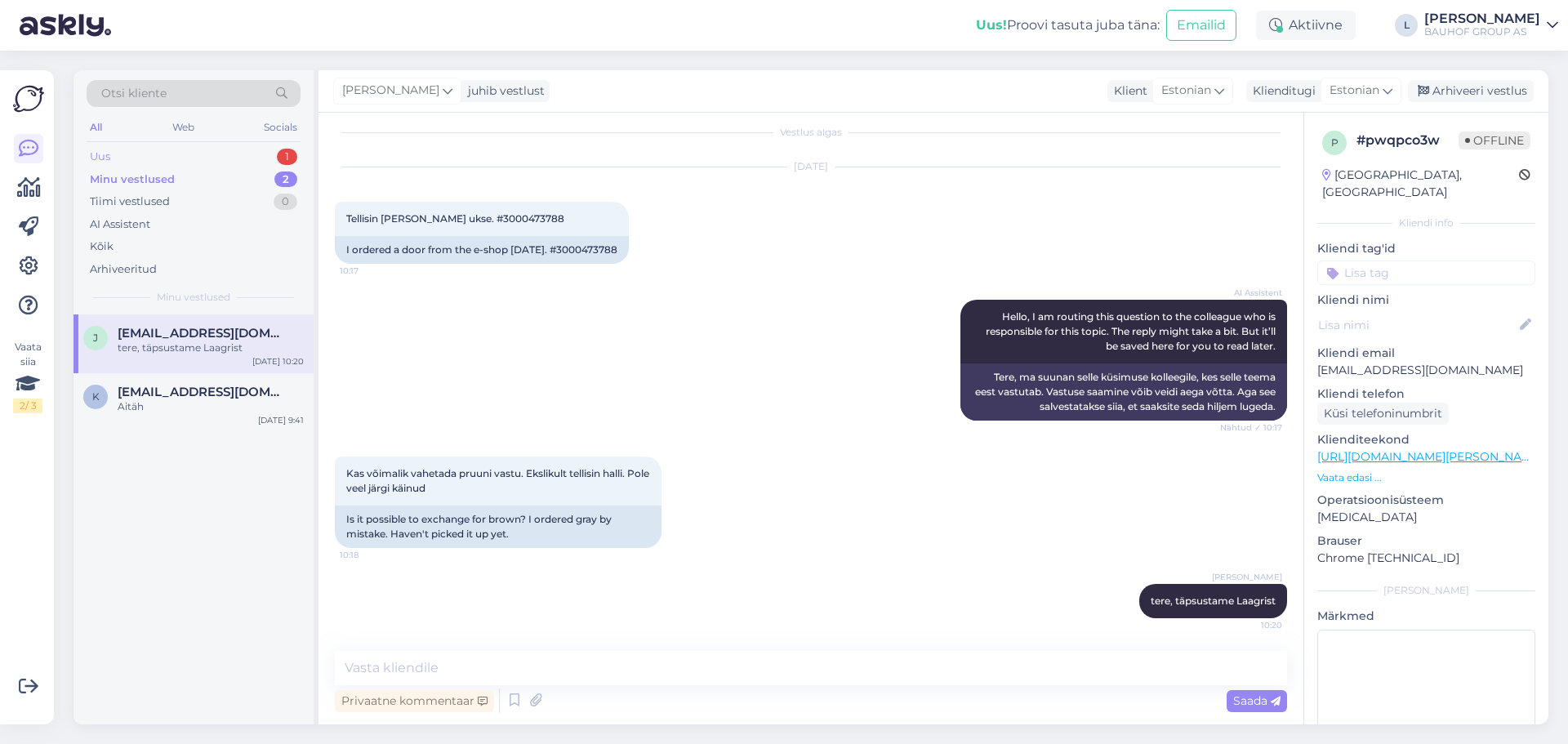
click at [148, 152] on div "Uus 1" at bounding box center [193, 157] width 214 height 23
click at [198, 342] on div "Hello, I am routing this question to the colleague who is responsible for this …" at bounding box center [211, 356] width 187 height 30
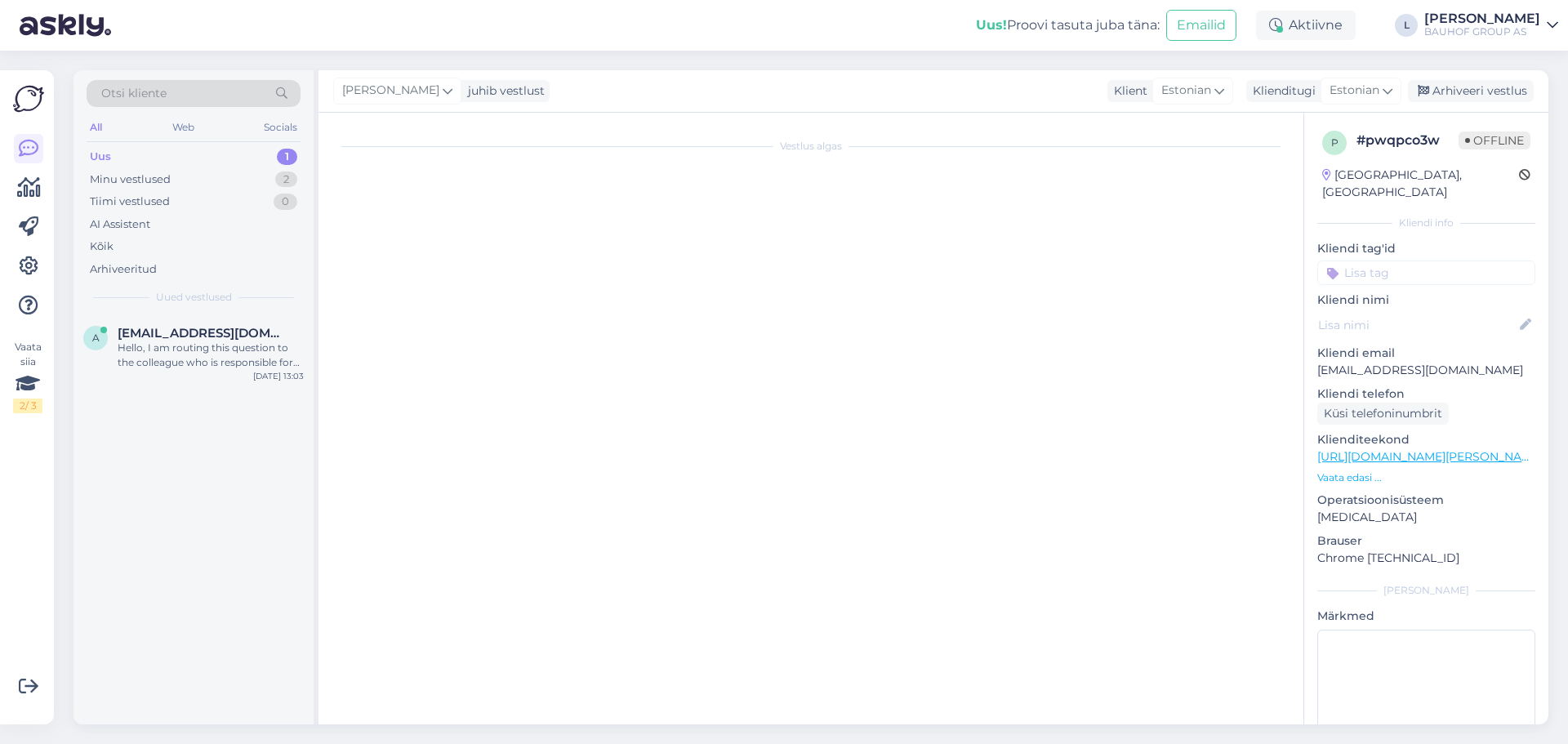
scroll to position [0, 0]
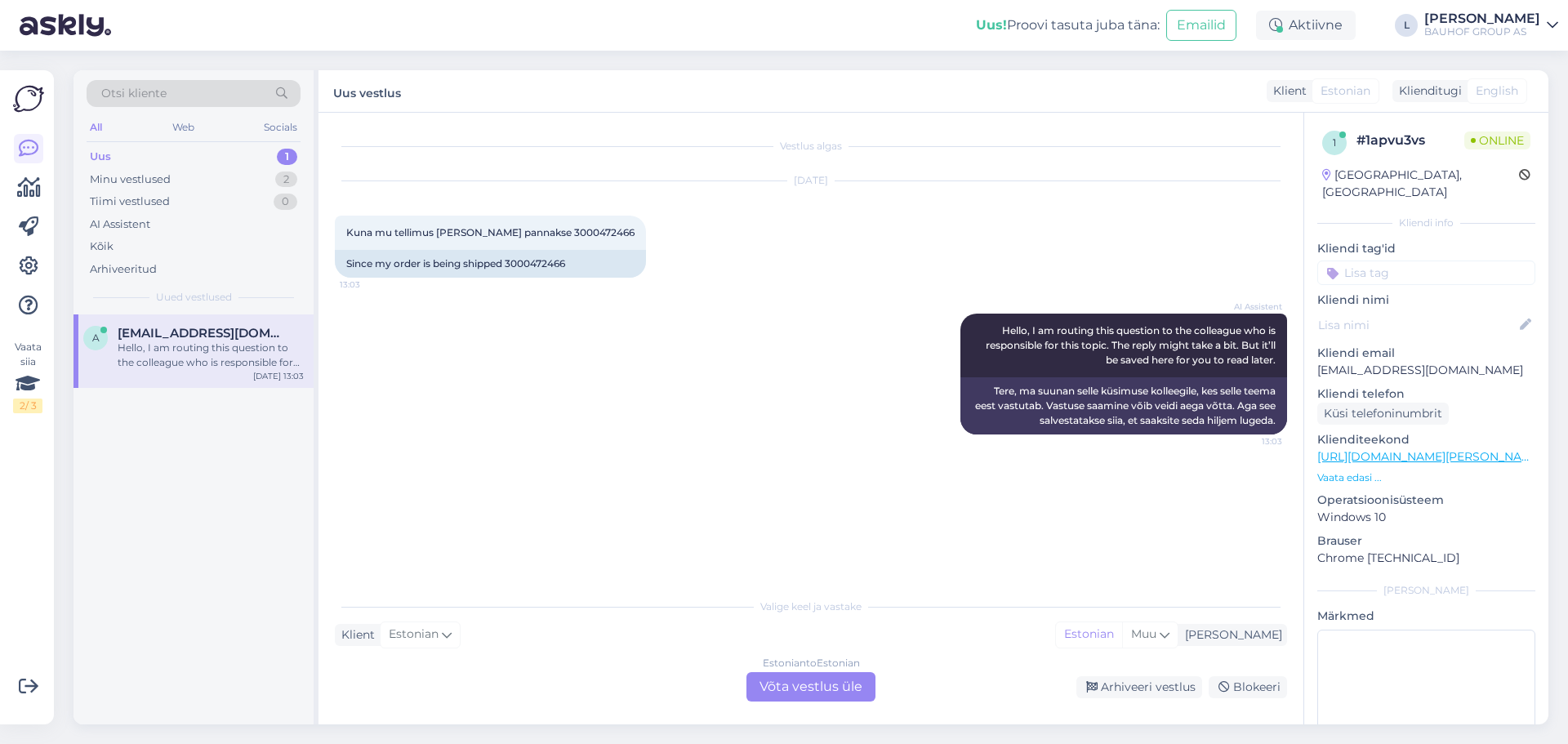
click at [808, 686] on div "Estonian to Estonian Võta vestlus üle" at bounding box center [811, 687] width 129 height 30
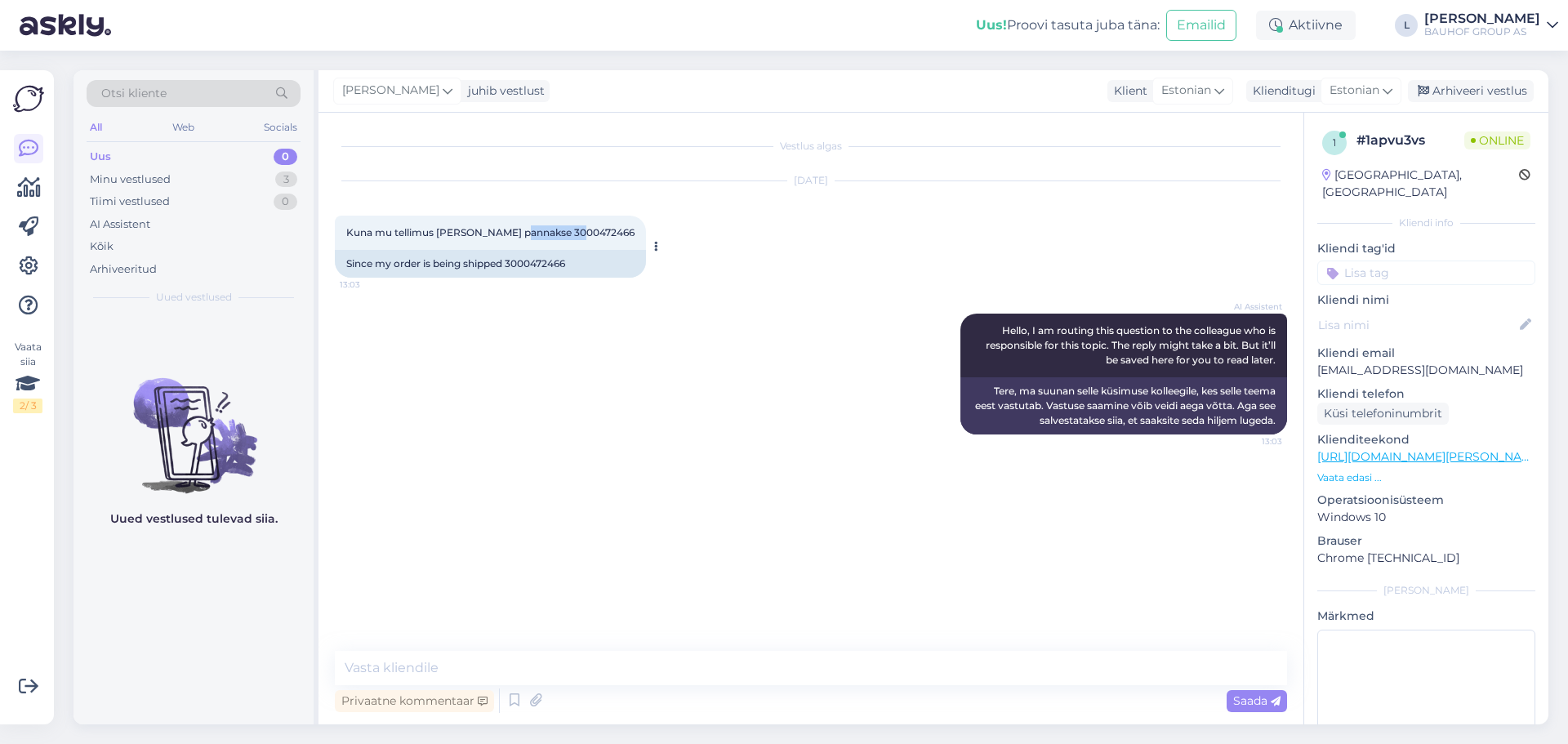
drag, startPoint x: 578, startPoint y: 235, endPoint x: 517, endPoint y: 235, distance: 61.0
click at [517, 235] on div "Kuna mu tellimus [PERSON_NAME] pannakse 3000472466 13:03" at bounding box center [490, 232] width 311 height 34
click at [607, 678] on textarea at bounding box center [811, 667] width 952 height 34
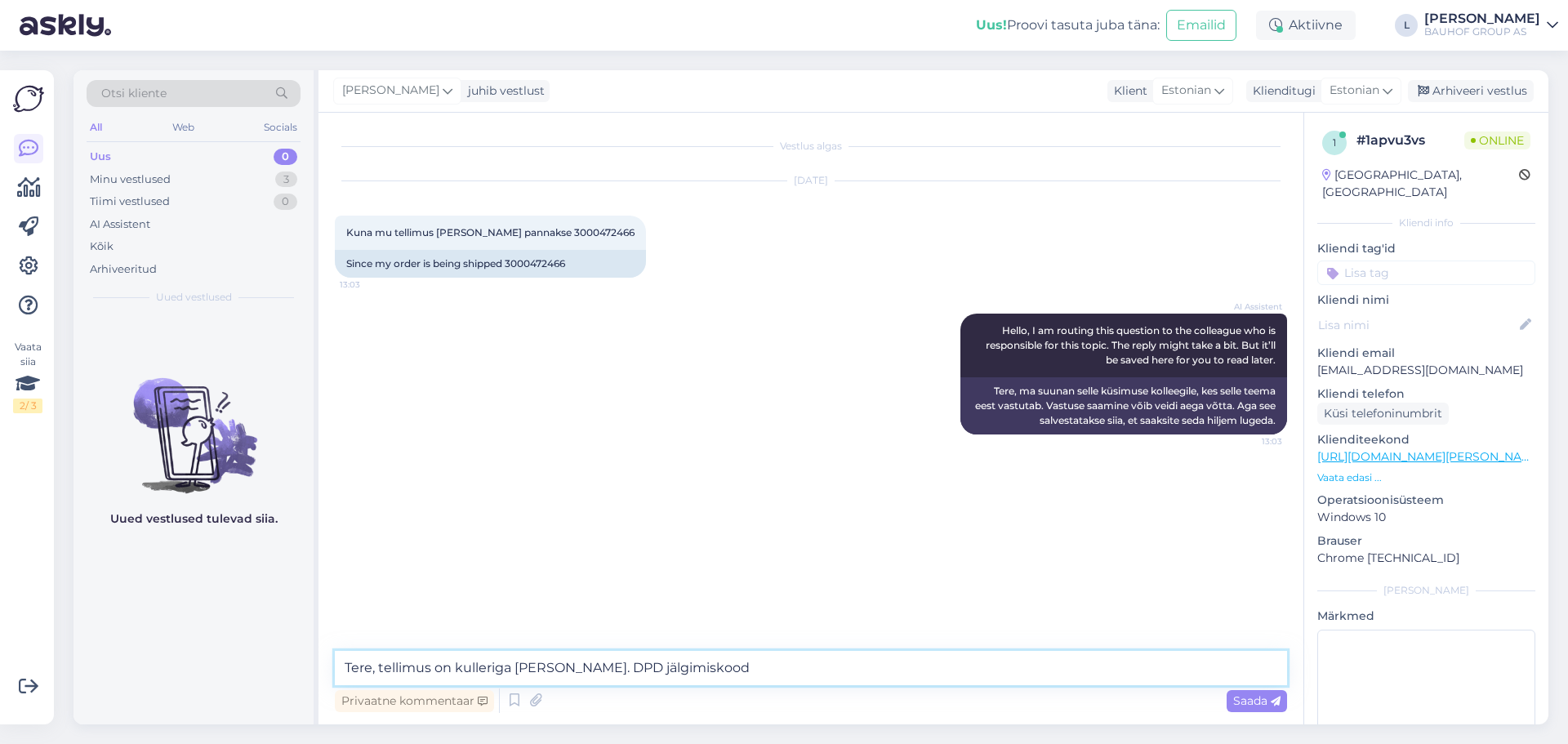
paste textarea "05605524338405"
type textarea "Tere, tellimus on kulleriga [PERSON_NAME]. DPD jälgimiskood 05605524338405"
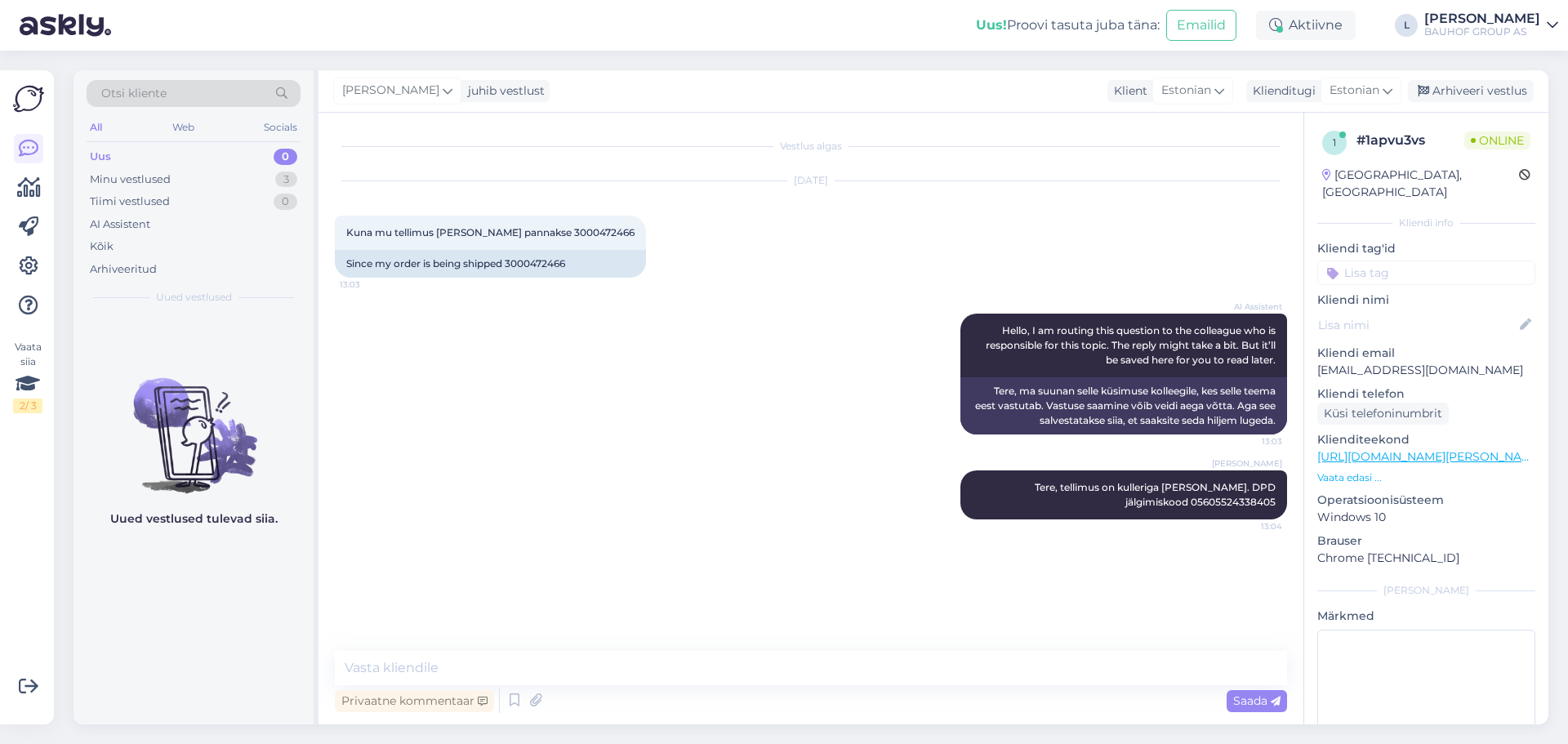
click at [1464, 73] on div "[PERSON_NAME] juhib vestlust Klient [DEMOGRAPHIC_DATA] Klienditugi Estonian Arh…" at bounding box center [933, 92] width 1230 height 43
click at [1461, 82] on div "Arhiveeri vestlus" at bounding box center [1471, 91] width 126 height 22
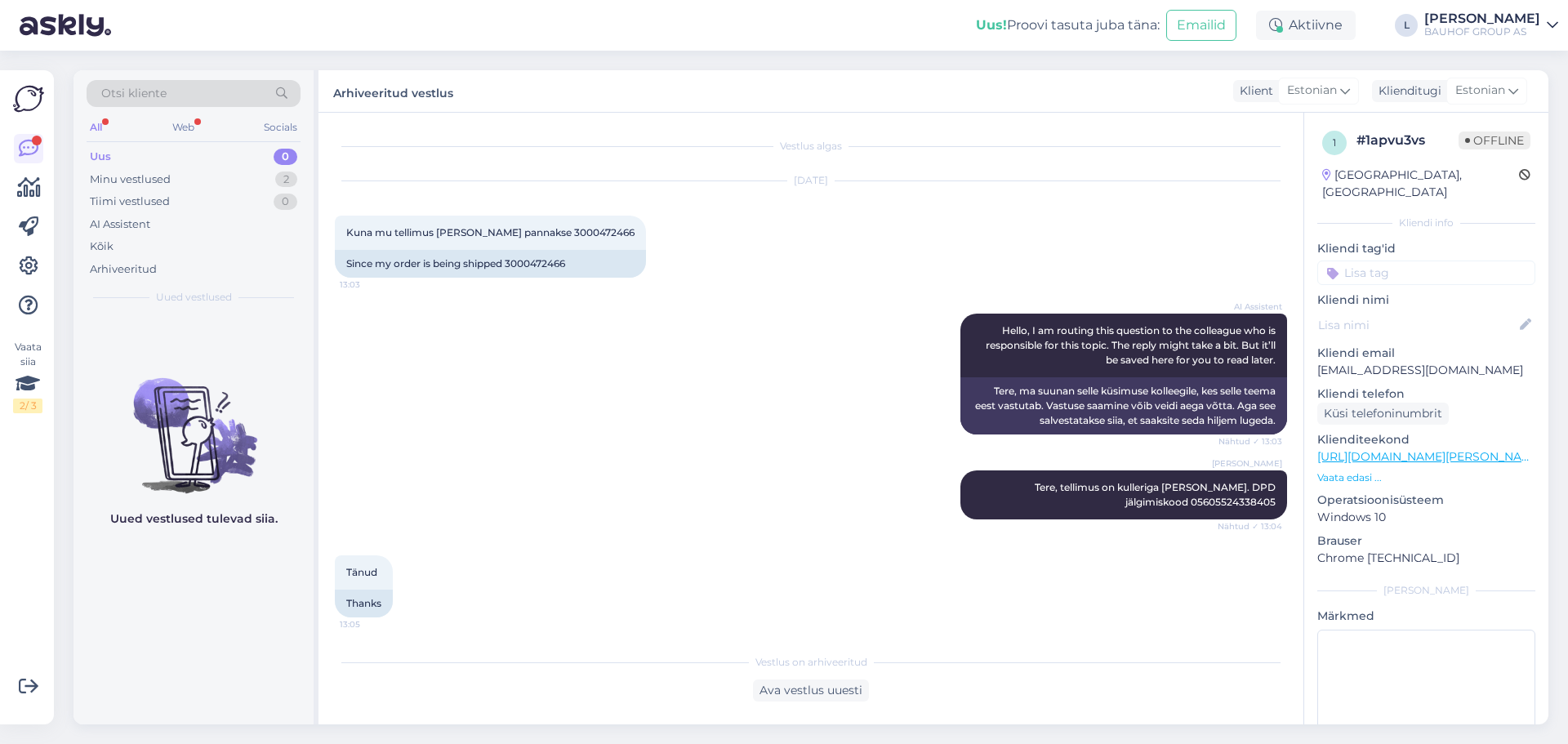
scroll to position [118, 0]
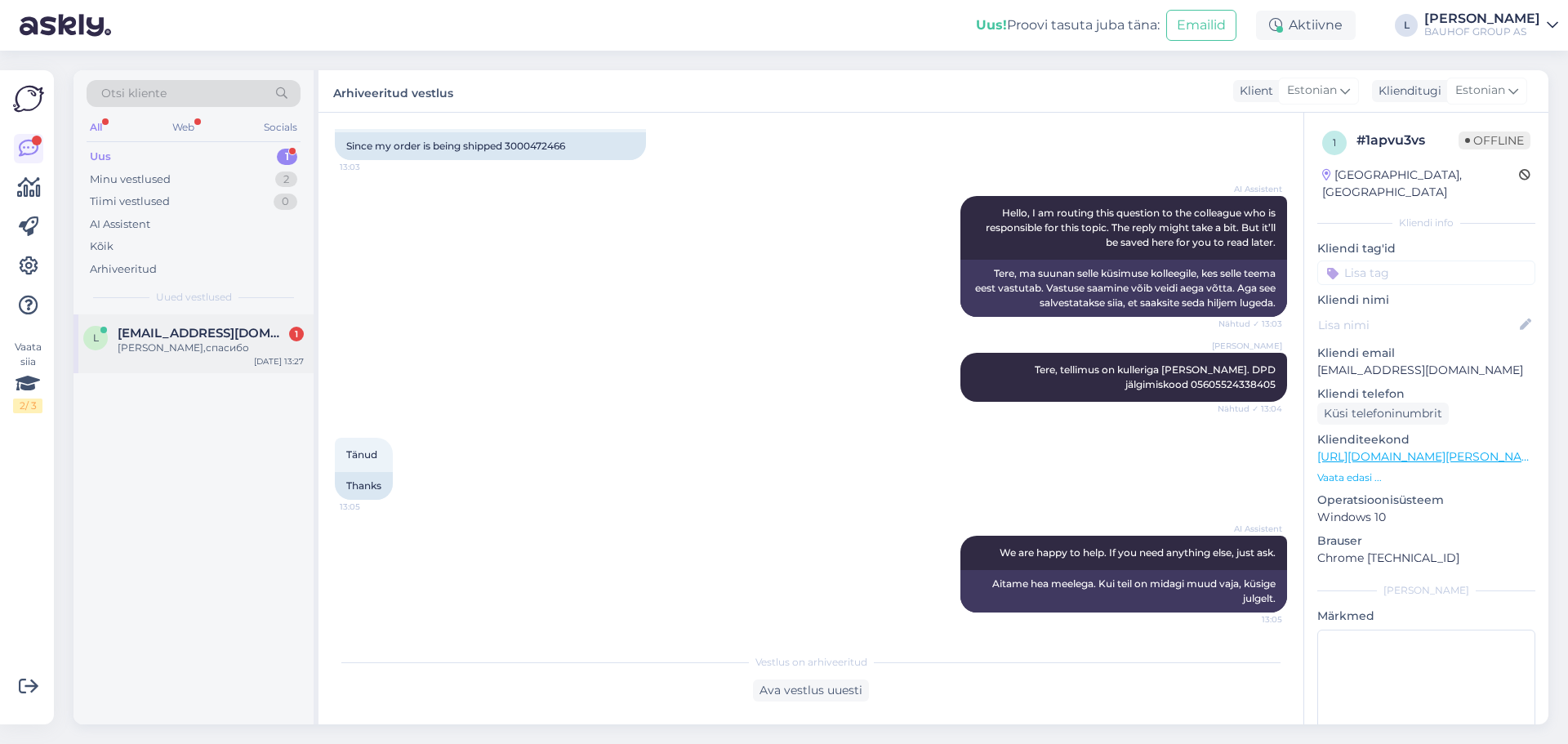
click at [174, 349] on div "[PERSON_NAME],спасибо" at bounding box center [211, 348] width 187 height 15
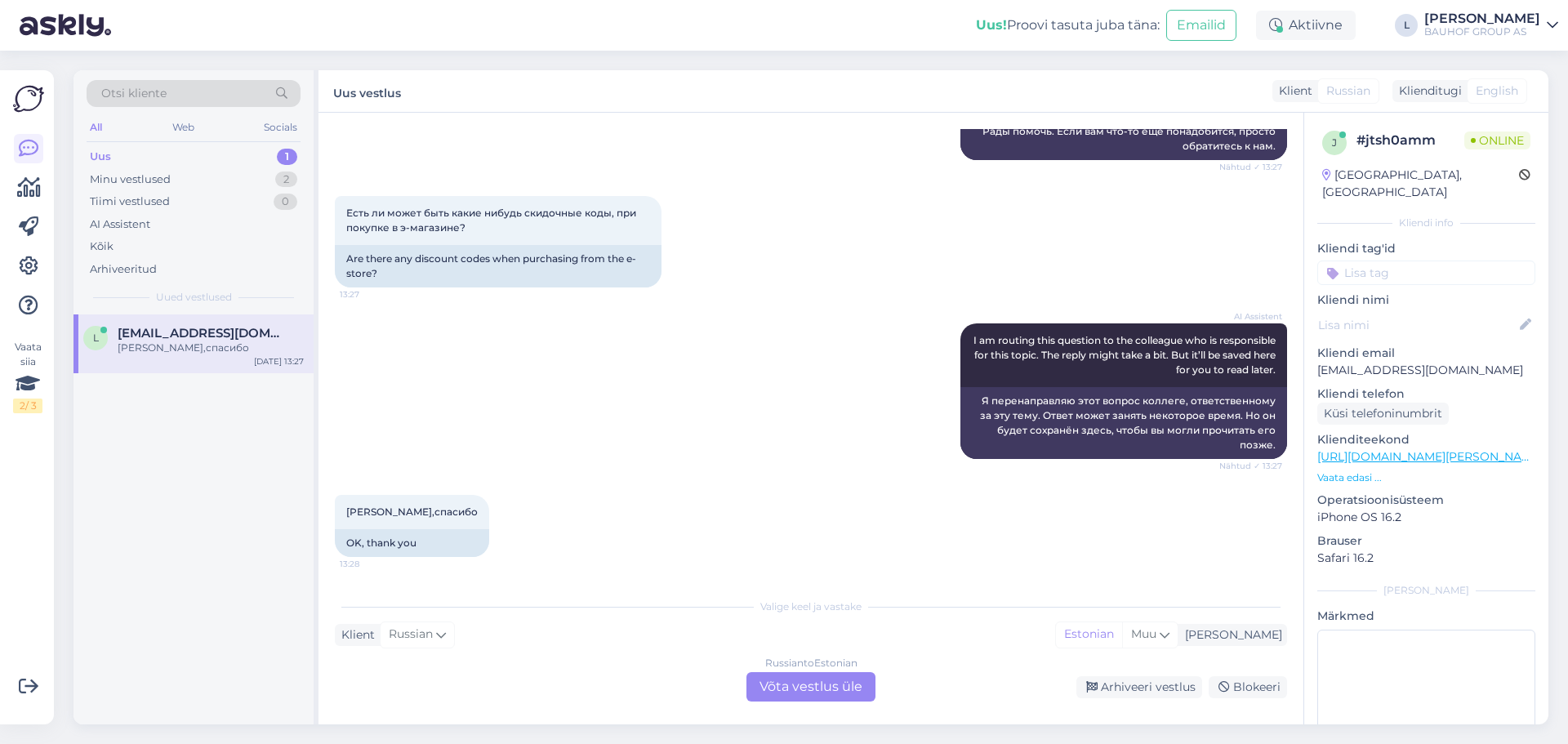
click at [778, 681] on div "Russian to Estonian Võta vestlus üle" at bounding box center [811, 687] width 129 height 30
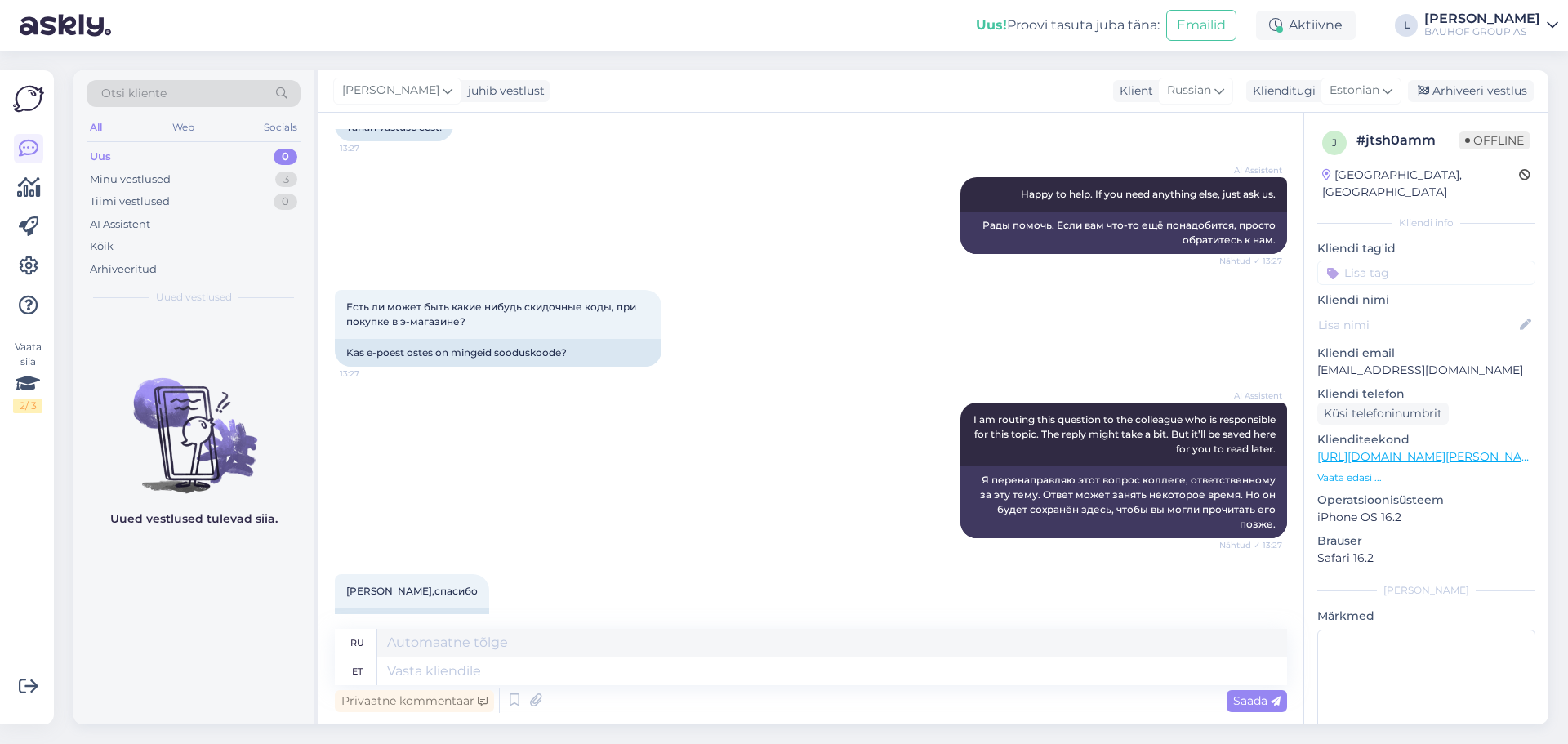
scroll to position [490, 0]
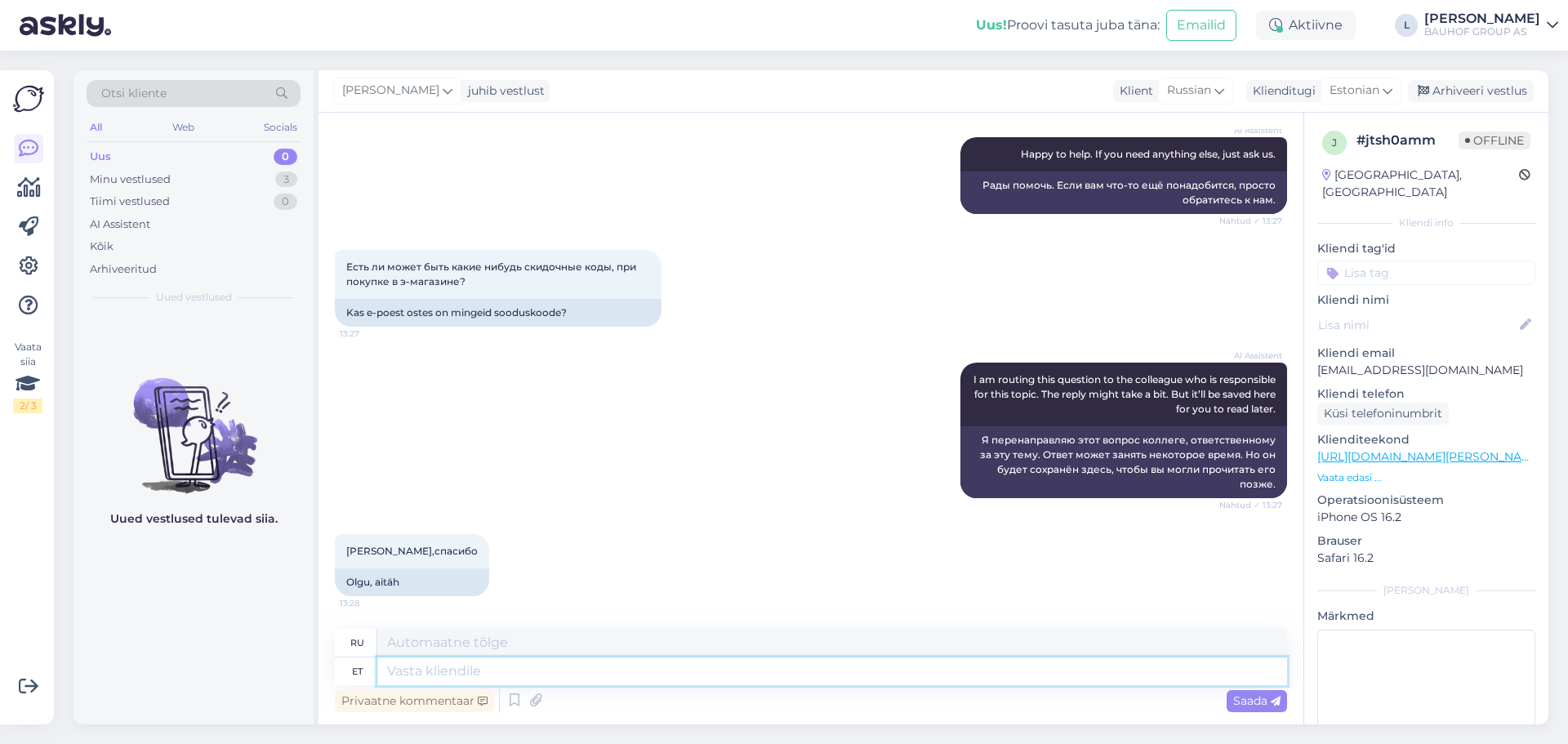
click at [475, 667] on textarea at bounding box center [832, 672] width 910 height 28
type textarea "Tere"
type textarea "Привет"
type textarea "Tere,"
type textarea "Привет,"
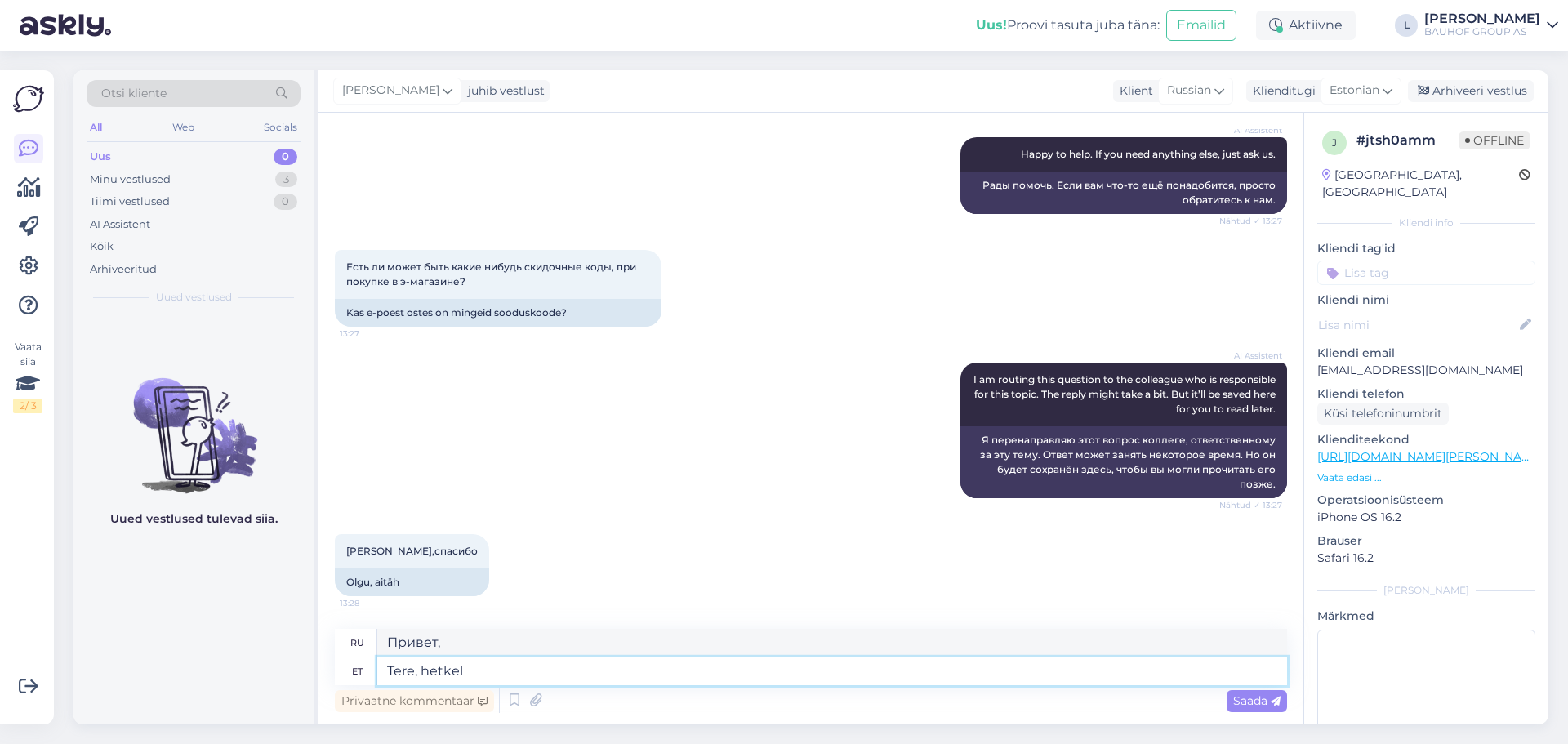
type textarea "Tere, hetkel s"
type textarea "Привет, в данный момент"
type textarea "Tere, hetkel sooduskood"
type textarea "Здравствуйте, в настоящее время действует промокод"
type textarea "Tere, hetkel sooduskood on"
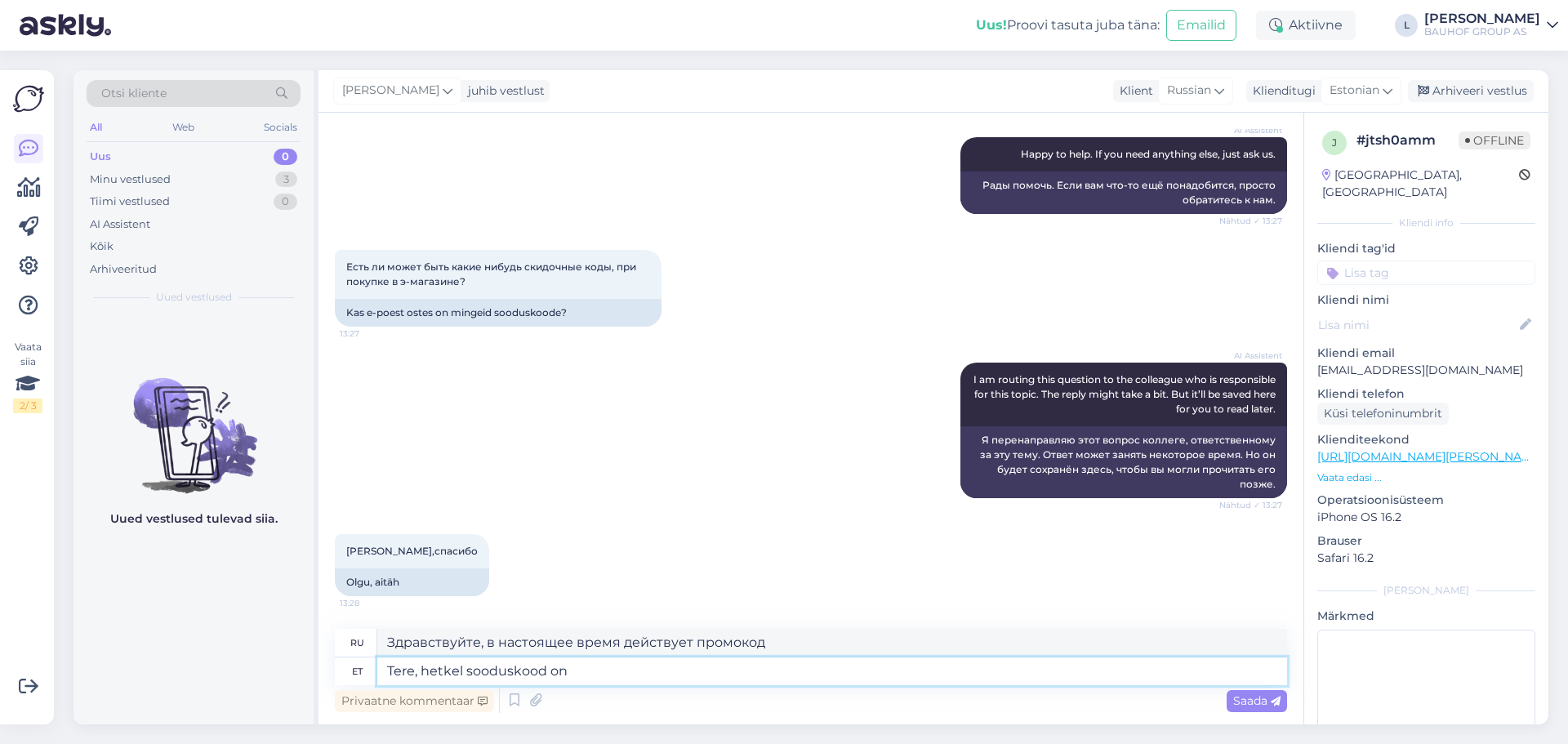
type textarea "Здравствуйте, текущий код скидки:"
type textarea "Tere, hetkel sooduskood on olemas a"
type textarea "Здравствуйте, в настоящее время доступен код скидки."
type textarea "Tere, hetkel sooduskood on olemas ainult"
type textarea "Здравствуйте, в настоящее время код скидки доступен только"
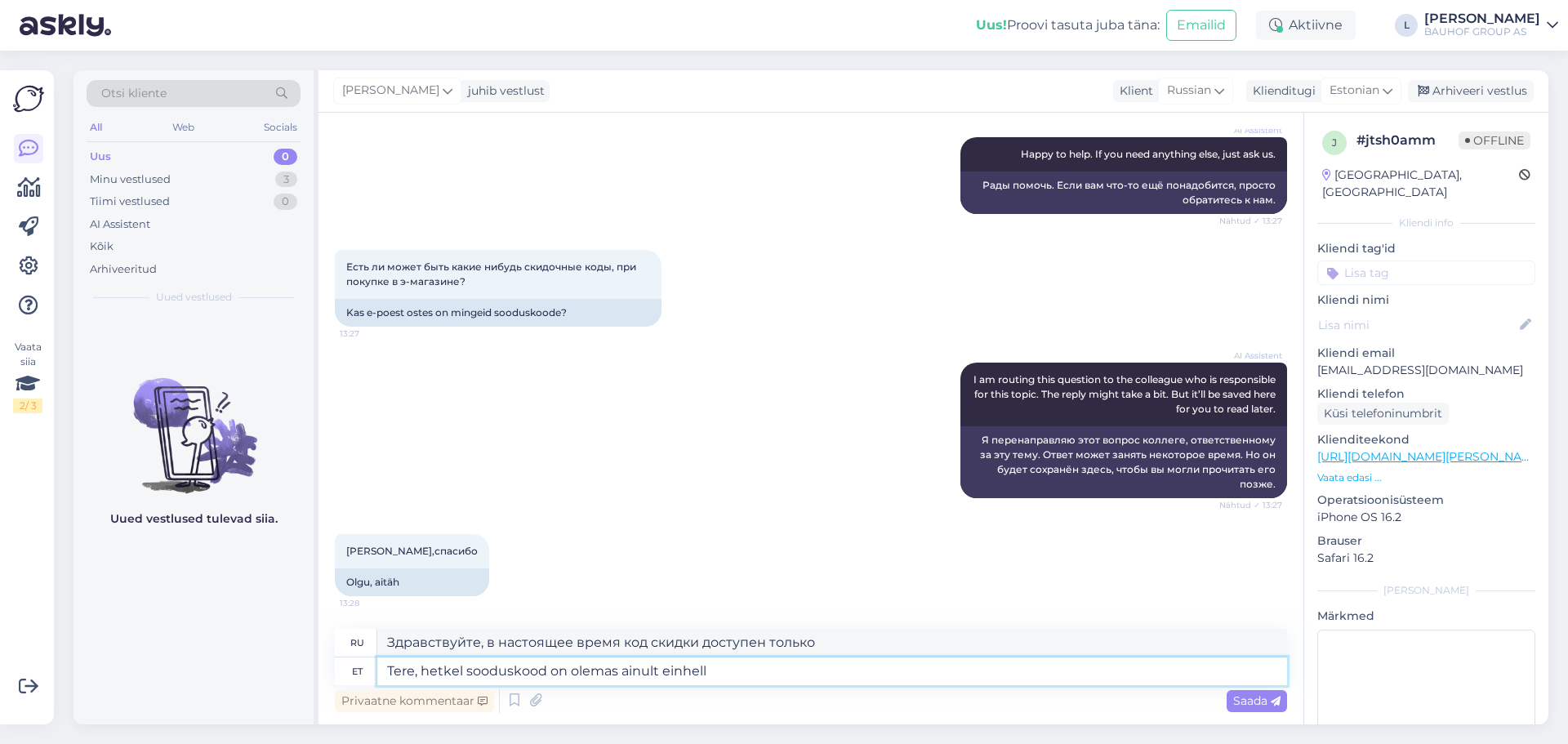
type textarea "Tere, hetkel sooduskood on olemas ainult einhell"
type textarea "Здравствуйте, в настоящее время код скидки доступен только для Einhell."
type textarea "Tere, hetkel sooduskood on olemas ainult einhell toodetele"
type textarea "Здравствуйте, в настоящее время код скидки действителен только для продукции Ei…"
paste textarea "[URL][DOMAIN_NAME][PERSON_NAME]"
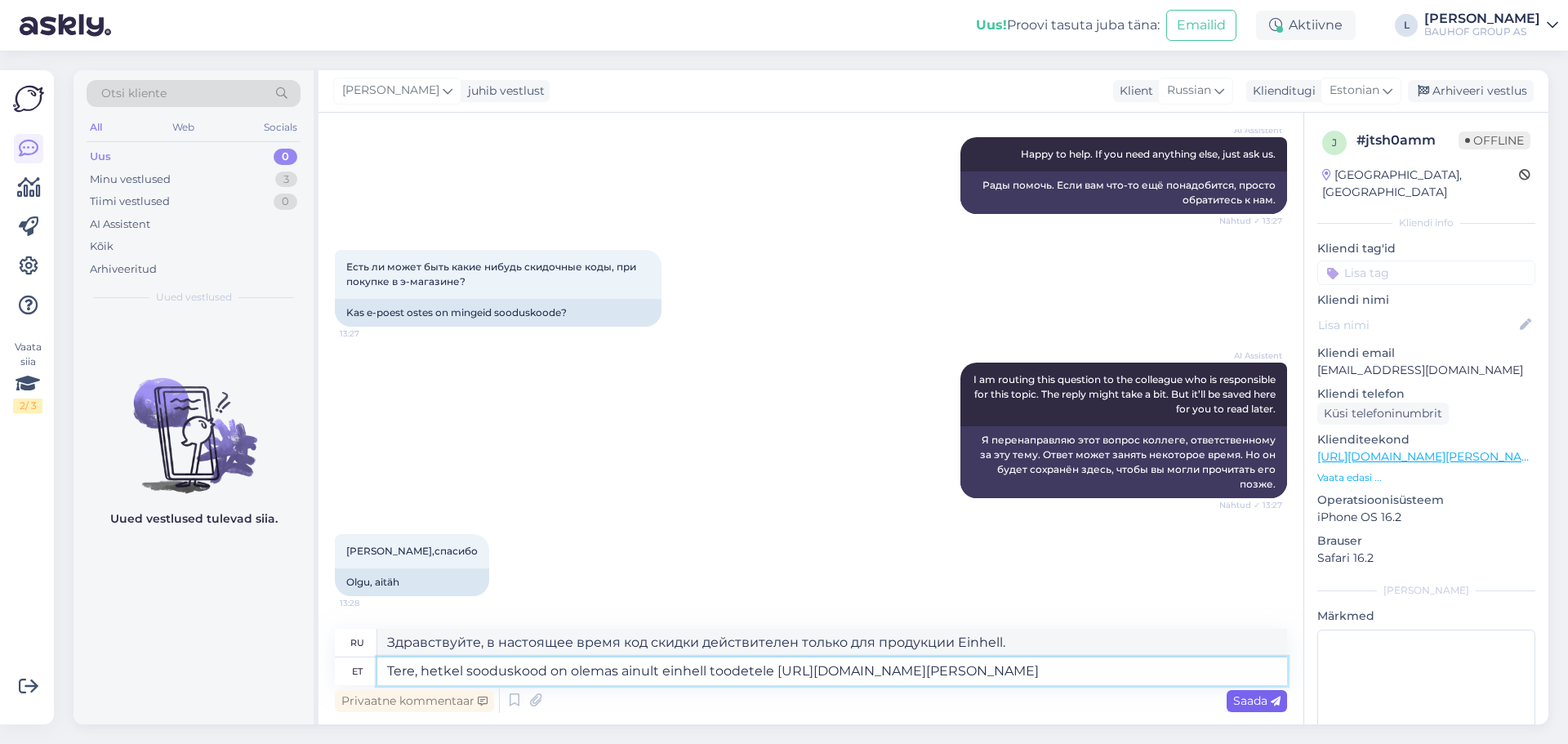
type textarea "Tere, hetkel sooduskood on olemas ainult einhell toodetele [URL][DOMAIN_NAME][P…"
click at [1256, 704] on span "Saada" at bounding box center [1257, 700] width 47 height 15
type textarea "Здравствуйте, в настоящее время код скидки действителен только для продукции ei…"
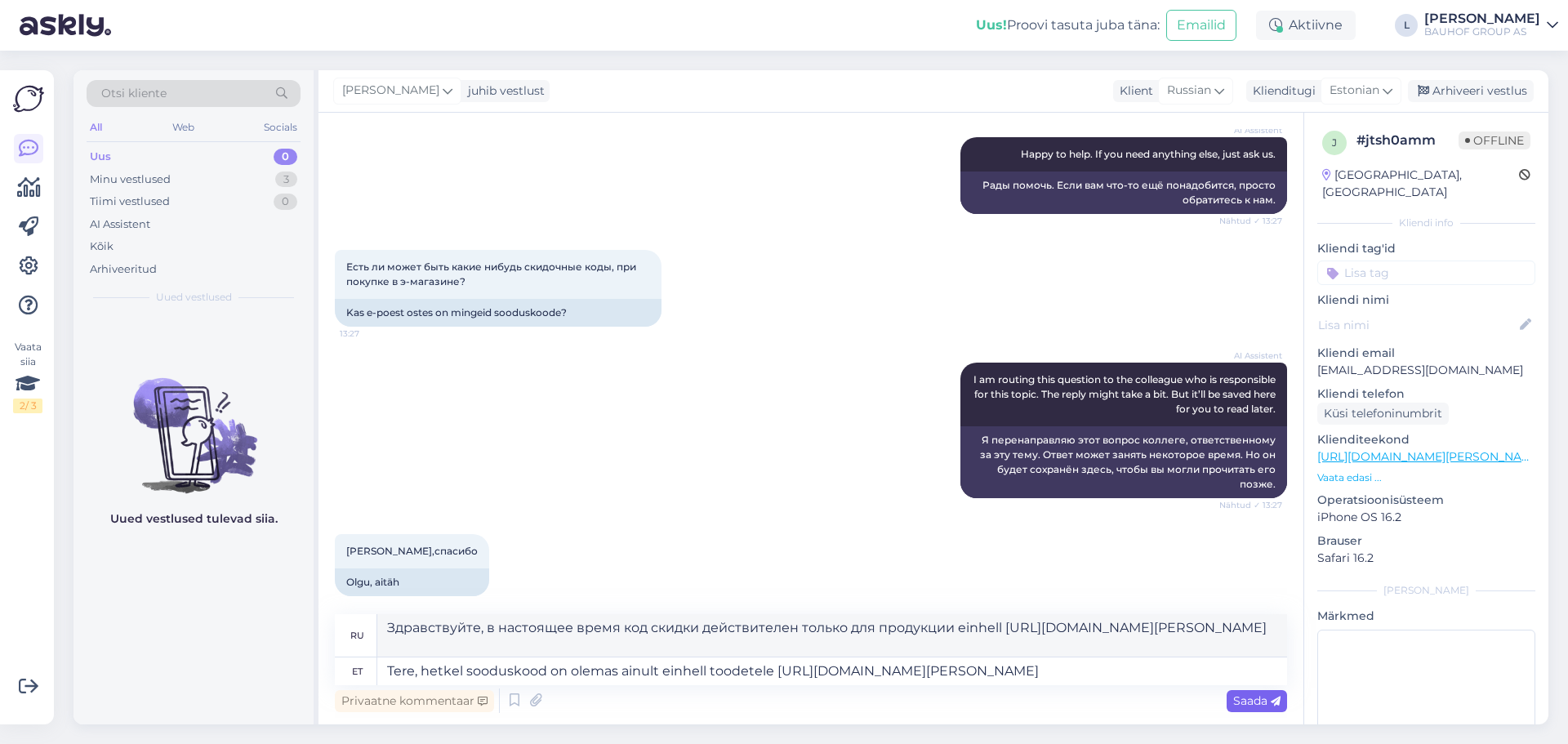
click at [1256, 704] on span "Saada" at bounding box center [1257, 700] width 47 height 15
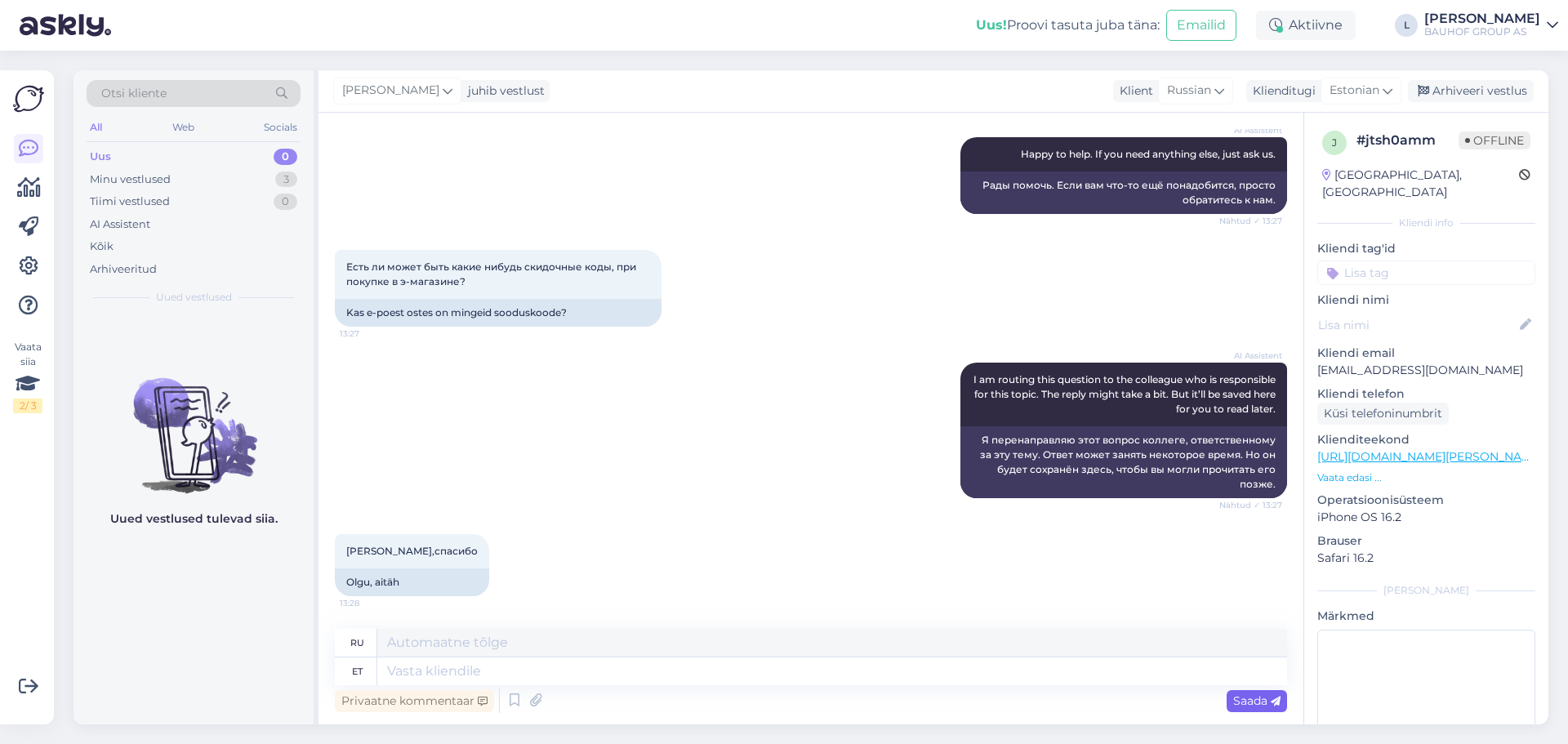
scroll to position [632, 0]
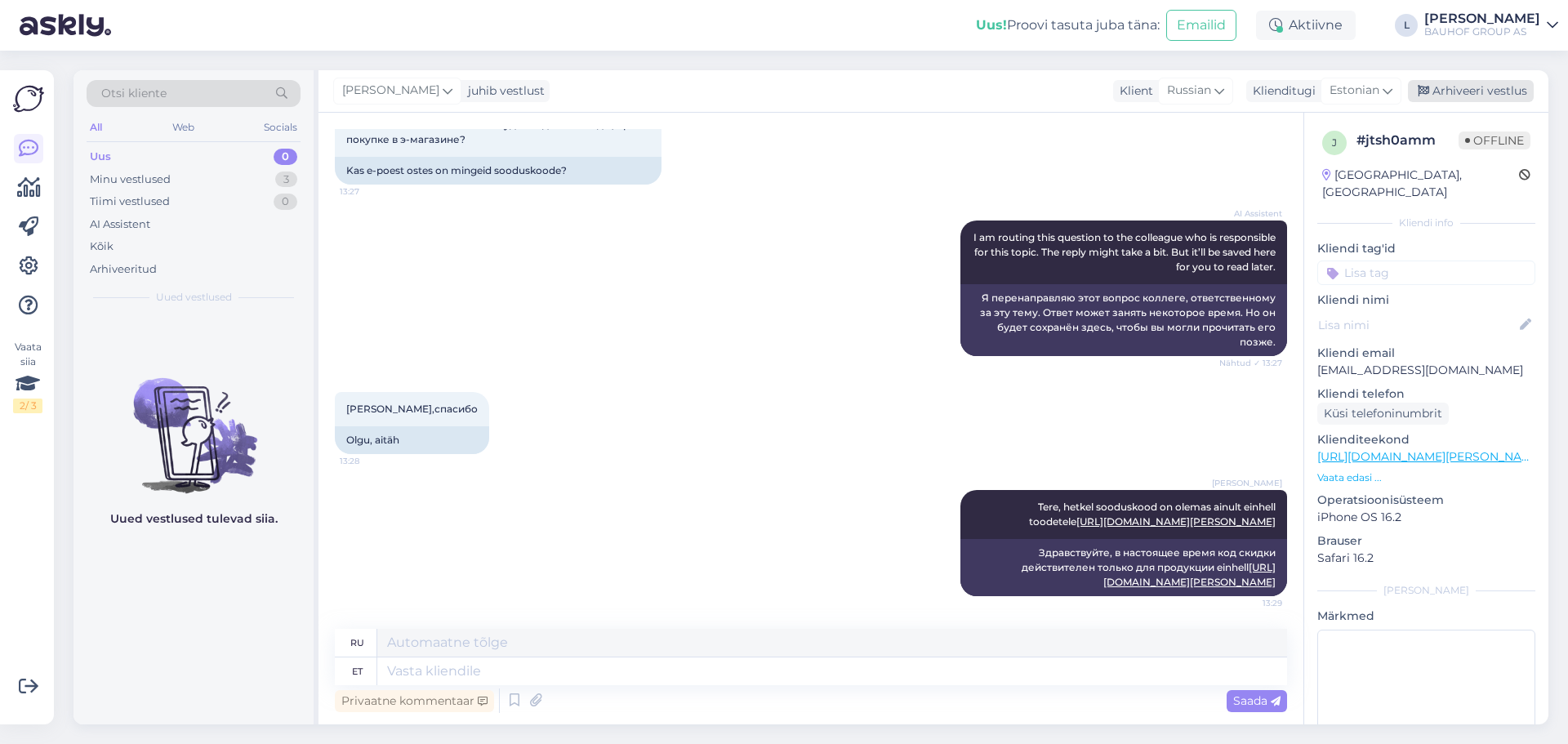
click at [1478, 94] on div "Arhiveeri vestlus" at bounding box center [1471, 91] width 126 height 22
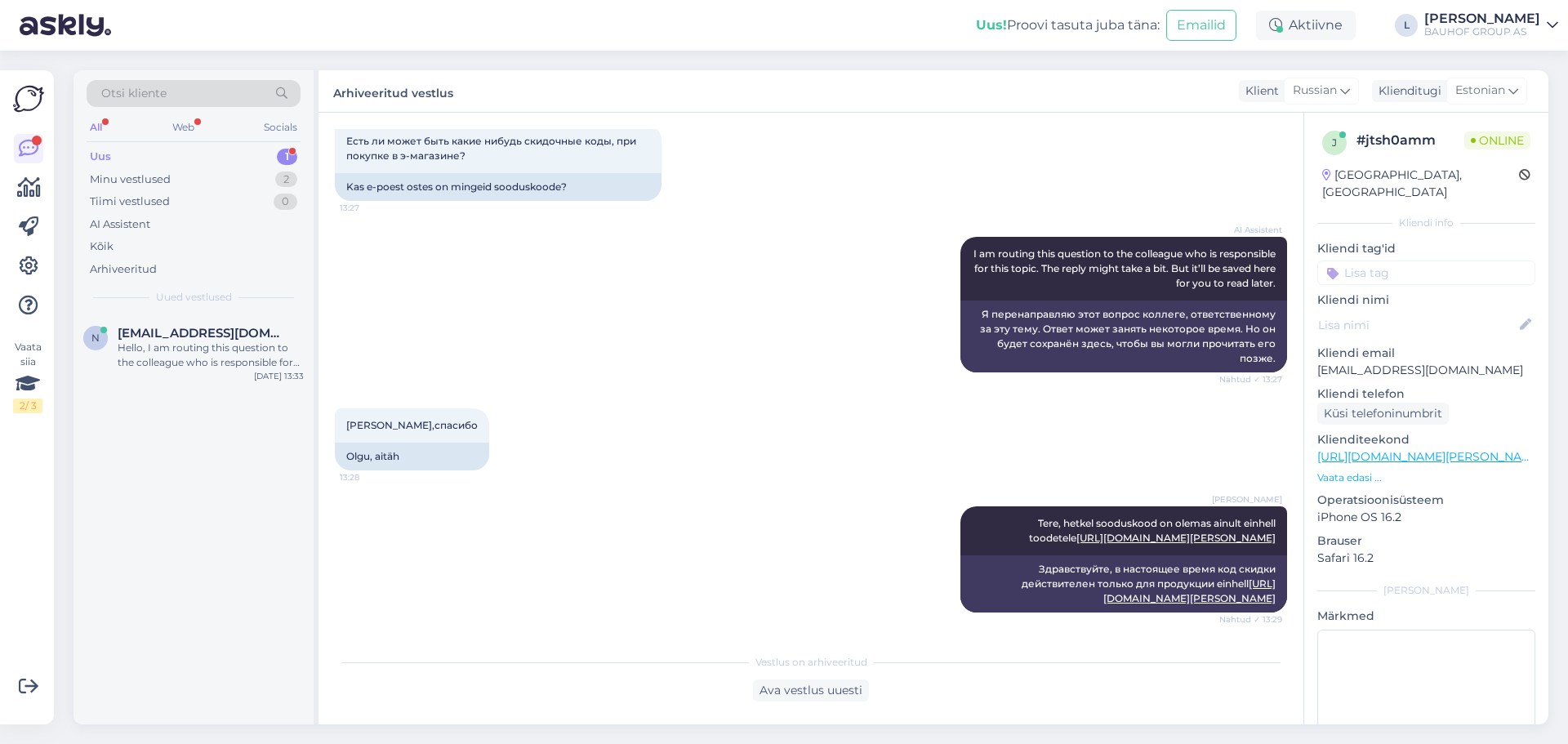
scroll to position [827, 0]
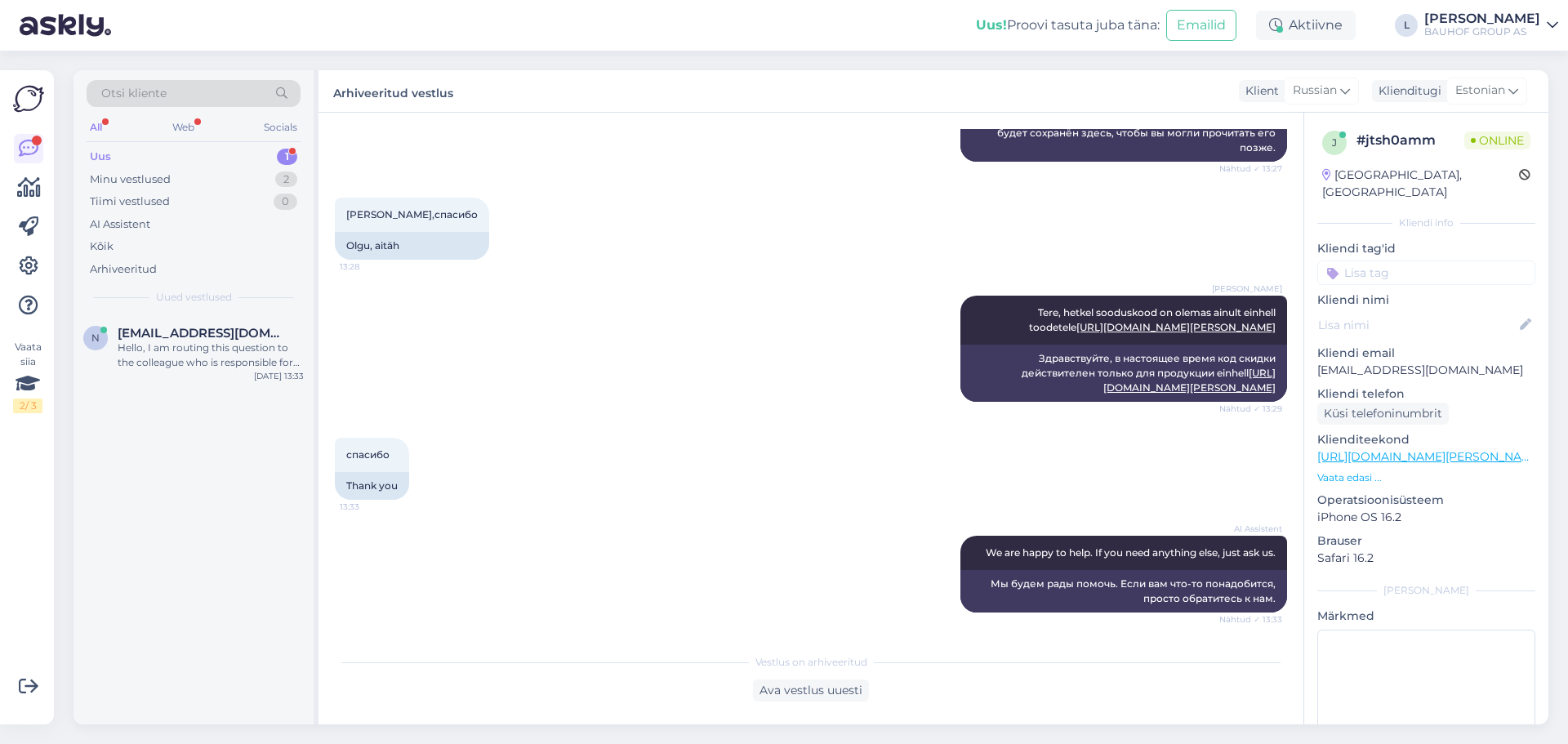
click at [174, 152] on div "Uus 1" at bounding box center [193, 157] width 214 height 23
click at [215, 343] on div "Hello, I am routing this question to the colleague who is responsible for this …" at bounding box center [211, 356] width 187 height 30
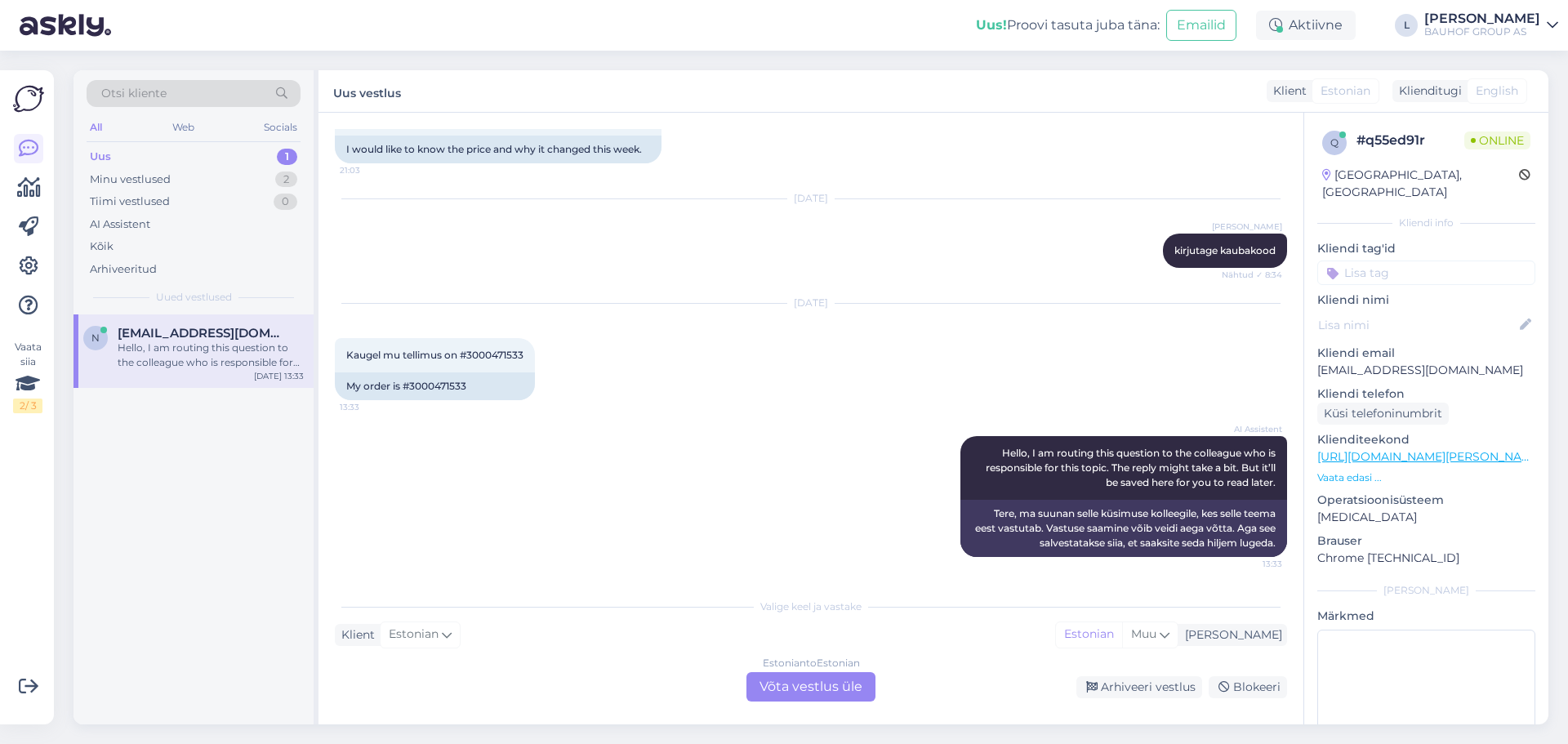
click at [835, 684] on div "Estonian to Estonian Võta vestlus üle" at bounding box center [811, 687] width 129 height 30
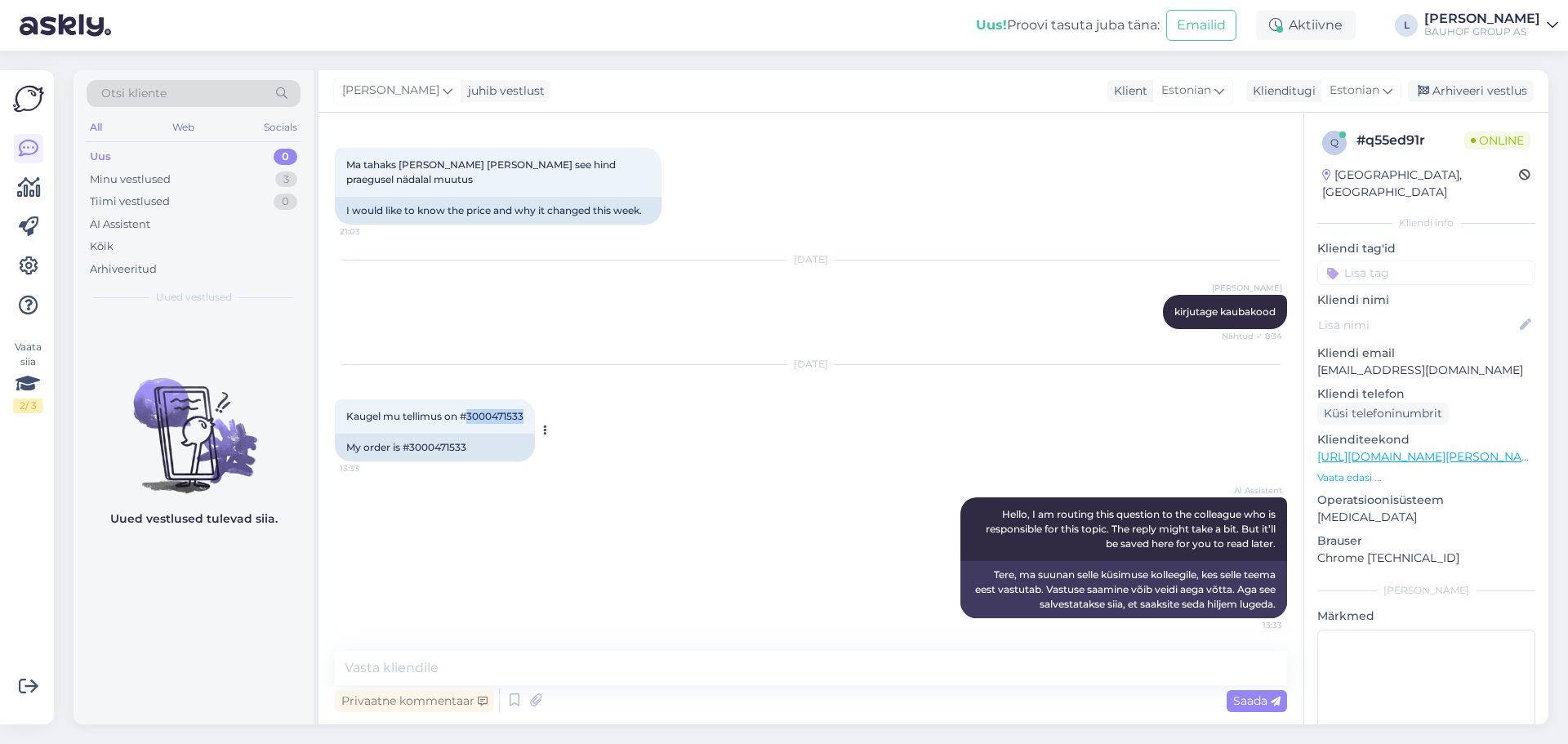
drag, startPoint x: 523, startPoint y: 417, endPoint x: 467, endPoint y: 409, distance: 56.6
click at [467, 409] on div "Kaugel mu tellimus on #3000471533 13:33" at bounding box center [434, 416] width 200 height 34
click at [527, 672] on textarea at bounding box center [811, 667] width 952 height 34
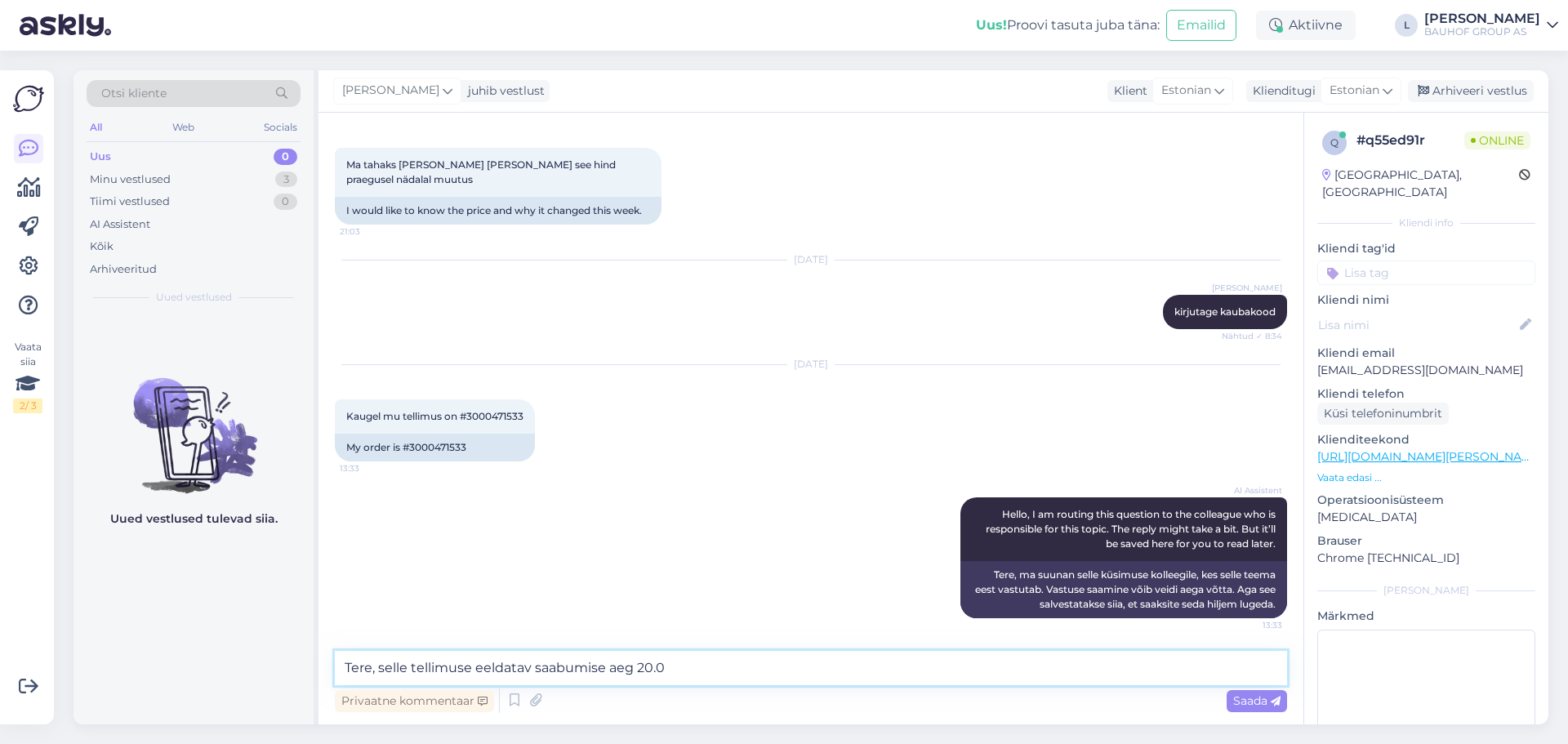
type textarea "Tere, selle tellimuse eeldatav saabumise aeg 20.08"
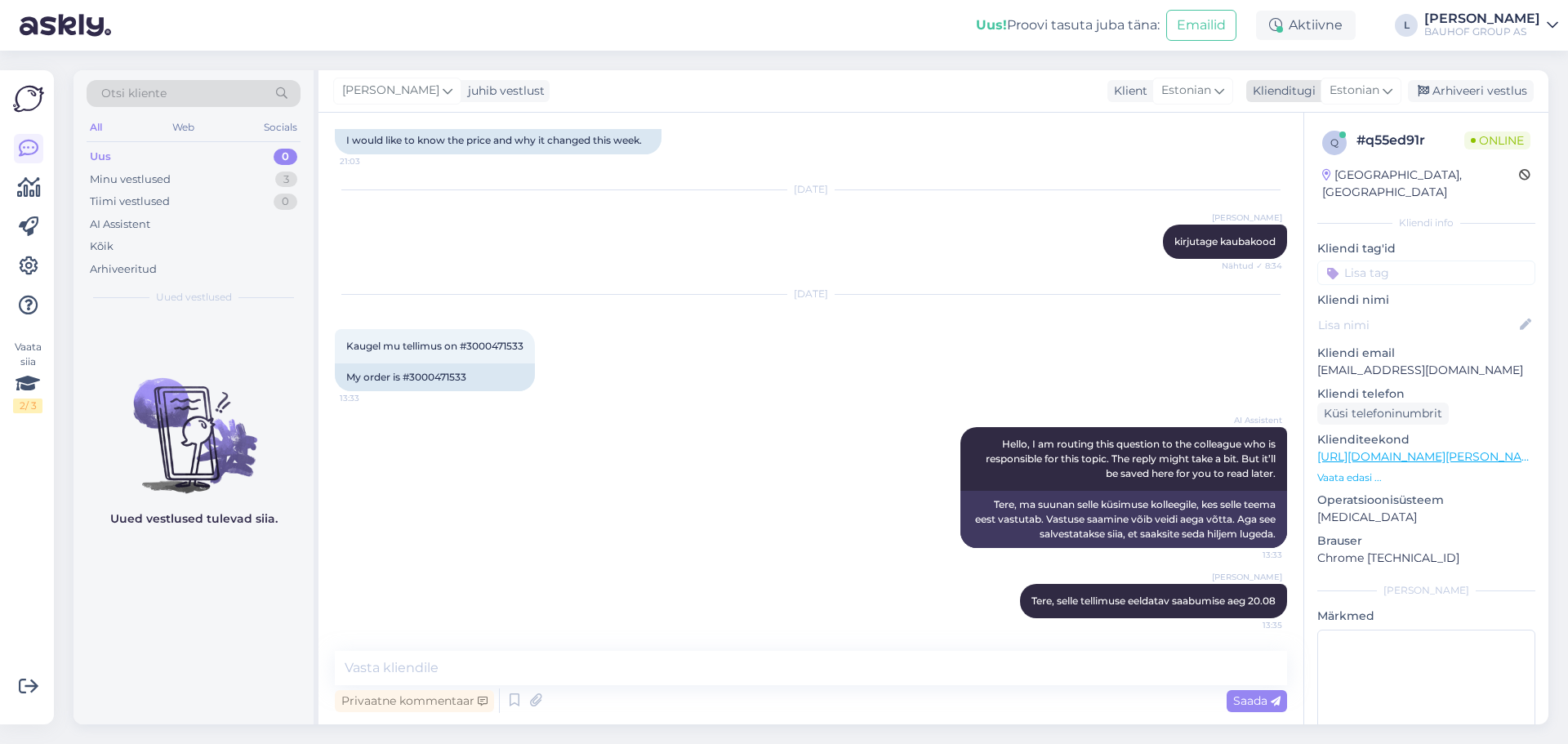
drag, startPoint x: 1505, startPoint y: 97, endPoint x: 1484, endPoint y: 95, distance: 21.1
click at [1505, 97] on div "Arhiveeri vestlus" at bounding box center [1471, 91] width 126 height 22
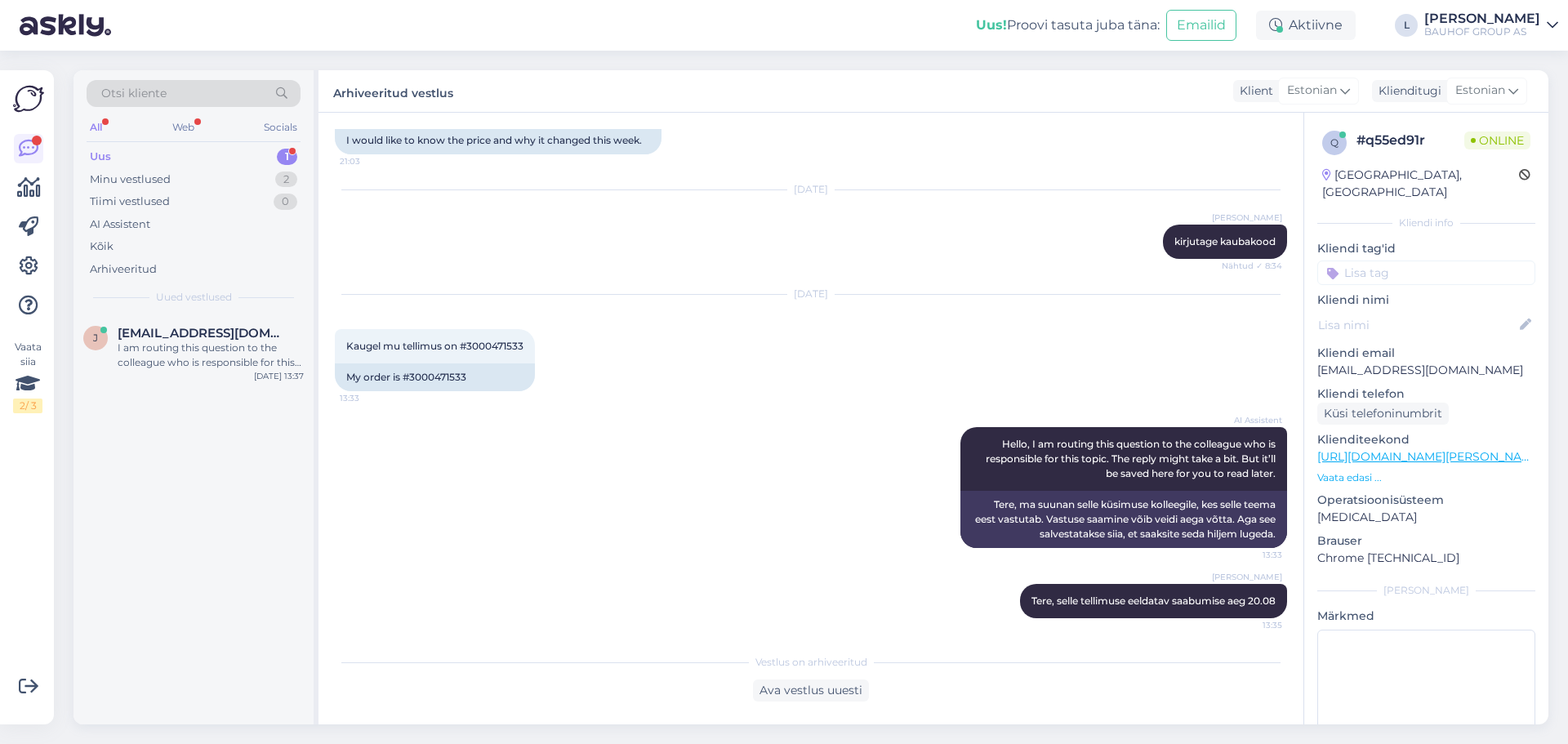
click at [129, 152] on div "Uus 1" at bounding box center [193, 157] width 214 height 23
click at [200, 323] on div "[PERSON_NAME] [PERSON_NAME][EMAIL_ADDRESS][DOMAIN_NAME] I am routing this quest…" at bounding box center [193, 352] width 240 height 73
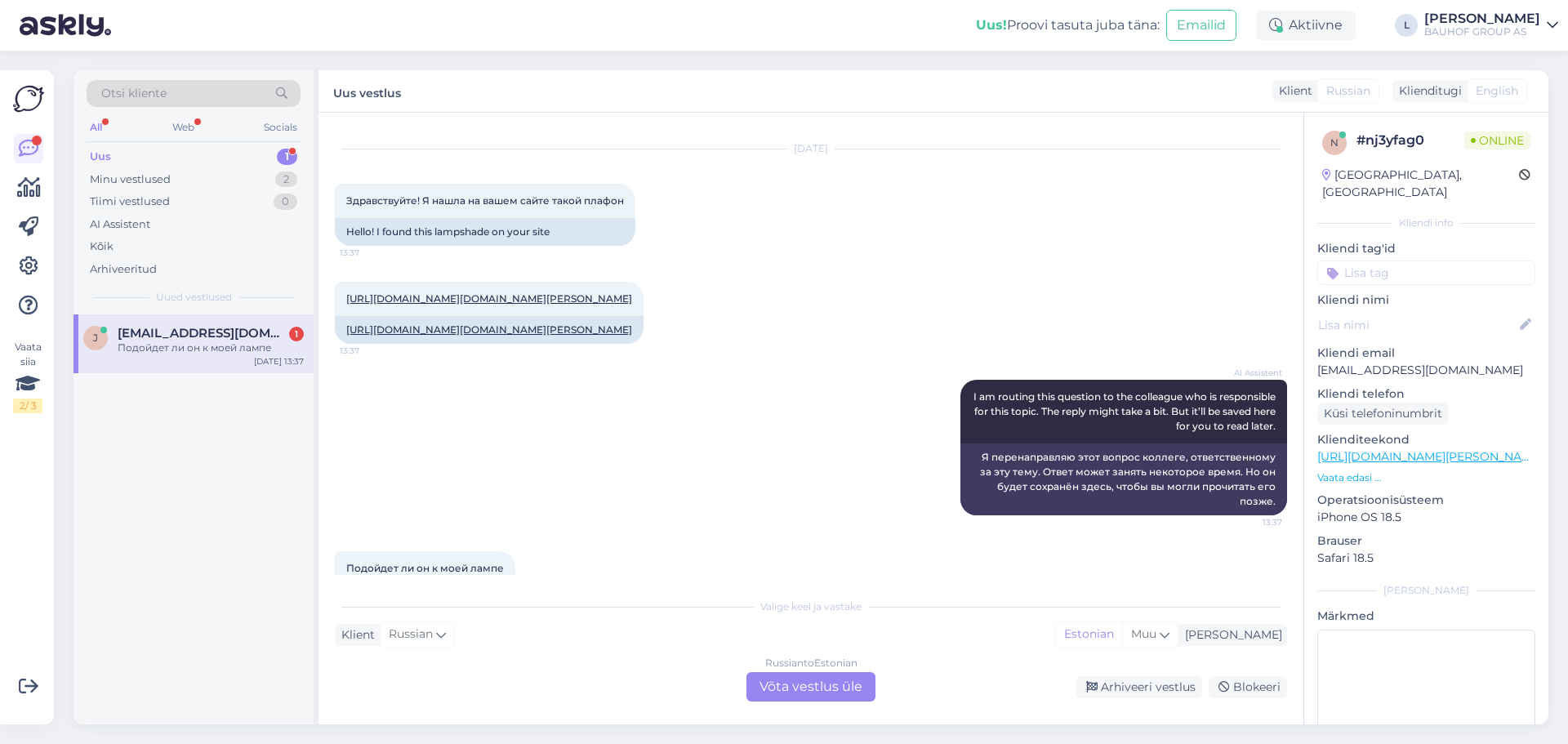
scroll to position [11, 0]
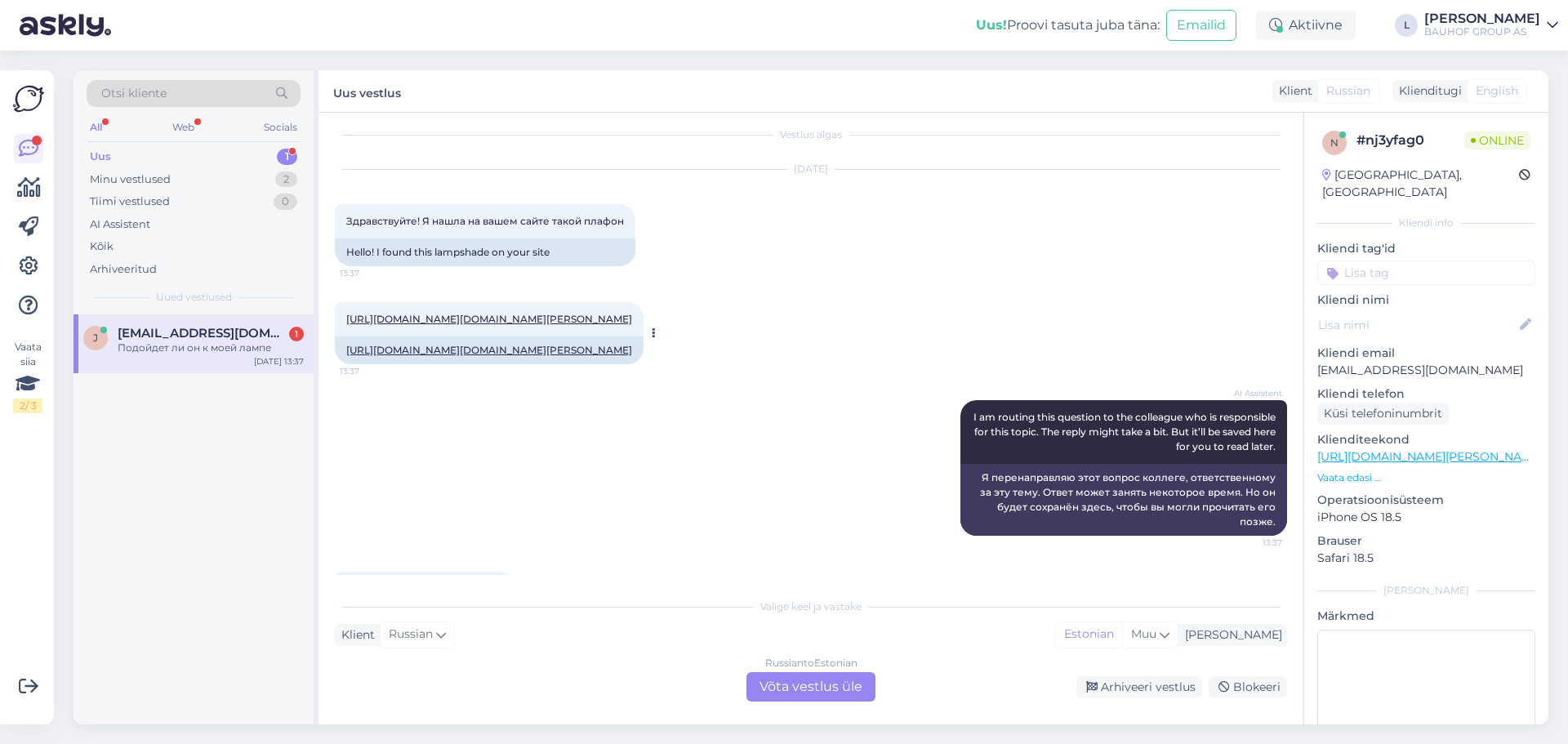
click at [443, 325] on link "[URL][DOMAIN_NAME][DOMAIN_NAME][PERSON_NAME]" at bounding box center [489, 319] width 286 height 12
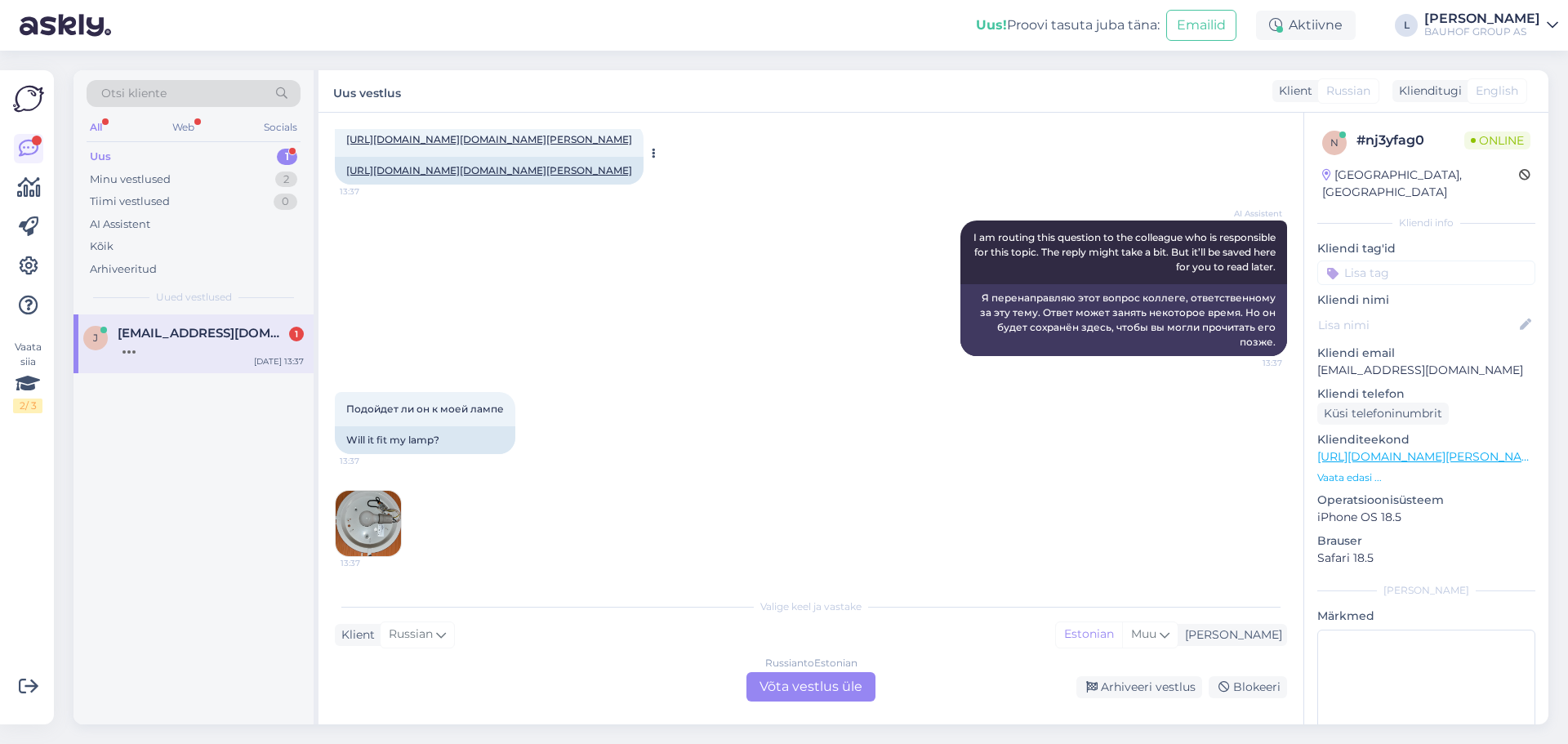
scroll to position [466, 0]
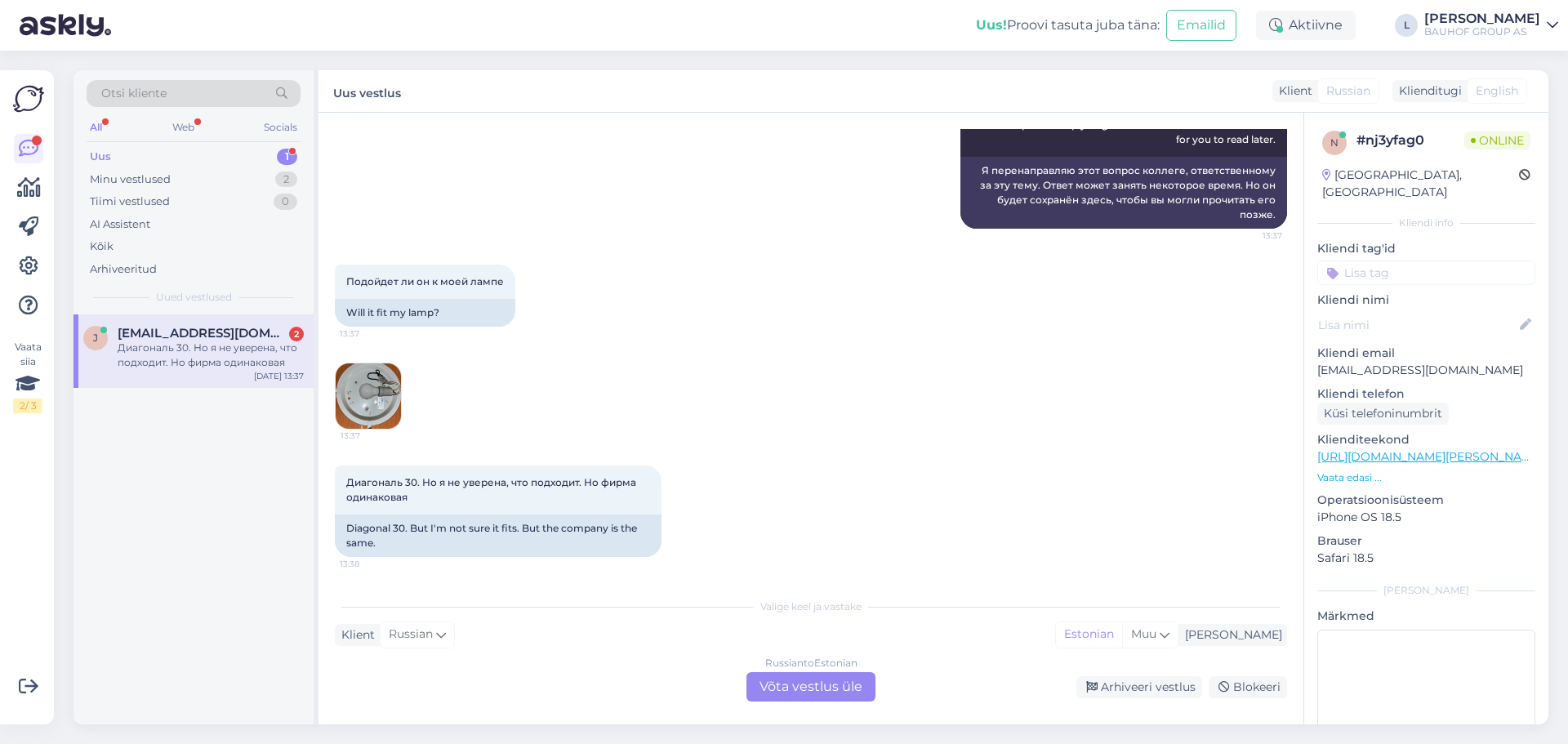
click at [379, 398] on img at bounding box center [368, 396] width 65 height 65
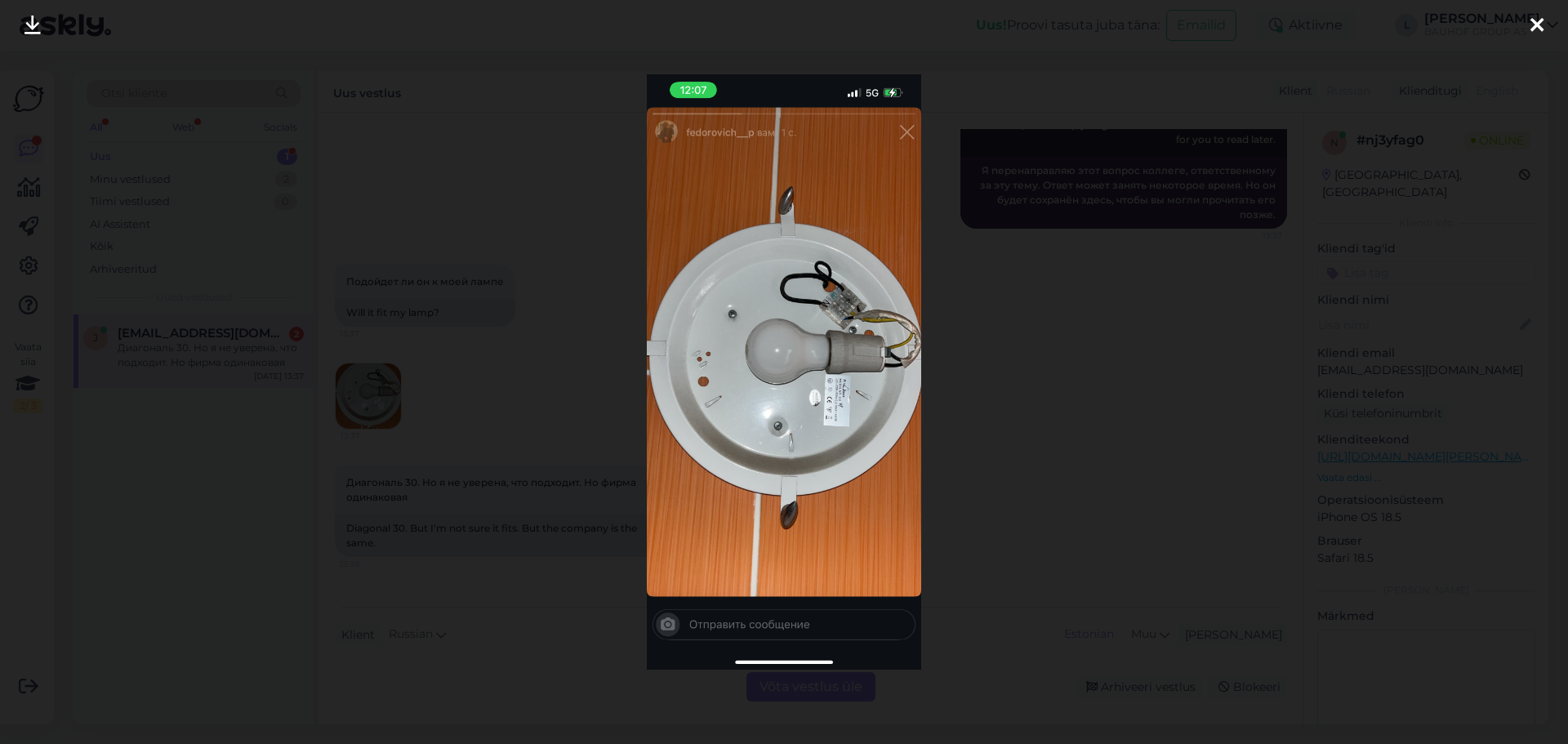
click at [837, 431] on img at bounding box center [785, 372] width 276 height 596
click at [542, 286] on div at bounding box center [784, 372] width 1568 height 744
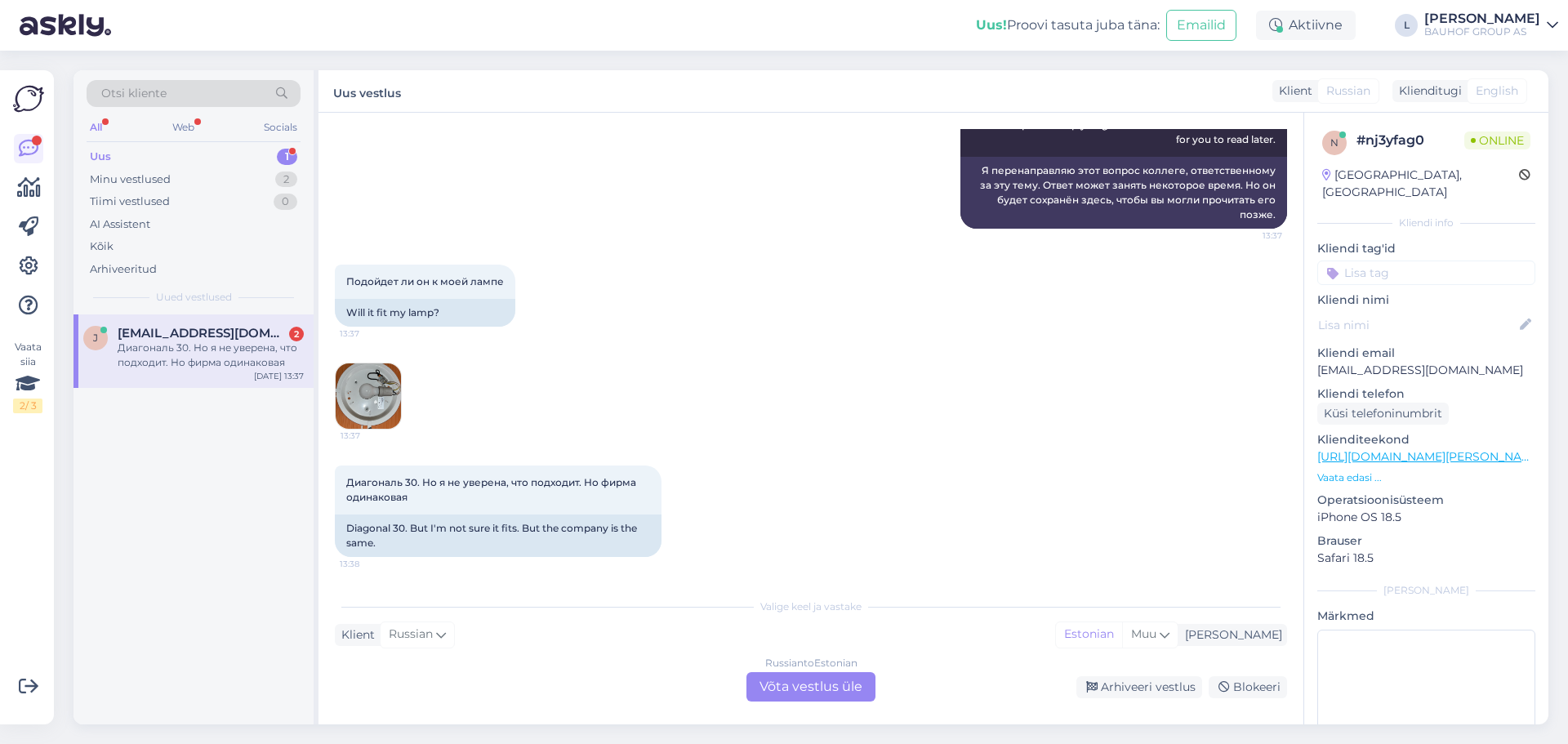
drag, startPoint x: 795, startPoint y: 700, endPoint x: 795, endPoint y: 686, distance: 14.0
click at [795, 697] on div "Russian to Estonian Võta vestlus üle" at bounding box center [811, 687] width 129 height 30
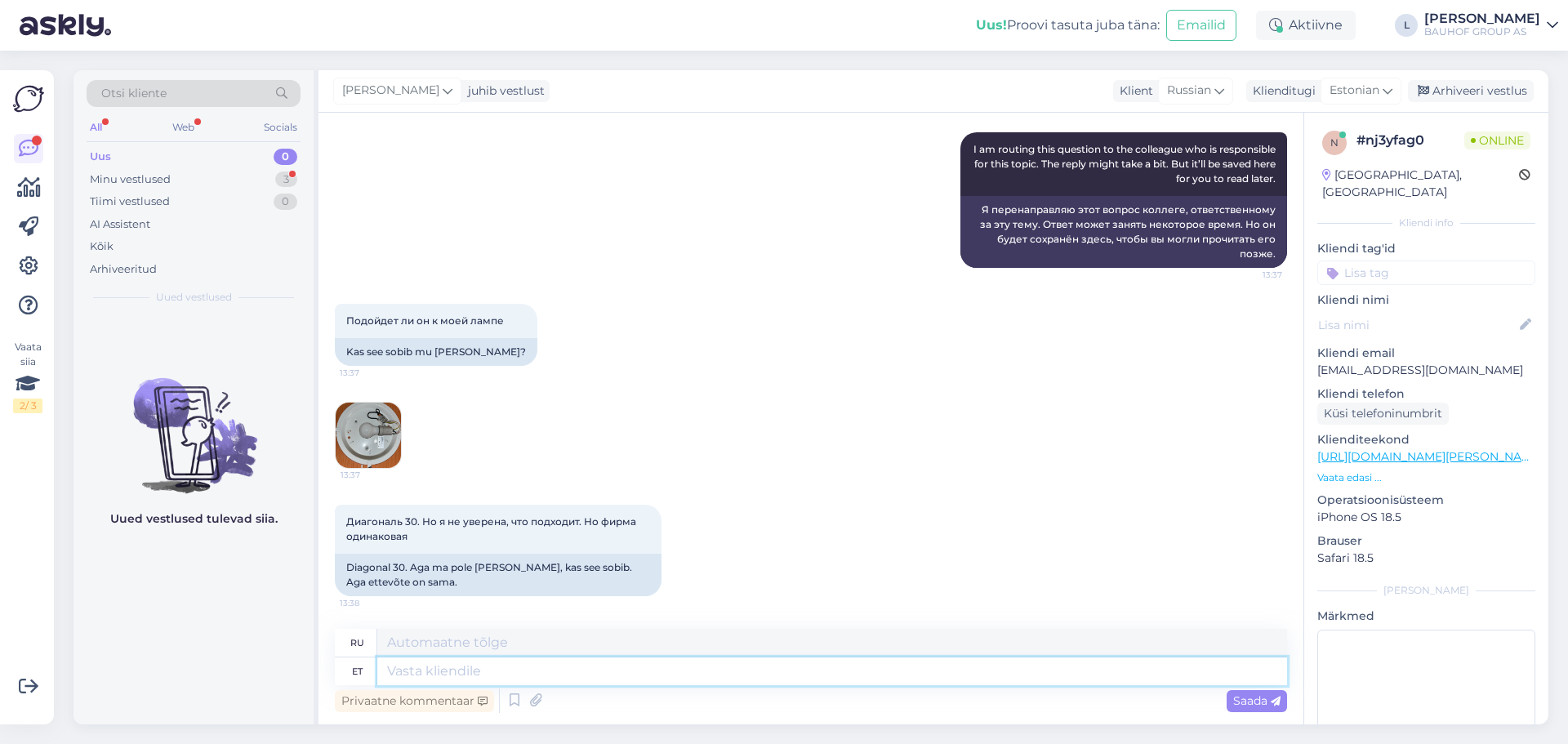
click at [704, 673] on textarea at bounding box center [832, 672] width 910 height 28
type textarea "tere,"
type textarea "привет,"
type textarea "tere, suure tü"
type textarea "привет, большой"
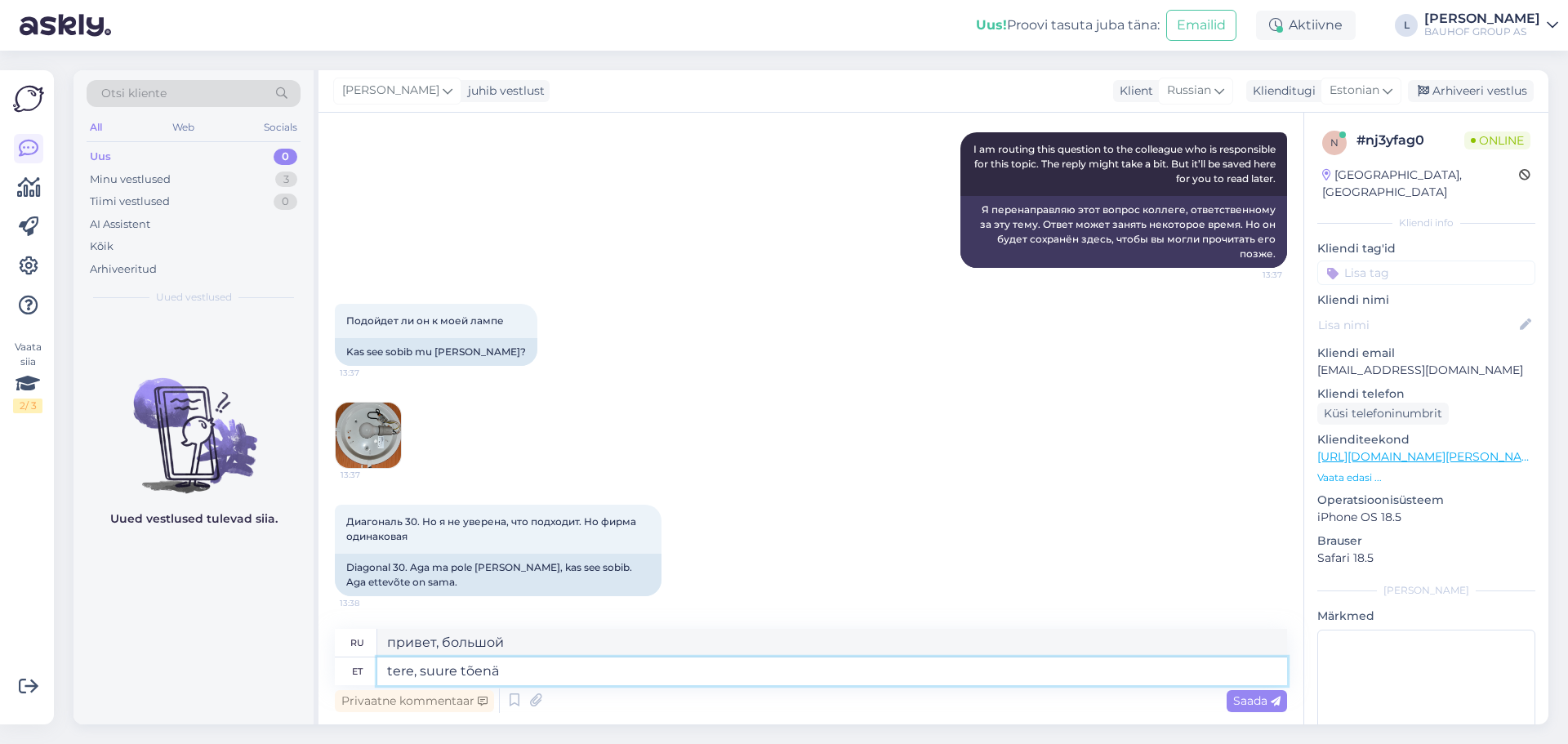
type textarea "tere, suure tõenäo"
type textarea "привет, скорее всего"
type textarea "tere, suure tõenäosusega sobib"
type textarea "Привет, скорее всего подойдет."
type textarea "tere, suure tõenäosusega sobib kuid"
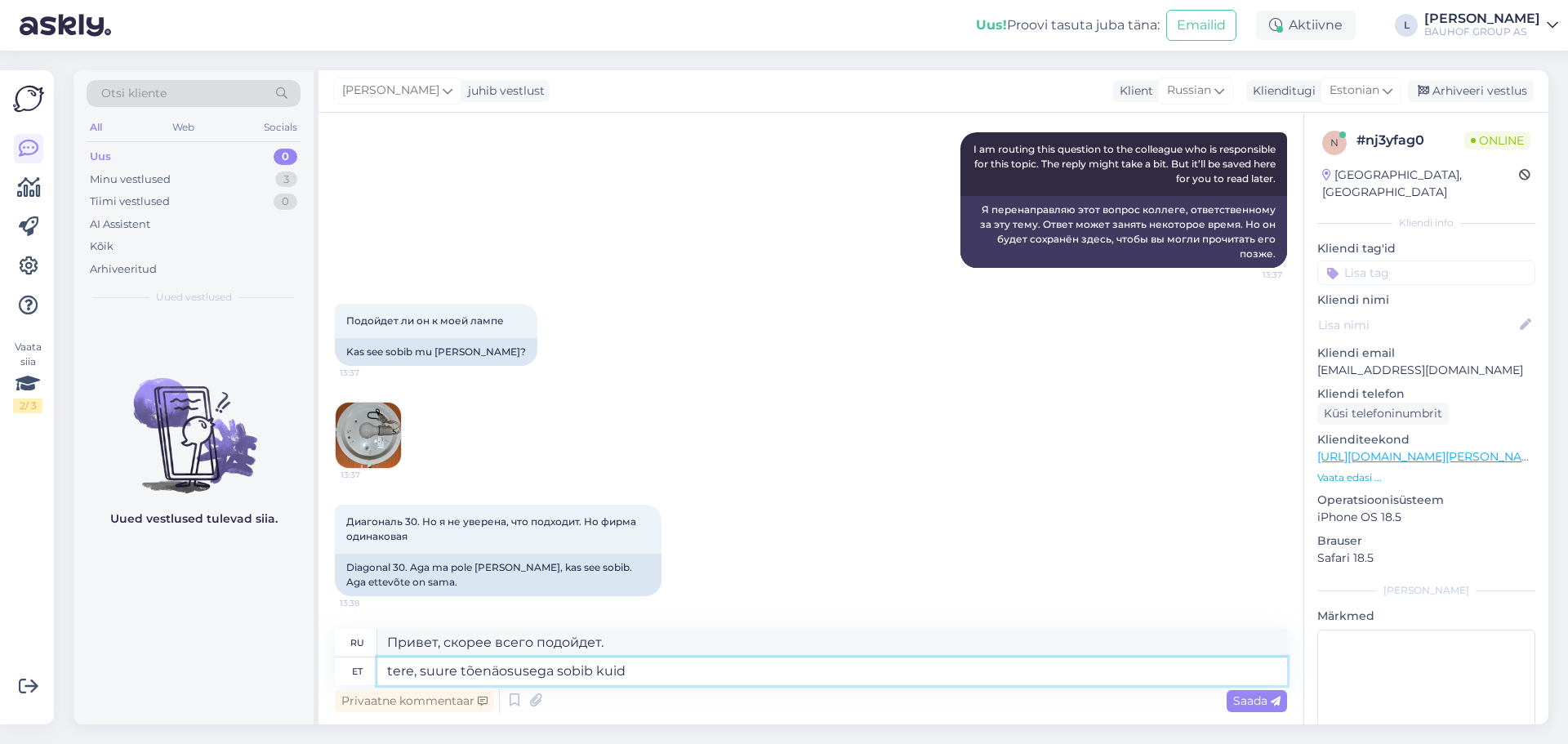
type textarea "Привет, скорее всего подойдет, но"
type textarea "tere, suure tõenäosusega sobib kuid 100%"
type textarea "Здравствуйте, скорее всего подойдет, но не 100%."
type textarea "tere, suure tõenäosusega sobib kuid 100%garanteerida e"
type textarea "Здравствуйте, скорее всего подойдет, но гарантировать 100% невозможно."
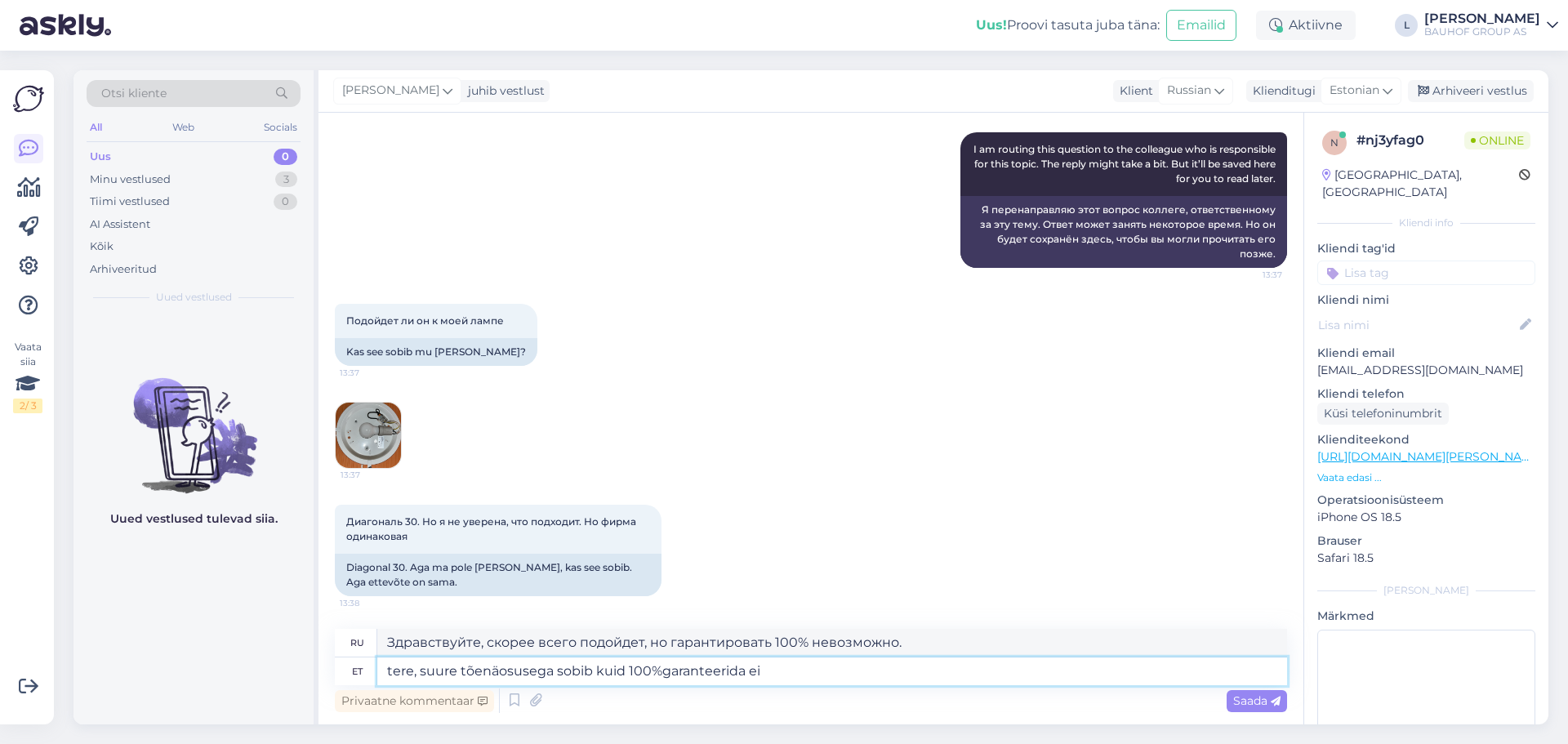
type textarea "tere, suure tõenäosusega sobib kuid 100%garanteerida ei"
type textarea "Привет, скорее всего подойдет, но не гарантирую на 100%."
type textarea "tere, suure tõenäosusega sobib kuid 100%garanteerida ei saa"
type textarea "Привет, скорее всего подойдет, но нельзя гарантировать на 100%."
click at [412, 670] on textarea "tere, suure tõenäosusega sobib kuid 100%garanteerida ei saa" at bounding box center [832, 672] width 910 height 28
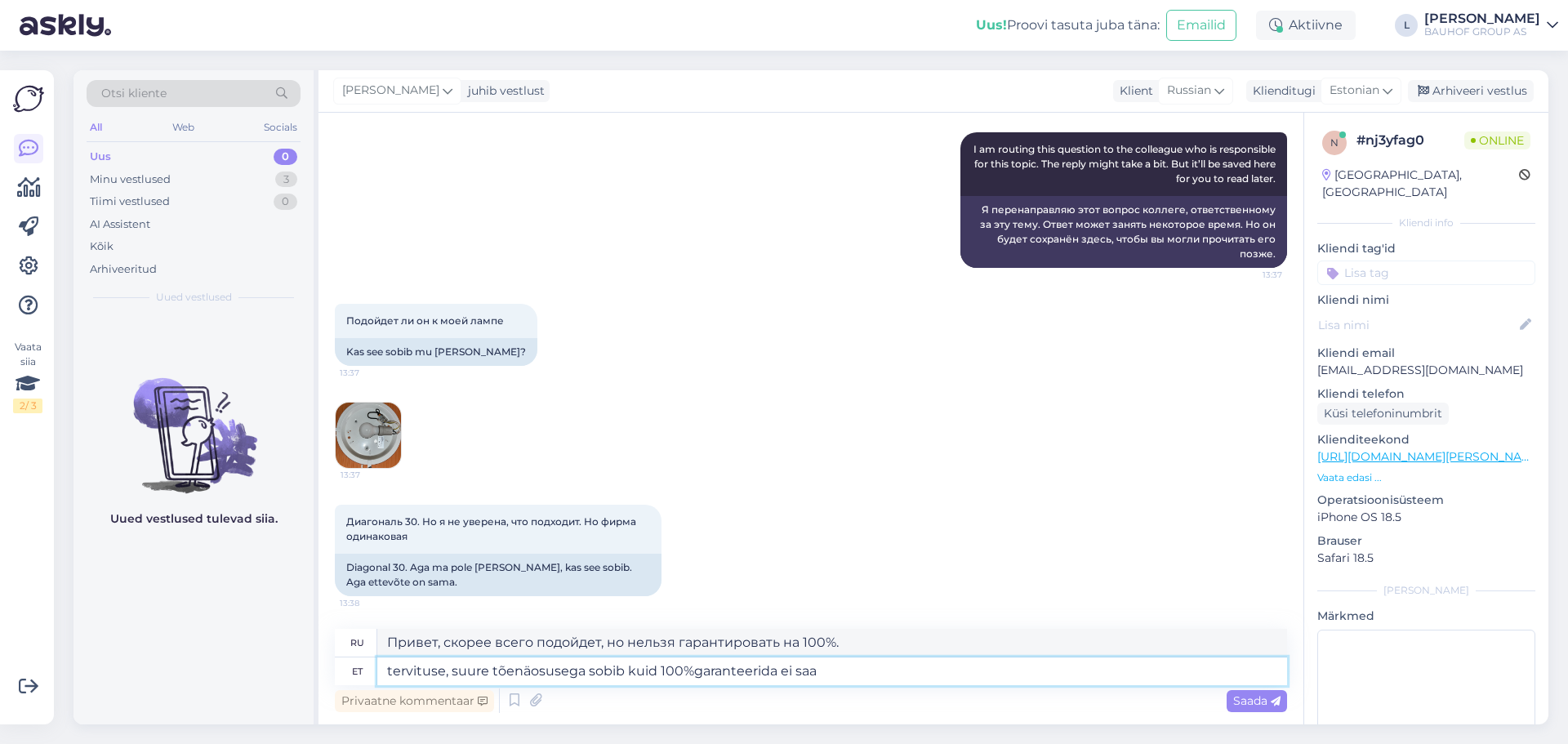
type textarea "tervitused, suure tõenäosusega sobib kuid 100%garanteerida ei saa"
type textarea "Приветствую, скорее всего подойдет, но нельзя гарантировать на 100%."
type textarea "tervitused, suure tõenäosusega sobib kuid 100%garanteerida ei saa"
click at [1261, 699] on span "Saada" at bounding box center [1257, 700] width 47 height 15
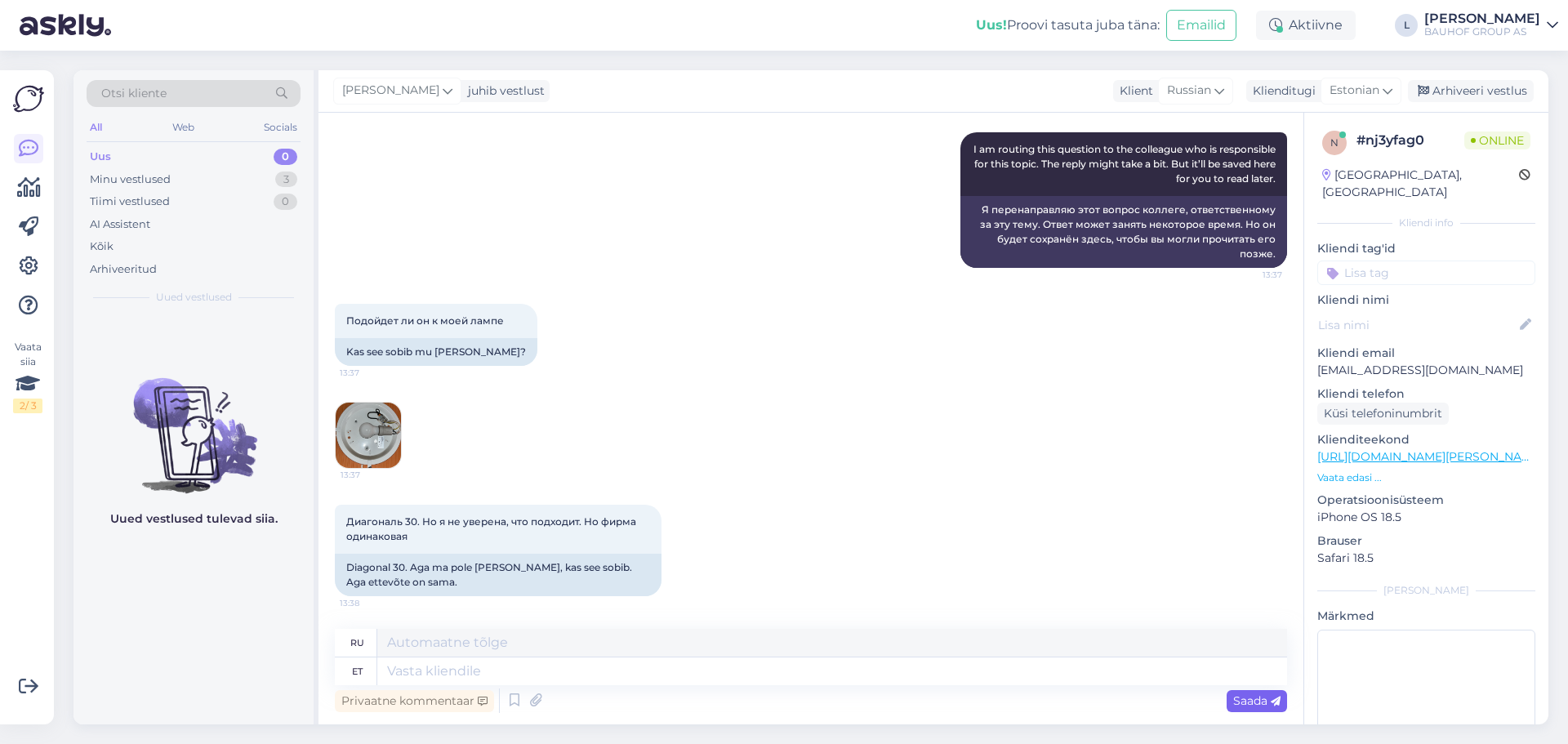
scroll to position [554, 0]
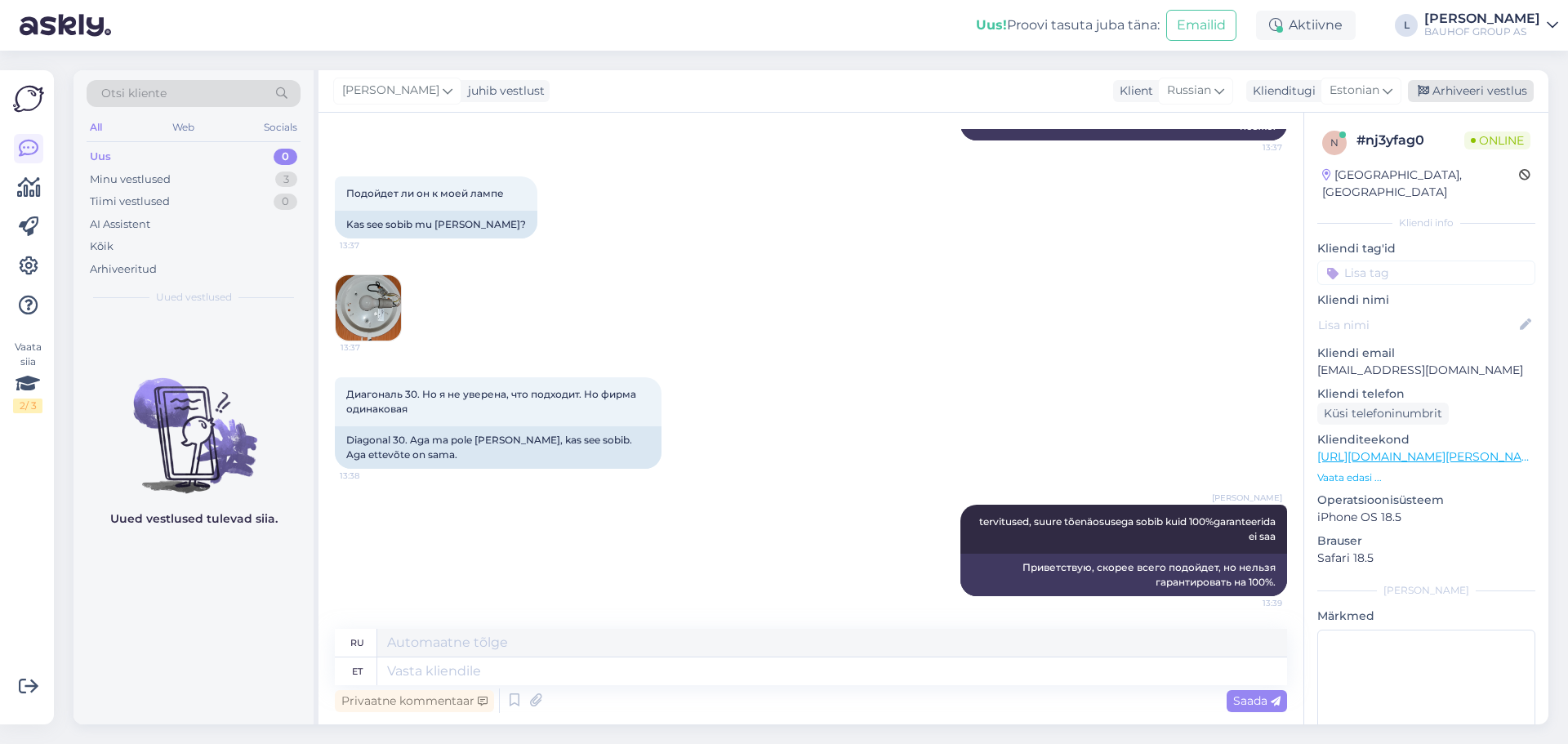
click at [1463, 91] on div "Arhiveeri vestlus" at bounding box center [1471, 91] width 126 height 22
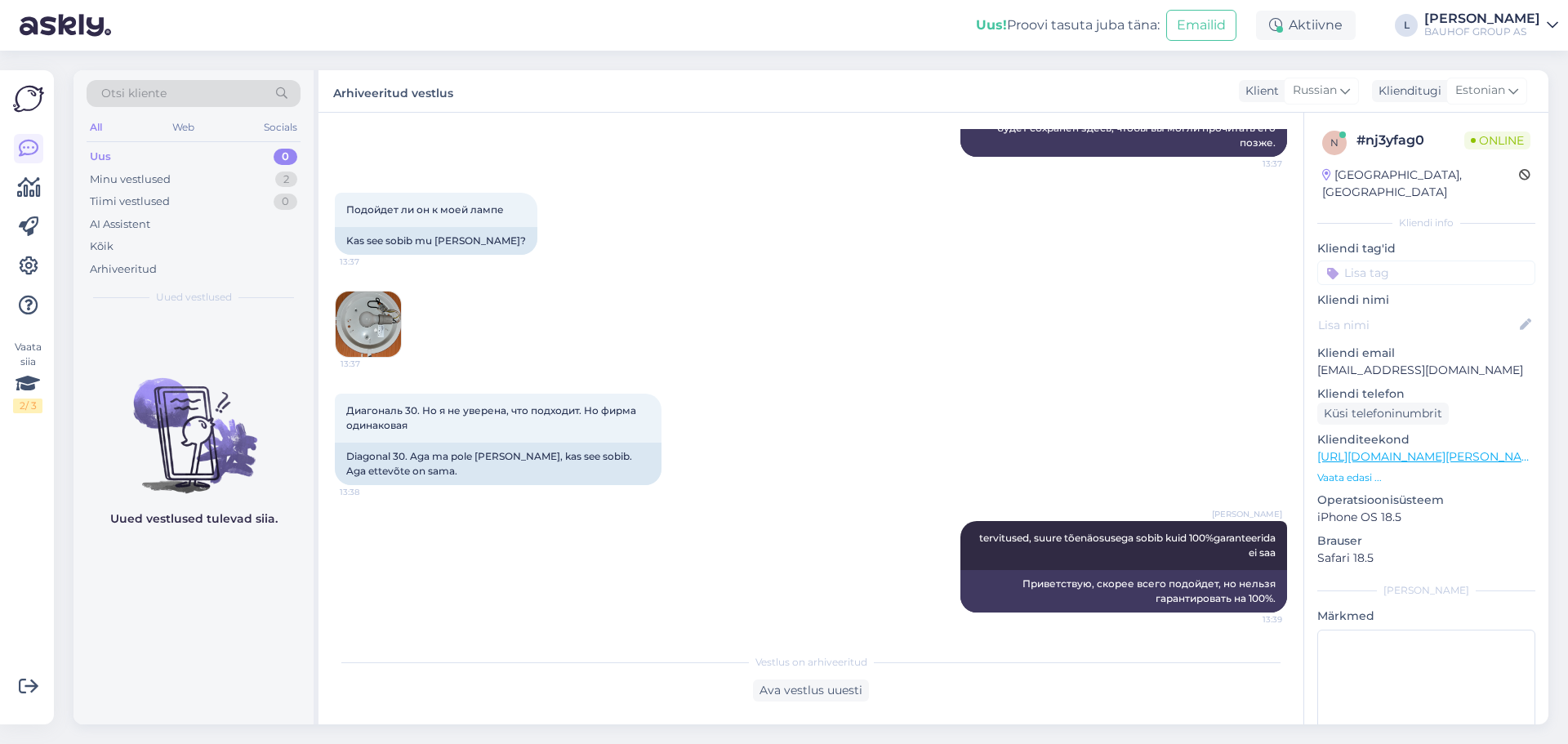
click at [367, 319] on img at bounding box center [368, 324] width 65 height 65
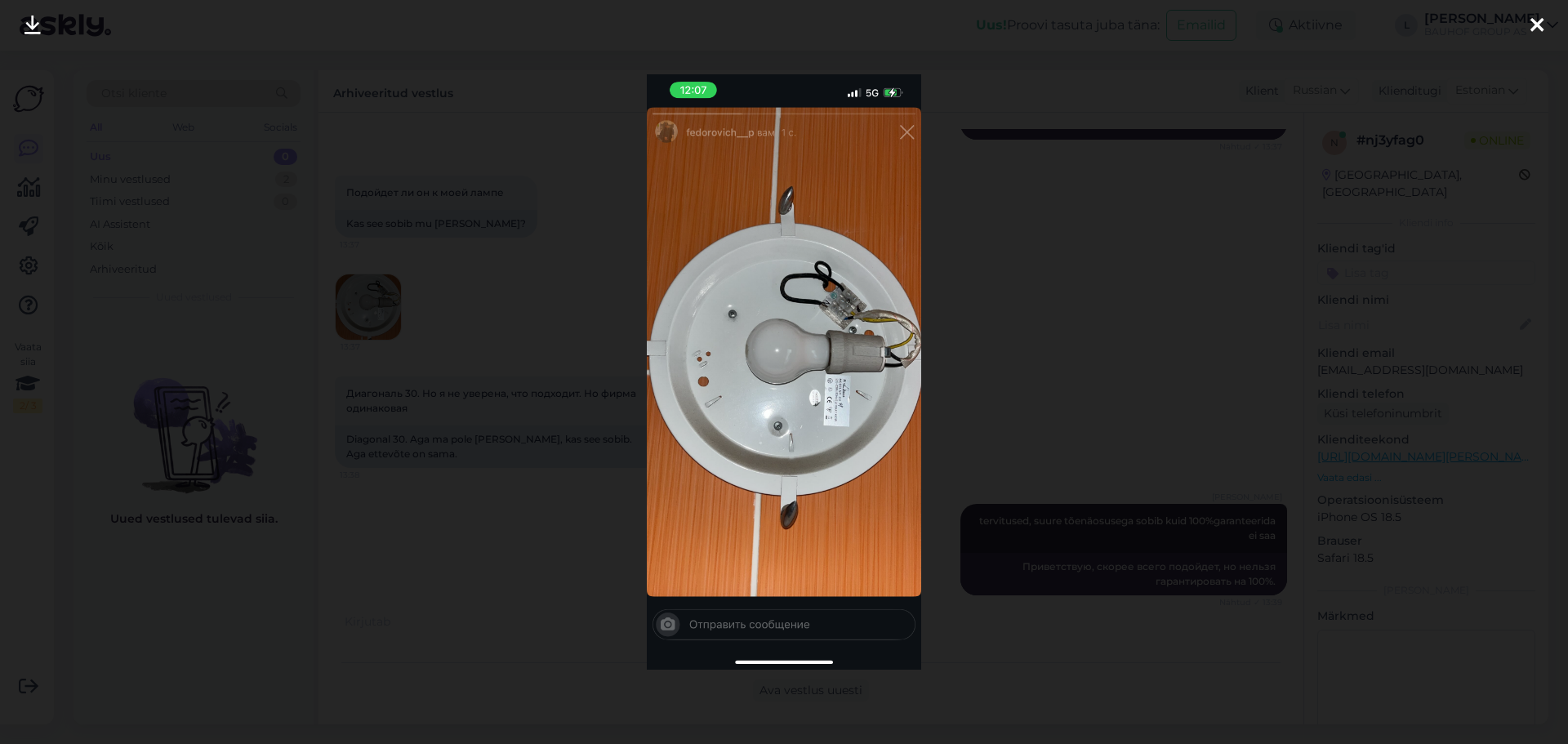
scroll to position [554, 0]
click at [854, 396] on img at bounding box center [785, 372] width 276 height 596
click at [851, 419] on img at bounding box center [785, 372] width 276 height 596
click at [1545, 21] on div at bounding box center [1537, 25] width 32 height 51
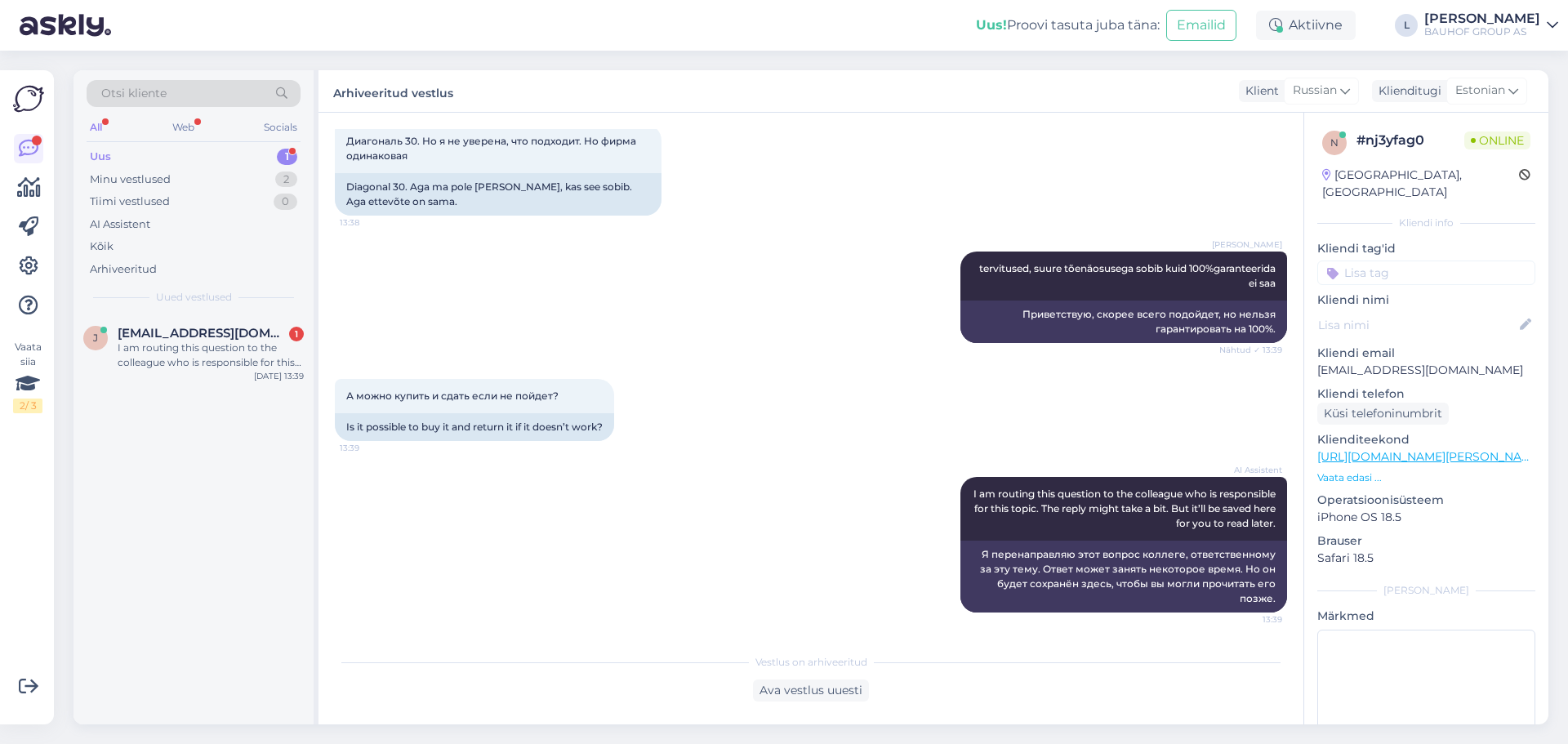
scroll to position [807, 0]
click at [830, 687] on div "Ava vestlus uuesti" at bounding box center [811, 690] width 116 height 22
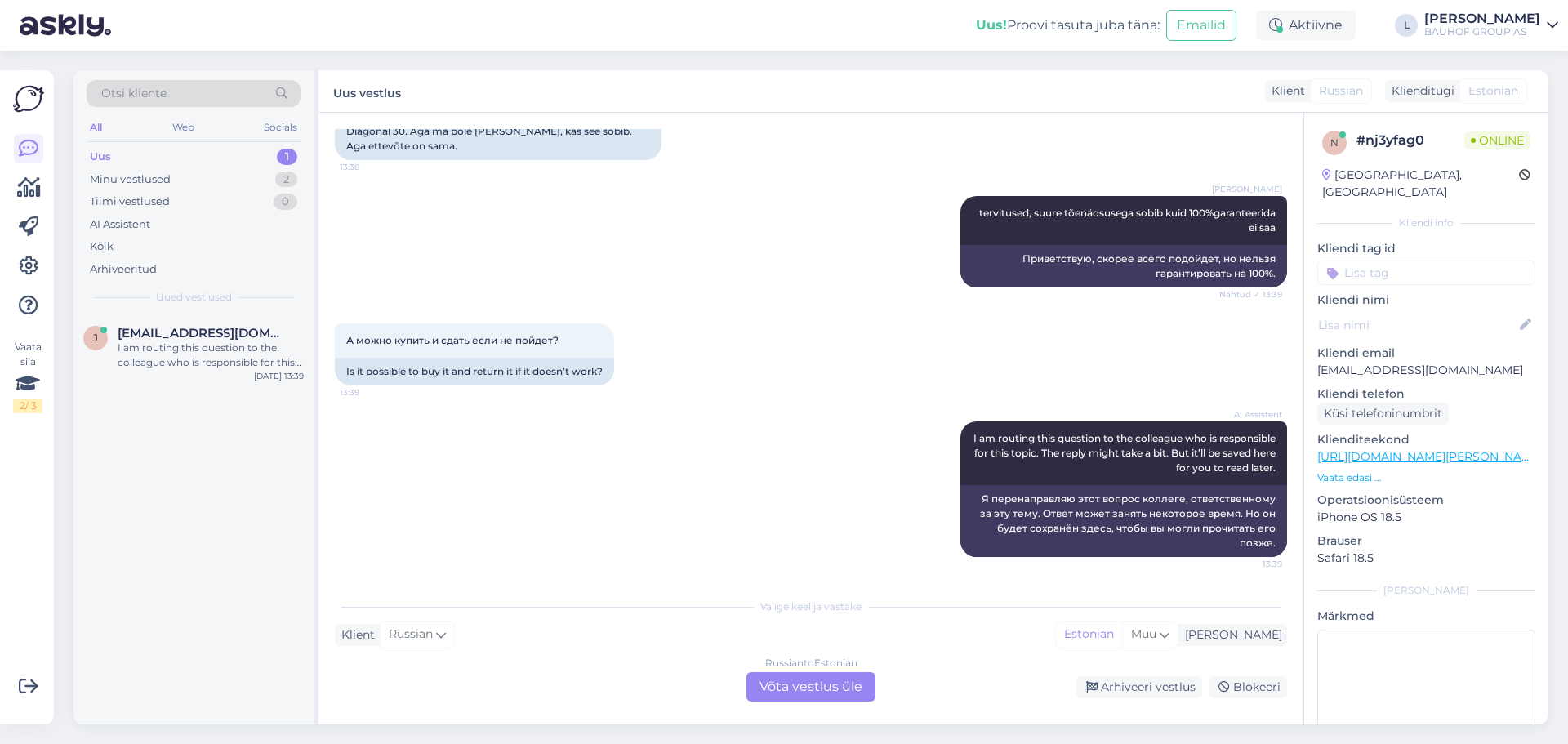
click at [810, 679] on div "Russian to Estonian Võta vestlus üle" at bounding box center [811, 687] width 129 height 30
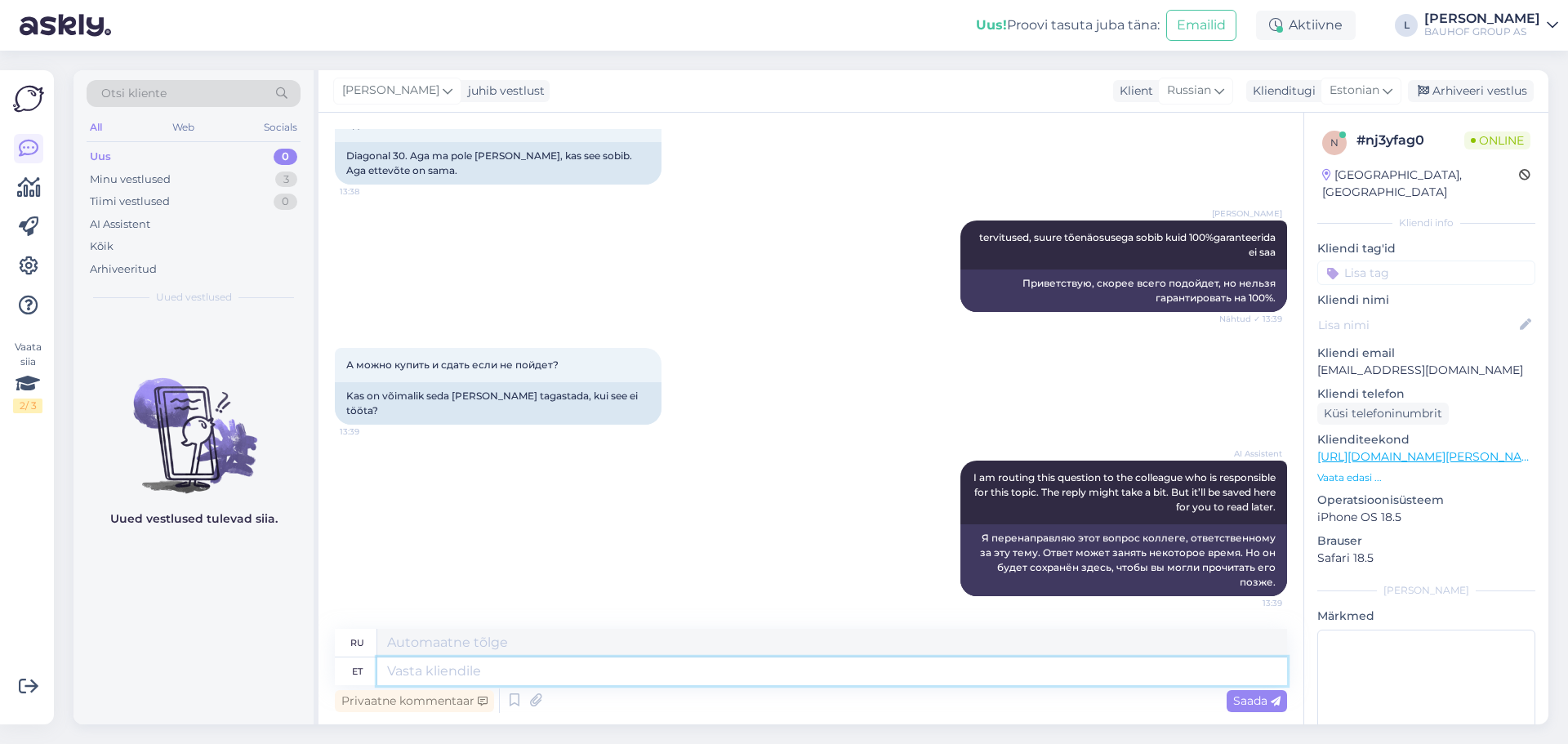
click at [611, 666] on textarea at bounding box center [832, 672] width 910 height 28
type textarea "kui"
type textarea "если"
type textarea "kui pakend"
type textarea "как упаковка"
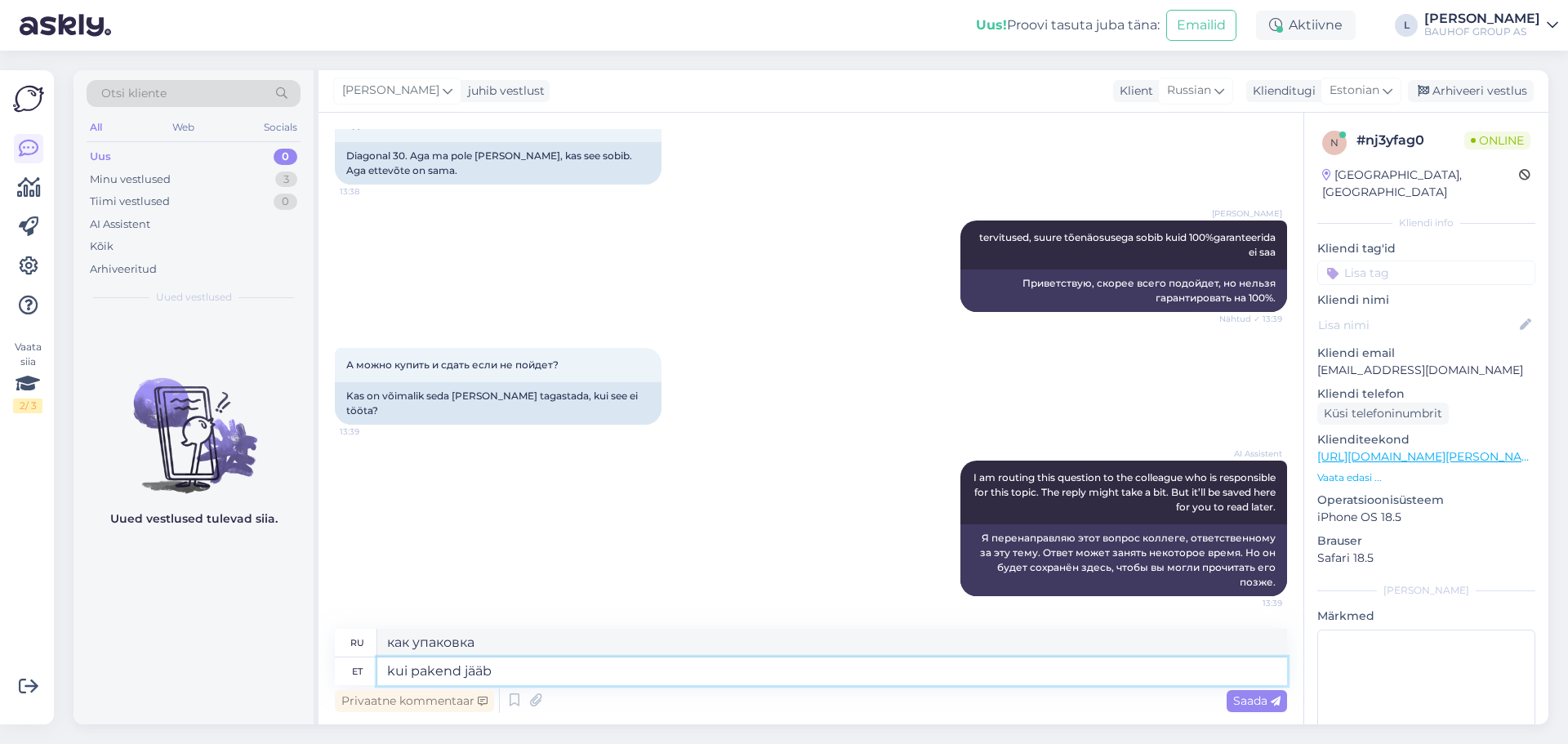
type textarea "kui pakend jääb"
type textarea "если упаковка остается"
type textarea "kui pakend jääb korralikuks s"
type textarea "если упаковка осталась целой"
type textarea "kui pakend jääb korralikuks siis"
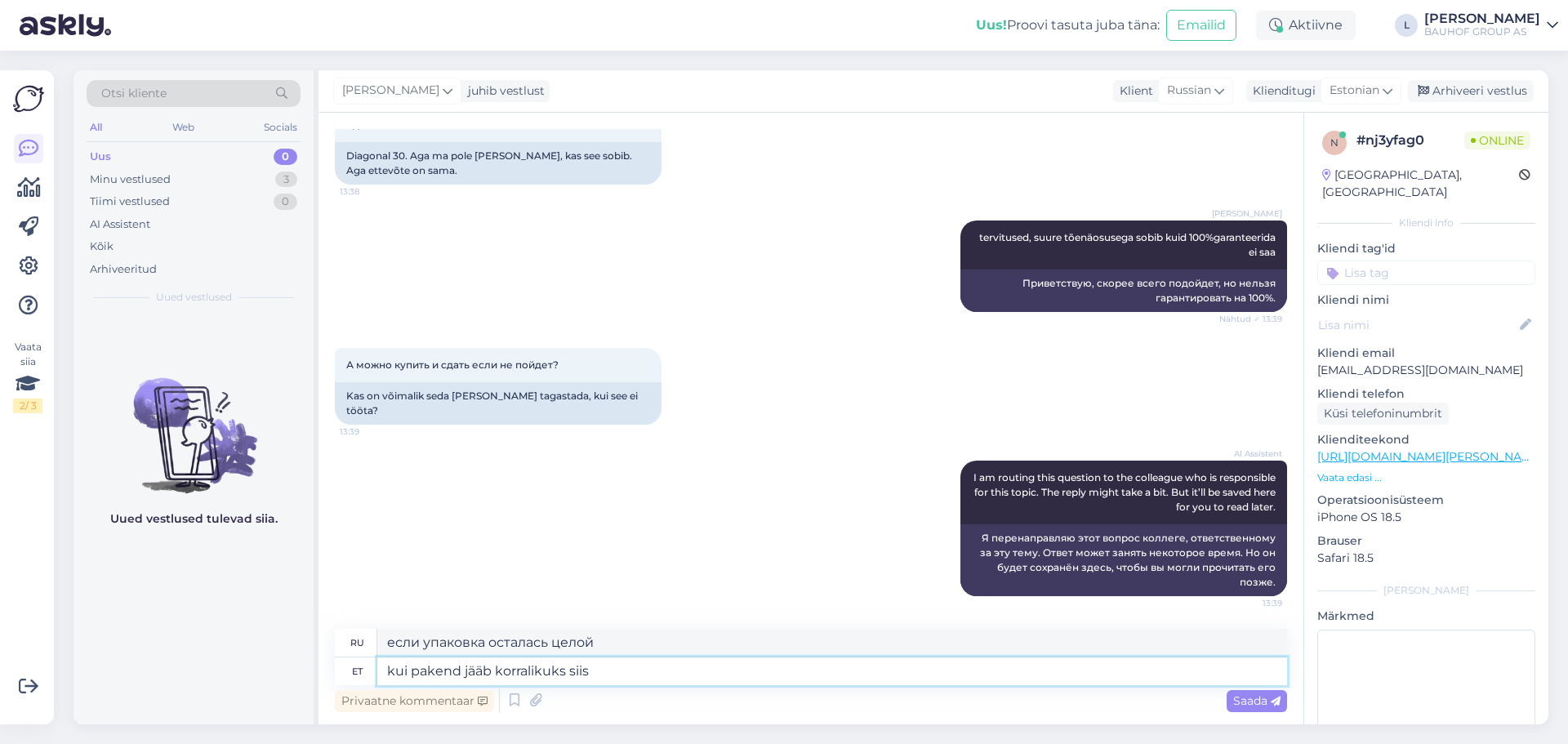
type textarea "если упаковка цела, то"
type textarea "kui pakend jääb korralikuks siis jäh"
type textarea "если упаковка в хорошем состоянии, то круто"
type textarea "kui pakend jääb korralikuks siis jäh 1"
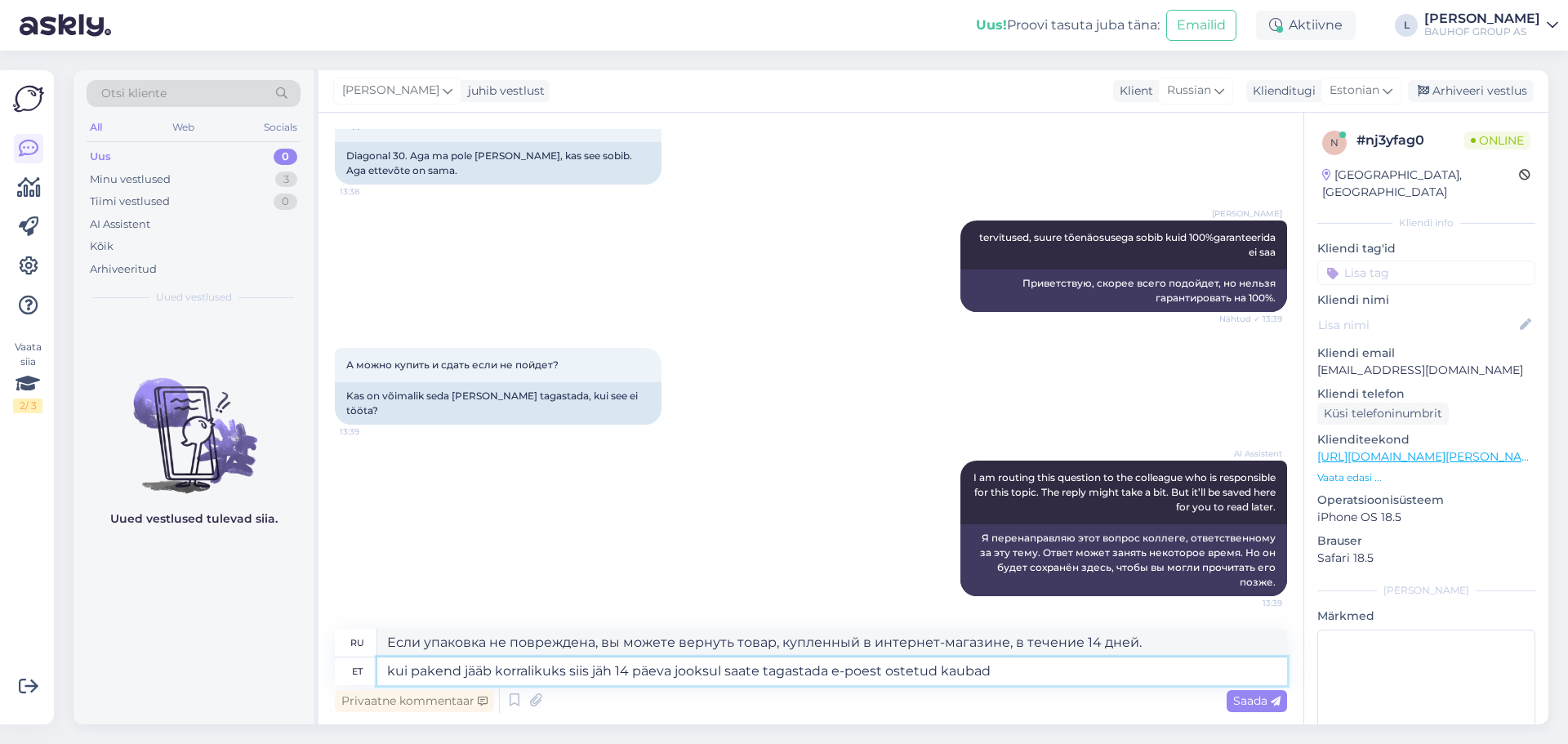
click at [601, 672] on textarea "kui pakend jääb korralikuks siis jäh 14 päeva jooksul saate tagastada e-poest o…" at bounding box center [832, 672] width 910 height 28
click at [1260, 706] on span "Saada" at bounding box center [1257, 700] width 47 height 15
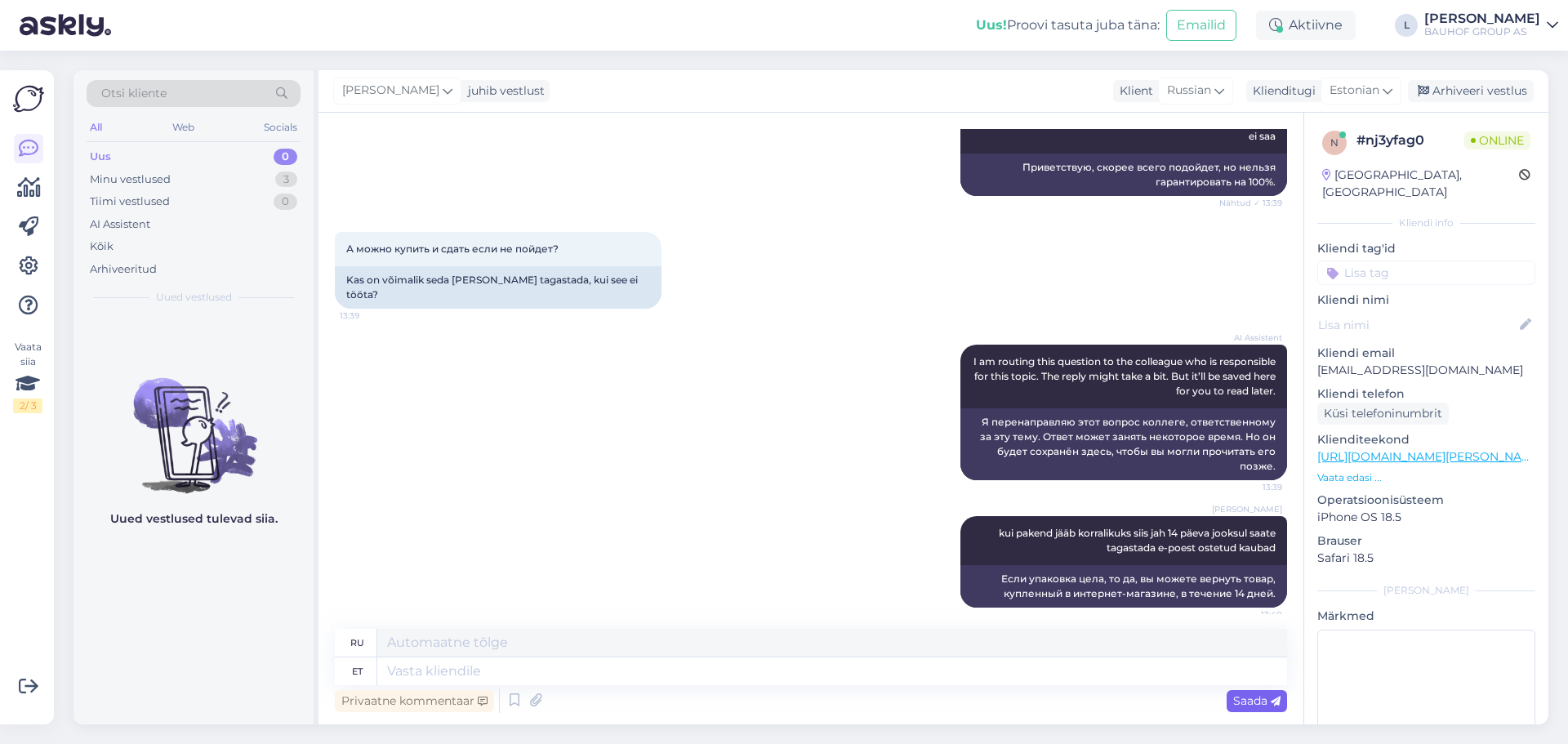
scroll to position [951, 0]
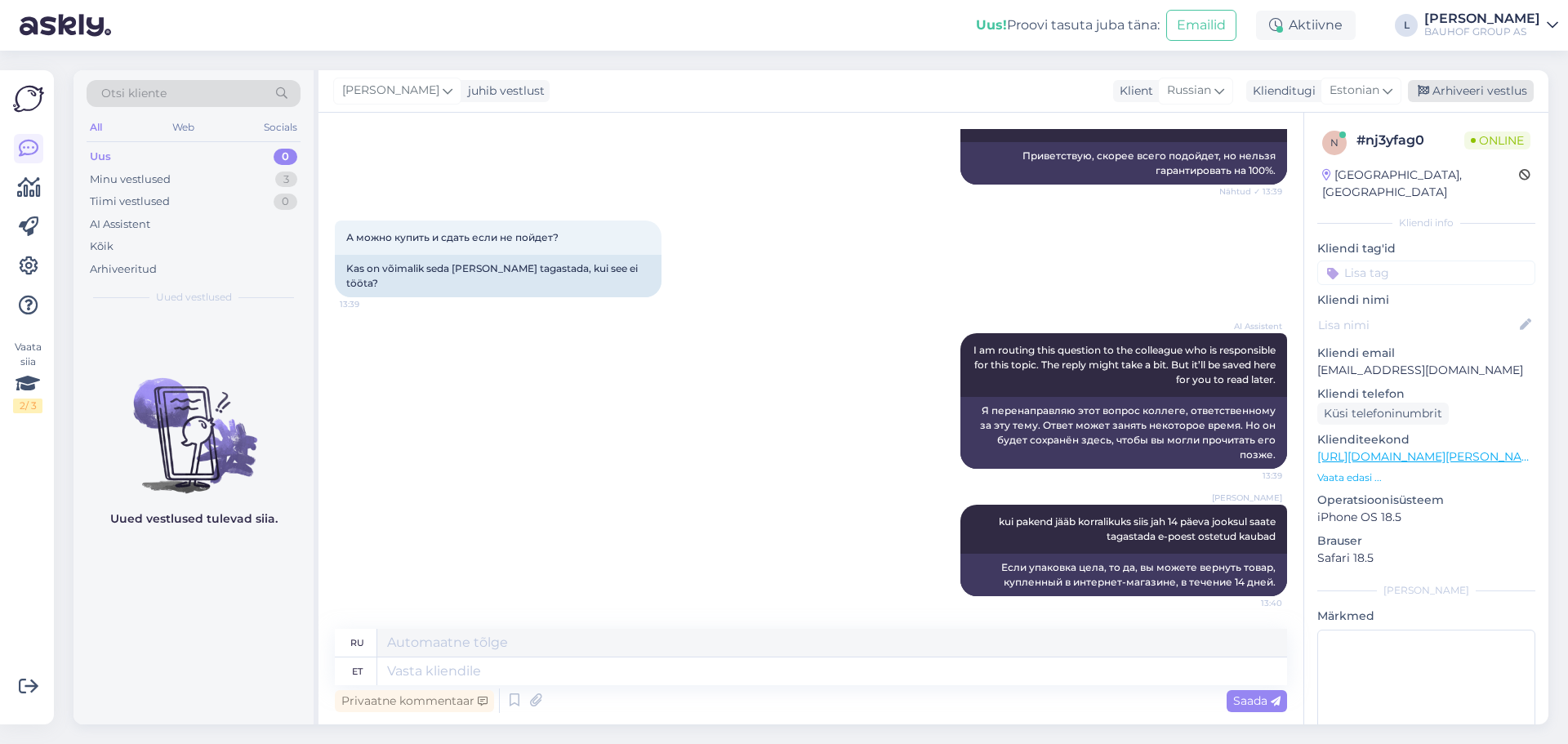
click at [1475, 88] on div "Arhiveeri vestlus" at bounding box center [1471, 91] width 126 height 22
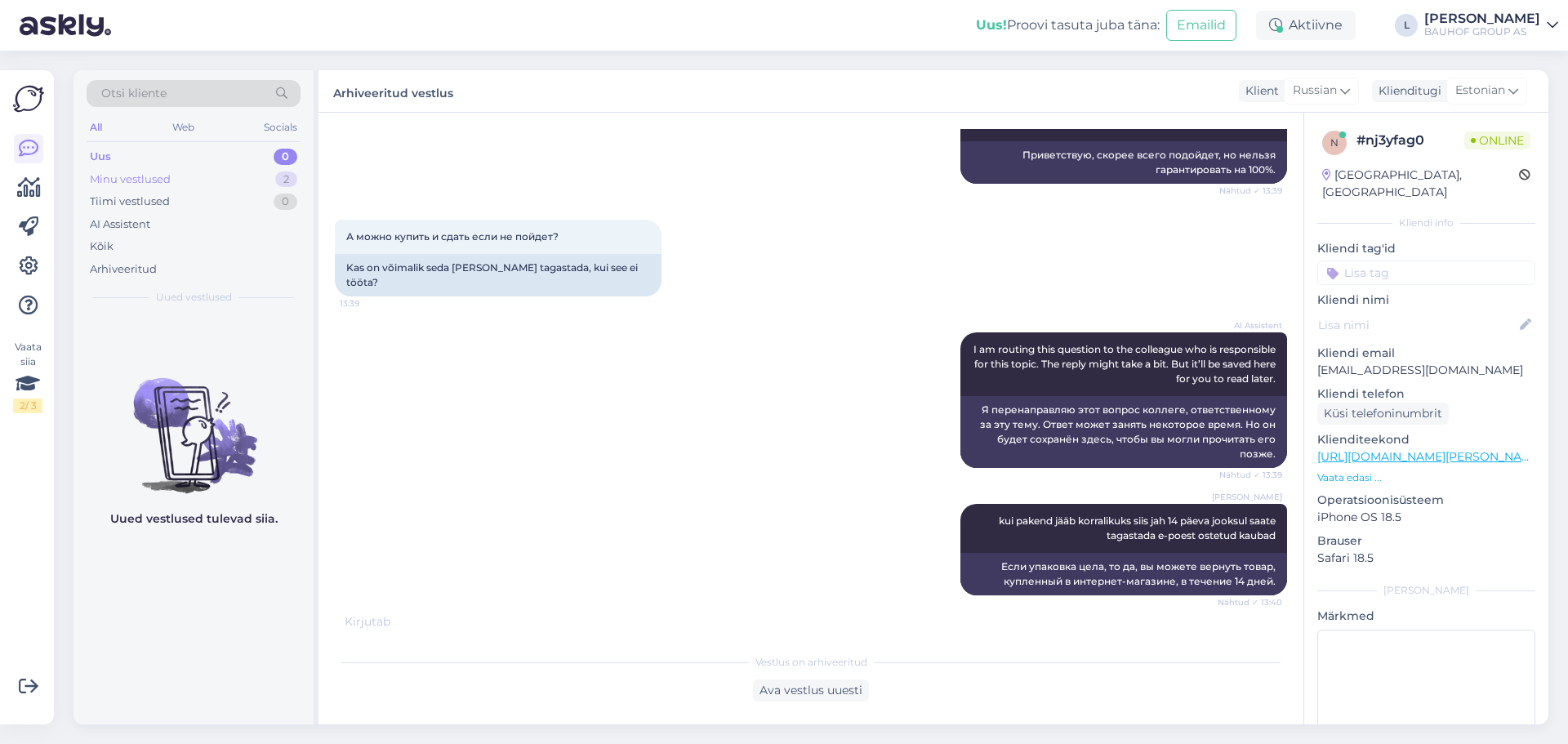
click at [156, 175] on div "Minu vestlused" at bounding box center [130, 180] width 81 height 17
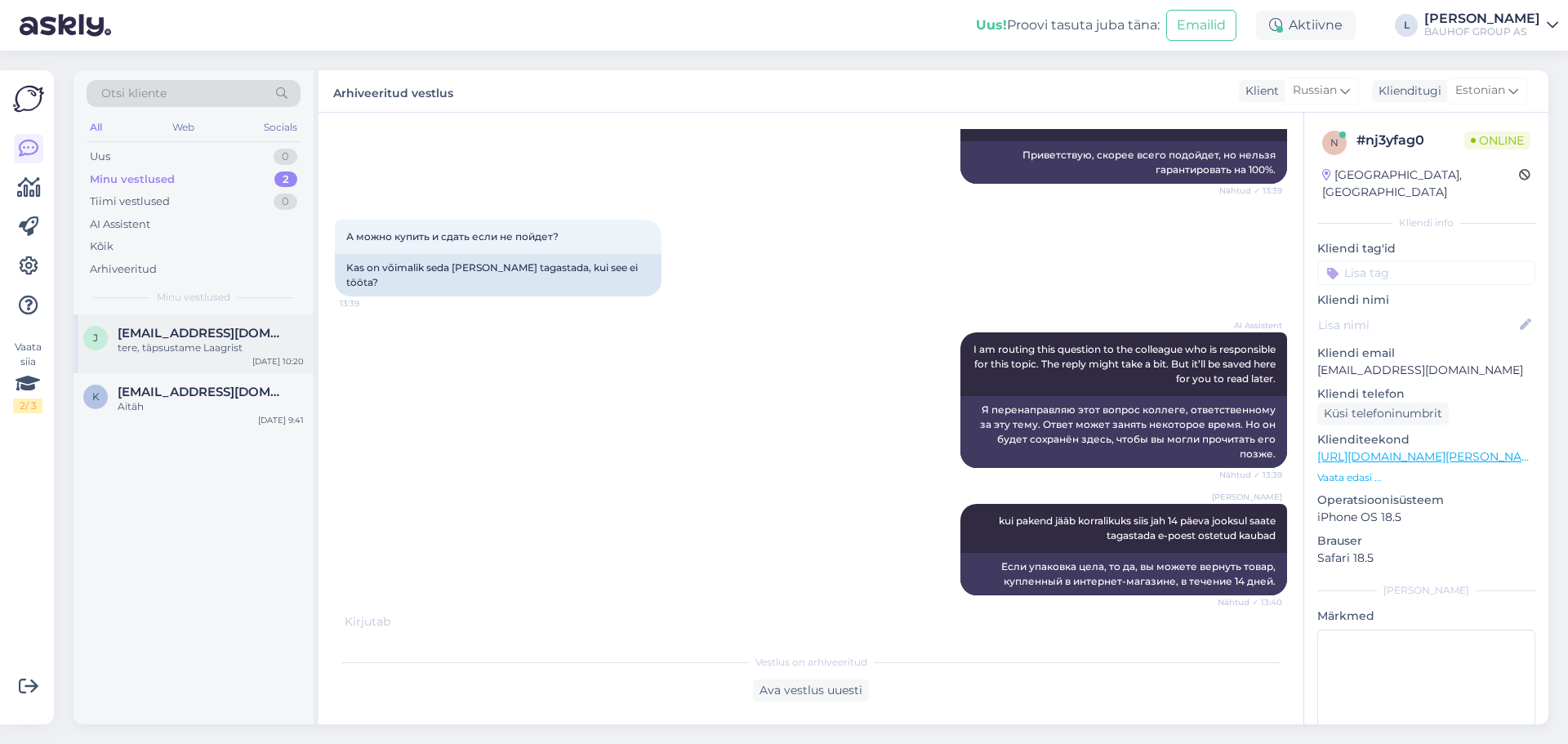
click at [150, 324] on div "j [EMAIL_ADDRESS][DOMAIN_NAME] tere, täpsustame Laagrist [DATE] 10:20" at bounding box center [193, 344] width 240 height 58
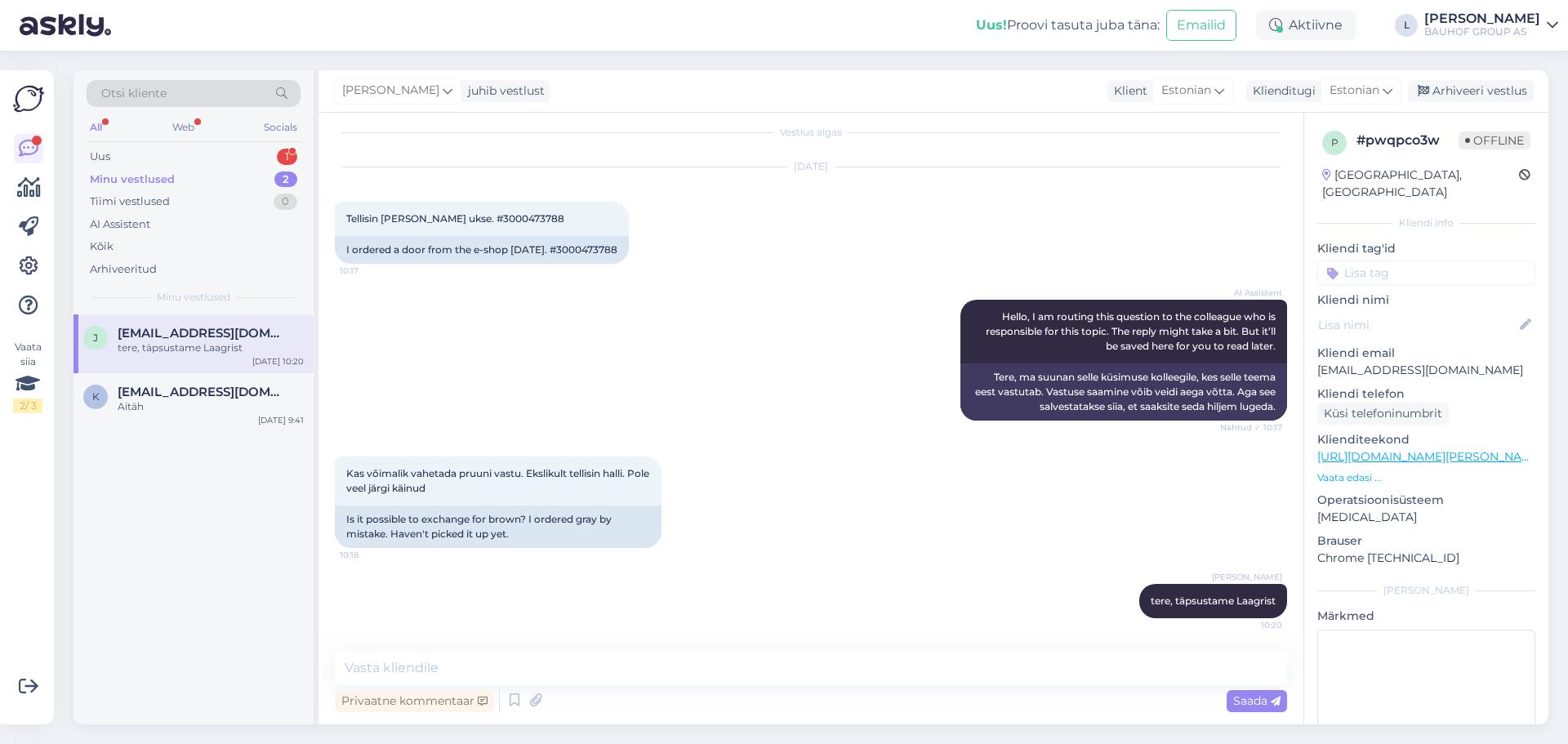
scroll to position [14, 0]
click at [149, 150] on div "Uus 1" at bounding box center [193, 157] width 214 height 23
click at [186, 320] on div "[PERSON_NAME] [PERSON_NAME][EMAIL_ADDRESS][DOMAIN_NAME] I am routing this quest…" at bounding box center [193, 352] width 240 height 73
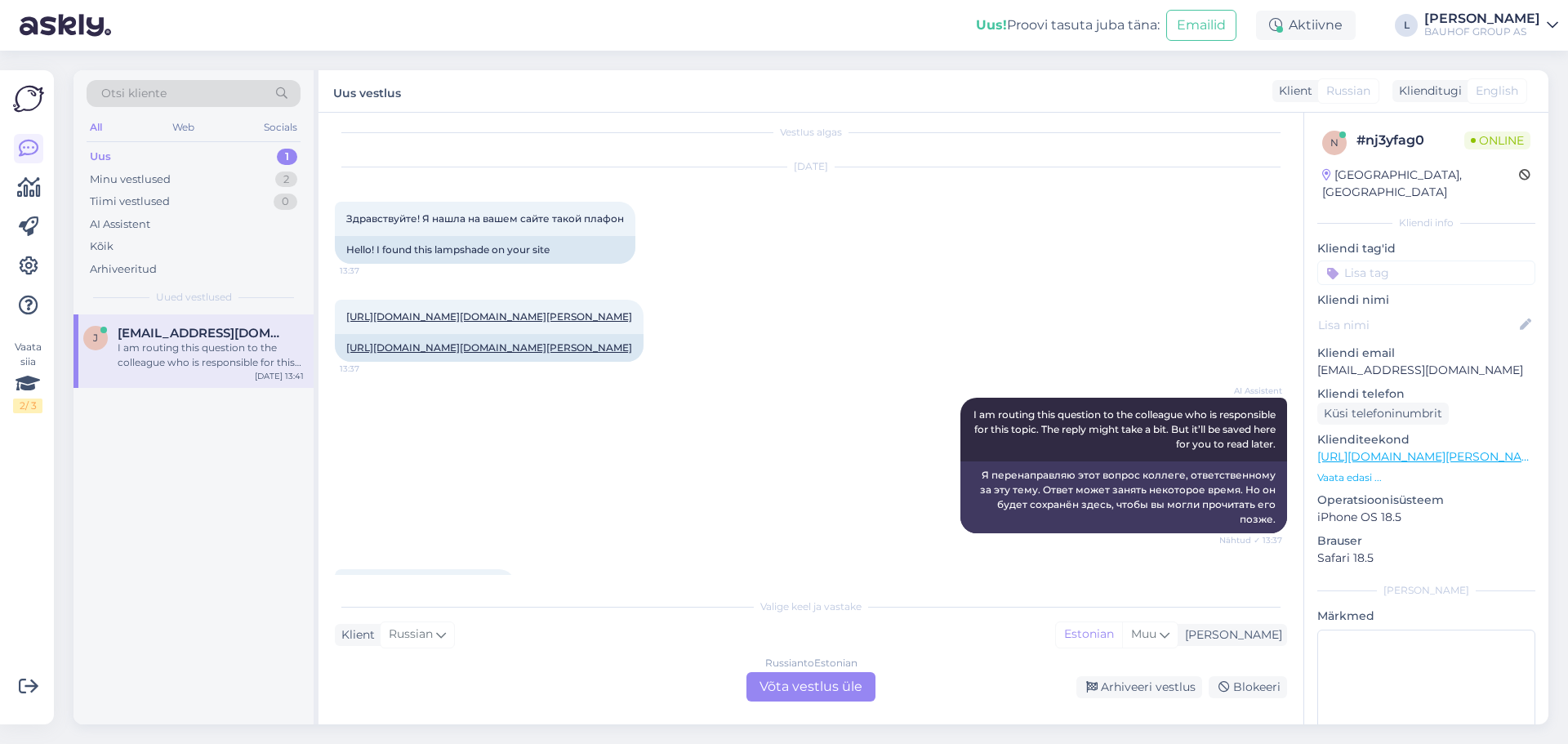
scroll to position [1319, 0]
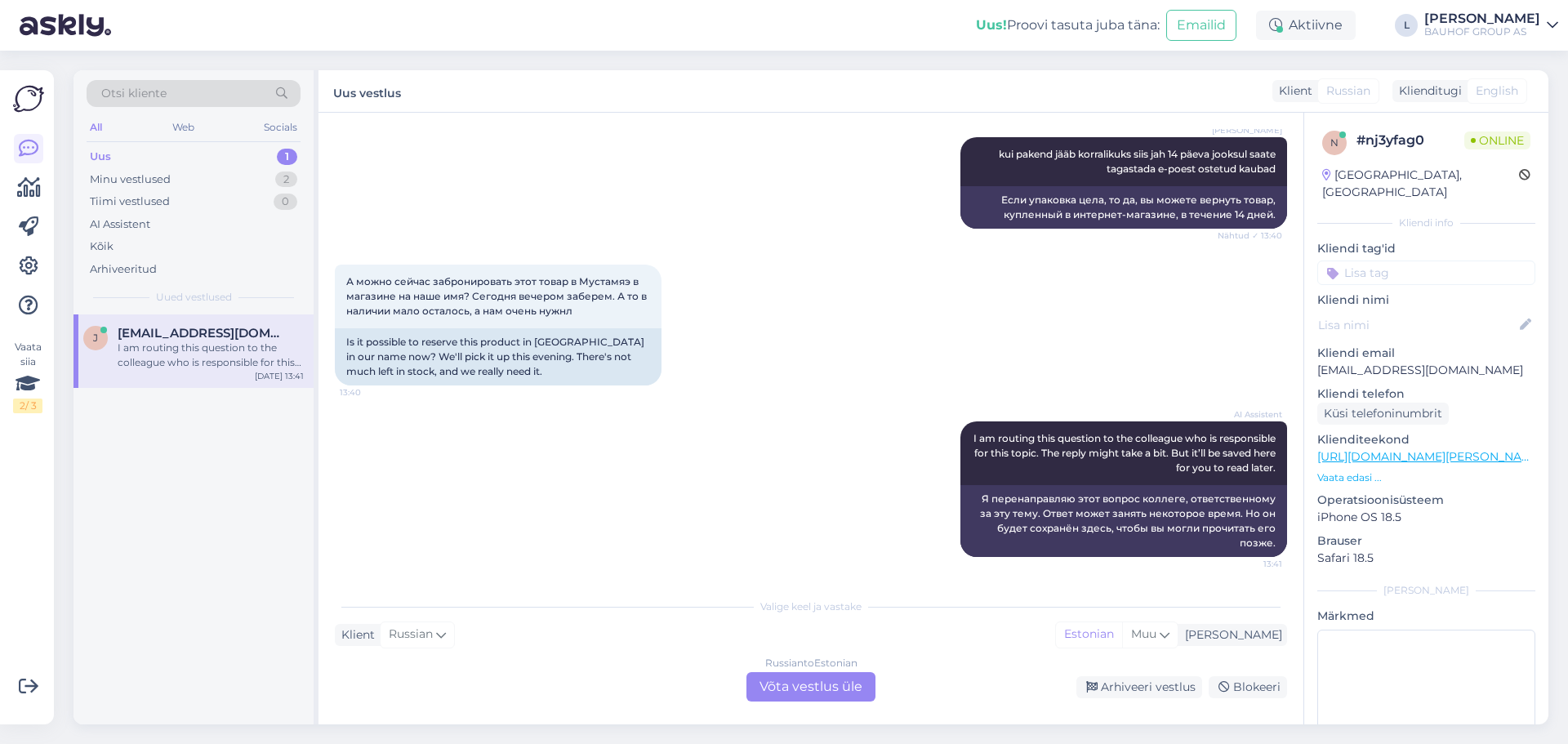
click at [828, 683] on div "Russian to Estonian Võta vestlus üle" at bounding box center [811, 687] width 129 height 30
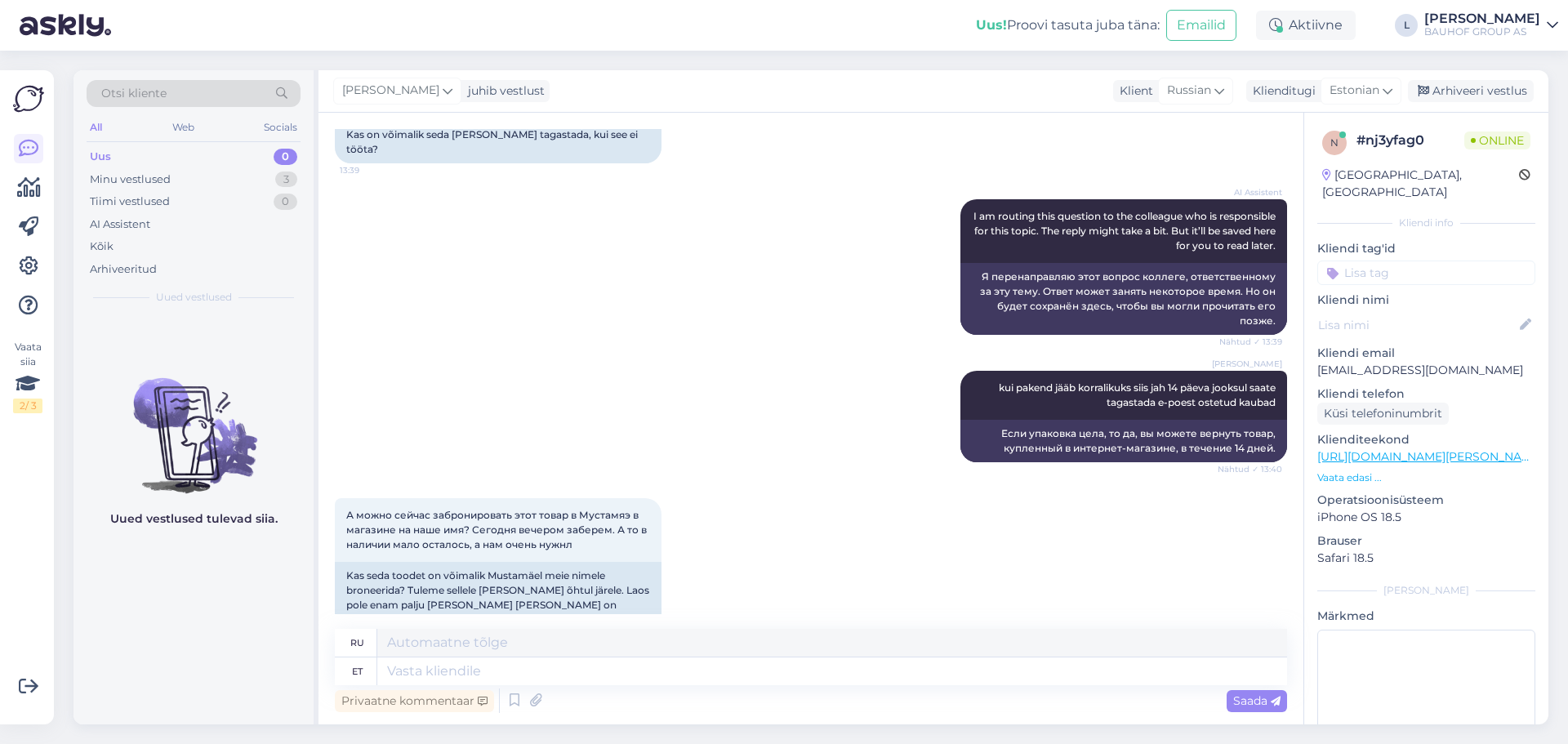
scroll to position [1280, 0]
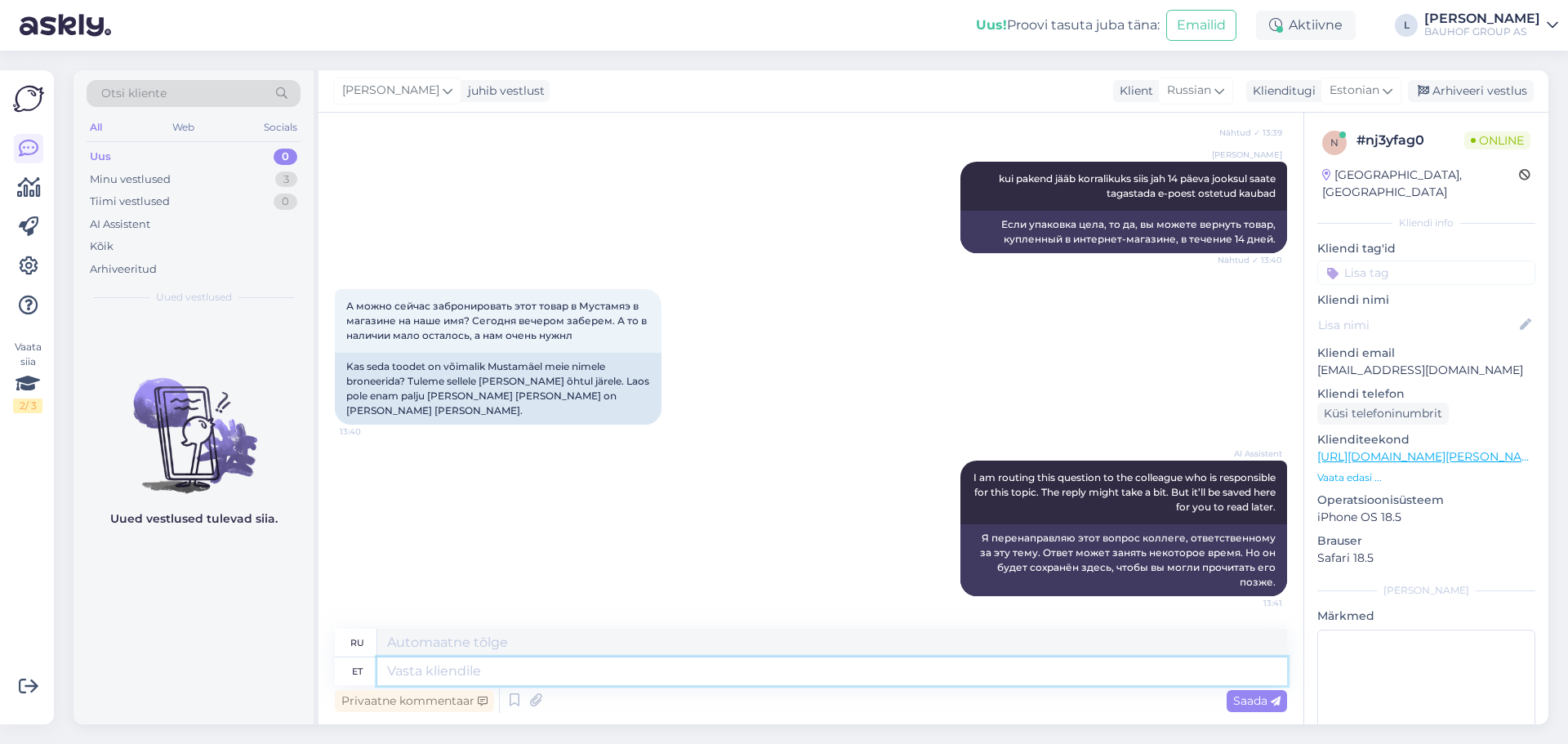
click at [553, 679] on textarea at bounding box center [832, 672] width 910 height 28
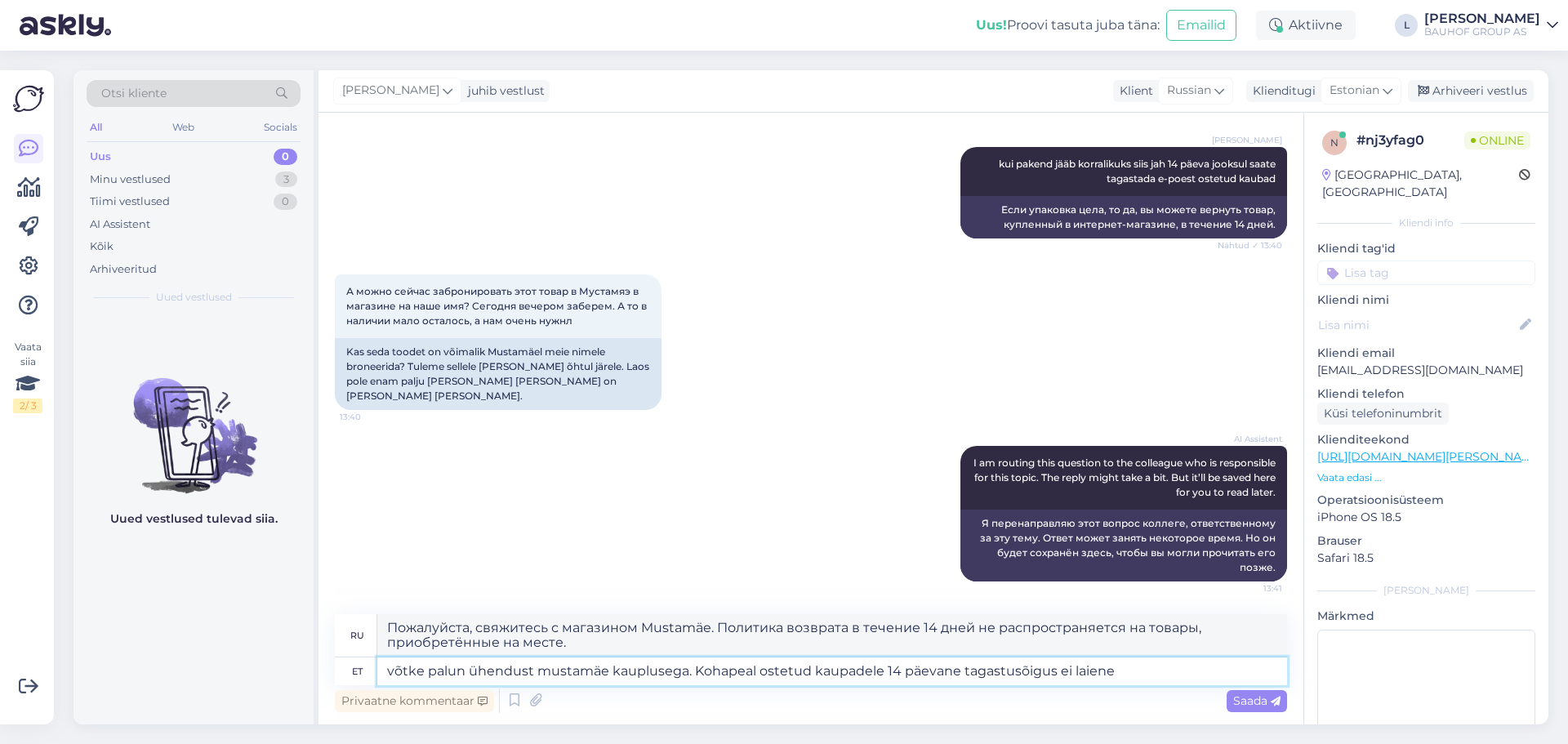
click at [609, 671] on textarea "võtke palun ühendust mustamäe kauplusega. Kohapeal ostetud kaupadele 14 päevane…" at bounding box center [832, 672] width 910 height 28
paste textarea "58868121"
click at [1273, 700] on icon at bounding box center [1275, 701] width 10 height 10
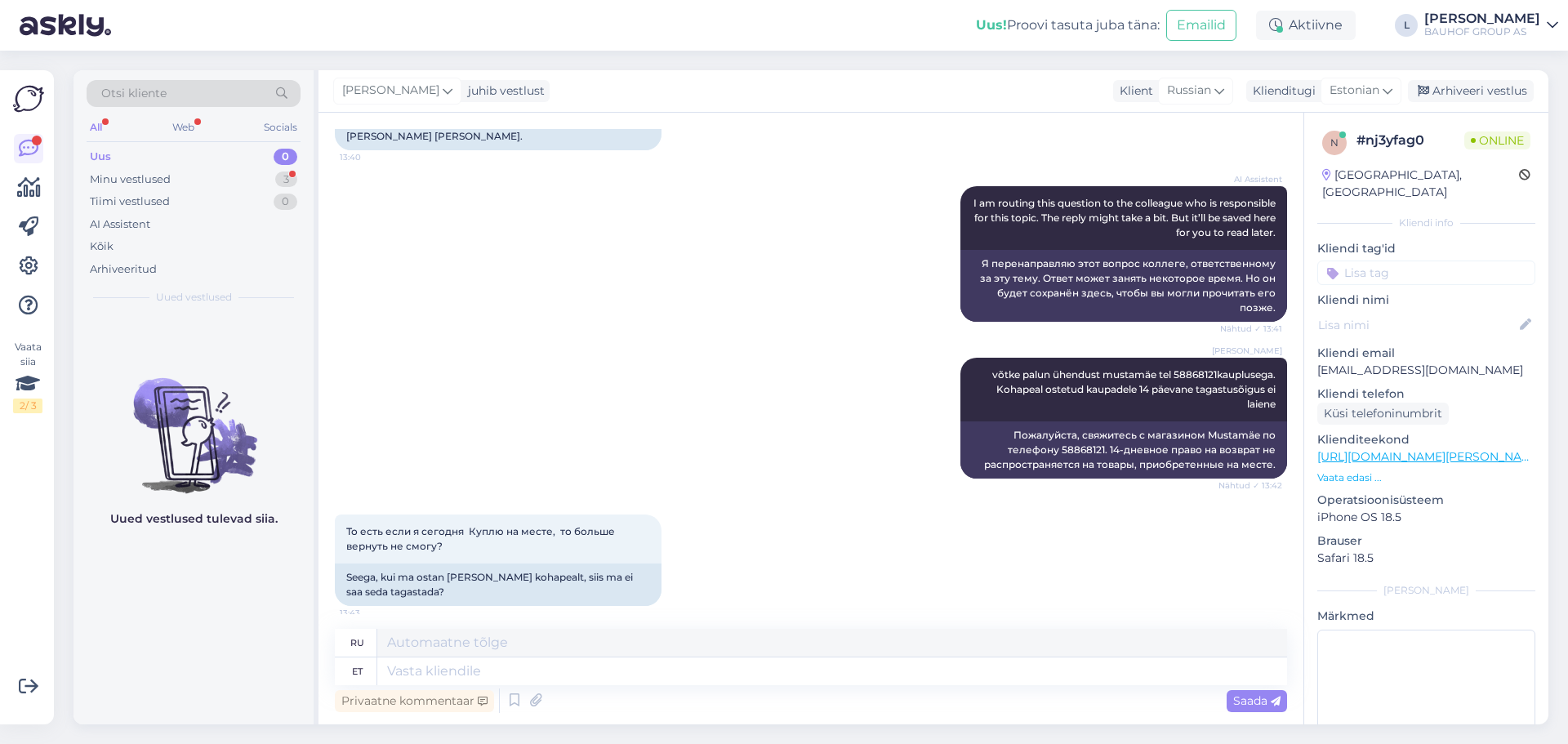
scroll to position [1564, 0]
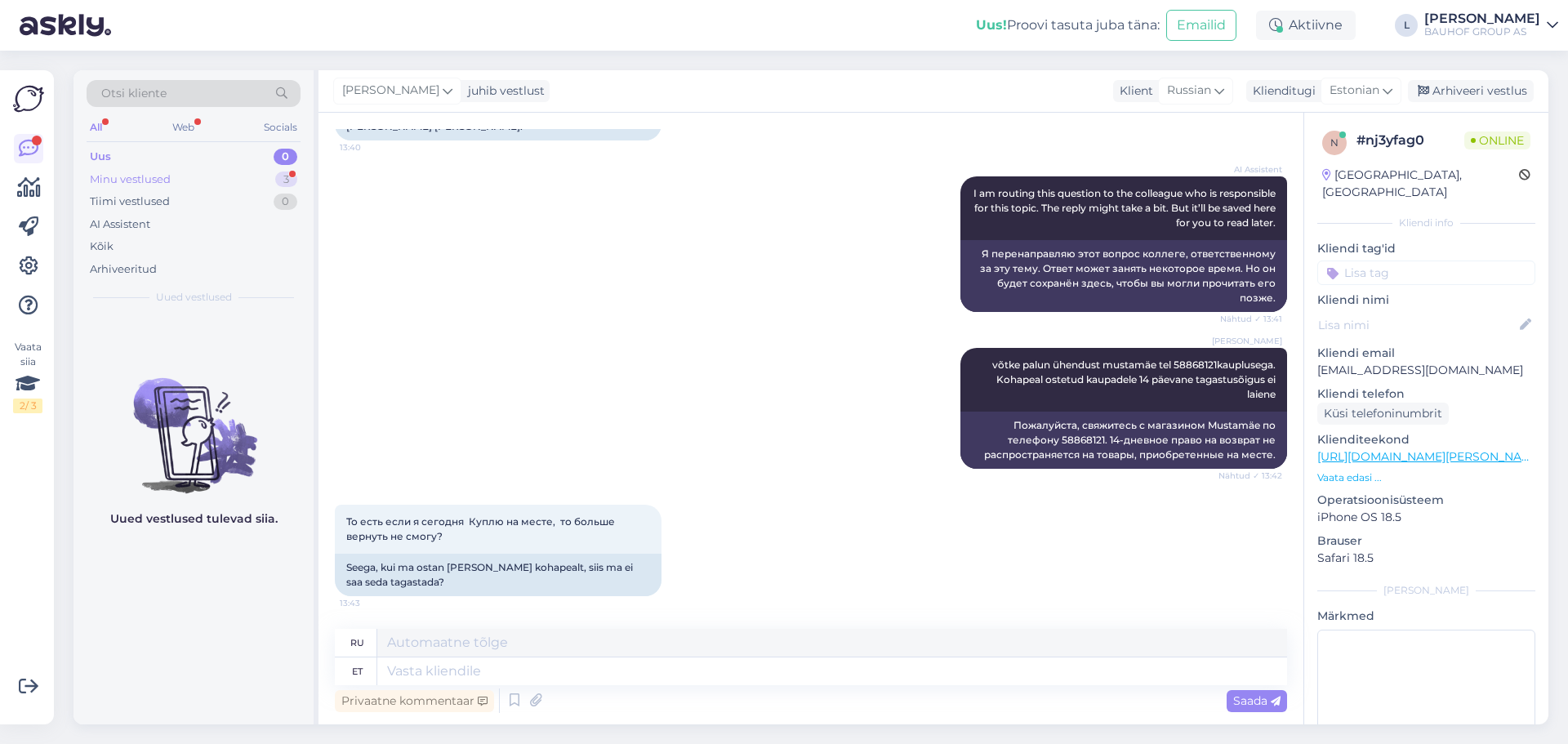
click at [178, 184] on div "Minu vestlused 3" at bounding box center [193, 180] width 214 height 23
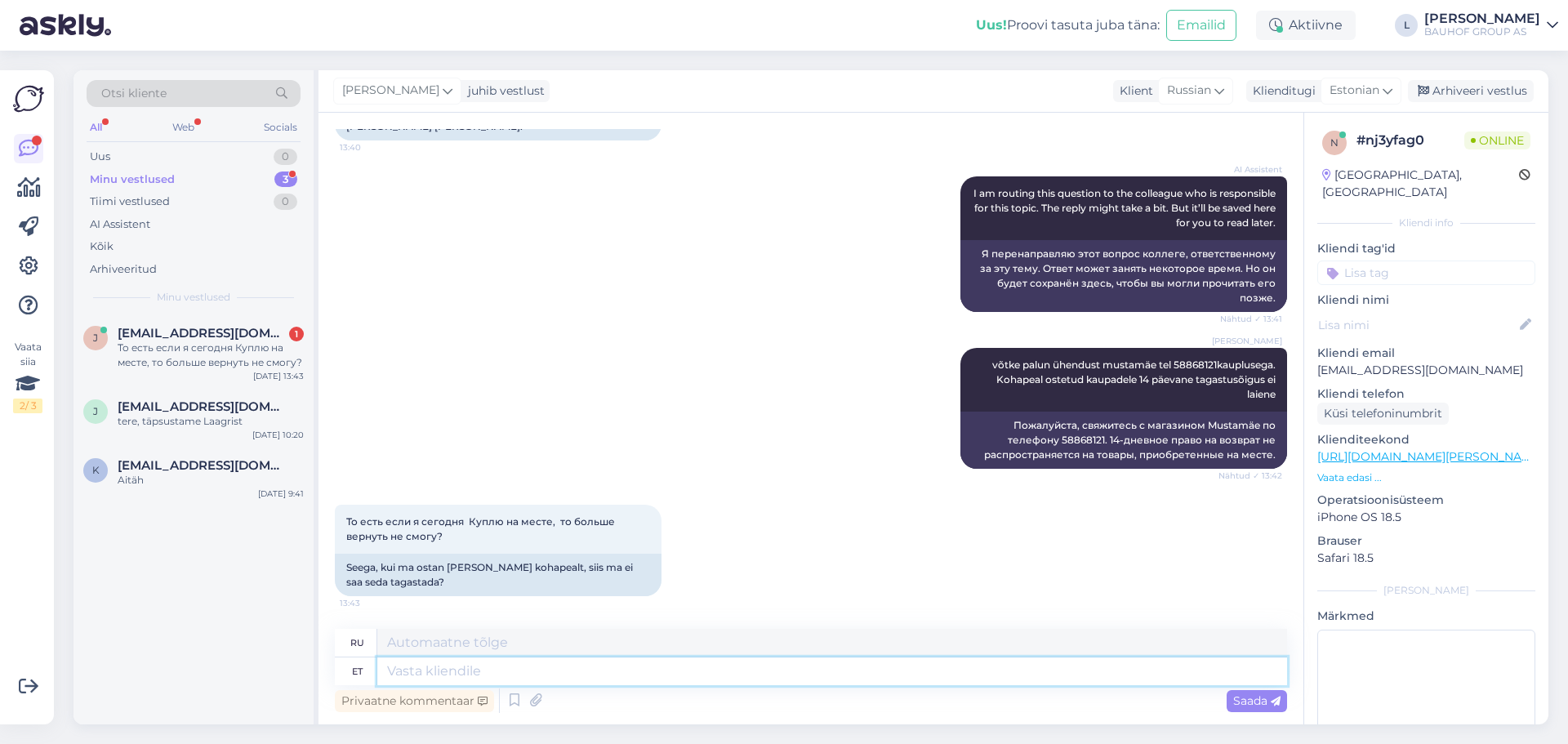
click at [494, 677] on textarea at bounding box center [832, 672] width 910 height 28
click at [1235, 715] on div "Privaatne kommentaar Saada" at bounding box center [811, 701] width 952 height 31
click at [1258, 705] on span "Saada" at bounding box center [1257, 700] width 47 height 15
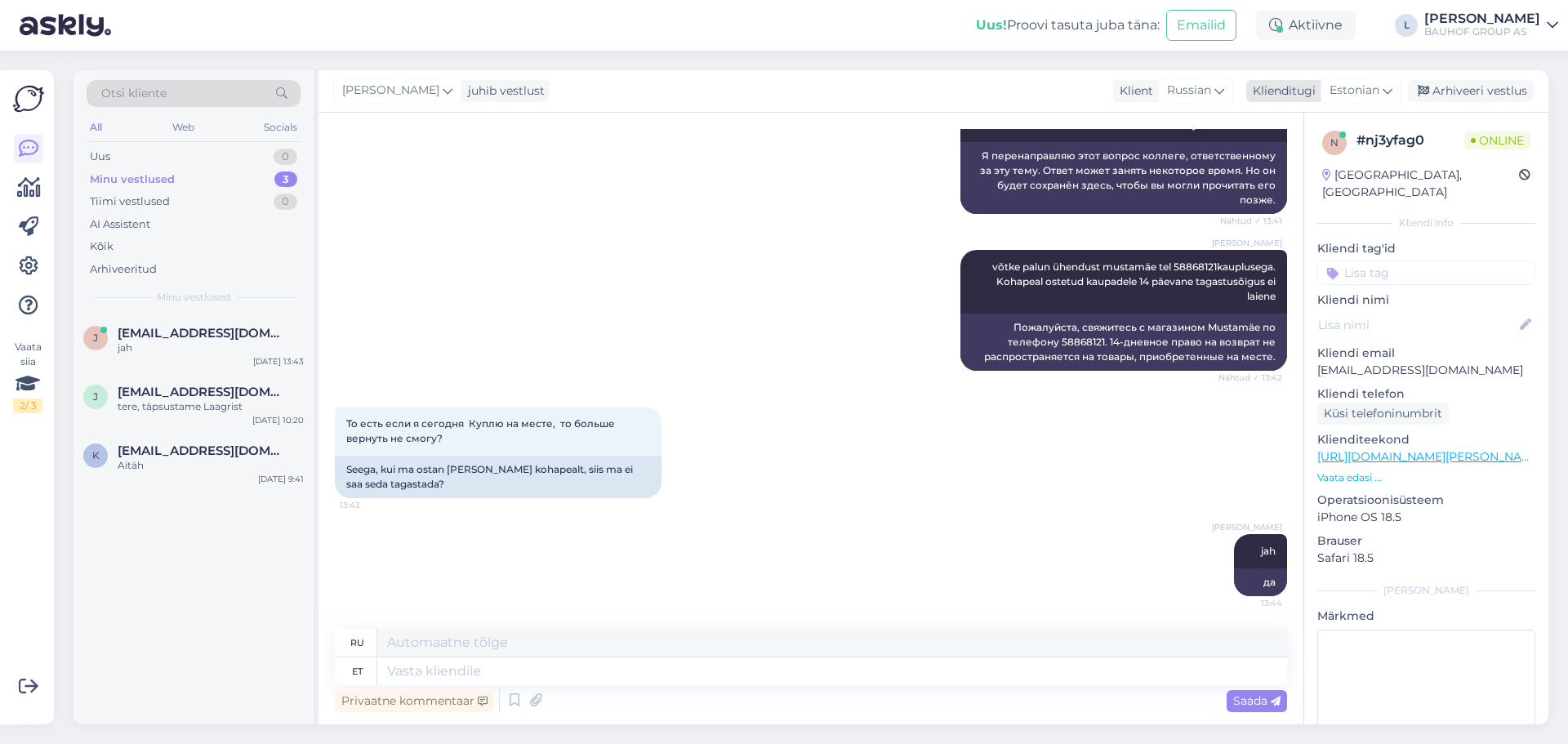
click at [1484, 84] on div "Arhiveeri vestlus" at bounding box center [1471, 91] width 126 height 22
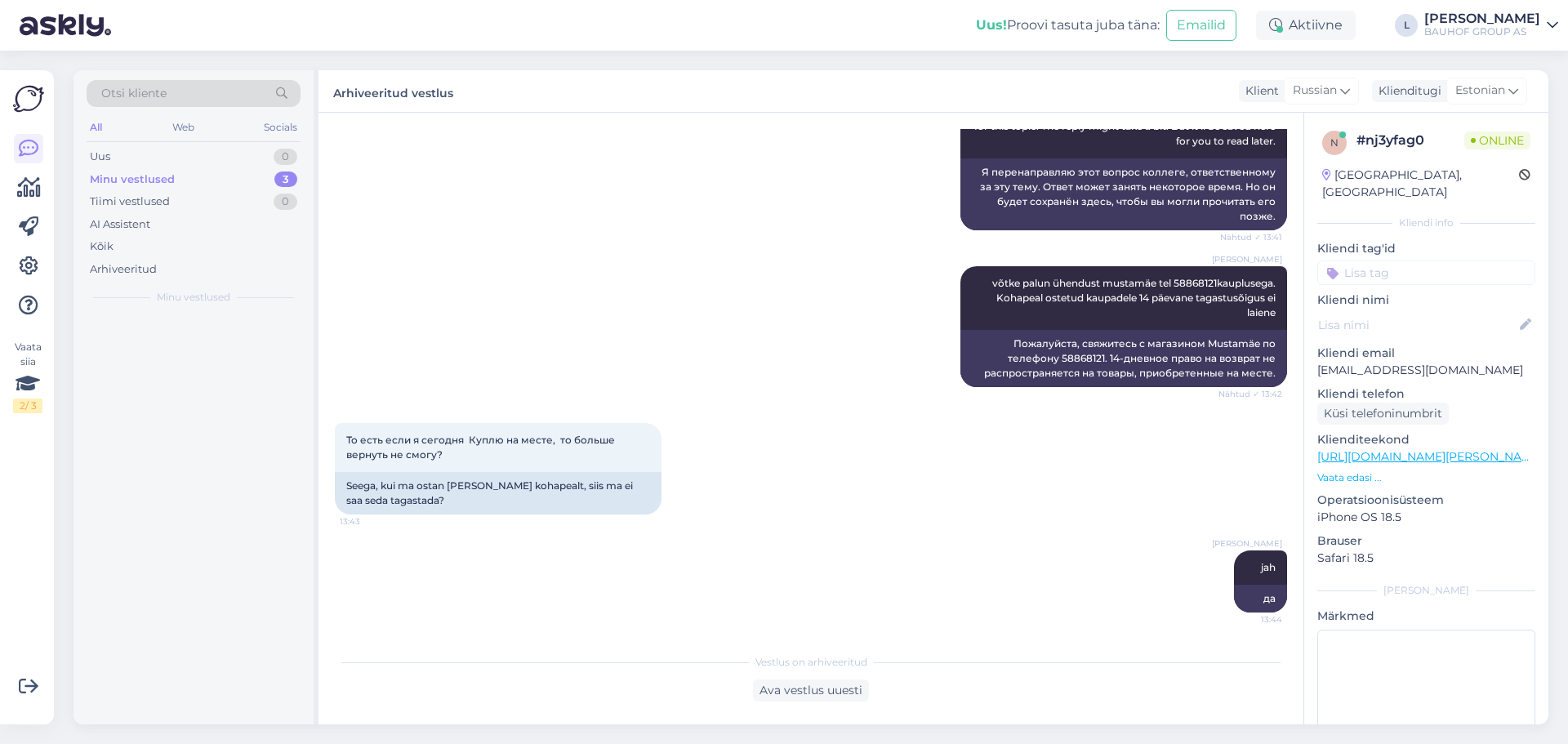
scroll to position [1645, 0]
click at [161, 348] on div "tere, täpsustame Laagrist" at bounding box center [211, 348] width 187 height 15
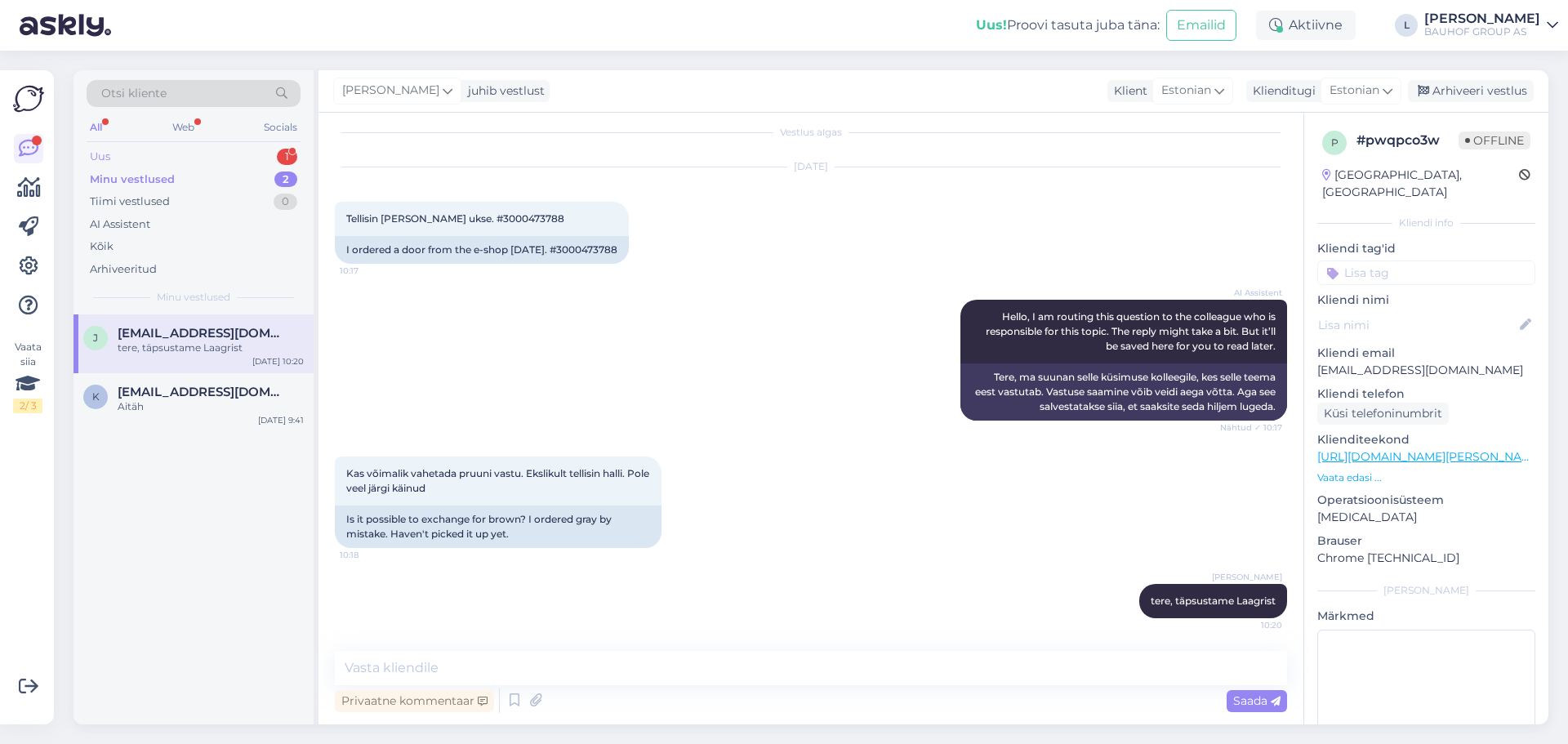
click at [119, 160] on div "Uus 1" at bounding box center [193, 157] width 214 height 23
drag, startPoint x: 232, startPoint y: 329, endPoint x: 297, endPoint y: 356, distance: 70.4
click at [232, 329] on span "[EMAIL_ADDRESS][DOMAIN_NAME]" at bounding box center [202, 333] width 170 height 15
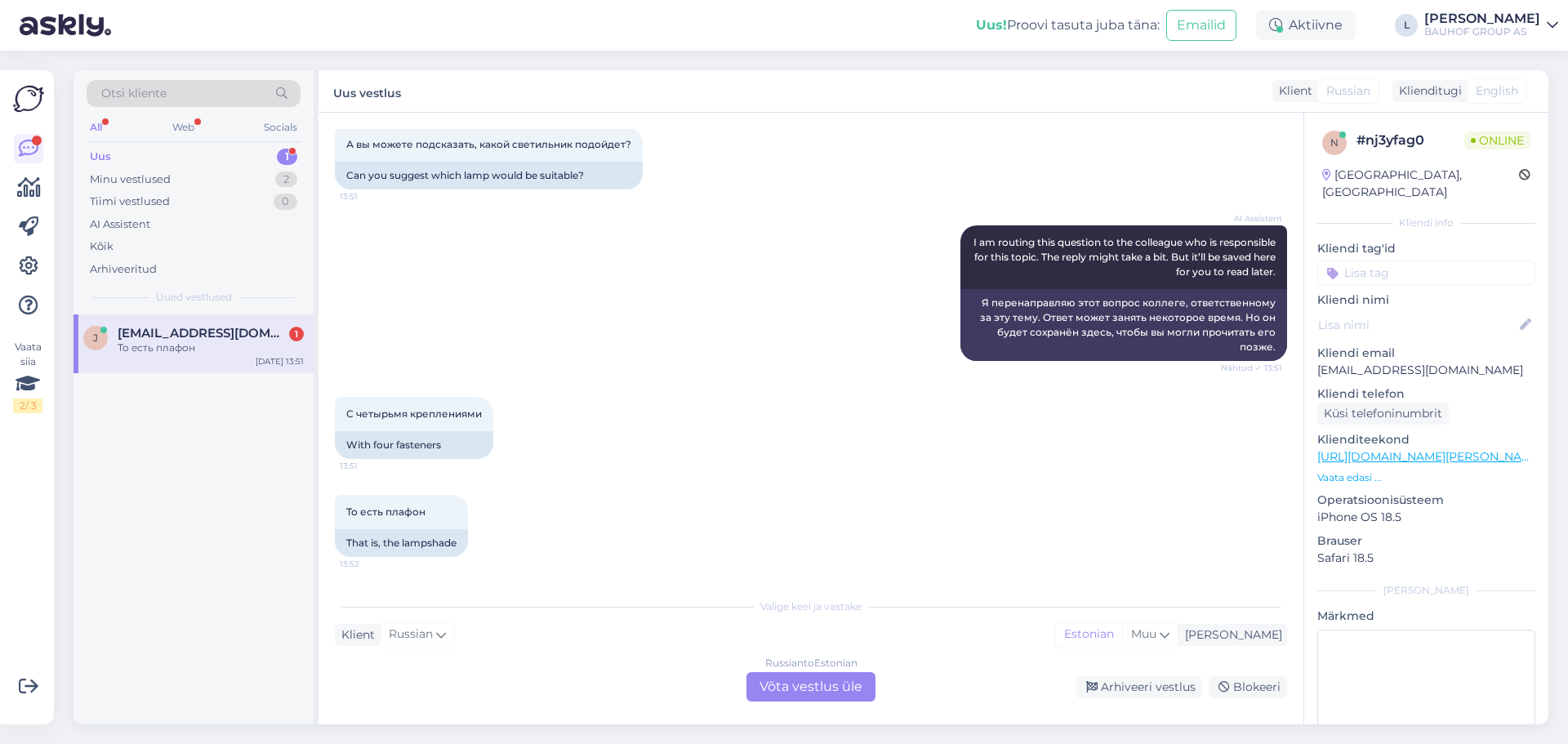
scroll to position [2466, 0]
click at [803, 683] on div "Russian to Estonian Võta vestlus üle" at bounding box center [811, 687] width 129 height 30
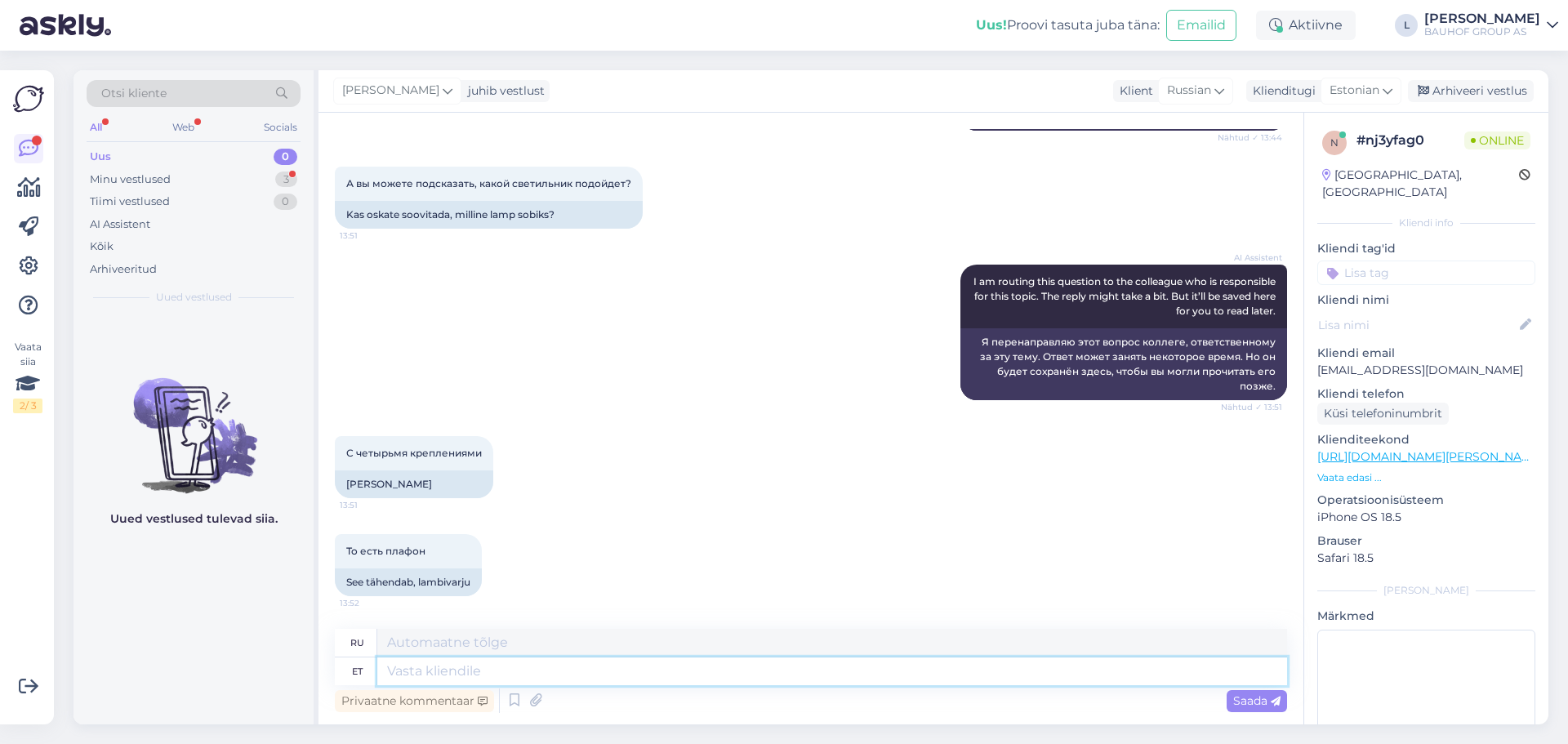
click at [668, 672] on textarea at bounding box center [832, 672] width 910 height 28
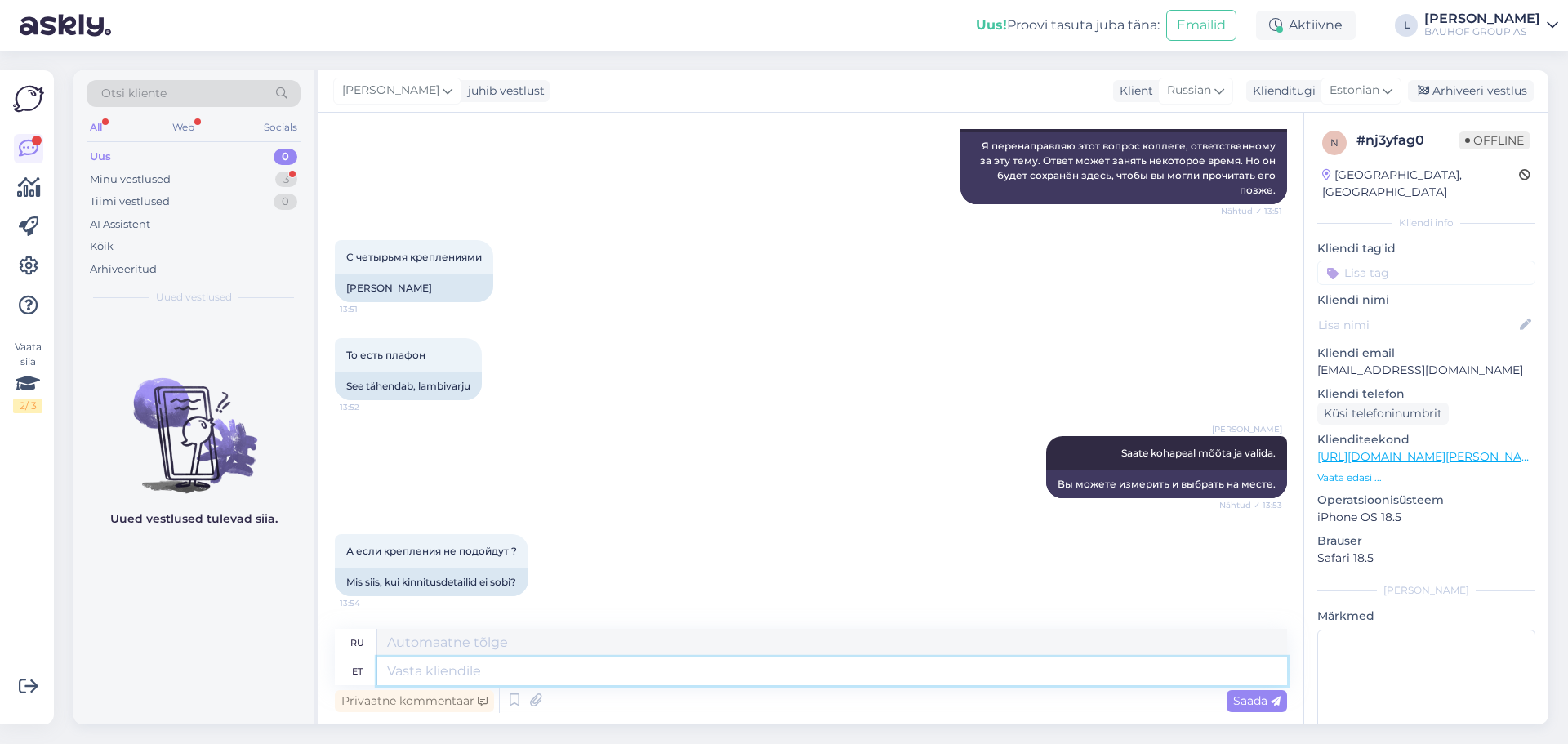
scroll to position [2622, 0]
click at [429, 675] on textarea at bounding box center [832, 672] width 910 height 28
drag, startPoint x: 447, startPoint y: 674, endPoint x: 425, endPoint y: 669, distance: 22.6
click at [425, 669] on textarea "saate siis koguplafooni vahetada" at bounding box center [832, 672] width 910 height 28
click at [460, 673] on textarea "saate koguplafooni vahetada" at bounding box center [832, 672] width 910 height 28
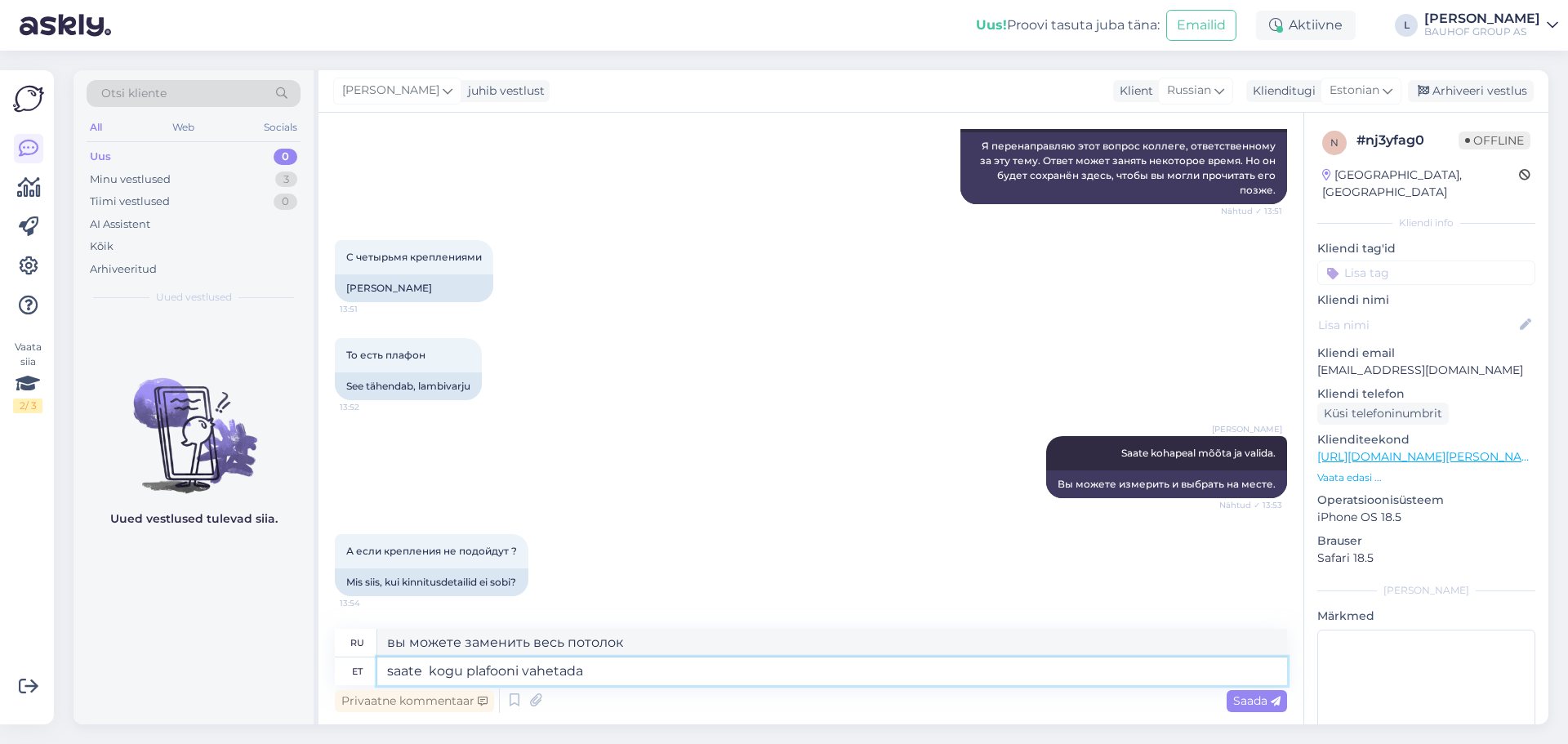
click at [520, 670] on textarea "saate kogu plafooni vahetada" at bounding box center [832, 672] width 910 height 28
click at [426, 668] on textarea "saate kogu plafoon vahetada" at bounding box center [832, 672] width 910 height 28
drag, startPoint x: 591, startPoint y: 676, endPoint x: -108, endPoint y: 469, distance: 729.0
click at [0, 469] on html "Uus! Proovi tasuta [PERSON_NAME]: Emailid Aktiivne Võta paus, Askly hoiab klien…" at bounding box center [784, 372] width 1568 height 744
paste textarea "Saame kogu plafooni vahetada, kõik varuosad on komplektis, kaasas ka kinnitusde…"
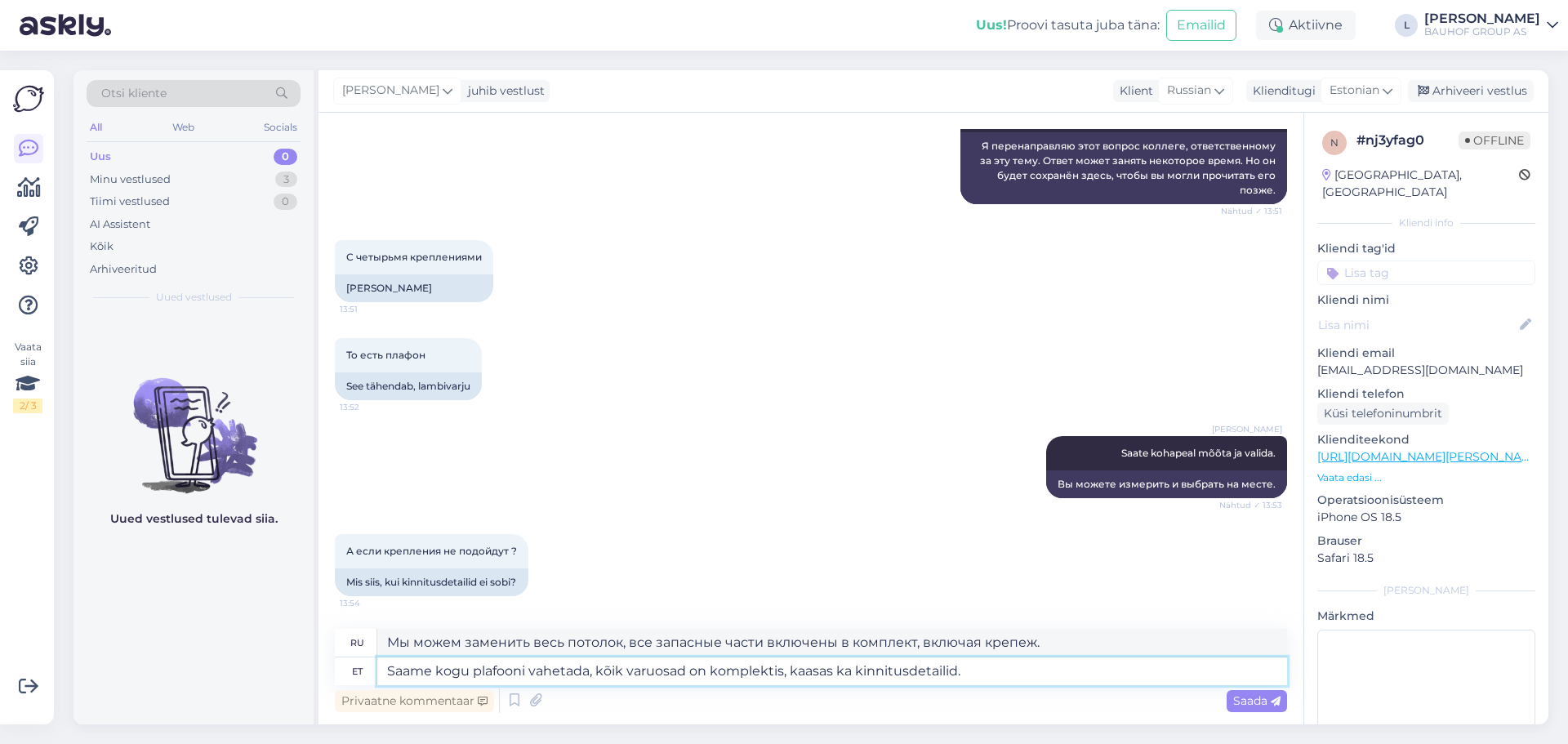
click at [426, 676] on textarea "Saame kogu plafooni vahetada, kõik varuosad on komplektis, kaasas ka kinnitusde…" at bounding box center [832, 672] width 910 height 28
click at [1260, 703] on span "Saada" at bounding box center [1257, 700] width 47 height 15
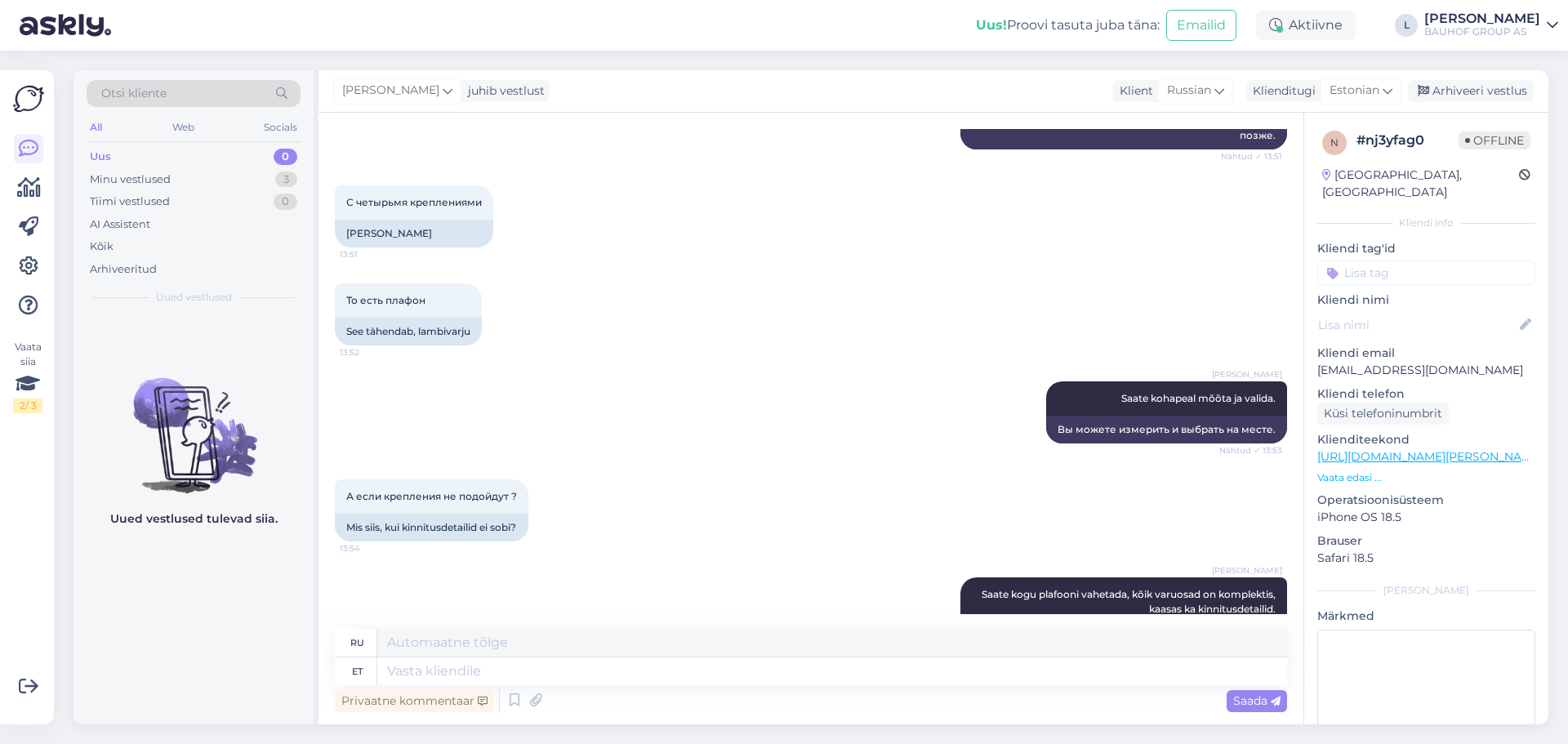
scroll to position [2750, 0]
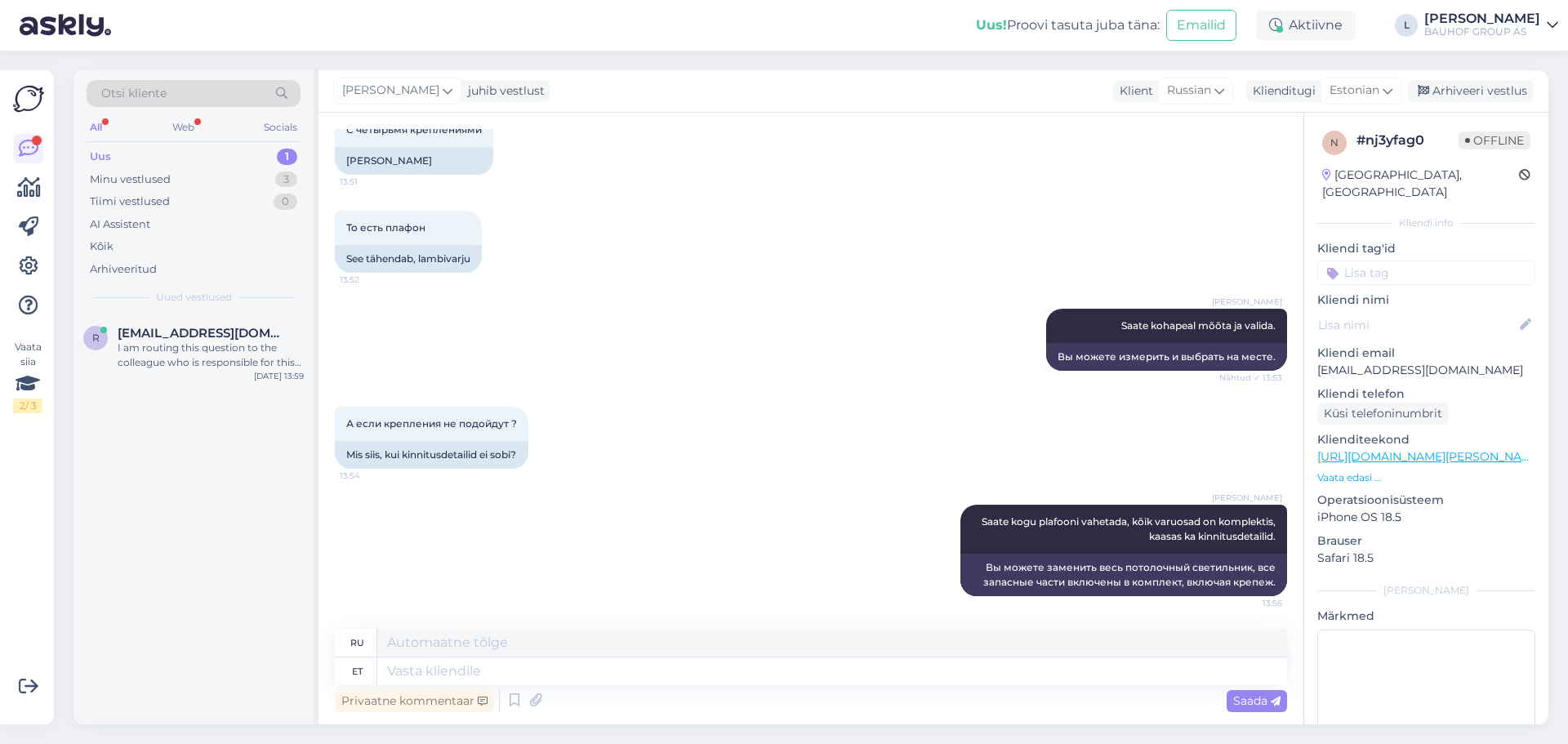
click at [125, 158] on div "Uus 1" at bounding box center [193, 157] width 214 height 23
click at [209, 360] on div "I am routing this question to the colleague who is responsible for this topic. …" at bounding box center [211, 356] width 187 height 30
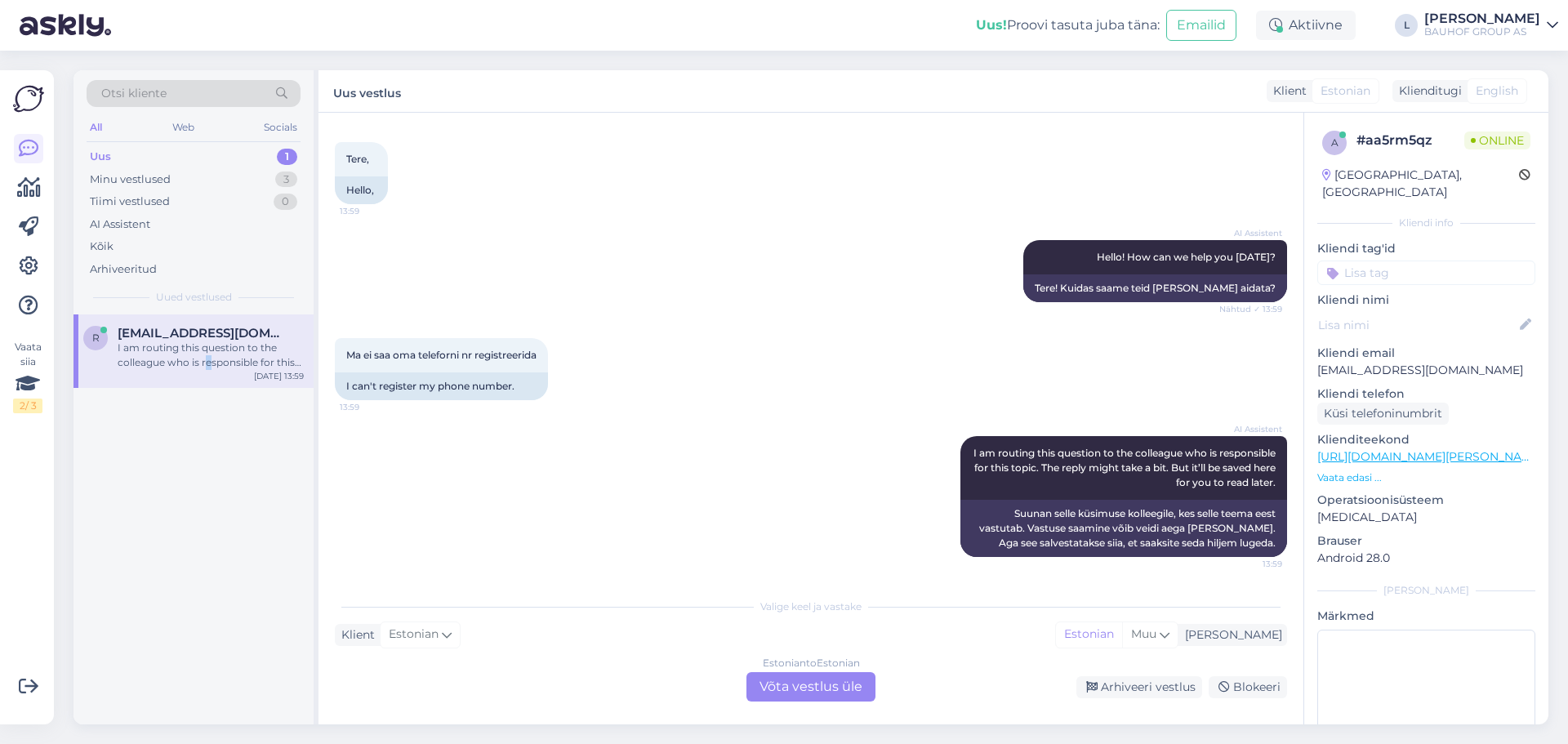
scroll to position [73, 0]
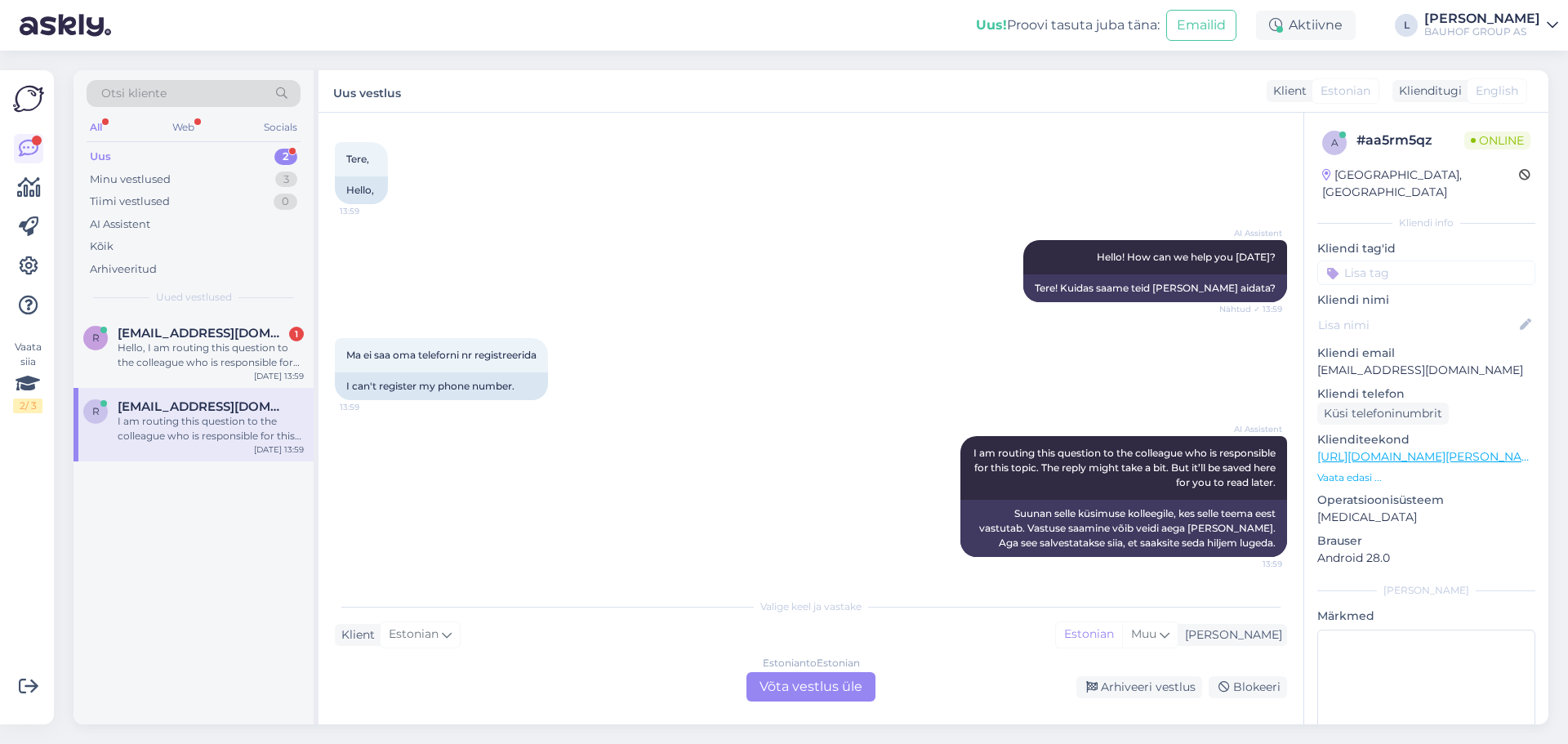
click at [784, 687] on div "Estonian to Estonian Võta vestlus üle" at bounding box center [811, 687] width 129 height 30
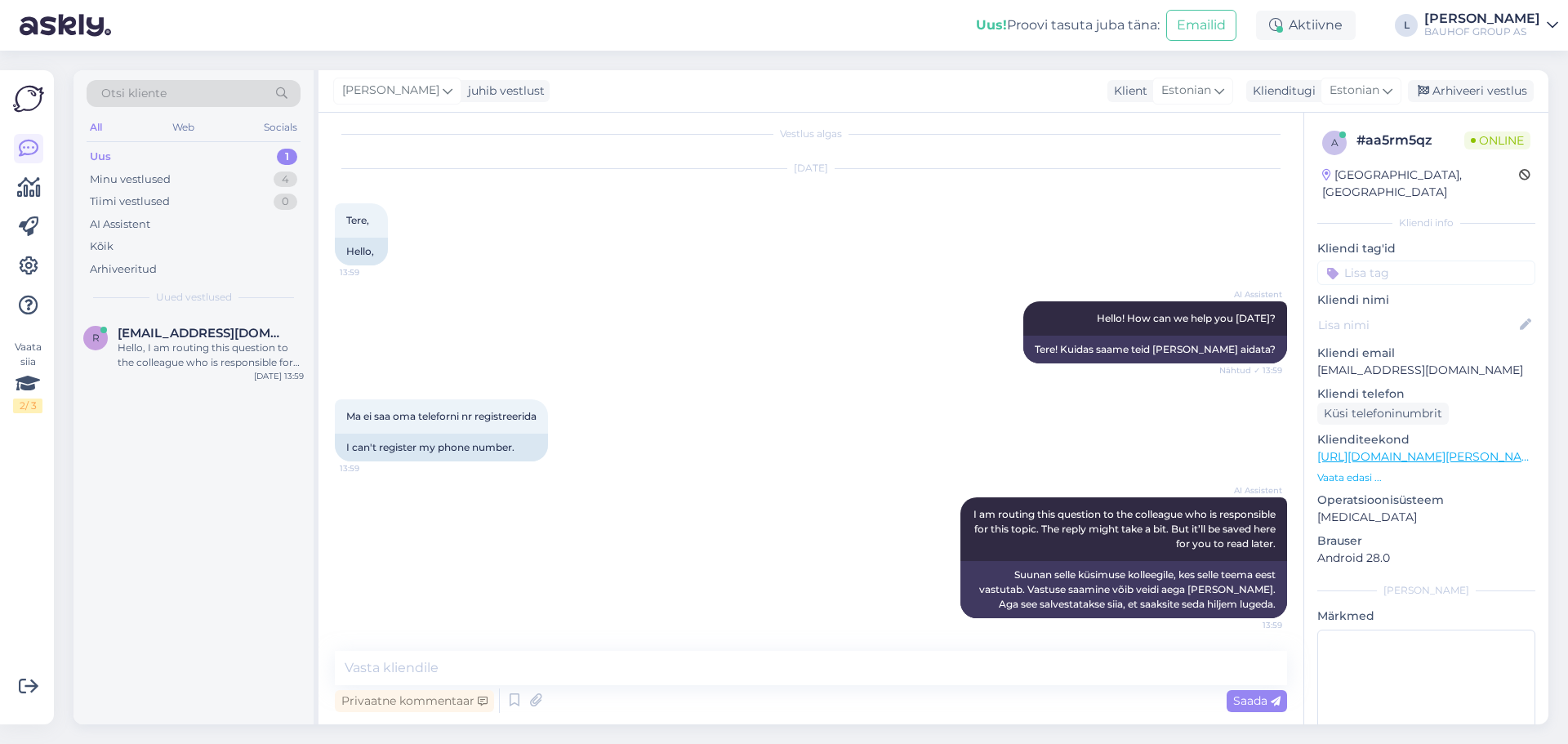
scroll to position [115, 0]
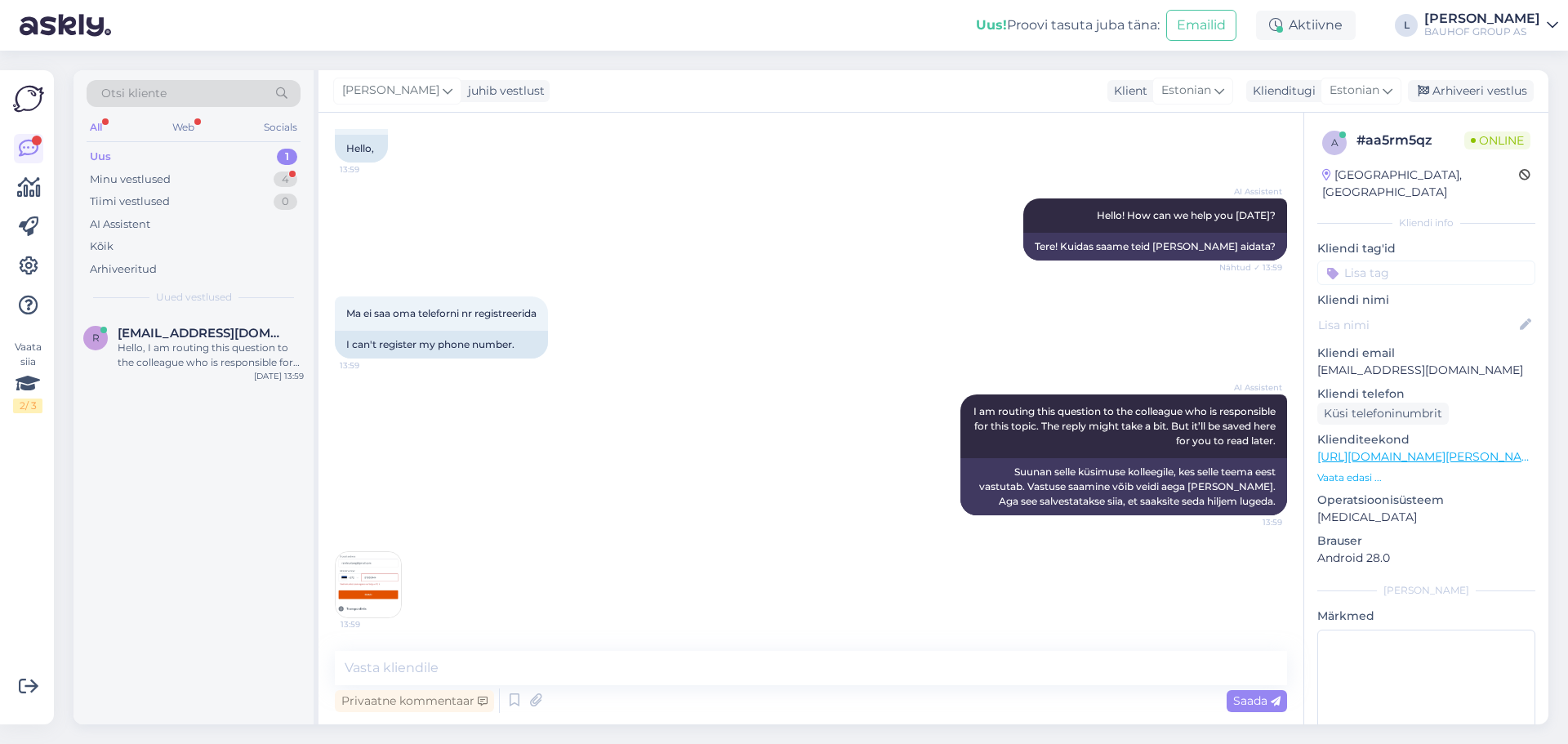
click at [378, 584] on img at bounding box center [368, 584] width 65 height 65
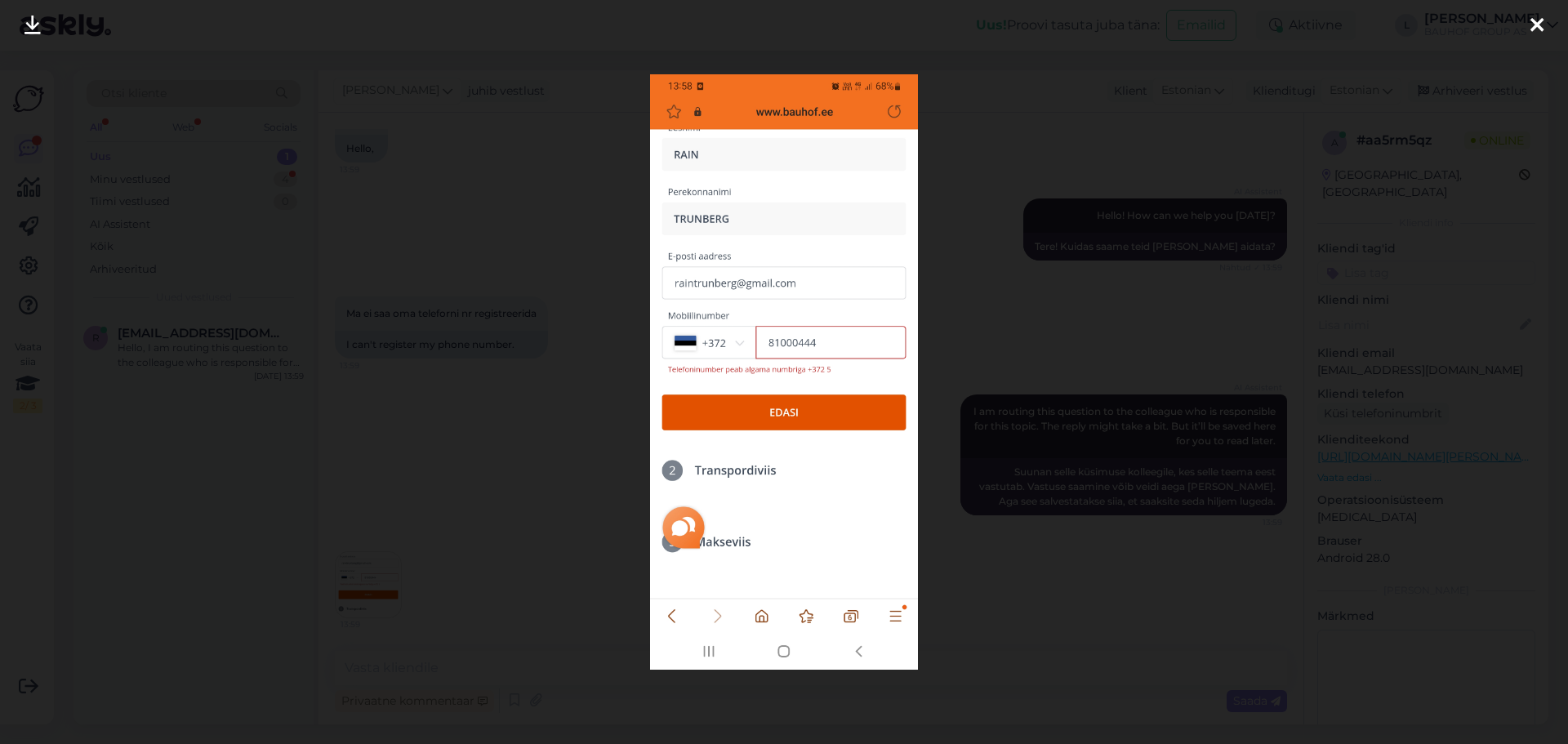
click at [432, 459] on div at bounding box center [784, 372] width 1568 height 744
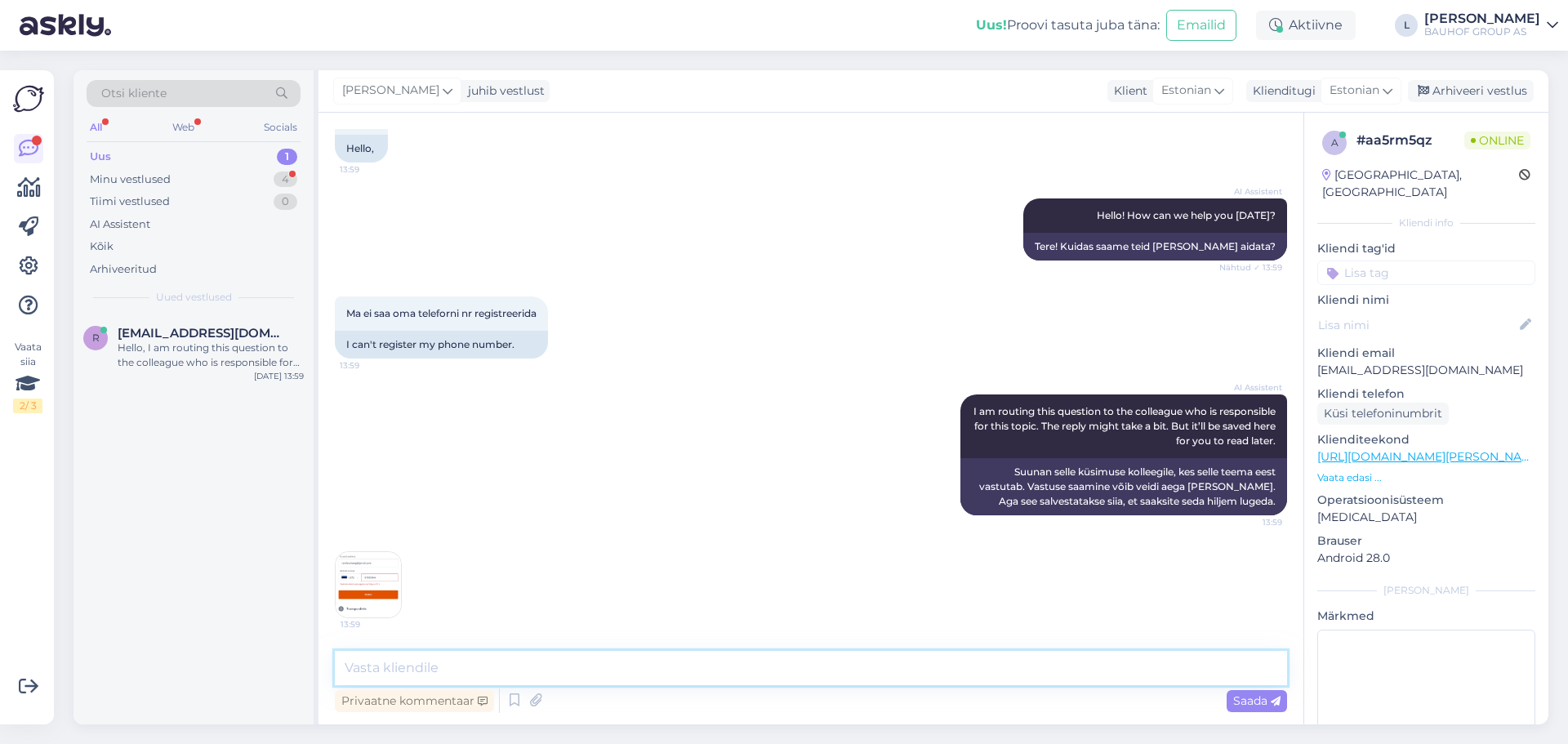
click at [421, 669] on textarea at bounding box center [811, 667] width 952 height 34
click at [506, 665] on textarea "Tere, peab olema mobiil number" at bounding box center [811, 667] width 952 height 34
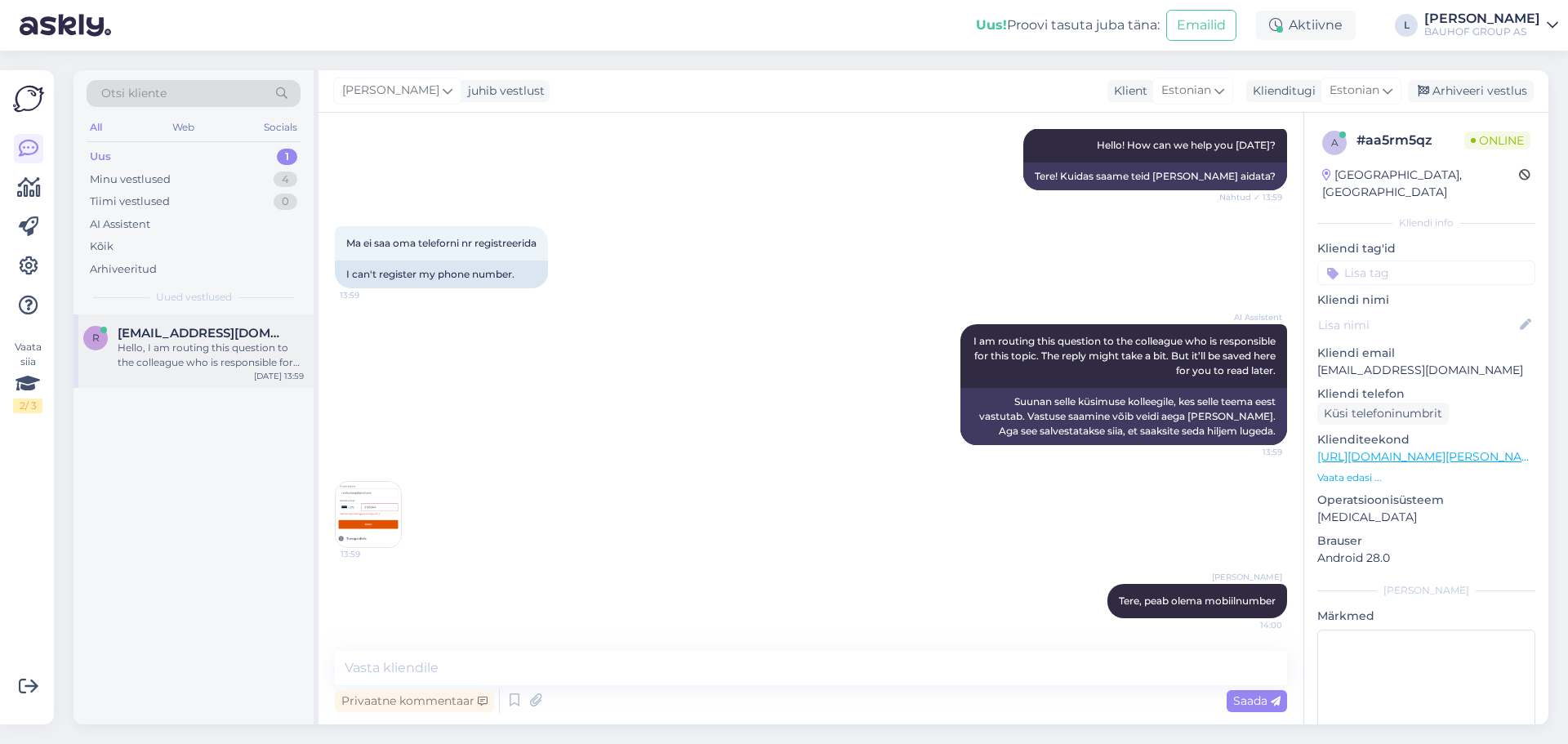
drag, startPoint x: 208, startPoint y: 338, endPoint x: 257, endPoint y: 356, distance: 52.2
click at [208, 338] on span "[EMAIL_ADDRESS][DOMAIN_NAME]" at bounding box center [202, 333] width 170 height 15
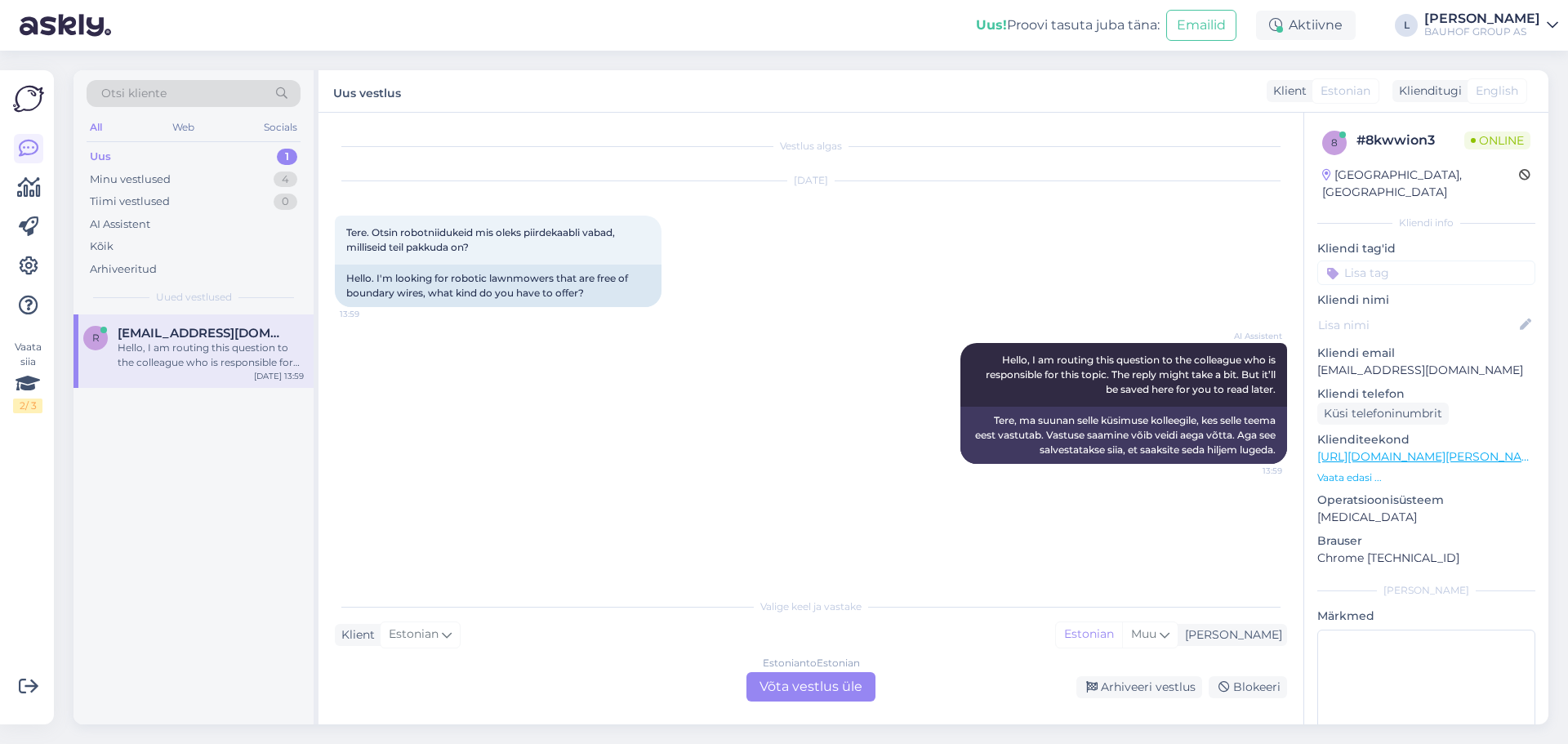
scroll to position [0, 0]
click at [816, 690] on div "Estonian to Estonian Võta vestlus üle" at bounding box center [811, 687] width 129 height 30
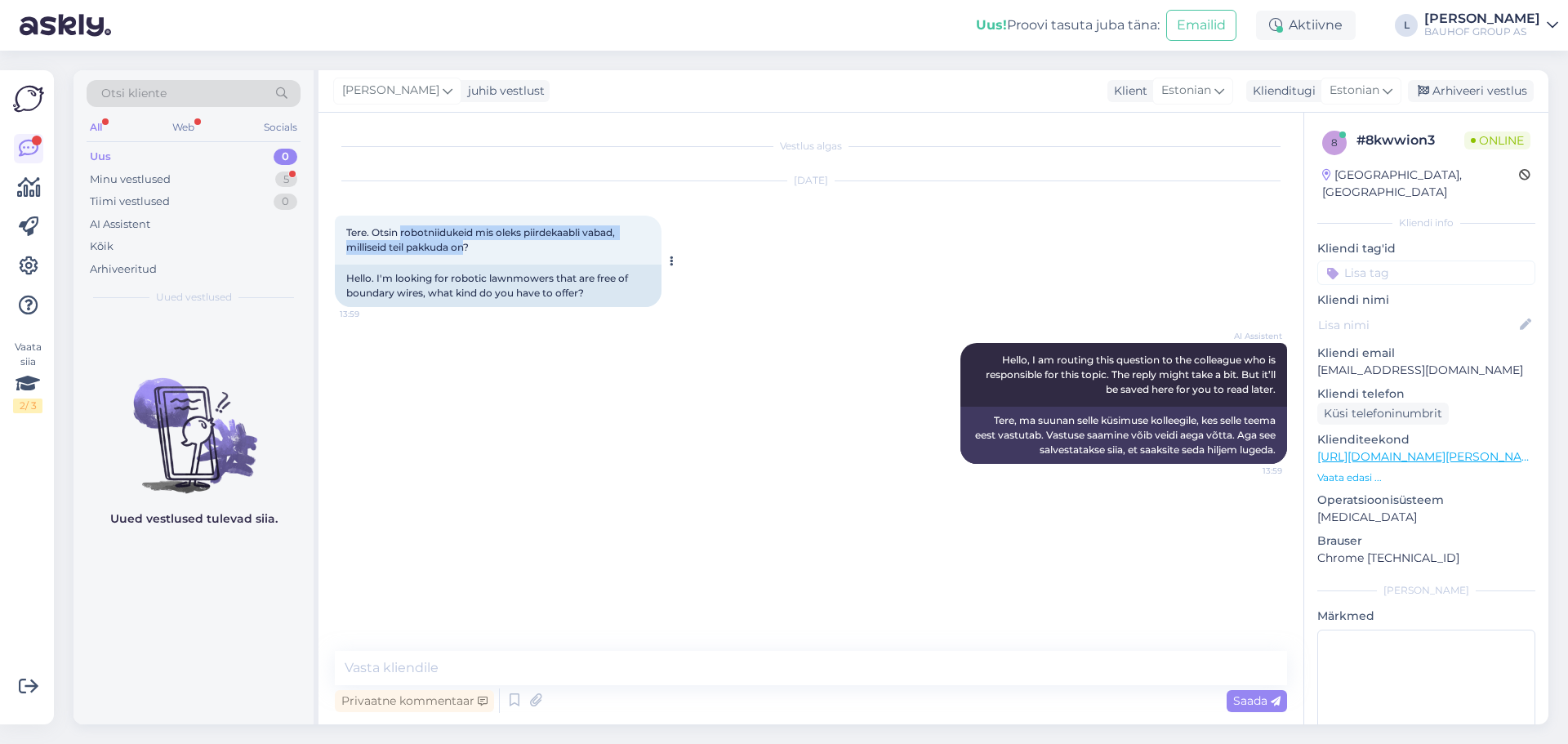
drag, startPoint x: 467, startPoint y: 243, endPoint x: 401, endPoint y: 229, distance: 67.5
click at [401, 229] on span "Tere. Otsin robotniidukeid mis oleks piirdekaabli vabad, milliseid teil pakkuda…" at bounding box center [481, 239] width 271 height 27
click at [508, 671] on textarea at bounding box center [811, 667] width 952 height 34
paste textarea "[URL][DOMAIN_NAME][PERSON_NAME]"
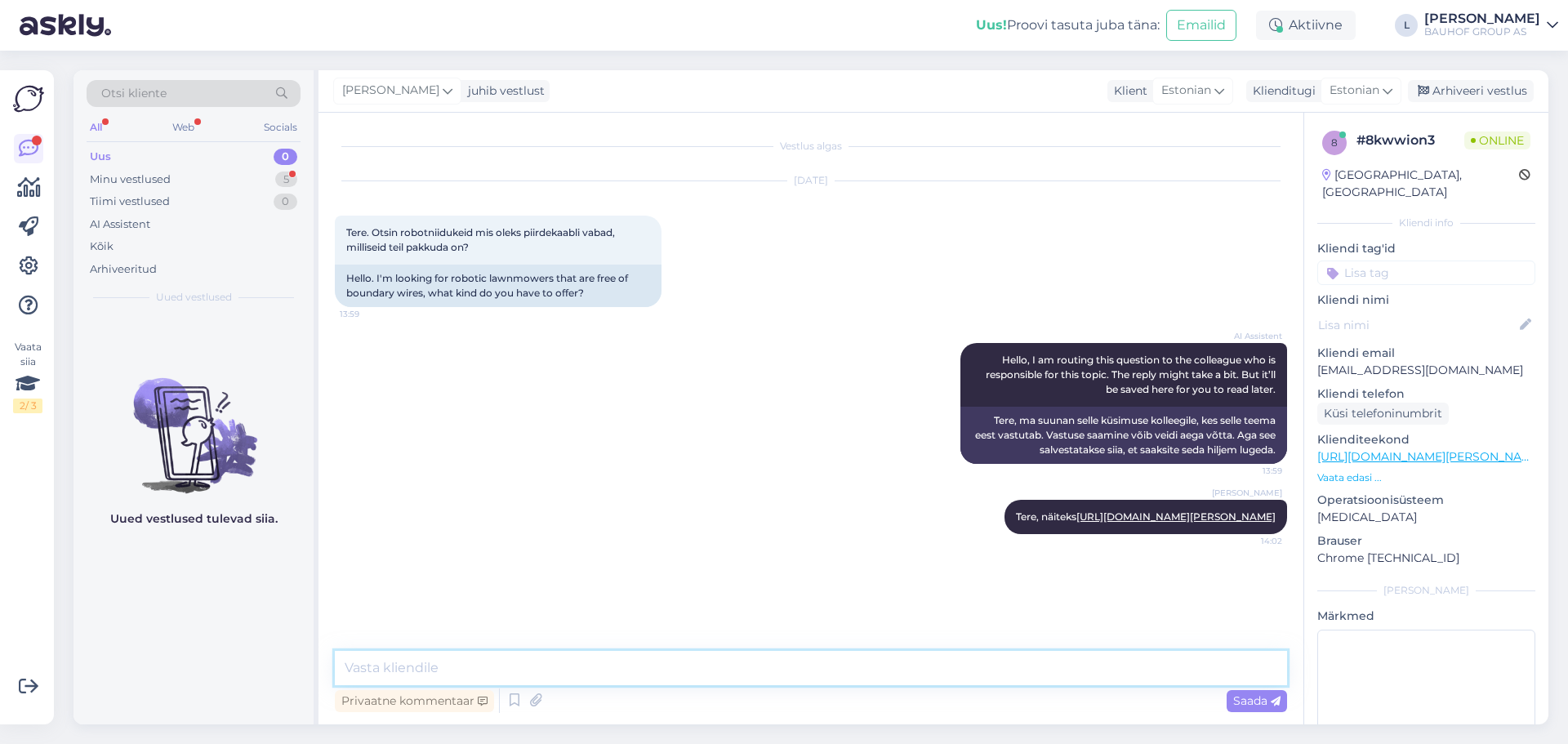
paste textarea "[URL][DOMAIN_NAME][PERSON_NAME]"
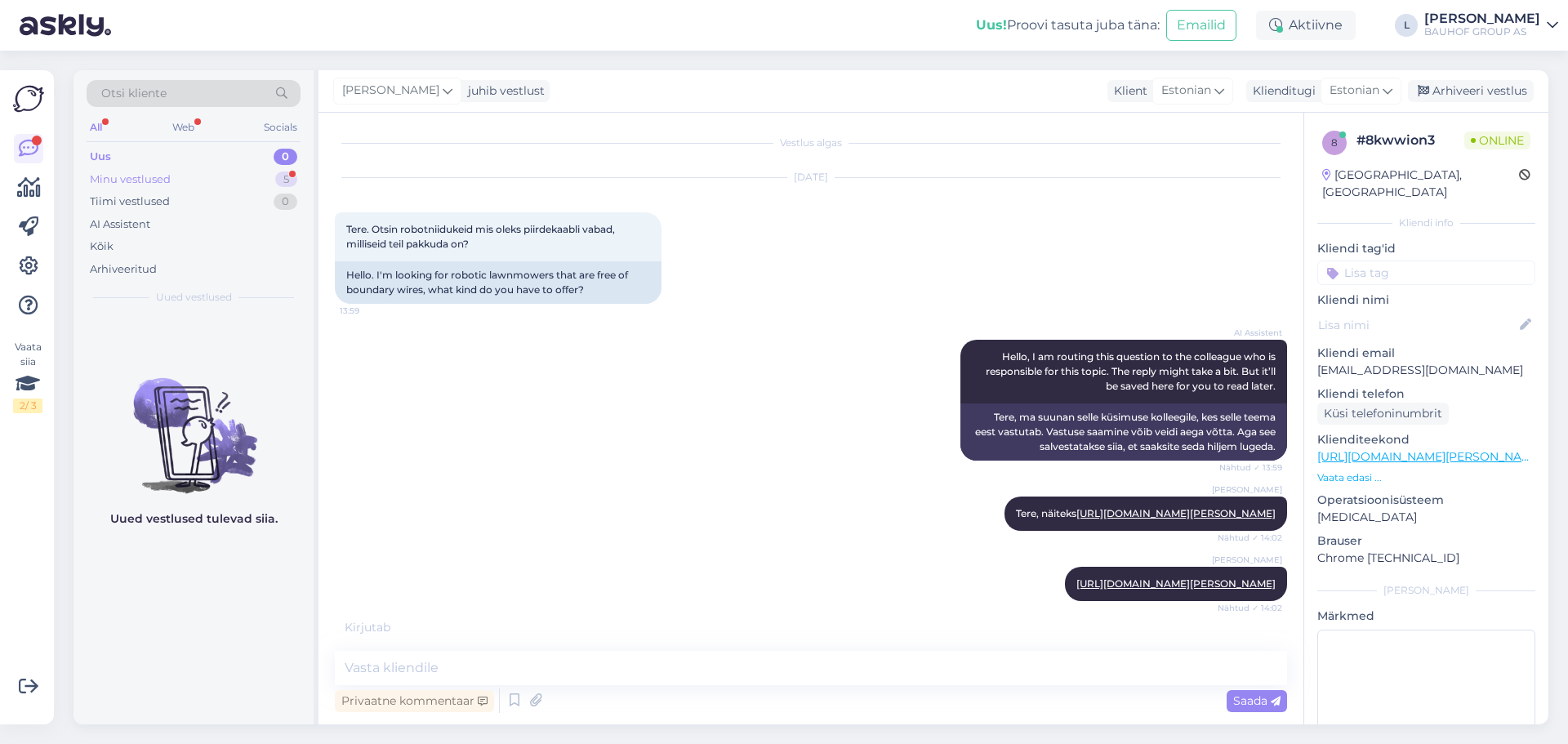
drag, startPoint x: 129, startPoint y: 171, endPoint x: 130, endPoint y: 179, distance: 8.1
click at [129, 172] on div "Minu vestlused" at bounding box center [130, 180] width 81 height 17
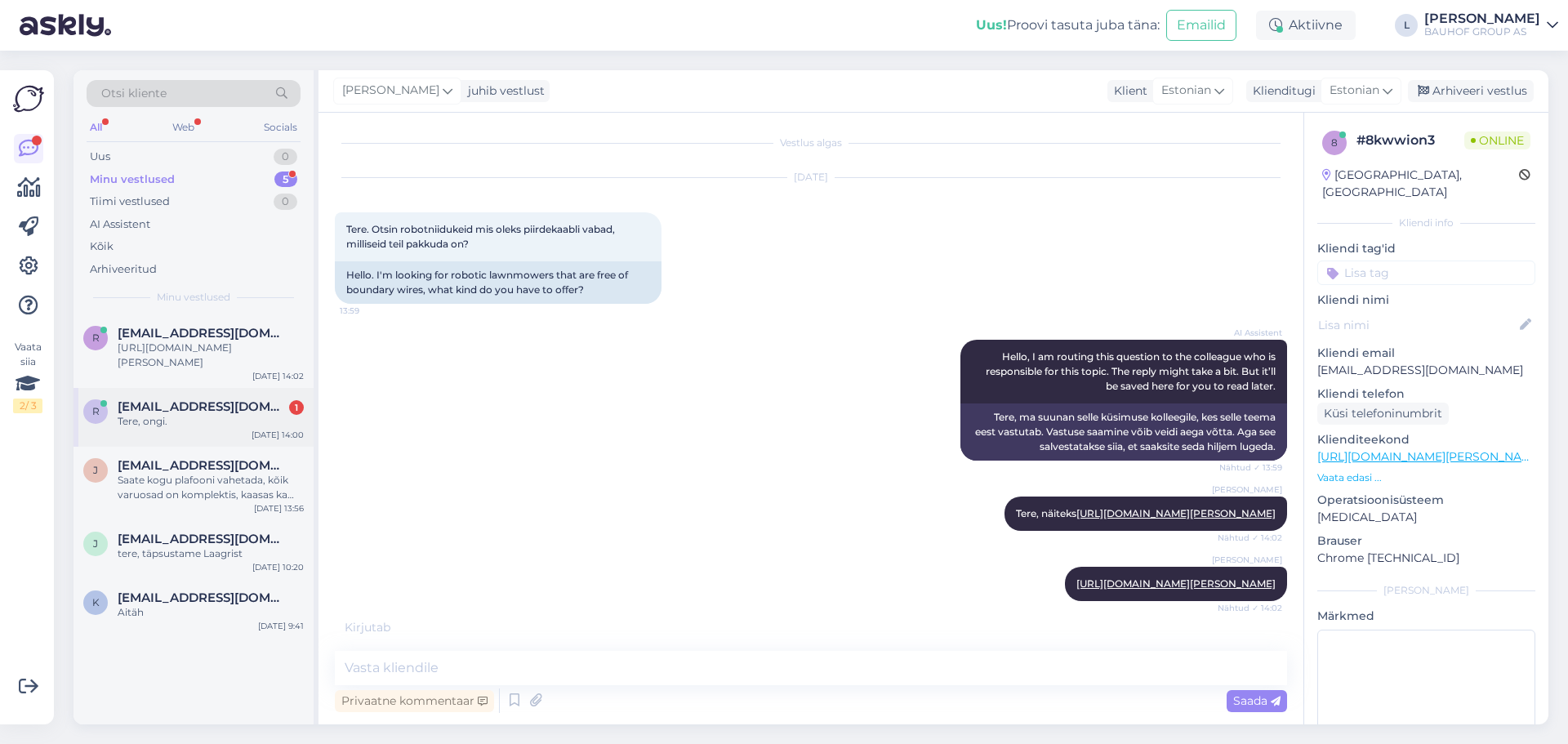
click at [187, 403] on span "[EMAIL_ADDRESS][DOMAIN_NAME]" at bounding box center [202, 406] width 170 height 15
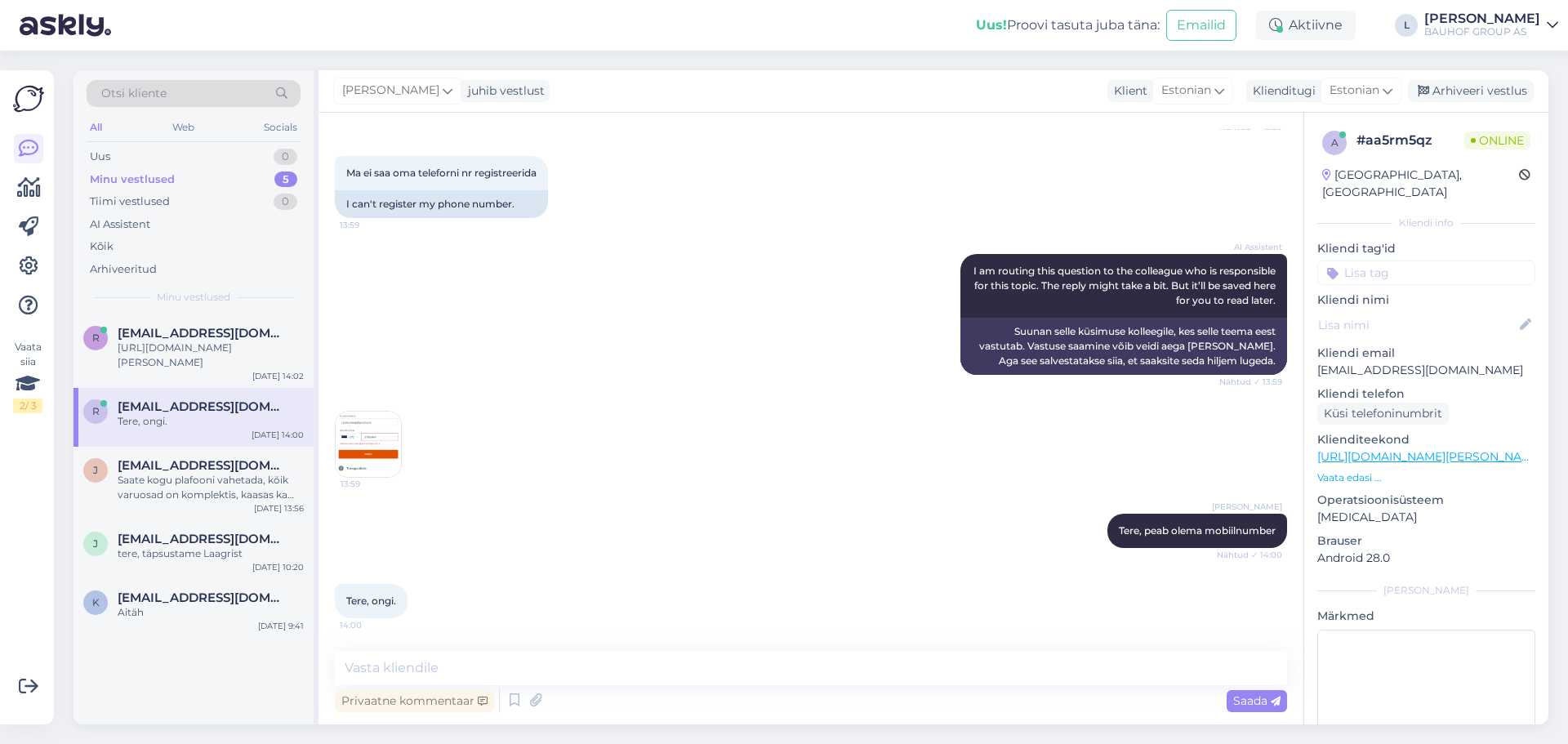
scroll to position [256, 0]
click at [386, 454] on img at bounding box center [368, 444] width 65 height 65
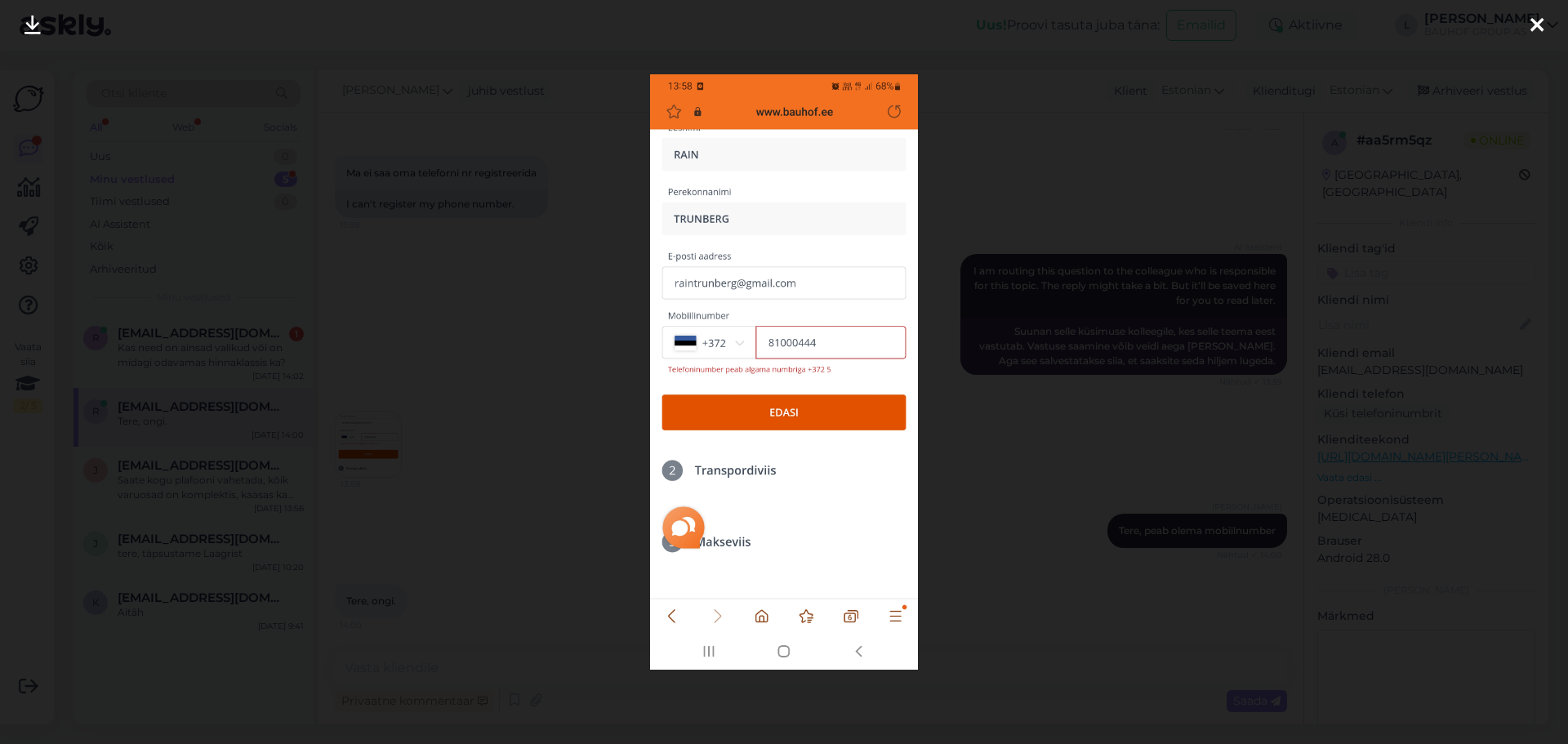
click at [456, 358] on div at bounding box center [784, 372] width 1568 height 744
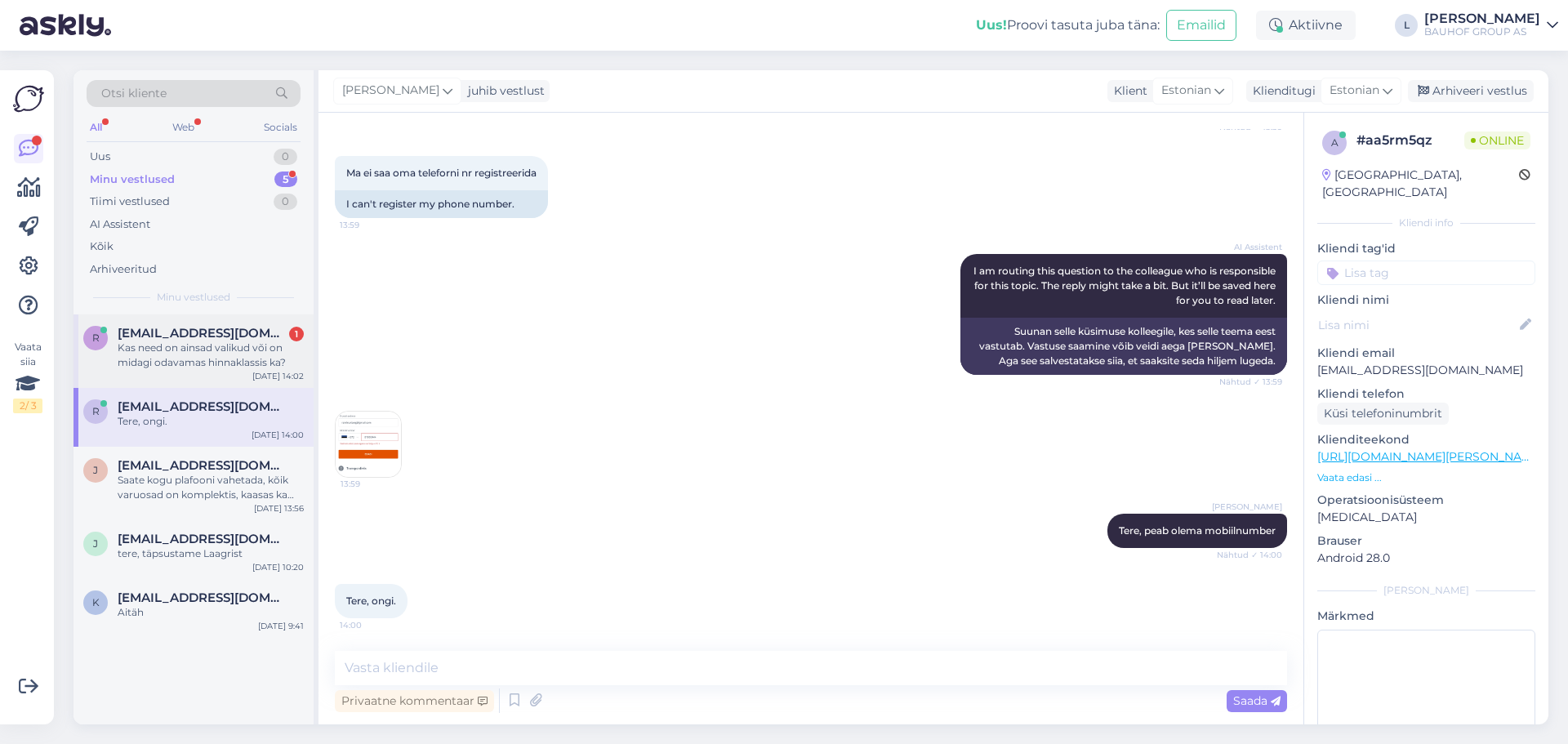
click at [238, 356] on div "Kas need on ainsad valikud või on midagi odavamas hinnaklassis ka?" at bounding box center [211, 356] width 187 height 30
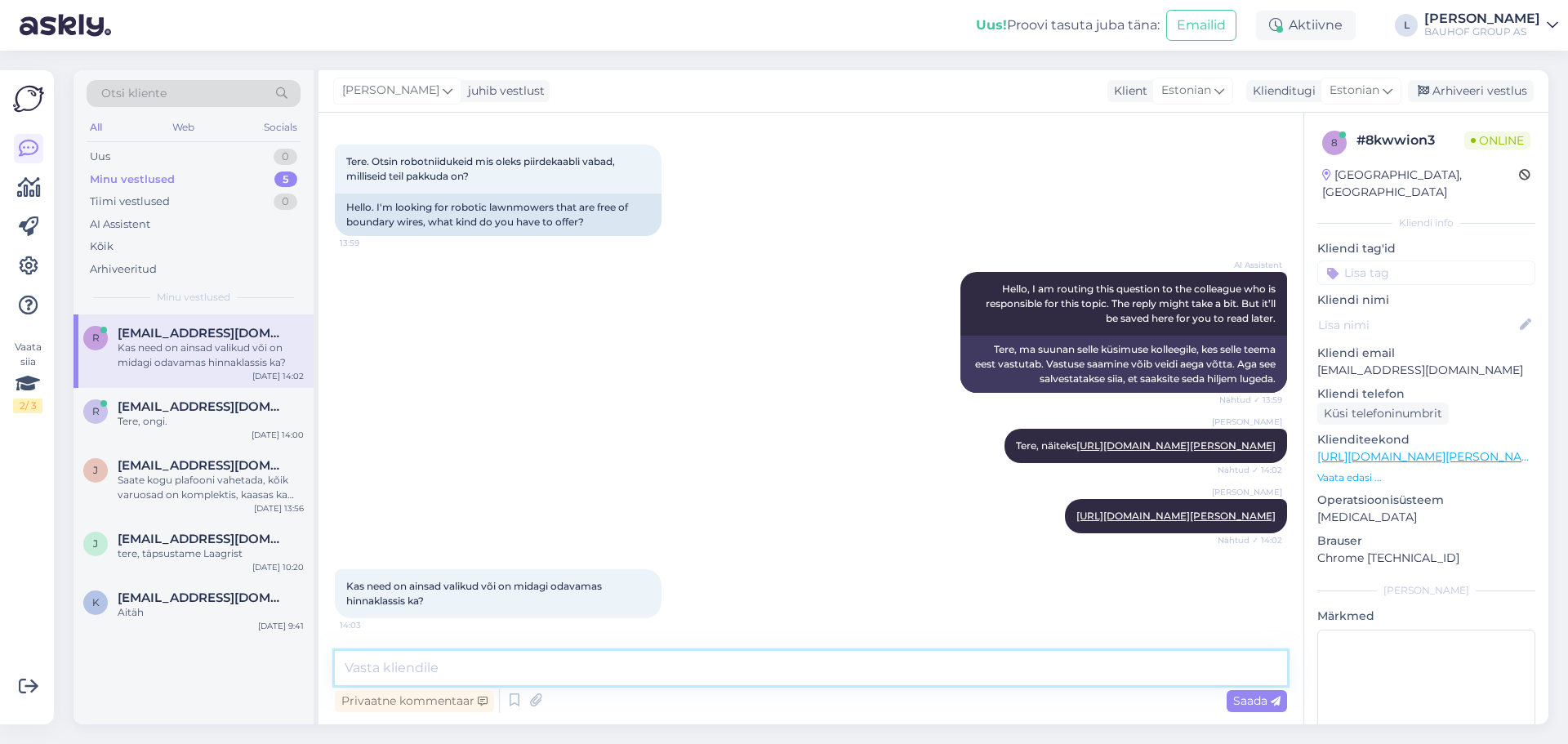
click at [544, 666] on textarea at bounding box center [811, 667] width 952 height 34
click at [392, 667] on textarea at bounding box center [811, 667] width 952 height 34
click at [437, 678] on textarea at bounding box center [811, 667] width 952 height 34
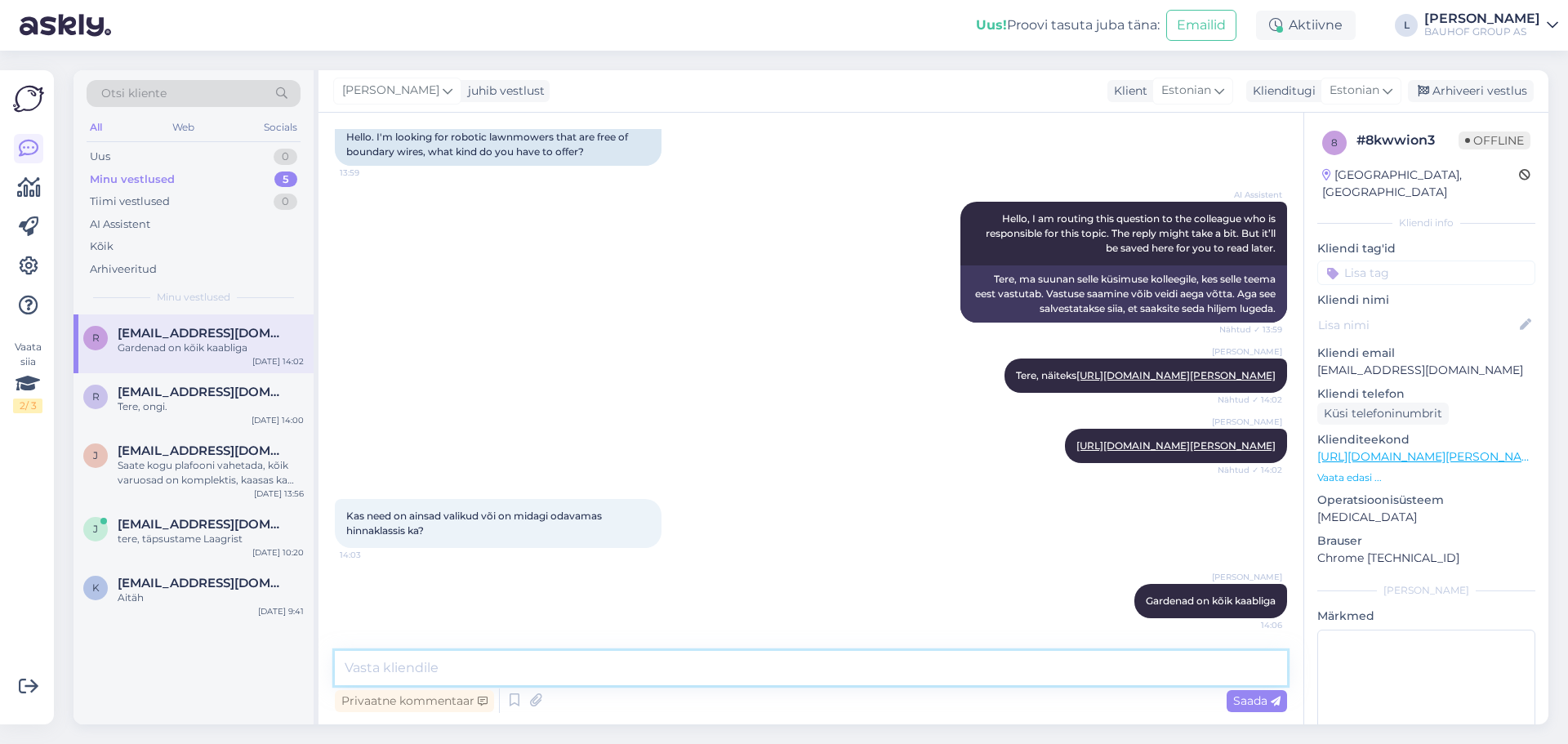
scroll to position [241, 0]
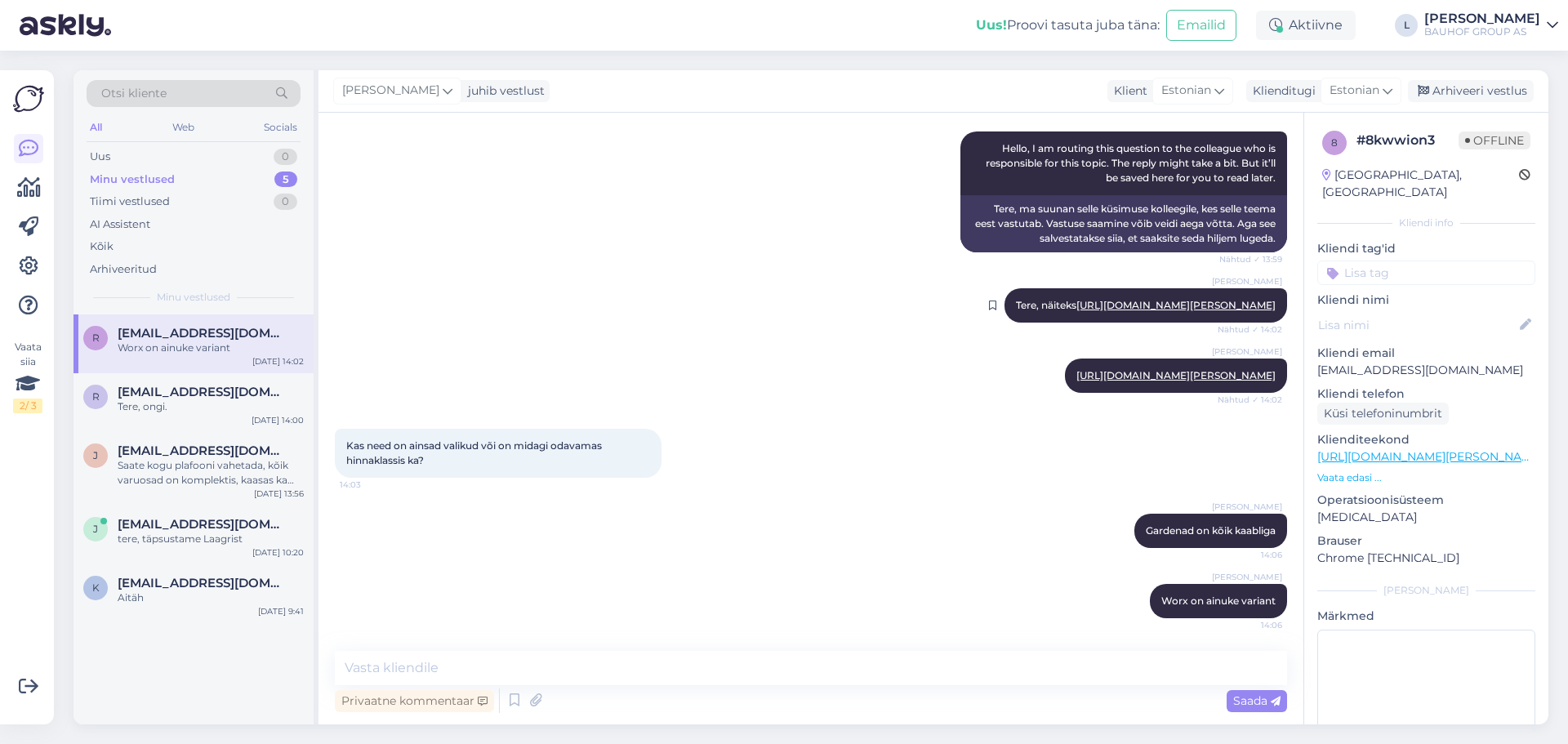
click at [1076, 299] on link "[URL][DOMAIN_NAME][PERSON_NAME]" at bounding box center [1176, 305] width 200 height 12
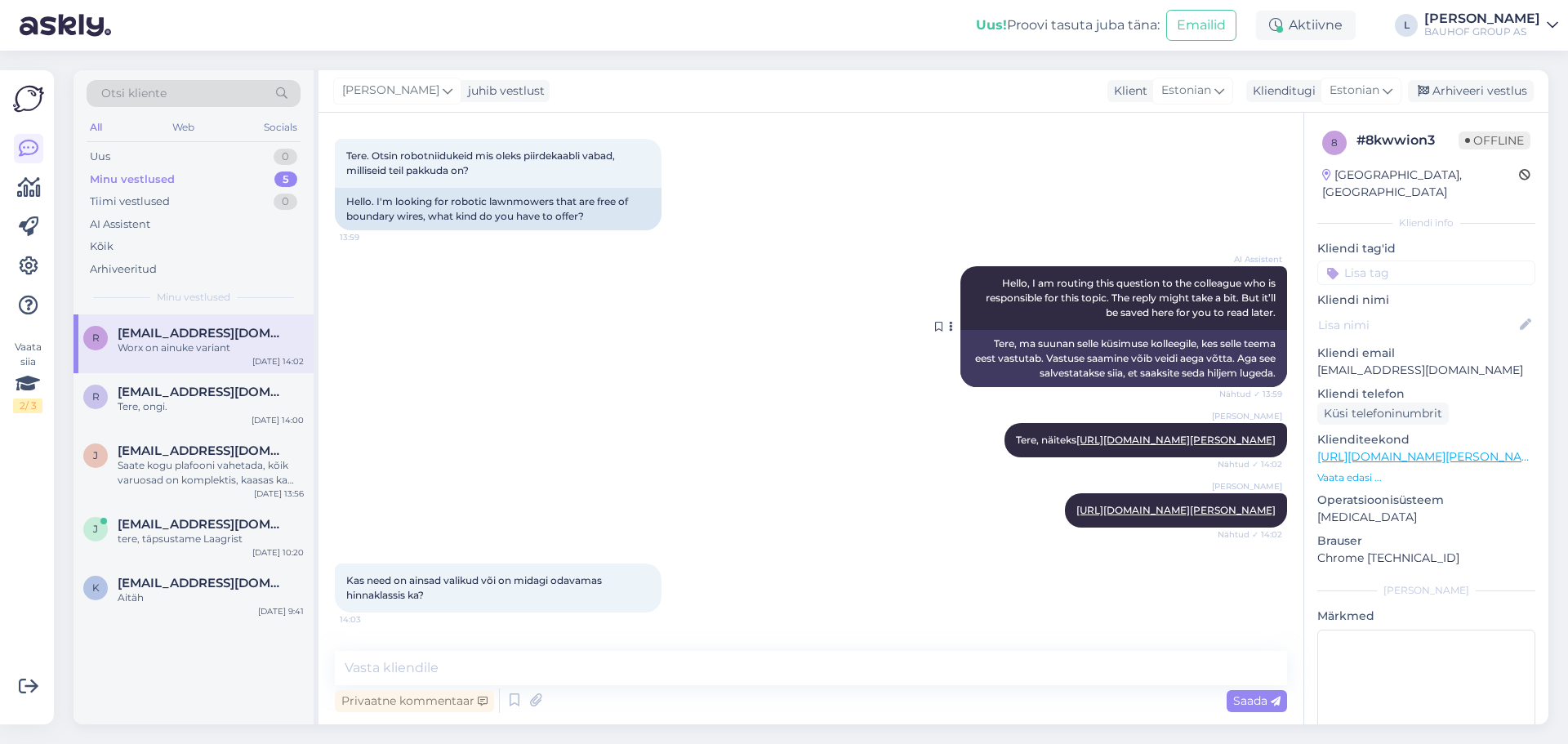
scroll to position [0, 0]
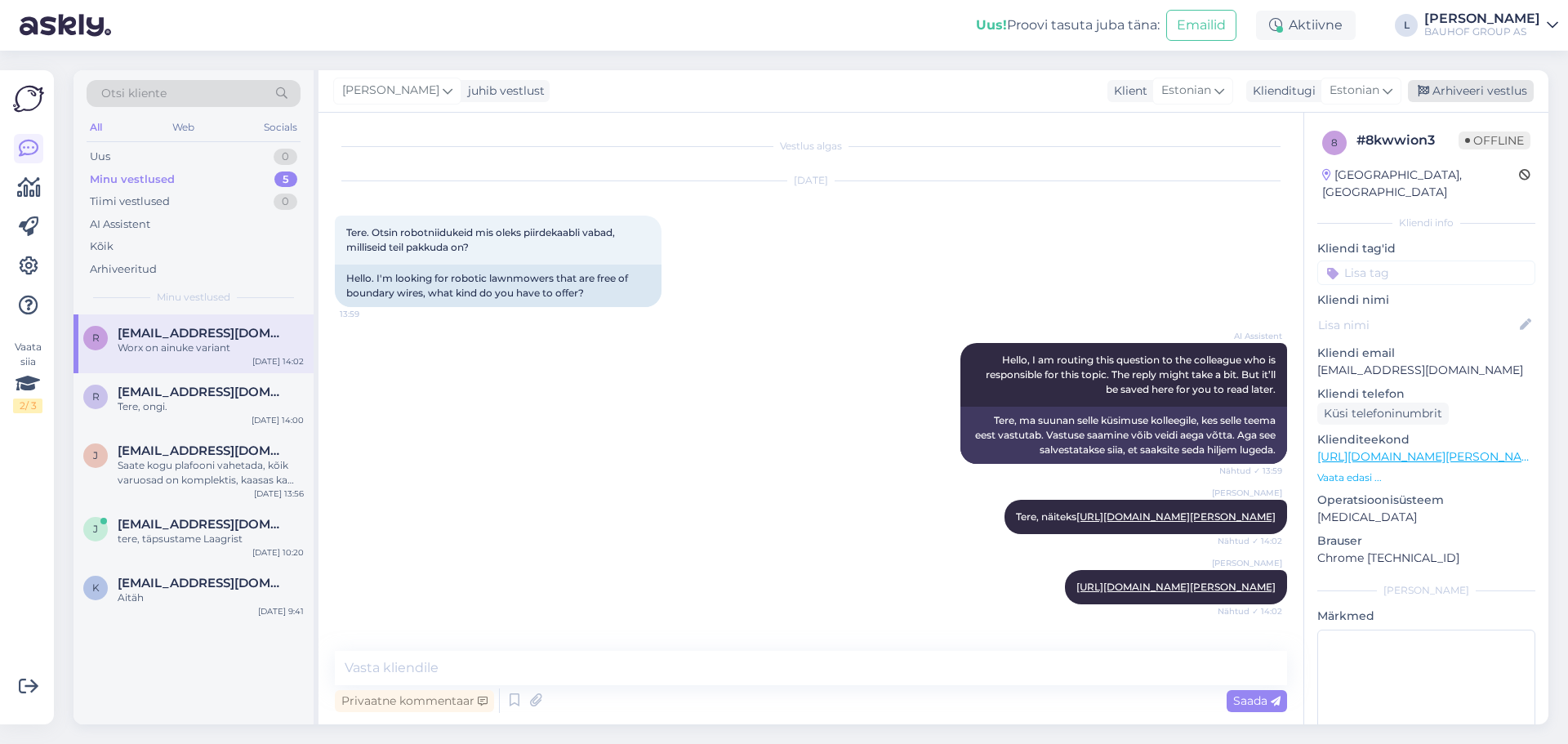
click at [1469, 87] on div "Arhiveeri vestlus" at bounding box center [1471, 91] width 126 height 22
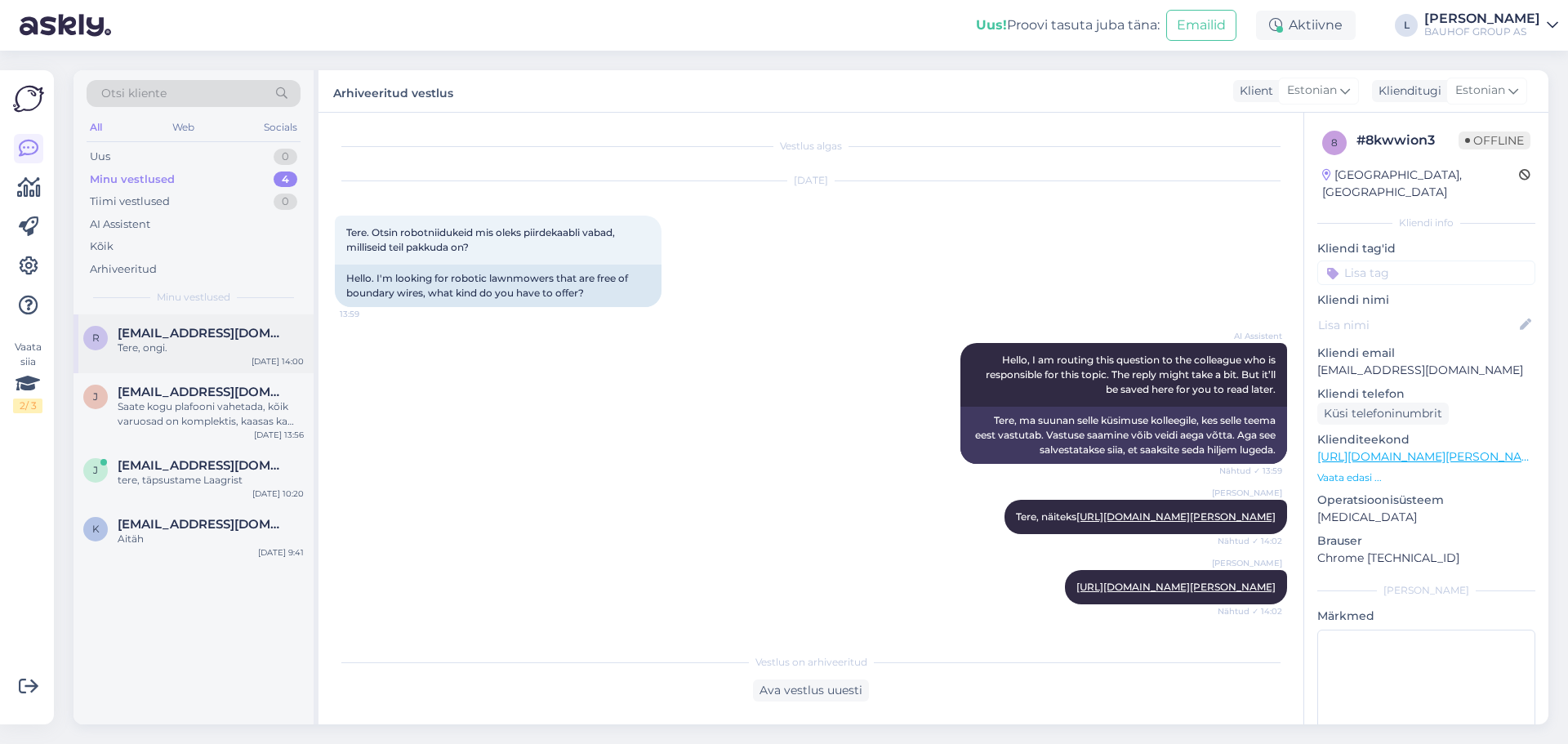
click at [151, 329] on span "[EMAIL_ADDRESS][DOMAIN_NAME]" at bounding box center [202, 333] width 170 height 15
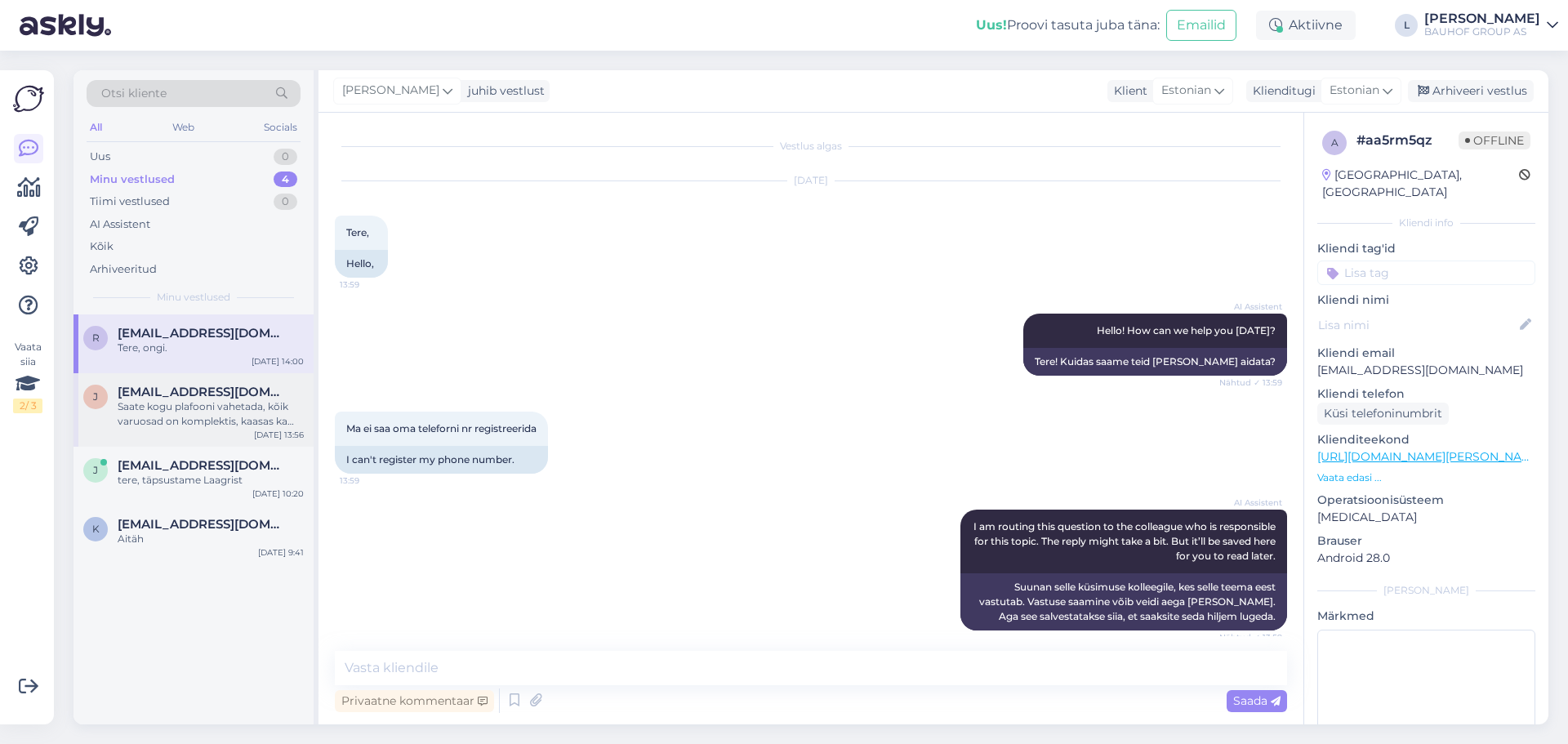
scroll to position [256, 0]
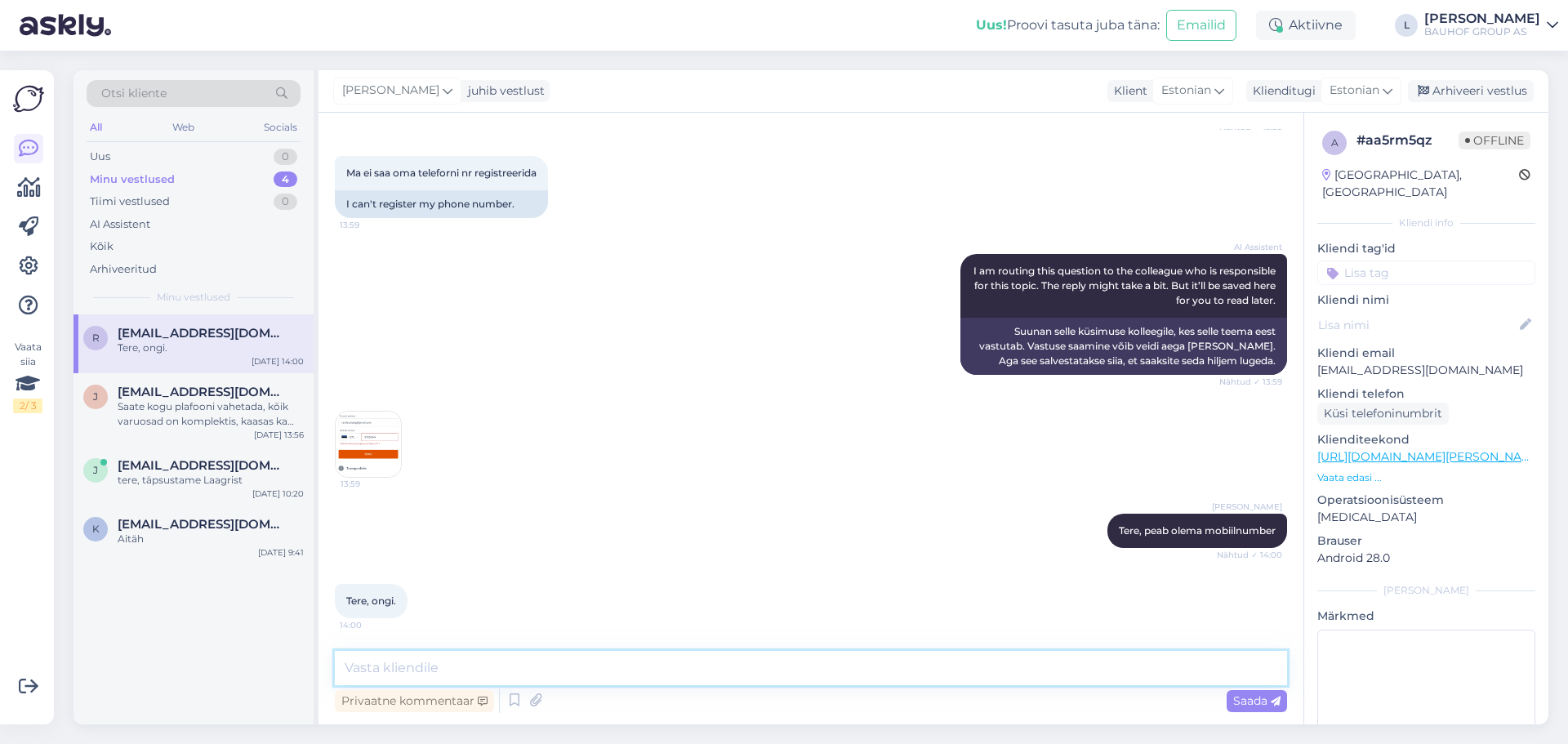
click at [381, 671] on textarea at bounding box center [811, 667] width 952 height 34
click at [486, 682] on textarea at bounding box center [811, 667] width 952 height 34
paste textarea "Süsteem aktsepteerib [PERSON_NAME] mobiilinumbreid, mis algavad numbriga 5."
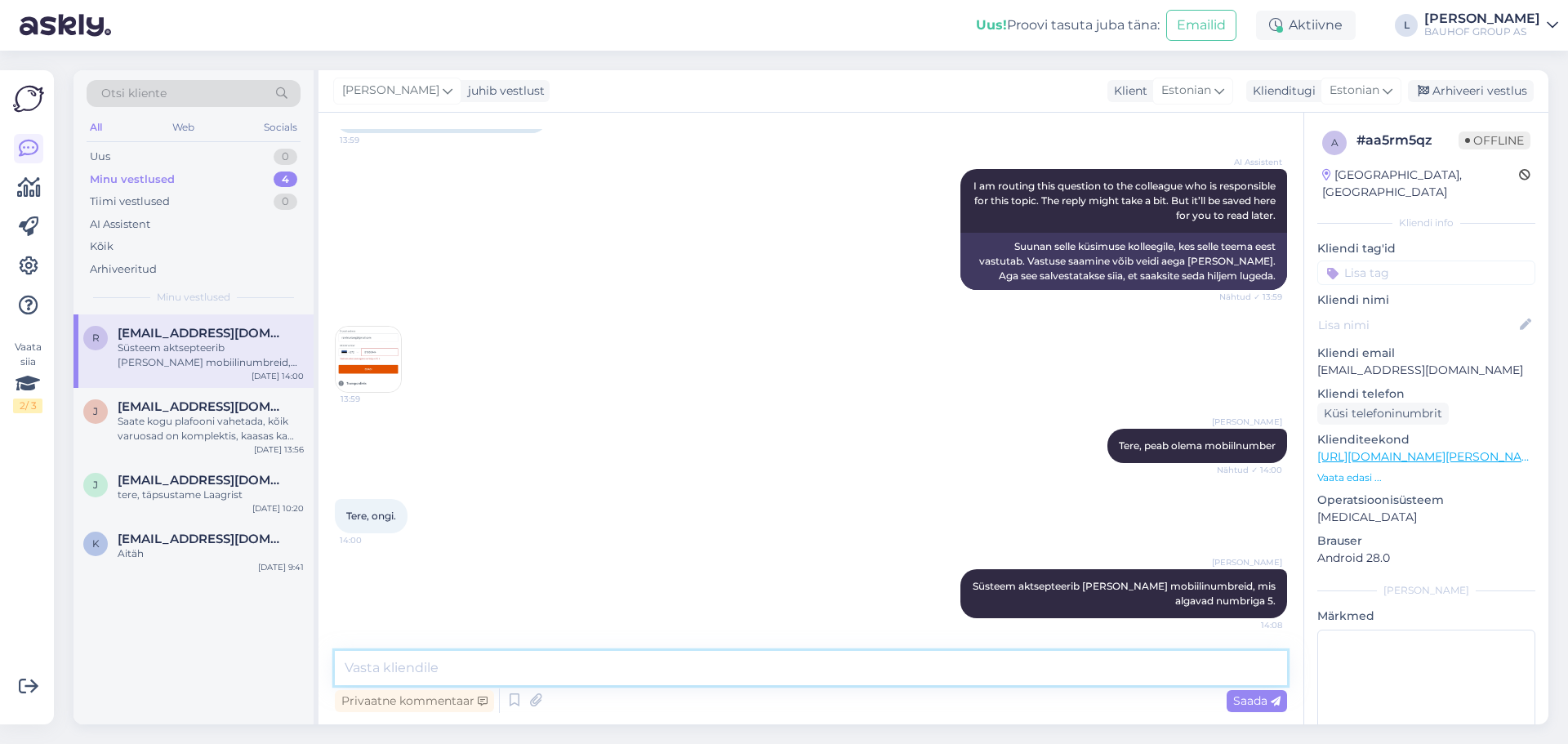
click at [447, 662] on textarea at bounding box center [811, 667] width 952 height 34
paste textarea "Selline süsteem, mis aktsepteerib ainult numbriga 5 algavaid mobiilinumbreid, o…"
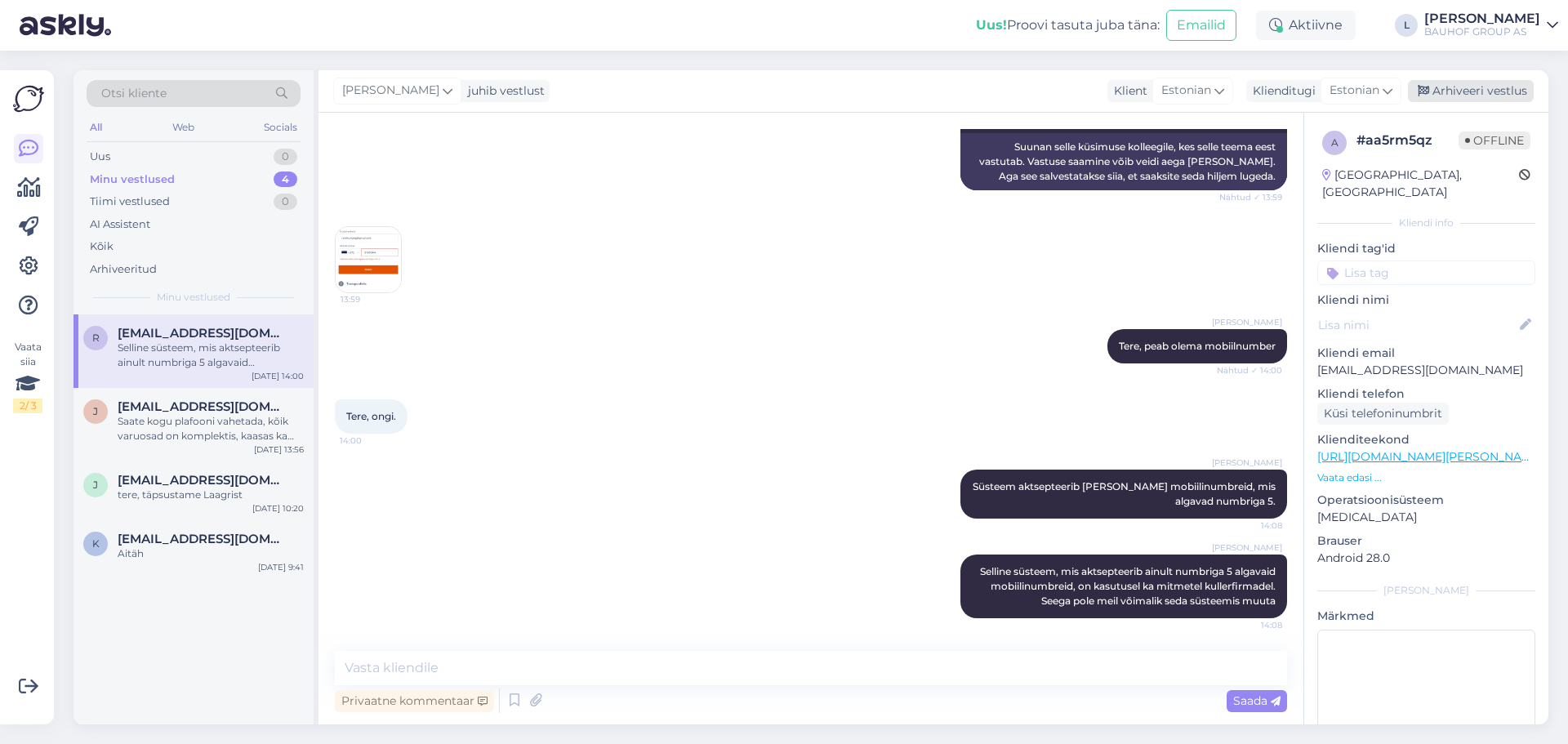
drag, startPoint x: 1499, startPoint y: 80, endPoint x: 1495, endPoint y: 94, distance: 14.6
click at [1501, 81] on div "[PERSON_NAME] juhib vestlust Klient [DEMOGRAPHIC_DATA] Klienditugi Estonian Arh…" at bounding box center [933, 92] width 1230 height 43
click at [1493, 96] on div "Arhiveeri vestlus" at bounding box center [1471, 91] width 126 height 22
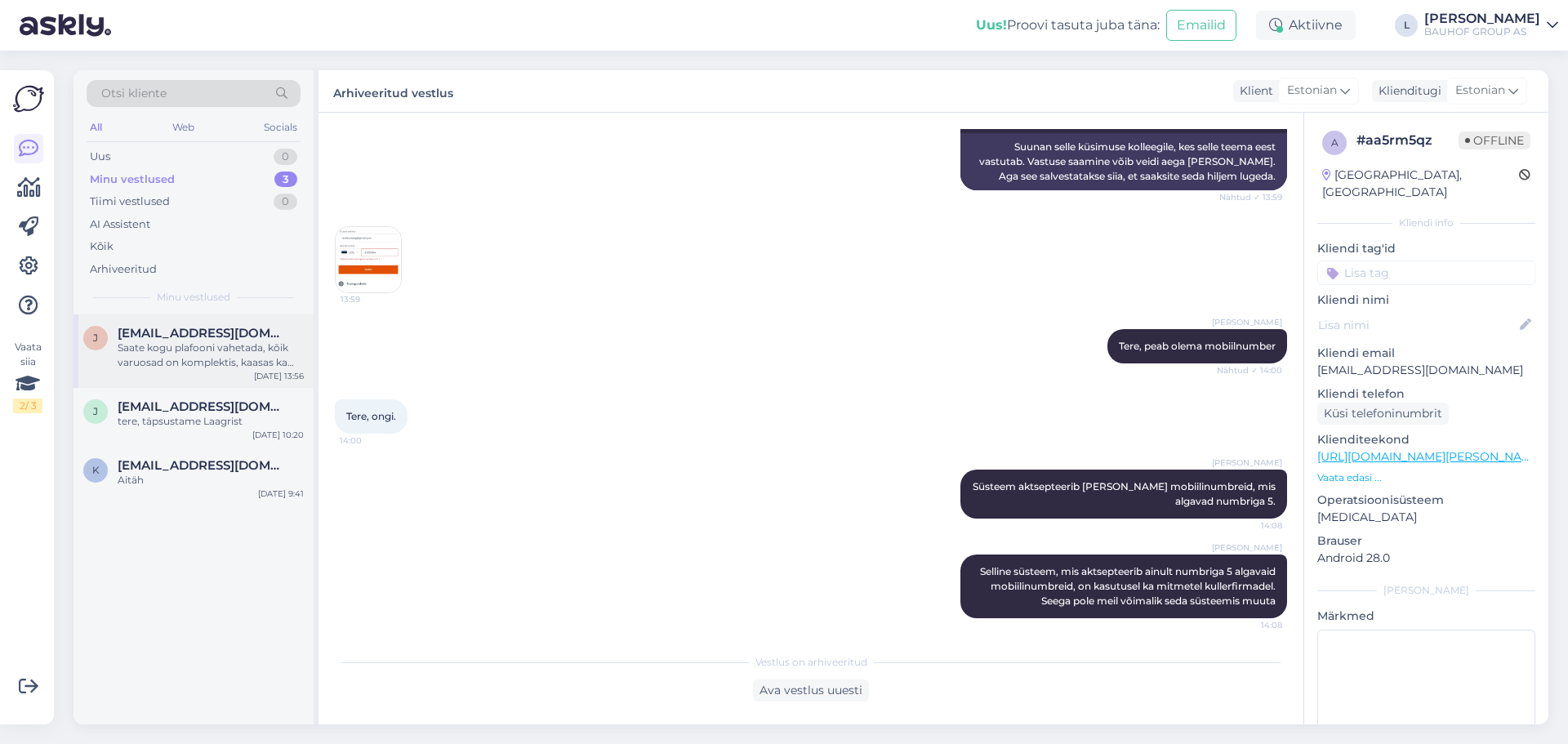
click at [191, 341] on div "Saate kogu plafooni vahetada, kõik varuosad on komplektis, kaasas ka kinnitusde…" at bounding box center [211, 356] width 187 height 30
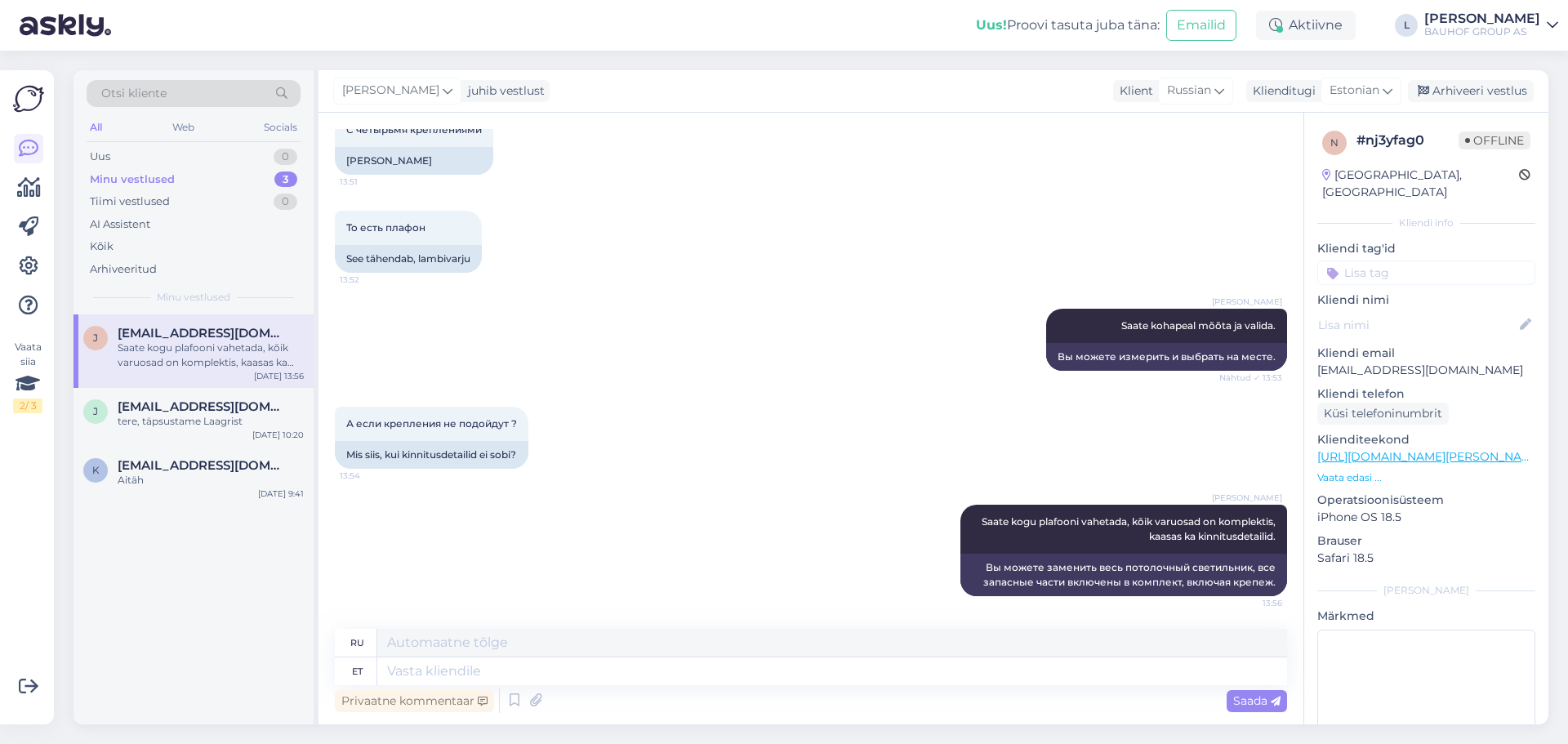
click at [191, 334] on span "[EMAIL_ADDRESS][DOMAIN_NAME]" at bounding box center [202, 333] width 170 height 15
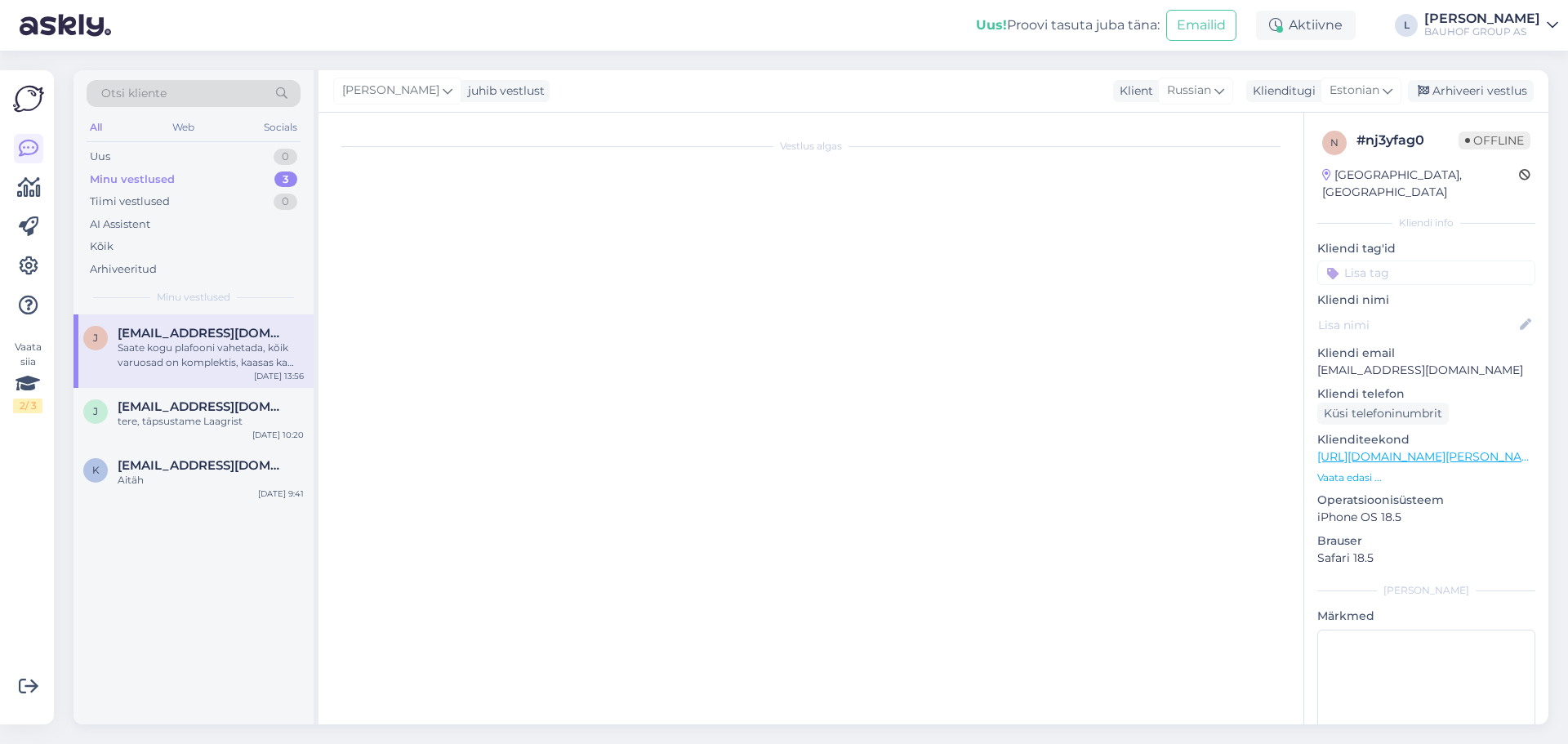
scroll to position [0, 0]
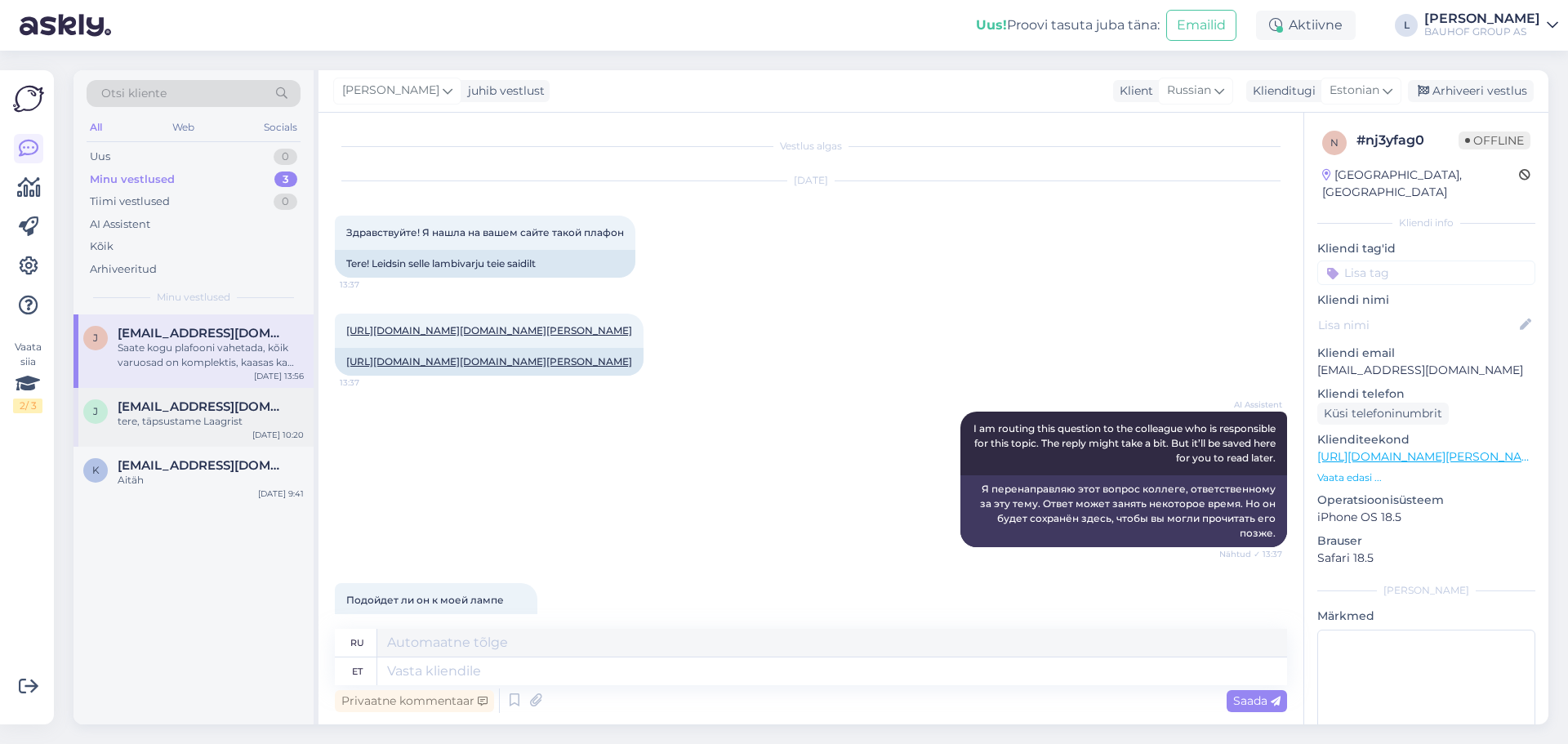
click at [171, 431] on div "j [EMAIL_ADDRESS][DOMAIN_NAME] tere, täpsustame Laagrist [DATE] 10:20" at bounding box center [193, 417] width 240 height 58
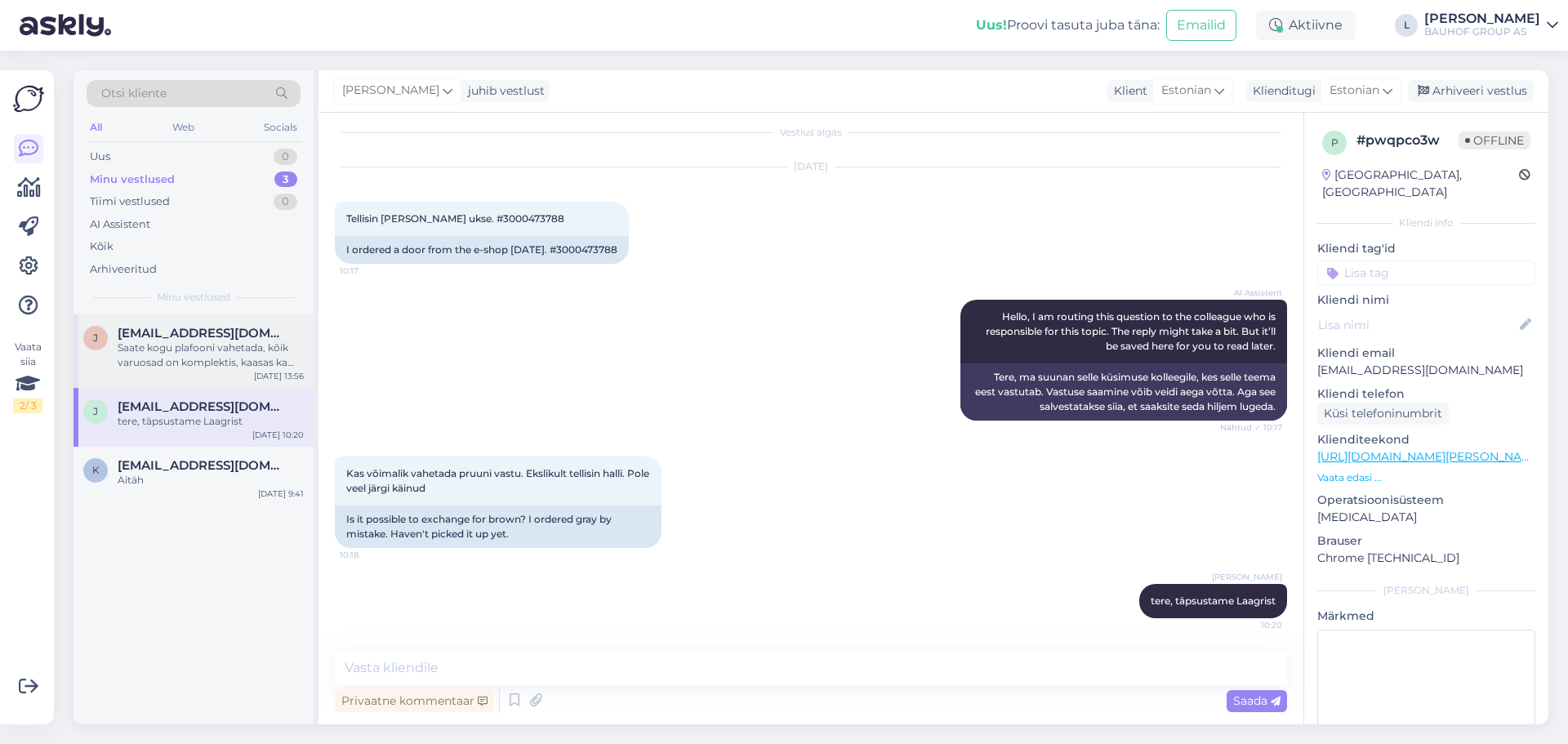
click at [176, 341] on div "Saate kogu plafooni vahetada, kõik varuosad on komplektis, kaasas ka kinnitusde…" at bounding box center [211, 356] width 187 height 30
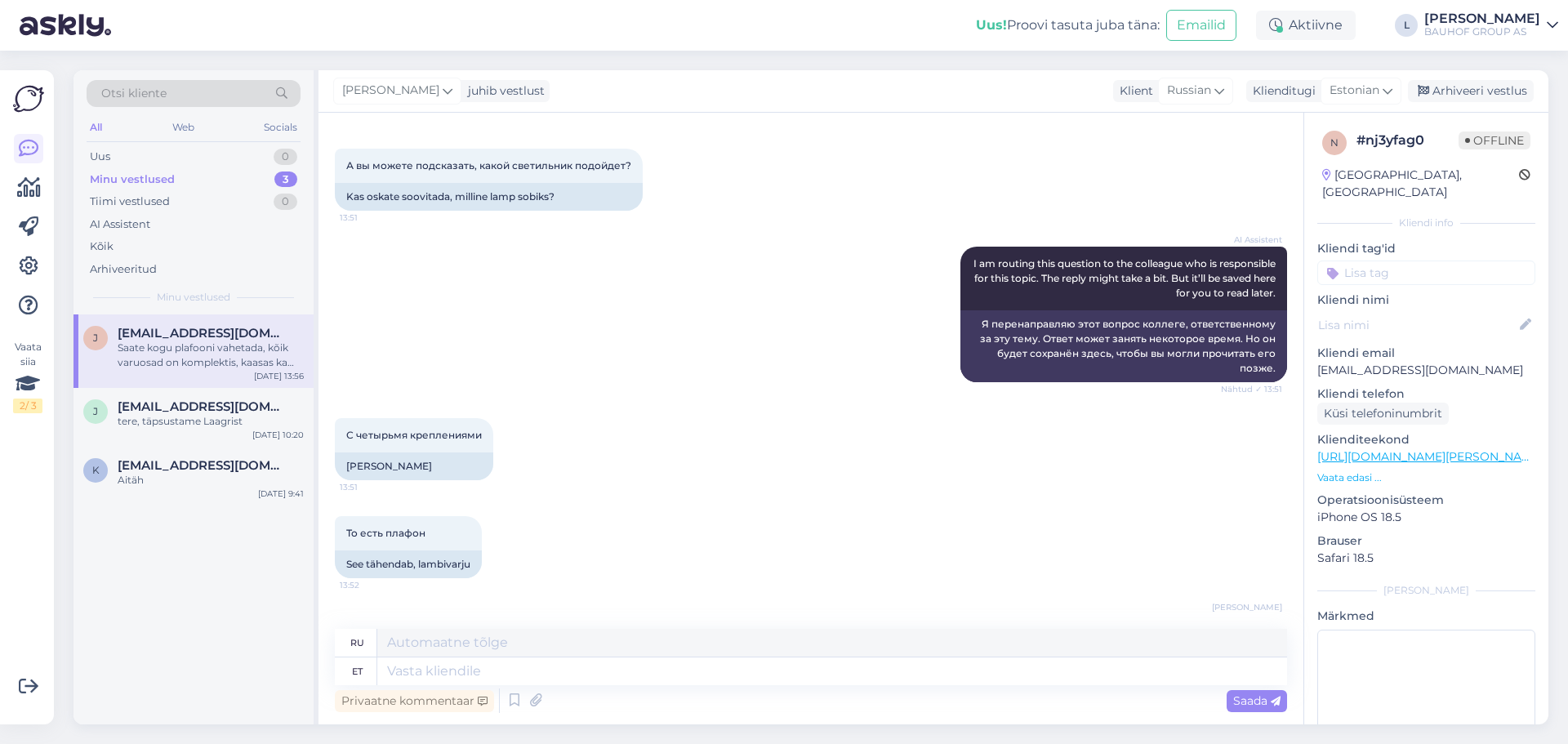
scroll to position [2750, 0]
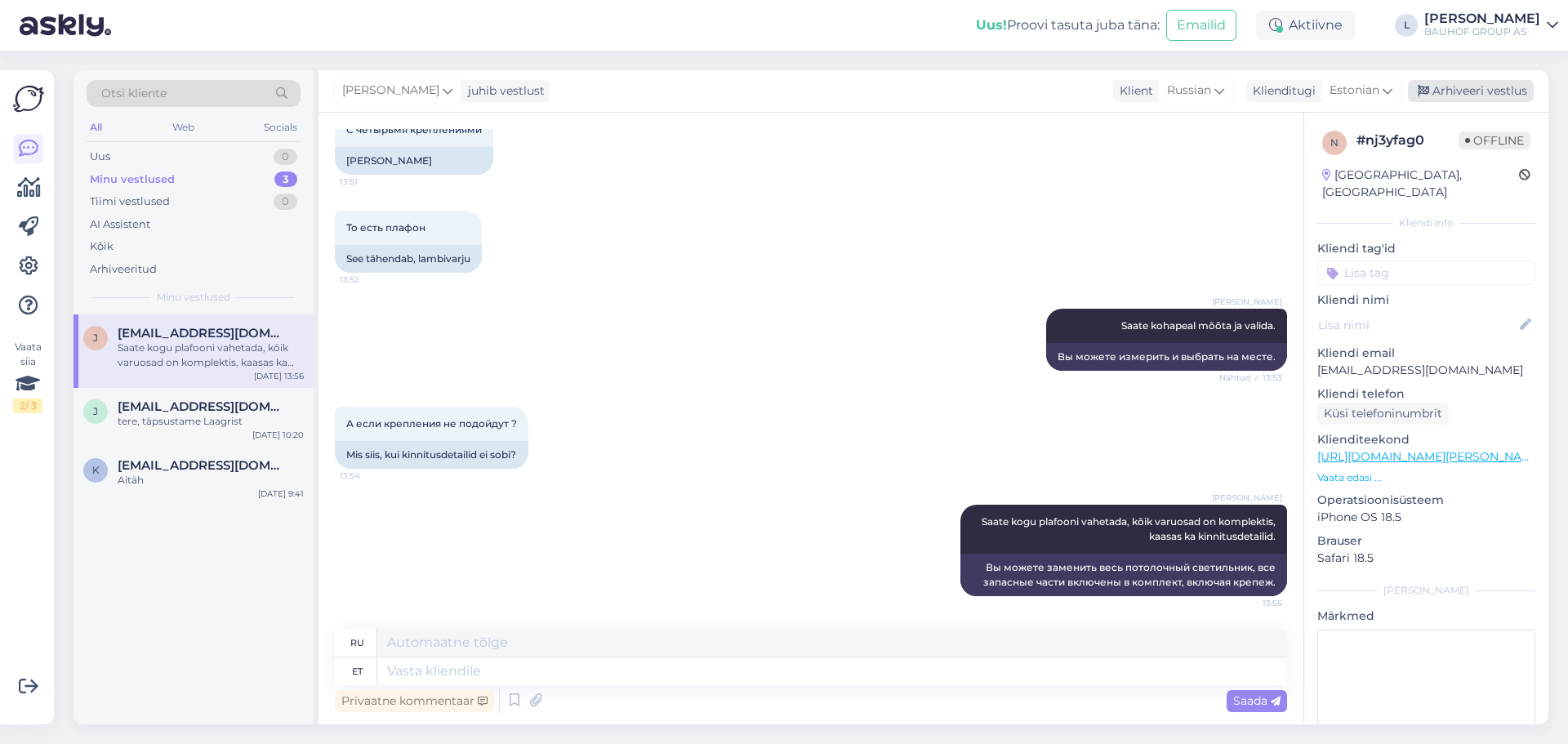
click at [1476, 92] on div "Arhiveeri vestlus" at bounding box center [1471, 91] width 126 height 22
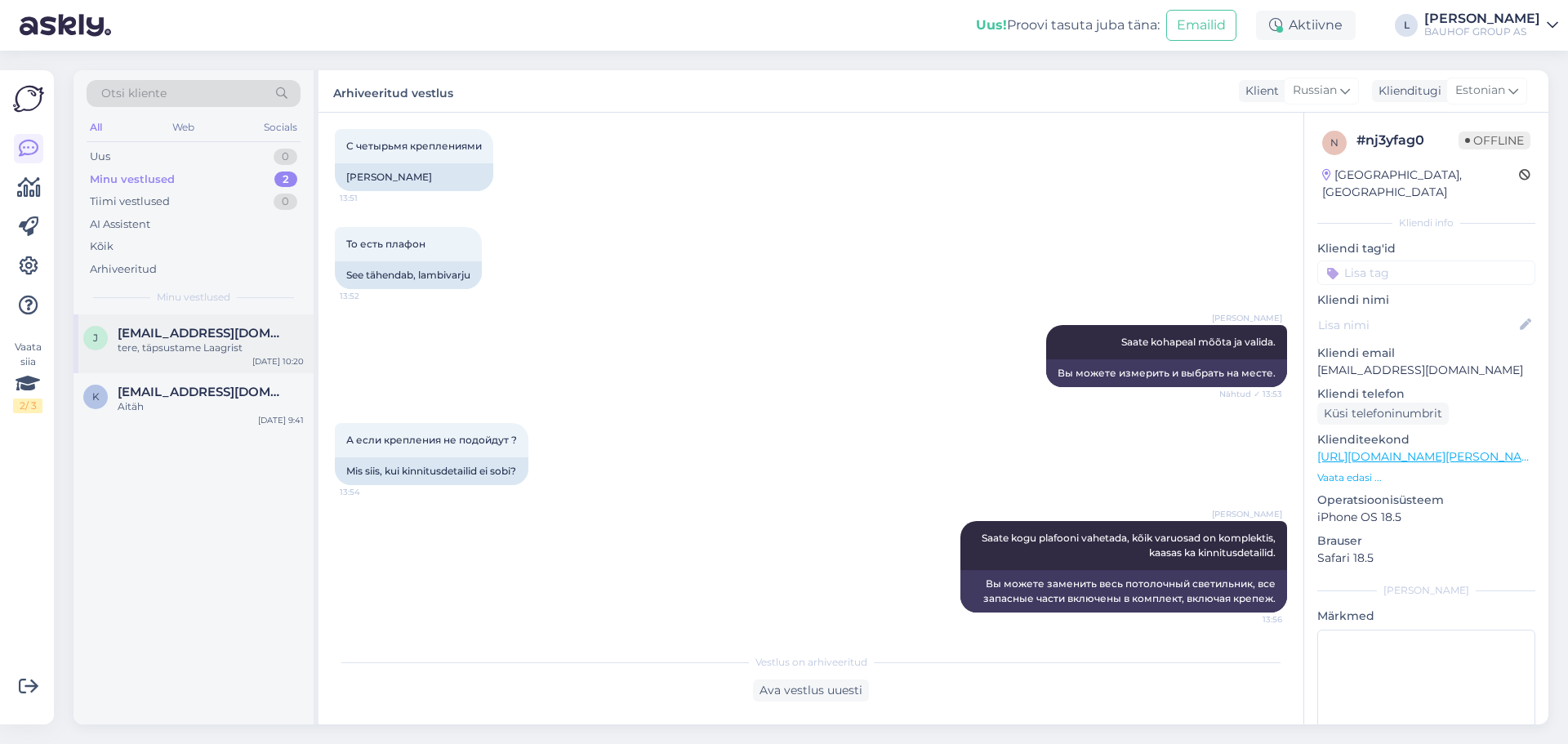
click at [163, 357] on div "j [EMAIL_ADDRESS][DOMAIN_NAME] tere, täpsustame Laagrist [DATE] 10:20" at bounding box center [193, 344] width 240 height 58
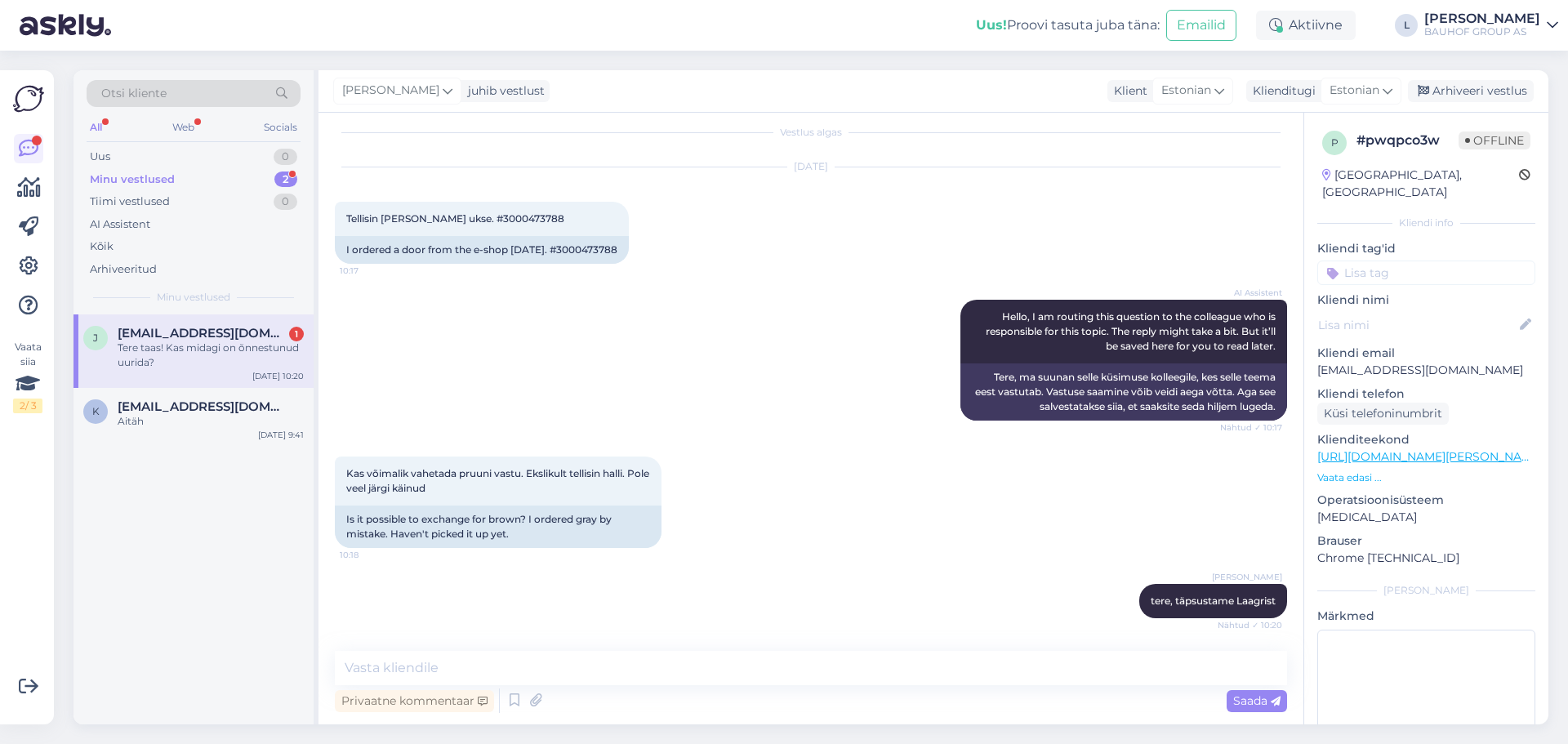
scroll to position [84, 0]
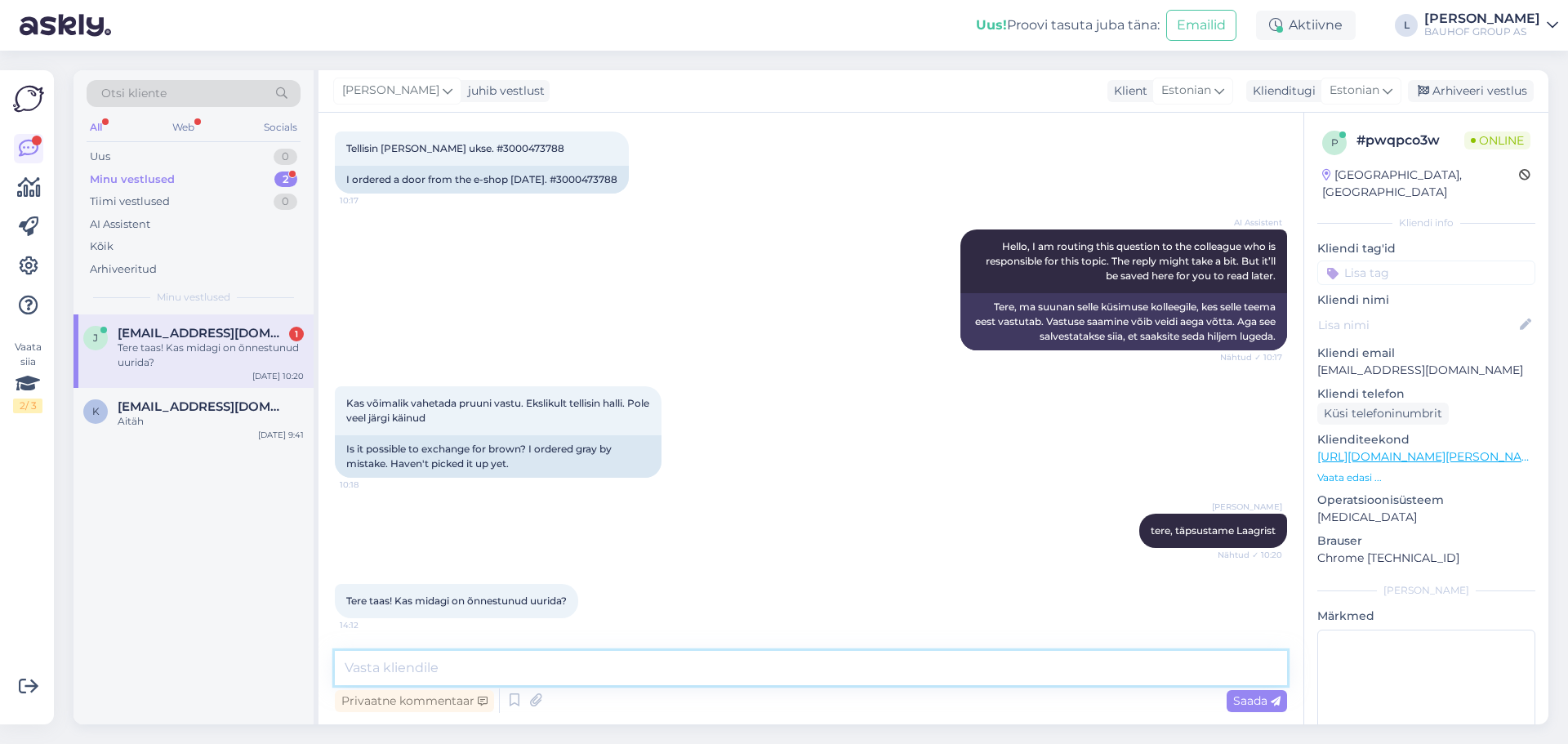
click at [499, 676] on textarea at bounding box center [811, 667] width 952 height 34
click at [460, 673] on textarea at bounding box center [811, 667] width 952 height 34
click at [350, 670] on textarea "Tre, kahjuks meie pole Laagrist infot saanud kas soovitud uks on [PERSON_NAME] …" at bounding box center [811, 667] width 952 height 34
click at [1263, 700] on span "Saada" at bounding box center [1257, 700] width 47 height 15
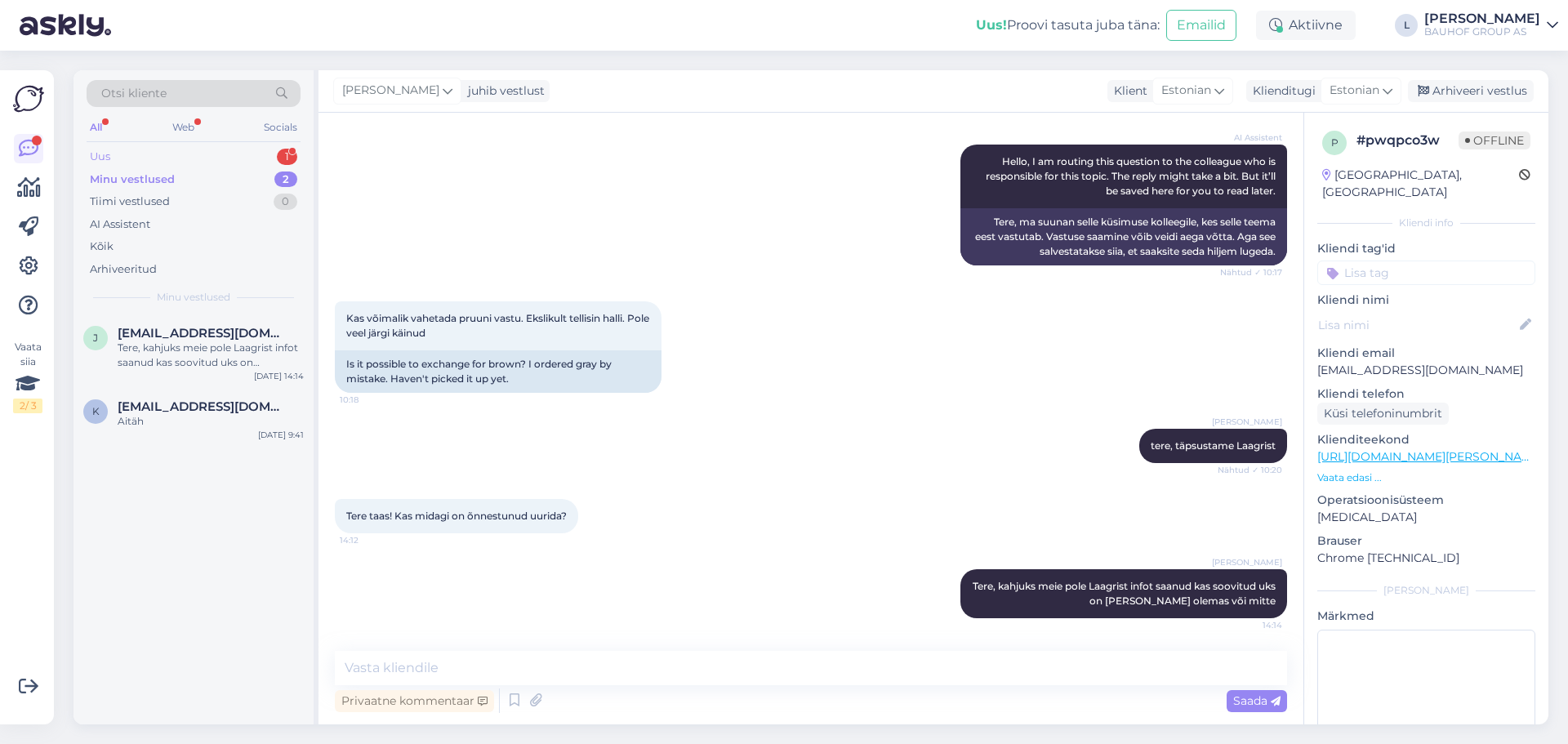
click at [132, 154] on div "Uus 1" at bounding box center [193, 157] width 214 height 23
click at [164, 356] on div "[PERSON_NAME] oma ahnusest, värdjad, nii kallid hinnas!!! Tellin kõike neist mi…" at bounding box center [211, 356] width 187 height 30
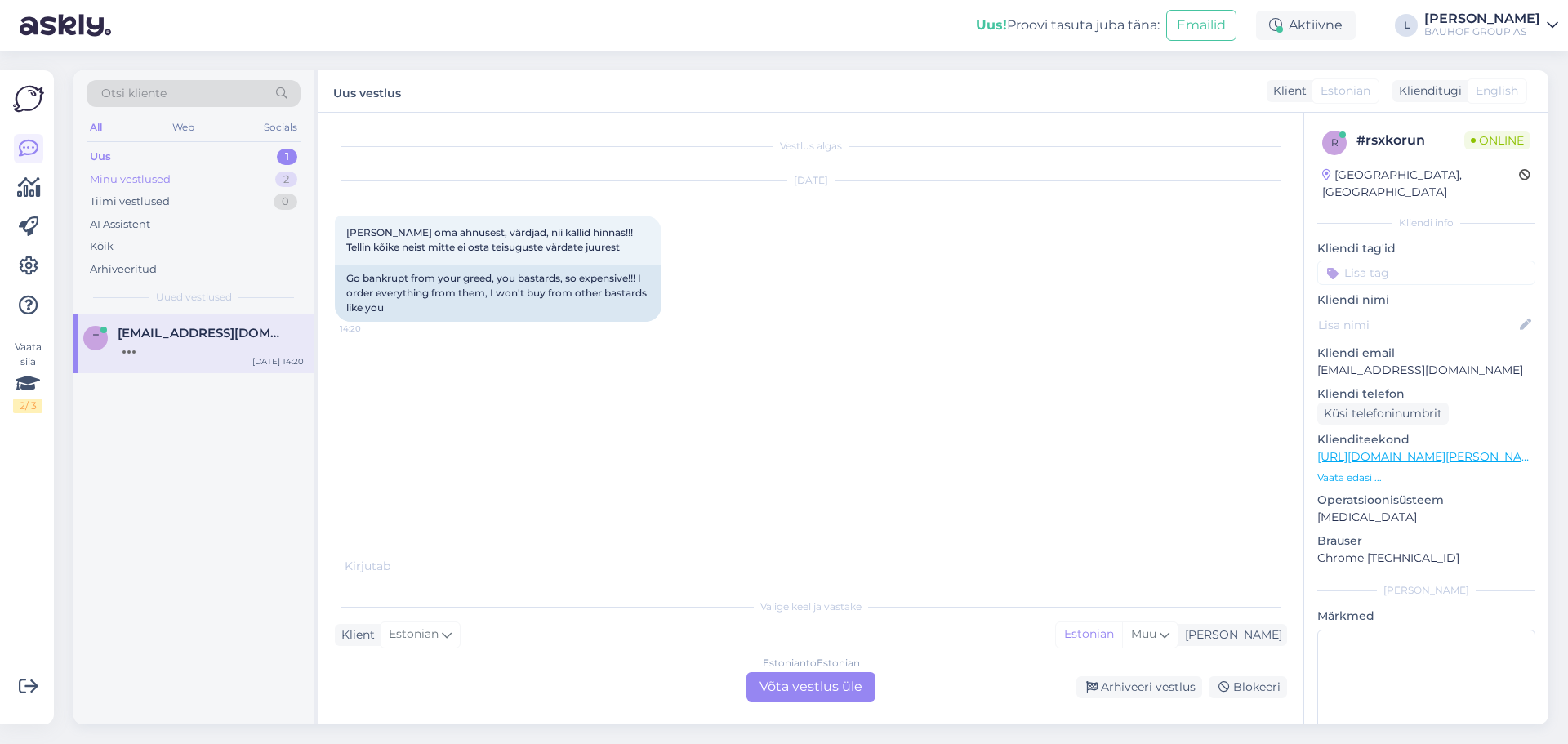
click at [105, 185] on div "Minu vestlused" at bounding box center [130, 180] width 81 height 17
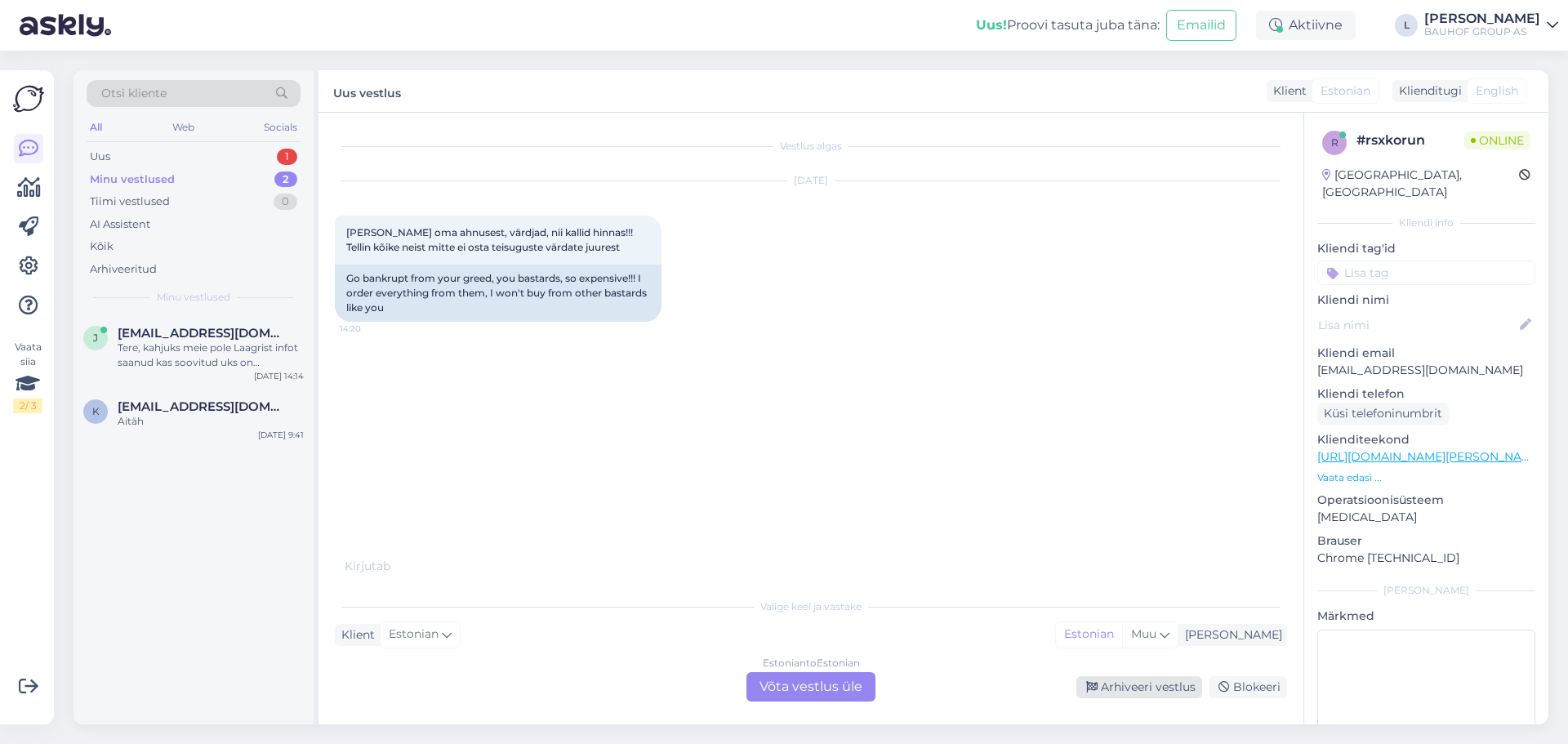
click at [1140, 682] on div "Arhiveeri vestlus" at bounding box center [1139, 686] width 126 height 22
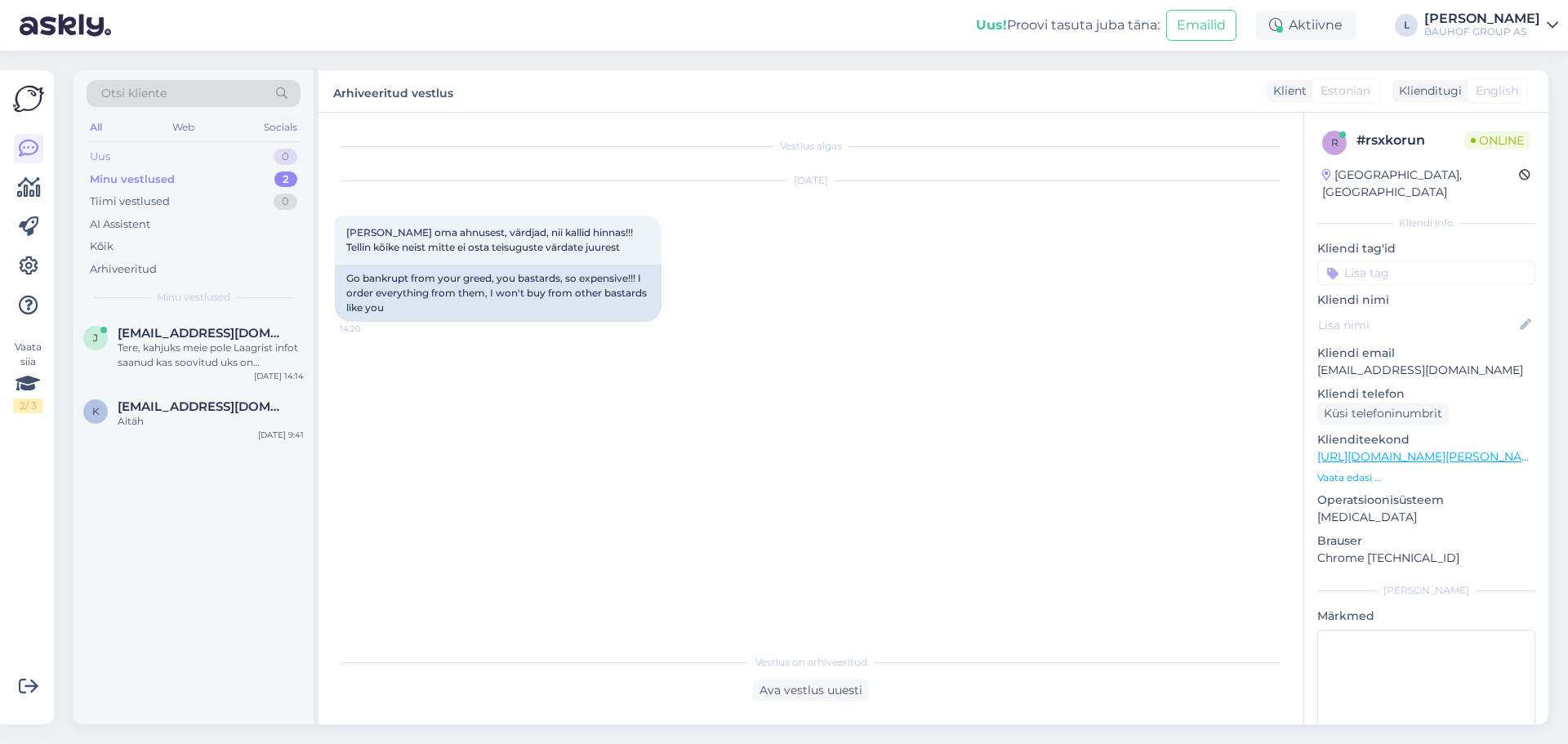
click at [102, 148] on div "Uus" at bounding box center [99, 156] width 20 height 17
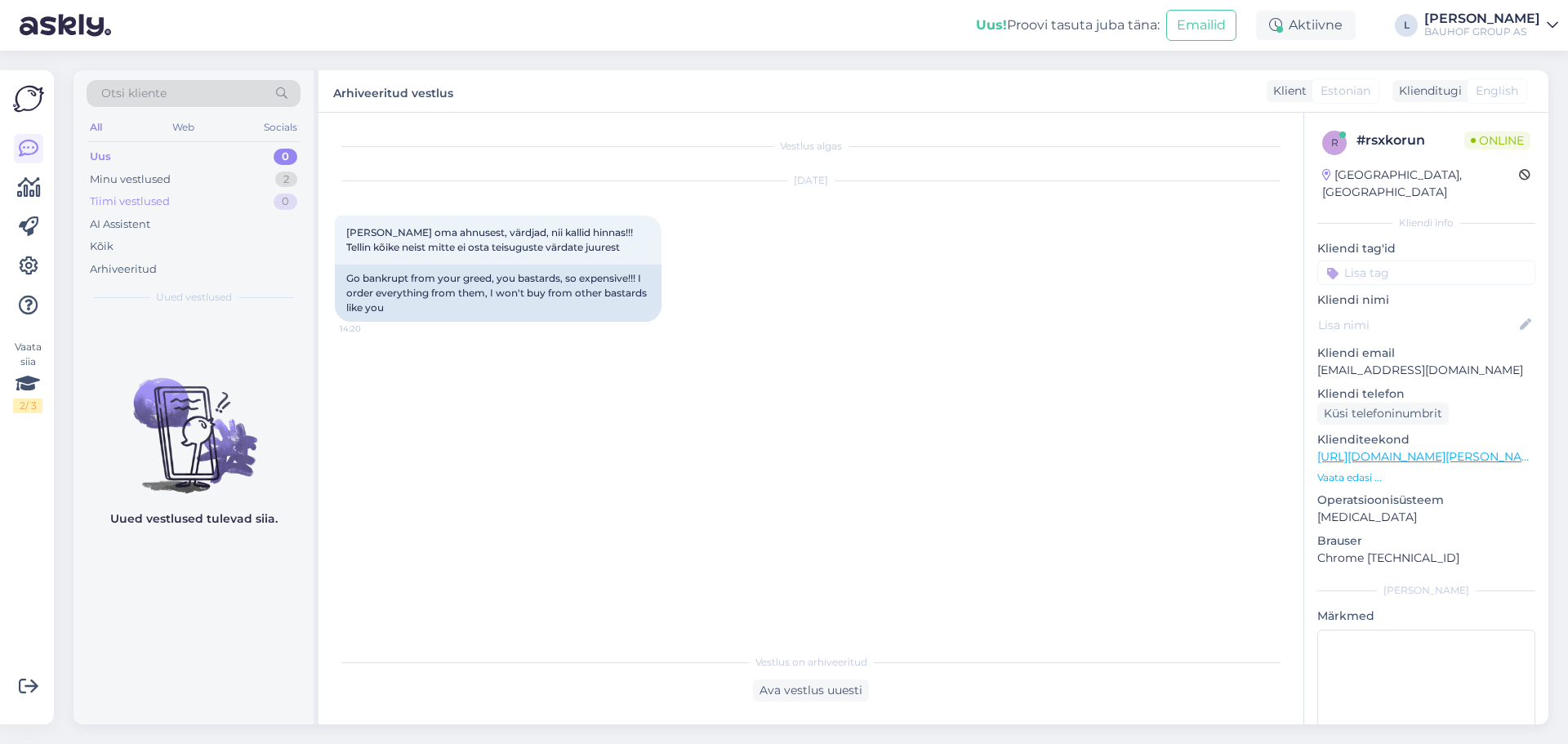
drag, startPoint x: 631, startPoint y: 251, endPoint x: 288, endPoint y: 199, distance: 346.9
click at [290, 200] on div "Otsi kliente All Web Socials Uus 0 Minu vestlused 2 Tiimi vestlused 0 AI Assist…" at bounding box center [810, 398] width 1475 height 654
click at [615, 249] on span "[PERSON_NAME] oma ahnusest, värdjad, nii kallid hinnas!!! Tellin kõike neist mi…" at bounding box center [491, 239] width 290 height 27
click at [603, 253] on div "[PERSON_NAME] oma ahnusest, värdjad, nii kallid hinnas!!! Tellin kõike neist mi…" at bounding box center [498, 240] width 327 height 49
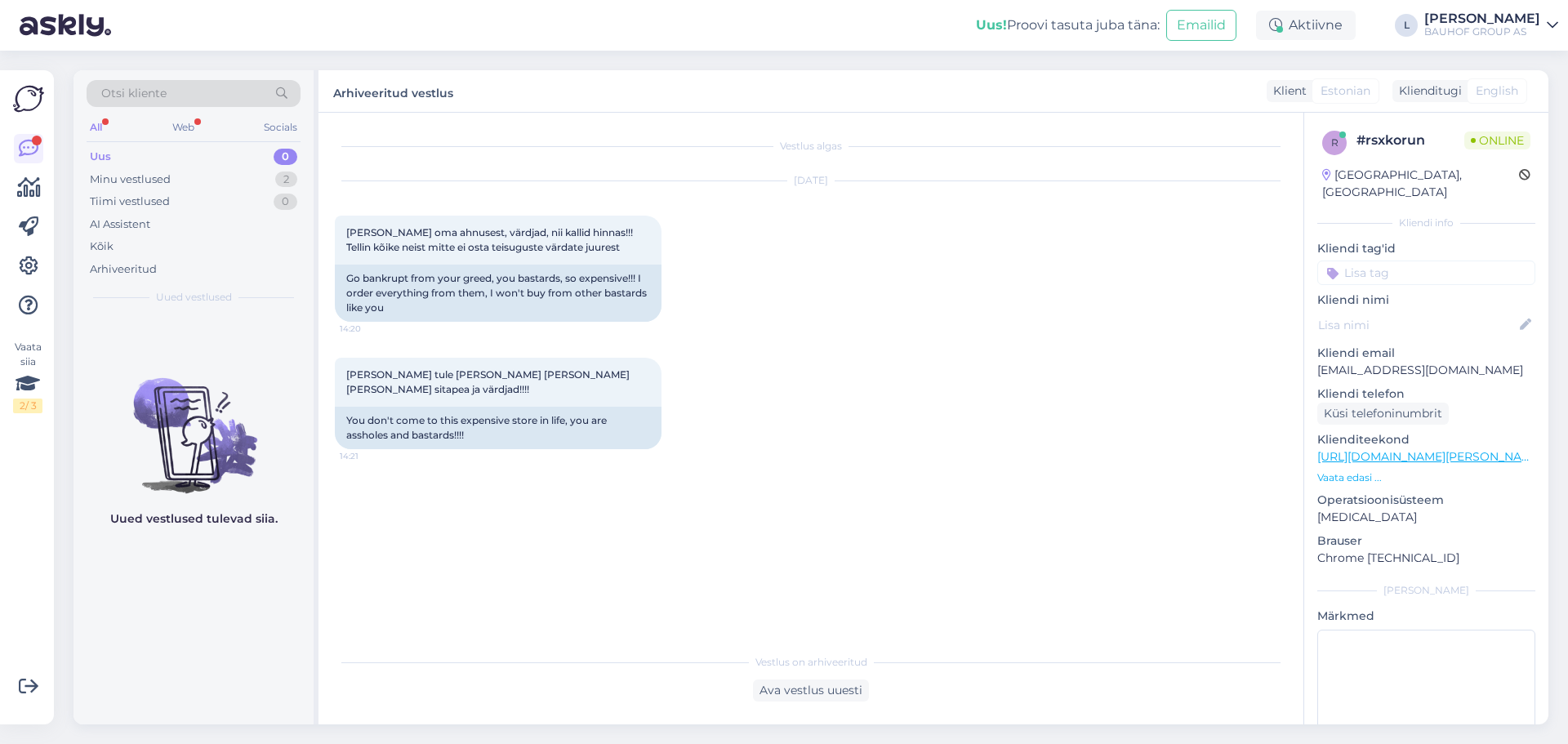
drag, startPoint x: 631, startPoint y: 249, endPoint x: 324, endPoint y: 213, distance: 309.1
click at [324, 213] on div "Vestlus algas [DATE] Minge pankrotti oma ahnusest, värdjad, nii kallid hinnas!!…" at bounding box center [811, 418] width 985 height 611
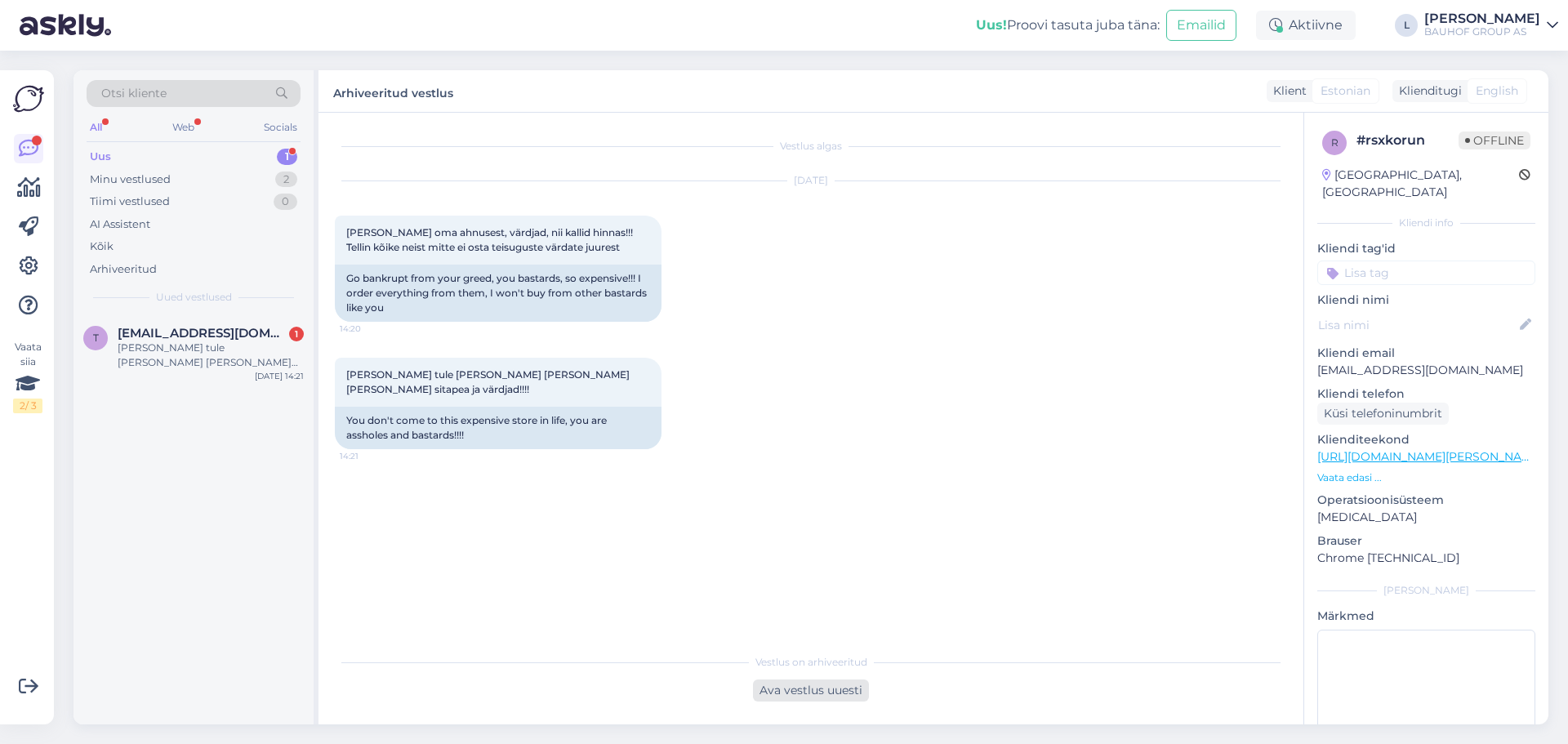
click at [802, 694] on div "Ava vestlus uuesti" at bounding box center [811, 690] width 116 height 22
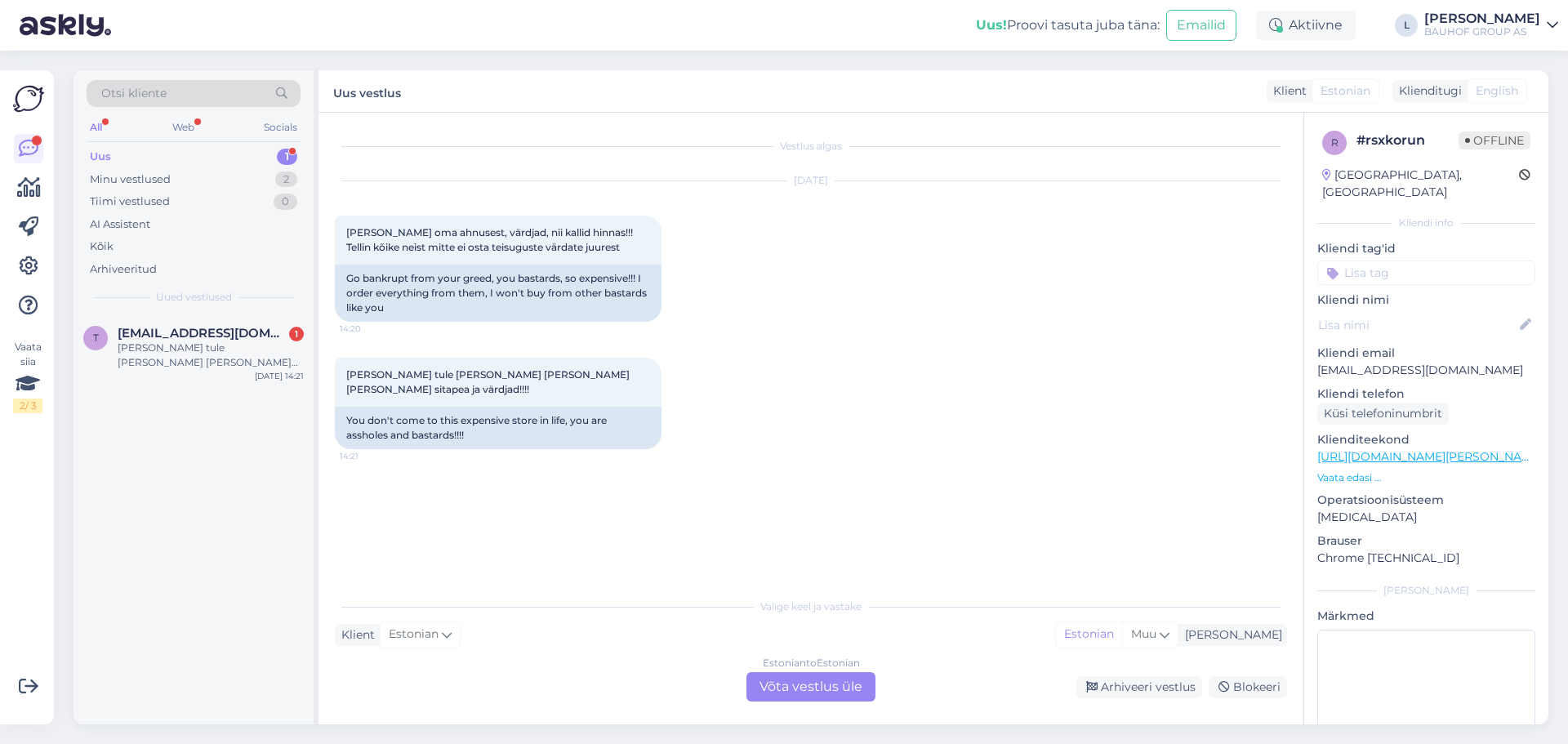
click at [804, 679] on div "Estonian to Estonian Võta vestlus üle" at bounding box center [811, 687] width 129 height 30
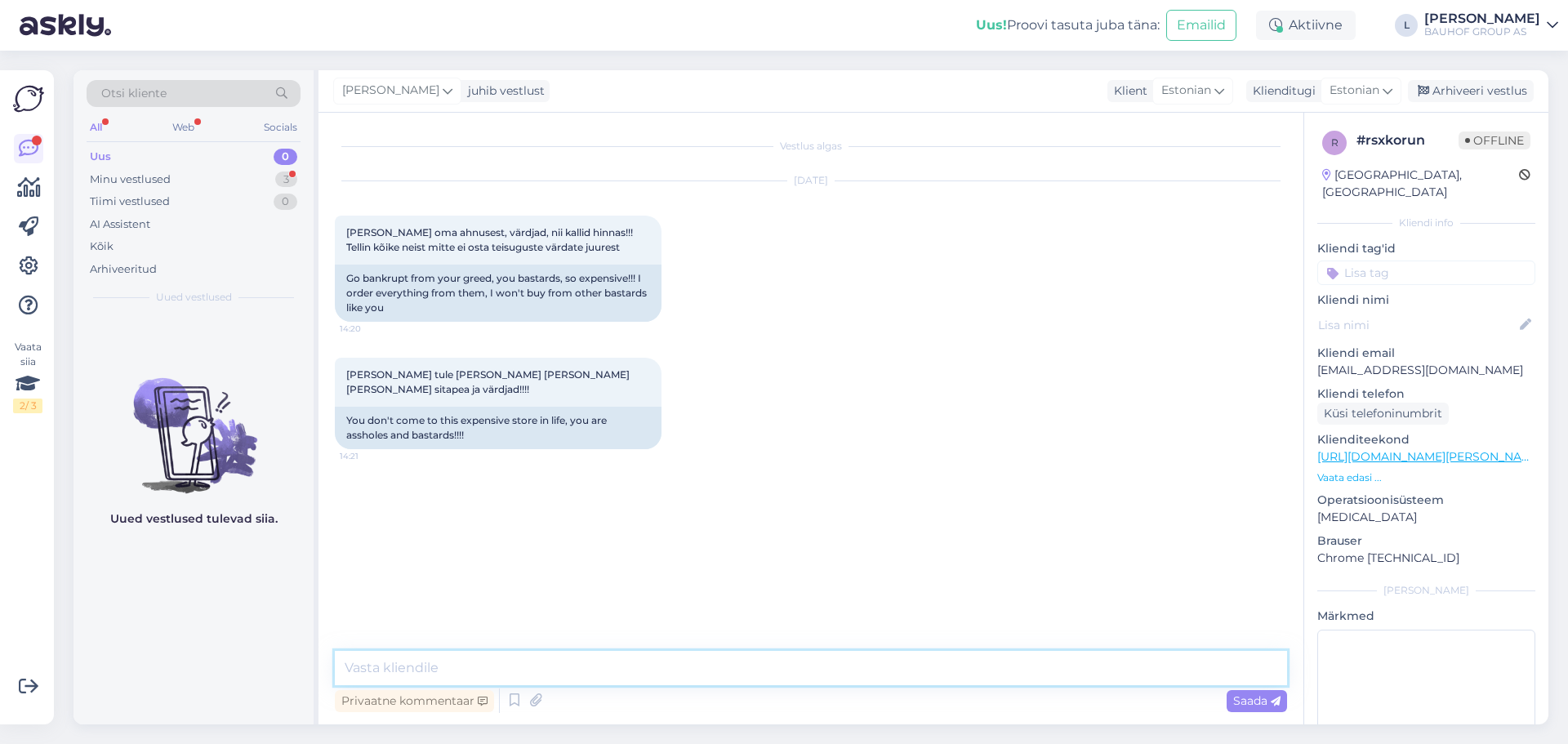
click at [637, 659] on textarea at bounding box center [811, 667] width 952 height 34
paste textarea "Meie eesmärk on pakkuda kvaliteetseid tooteid ning teenuseid, mis vastaksid kli…"
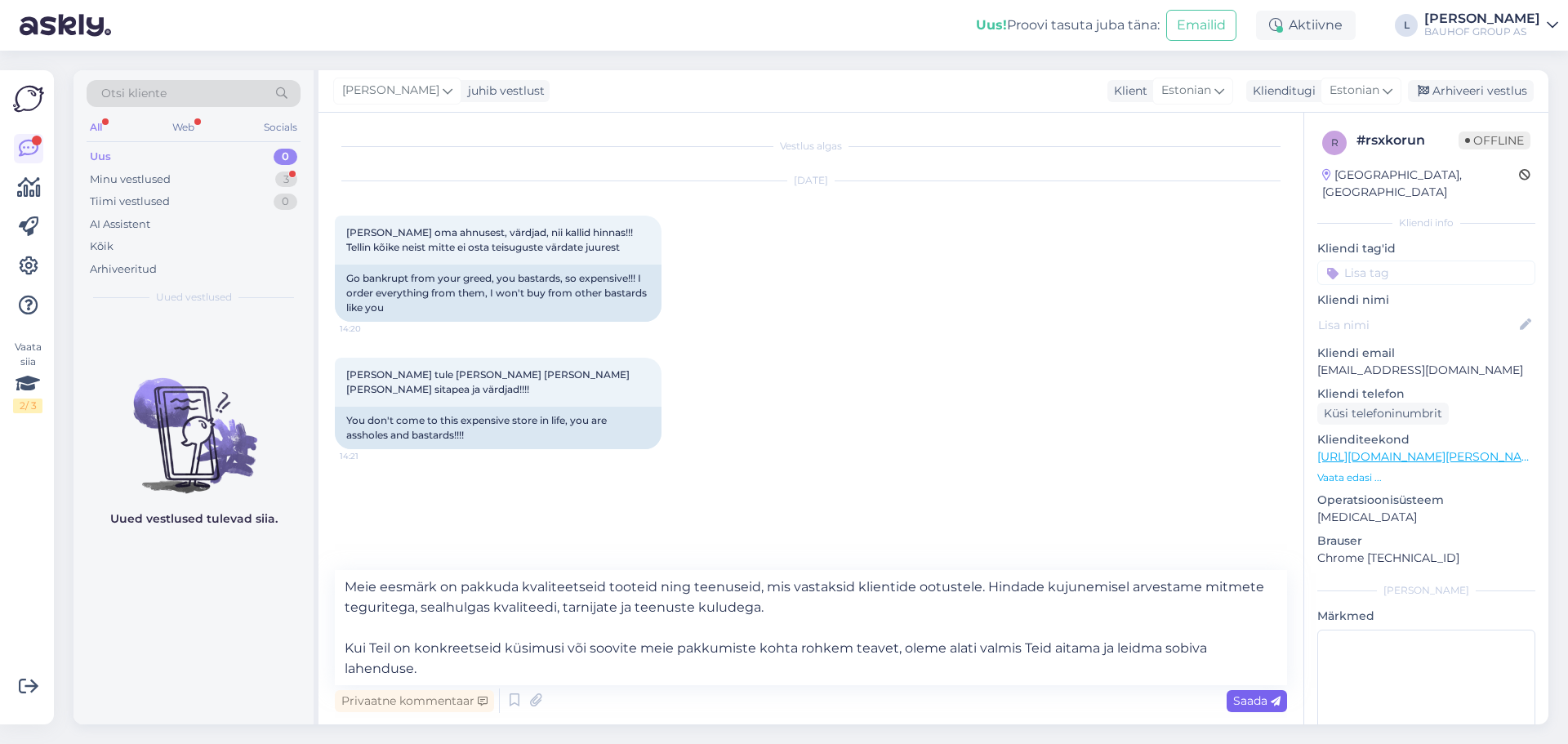
click at [1276, 694] on span "Saada" at bounding box center [1257, 700] width 47 height 15
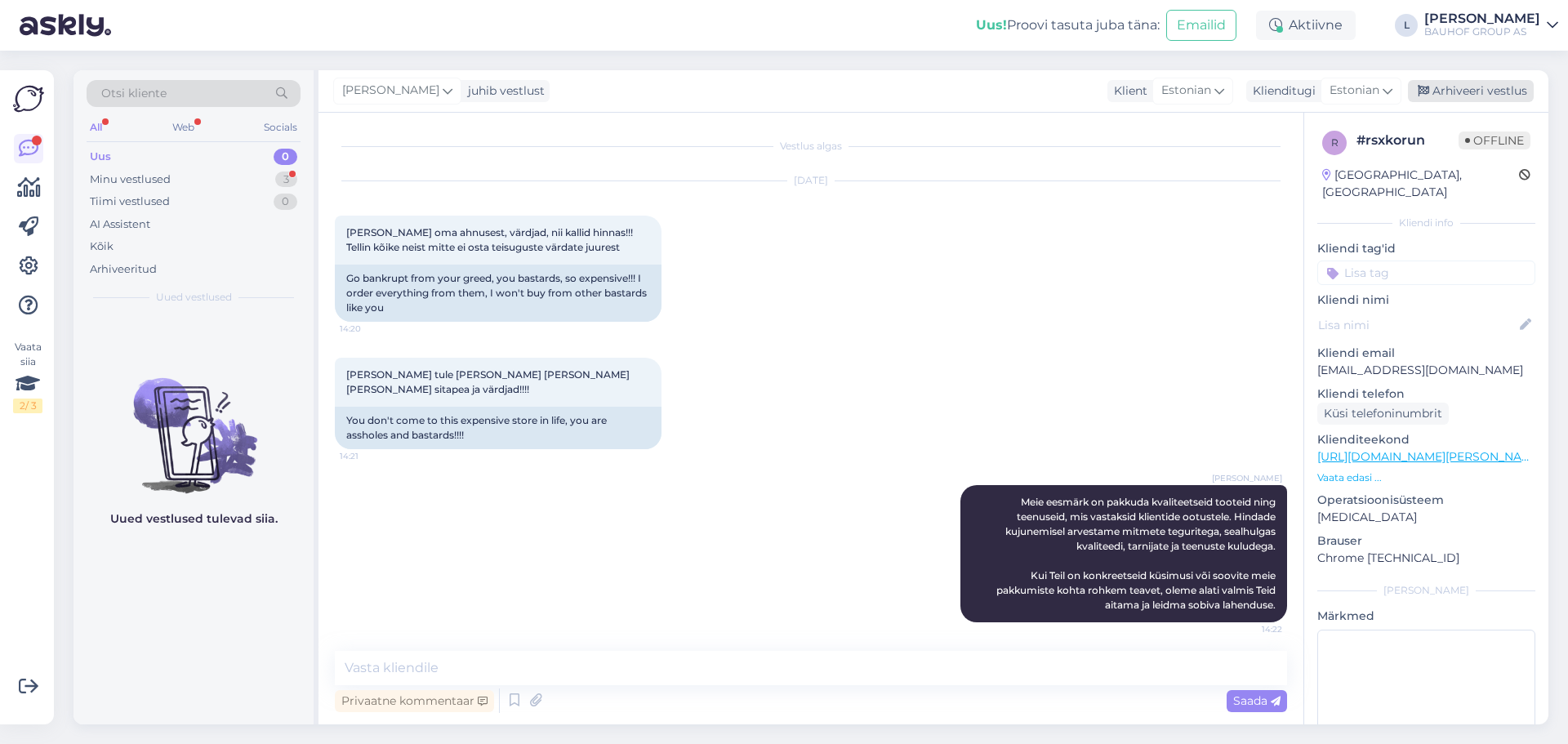
click at [1476, 97] on div "Arhiveeri vestlus" at bounding box center [1471, 91] width 126 height 22
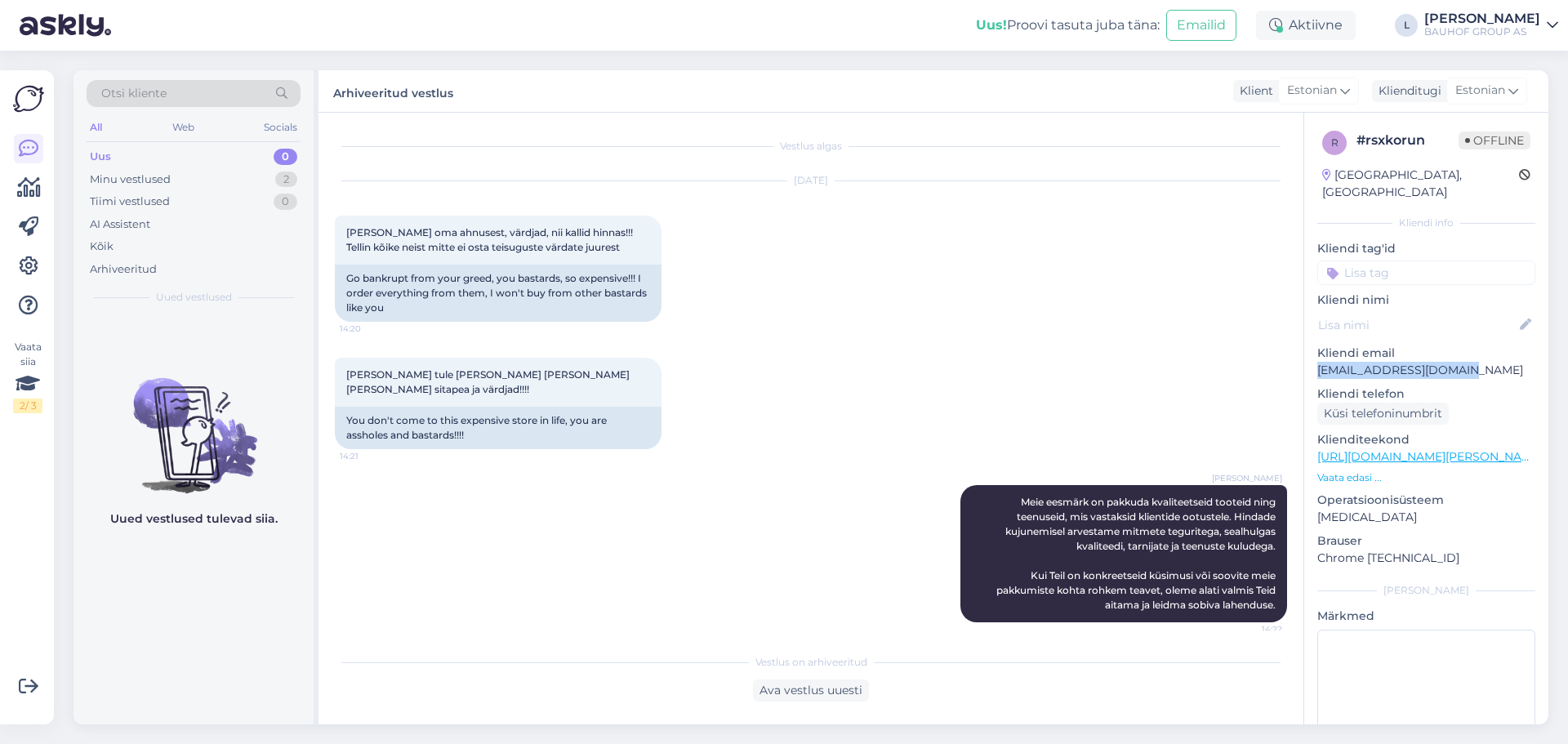
drag, startPoint x: 1460, startPoint y: 350, endPoint x: 1305, endPoint y: 351, distance: 155.0
click at [1305, 351] on div "r # rsxkorun Offline [GEOGRAPHIC_DATA], [GEOGRAPHIC_DATA] Kliendi info Kliendi …" at bounding box center [1427, 457] width 244 height 689
click at [213, 102] on div "Otsi kliente" at bounding box center [193, 93] width 214 height 27
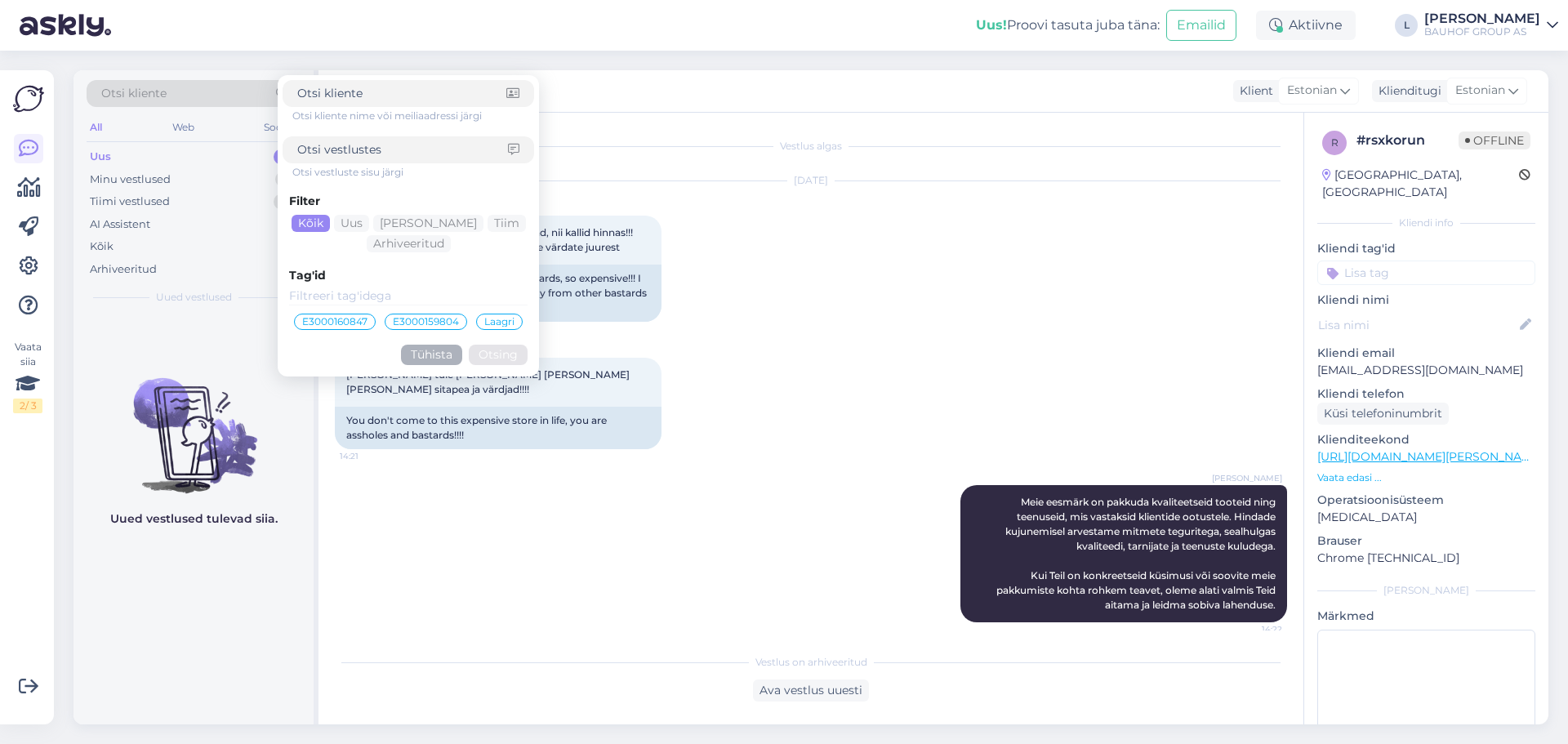
click at [380, 147] on input at bounding box center [403, 150] width 211 height 17
paste input "[EMAIL_ADDRESS][DOMAIN_NAME]"
click button "Otsing" at bounding box center [498, 354] width 58 height 20
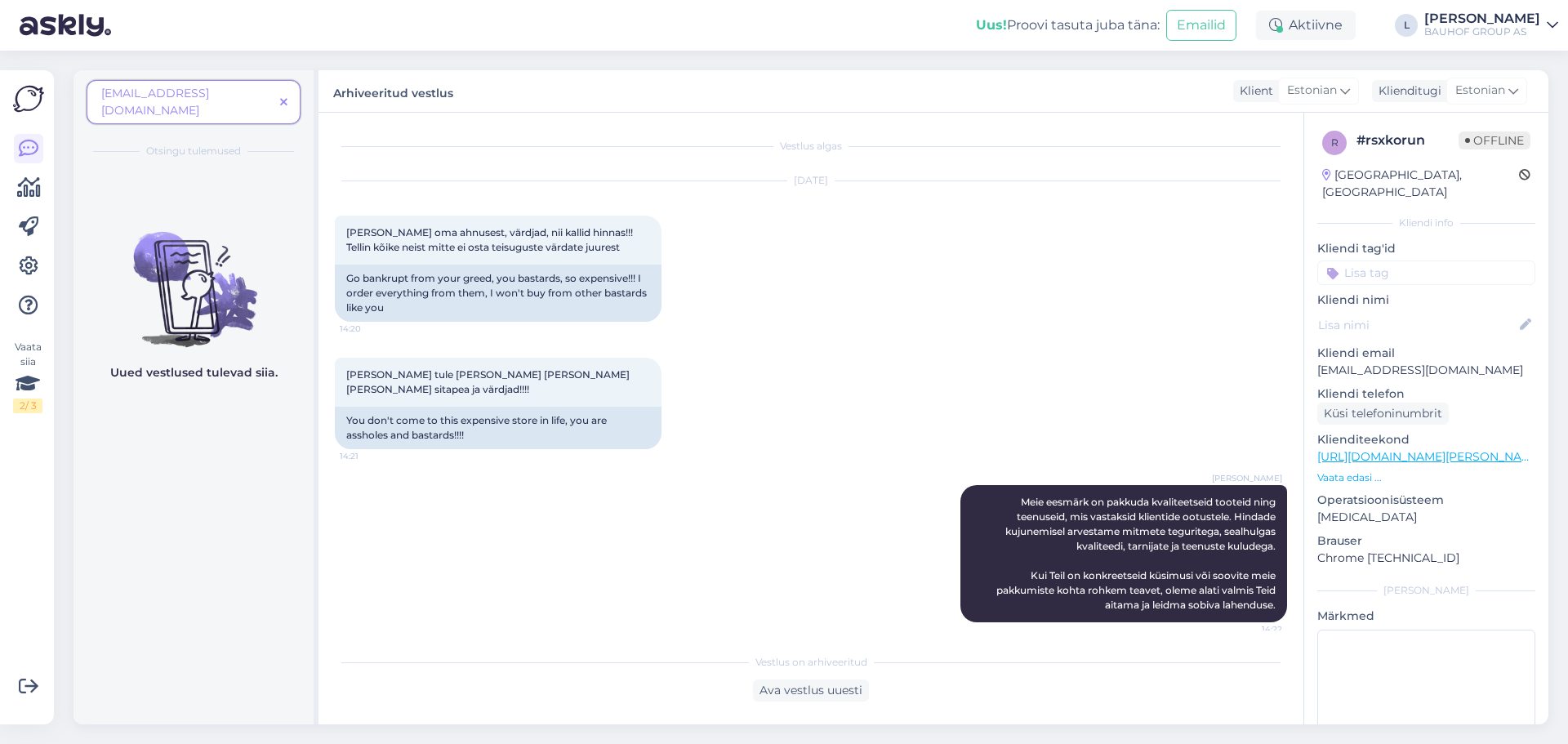
click at [277, 94] on span at bounding box center [283, 103] width 20 height 17
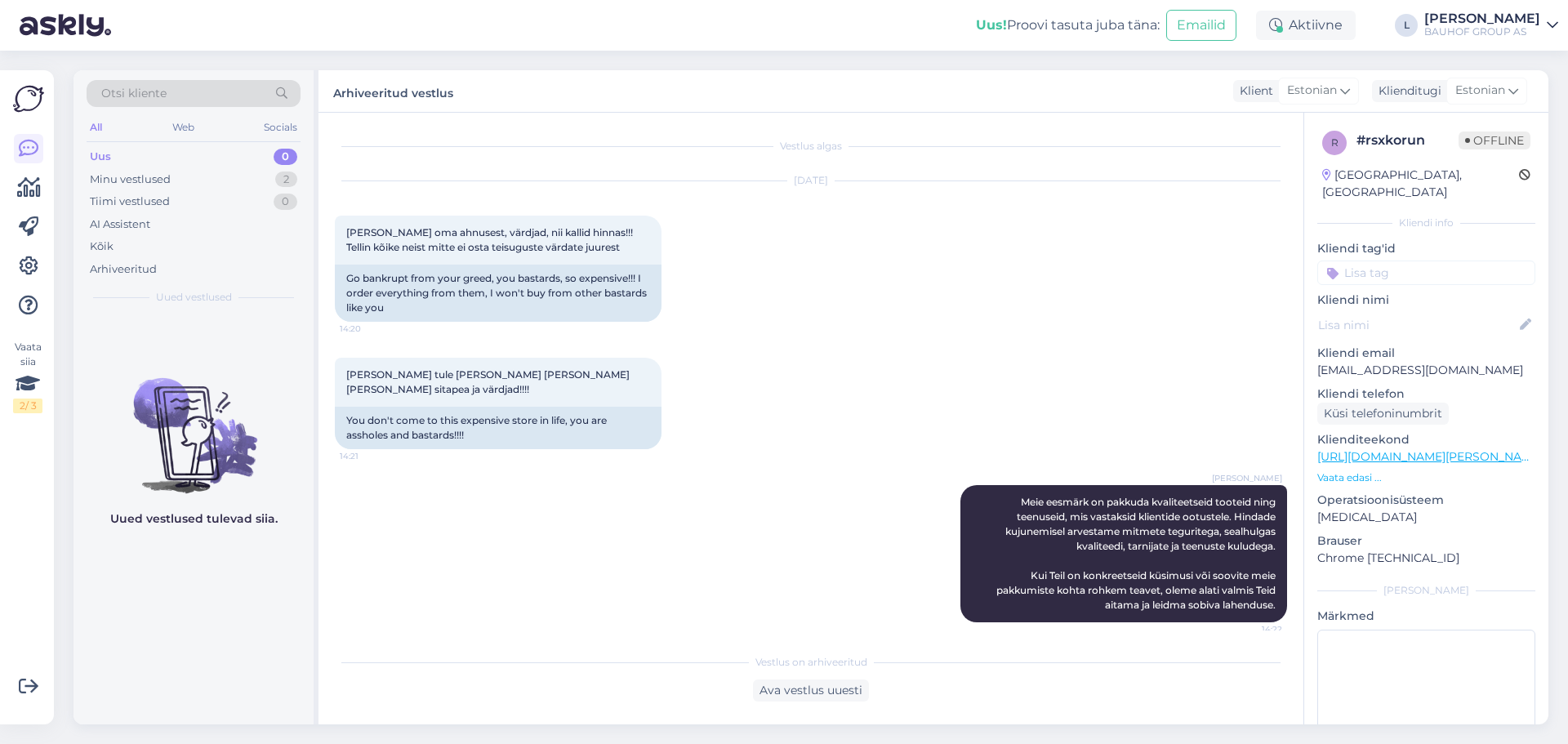
click at [225, 87] on div "Otsi kliente" at bounding box center [193, 93] width 214 height 27
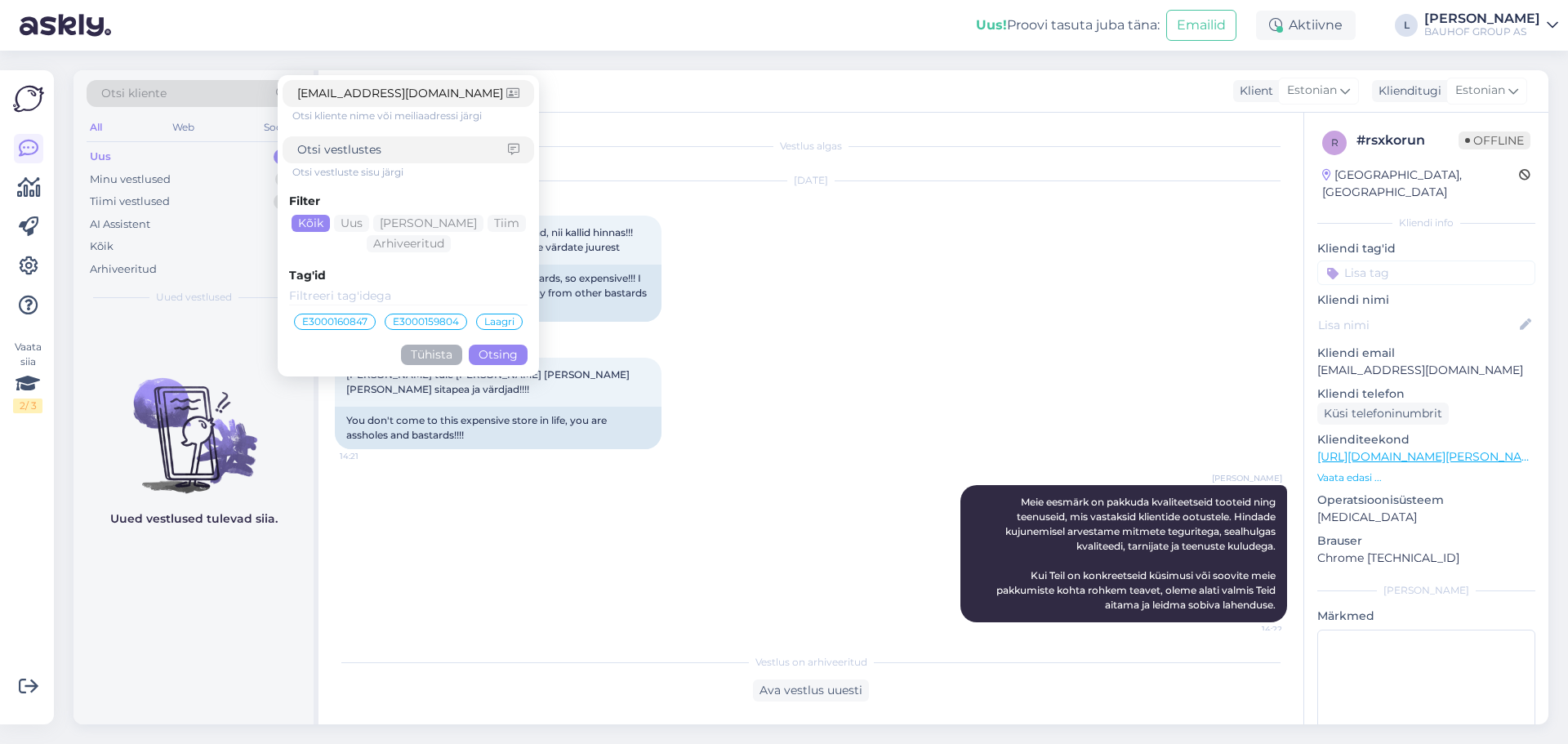
click at [499, 352] on button "Otsing" at bounding box center [498, 354] width 58 height 20
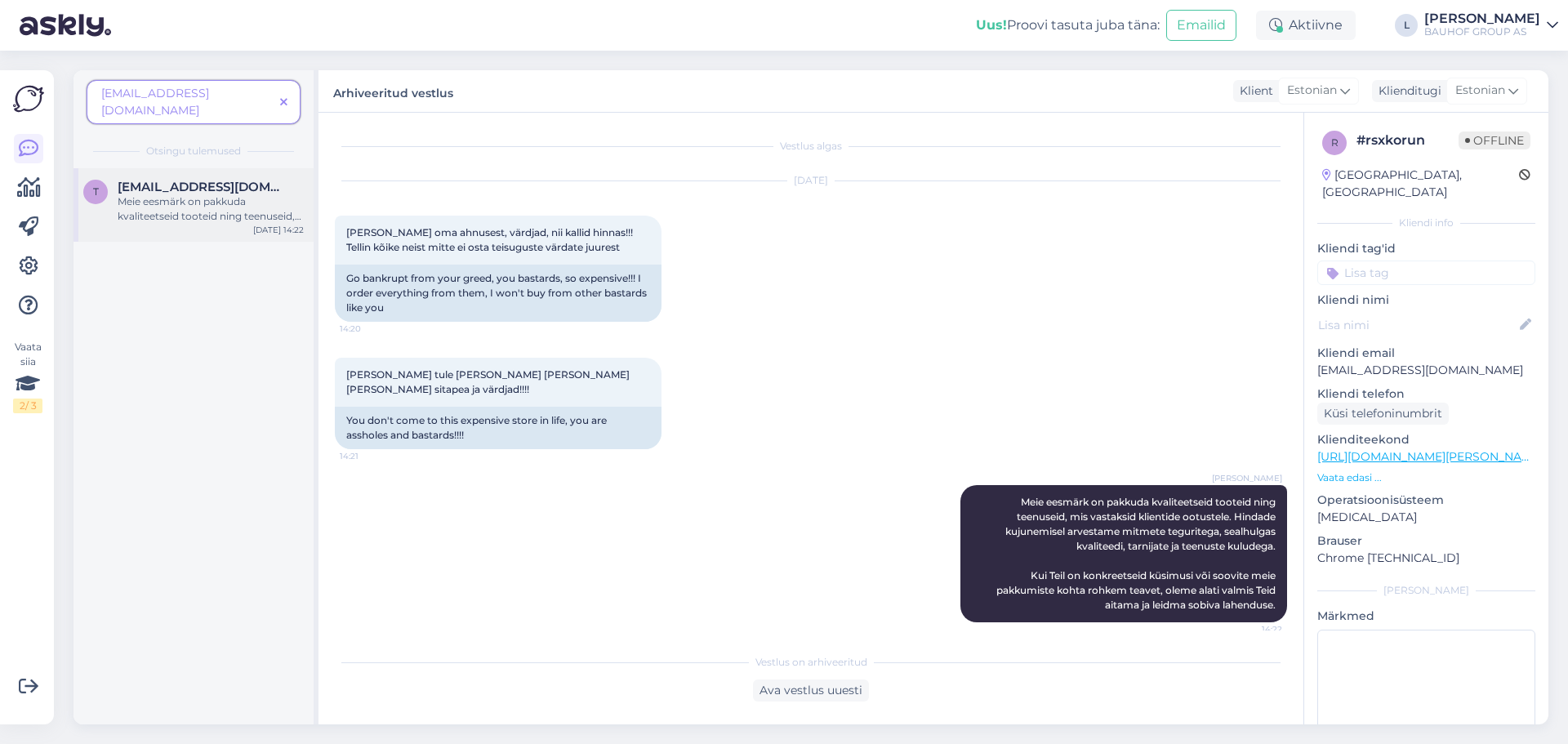
click at [198, 195] on div "Meie eesmärk on pakkuda kvaliteetseid tooteid ning teenuseid, mis vastaksid kli…" at bounding box center [211, 209] width 187 height 30
click at [289, 94] on span at bounding box center [283, 103] width 20 height 17
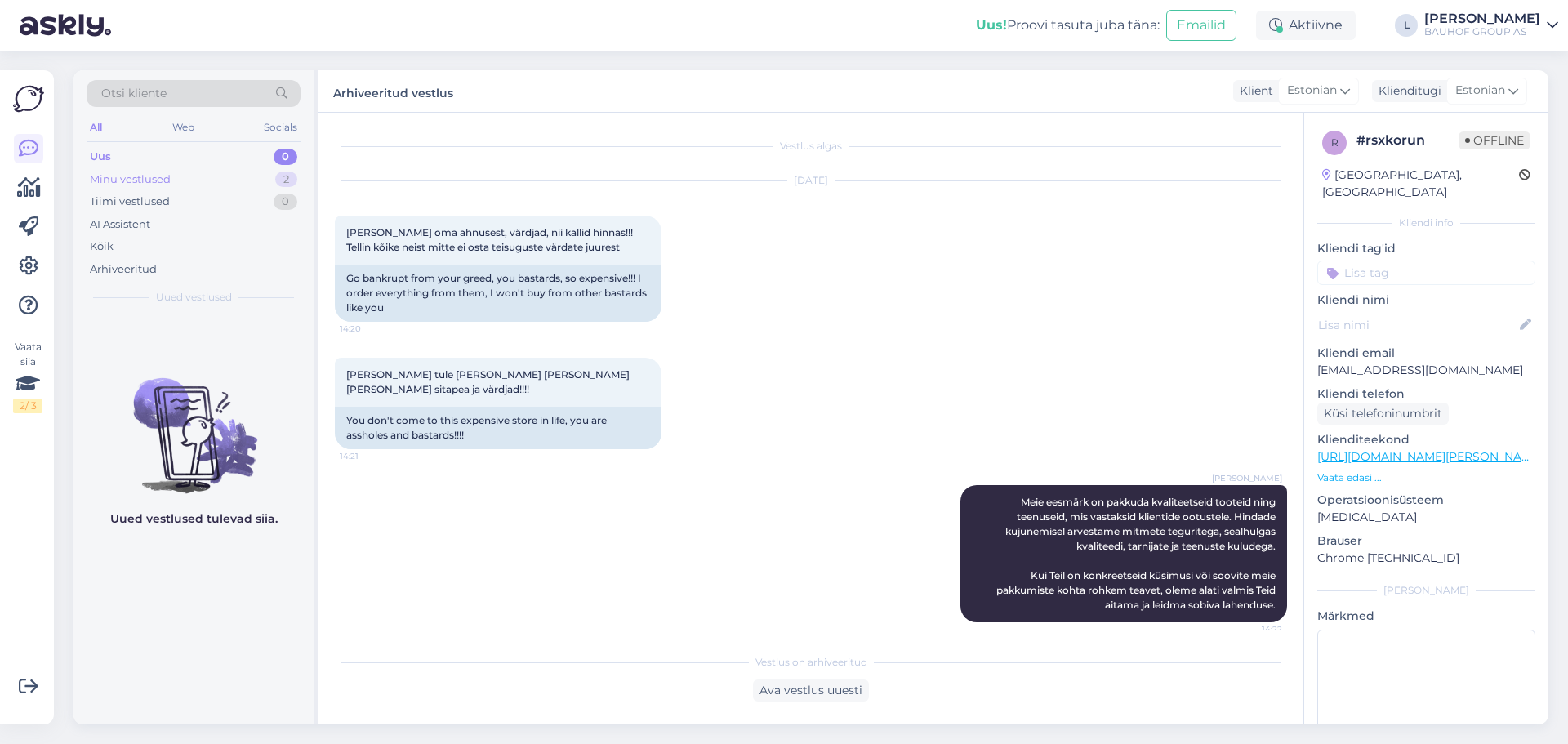
click at [119, 186] on div "Minu vestlused" at bounding box center [130, 180] width 81 height 17
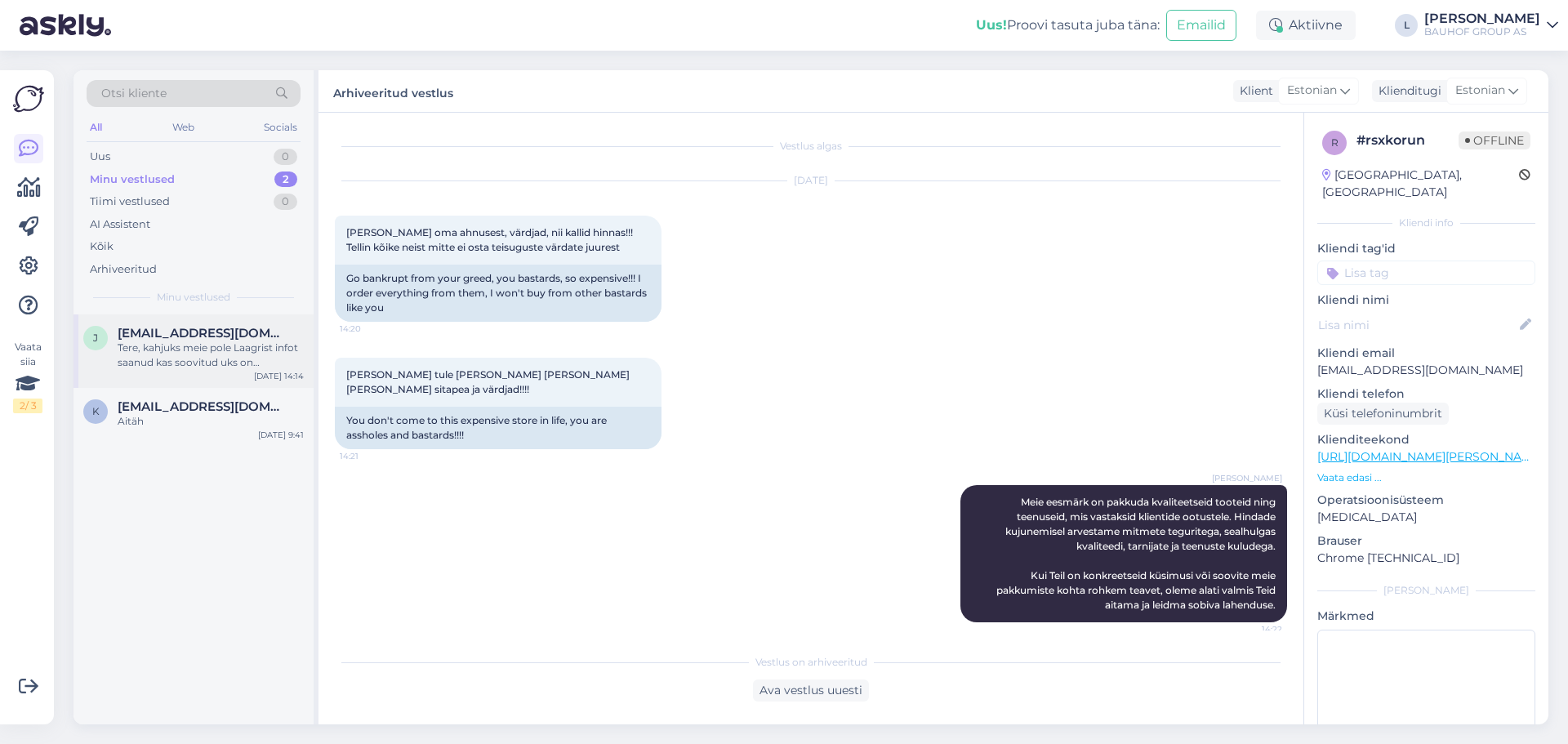
click at [162, 329] on span "[EMAIL_ADDRESS][DOMAIN_NAME]" at bounding box center [202, 333] width 170 height 15
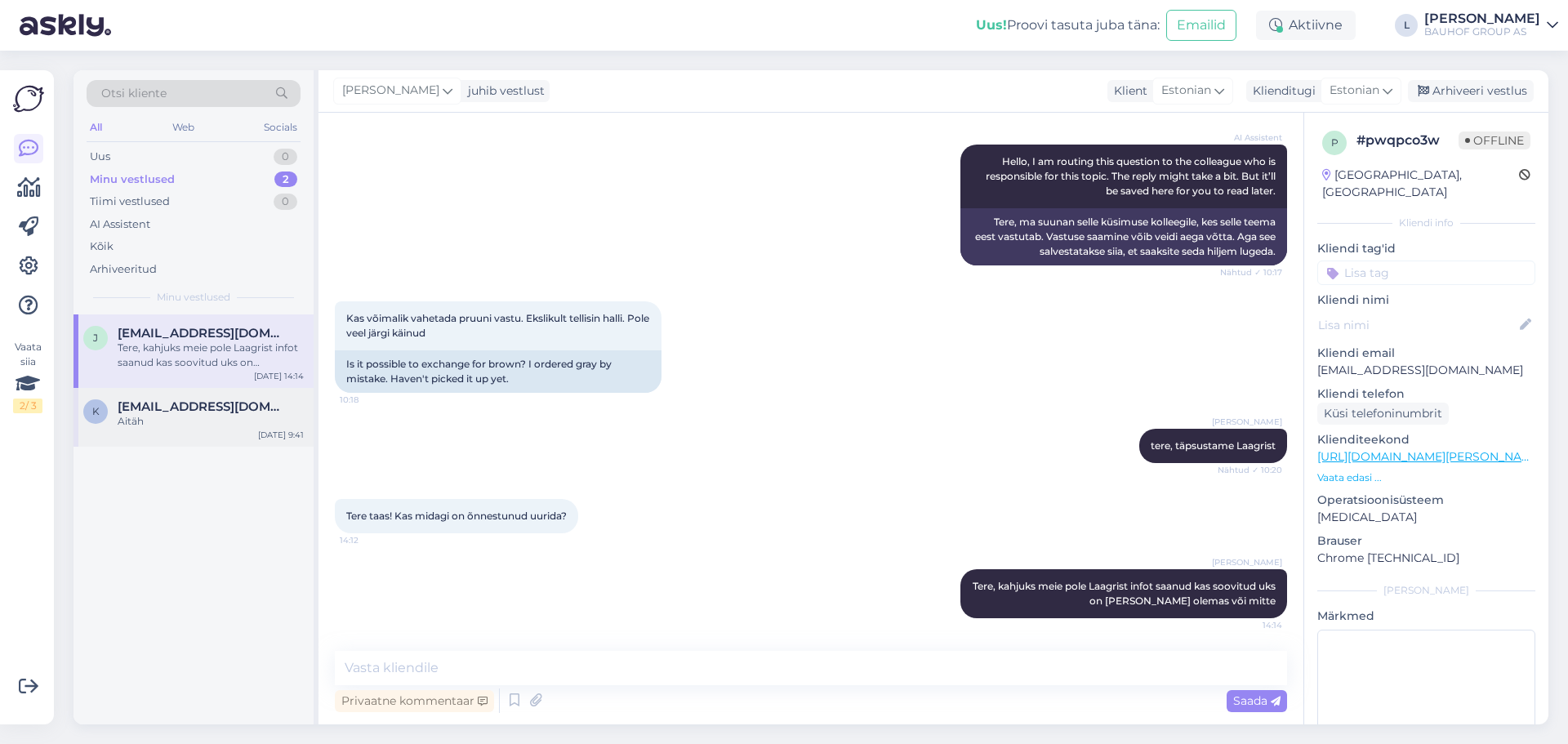
click at [177, 427] on div "Aitäh" at bounding box center [211, 421] width 187 height 15
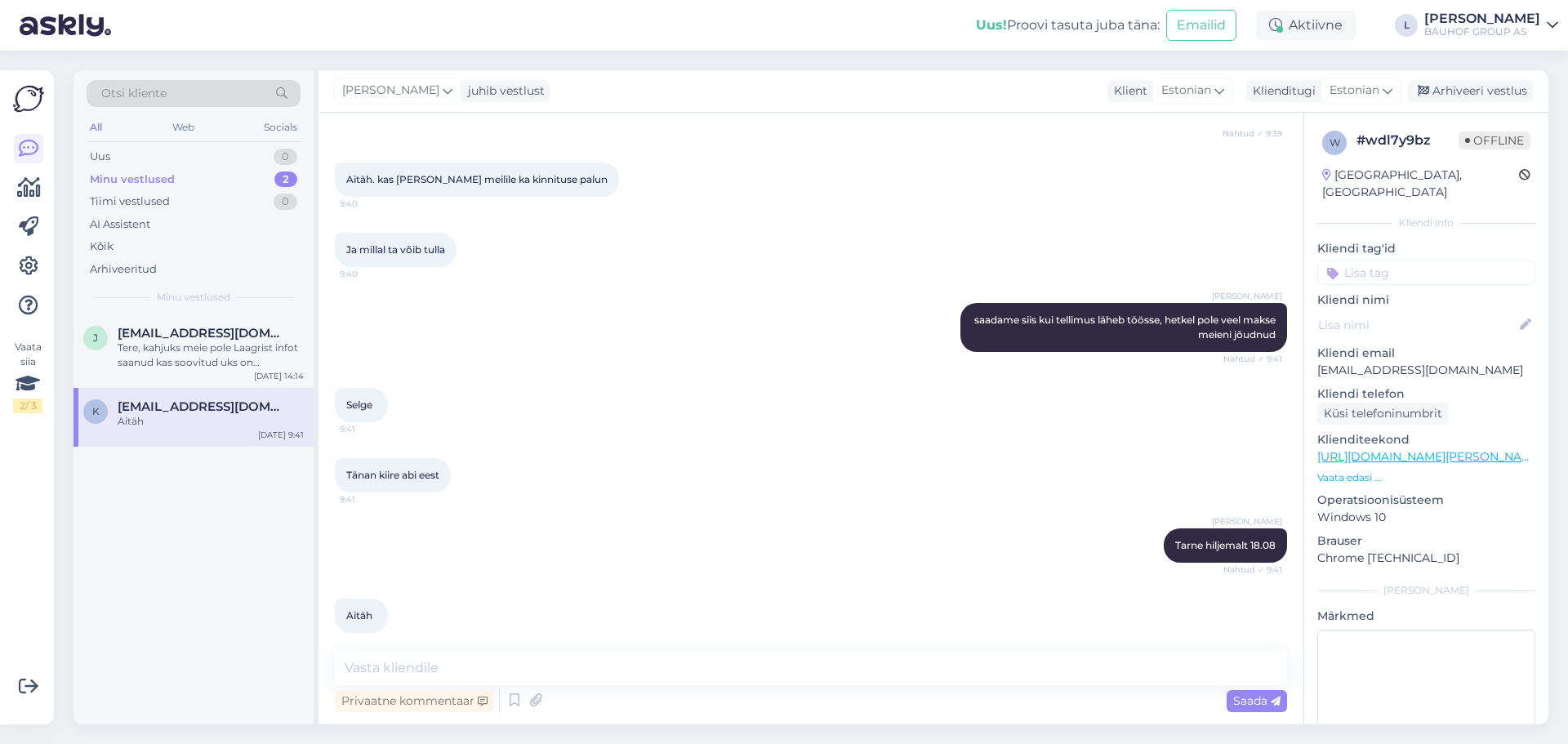
click at [174, 183] on div "Minu vestlused 2" at bounding box center [193, 180] width 214 height 23
click at [116, 158] on div "Uus 1" at bounding box center [193, 157] width 214 height 23
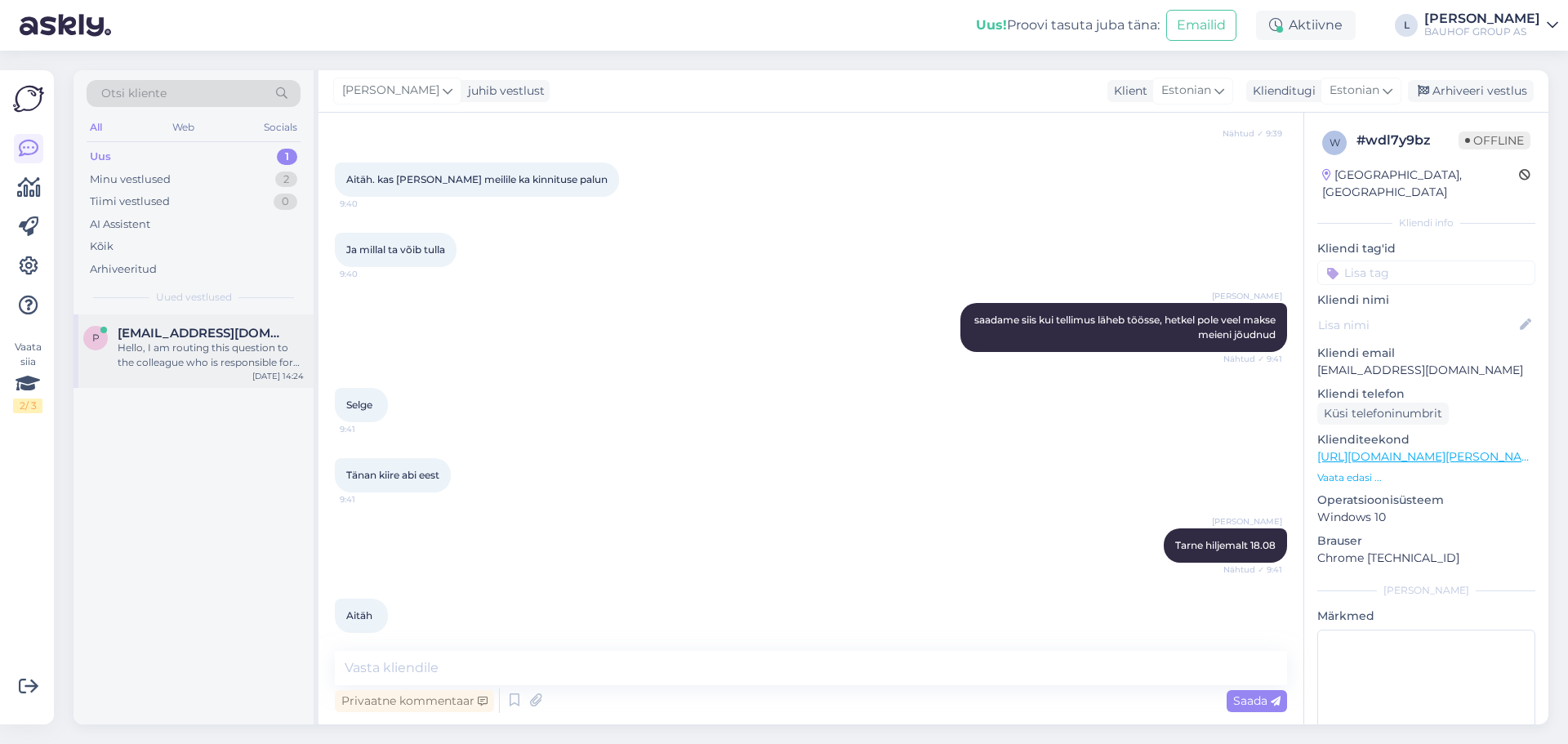
click at [146, 341] on div "Hello, I am routing this question to the colleague who is responsible for this …" at bounding box center [211, 356] width 187 height 30
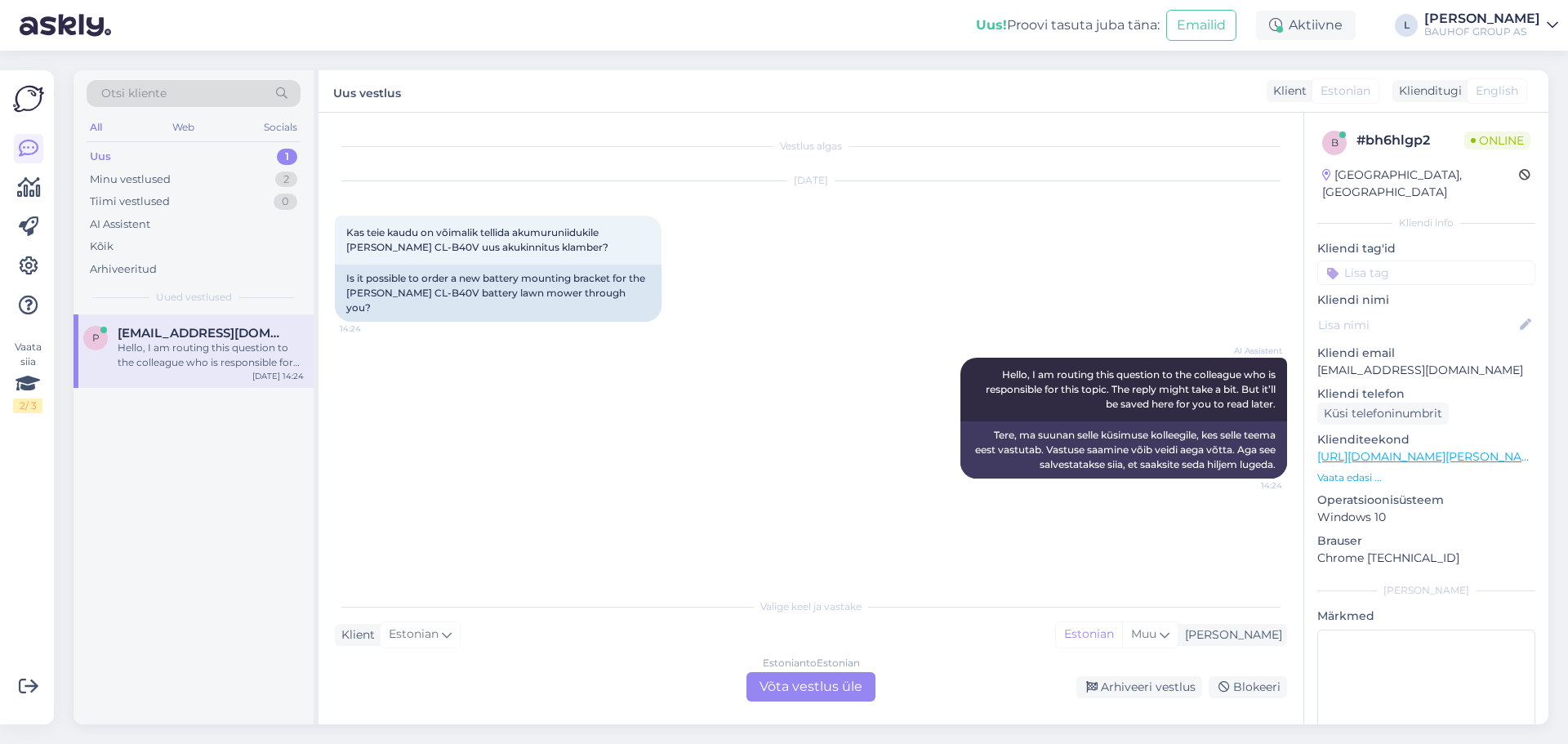
click at [816, 686] on div "Estonian to Estonian Võta vestlus üle" at bounding box center [811, 687] width 129 height 30
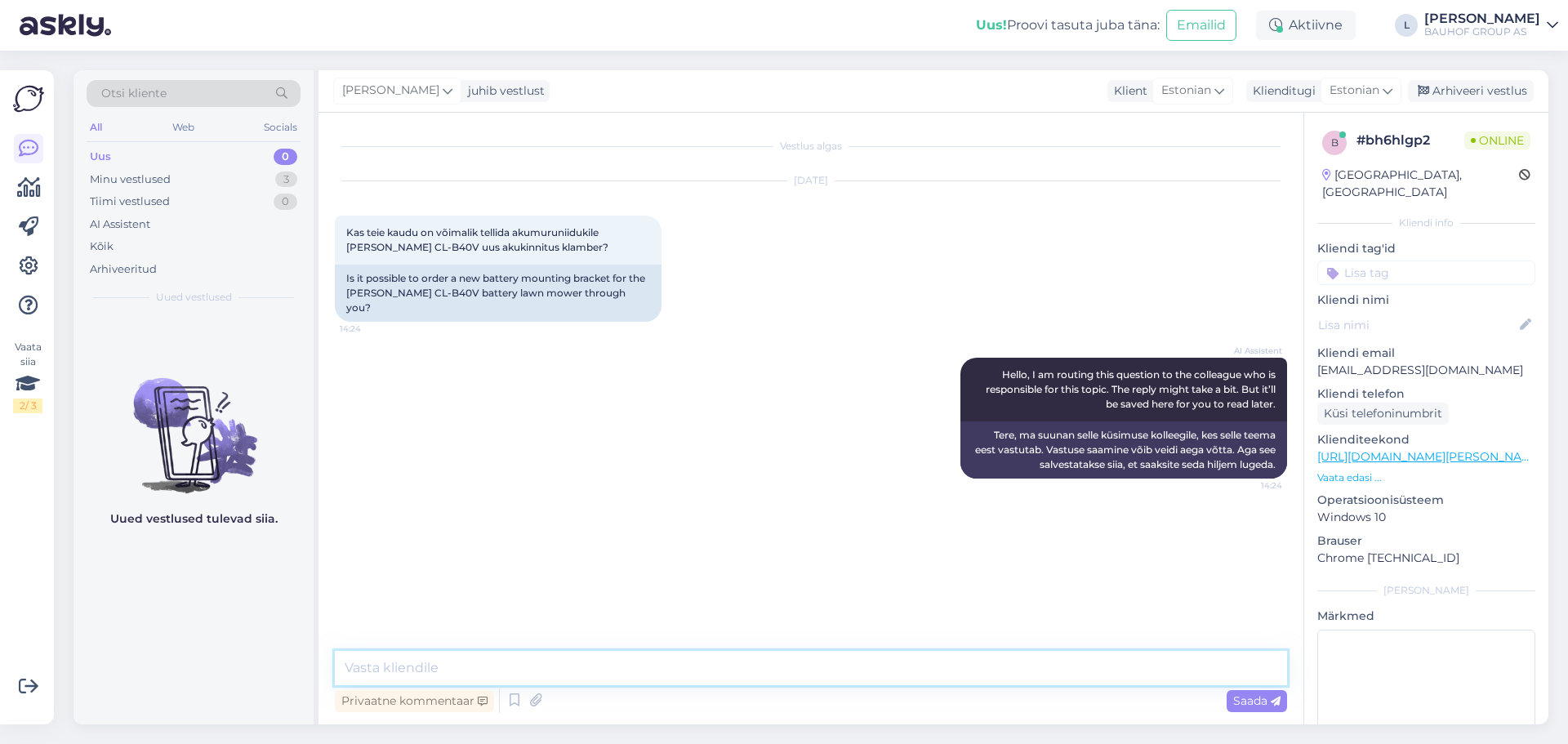
click at [567, 656] on textarea at bounding box center [811, 667] width 952 height 34
click at [1245, 696] on span "Saada" at bounding box center [1257, 700] width 47 height 15
drag, startPoint x: 115, startPoint y: 182, endPoint x: 373, endPoint y: 338, distance: 301.5
click at [116, 181] on div "Minu vestlused" at bounding box center [130, 180] width 81 height 17
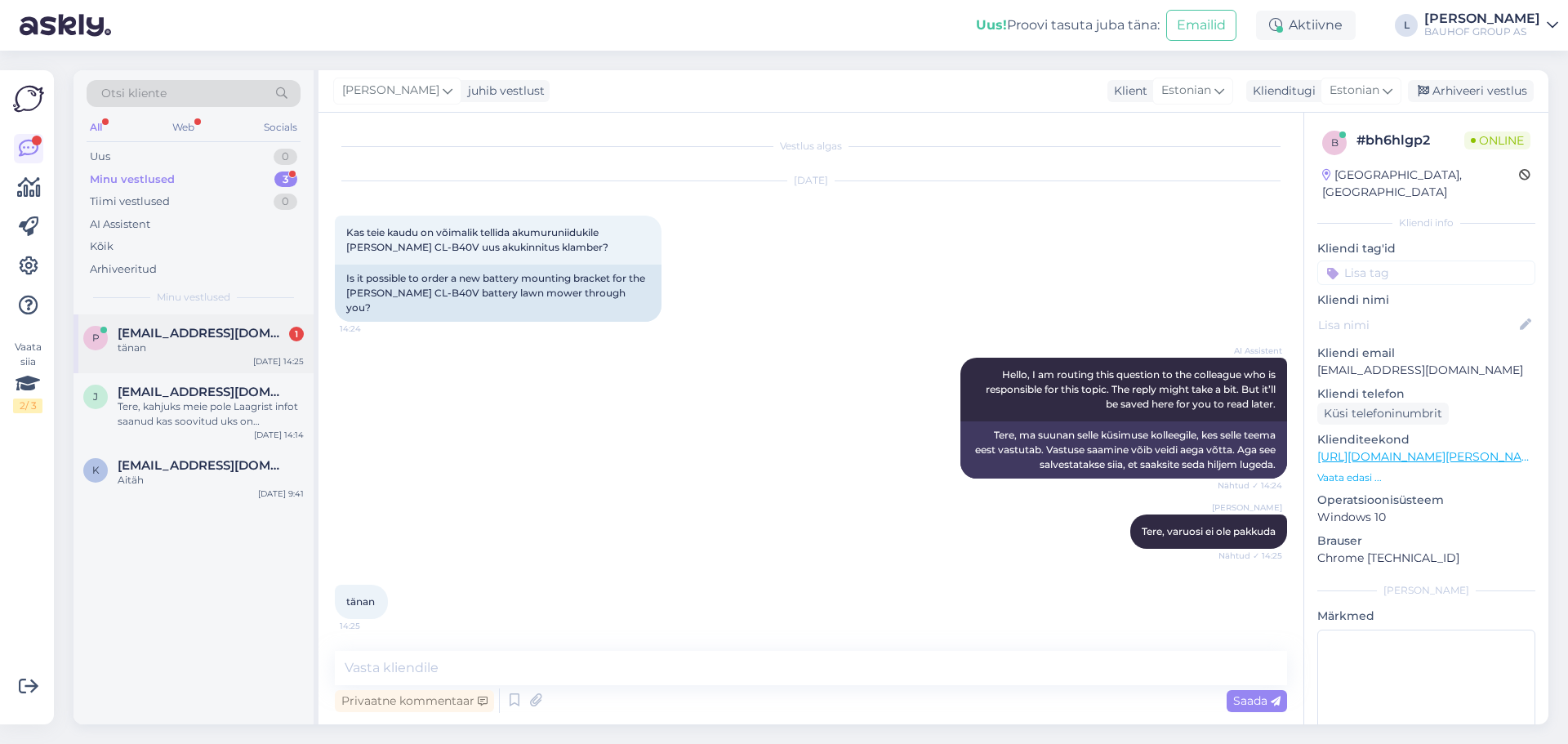
click at [142, 347] on div "tänan" at bounding box center [211, 348] width 187 height 15
click at [457, 671] on textarea at bounding box center [811, 667] width 952 height 34
click at [1511, 87] on div "Arhiveeri vestlus" at bounding box center [1471, 91] width 126 height 22
